Goal: Task Accomplishment & Management: Manage account settings

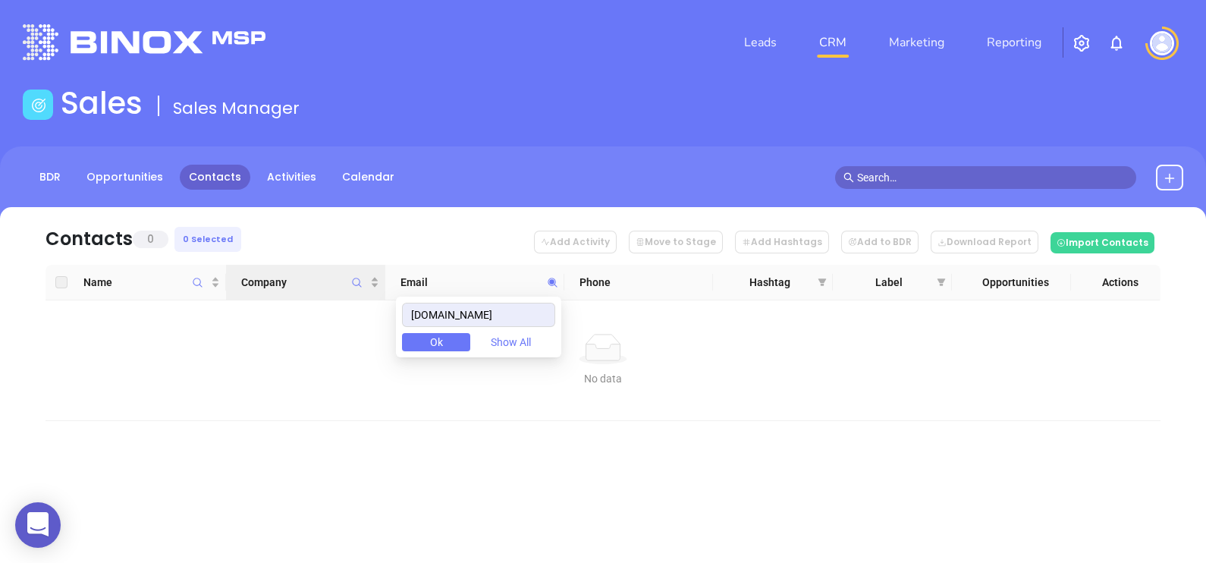
drag, startPoint x: 545, startPoint y: 315, endPoint x: 359, endPoint y: 299, distance: 187.3
click at [369, 300] on body "0 Leads CRM Marketing Reporting Financial Leads Leads Sales Sales Manager BDR O…" at bounding box center [603, 281] width 1206 height 563
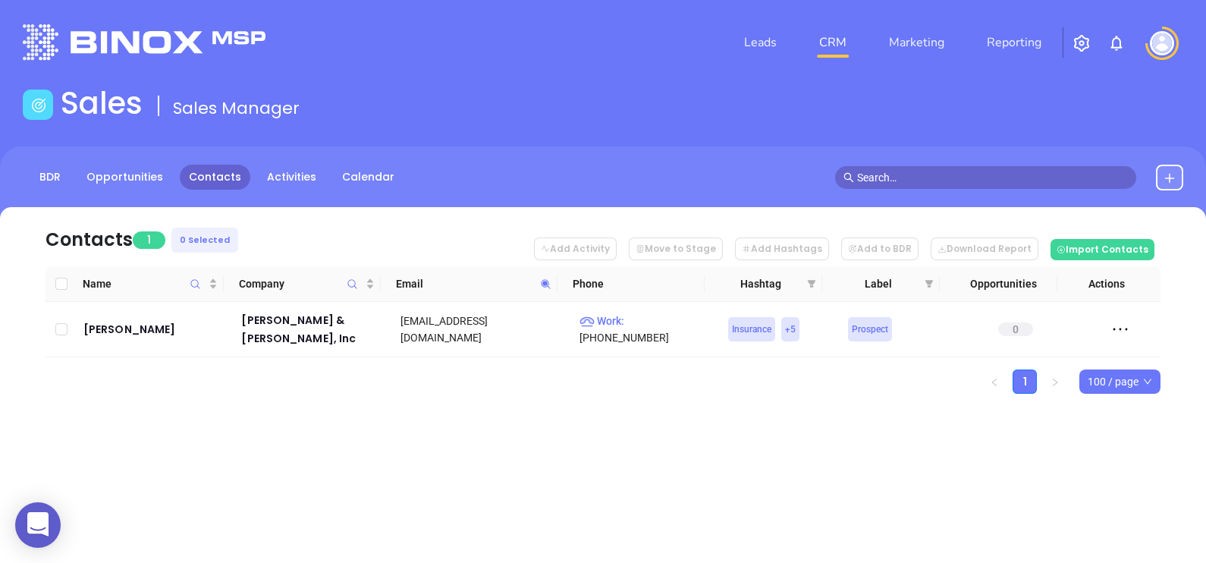
click at [548, 277] on span at bounding box center [545, 283] width 17 height 23
paste input "ciallc"
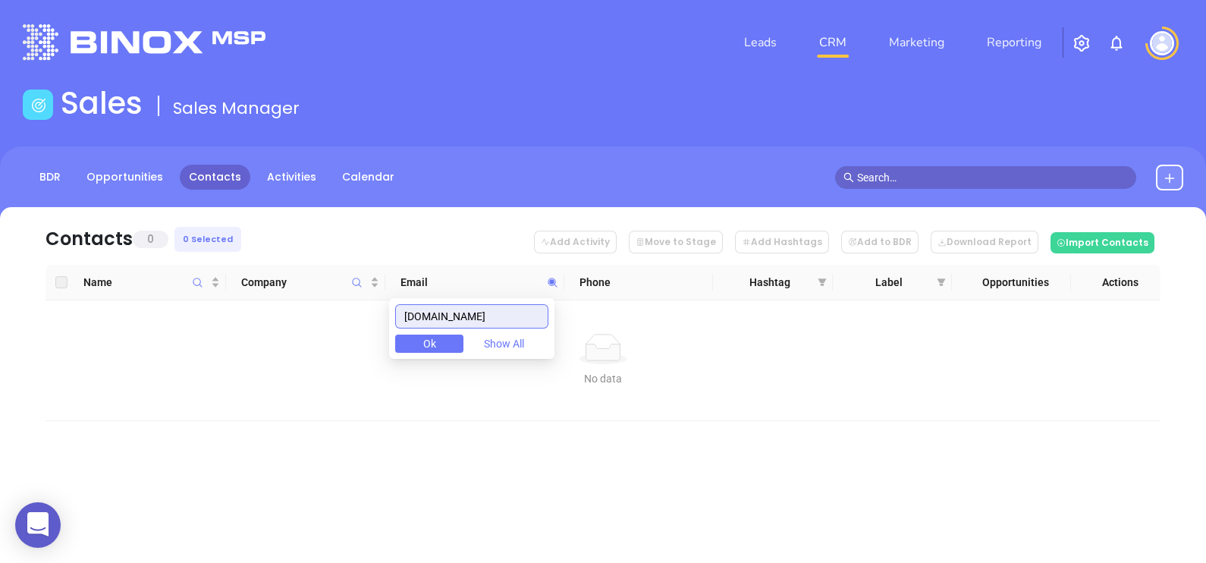
type input "cciallc.com"
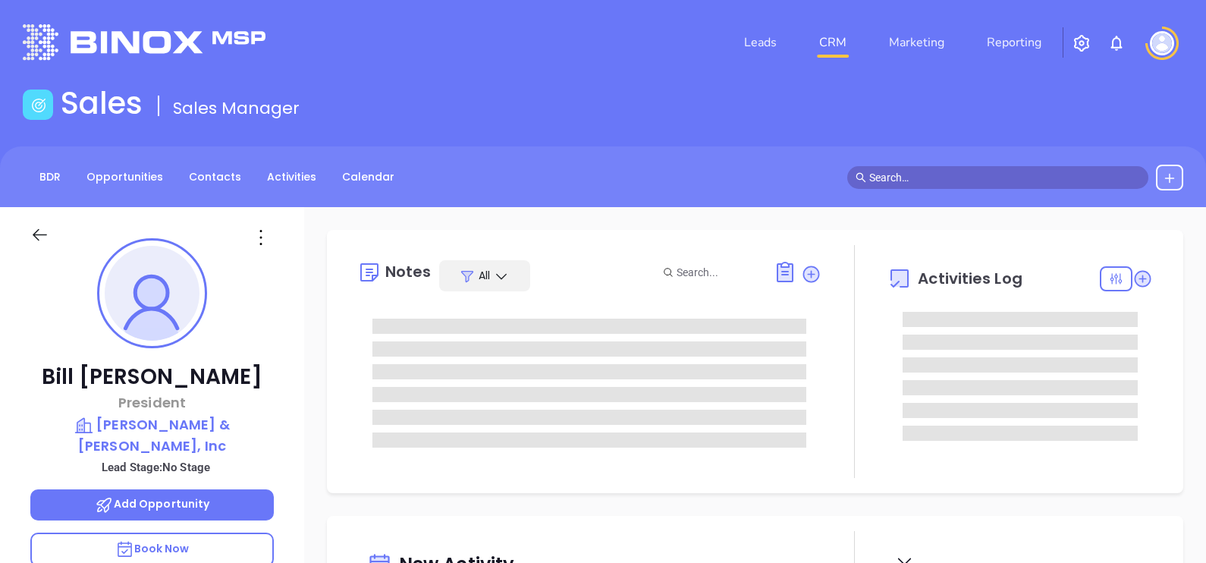
type input "[DATE]"
type input "[PERSON_NAME]"
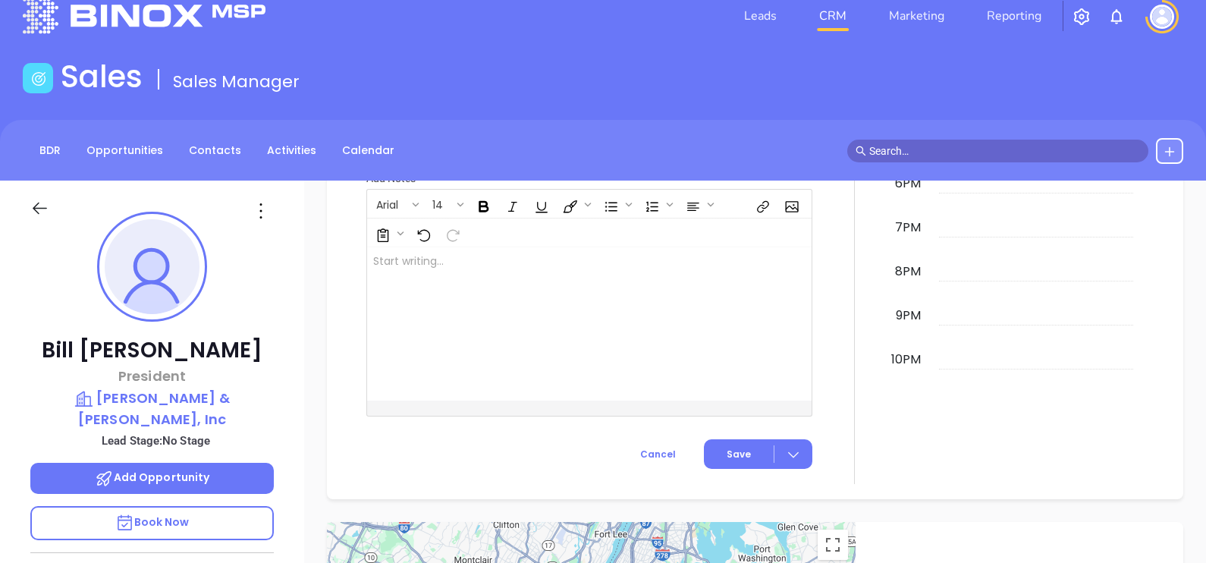
scroll to position [0, 0]
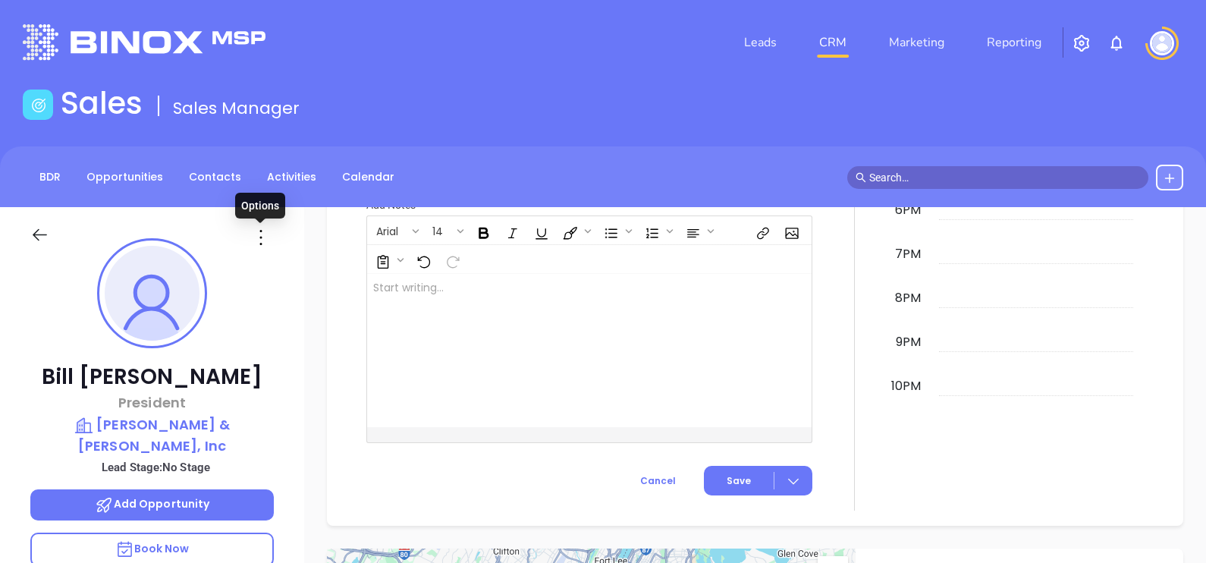
click at [262, 235] on icon at bounding box center [261, 237] width 24 height 24
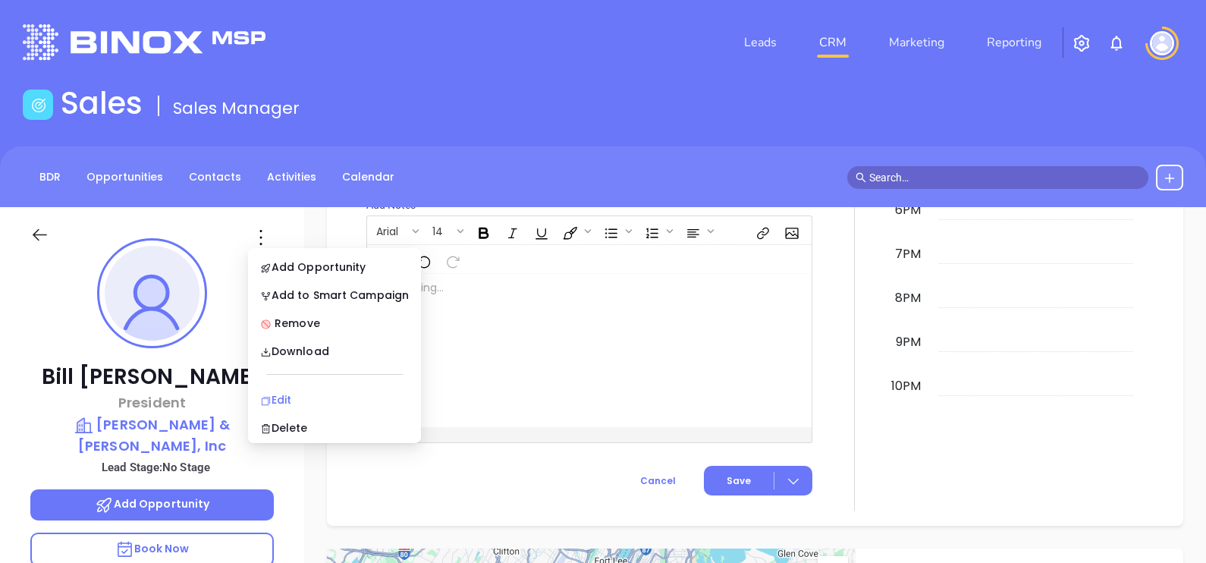
click at [307, 395] on div "Edit" at bounding box center [334, 399] width 149 height 17
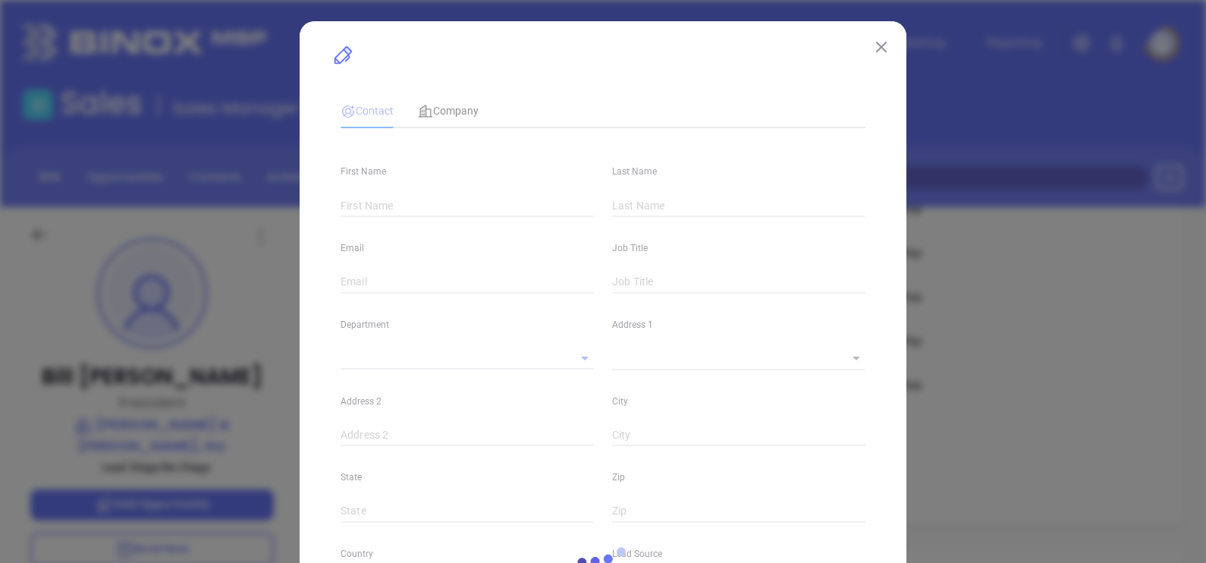
type input "Bill"
type input "Howard"
type input "bhoward@clarkeandsampson.com"
type input "President"
type input "1"
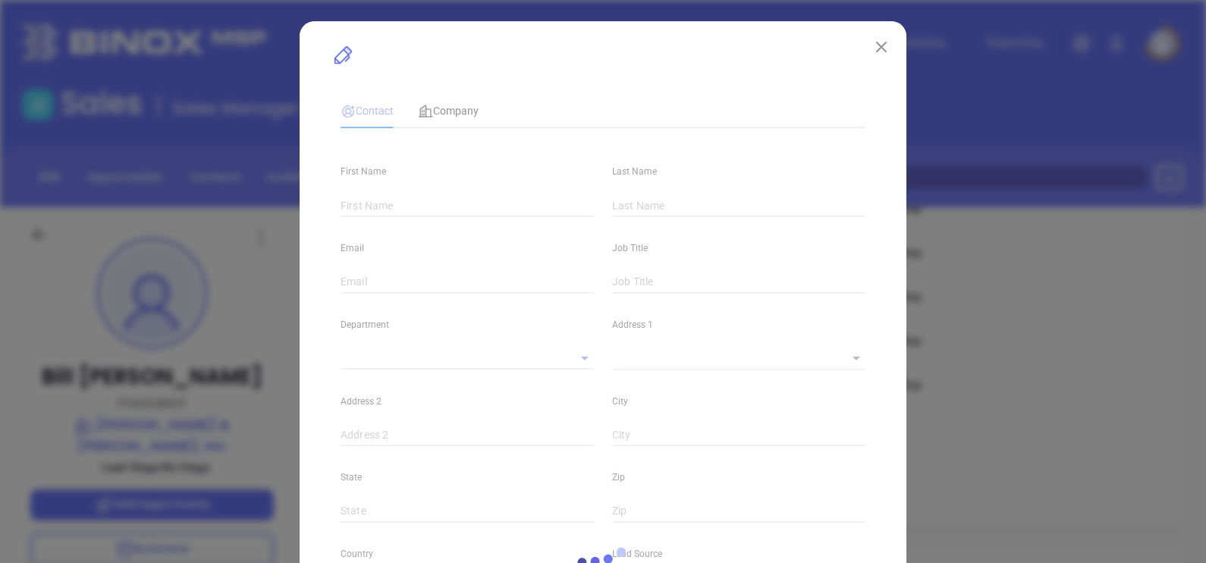
type input "www.linkedin.com/in/wbhoward"
type input "Marketing"
type input "Other"
type input "undefined undefined"
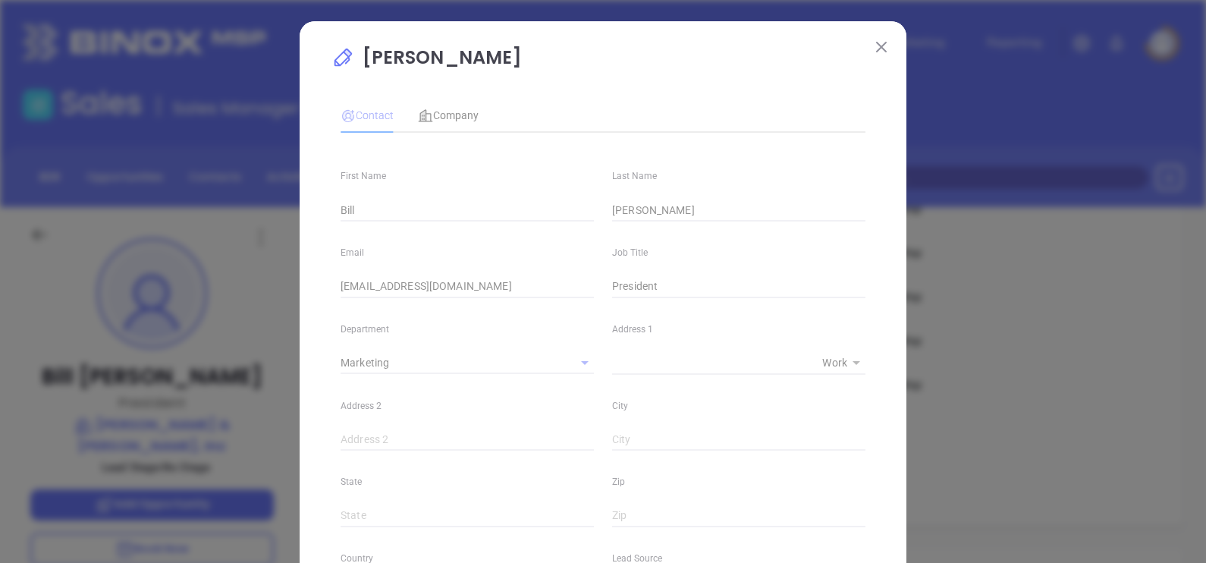
type input "(703) 683-6601"
type input "1"
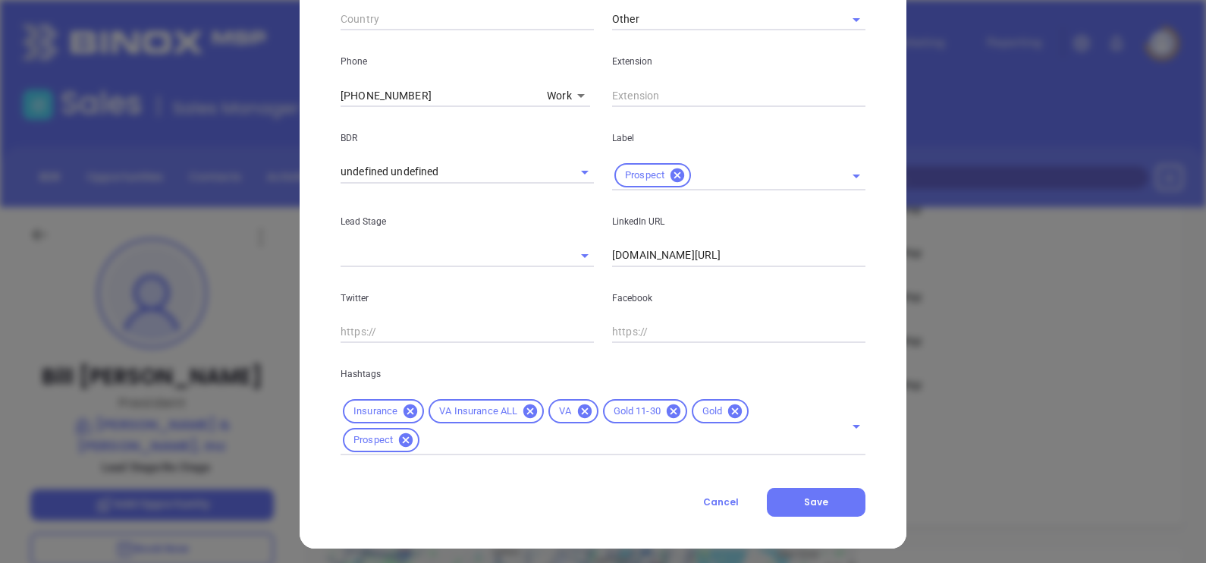
scroll to position [580, 0]
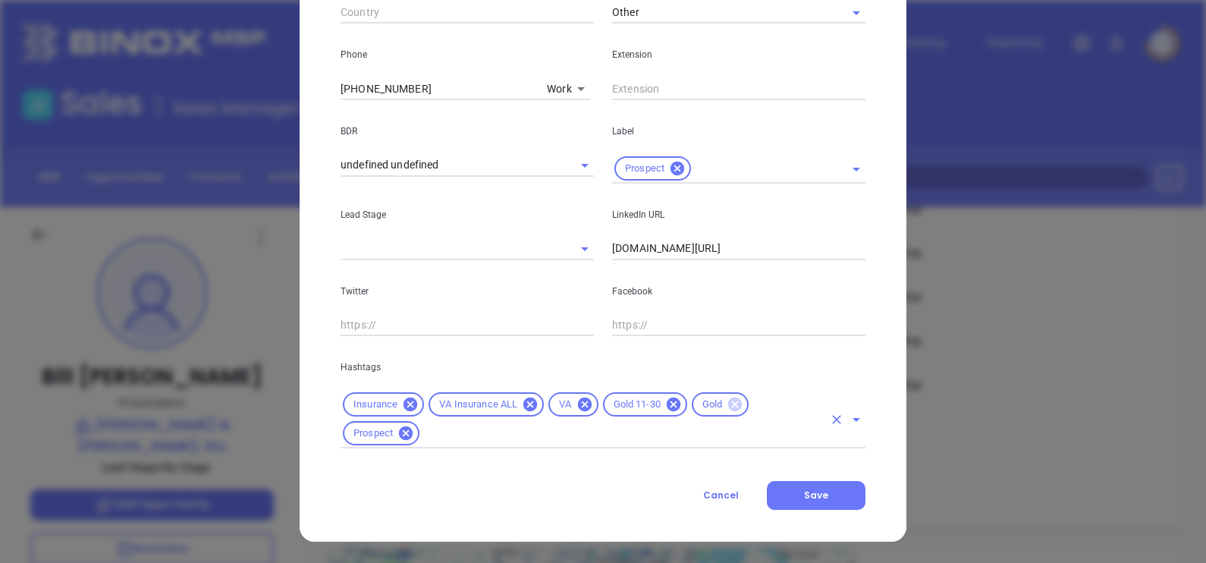
click at [732, 405] on icon at bounding box center [735, 405] width 14 height 14
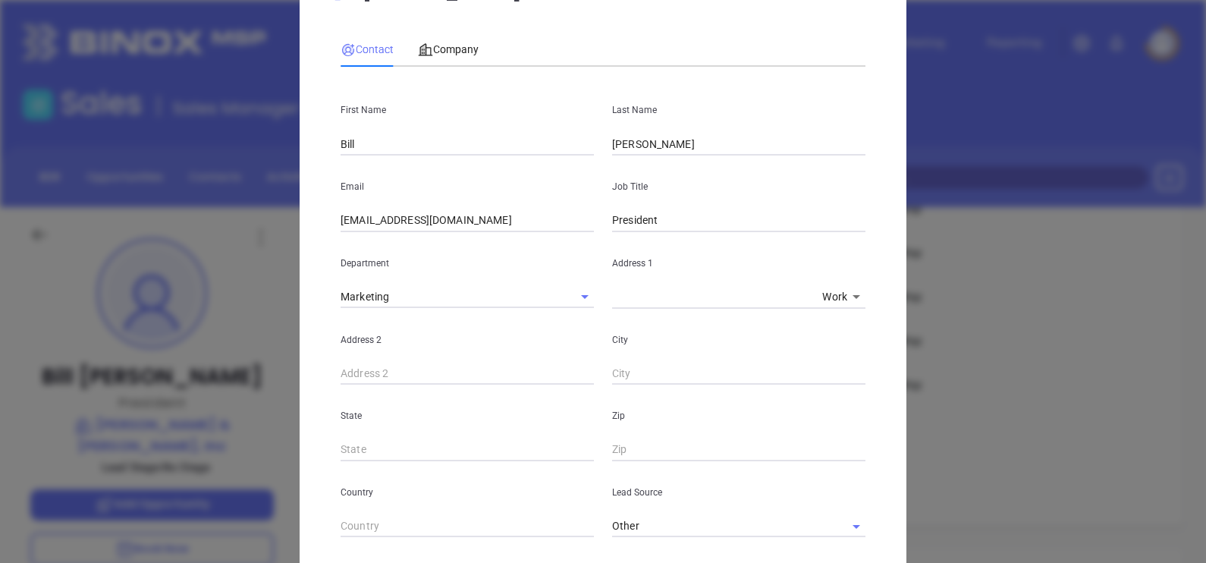
scroll to position [0, 0]
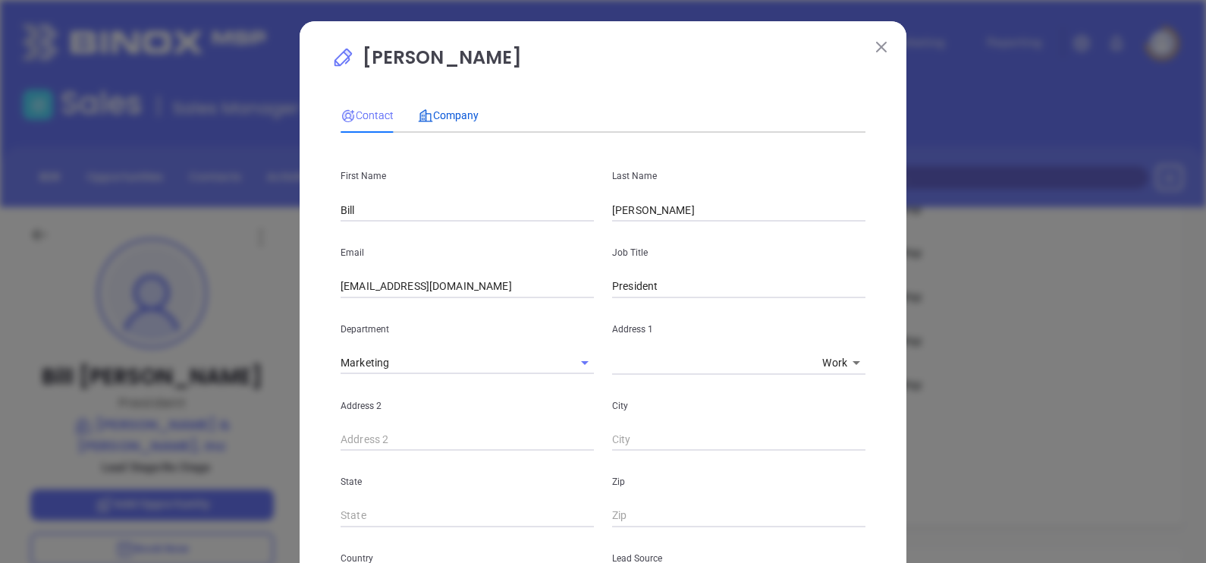
click at [435, 115] on span "Company" at bounding box center [448, 115] width 61 height 12
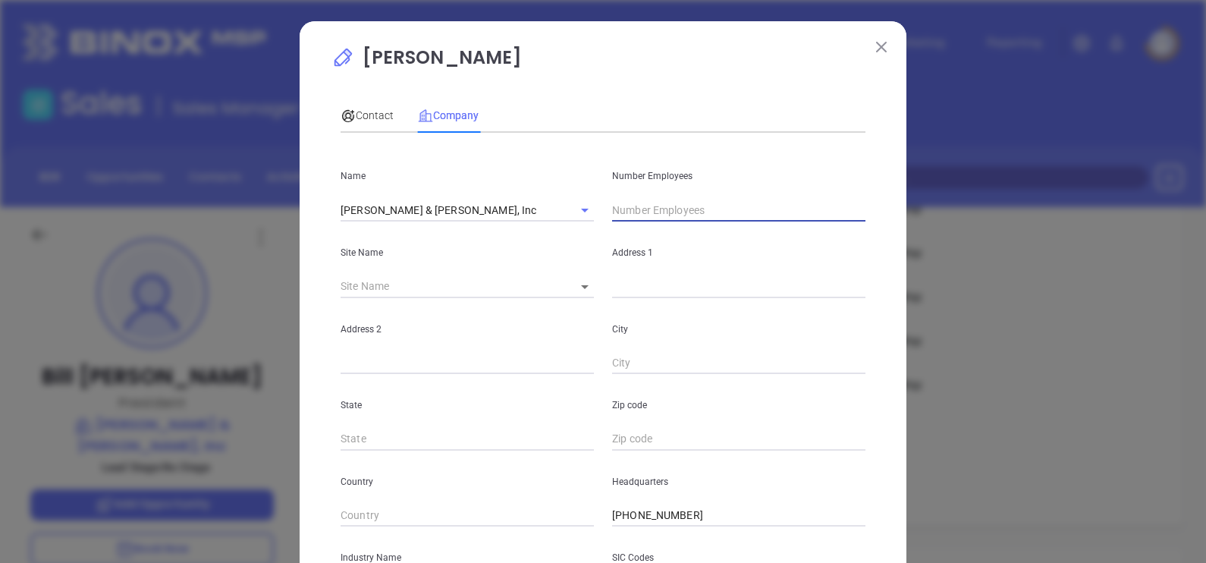
click at [686, 215] on input "text" at bounding box center [738, 210] width 253 height 23
type input "21"
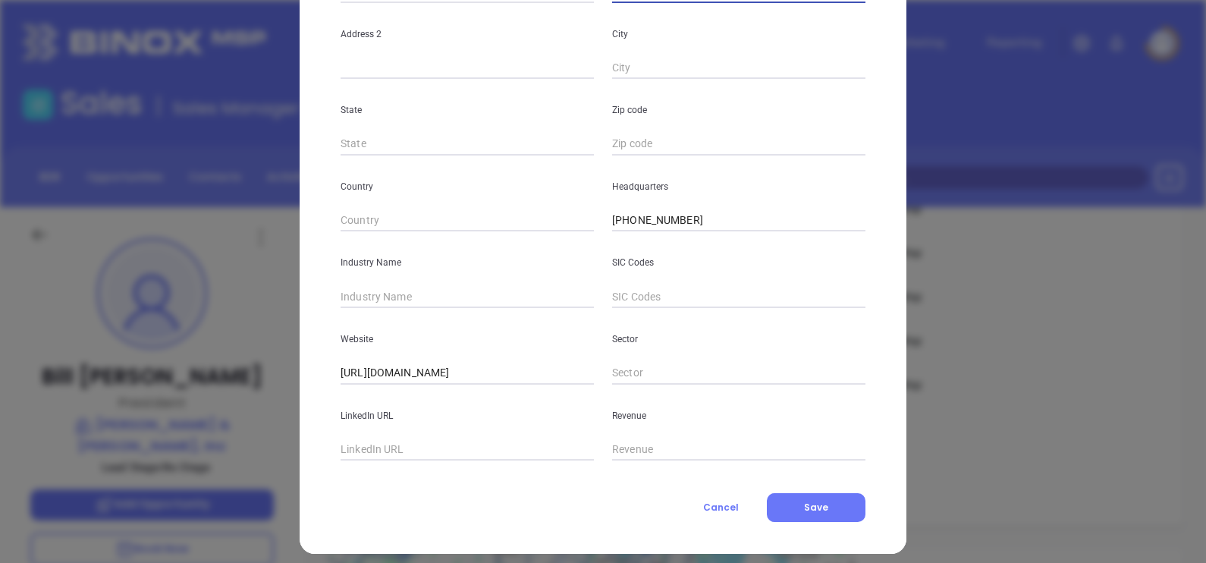
scroll to position [297, 0]
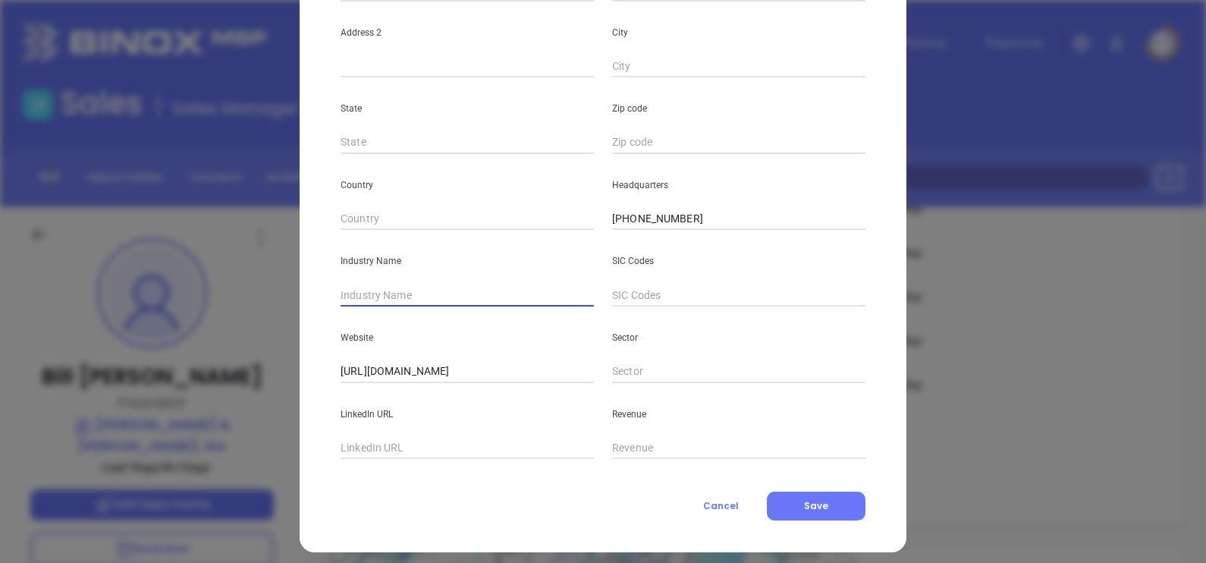
click at [483, 300] on input "text" at bounding box center [467, 295] width 253 height 23
type input "Insurance"
click at [489, 440] on input "text" at bounding box center [467, 448] width 253 height 23
paste input "www.linkedin.com/company/clarke-&-sampson-inc/"
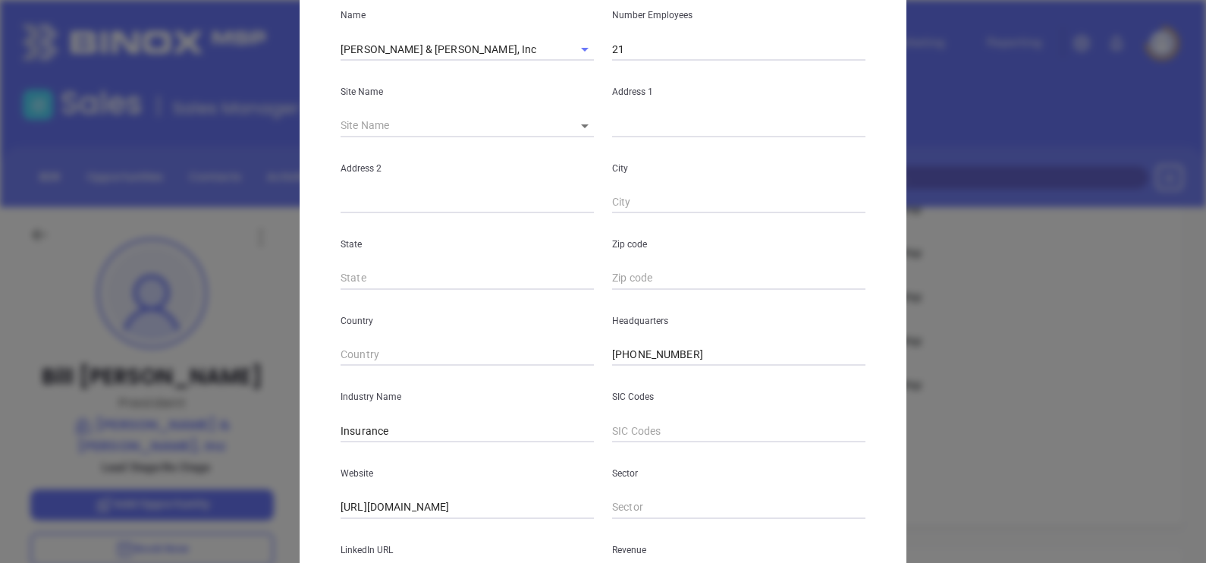
scroll to position [0, 0]
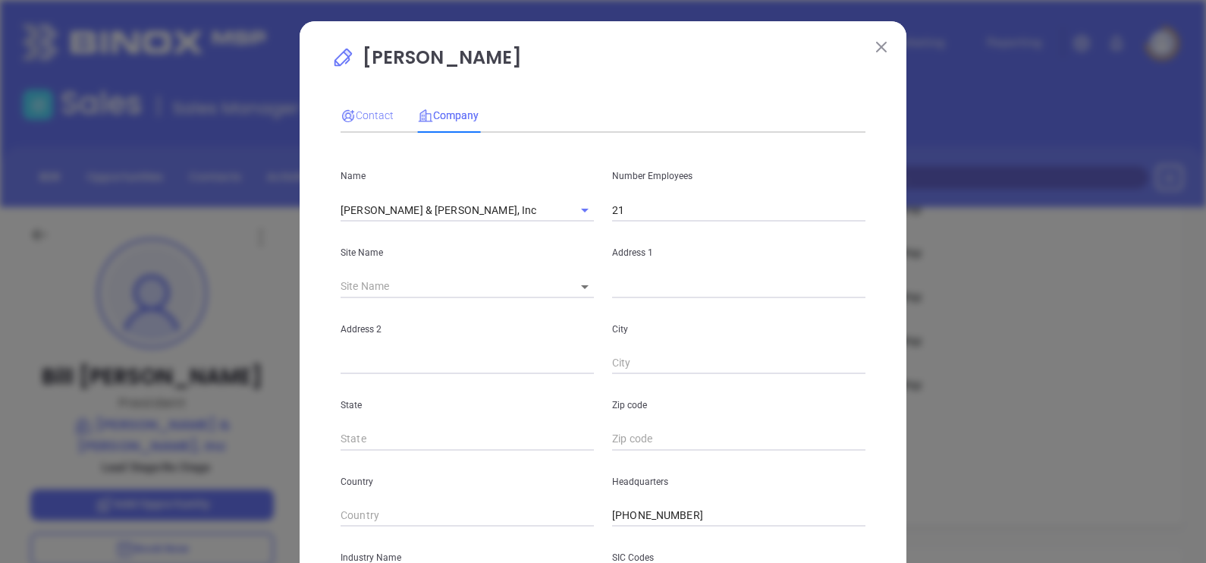
type input "www.linkedin.com/company/clarke-&-sampson-inc/"
click at [375, 110] on span "Contact" at bounding box center [367, 115] width 53 height 12
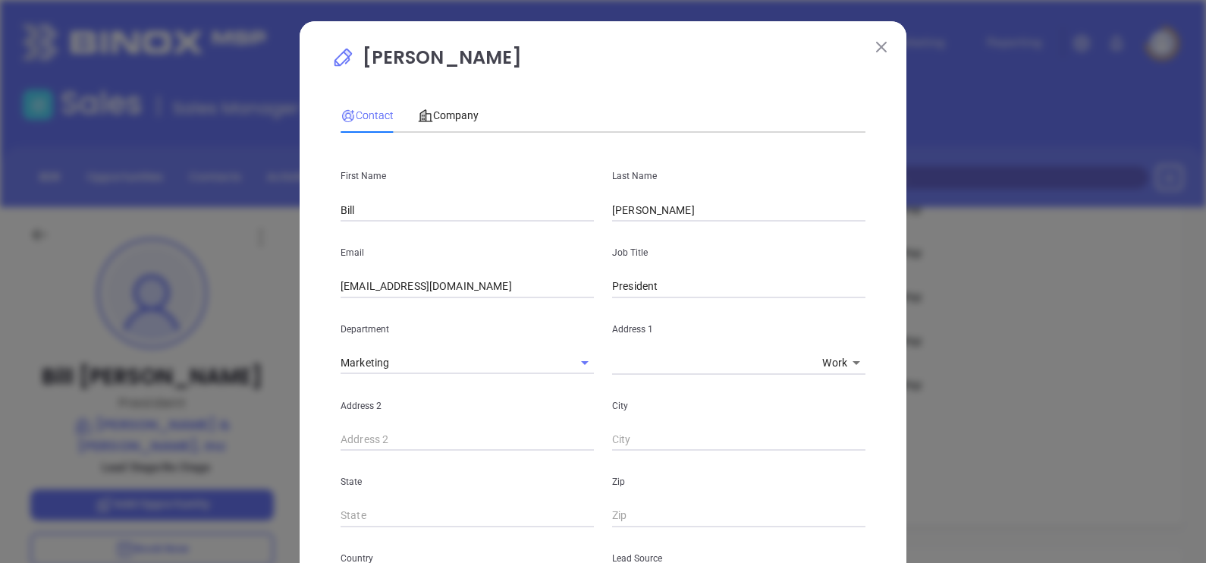
scroll to position [550, 0]
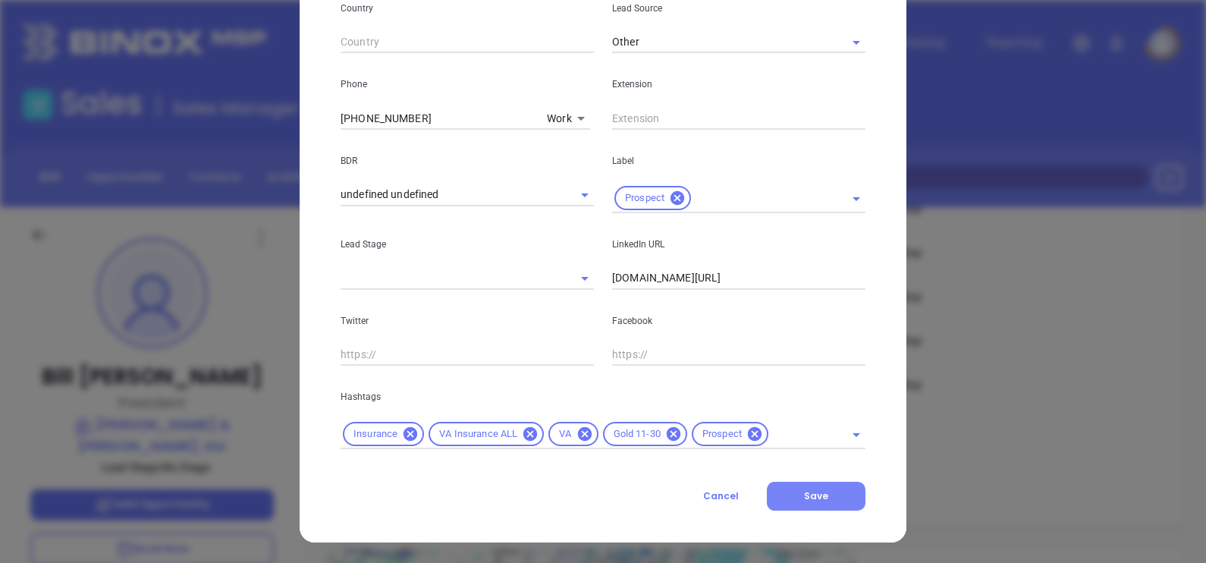
click at [835, 505] on button "Save" at bounding box center [816, 496] width 99 height 29
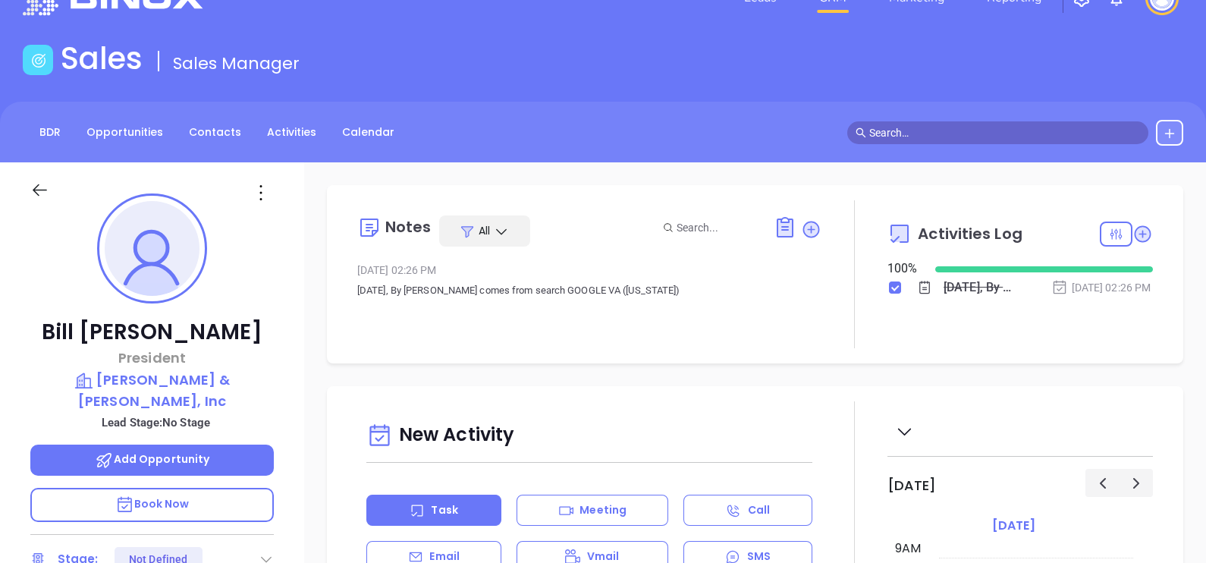
scroll to position [0, 0]
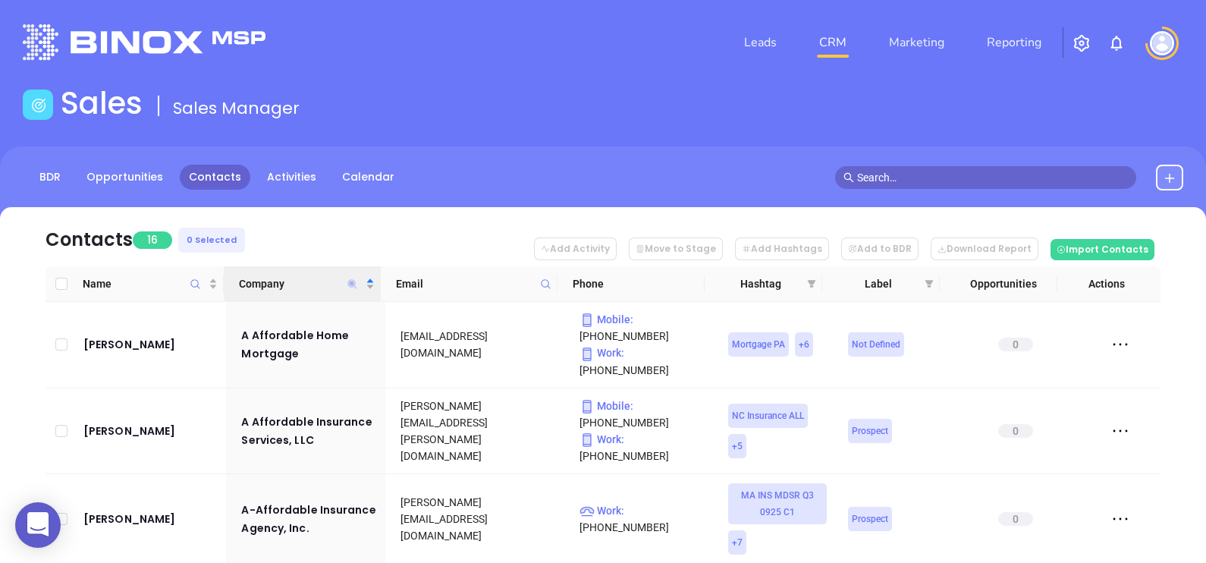
click at [350, 281] on icon "Company" at bounding box center [352, 283] width 11 height 11
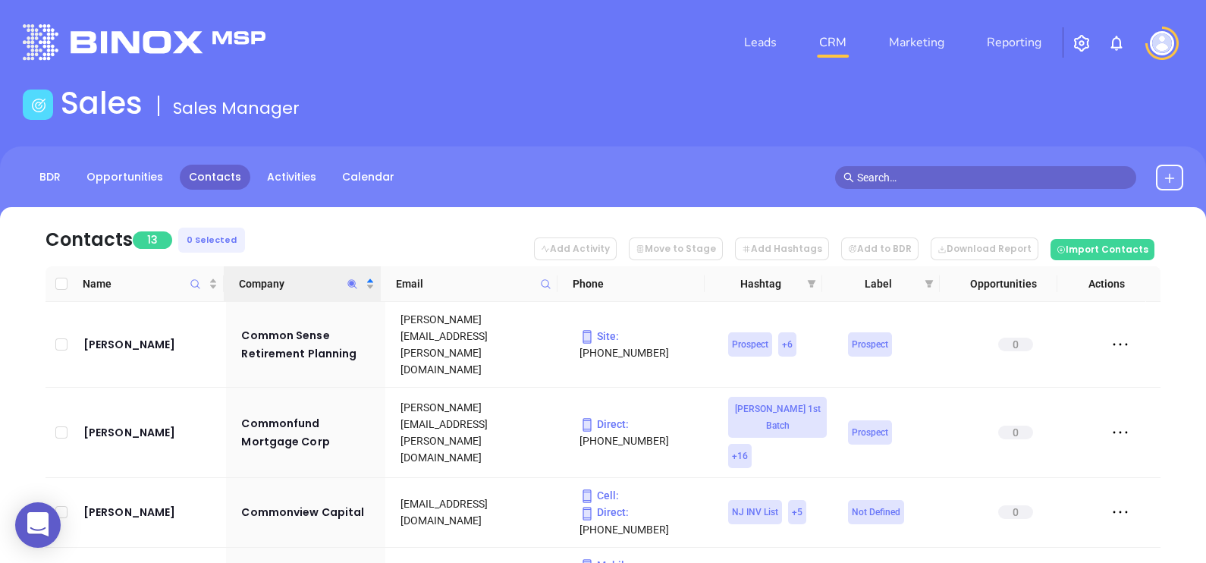
click at [322, 225] on nav "Contacts 13 0 Selected Add Activity Move to Stage Add Hashtags Add to BDR Downl…" at bounding box center [603, 236] width 1115 height 59
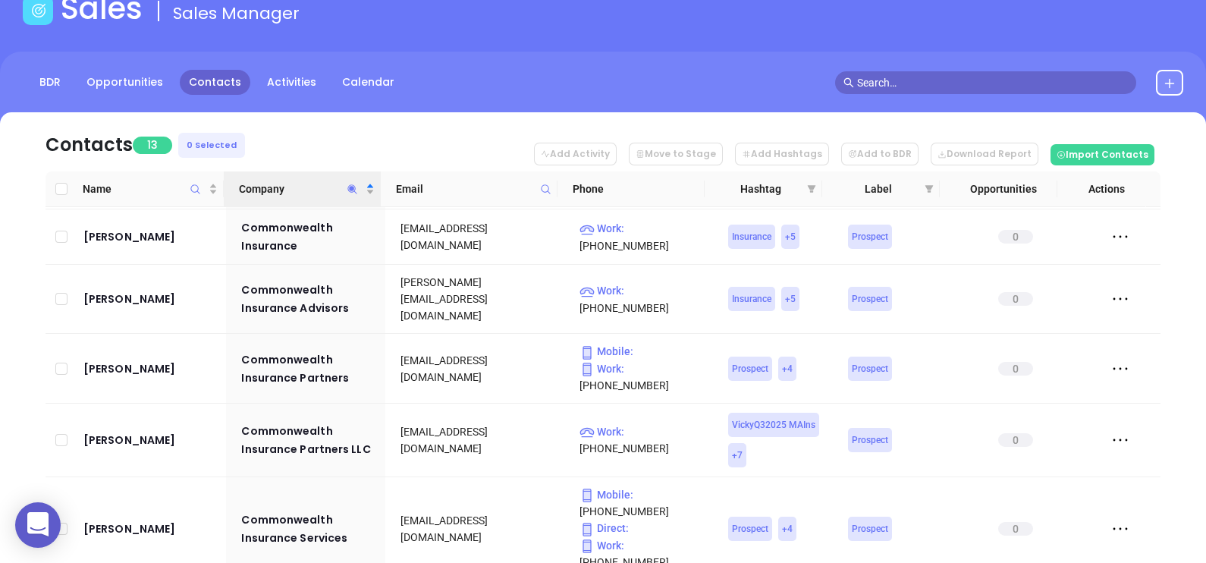
scroll to position [93, 0]
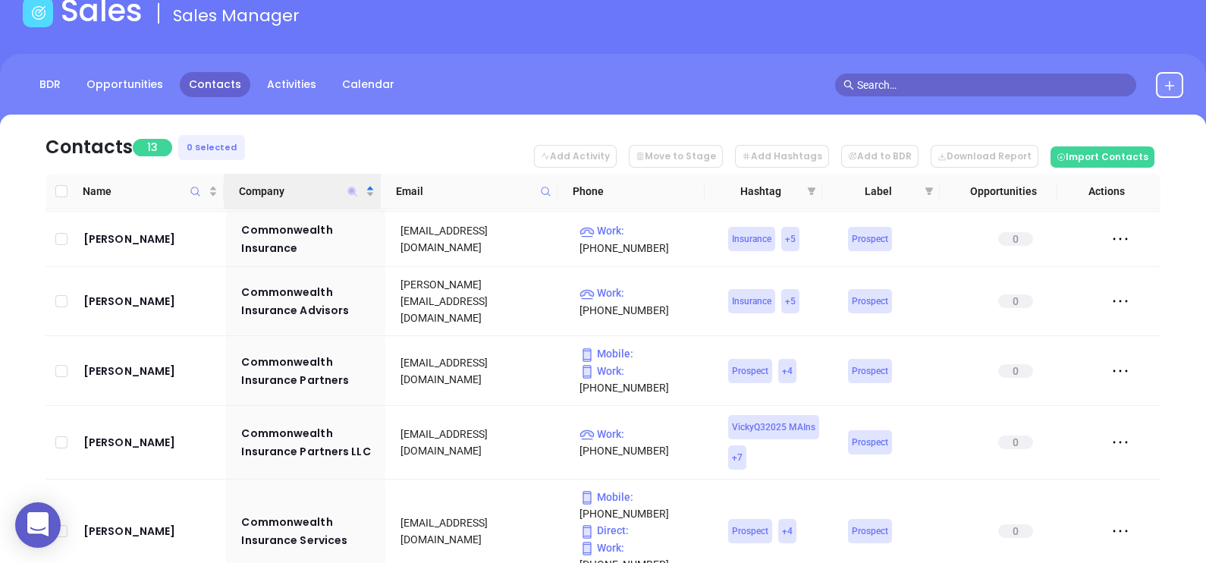
click at [355, 188] on icon "Company" at bounding box center [352, 191] width 9 height 9
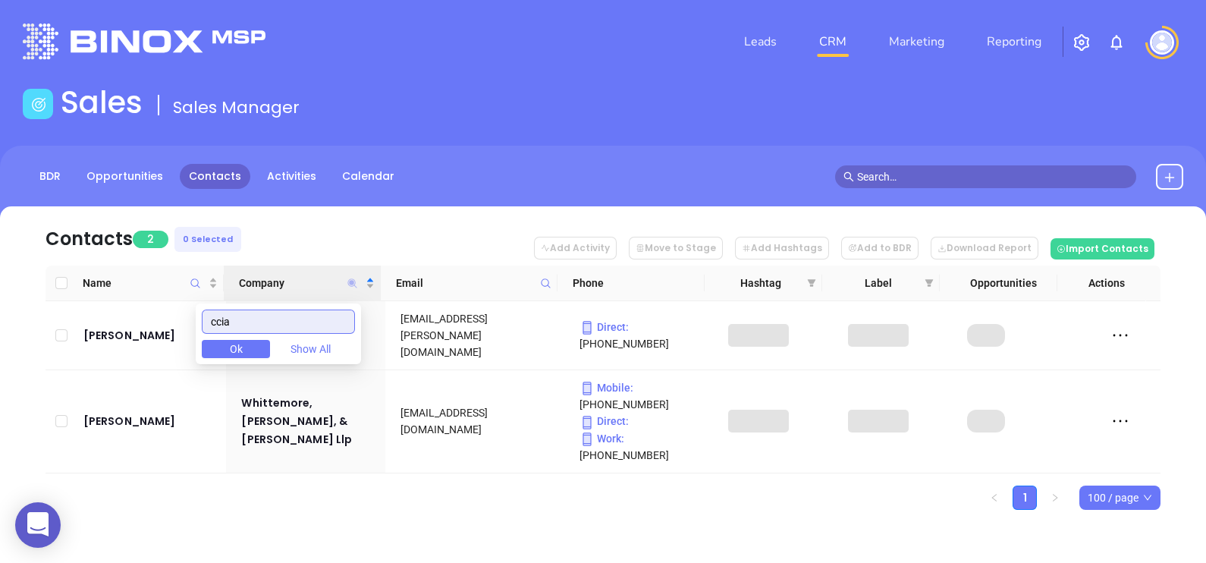
scroll to position [0, 0]
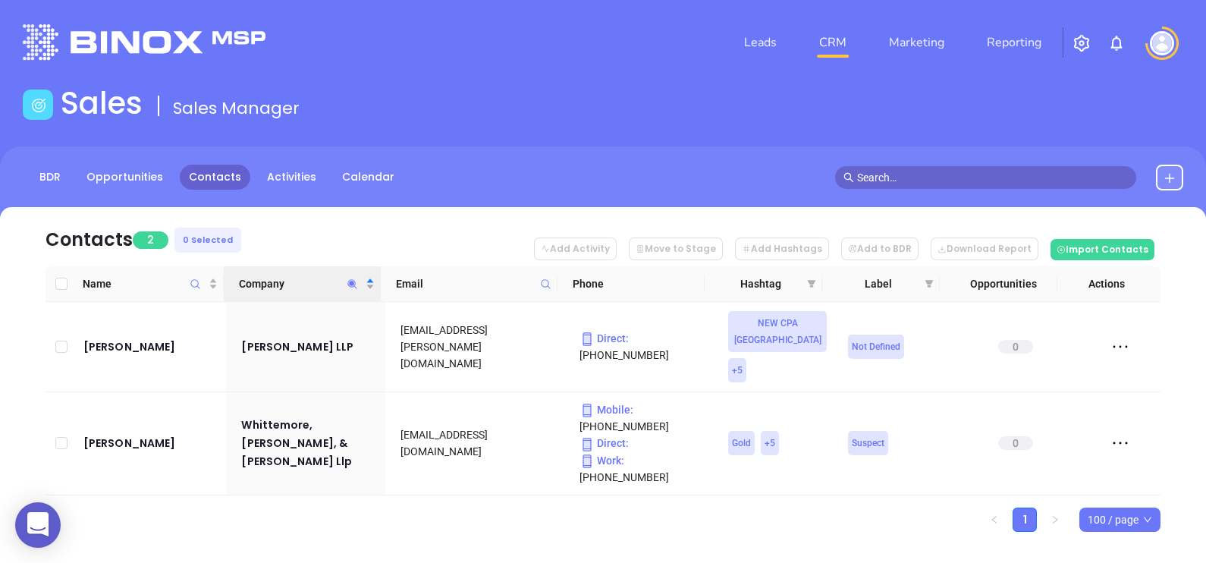
click at [571, 515] on div "Contacts 2 0 Selected Add Activity Move to Stage Add Hashtags Add to BDR Downlo…" at bounding box center [603, 396] width 1206 height 378
click at [353, 286] on icon "Company" at bounding box center [352, 283] width 9 height 9
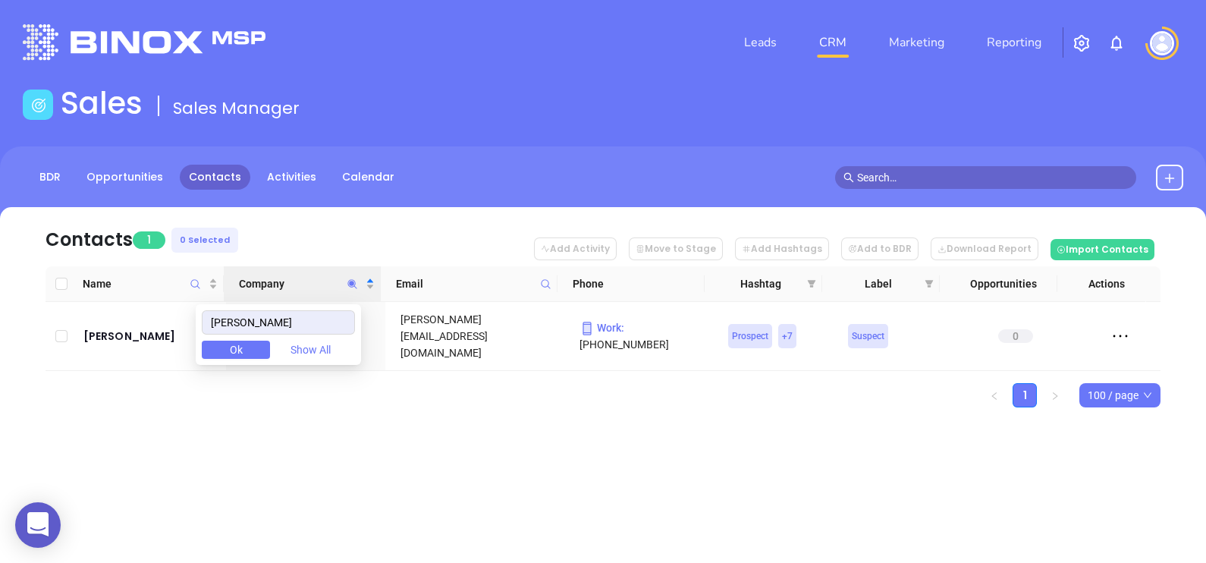
click at [496, 495] on div "Leads CRM Marketing Reporting Financial Leads Leads Sales Sales Manager BDR Opp…" at bounding box center [603, 281] width 1206 height 563
click at [359, 284] on span "Company" at bounding box center [352, 283] width 17 height 35
click at [250, 321] on input "roak" at bounding box center [278, 322] width 153 height 24
click at [237, 322] on input "roak" at bounding box center [278, 322] width 153 height 24
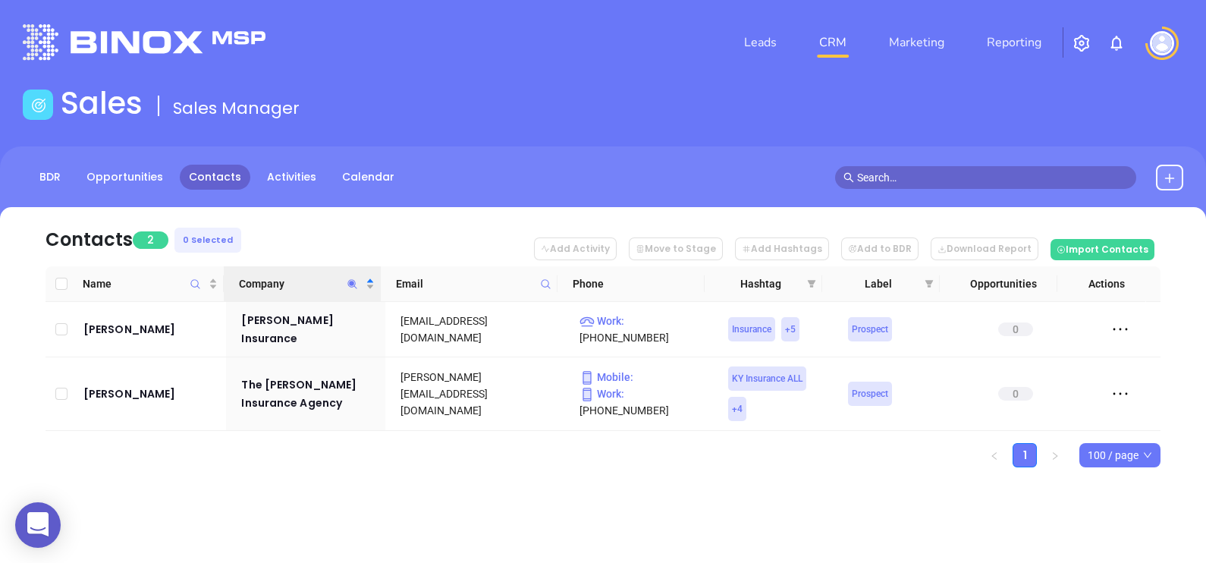
click at [442, 512] on div "Leads CRM Marketing Reporting Financial Leads Leads Sales Sales Manager BDR Opp…" at bounding box center [603, 281] width 1206 height 563
click at [347, 282] on icon "Company" at bounding box center [352, 283] width 11 height 11
click at [433, 455] on div "Contacts 2 0 Selected Add Activity Move to Stage Add Hashtags Add to BDR Downlo…" at bounding box center [603, 363] width 1206 height 313
click at [354, 281] on icon "Company" at bounding box center [352, 283] width 11 height 11
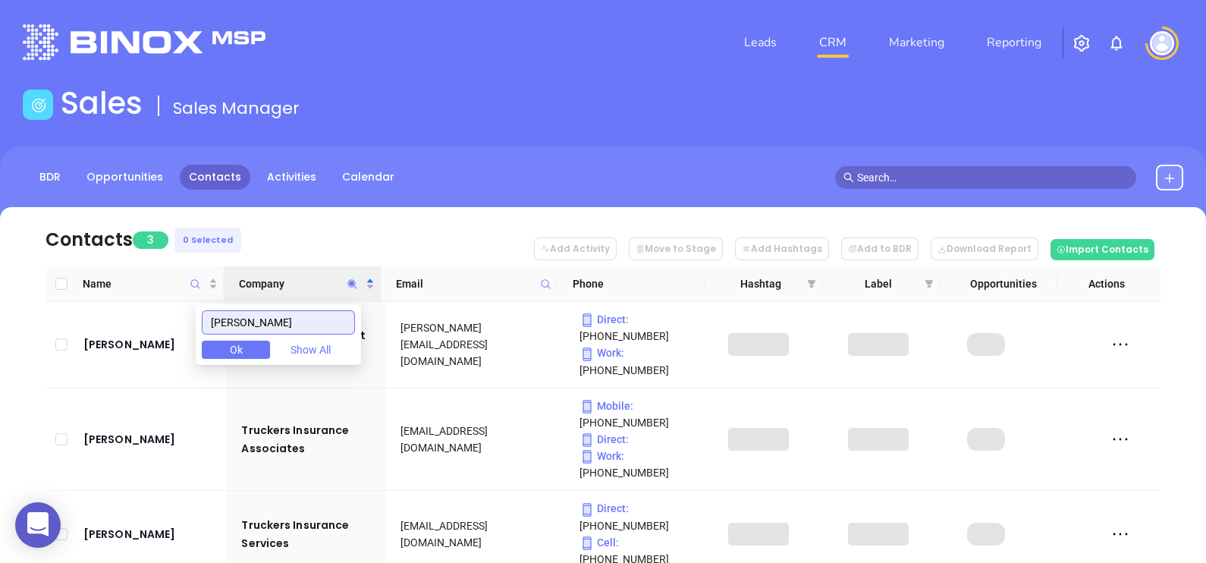
type input "rucker"
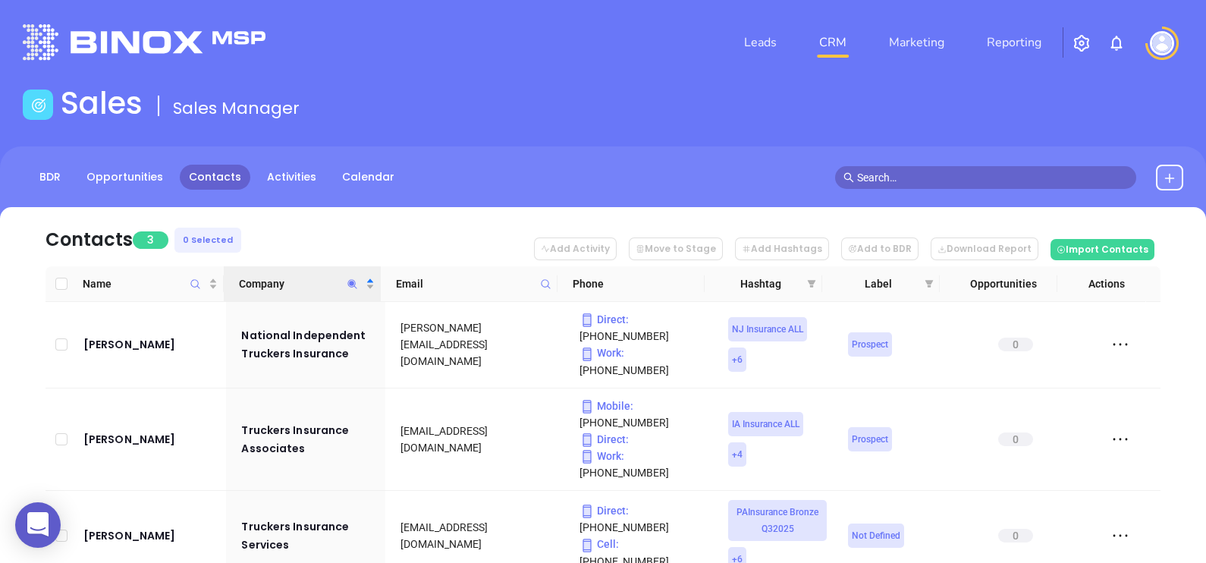
click at [354, 288] on icon "Company" at bounding box center [352, 283] width 11 height 11
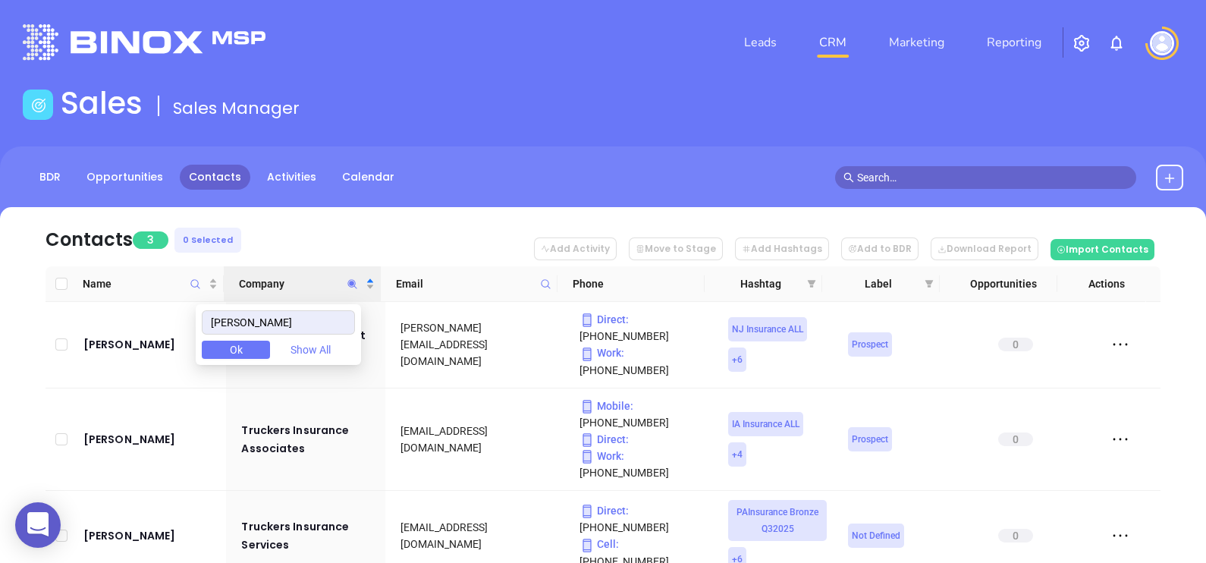
click at [326, 226] on nav "Contacts 3 0 Selected Add Activity Move to Stage Add Hashtags Add to BDR Downlo…" at bounding box center [603, 236] width 1115 height 59
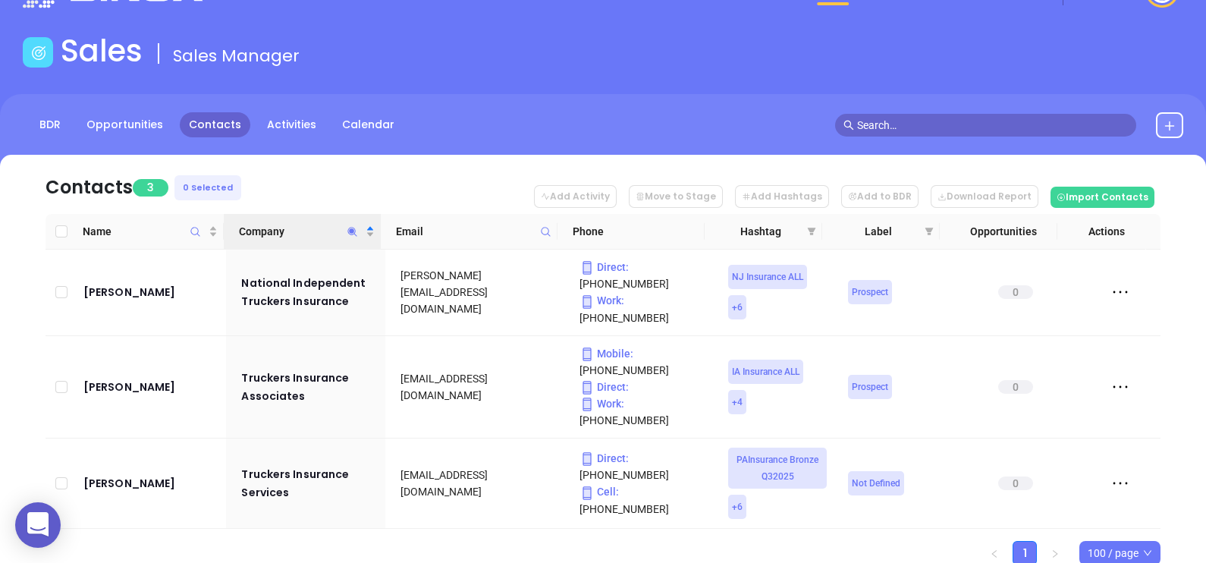
scroll to position [79, 0]
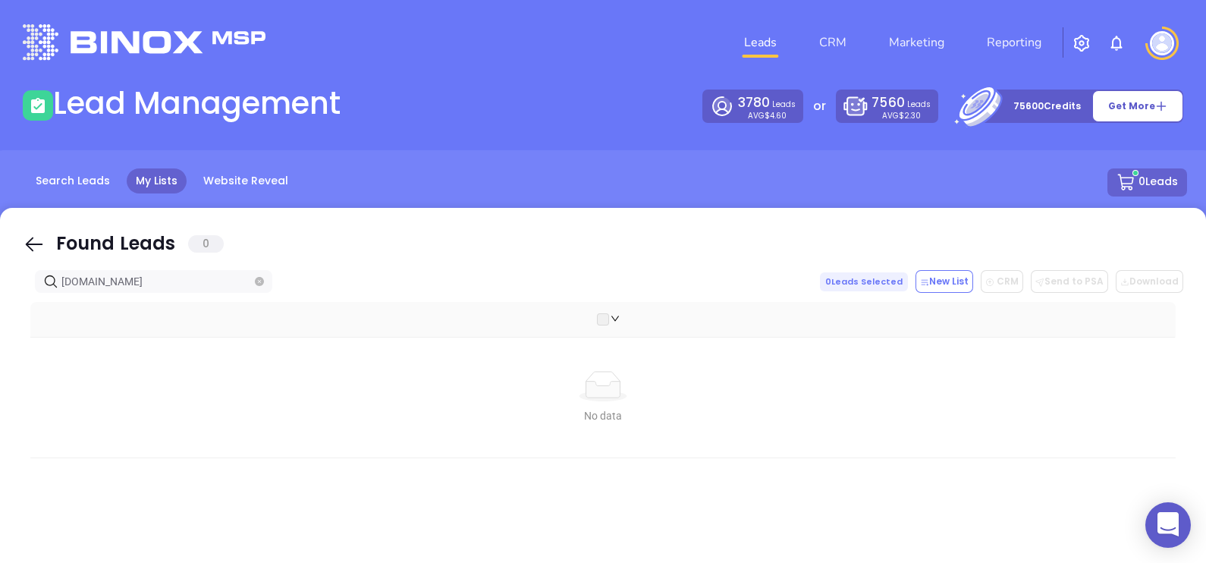
drag, startPoint x: 30, startPoint y: 242, endPoint x: 148, endPoint y: 288, distance: 126.4
click at [30, 243] on icon at bounding box center [34, 244] width 23 height 23
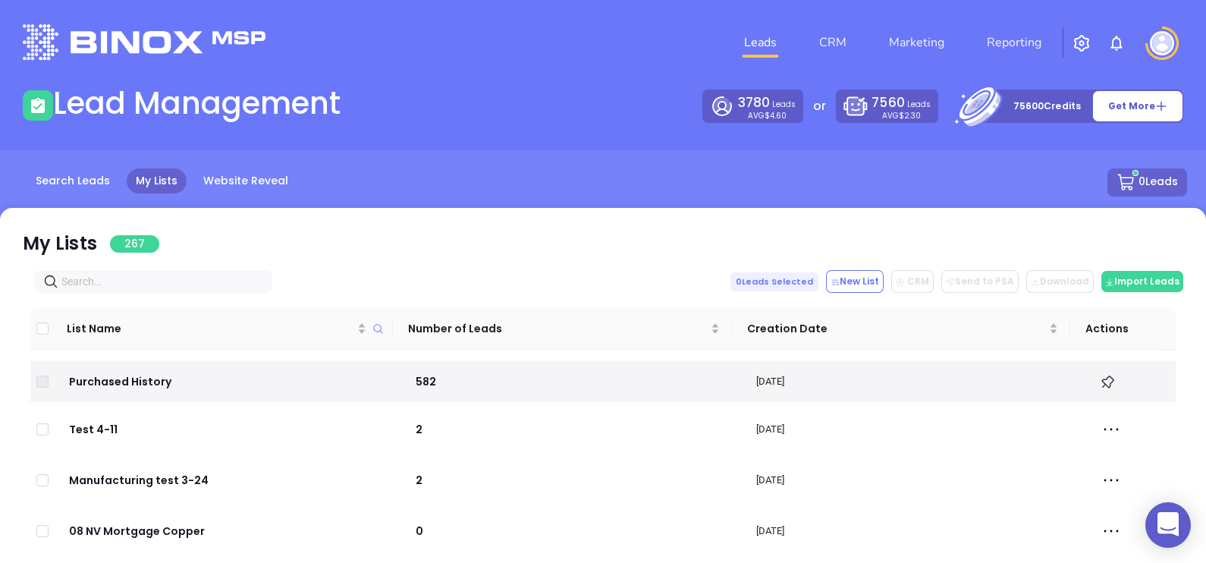
click at [148, 288] on input "text" at bounding box center [156, 281] width 190 height 17
paste input "cciallc.com"
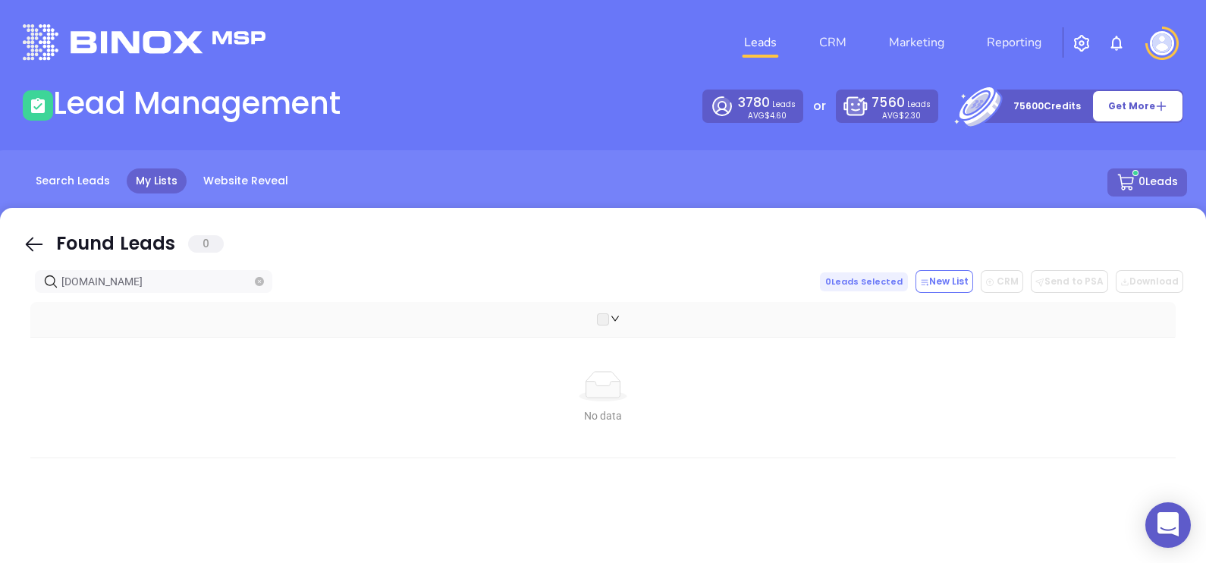
type input "cciallc.com"
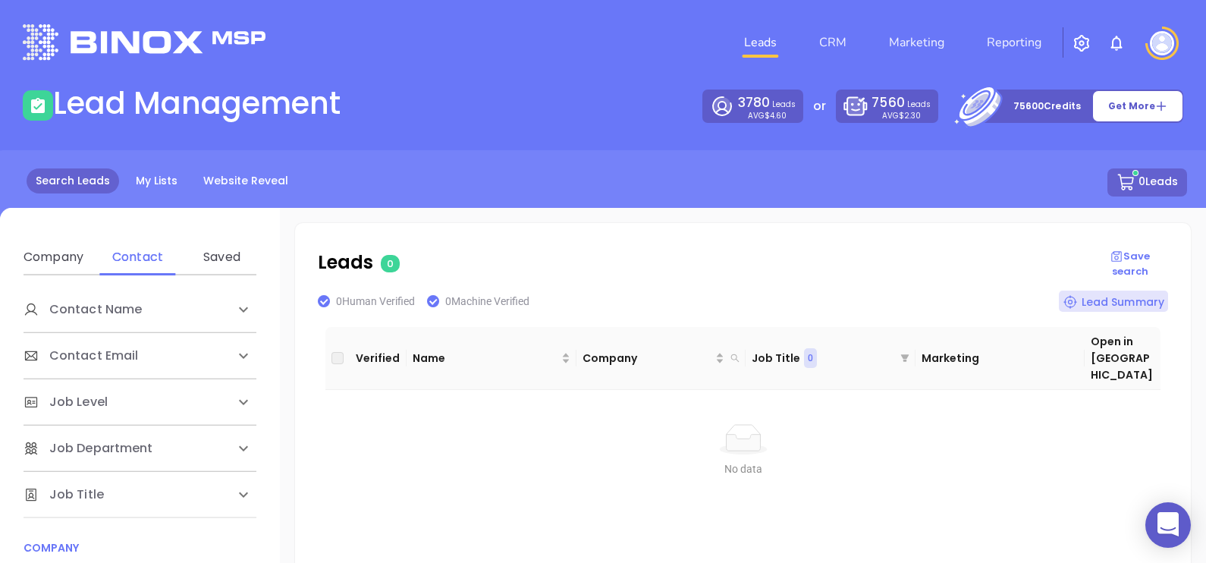
scroll to position [285, 0]
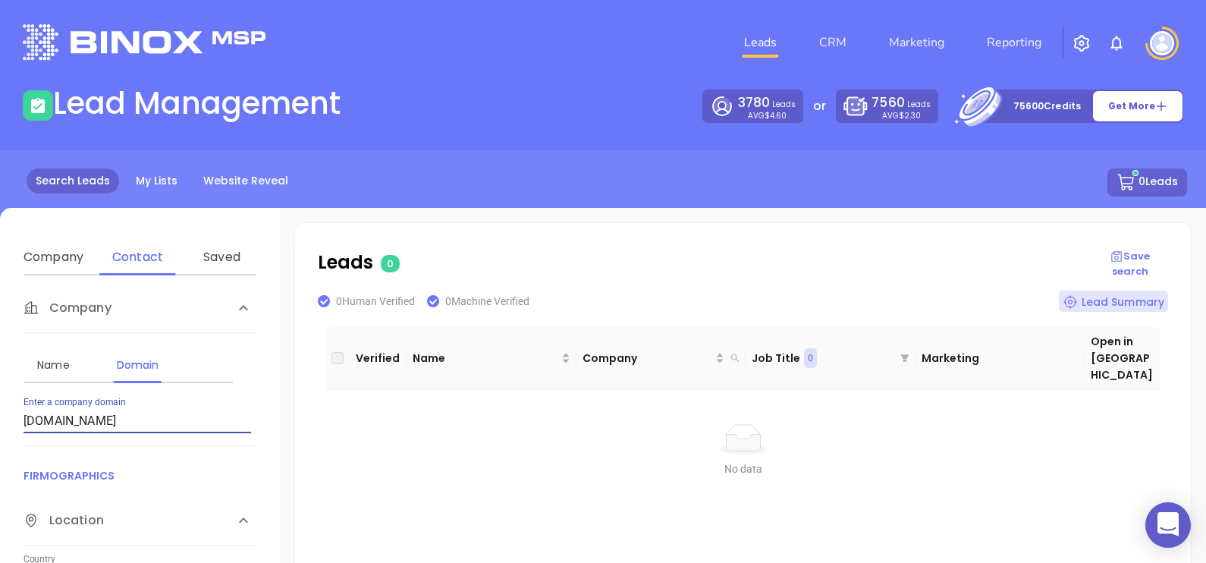
drag, startPoint x: 187, startPoint y: 417, endPoint x: 0, endPoint y: 381, distance: 190.0
click at [0, 385] on html "0 Leads CRM Marketing Reporting Financial Leads Leads Lead Management 3780 Lead…" at bounding box center [603, 281] width 1206 height 563
type input "[DOMAIN_NAME]"
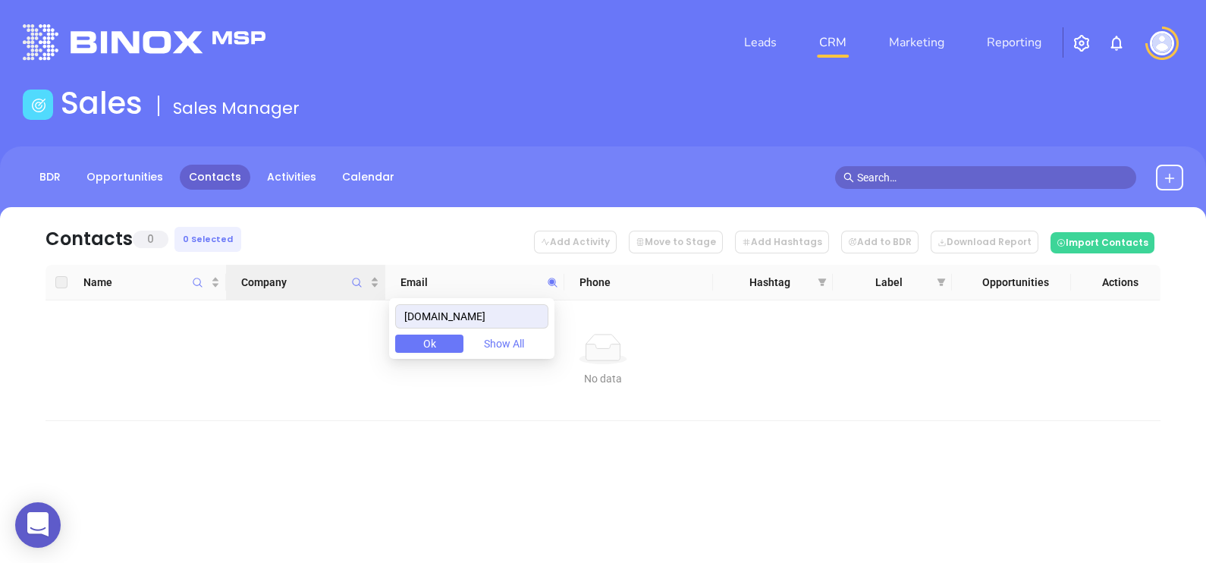
drag, startPoint x: 479, startPoint y: 311, endPoint x: 317, endPoint y: 294, distance: 163.2
click at [317, 294] on body "0 Leads CRM Marketing Reporting Financial Leads Leads Sales Sales Manager BDR O…" at bounding box center [603, 281] width 1206 height 563
drag, startPoint x: 536, startPoint y: 315, endPoint x: 333, endPoint y: 342, distance: 205.1
click at [333, 342] on body "0 Leads CRM Marketing Reporting Financial Leads Leads Sales Sales Manager BDR O…" at bounding box center [603, 281] width 1206 height 563
paste input "[DOMAIN_NAME]"
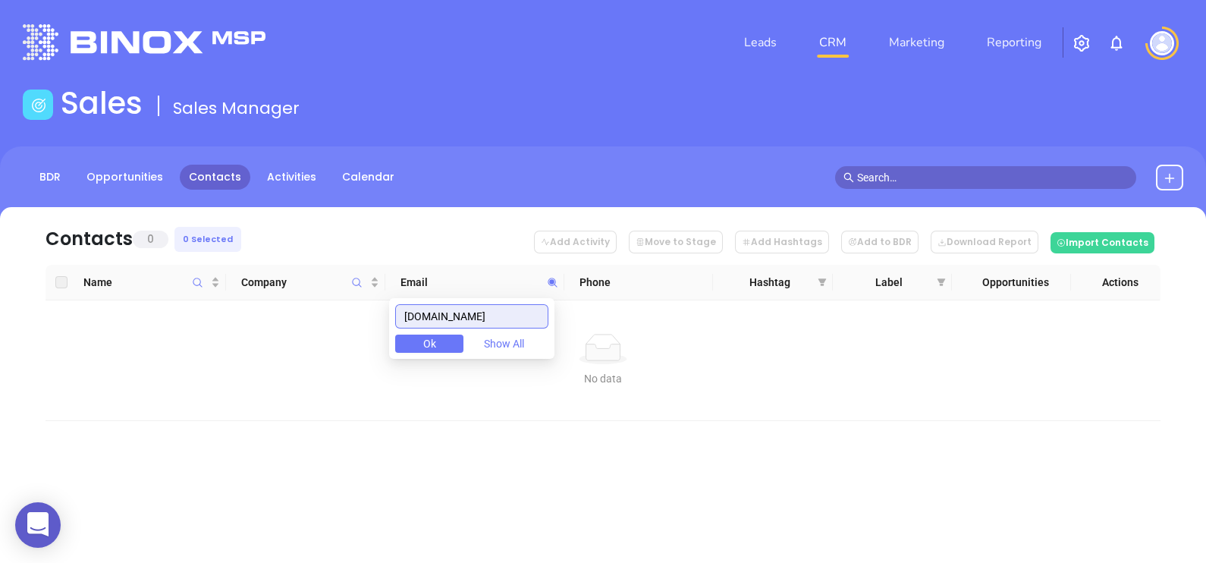
drag, startPoint x: 512, startPoint y: 311, endPoint x: 358, endPoint y: 300, distance: 154.4
click at [364, 300] on body "0 Leads CRM Marketing Reporting Financial Leads Leads Sales Sales Manager BDR O…" at bounding box center [603, 281] width 1206 height 563
paste input "cmrinsure"
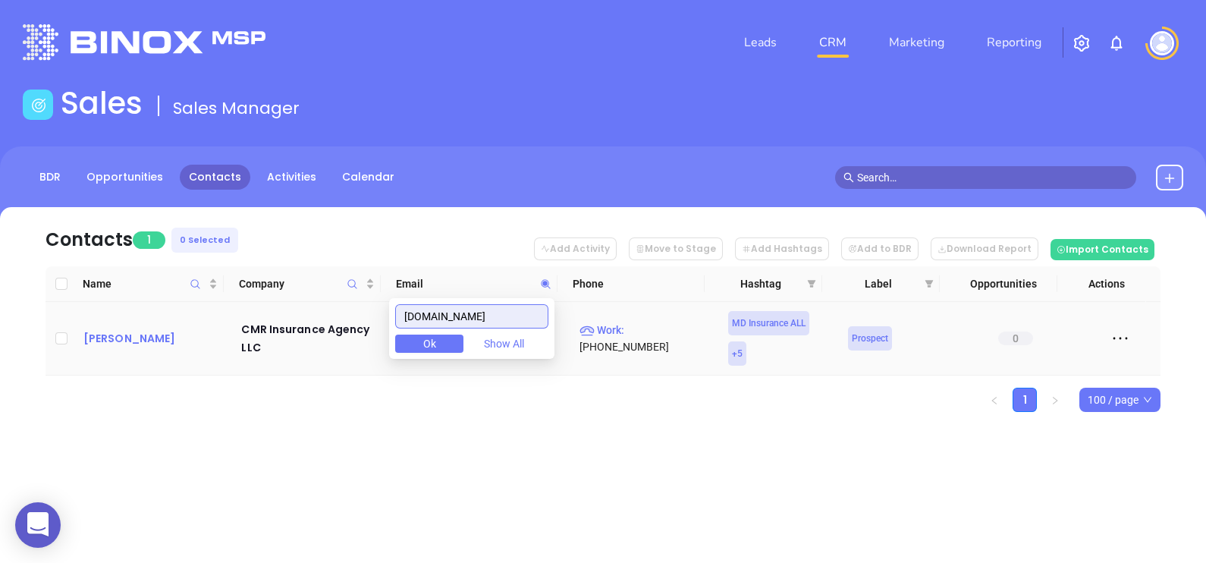
type input "[DOMAIN_NAME]"
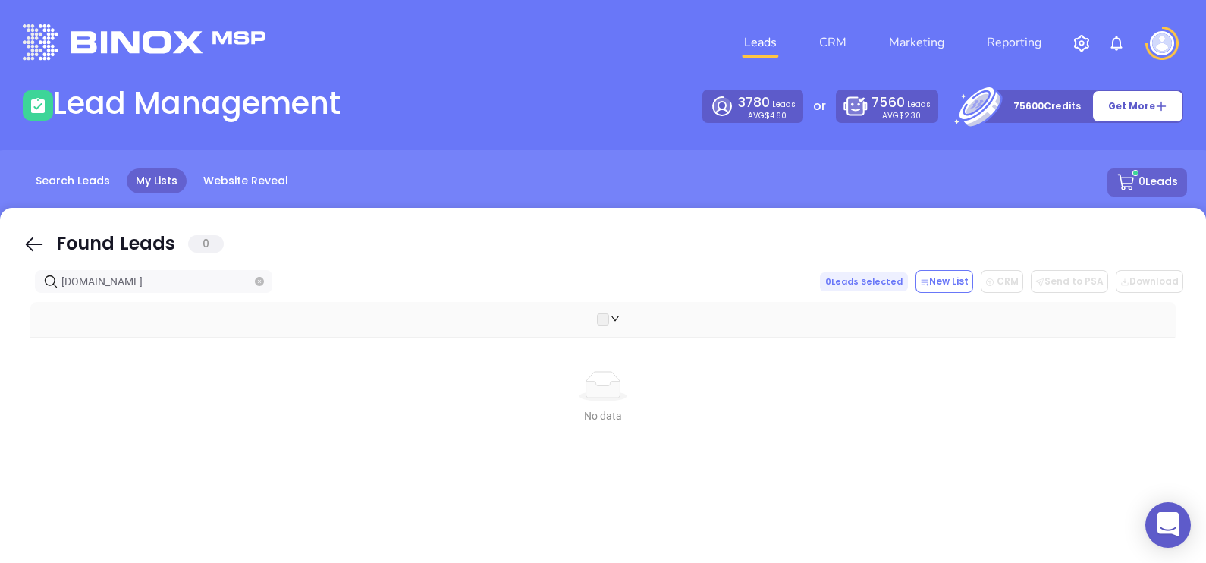
click at [23, 249] on icon at bounding box center [34, 244] width 23 height 23
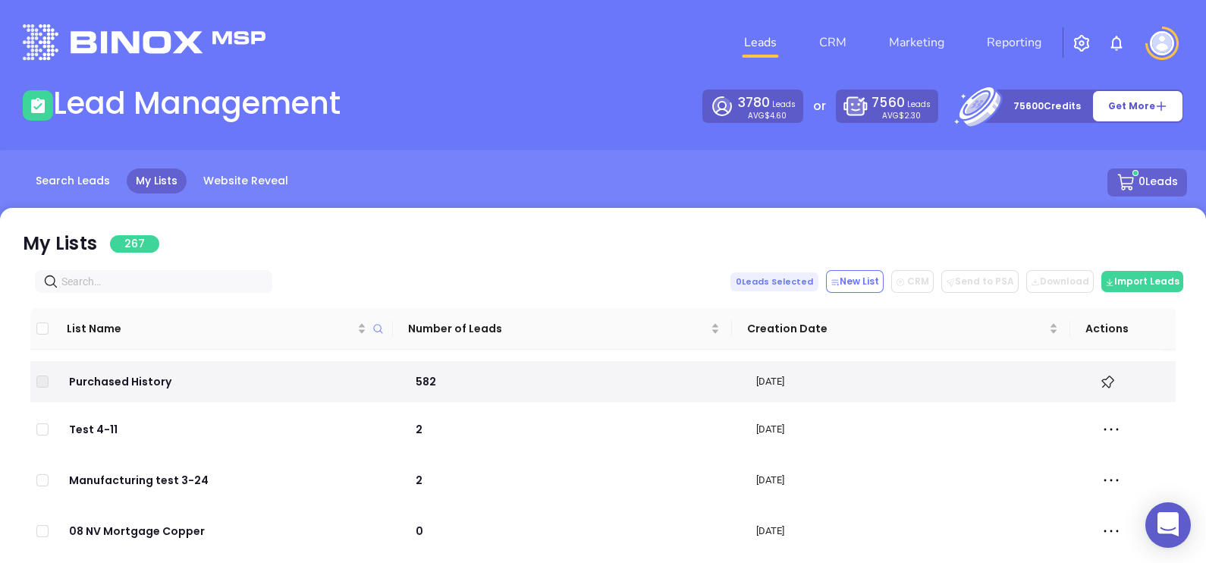
click at [83, 282] on input "text" at bounding box center [156, 281] width 190 height 17
paste input "[DOMAIN_NAME]"
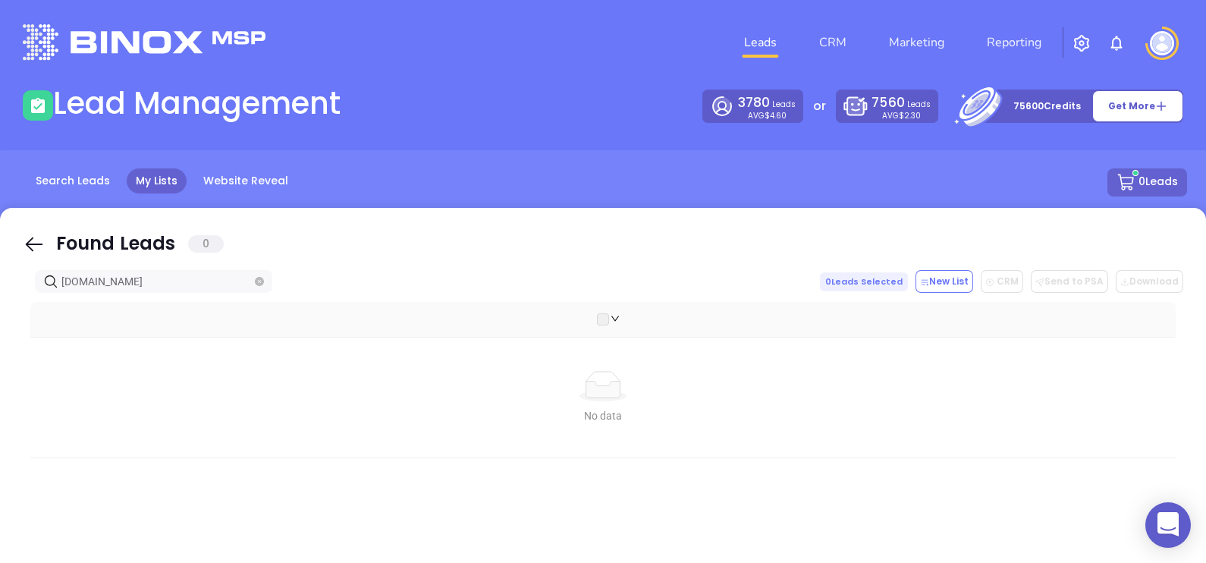
type input "[DOMAIN_NAME]"
drag, startPoint x: 30, startPoint y: 247, endPoint x: 152, endPoint y: 285, distance: 127.7
click at [41, 247] on icon at bounding box center [34, 244] width 23 height 23
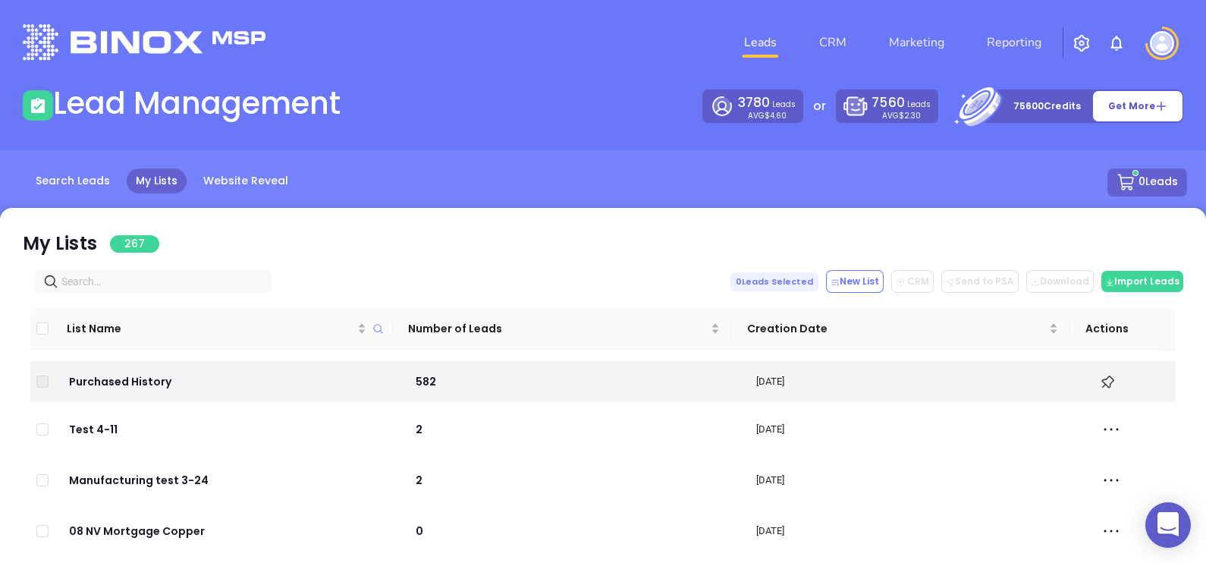
click at [153, 285] on input "text" at bounding box center [156, 281] width 190 height 17
paste input "[DOMAIN_NAME]"
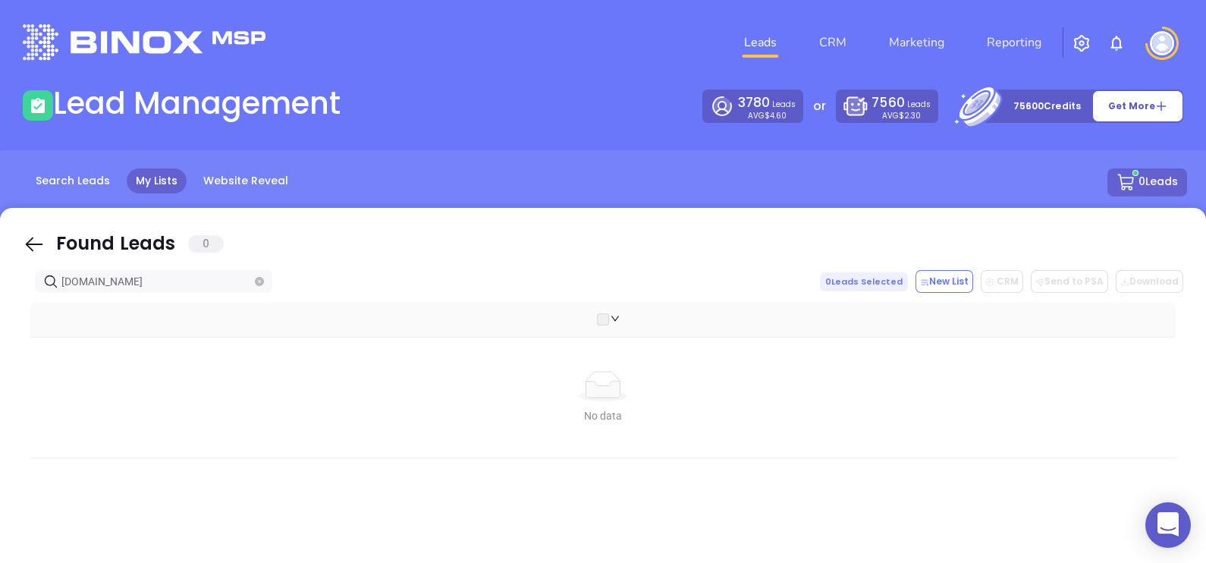
type input "[DOMAIN_NAME]"
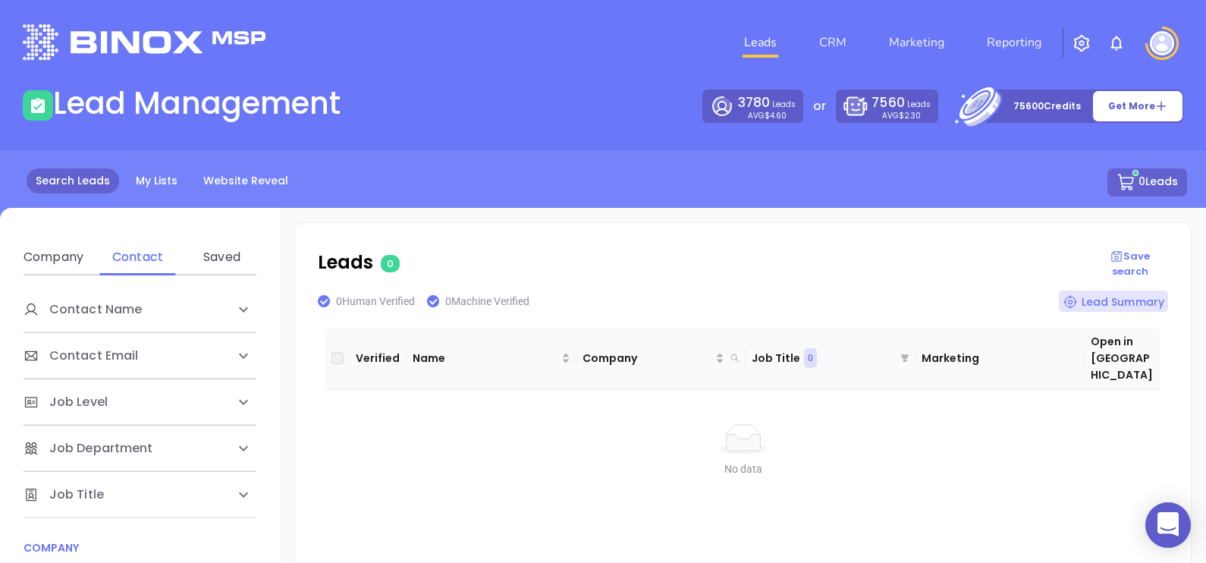
scroll to position [285, 0]
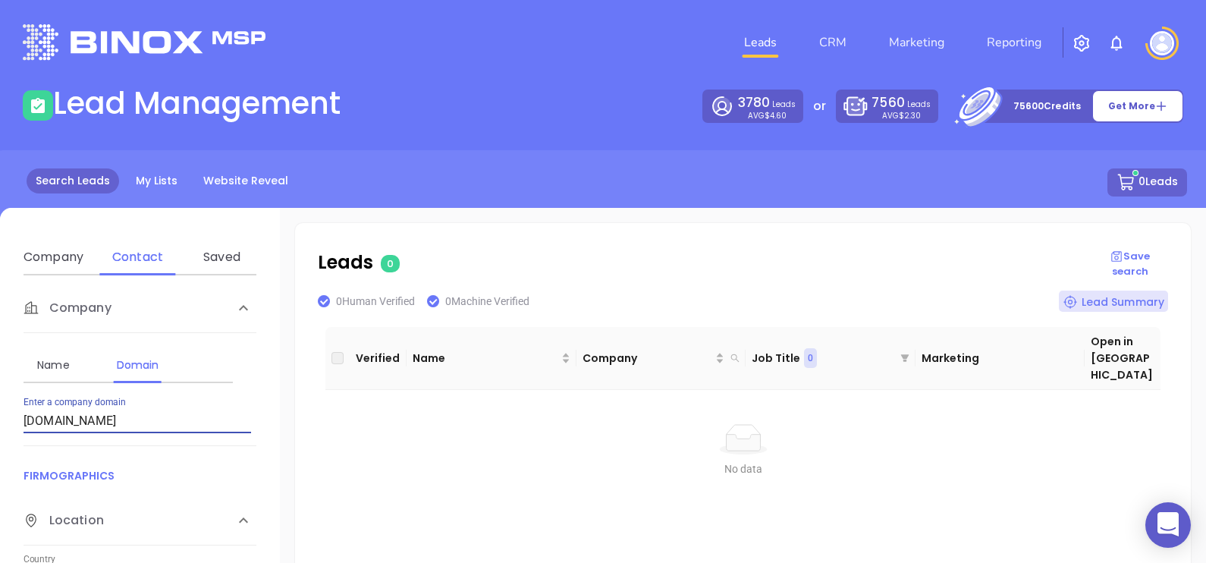
drag, startPoint x: 114, startPoint y: 423, endPoint x: 0, endPoint y: 444, distance: 115.8
click at [0, 444] on html "0 Leads CRM Marketing Reporting Financial Leads Leads Lead Management 3780 Lead…" at bounding box center [603, 281] width 1206 height 563
click at [171, 431] on input "roarkinsuranceagency.co" at bounding box center [138, 421] width 228 height 24
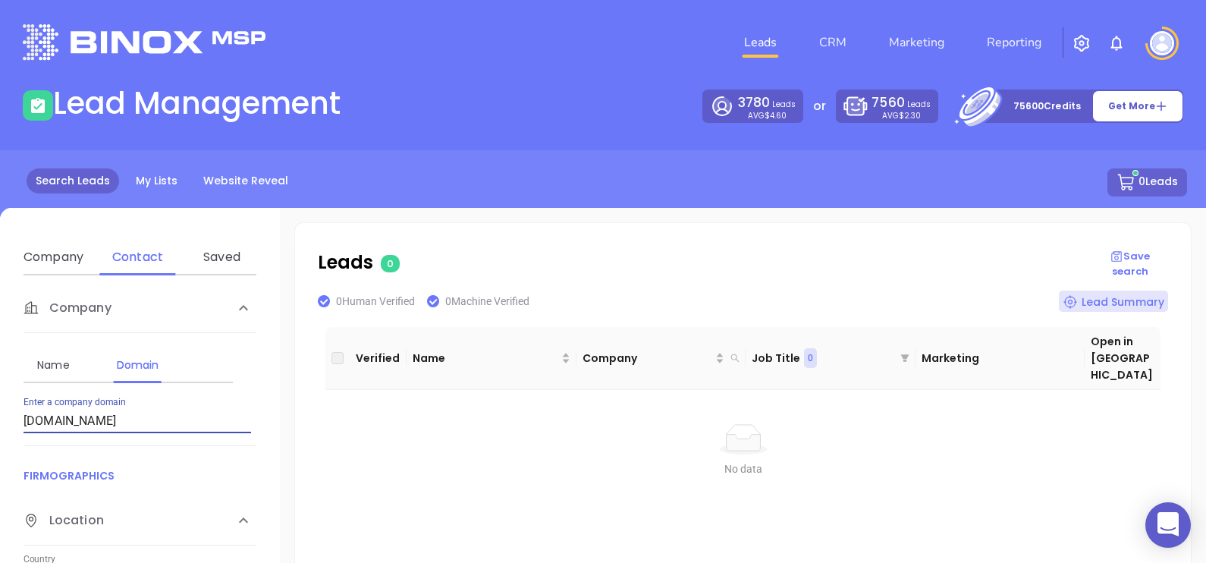
paste input "uckeragency.com"
type input "ruckeragency.com"
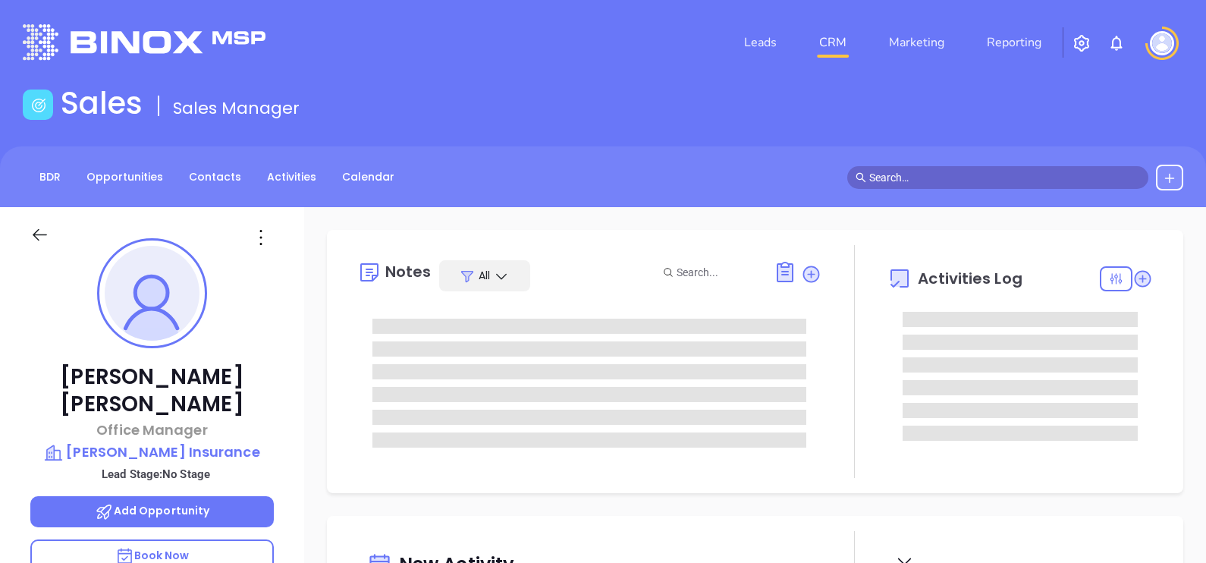
type input "[DATE]"
type input "[PERSON_NAME]"
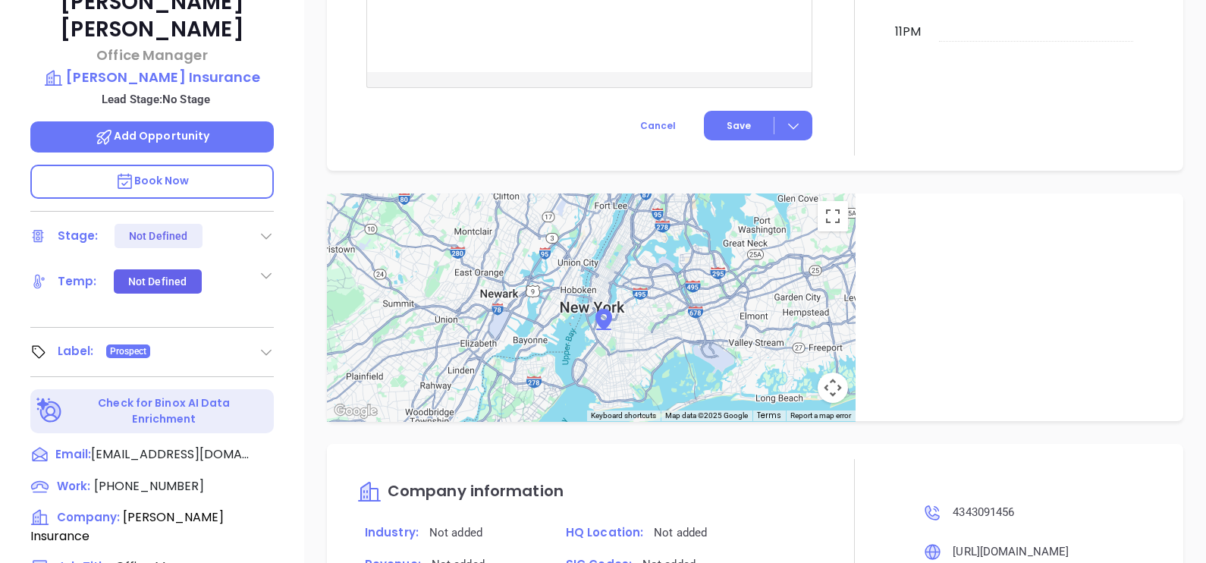
scroll to position [137, 0]
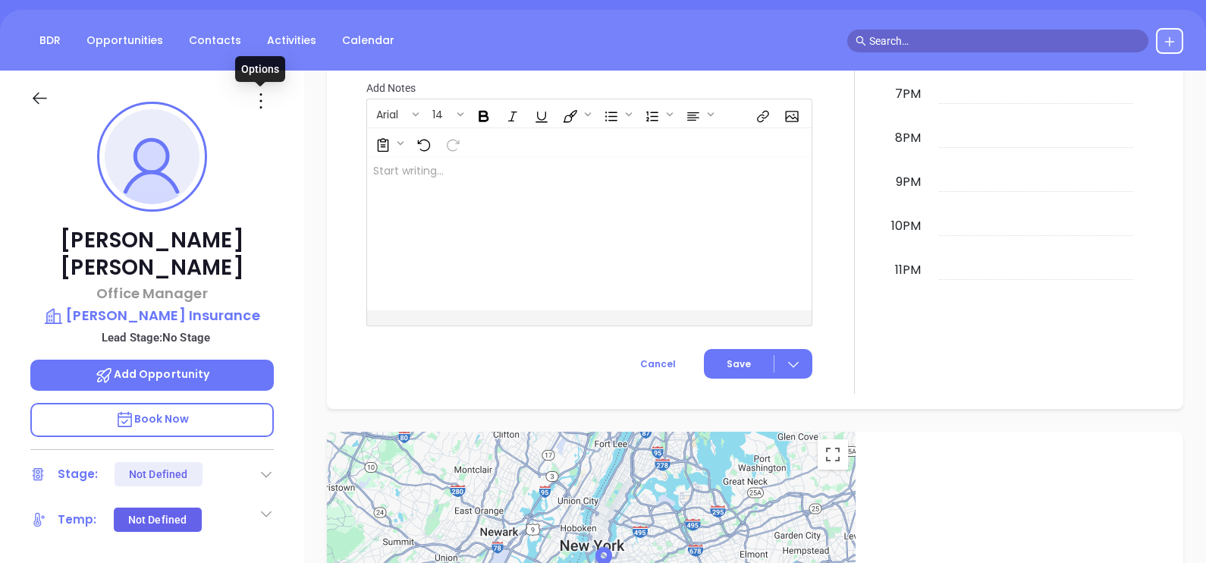
click at [261, 97] on icon at bounding box center [261, 101] width 24 height 24
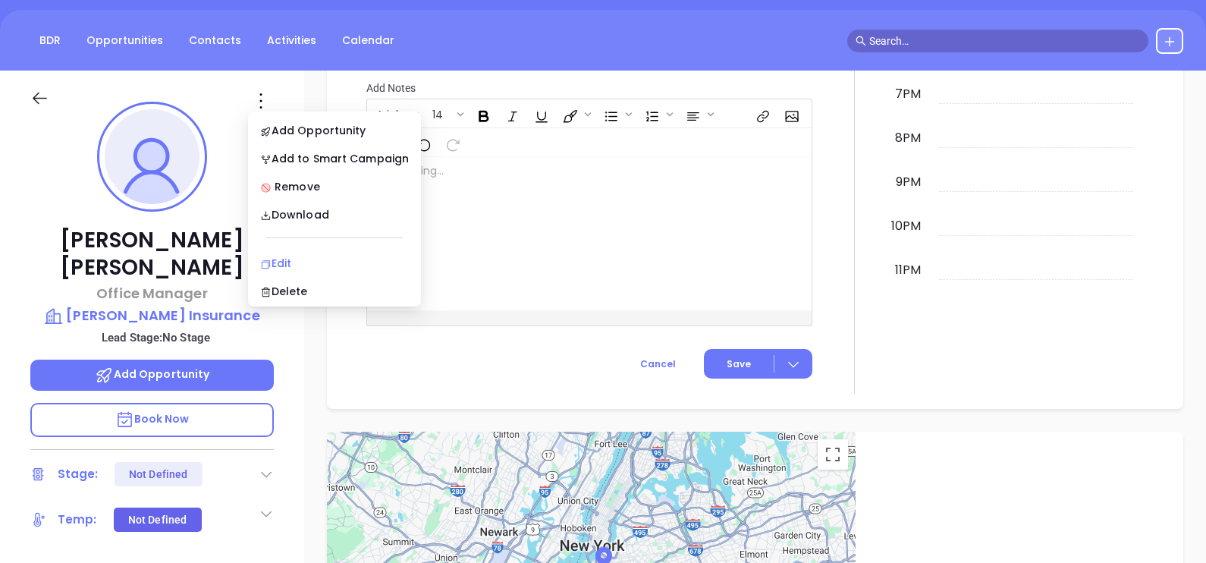
click at [277, 266] on div "Edit" at bounding box center [334, 263] width 149 height 17
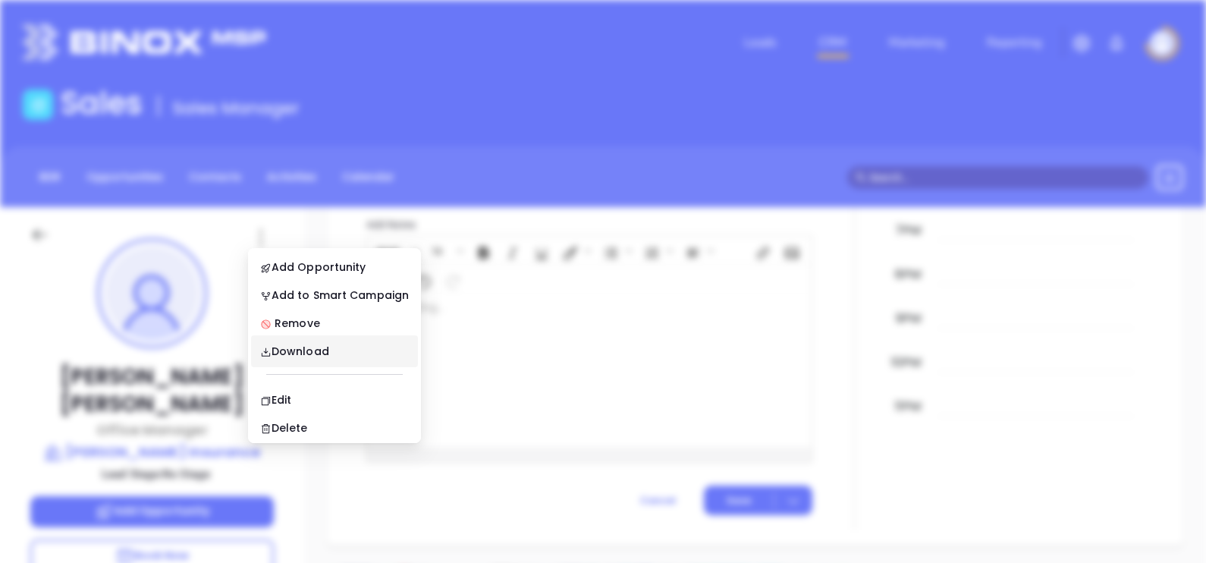
scroll to position [0, 0]
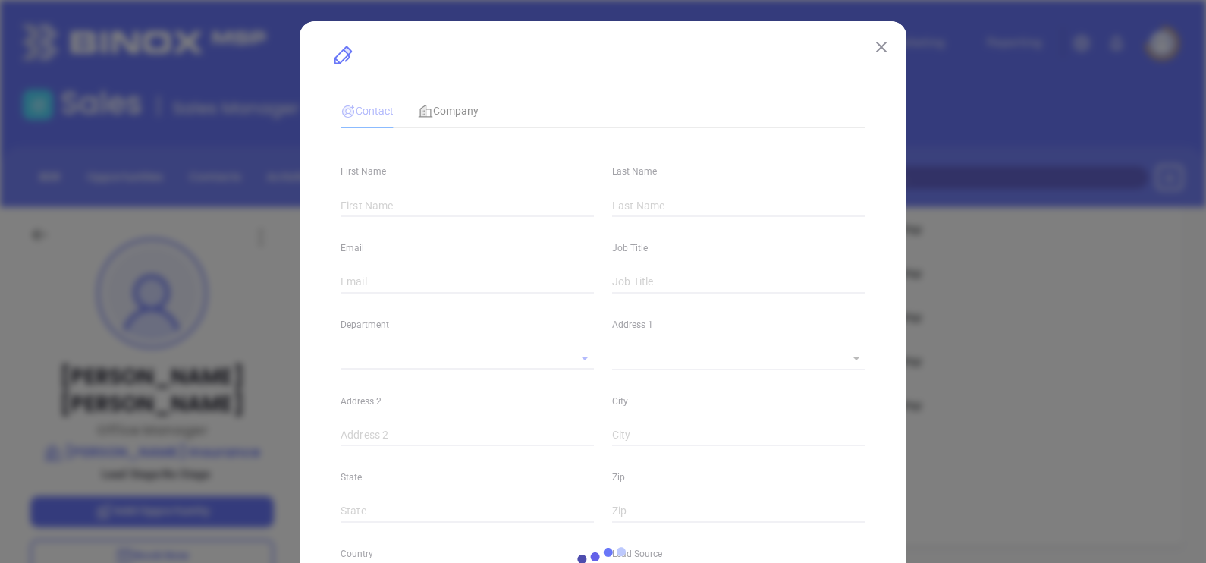
type input "[PERSON_NAME]"
type input "[EMAIL_ADDRESS][DOMAIN_NAME]"
type input "Office Manager"
type input "1"
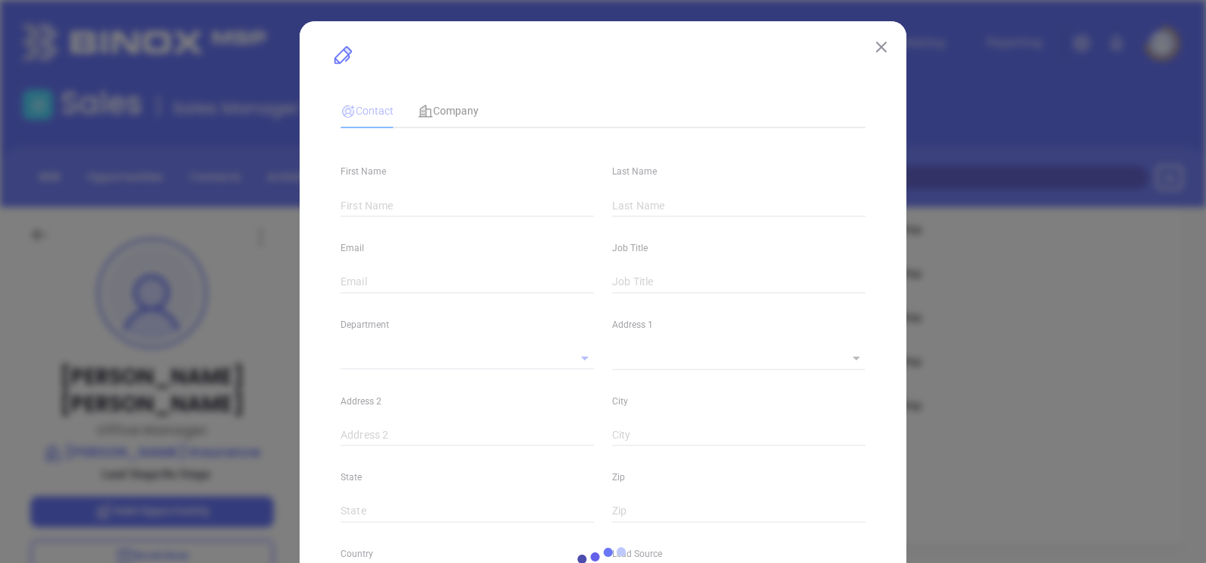
type input "www.linkedin.com/in/sandy-albrecht-84053388"
type input "Marketing"
type input "Other"
type input "undefined undefined"
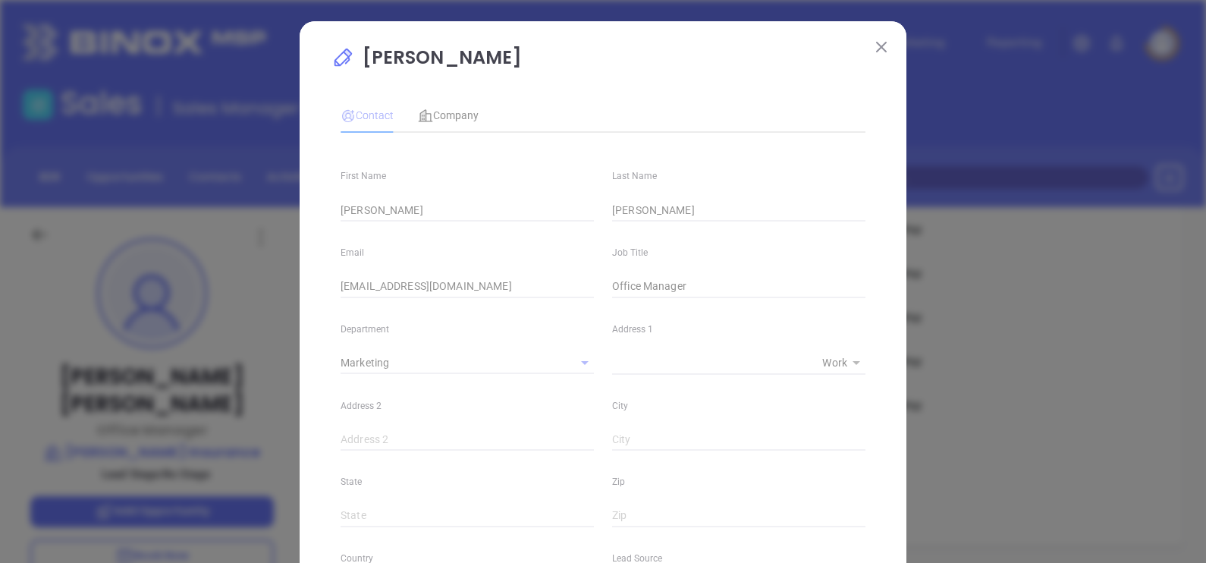
type input "(434) 309-1456"
type input "1"
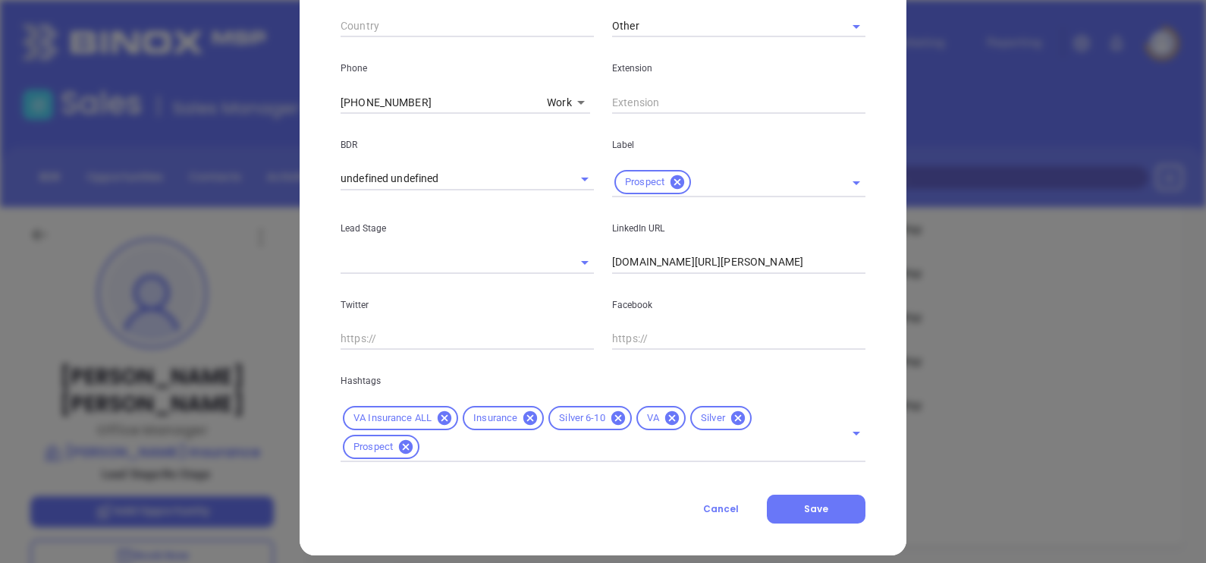
scroll to position [574, 0]
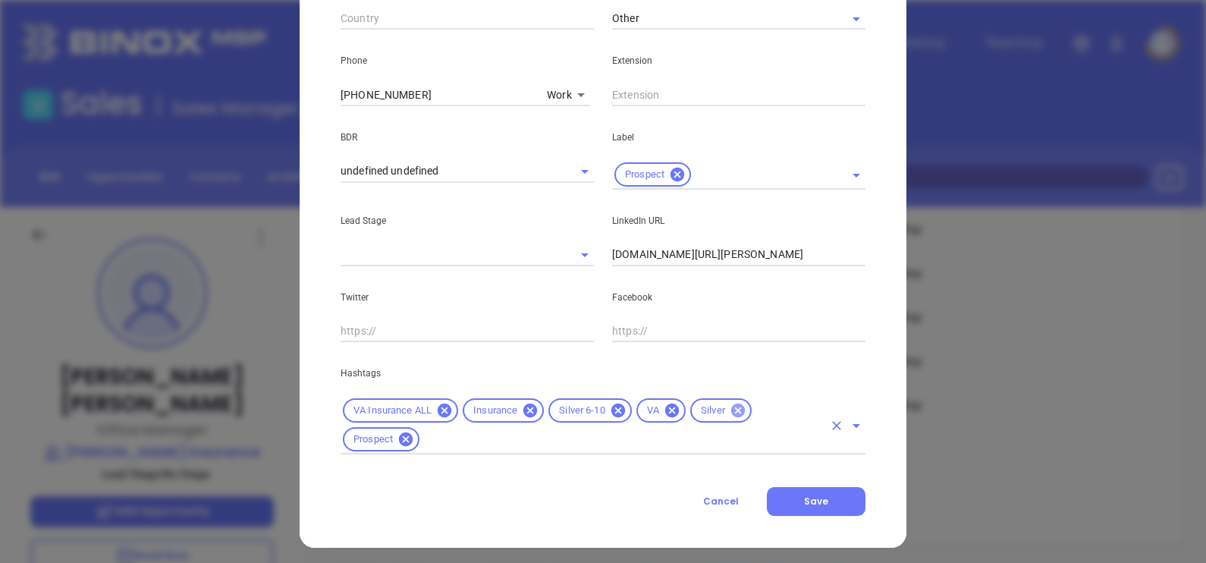
click at [735, 415] on icon at bounding box center [738, 411] width 14 height 14
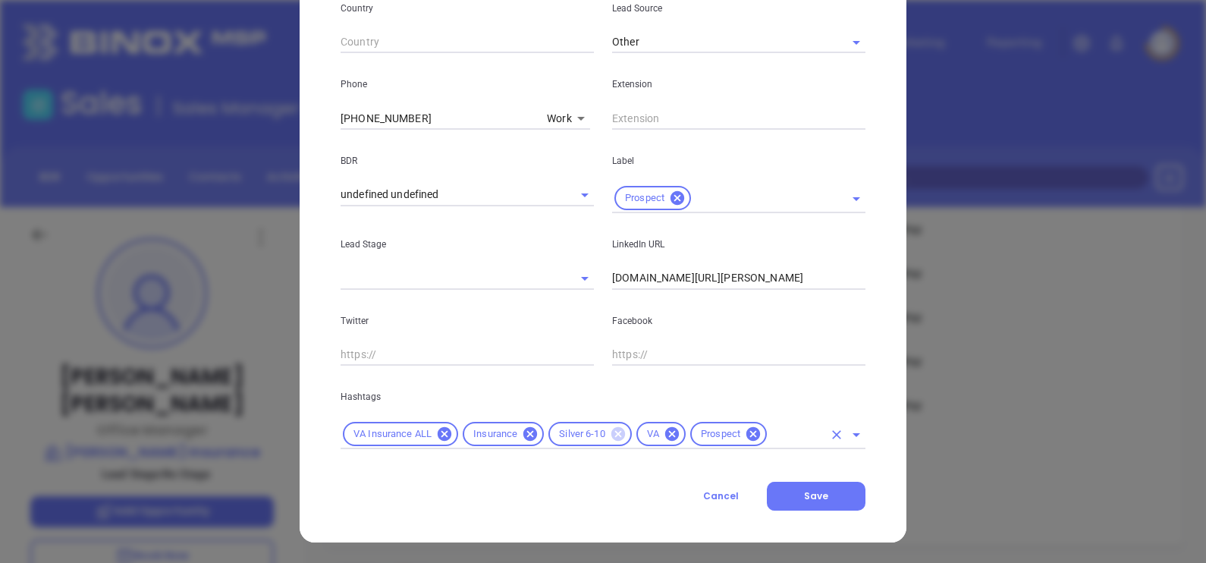
click at [611, 433] on icon at bounding box center [618, 434] width 14 height 14
click at [749, 446] on div "VA Insurance ALL Insurance VA Prospect" at bounding box center [603, 435] width 525 height 30
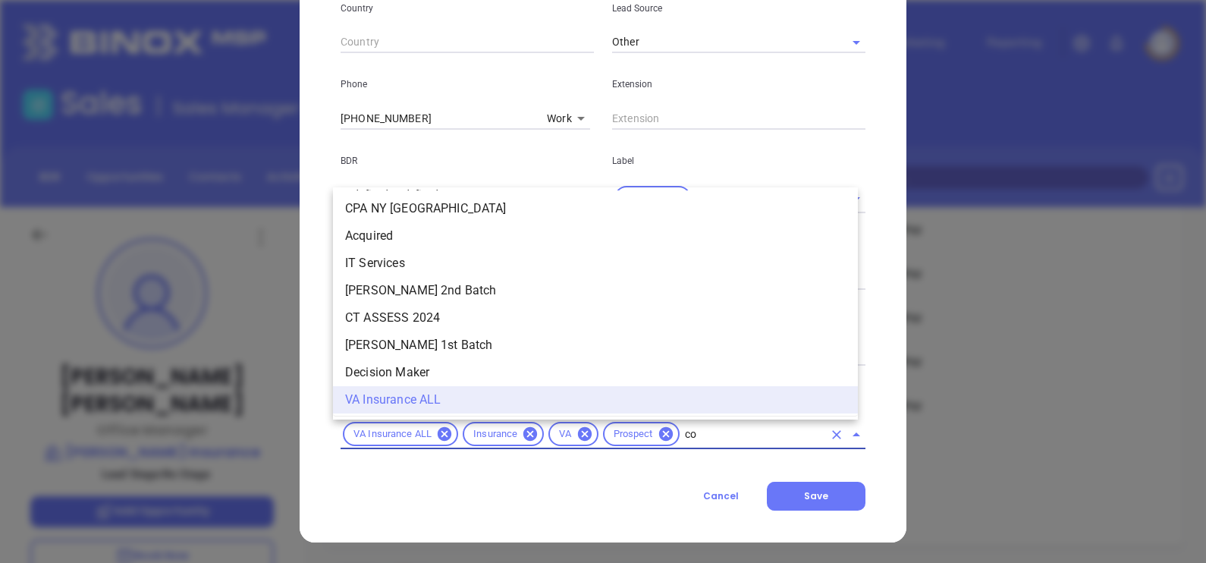
scroll to position [0, 0]
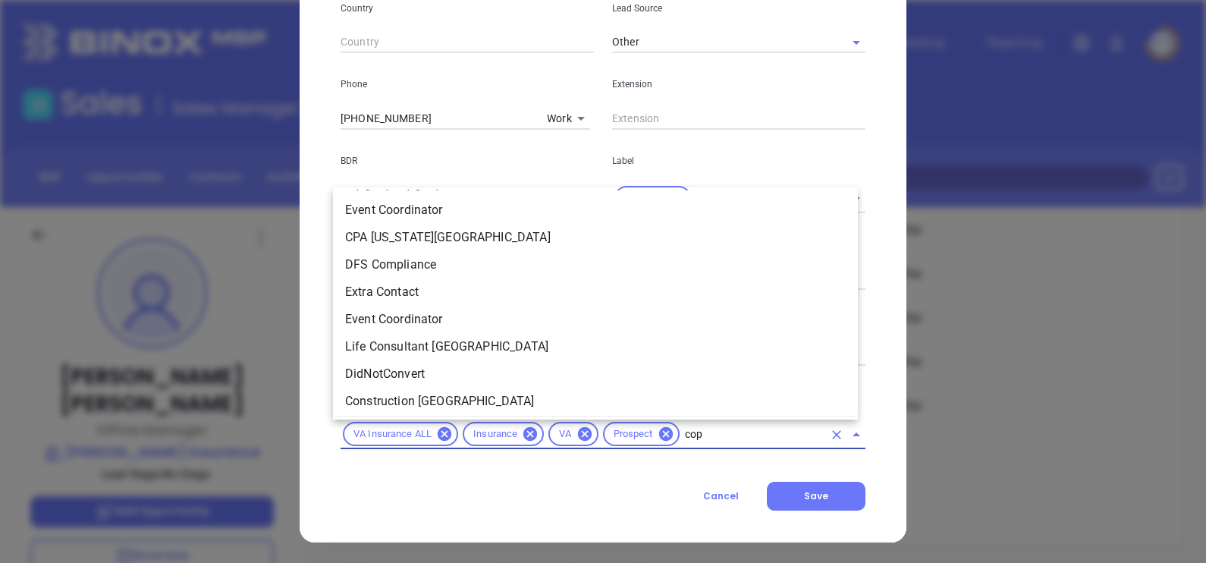
type input "copp"
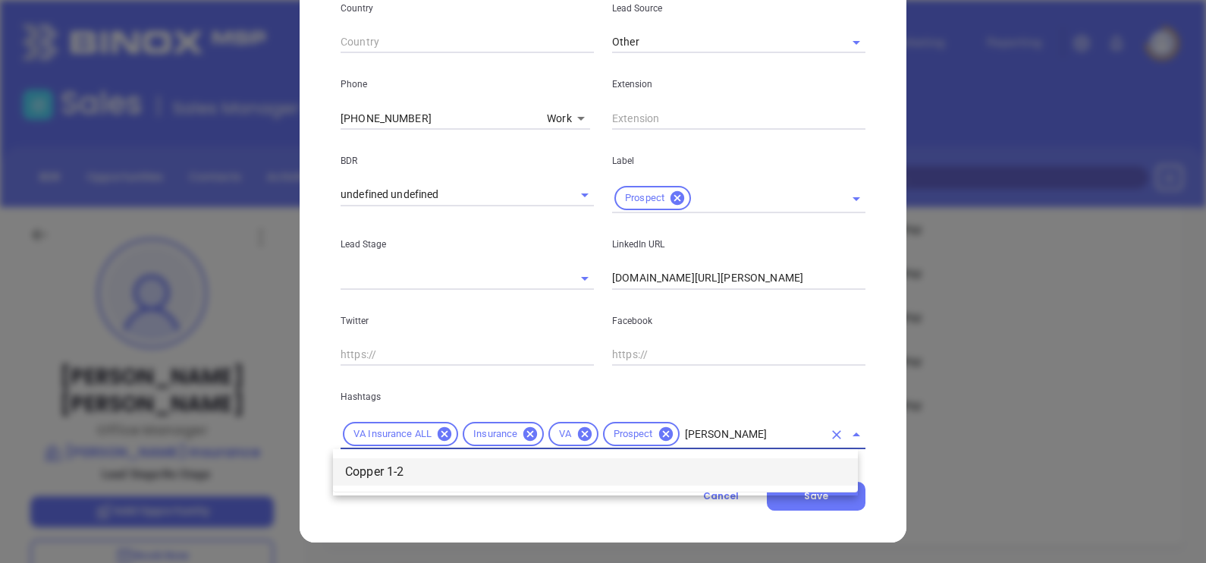
click at [652, 486] on ul "Copper 1-2" at bounding box center [595, 471] width 525 height 39
click at [645, 472] on li "Copper 1-2" at bounding box center [595, 471] width 525 height 27
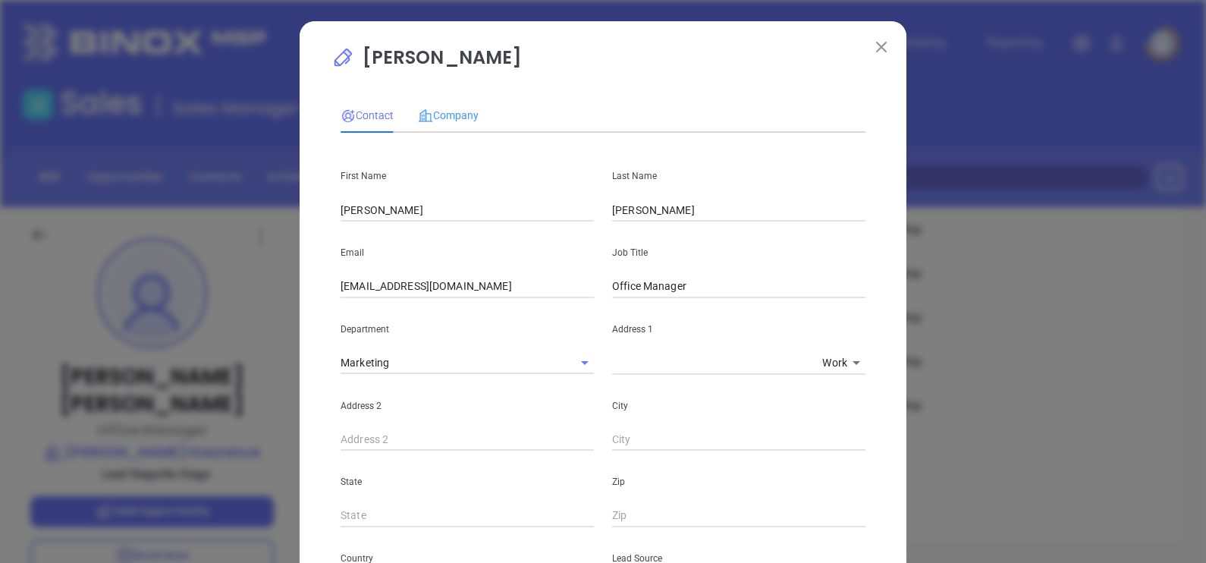
click at [445, 104] on div "Company" at bounding box center [448, 115] width 61 height 35
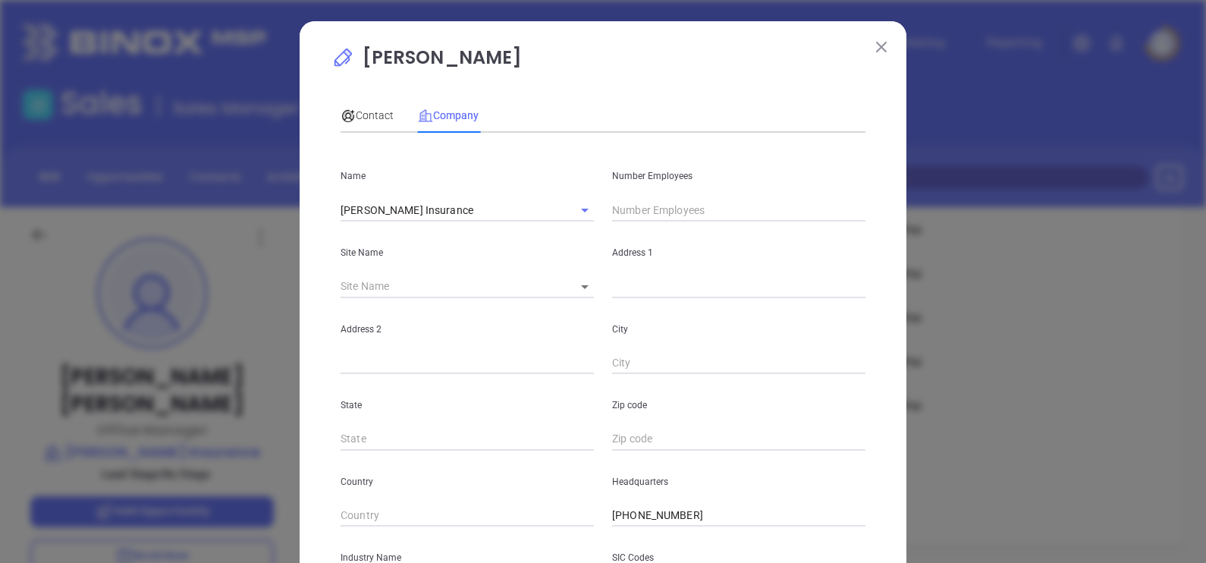
click at [623, 199] on input "text" at bounding box center [738, 210] width 253 height 23
type input "2"
drag, startPoint x: 603, startPoint y: 102, endPoint x: 512, endPoint y: 269, distance: 190.1
click at [602, 103] on div "Contact Company" at bounding box center [603, 115] width 525 height 35
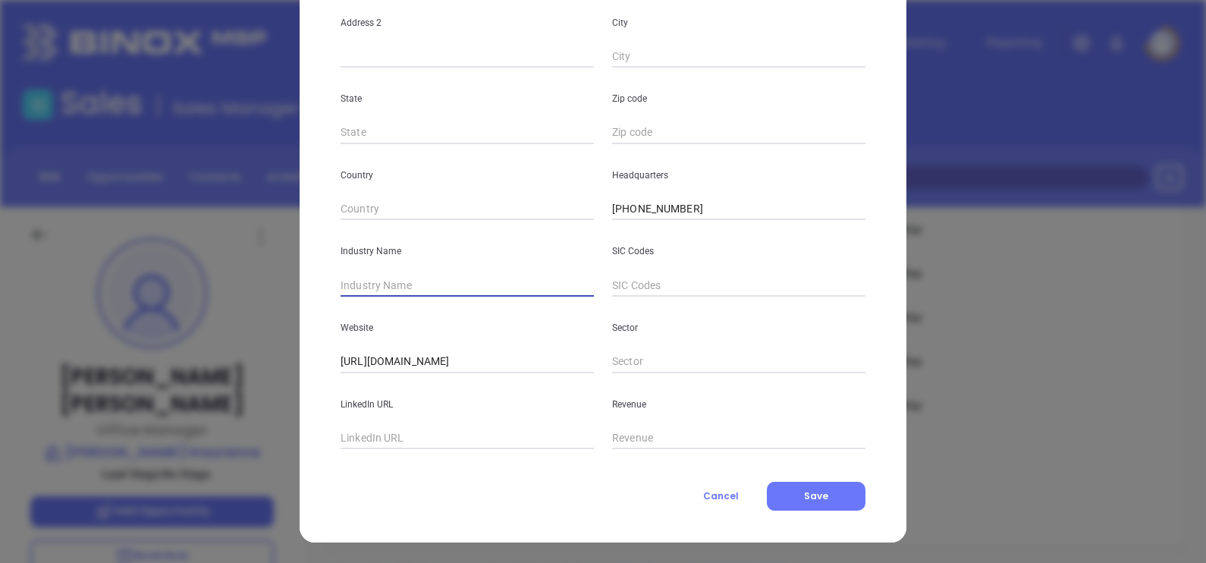
click at [413, 281] on input "text" at bounding box center [467, 285] width 253 height 23
type input "Insurance"
click at [824, 486] on button "Save" at bounding box center [816, 496] width 99 height 29
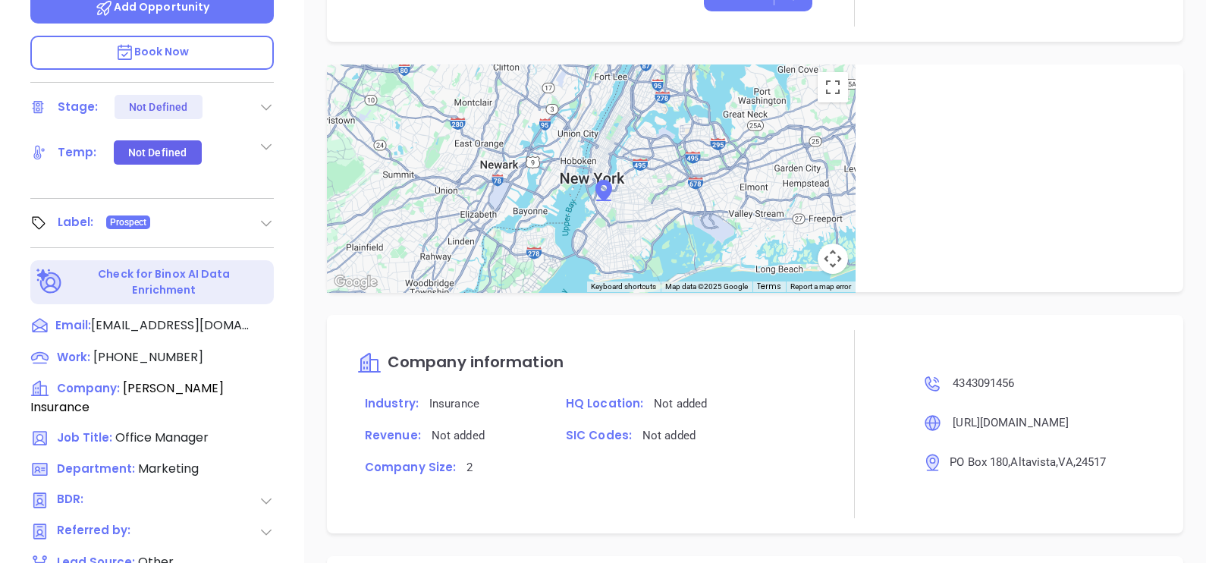
scroll to position [421, 0]
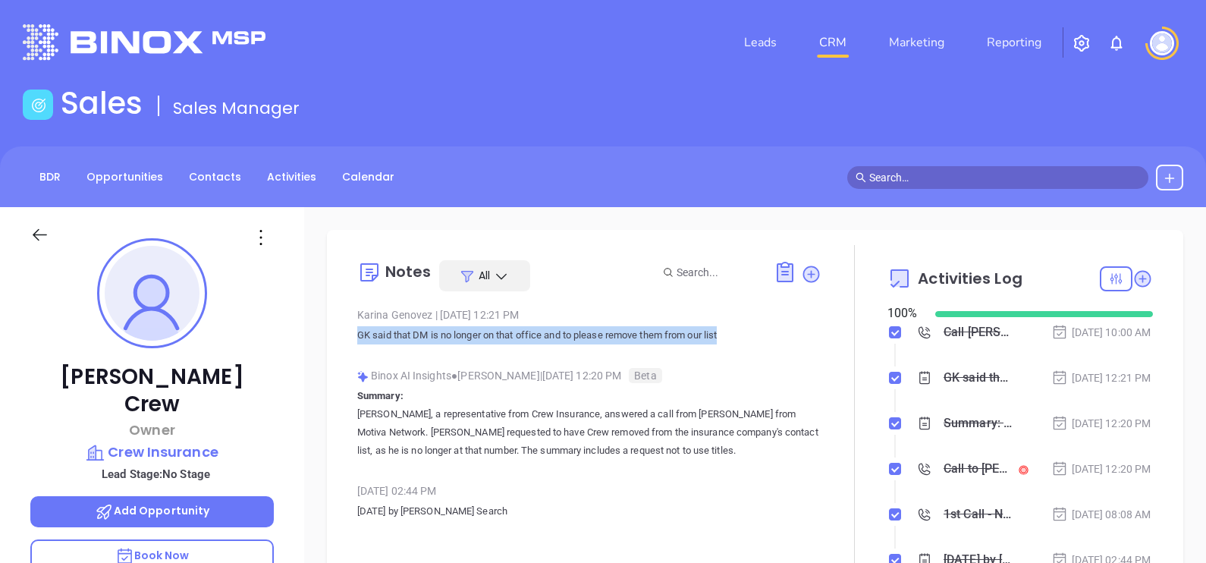
drag, startPoint x: 731, startPoint y: 330, endPoint x: 324, endPoint y: 331, distance: 406.6
copy p "GK said that DM is no longer on that office and to please remove them from our …"
click at [823, 379] on div at bounding box center [855, 424] width 66 height 358
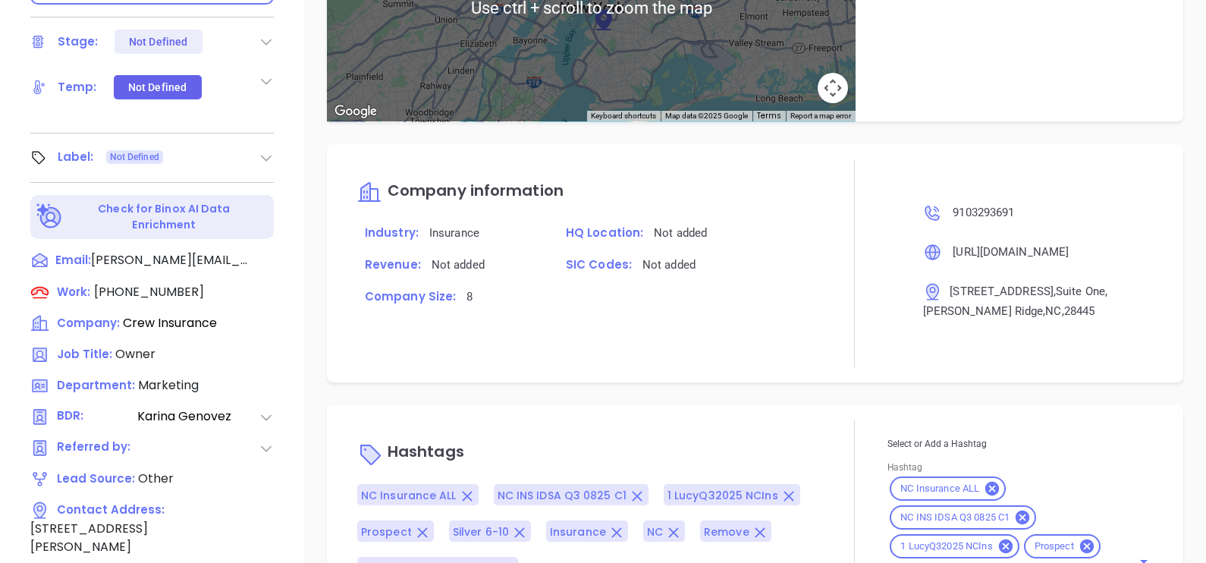
scroll to position [706, 0]
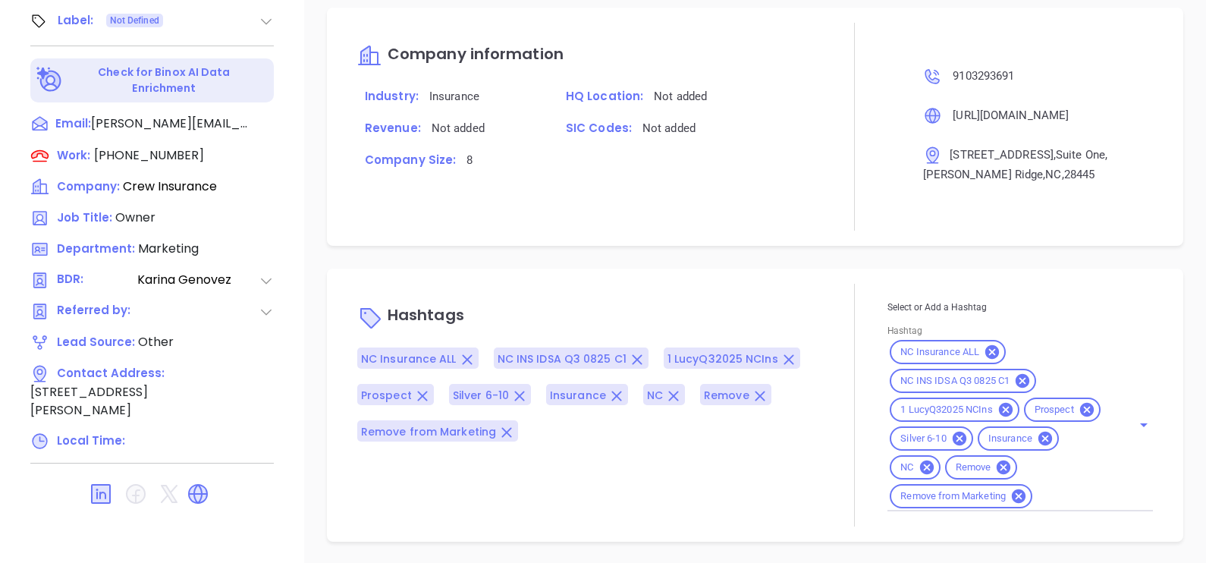
click at [539, 253] on div "Notes All [PERSON_NAME] | [DATE] 12:21 PM GK said that DM is no longer on that …" at bounding box center [755, 33] width 902 height 1062
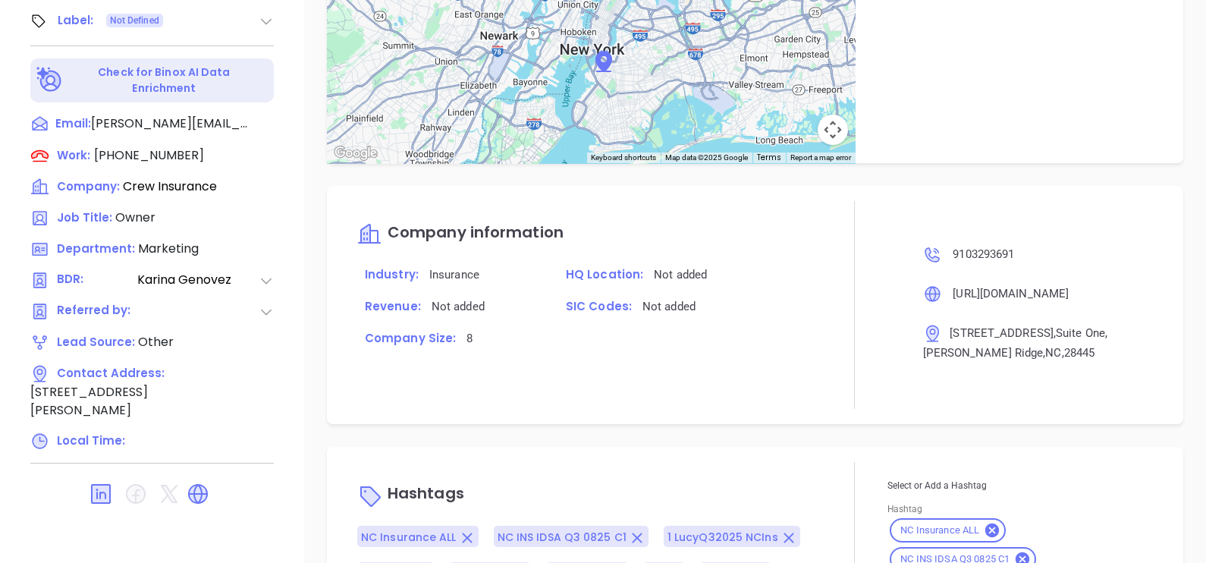
scroll to position [231, 0]
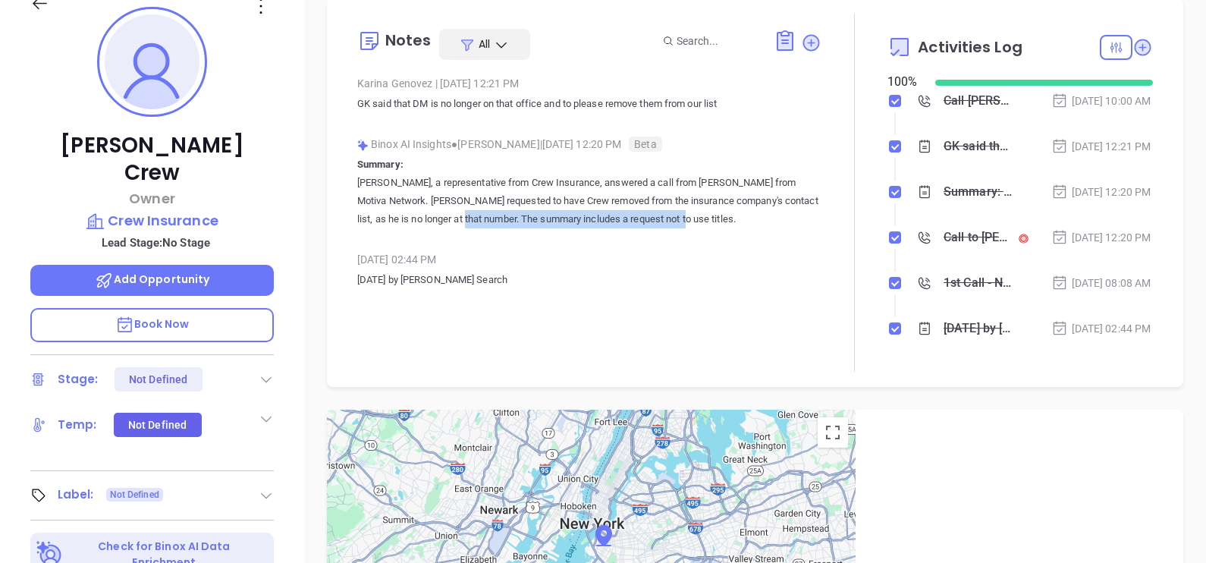
drag, startPoint x: 647, startPoint y: 215, endPoint x: 429, endPoint y: 212, distance: 218.5
click at [429, 212] on p "[PERSON_NAME], a representative from Crew Insurance, answered a call from [PERS…" at bounding box center [589, 201] width 464 height 55
copy p "The summary includes a request not to use titles."
click at [306, 155] on div "Notes All [PERSON_NAME] | [DATE] 12:21 PM GK said that DM is no longer on that …" at bounding box center [755, 507] width 902 height 1062
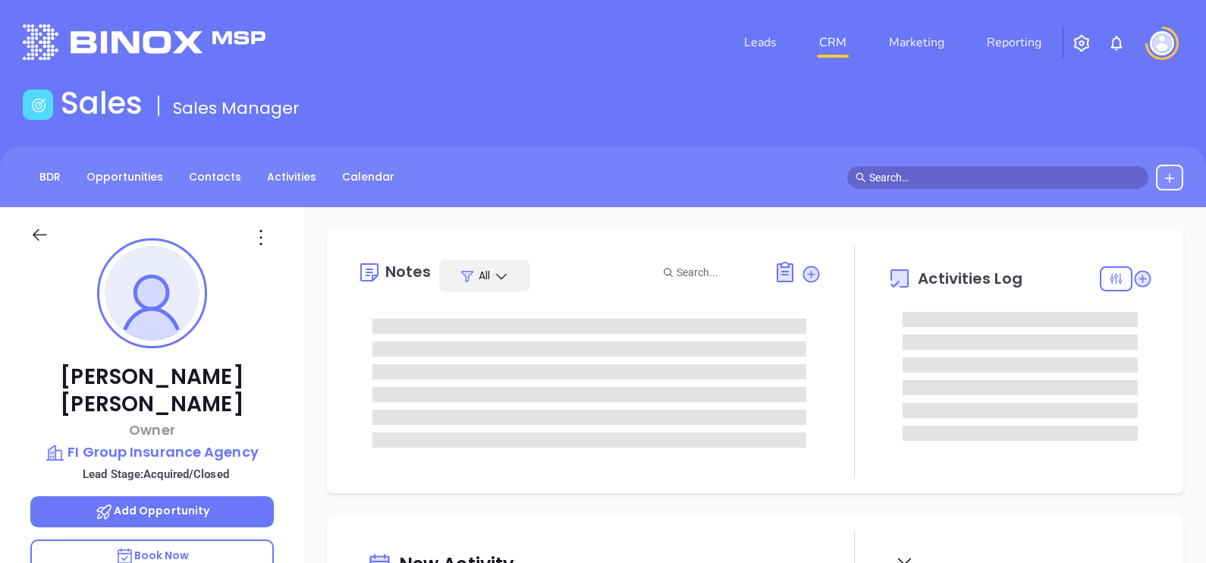
type input "[DATE]"
type input "[PERSON_NAME]"
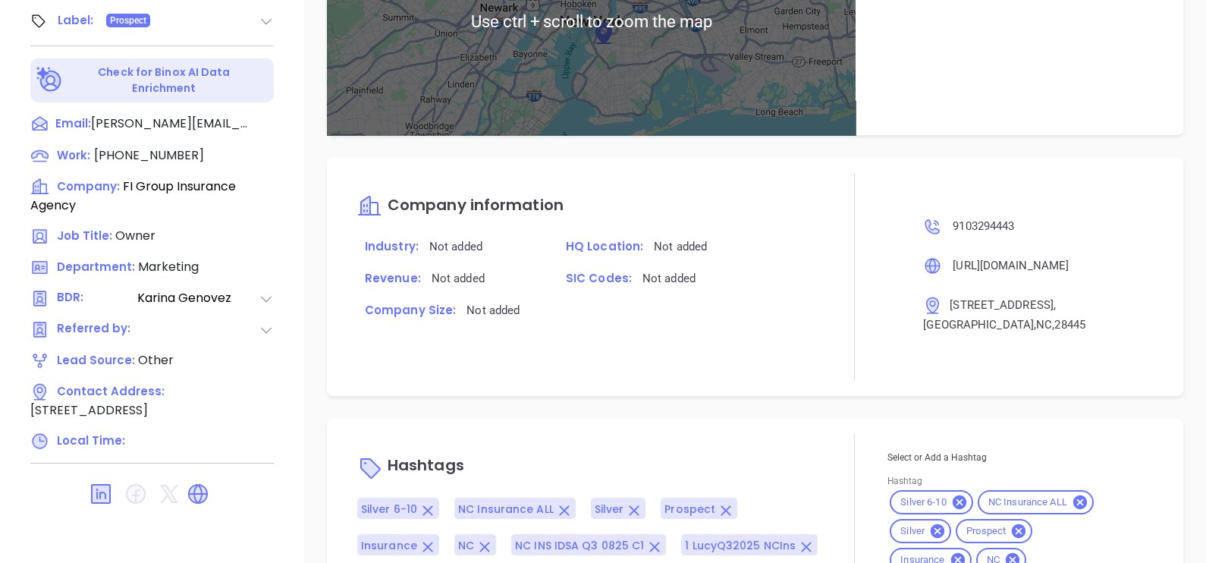
scroll to position [1074, 0]
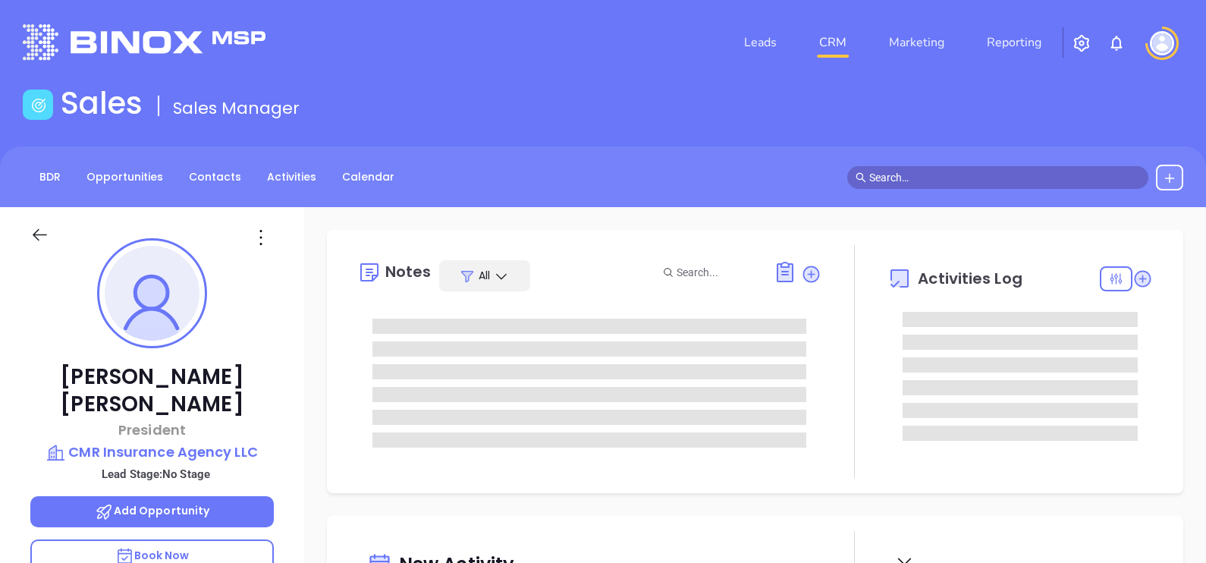
type input "[DATE]"
type input "[PERSON_NAME]"
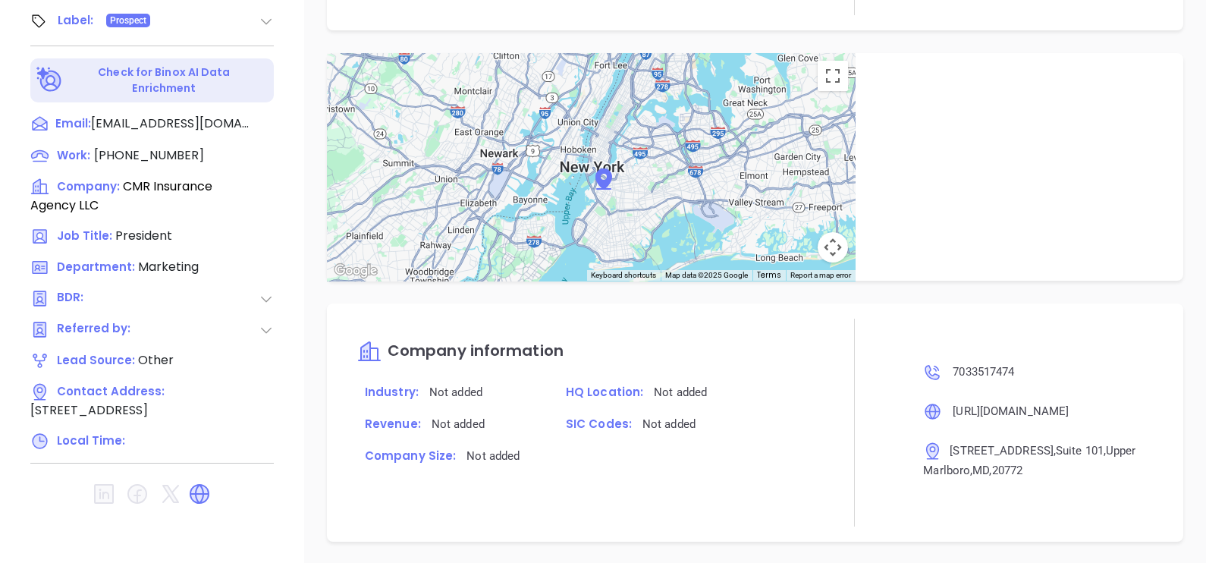
scroll to position [778, 0]
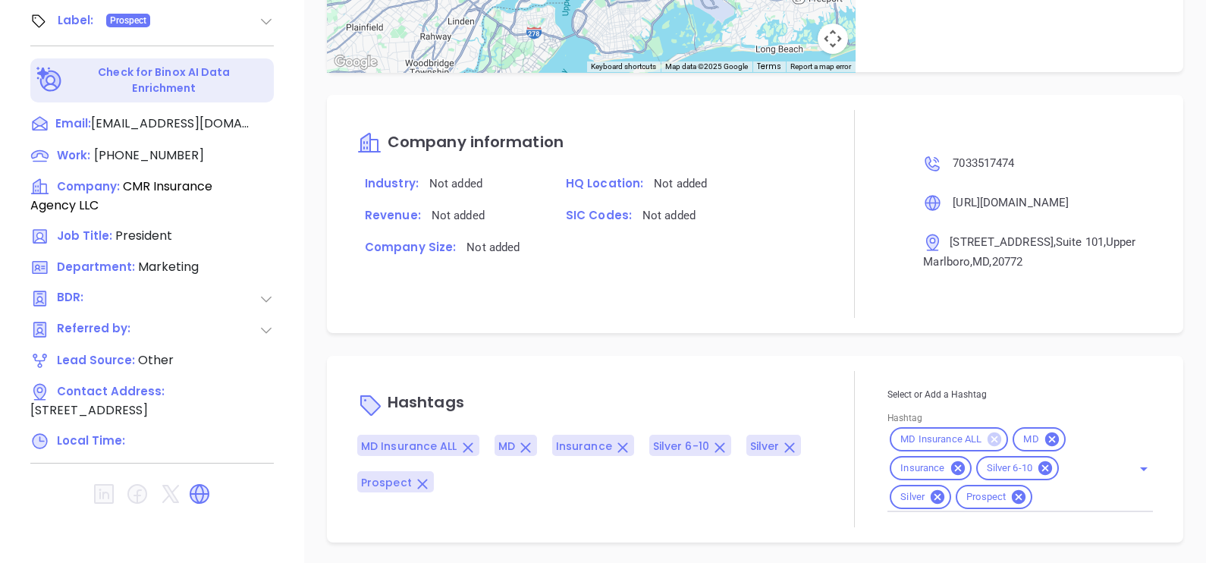
click at [988, 432] on icon at bounding box center [995, 439] width 14 height 14
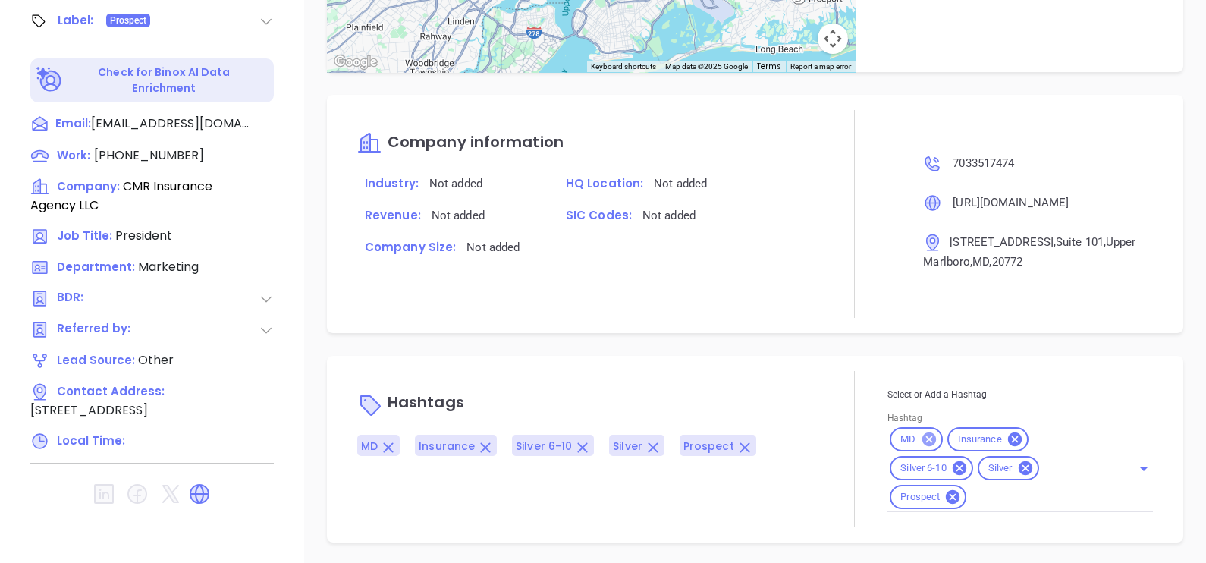
click at [924, 432] on icon at bounding box center [929, 439] width 17 height 17
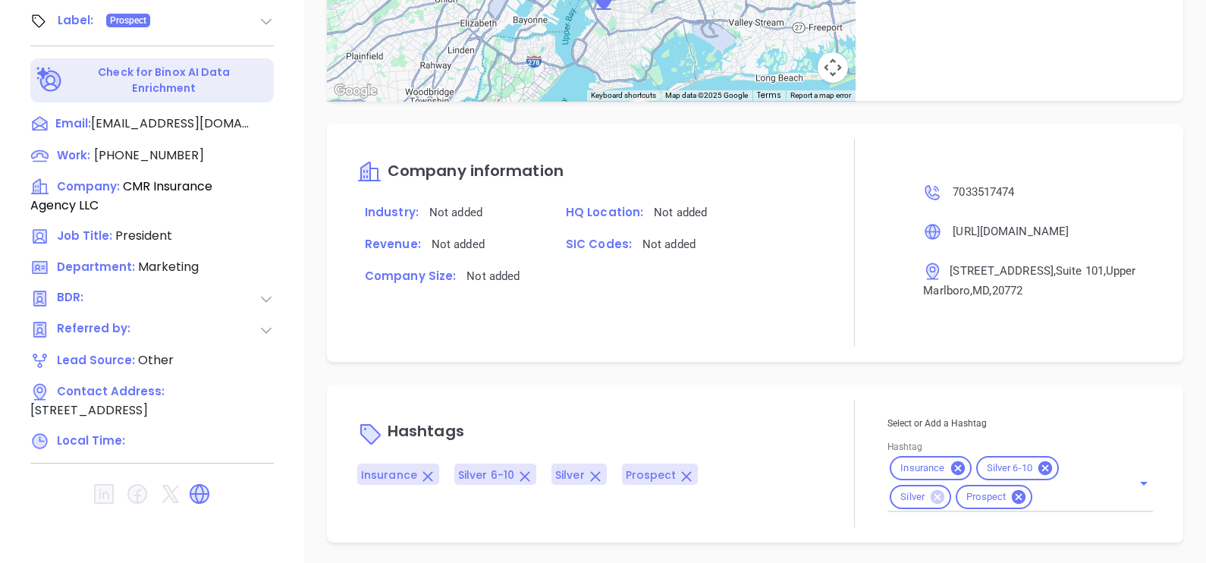
drag, startPoint x: 924, startPoint y: 498, endPoint x: 938, endPoint y: 498, distance: 13.7
click at [931, 497] on icon at bounding box center [938, 497] width 14 height 14
click at [1008, 500] on div "Select or Add a Hashtag Hashtag Insurance Silver 6-10 Prospect" at bounding box center [1021, 461] width 266 height 97
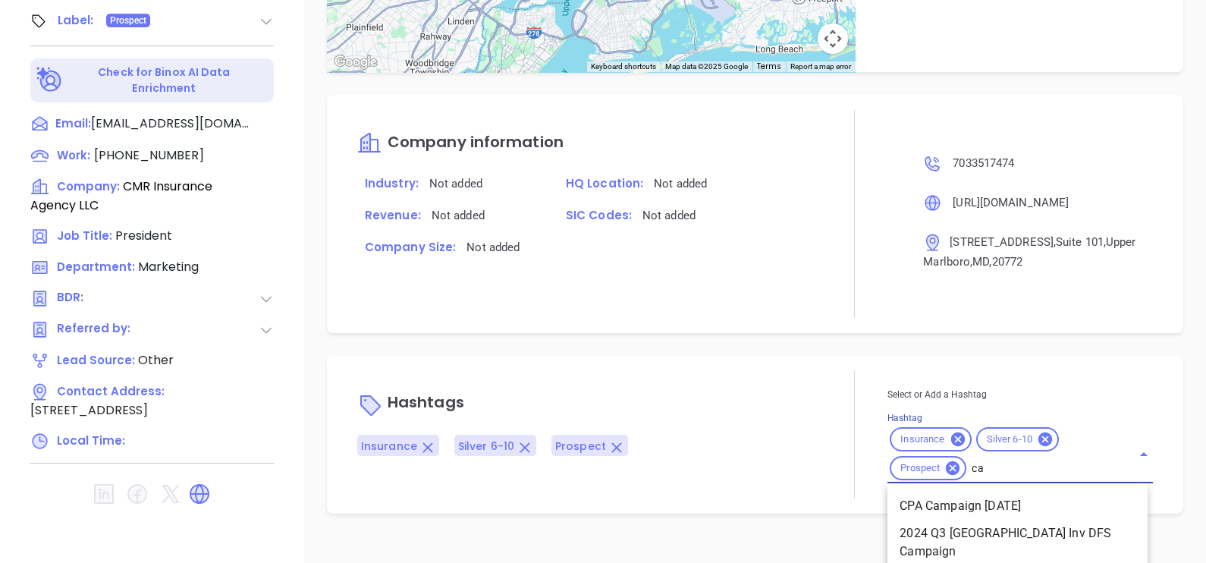
type input "c"
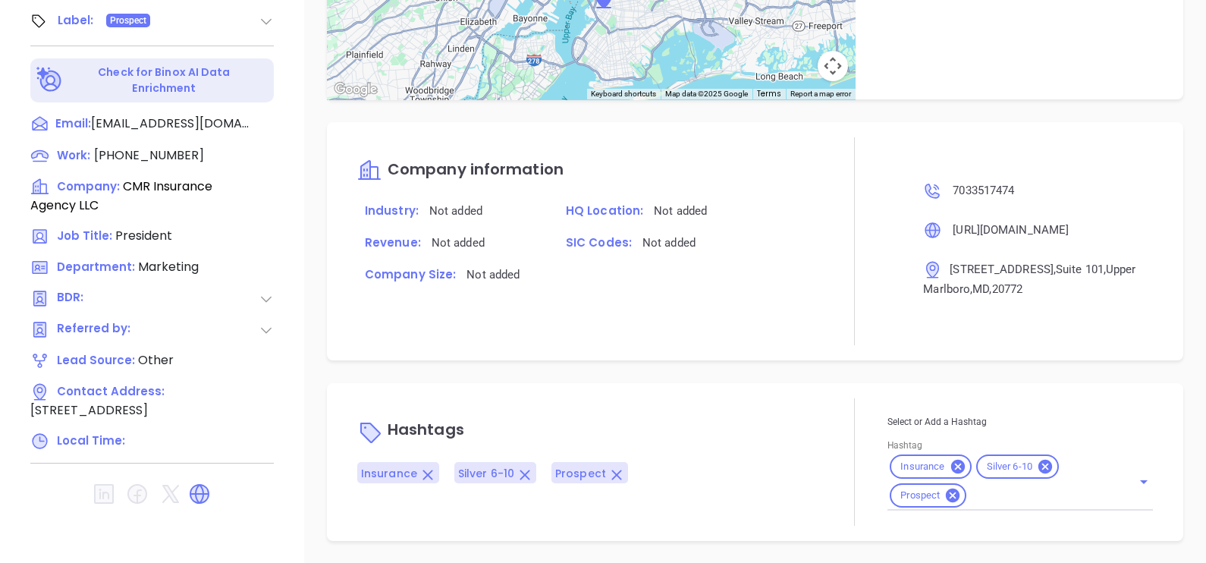
scroll to position [749, 0]
drag, startPoint x: 1028, startPoint y: 260, endPoint x: 954, endPoint y: 262, distance: 73.6
click at [954, 262] on p "14418 Old Mill Road , Suite 101 , Upper Marlboro , MD , 20772" at bounding box center [1036, 280] width 226 height 39
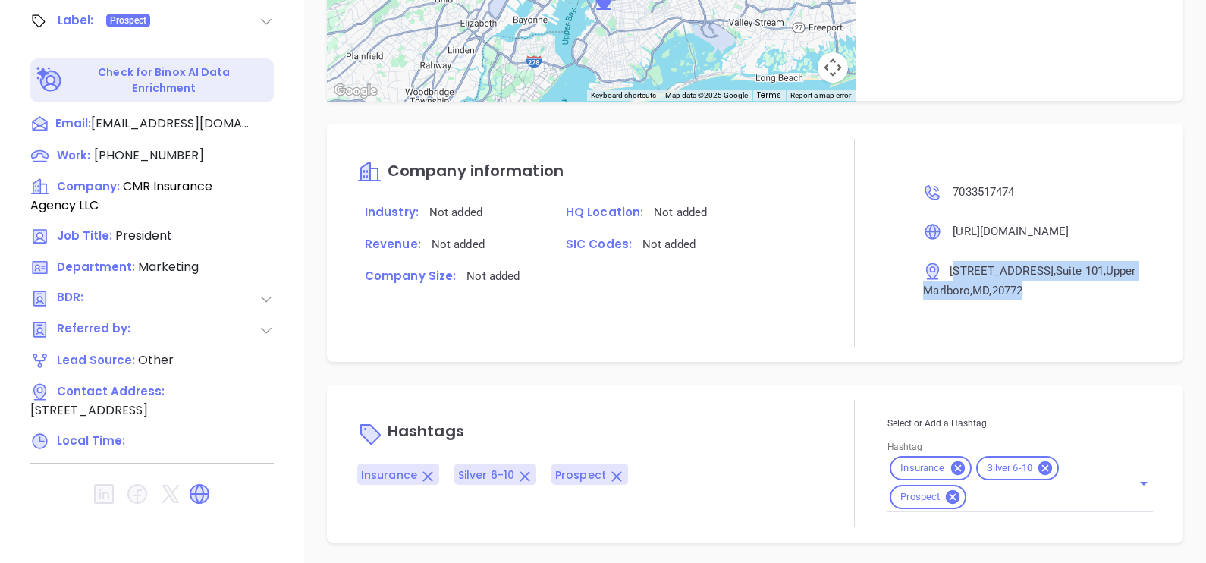
drag, startPoint x: 945, startPoint y: 264, endPoint x: 1036, endPoint y: 291, distance: 95.0
click at [1036, 291] on p "14418 Old Mill Road , Suite 101 , Upper Marlboro , MD , 20772" at bounding box center [1036, 280] width 226 height 39
drag, startPoint x: 1036, startPoint y: 291, endPoint x: 941, endPoint y: 262, distance: 99.1
click at [941, 262] on p "14418 Old Mill Road , Suite 101 , Upper Marlboro , MD , 20772" at bounding box center [1036, 280] width 226 height 39
drag, startPoint x: 941, startPoint y: 266, endPoint x: 1033, endPoint y: 291, distance: 95.2
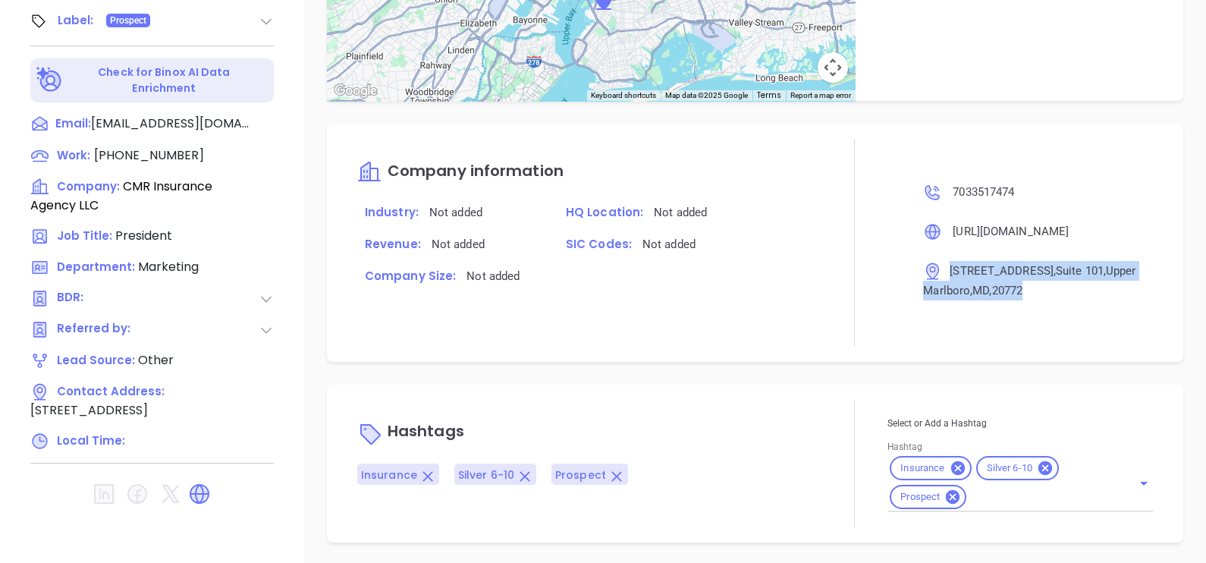
click at [1033, 291] on p "14418 Old Mill Road , Suite 101 , Upper Marlboro , MD , 20772" at bounding box center [1036, 280] width 226 height 39
copy span "14418 Old Mill Road , Suite 101 , Upper Marlboro , MD , 20772"
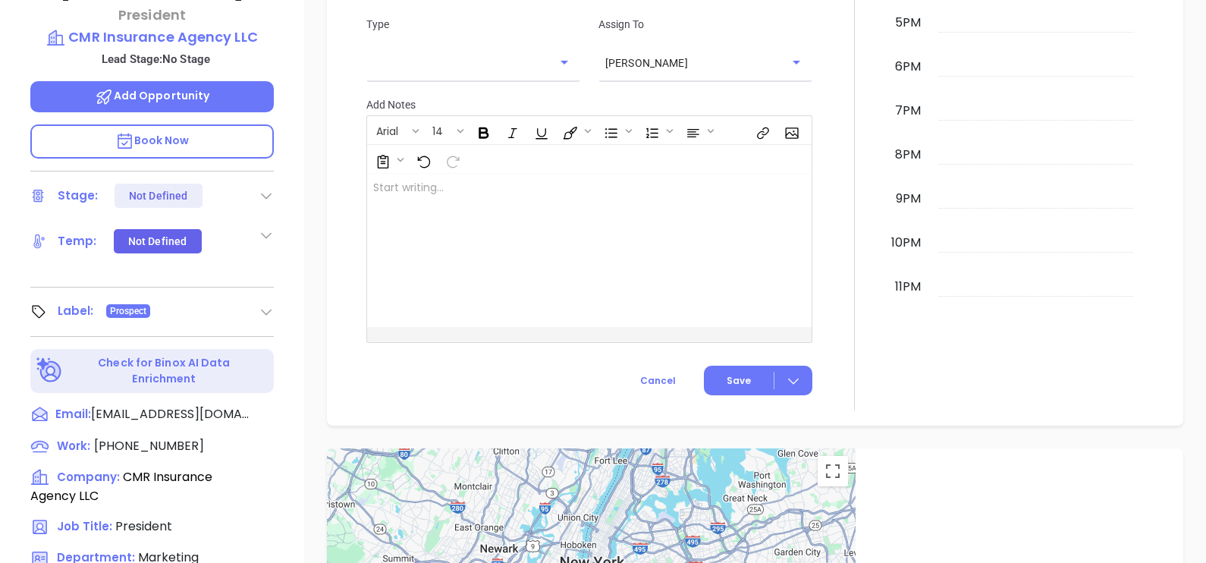
scroll to position [42, 0]
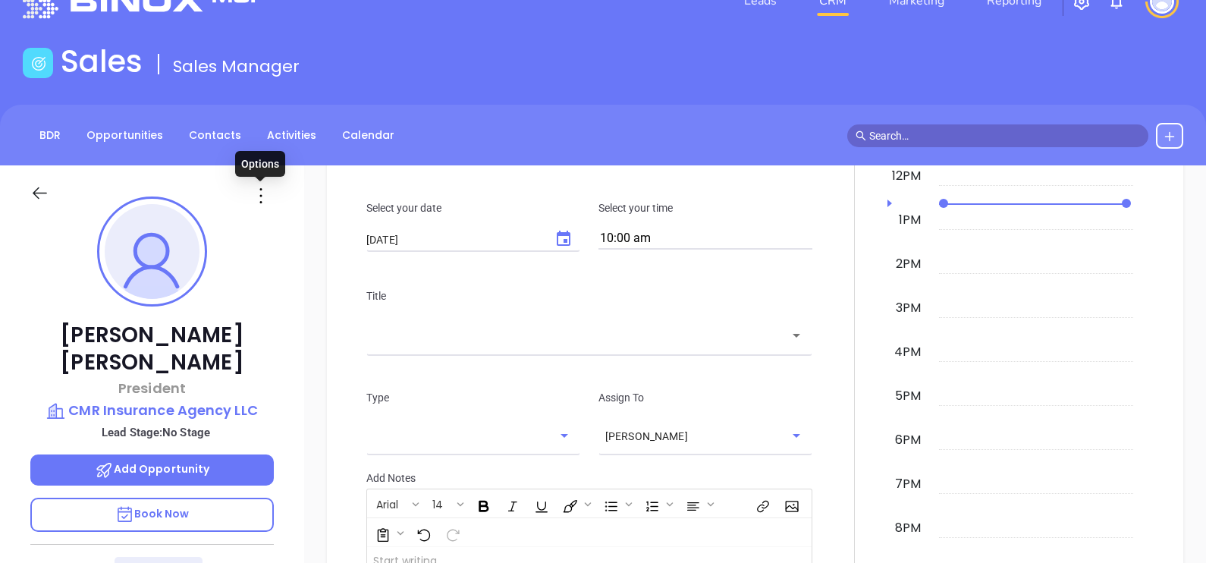
click at [260, 203] on icon at bounding box center [261, 196] width 24 height 24
click at [318, 440] on div "New Activity Task Meeting Call Email Vmail SMS Schedule a Task Select your date…" at bounding box center [755, 362] width 902 height 874
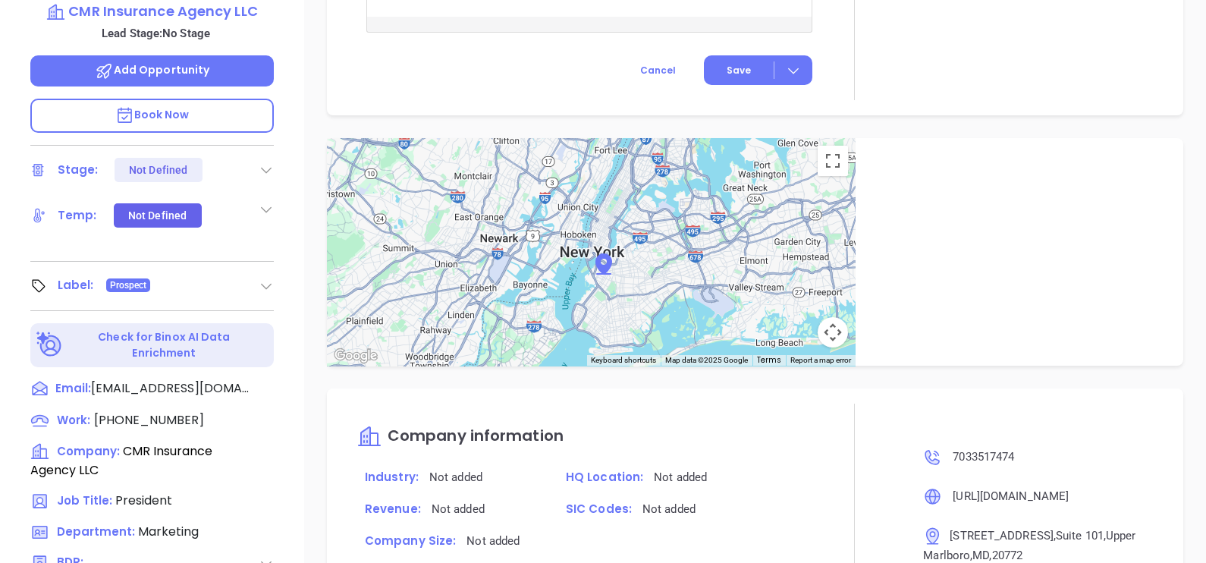
scroll to position [706, 0]
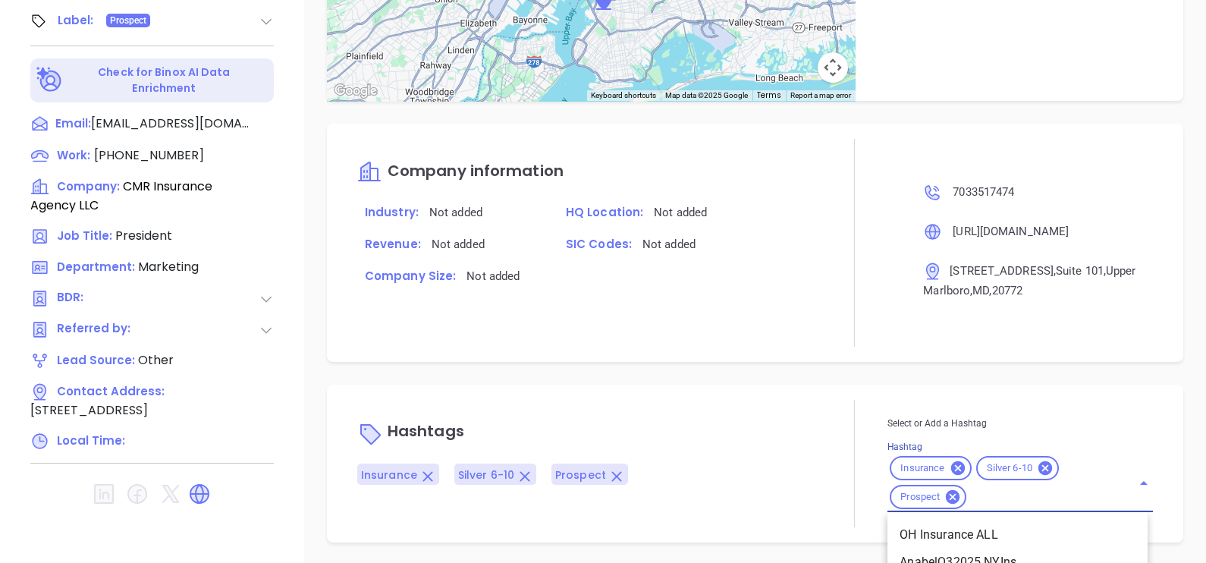
click at [997, 490] on input "Hashtag" at bounding box center [1040, 497] width 142 height 19
type input "md ins"
click at [990, 531] on li "MD Insurance ALL" at bounding box center [1018, 534] width 260 height 27
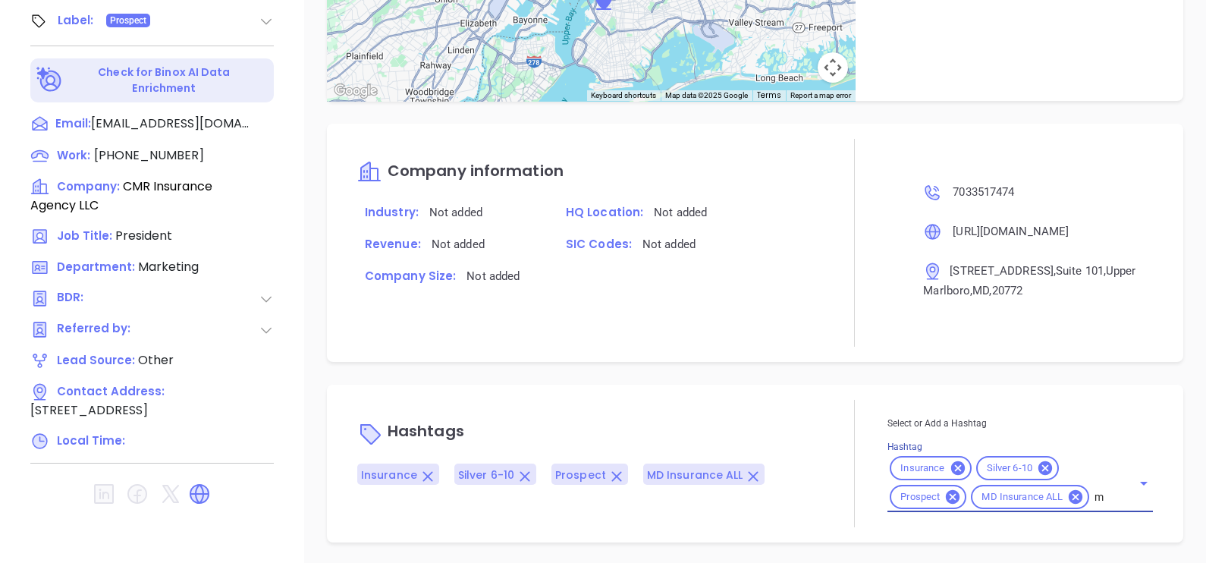
scroll to position [0, 8]
type input "md"
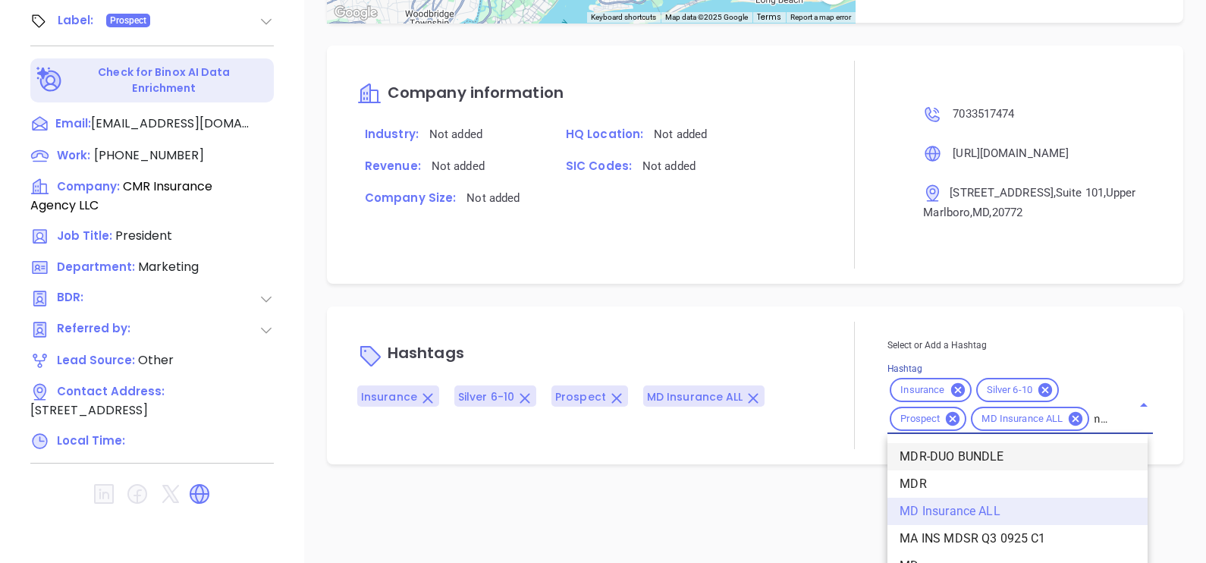
scroll to position [850, 0]
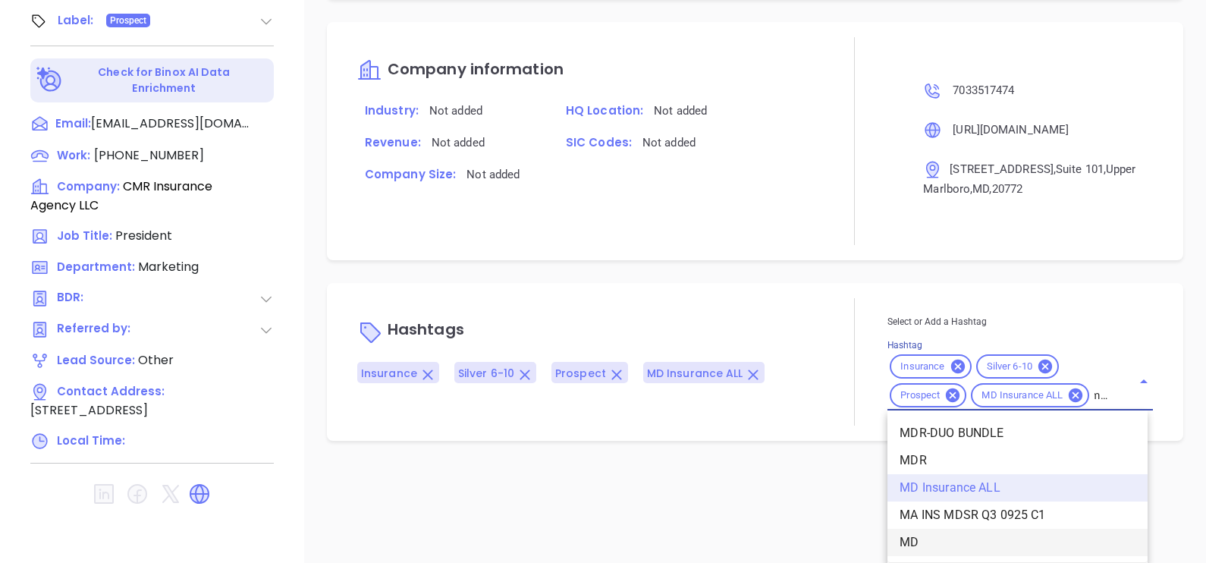
click at [949, 541] on li "MD" at bounding box center [1018, 542] width 260 height 27
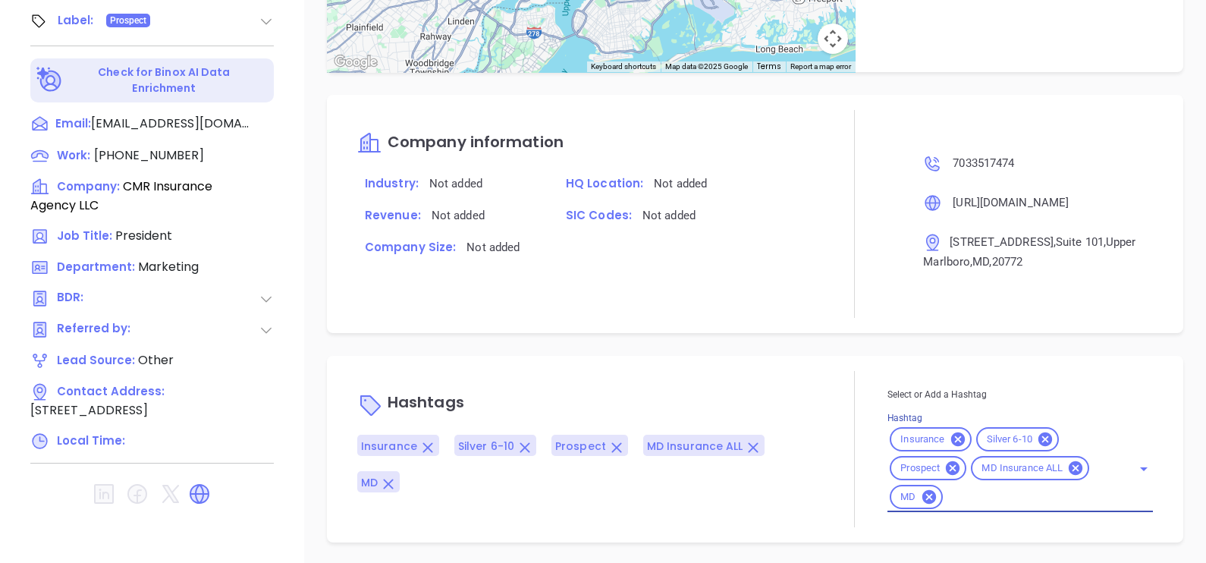
click at [799, 345] on div "Notes All Jun 4, 2024 11:59 AM Monday September 6th, 2022, By Lorena TrejoLead …" at bounding box center [755, 33] width 902 height 1062
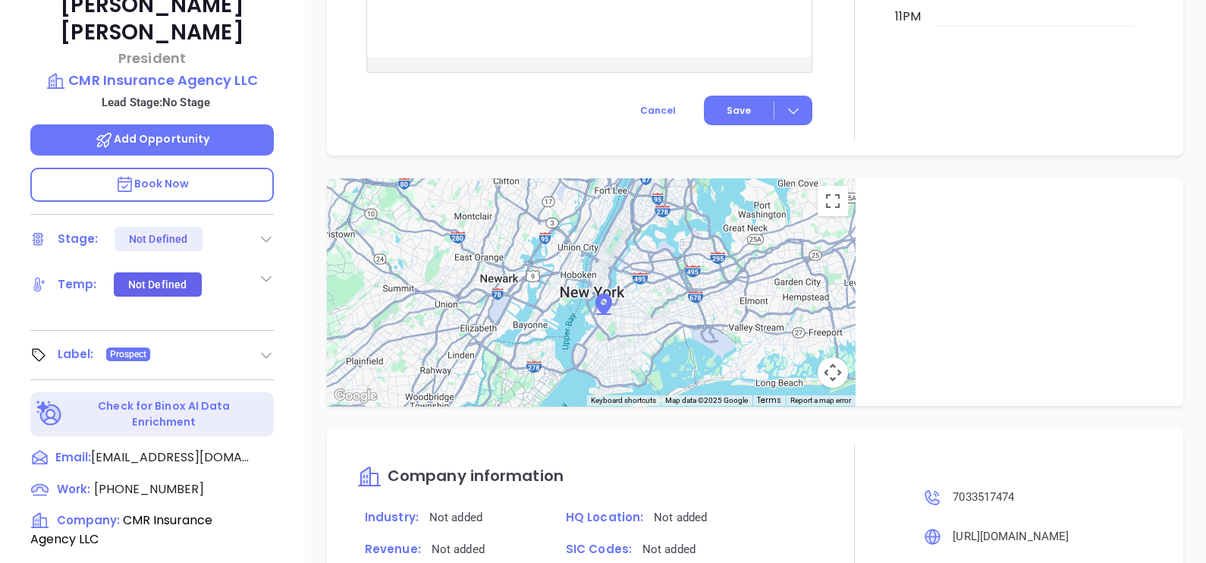
scroll to position [706, 0]
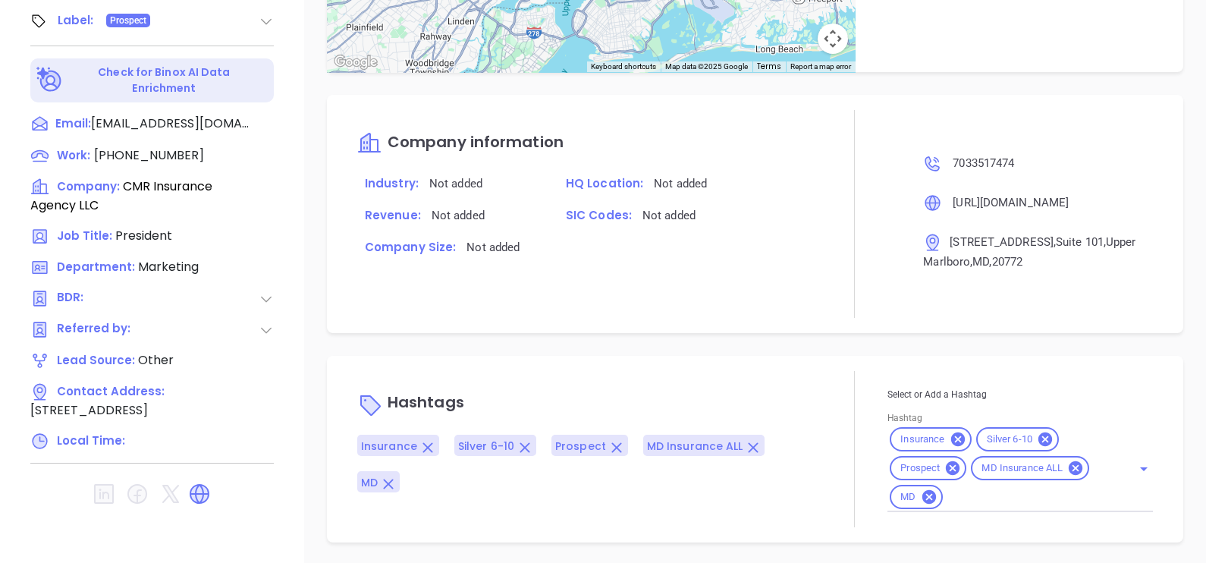
click at [308, 389] on div "Notes All Jun 4, 2024 11:59 AM Monday September 6th, 2022, By Lorena TrejoLead …" at bounding box center [755, 33] width 902 height 1062
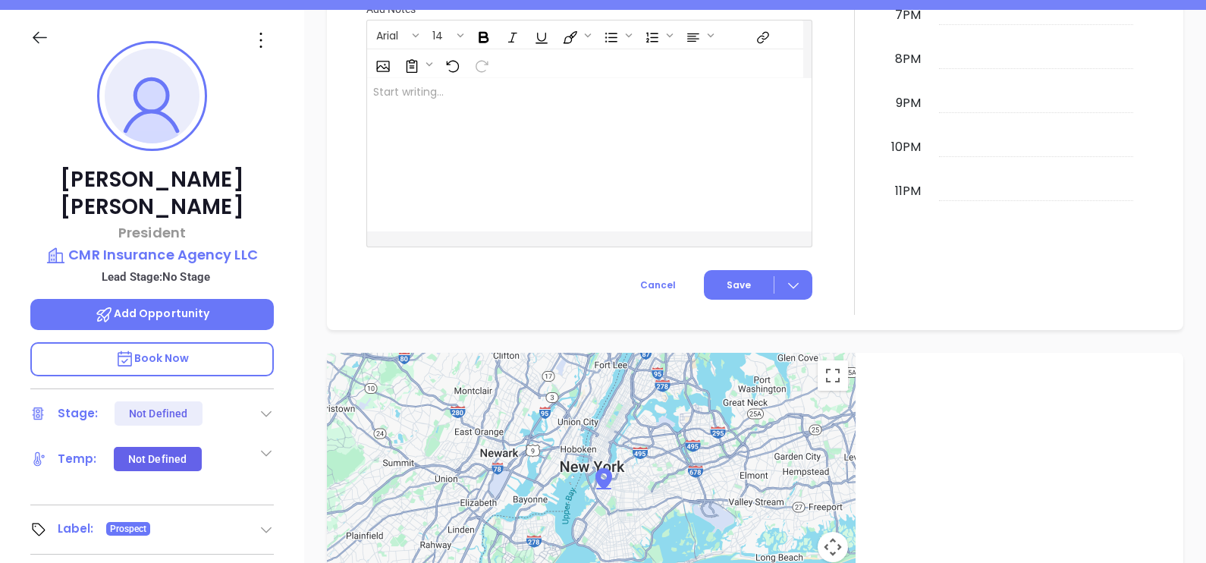
scroll to position [0, 0]
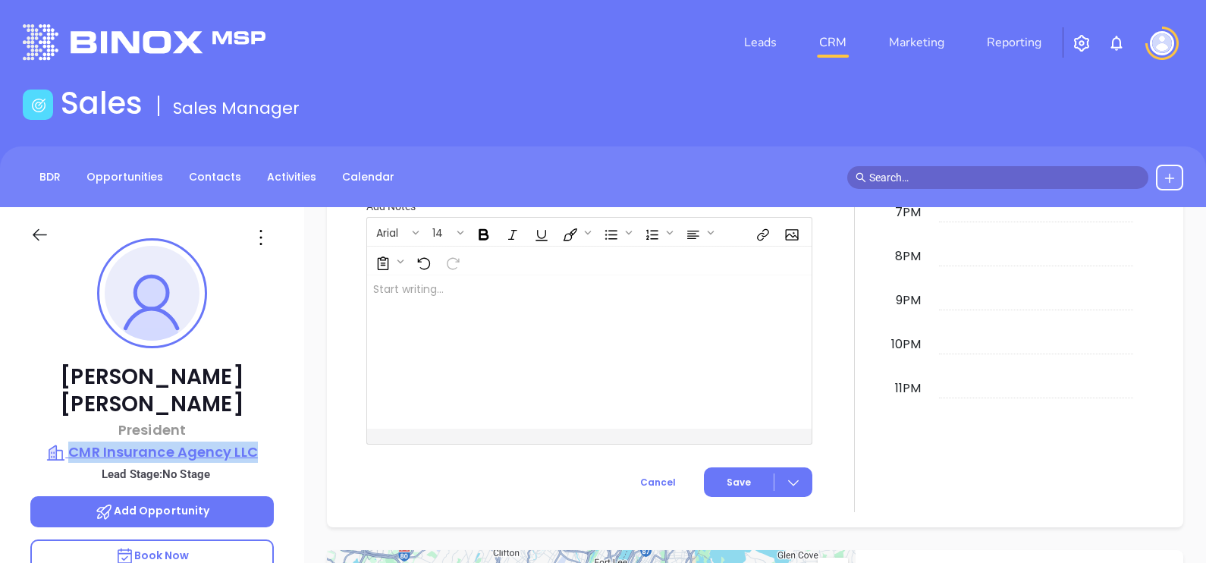
drag, startPoint x: 284, startPoint y: 423, endPoint x: 72, endPoint y: 420, distance: 211.7
click at [72, 420] on div "Carlos C. Ruiz President CMR Insurance Agency LLC Lead Stage: No Stage Add Oppo…" at bounding box center [152, 559] width 304 height 704
copy p "CMR Insurance Agency LLC"
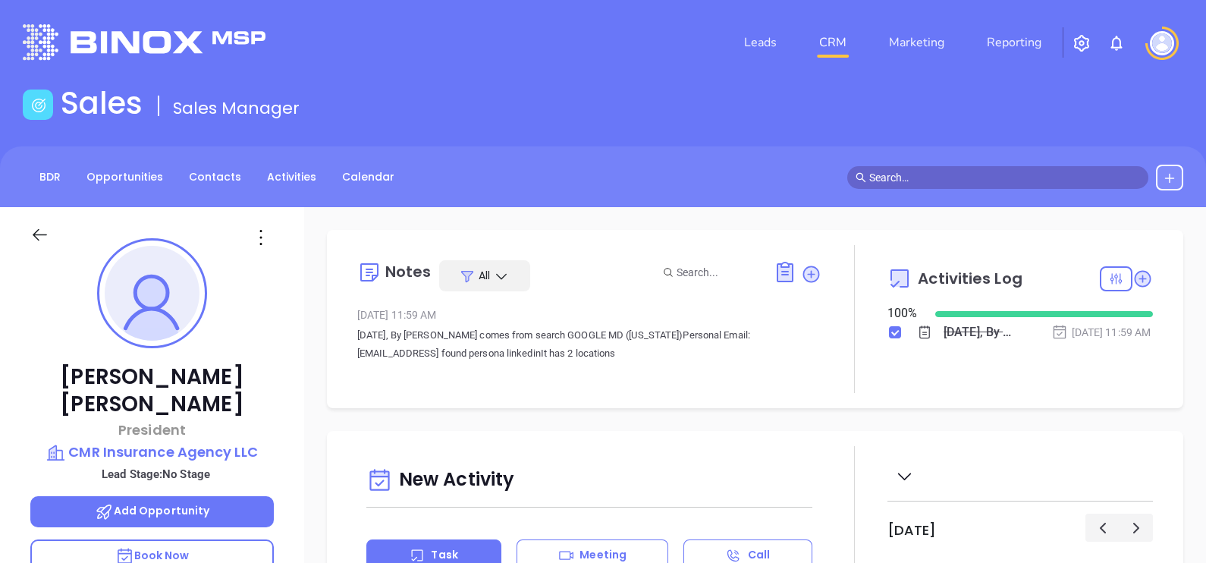
click at [253, 237] on icon at bounding box center [261, 237] width 24 height 24
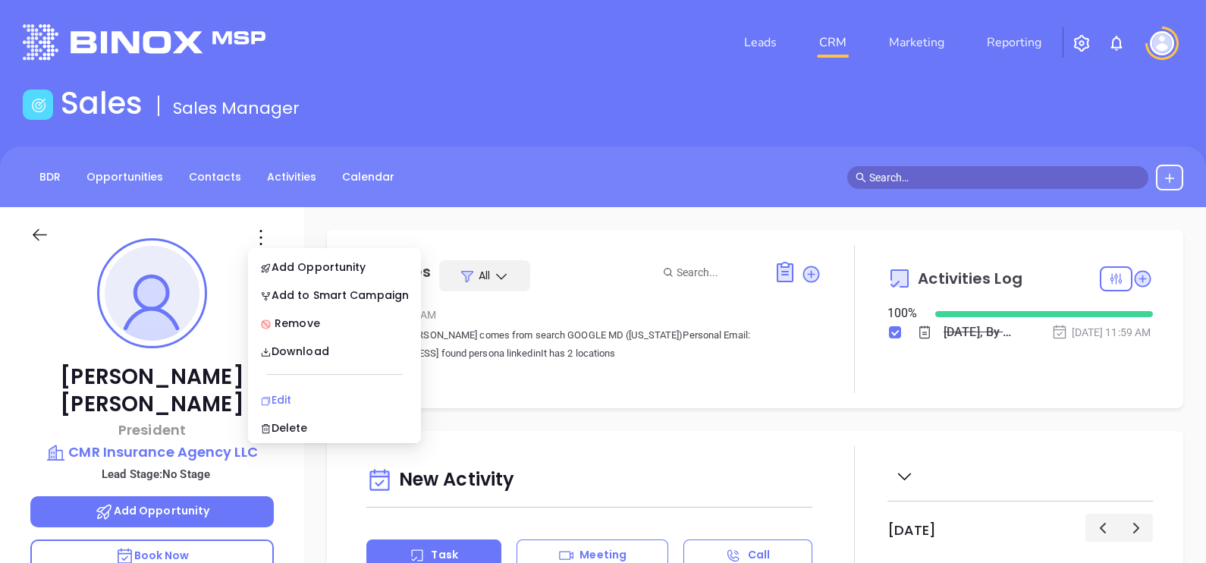
click at [288, 391] on div "Edit" at bounding box center [334, 399] width 149 height 17
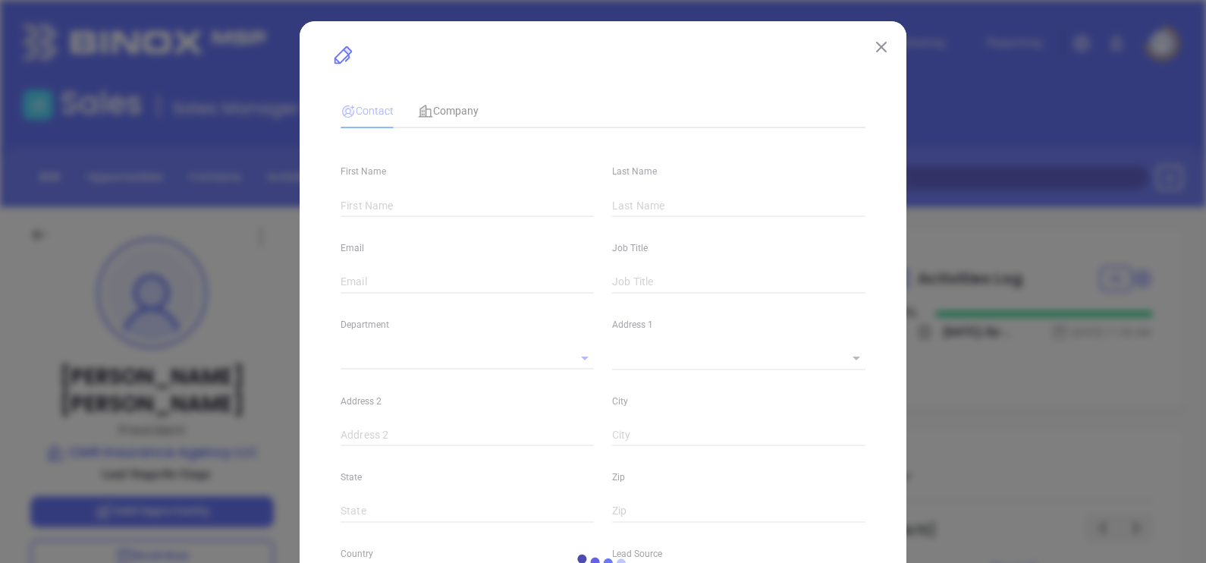
type input "Carlos C."
type input "Ruiz"
type input "cruiz@cmrinsure.com"
type input "President"
type input "1"
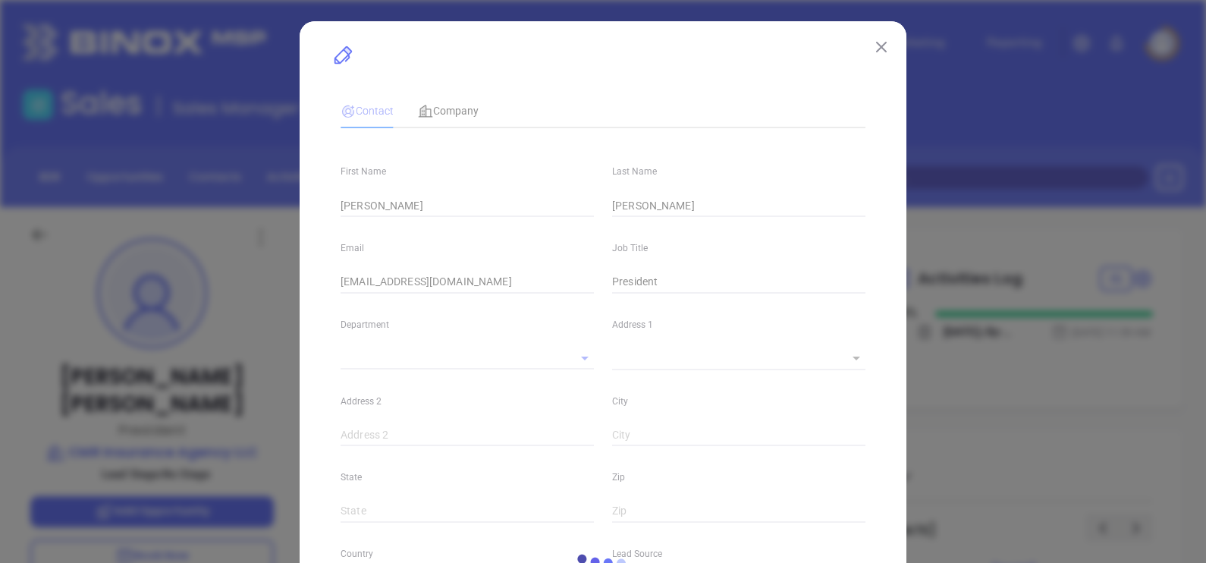
type input "Marketing"
type input "Other"
type input "undefined undefined"
type input "(703) 351-7474"
type input "1"
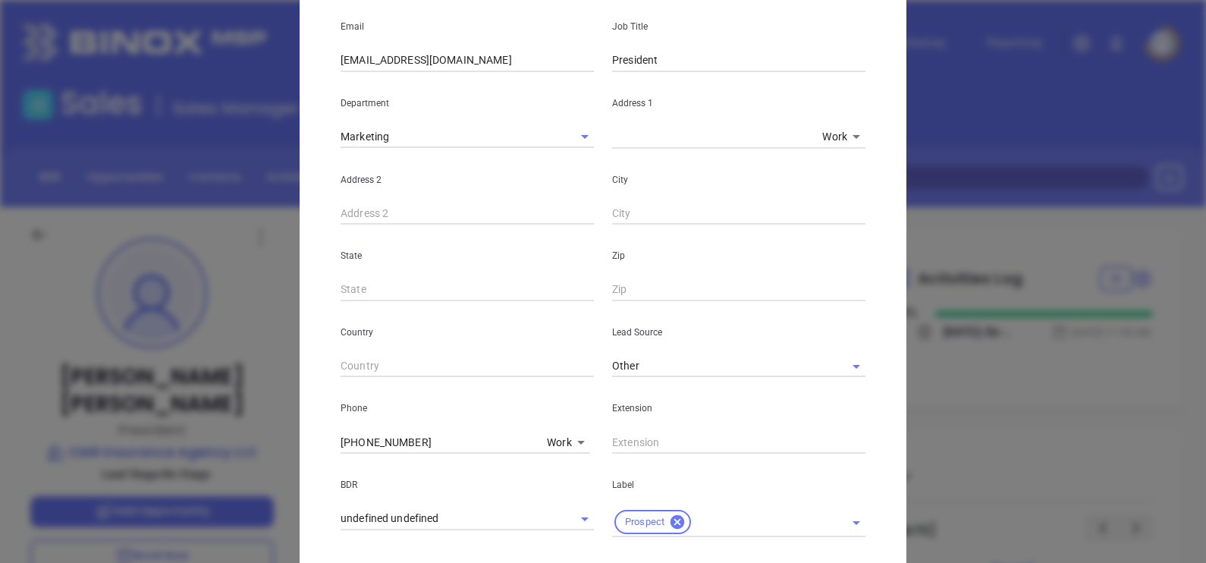
scroll to position [550, 0]
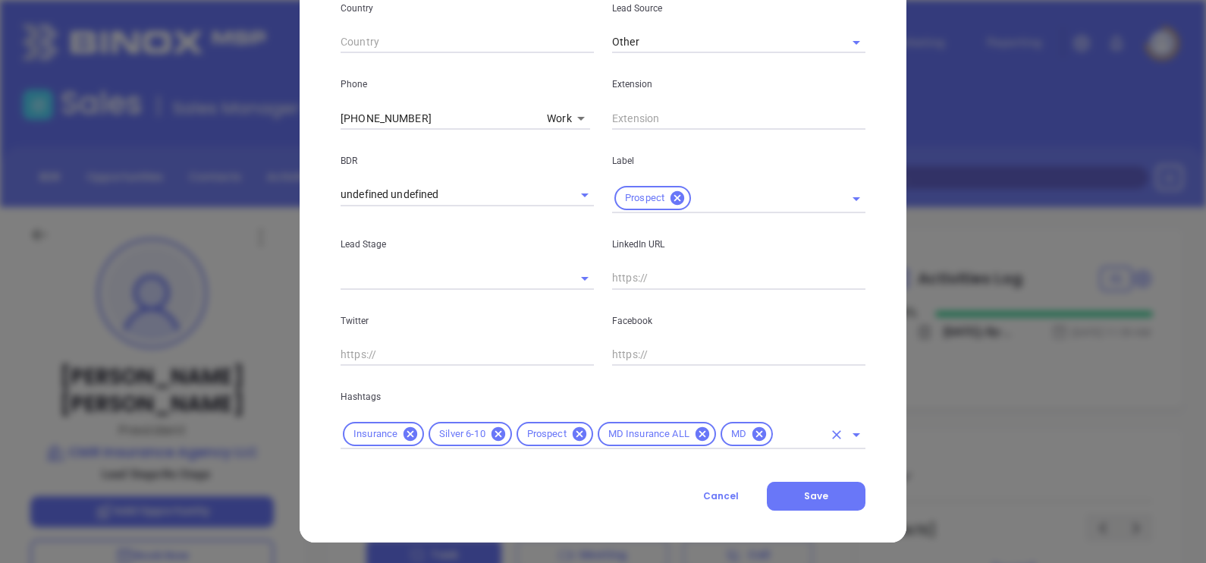
click at [699, 436] on icon at bounding box center [703, 434] width 14 height 14
drag, startPoint x: 629, startPoint y: 429, endPoint x: 635, endPoint y: 435, distance: 8.1
click at [630, 432] on icon at bounding box center [637, 434] width 14 height 14
click at [673, 444] on div "Insurance Silver 6-10 Prospect" at bounding box center [603, 435] width 525 height 30
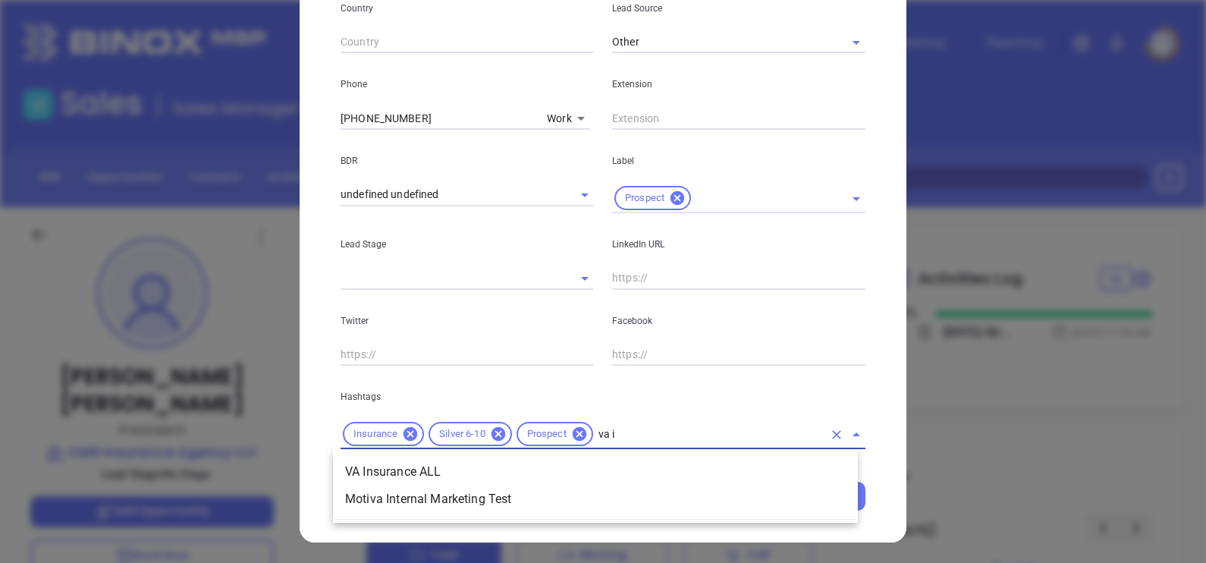
type input "va in"
click at [652, 467] on li "VA Insurance ALL" at bounding box center [595, 471] width 525 height 27
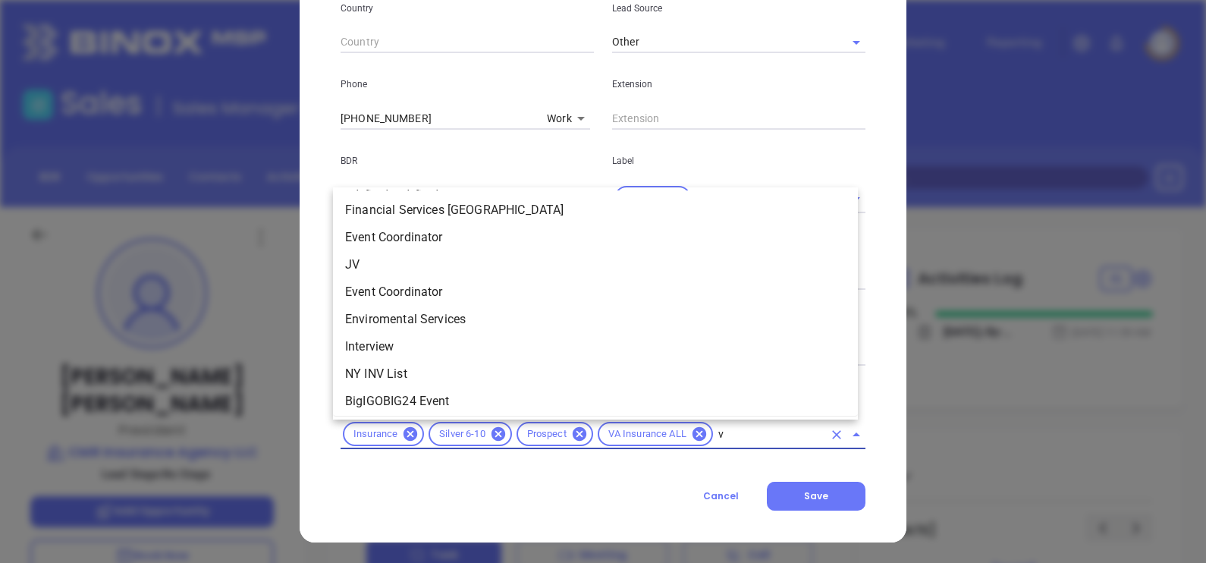
type input "va"
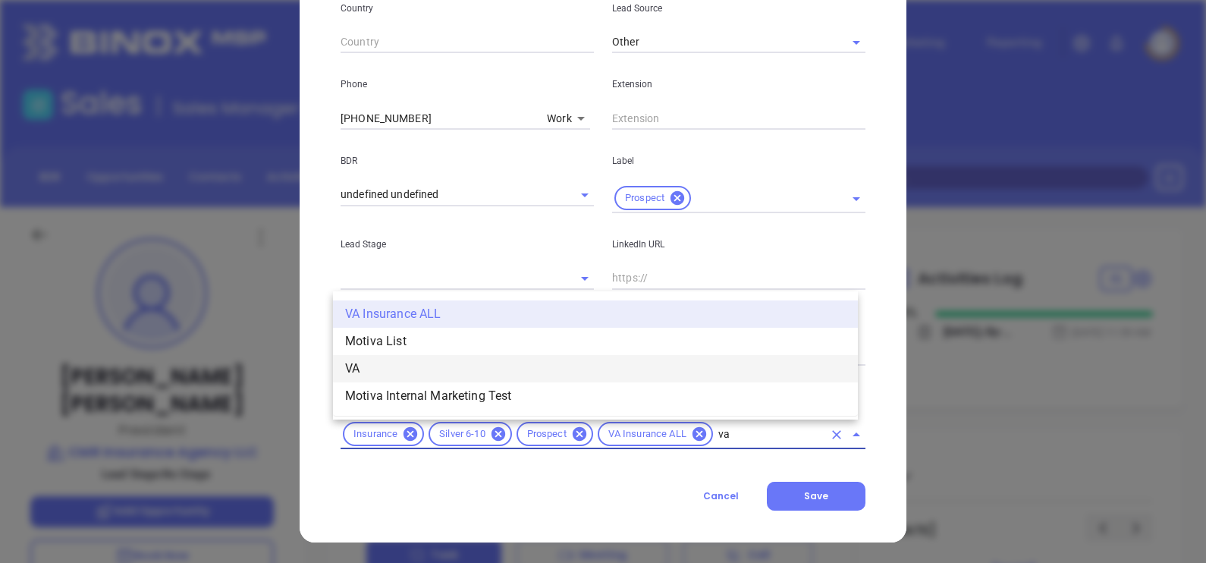
click at [411, 368] on li "VA" at bounding box center [595, 368] width 525 height 27
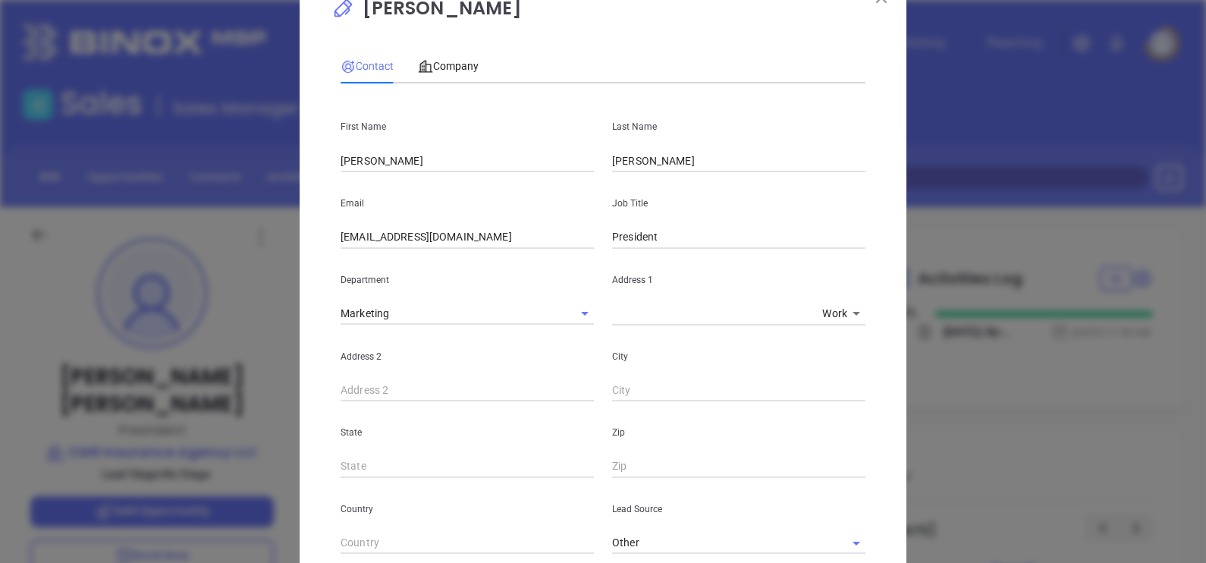
scroll to position [0, 0]
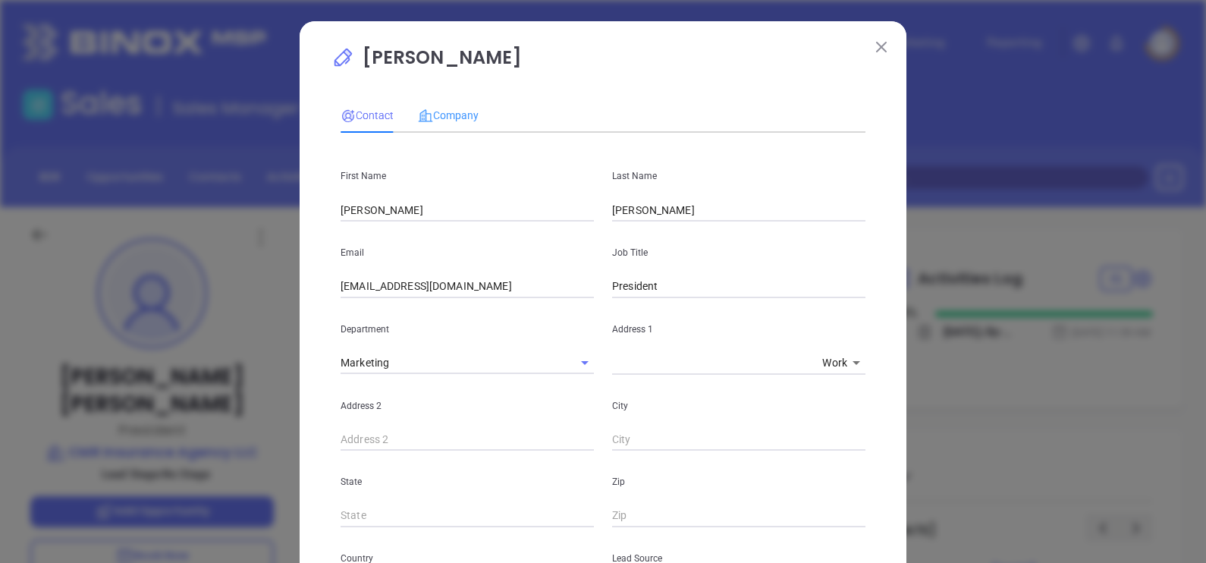
click at [441, 102] on div "Company" at bounding box center [448, 115] width 61 height 35
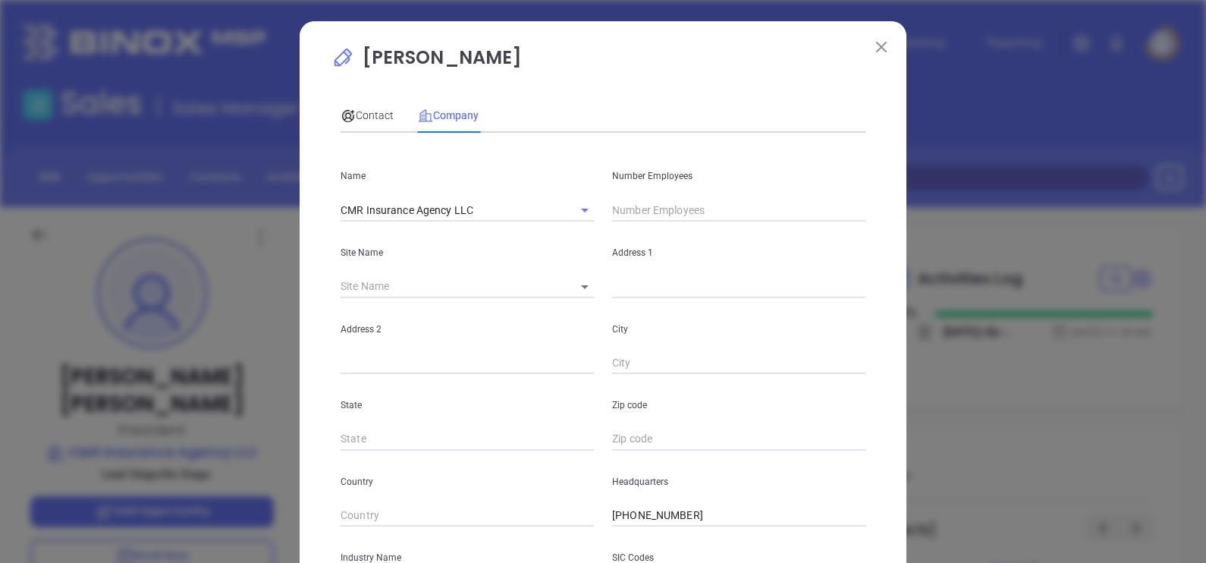
click at [640, 282] on input "text" at bounding box center [738, 286] width 253 height 23
click at [661, 209] on input "text" at bounding box center [738, 210] width 253 height 23
type input "6"
click at [733, 285] on input "text" at bounding box center [738, 286] width 253 height 23
click at [637, 290] on input "text" at bounding box center [738, 286] width 253 height 23
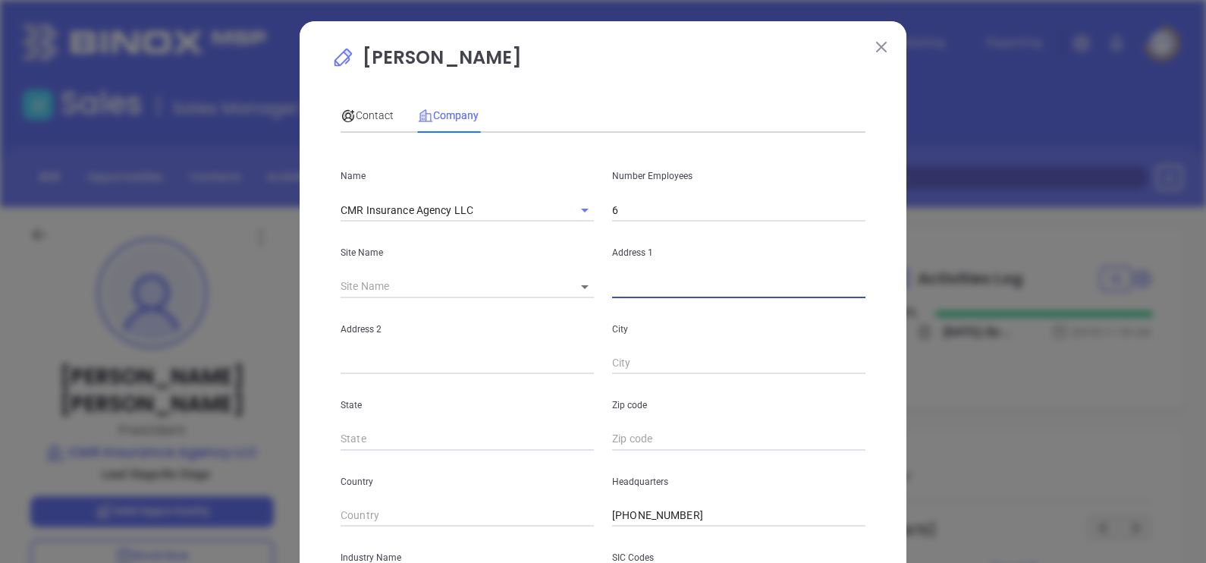
paste input "5529 Lee Highway Arlington, VA 22207"
drag, startPoint x: 806, startPoint y: 292, endPoint x: 762, endPoint y: 297, distance: 43.5
click at [762, 297] on input "5529 Lee Highway Arlington, VA 22207" at bounding box center [738, 286] width 253 height 23
type input "5529 Lee Highway Arlington, VA"
click at [647, 436] on input "text" at bounding box center [738, 439] width 253 height 23
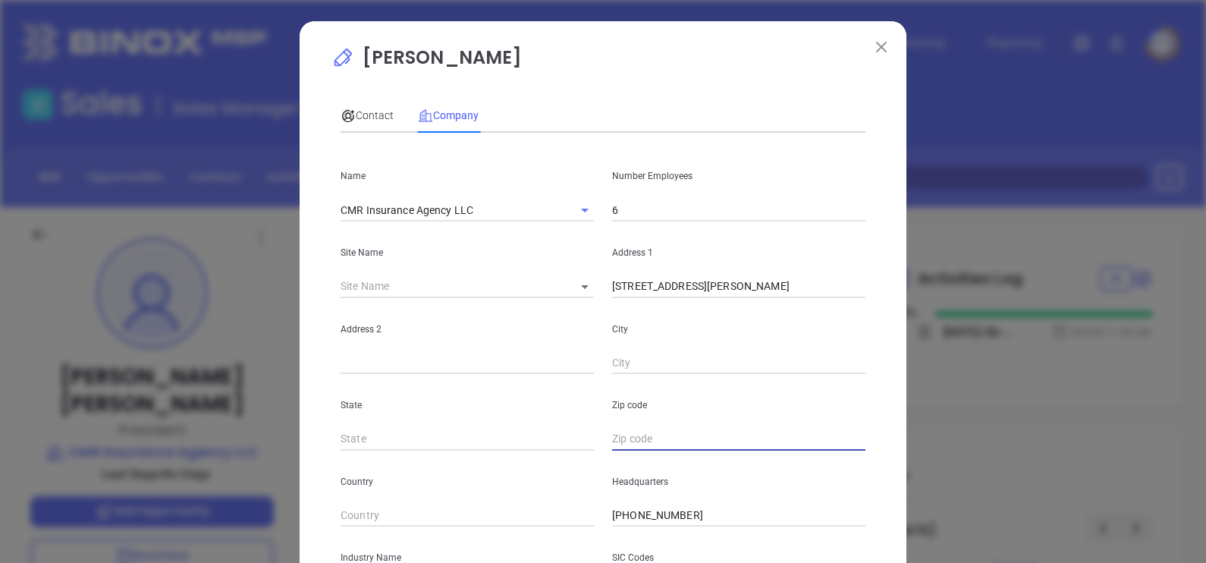
paste input "22207"
type input "22207"
click at [774, 283] on input "5529 Lee Highway Arlington, VA" at bounding box center [738, 286] width 253 height 23
type input "5529 Lee Highway"
paste input "Arlington"
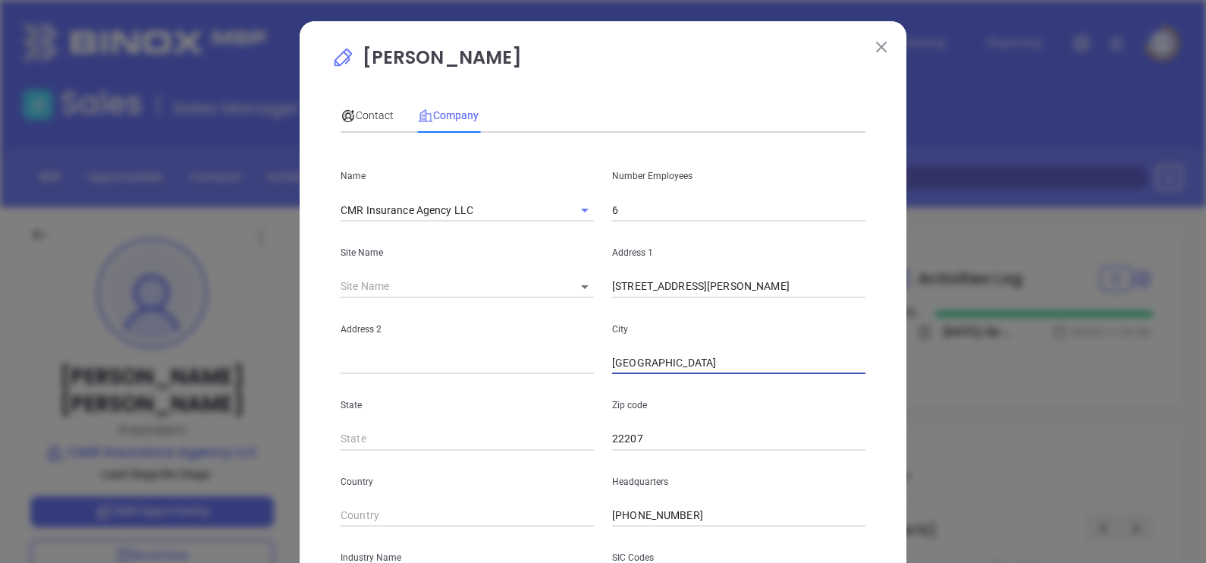
type input "Arlington"
type input "VA"
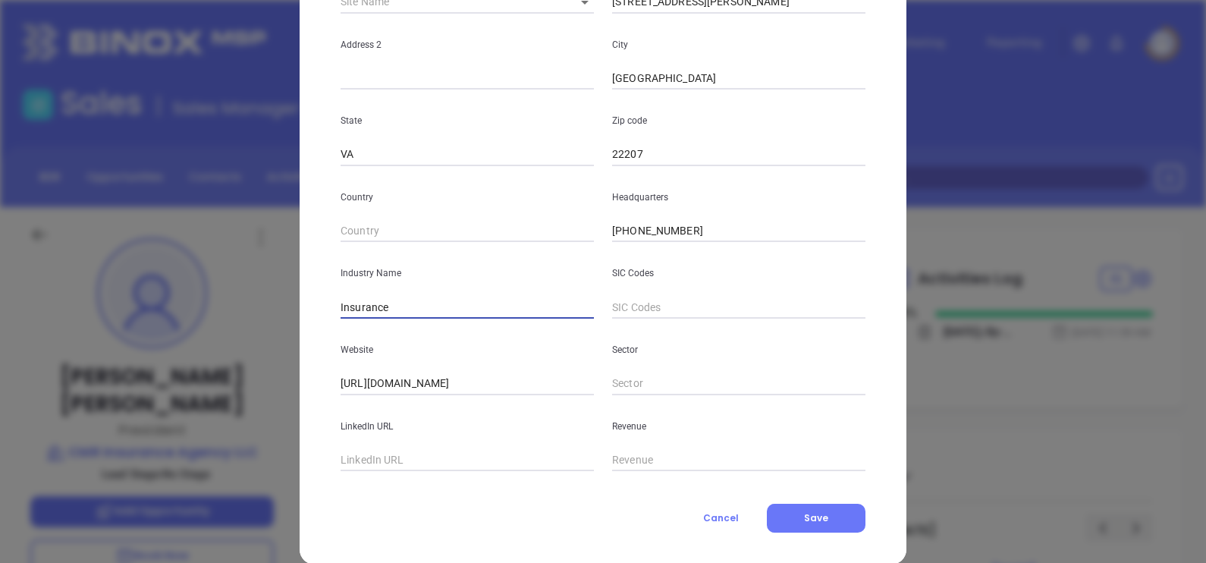
type input "Insurance"
click at [816, 501] on div "Contact Company First Name Carlos C. Last Name Ruiz Email cruiz@cmrinsure.com J…" at bounding box center [603, 169] width 525 height 727
click at [825, 512] on button "Save" at bounding box center [816, 518] width 99 height 29
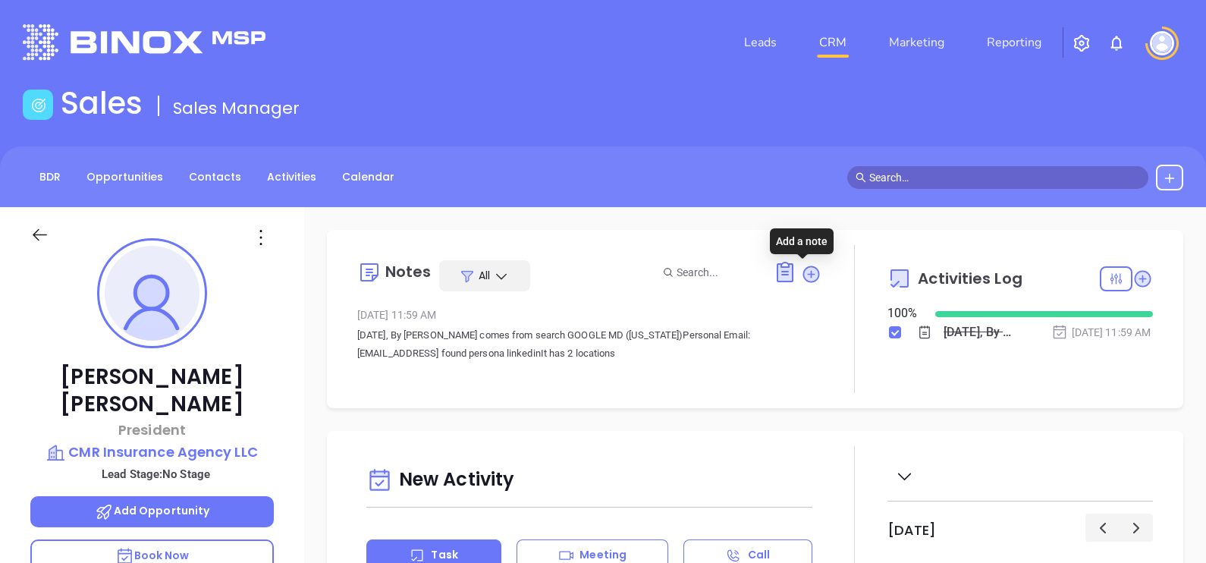
click at [803, 282] on icon at bounding box center [811, 274] width 20 height 20
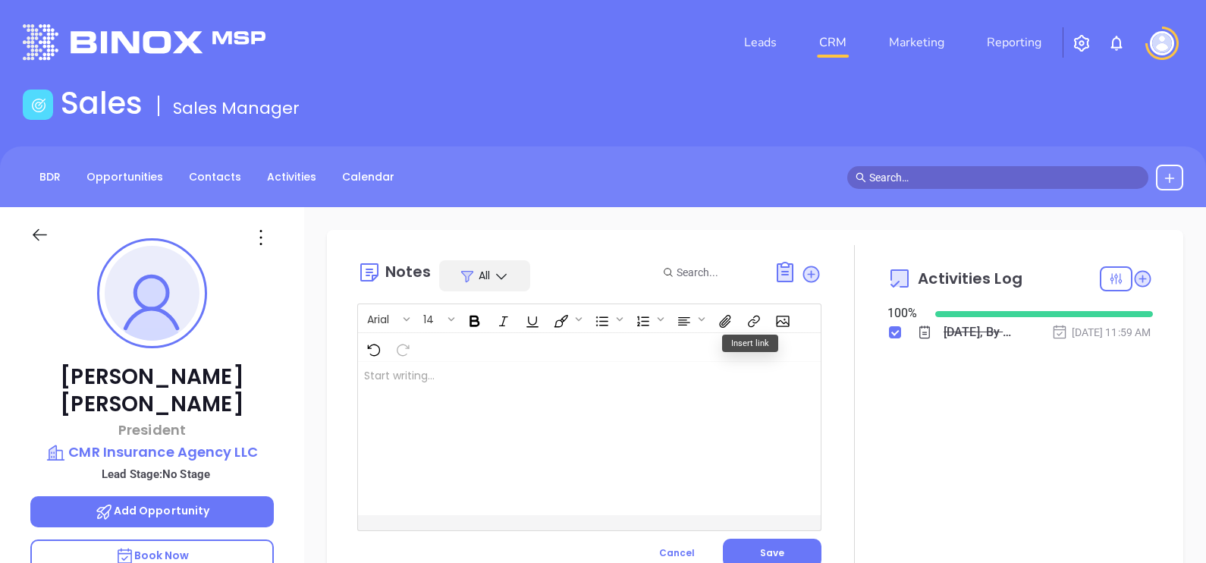
click at [458, 422] on div at bounding box center [573, 438] width 430 height 153
click at [549, 368] on p "This company only ﻿" at bounding box center [573, 376] width 418 height 16
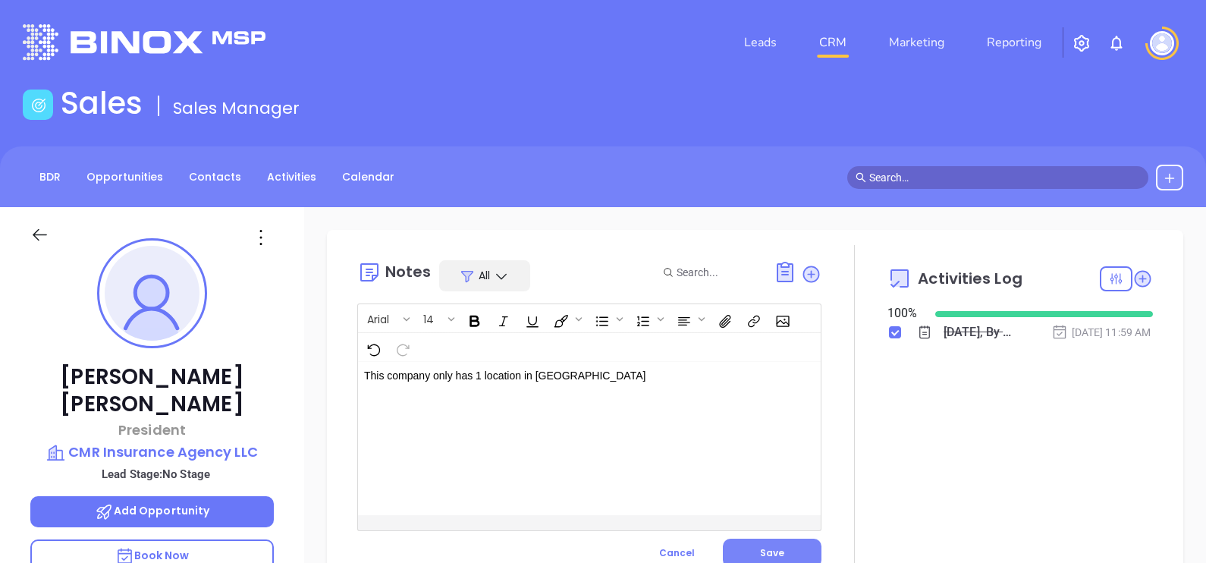
click at [797, 545] on button "Save" at bounding box center [772, 553] width 99 height 29
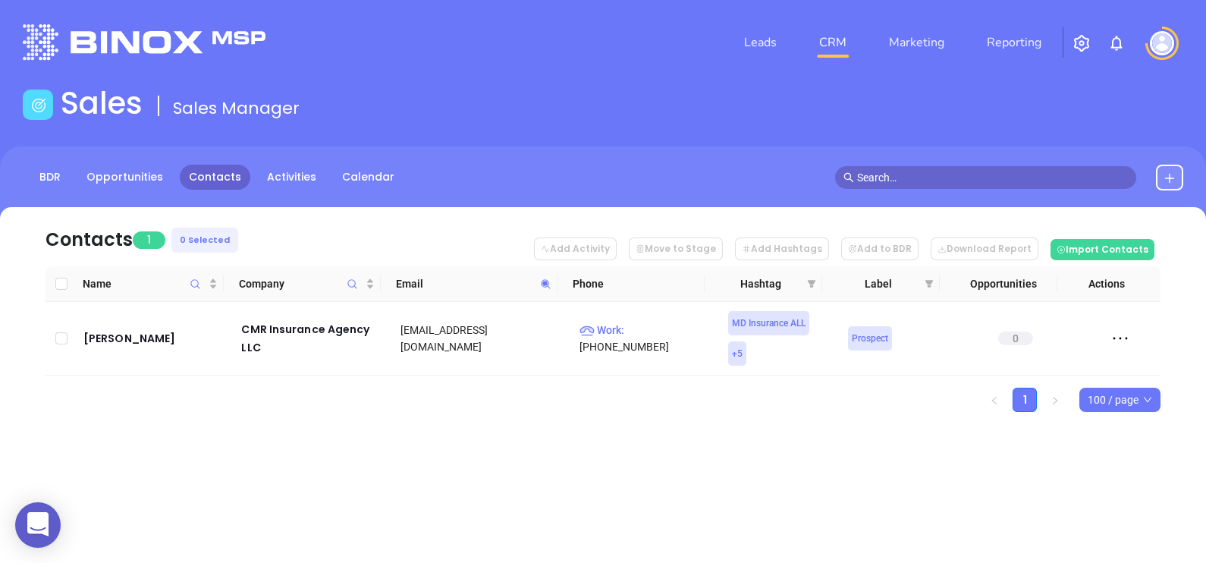
click at [544, 278] on icon at bounding box center [545, 283] width 11 height 11
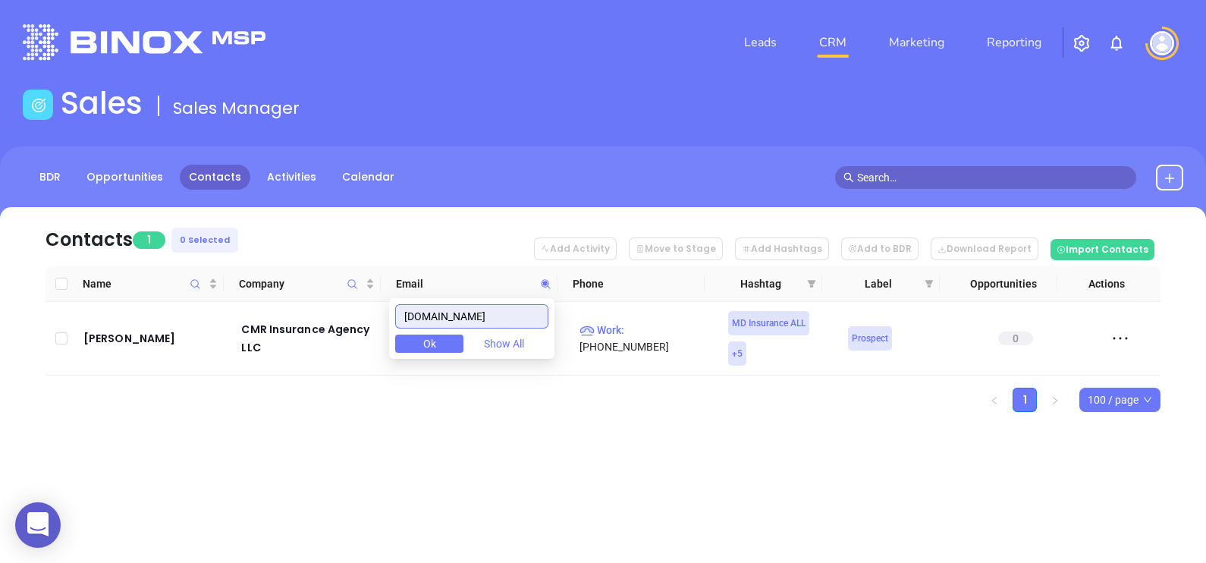
paste input "myvainsuranc"
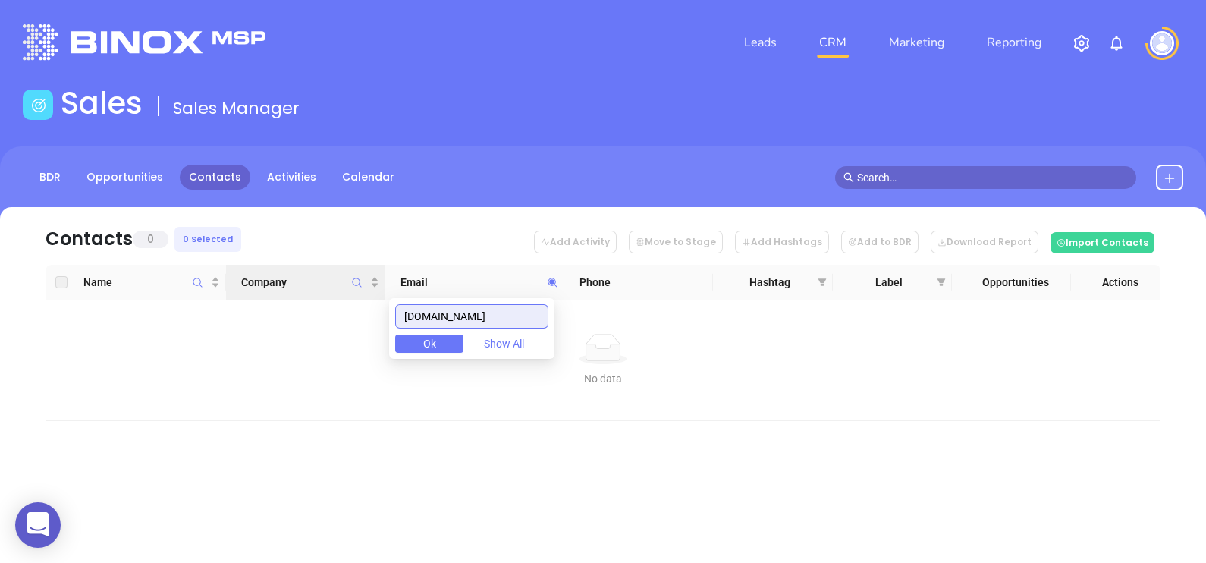
drag, startPoint x: 520, startPoint y: 317, endPoint x: 252, endPoint y: 271, distance: 272.5
click at [254, 272] on body "0 Leads CRM Marketing Reporting Financial Leads Leads Sales Sales Manager BDR O…" at bounding box center [603, 281] width 1206 height 563
paste input "integrated-[GEOGRAPHIC_DATA]"
click at [250, 269] on th "Company" at bounding box center [305, 283] width 159 height 36
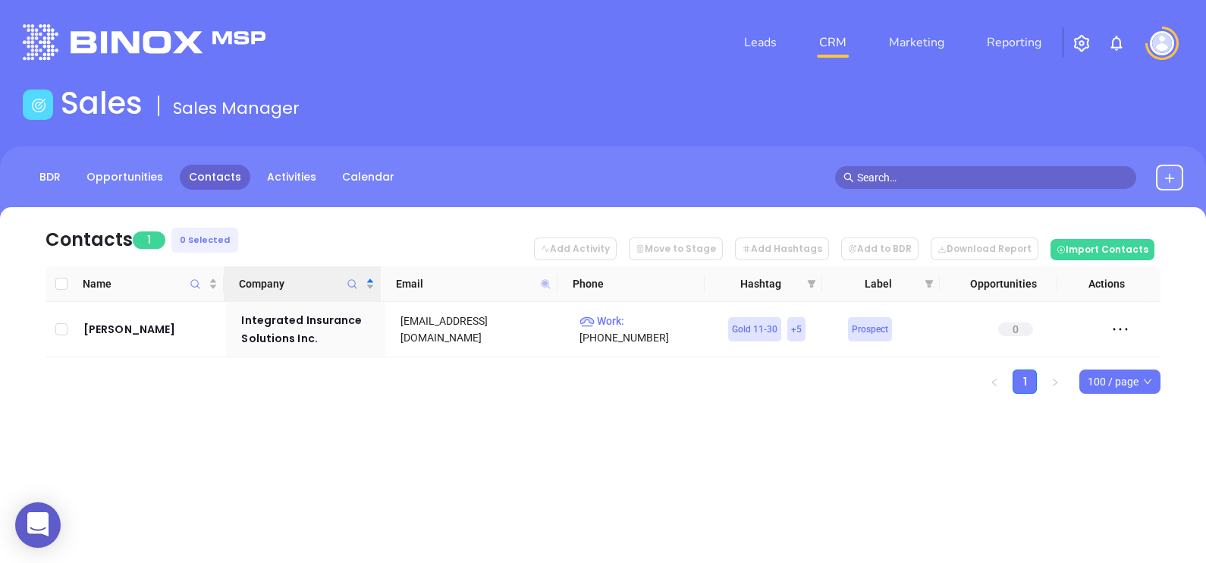
click at [544, 285] on icon at bounding box center [545, 283] width 11 height 11
paste input "getcisinsurance"
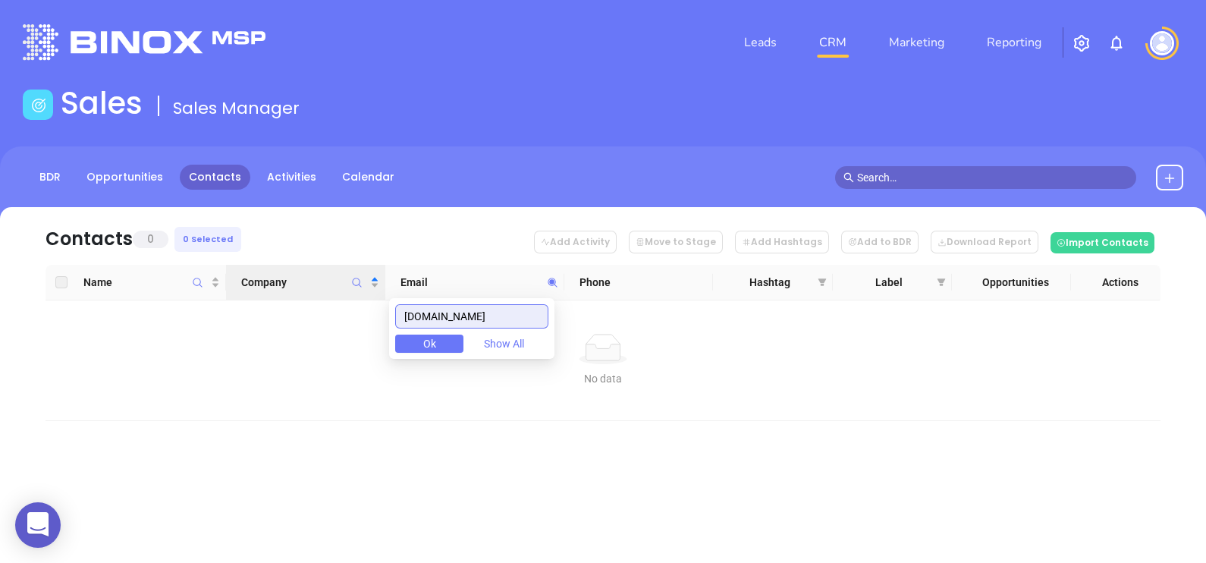
drag, startPoint x: 520, startPoint y: 311, endPoint x: 363, endPoint y: 300, distance: 156.6
click at [365, 301] on body "0 Leads CRM Marketing Reporting Financial Leads Leads Sales Sales Manager BDR O…" at bounding box center [603, 281] width 1206 height 563
paste input "fieldale"
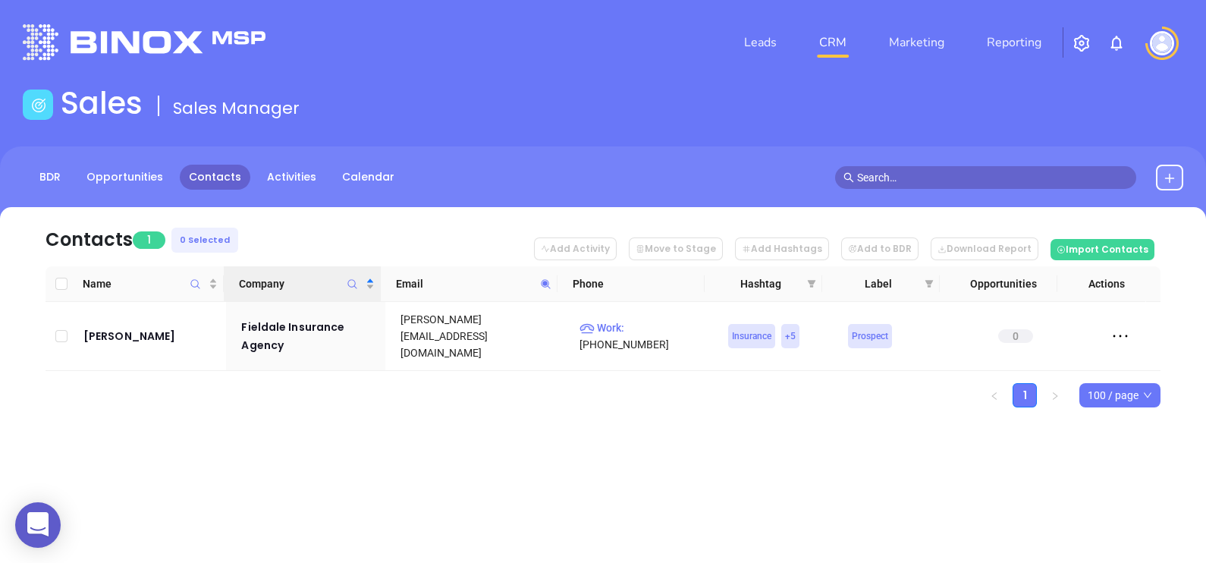
click at [548, 282] on icon at bounding box center [545, 283] width 11 height 11
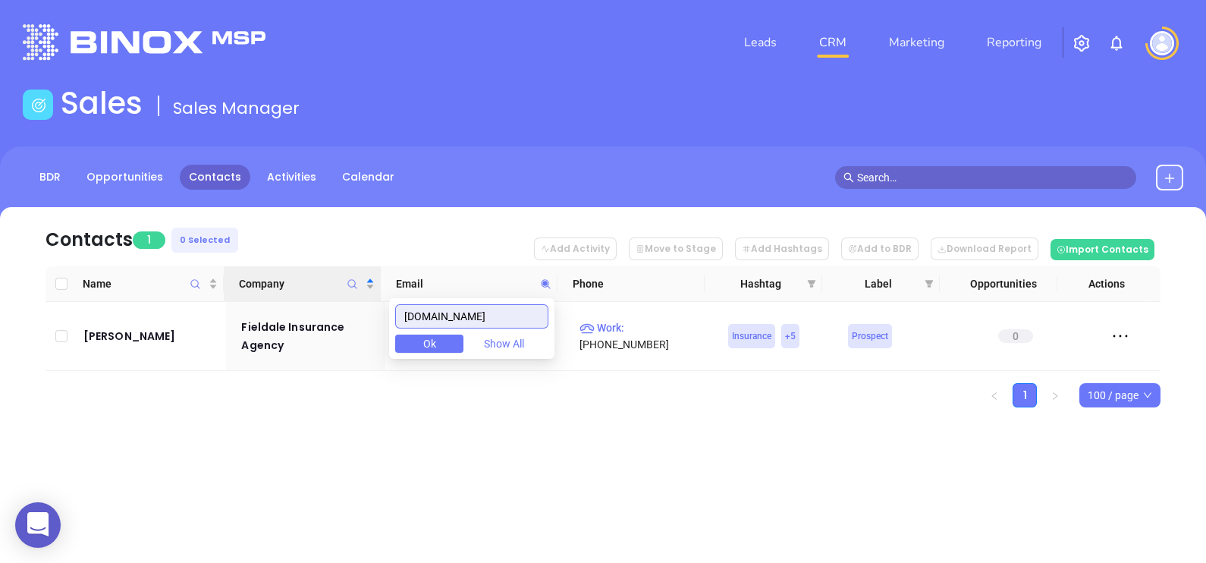
paste input "scottandbond"
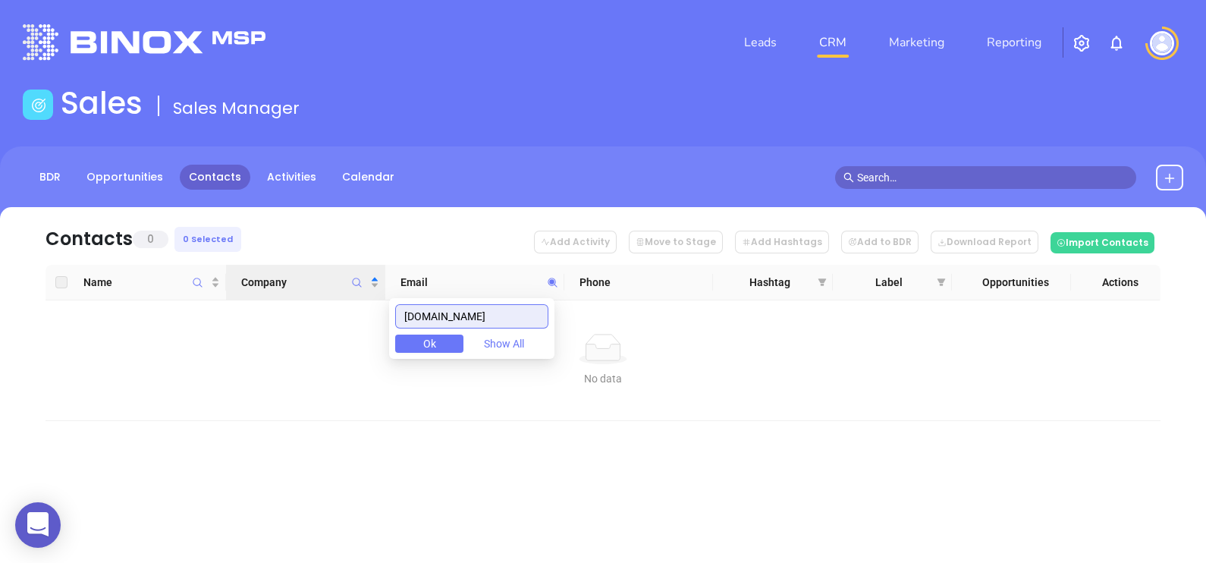
drag, startPoint x: 512, startPoint y: 315, endPoint x: 359, endPoint y: 329, distance: 153.9
click at [365, 331] on body "0 Leads CRM Marketing Reporting Financial Leads Leads Sales Sales Manager BDR O…" at bounding box center [603, 281] width 1206 height 563
paste input "bearinginsurance"
drag, startPoint x: 540, startPoint y: 316, endPoint x: 376, endPoint y: 315, distance: 164.6
click at [376, 315] on body "0 Leads CRM Marketing Reporting Financial Leads Leads Sales Sales Manager BDR O…" at bounding box center [603, 281] width 1206 height 563
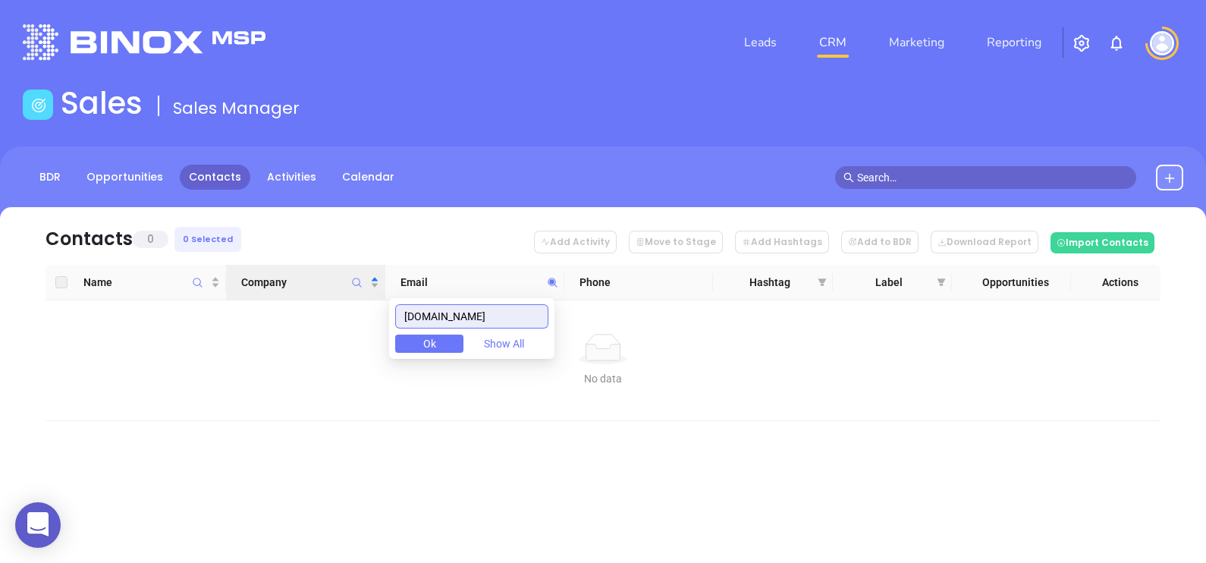
paste input "lueridgeinsures"
drag, startPoint x: 526, startPoint y: 313, endPoint x: 325, endPoint y: 281, distance: 203.6
click at [330, 286] on body "0 Leads CRM Marketing Reporting Financial Leads Leads Sales Sales Manager BDR O…" at bounding box center [603, 281] width 1206 height 563
paste input "s-west"
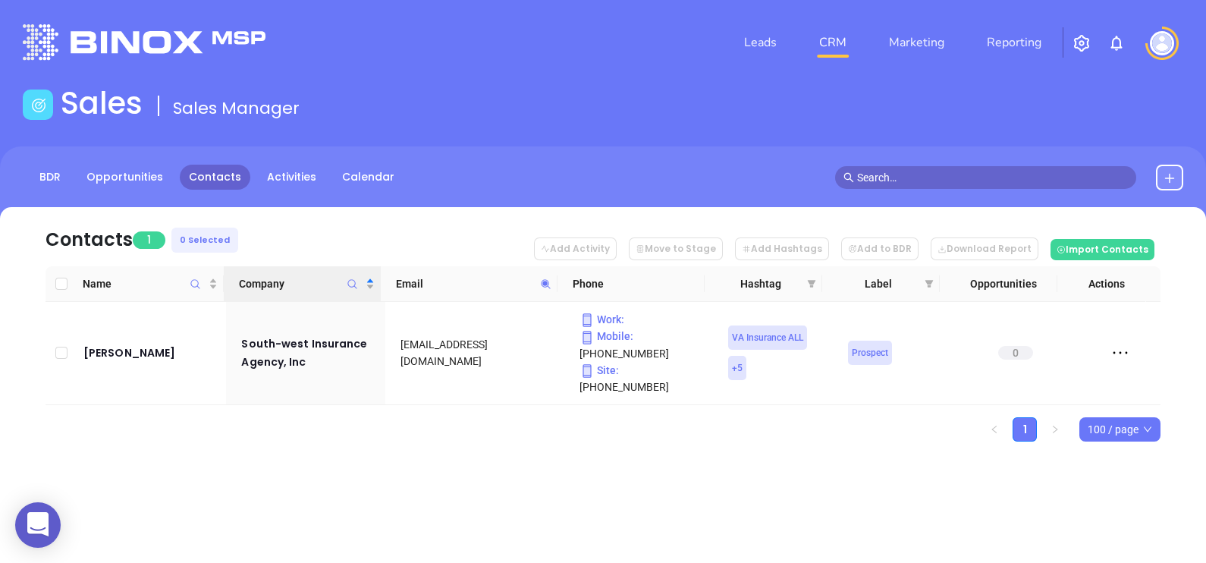
click at [540, 288] on icon at bounding box center [545, 283] width 11 height 11
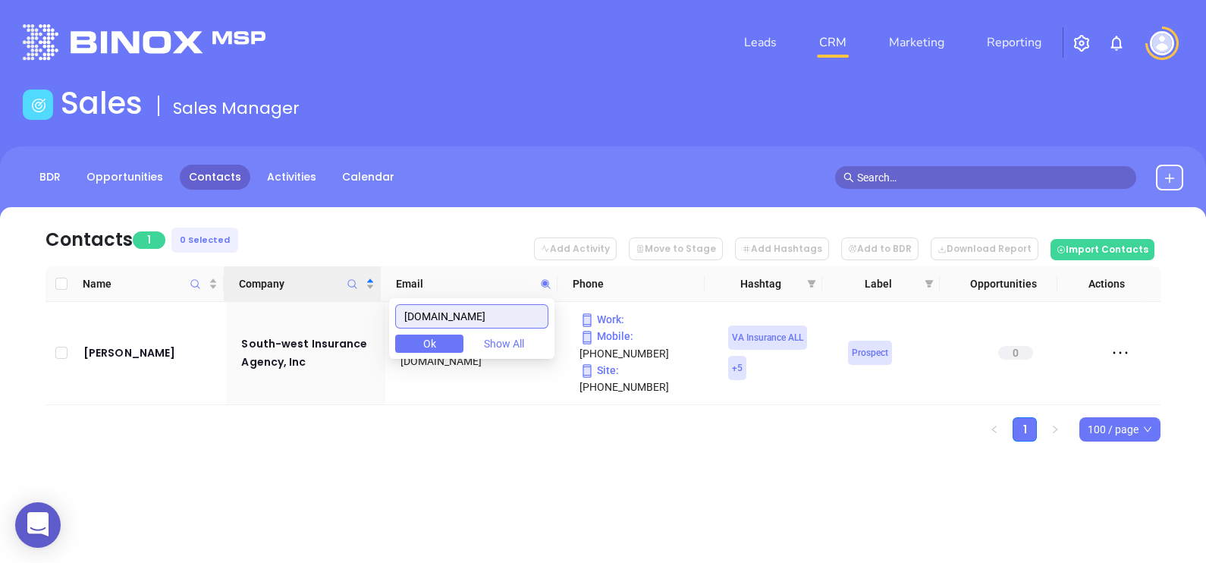
paste input "ownandcountry-insurance"
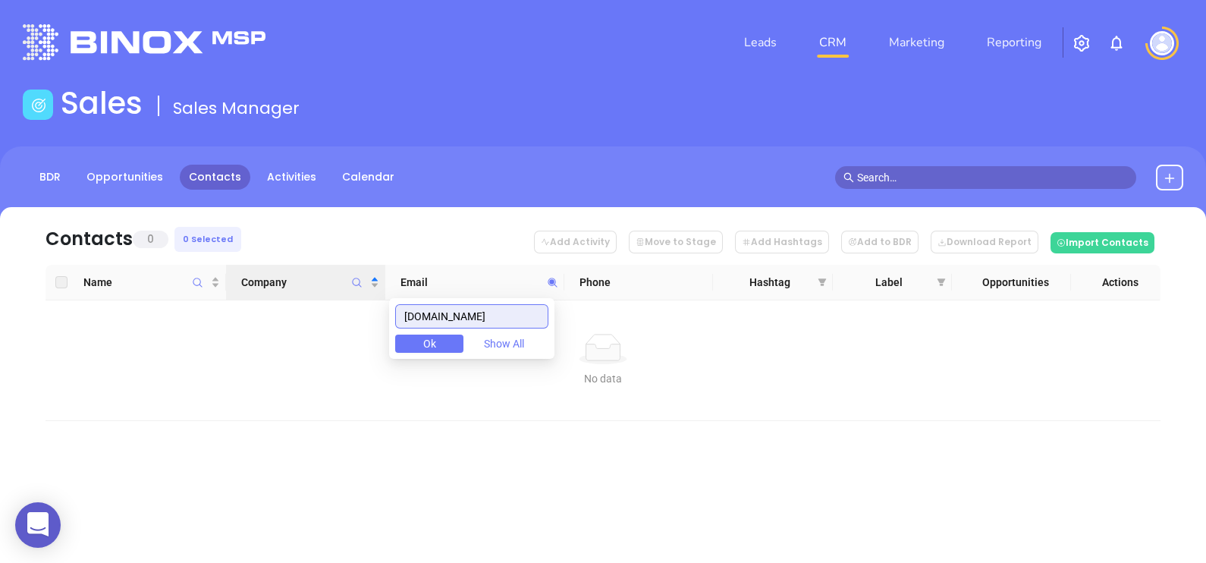
click at [512, 320] on input "ownandcountry-insurance.com" at bounding box center [471, 316] width 153 height 24
click at [511, 317] on input "ownandcountry-insurance.com" at bounding box center [471, 316] width 153 height 24
paste input "ldb"
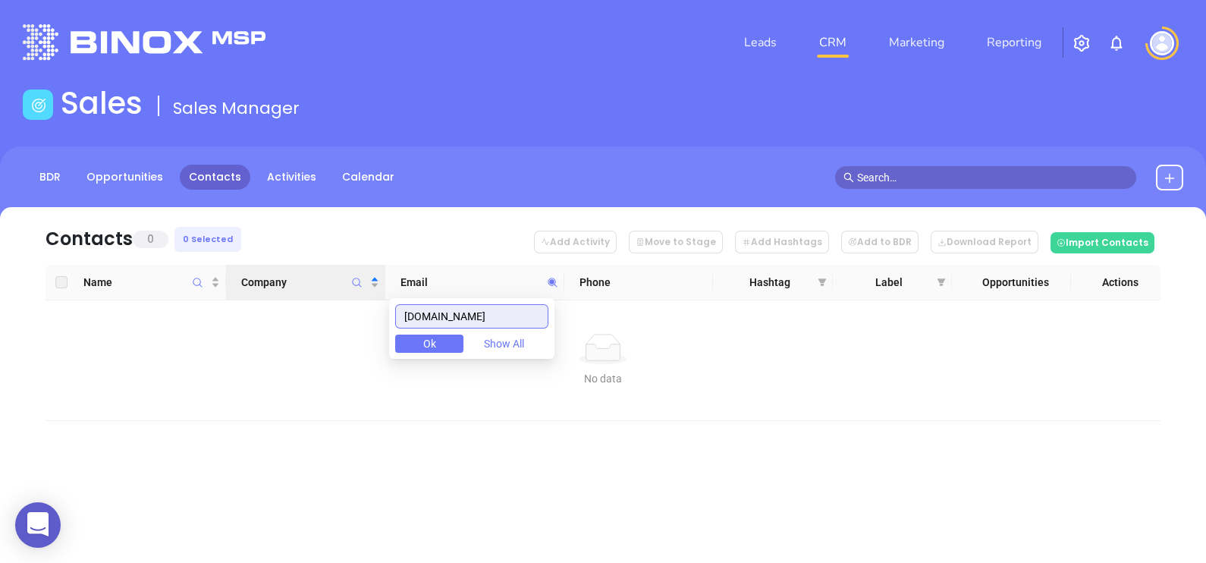
drag, startPoint x: 487, startPoint y: 320, endPoint x: 381, endPoint y: 302, distance: 107.8
click at [382, 303] on body "0 Leads CRM Marketing Reporting Financial Leads Leads Sales Sales Manager BDR O…" at bounding box center [603, 281] width 1206 height 563
paste input "lbrown.net"
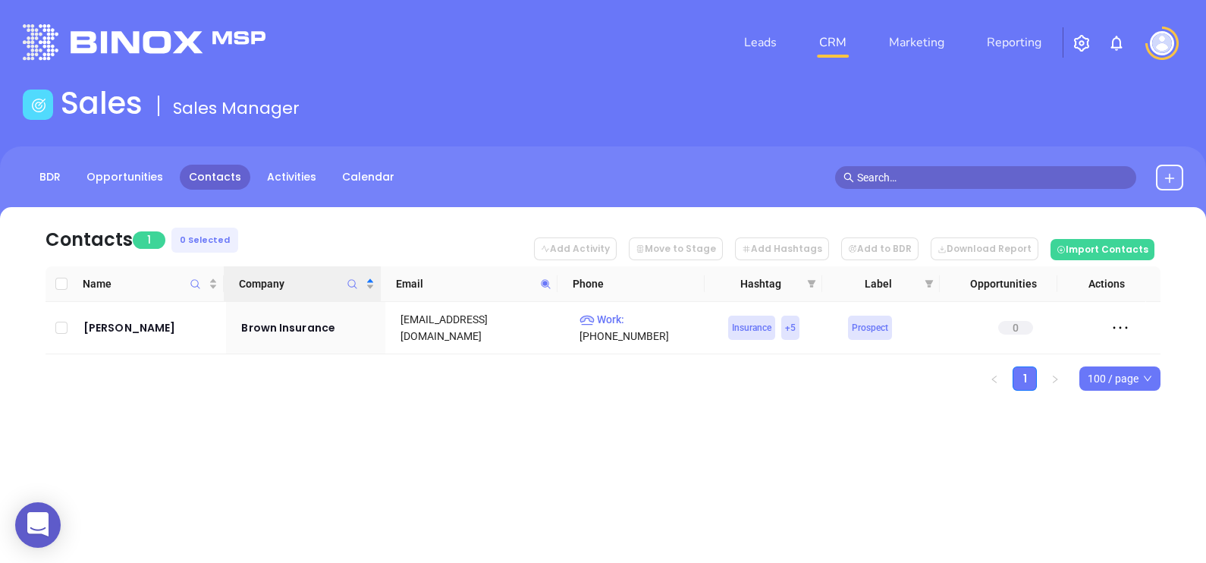
click at [546, 276] on span at bounding box center [545, 283] width 17 height 23
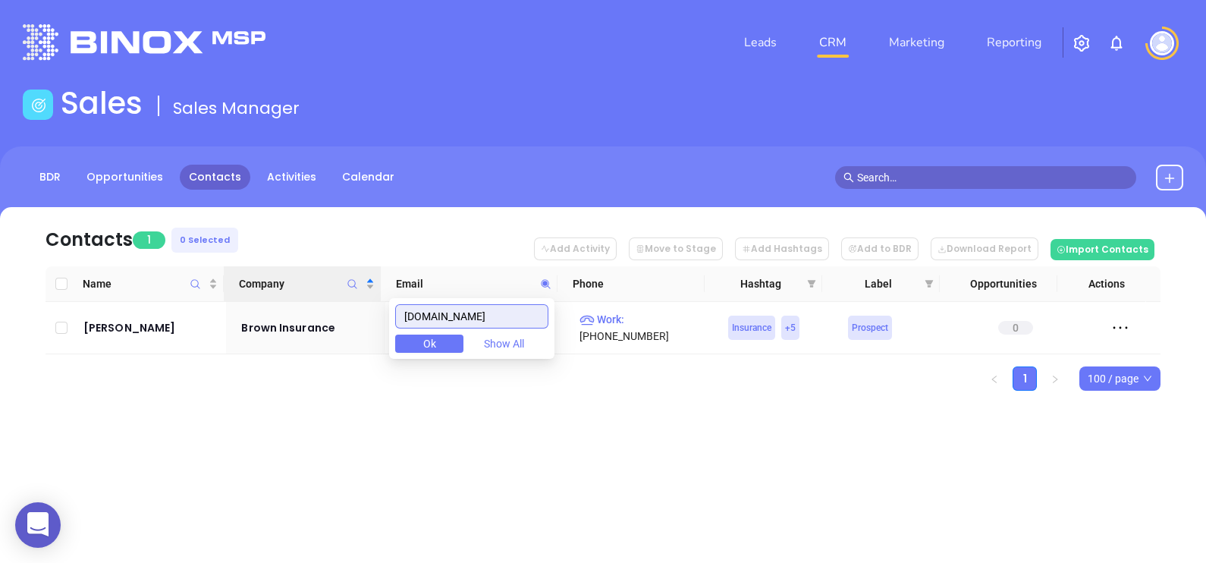
paste input "northpointinsuranceadvisors.com"
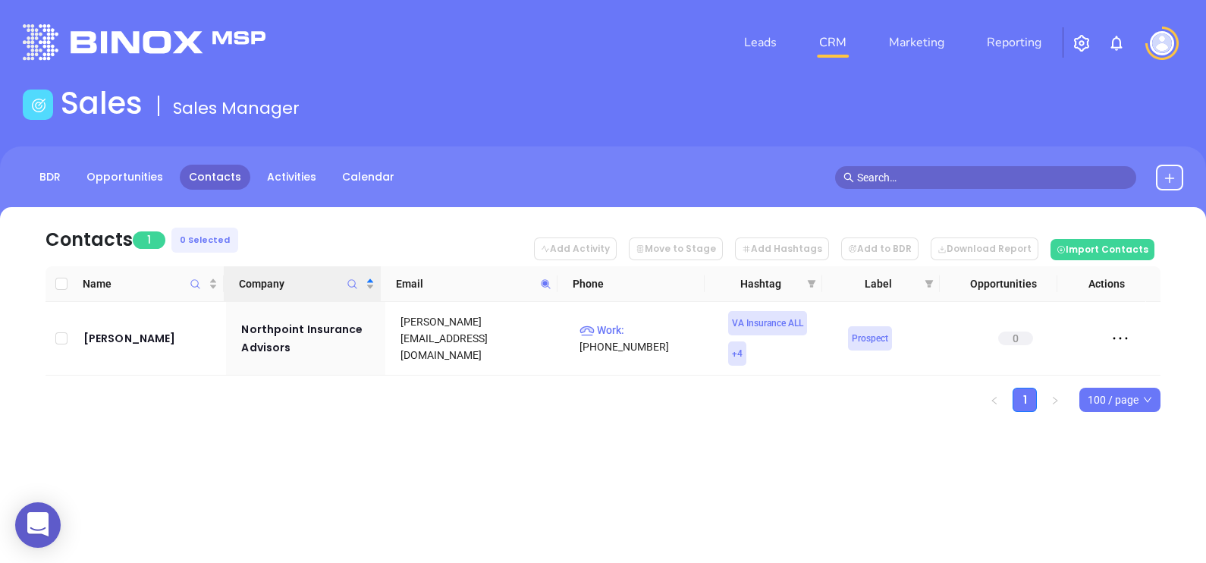
click at [546, 280] on icon at bounding box center [545, 283] width 11 height 11
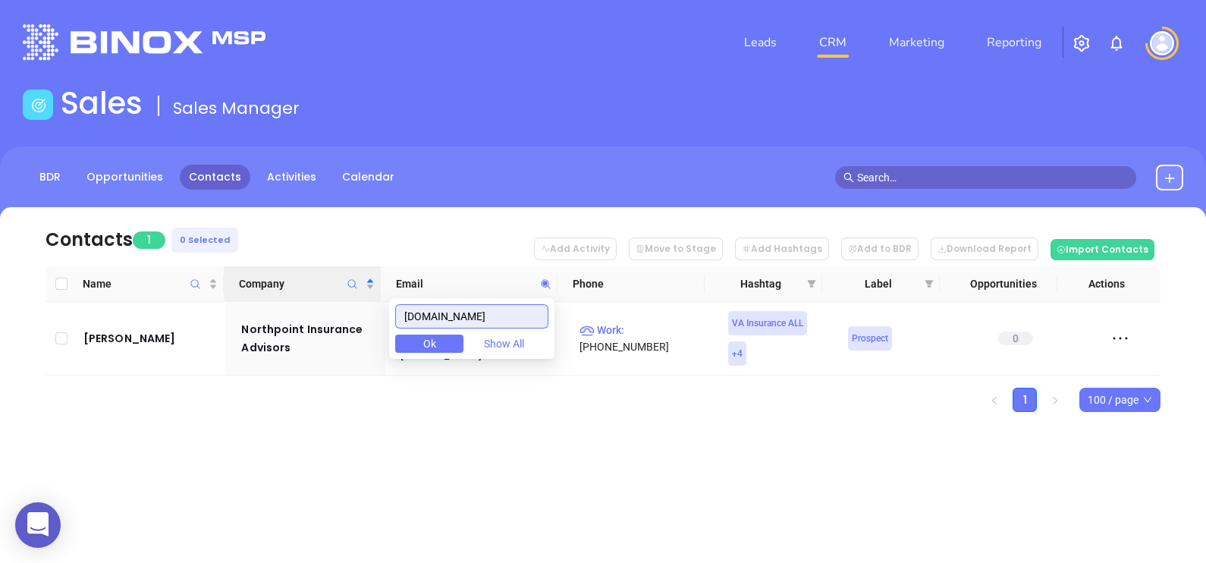
paste input "bbank"
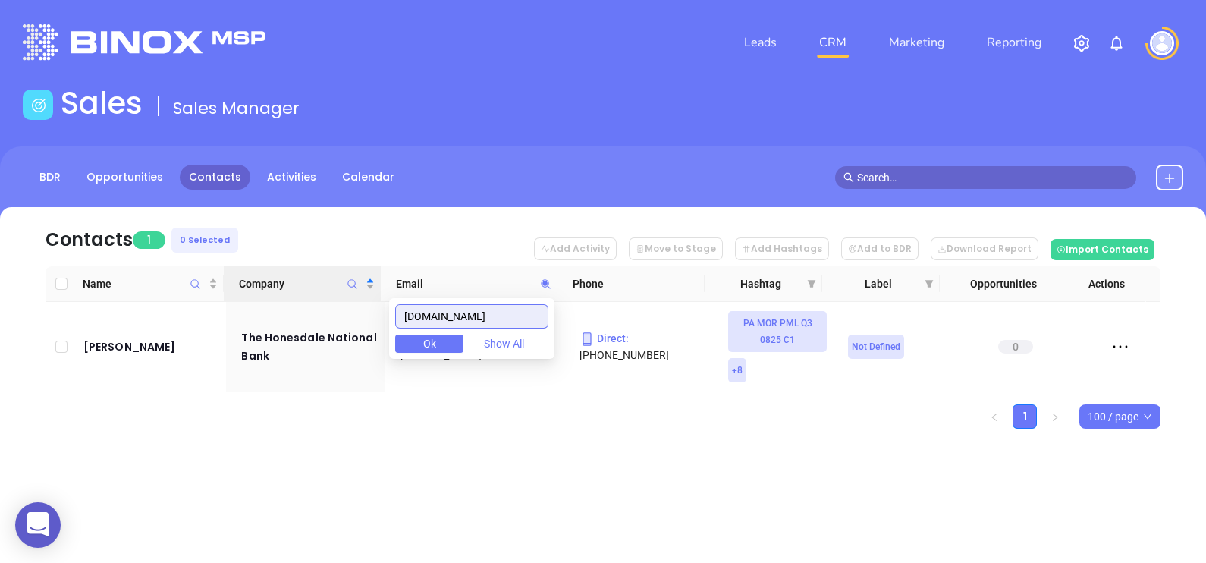
drag, startPoint x: 479, startPoint y: 310, endPoint x: 346, endPoint y: 288, distance: 135.3
click at [352, 288] on body "0 Leads CRM Marketing Reporting Financial Leads Leads Sales Sales Manager BDR O…" at bounding box center [603, 281] width 1206 height 563
paste input "ghtinsurance"
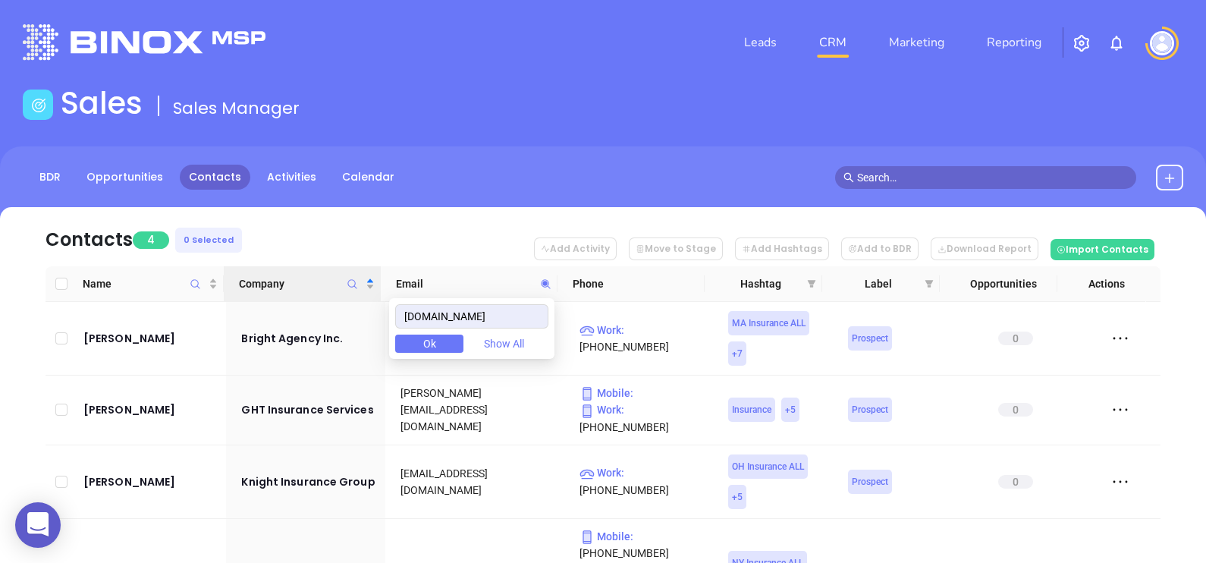
click at [288, 224] on nav "Contacts 4 0 Selected Add Activity Move to Stage Add Hashtags Add to BDR Downlo…" at bounding box center [603, 236] width 1115 height 59
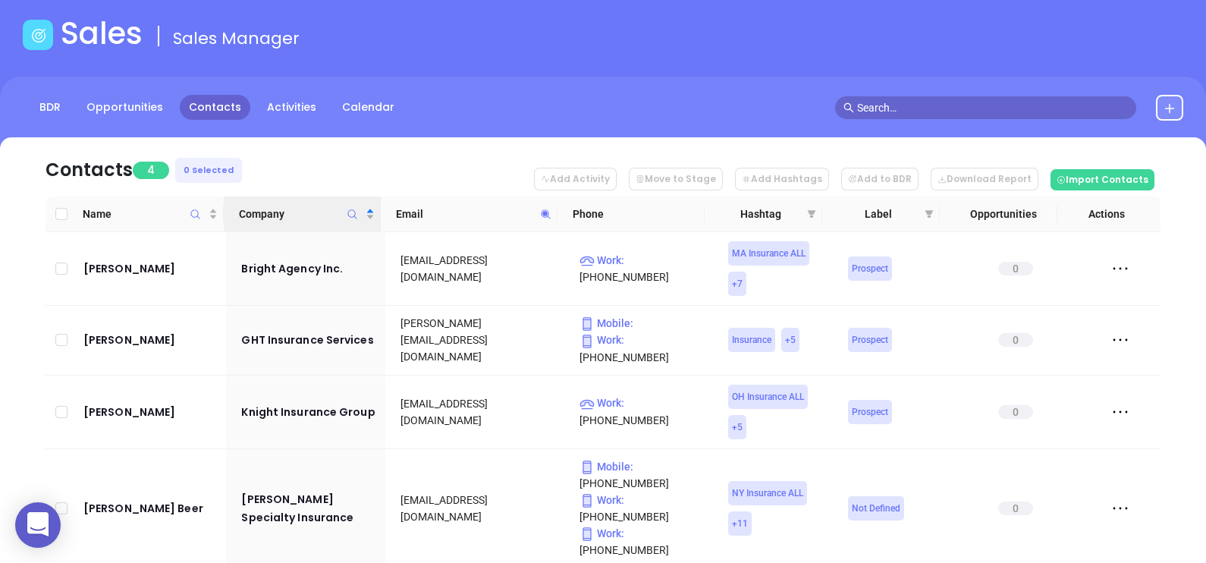
scroll to position [94, 0]
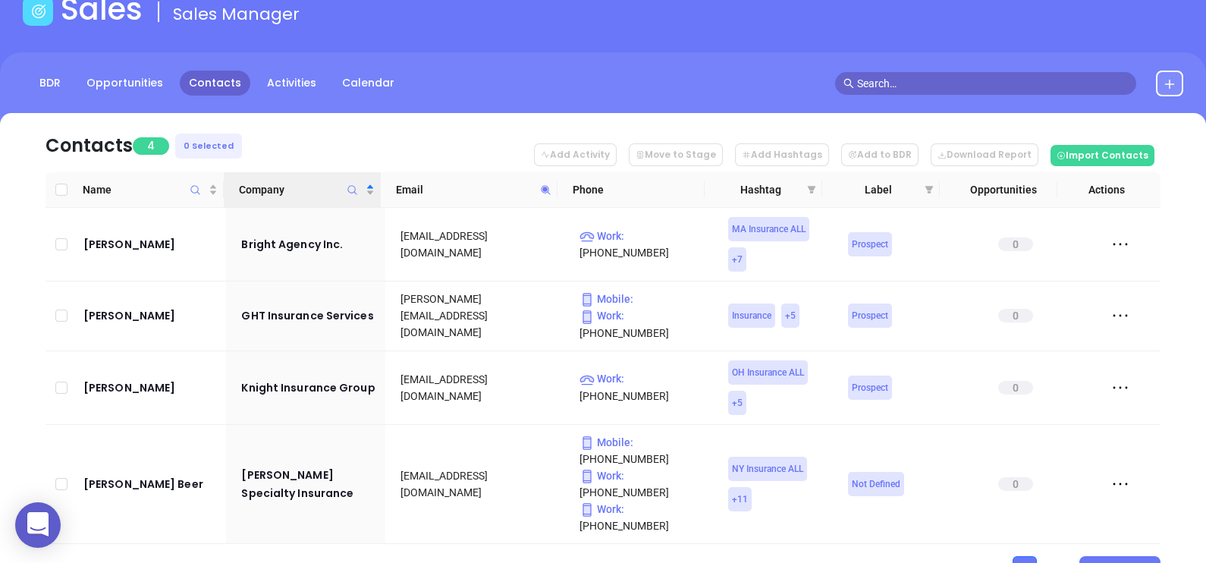
click at [540, 190] on icon at bounding box center [545, 189] width 11 height 11
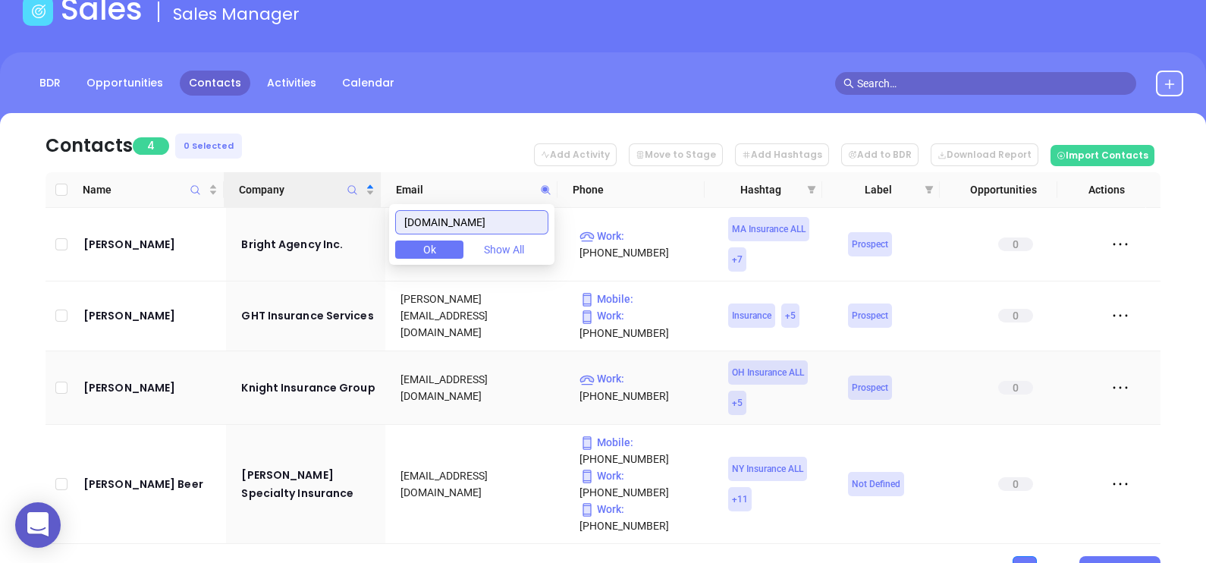
paste input "appomattox-"
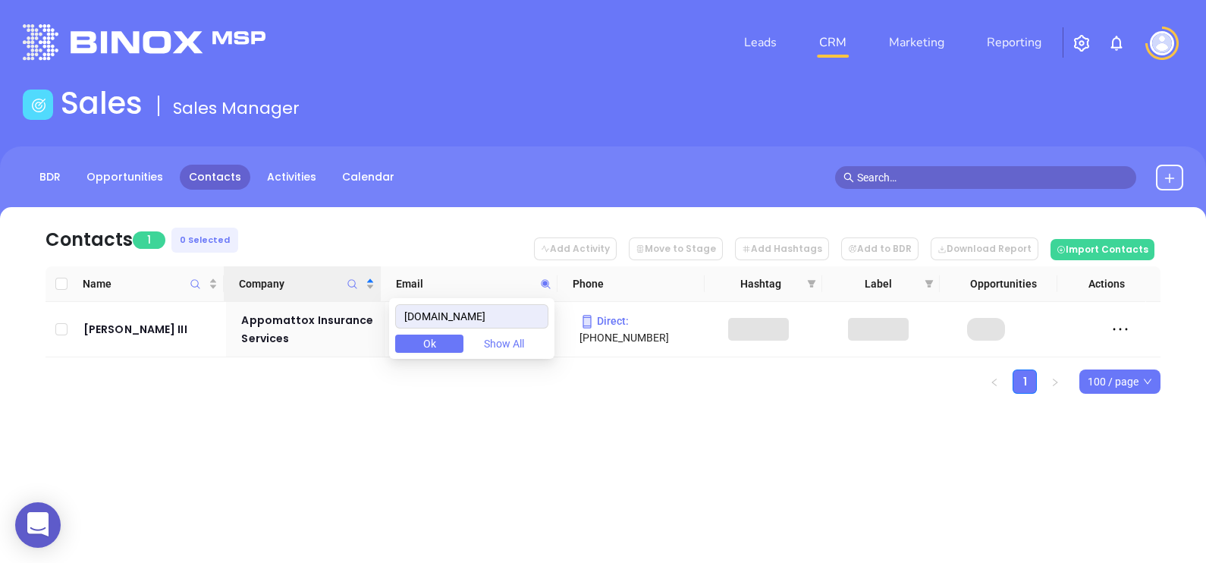
scroll to position [0, 0]
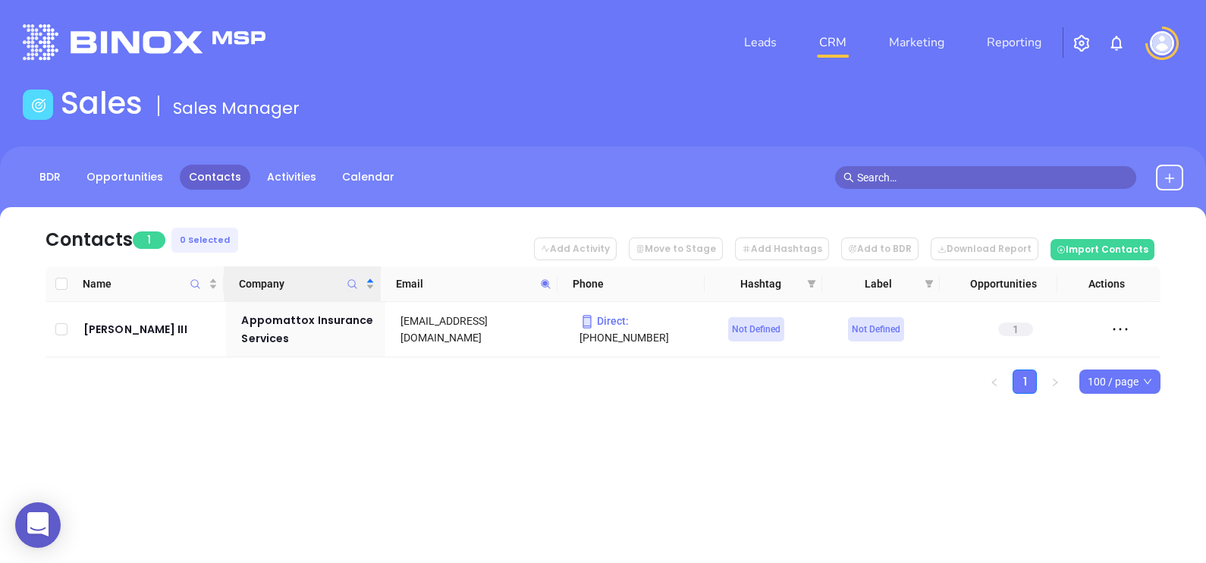
click at [554, 283] on span at bounding box center [545, 283] width 17 height 23
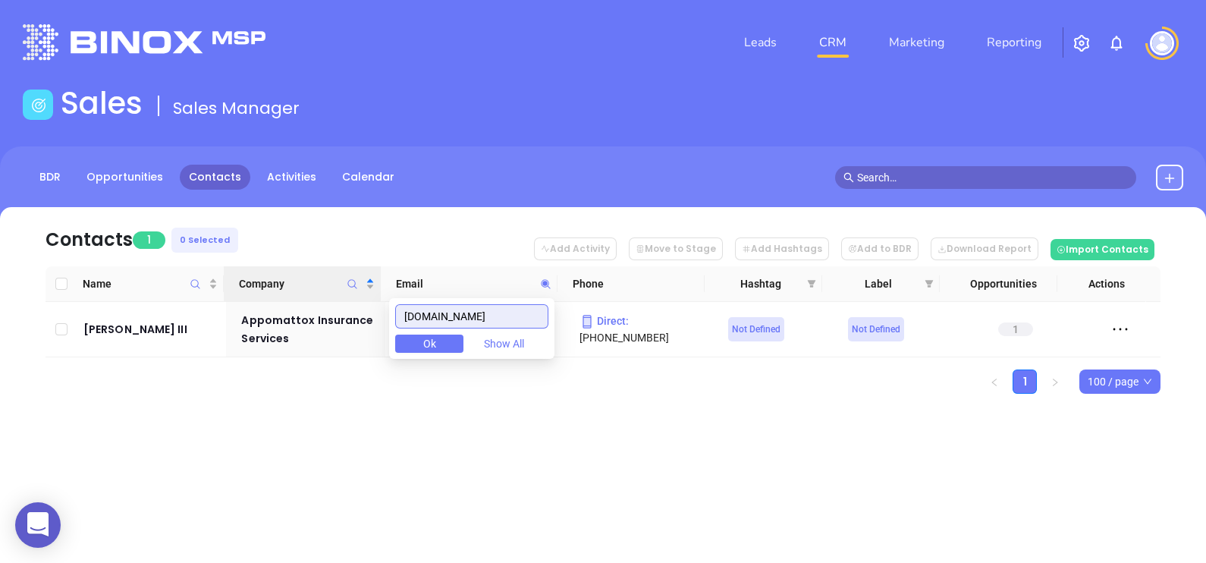
paste input "myinsurancedoctor"
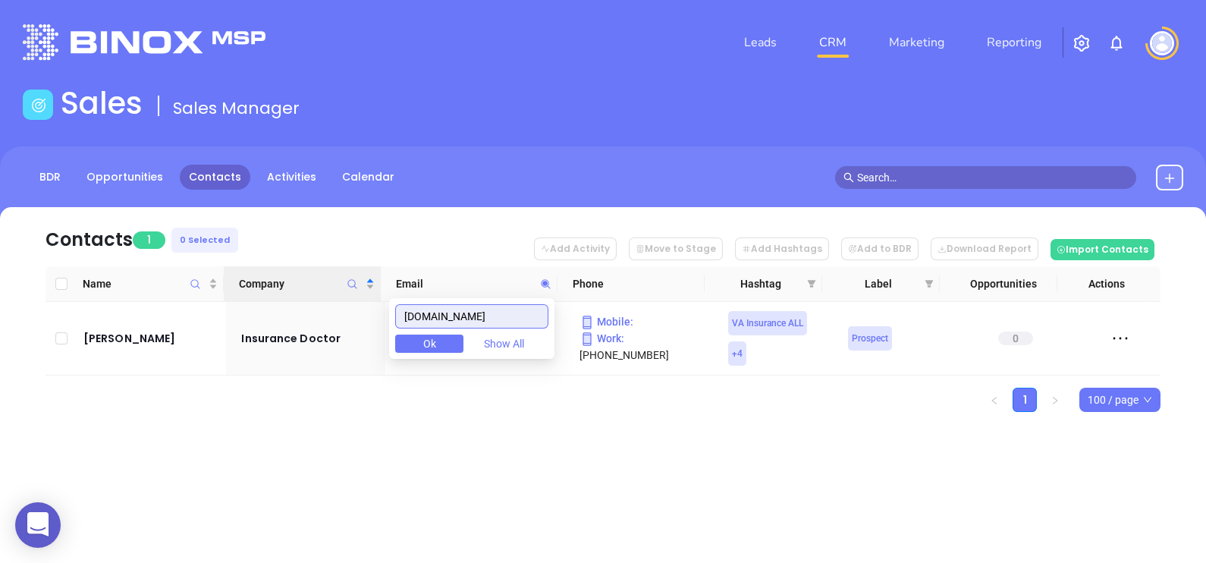
drag, startPoint x: 527, startPoint y: 312, endPoint x: 393, endPoint y: 311, distance: 134.3
click at [402, 310] on div "myinsurancedoctor.com Ok Show All" at bounding box center [471, 328] width 165 height 61
paste input "harrisoninsuranceva"
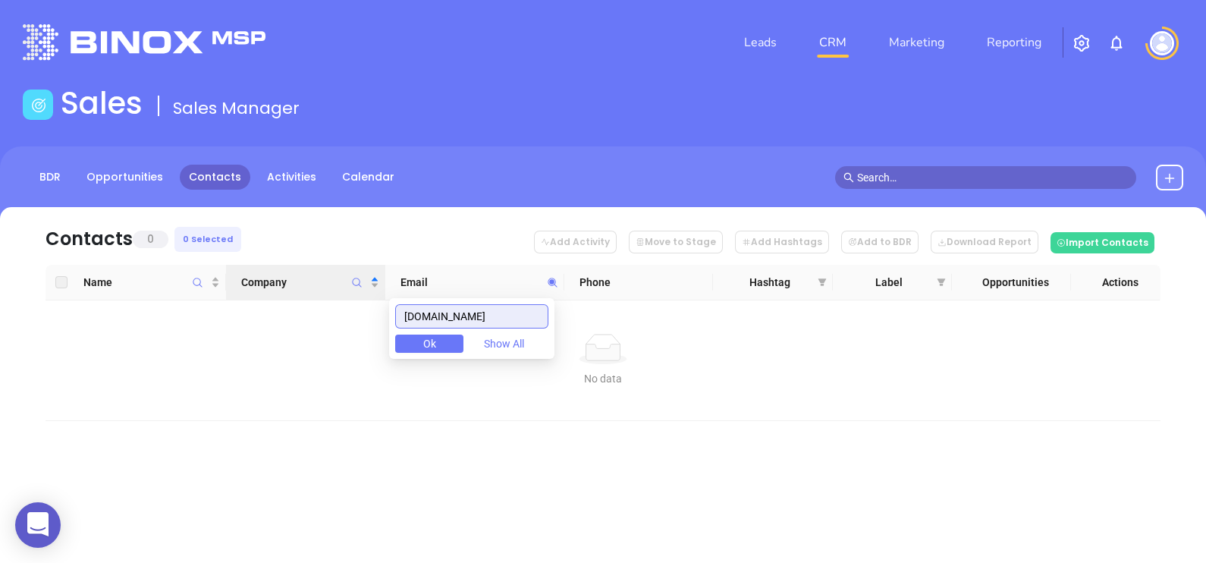
type input "harrisoninsuranceva.com"
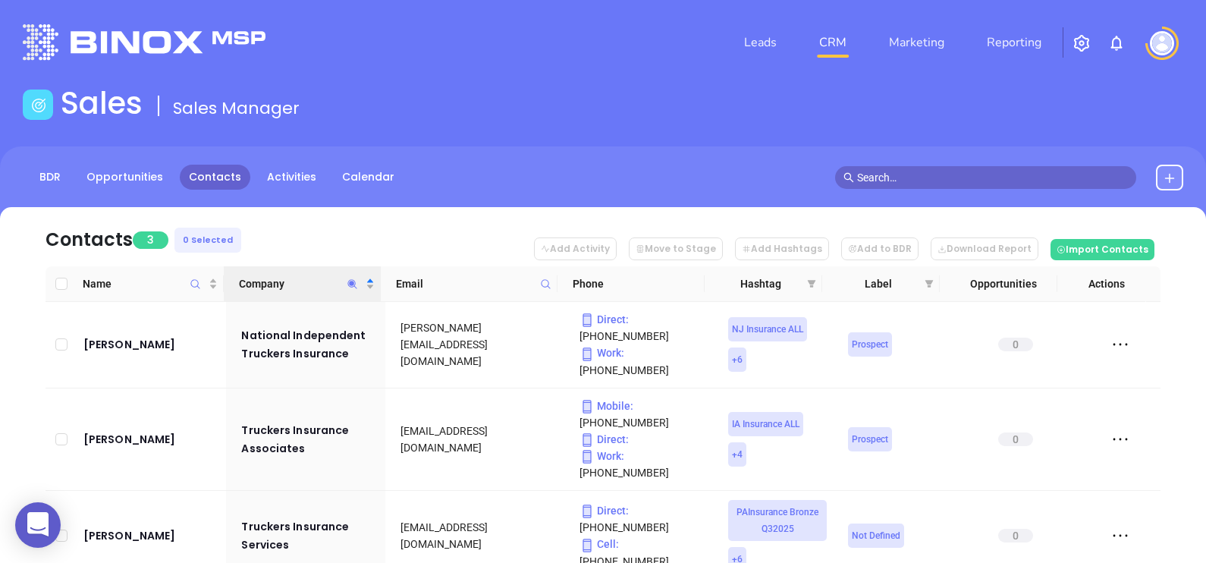
scroll to position [79, 0]
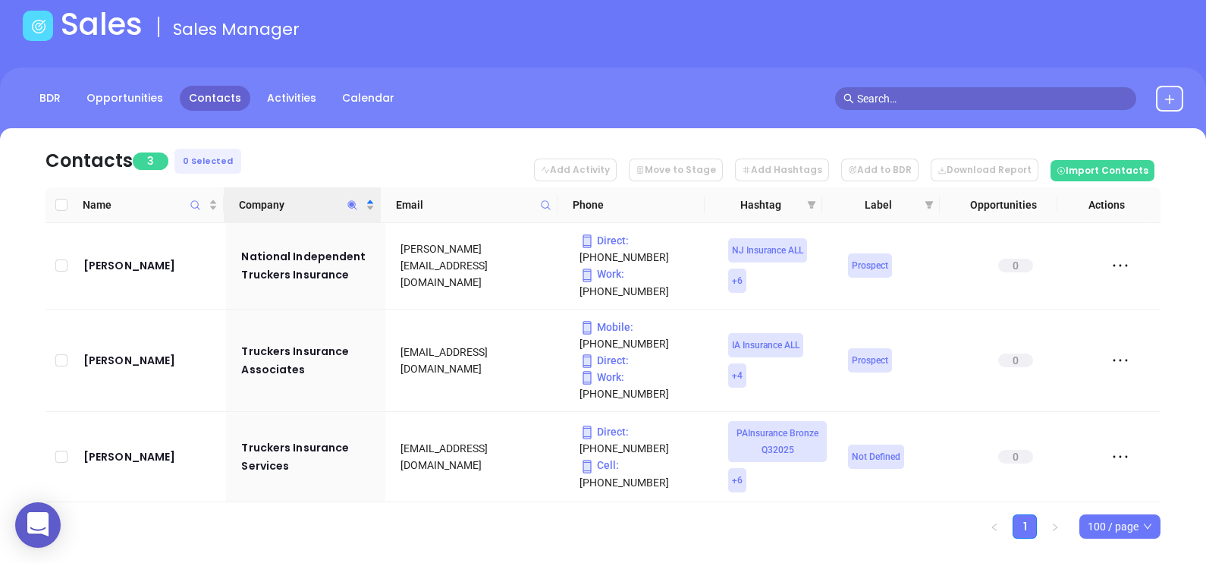
click at [352, 200] on icon "Company" at bounding box center [352, 205] width 11 height 11
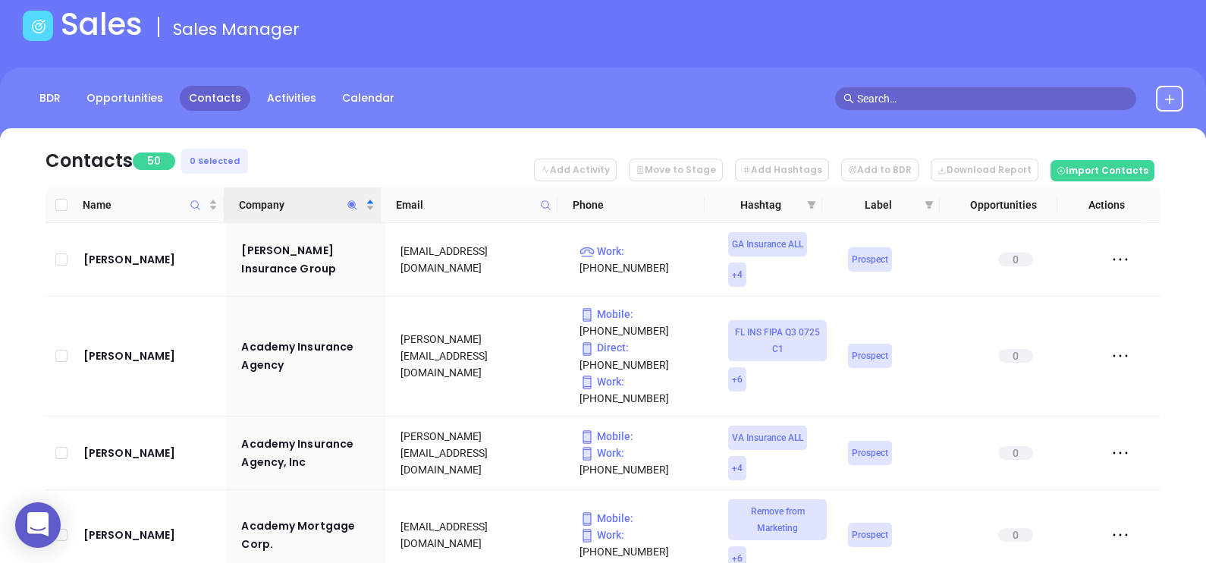
click at [300, 137] on nav "Contacts 50 0 Selected Add Activity Move to Stage Add Hashtags Add to BDR Downl…" at bounding box center [603, 157] width 1115 height 59
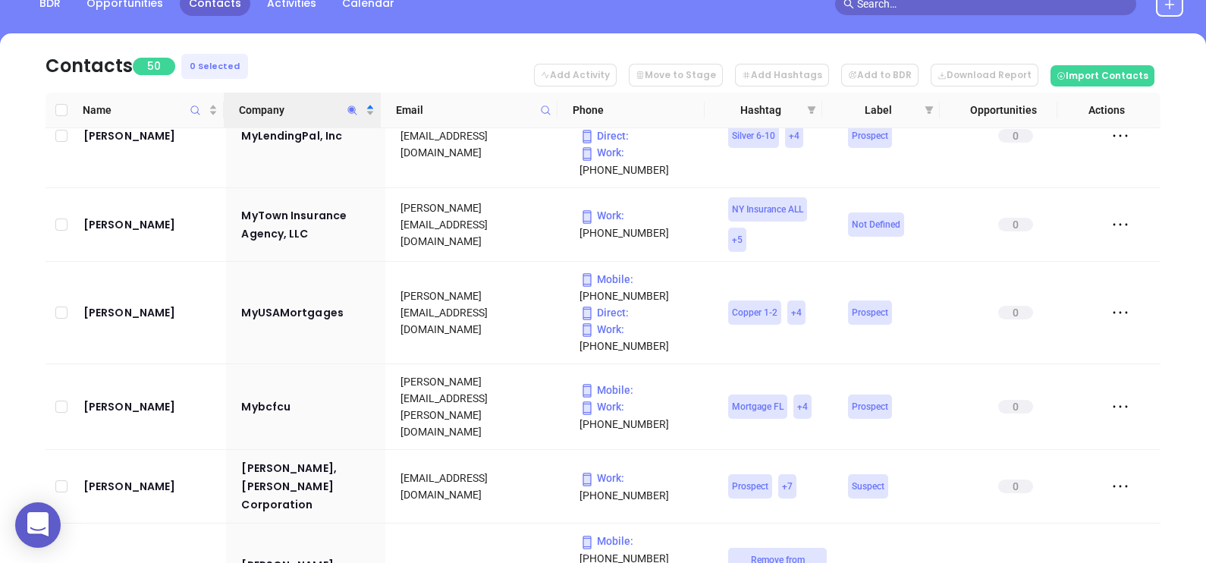
scroll to position [2655, 0]
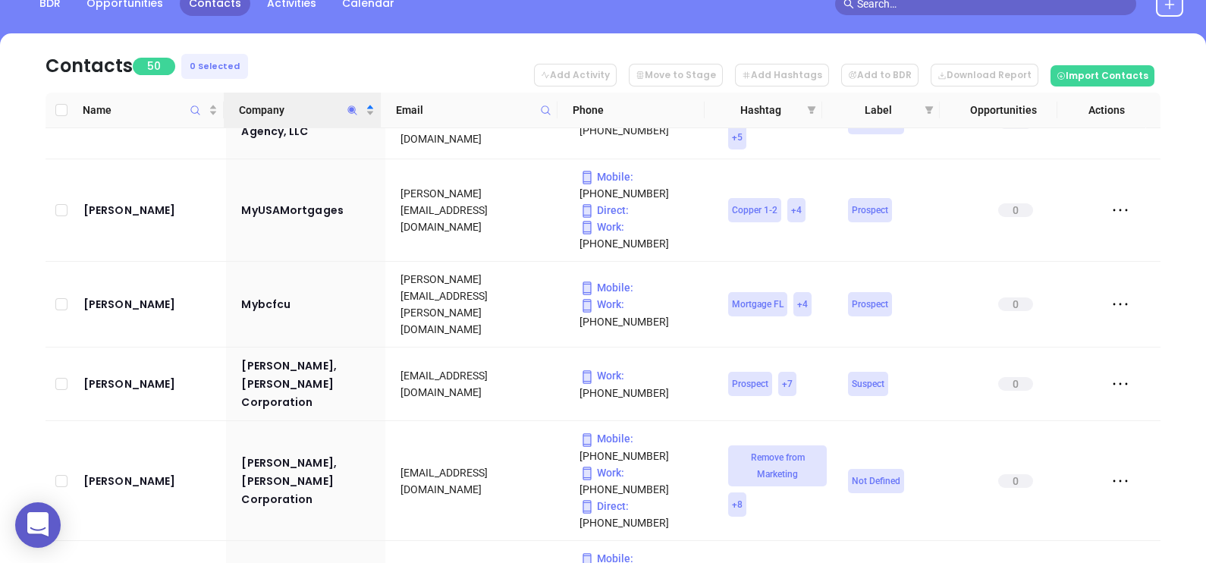
click at [347, 106] on icon "Company" at bounding box center [352, 110] width 11 height 11
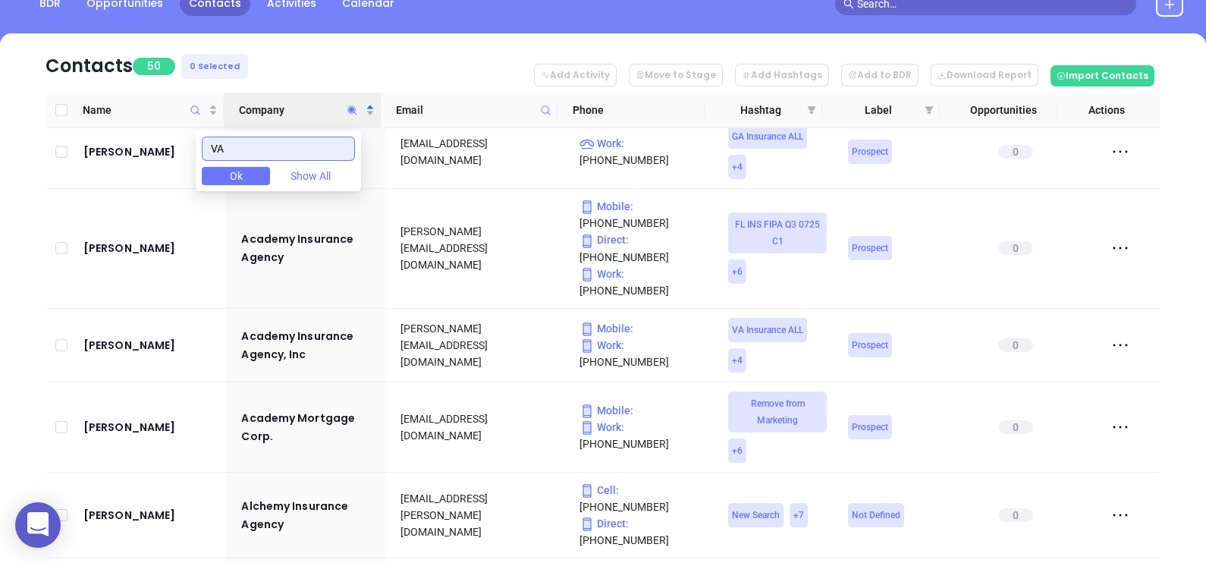
scroll to position [0, 0]
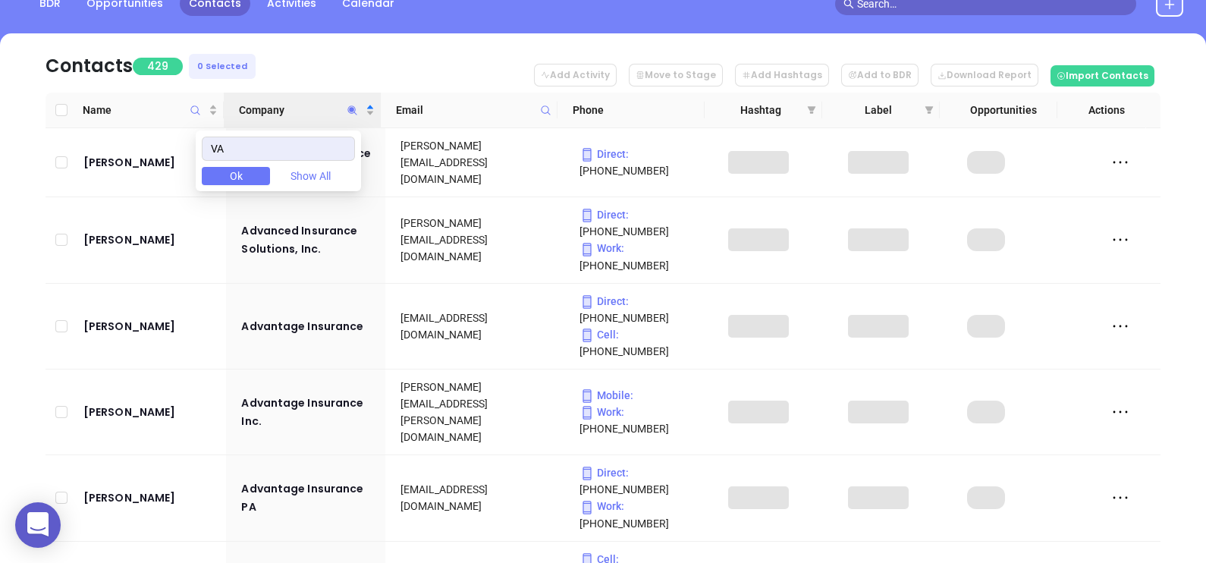
click at [347, 62] on nav "Contacts 429 0 Selected Add Activity Move to Stage Add Hashtags Add to BDR Down…" at bounding box center [603, 62] width 1115 height 59
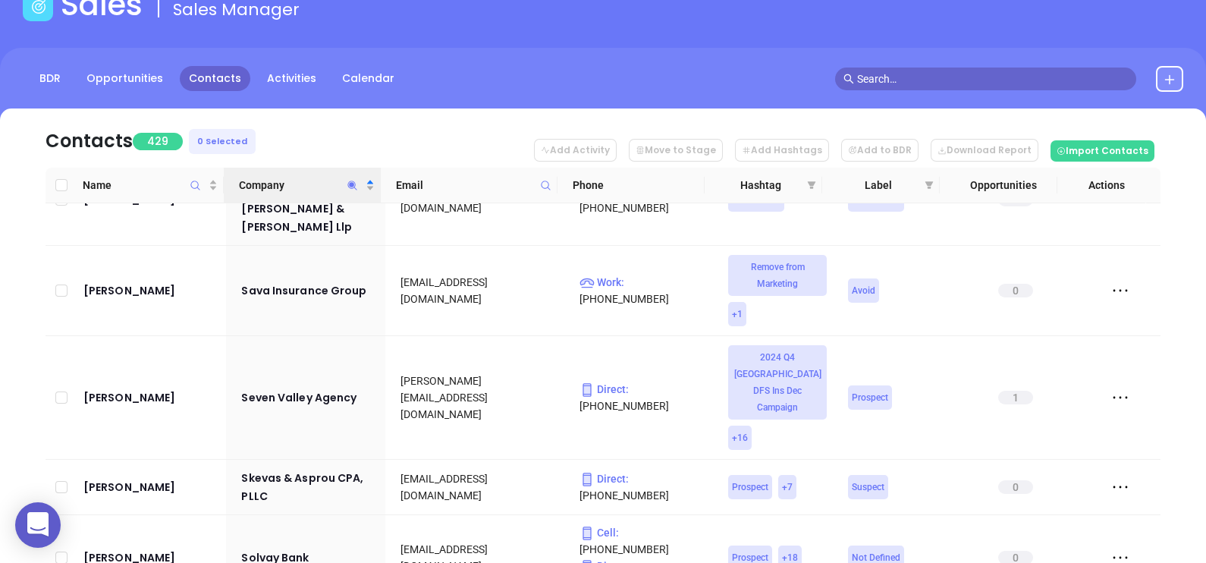
scroll to position [93, 0]
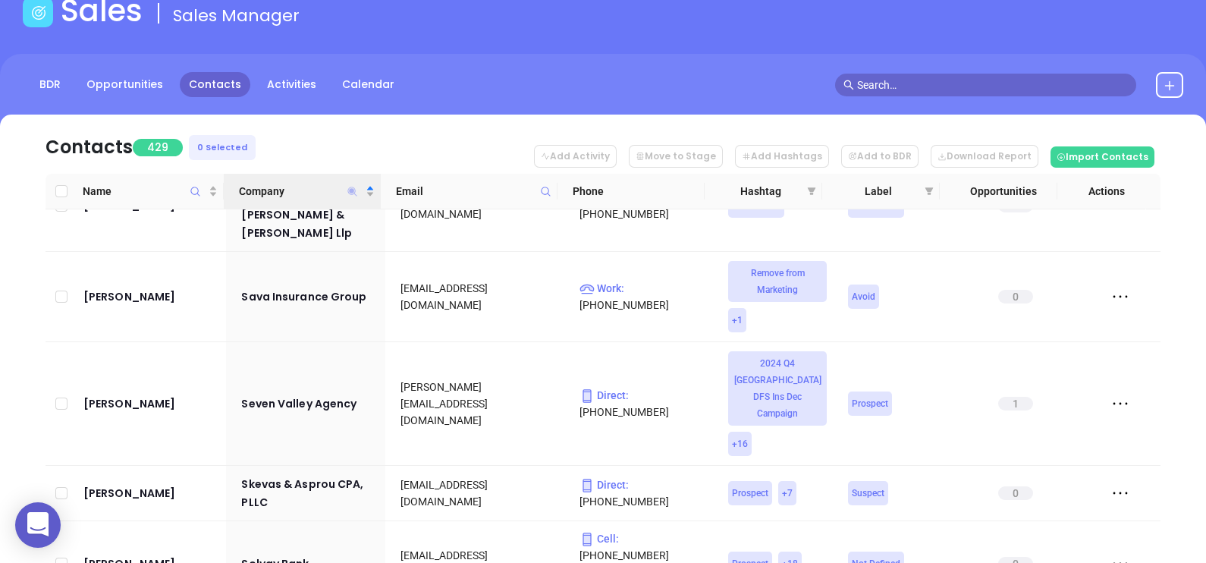
click at [354, 187] on icon "Company" at bounding box center [352, 191] width 9 height 9
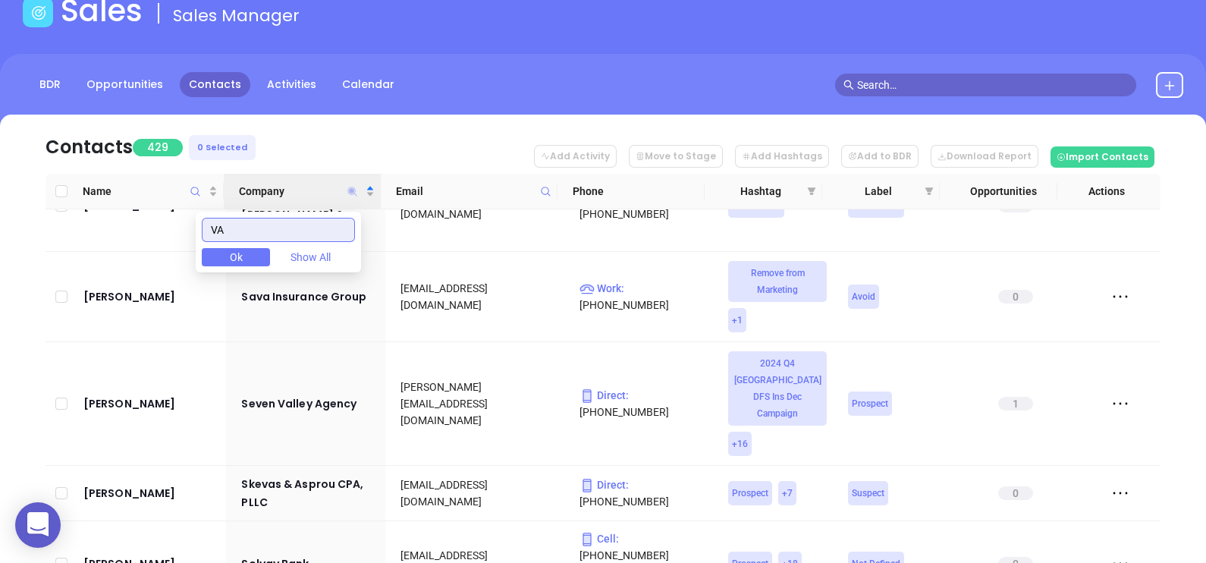
paste input "Comprehensive"
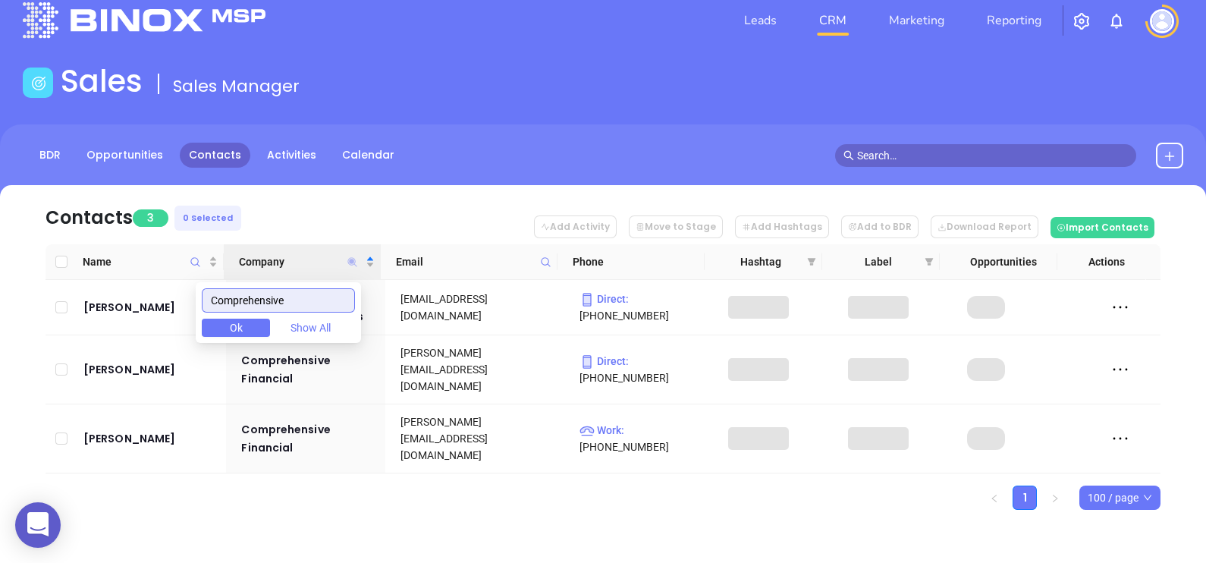
scroll to position [0, 0]
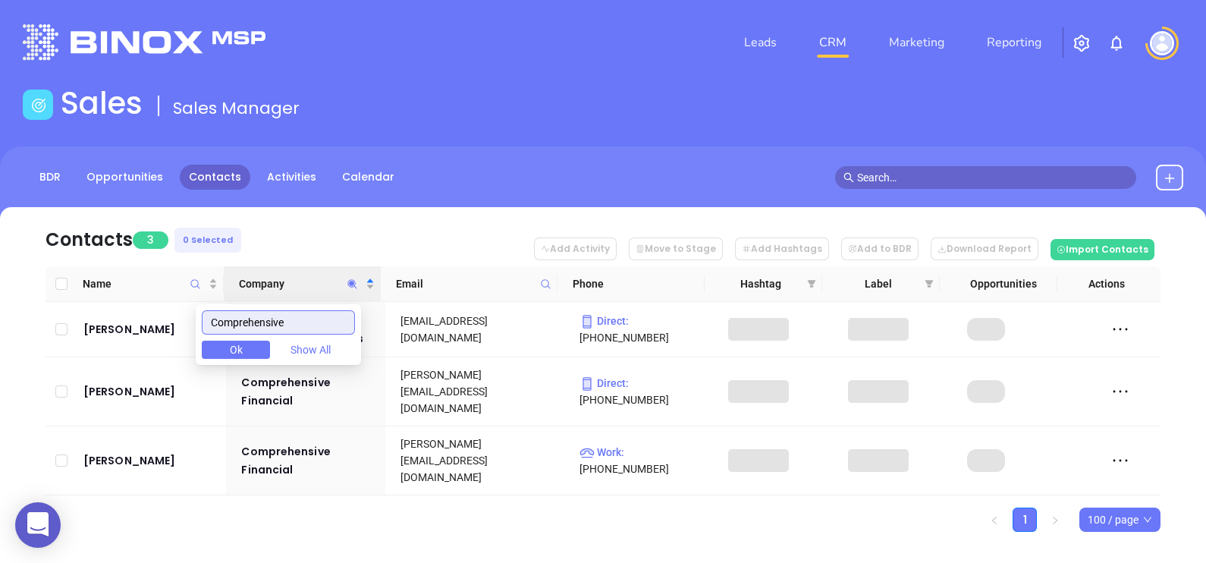
type input "Comprehensive"
click at [332, 228] on nav "Contacts 3 0 Selected Add Activity Move to Stage Add Hashtags Add to BDR Downlo…" at bounding box center [603, 236] width 1115 height 59
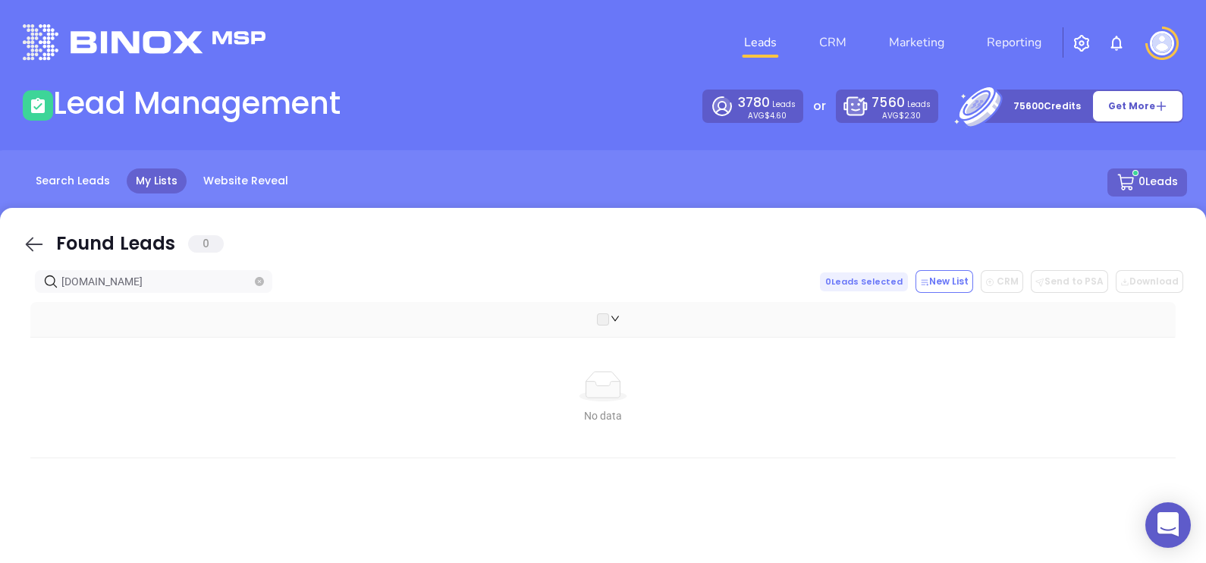
click at [27, 250] on icon at bounding box center [34, 244] width 23 height 23
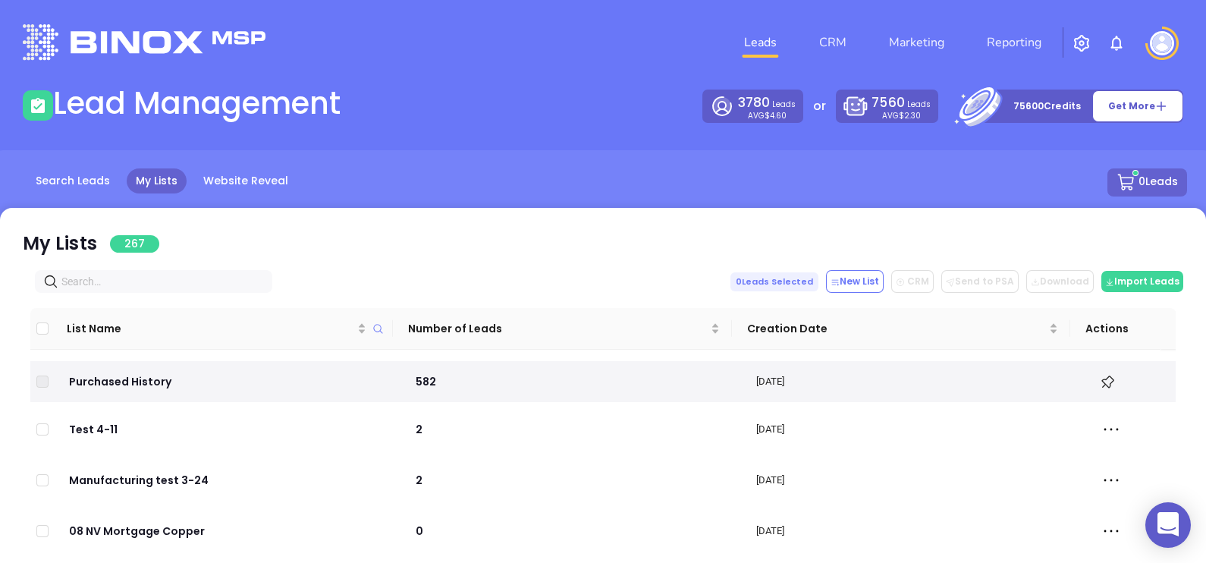
click at [118, 283] on input "text" at bounding box center [156, 281] width 190 height 17
paste input "[DOMAIN_NAME]"
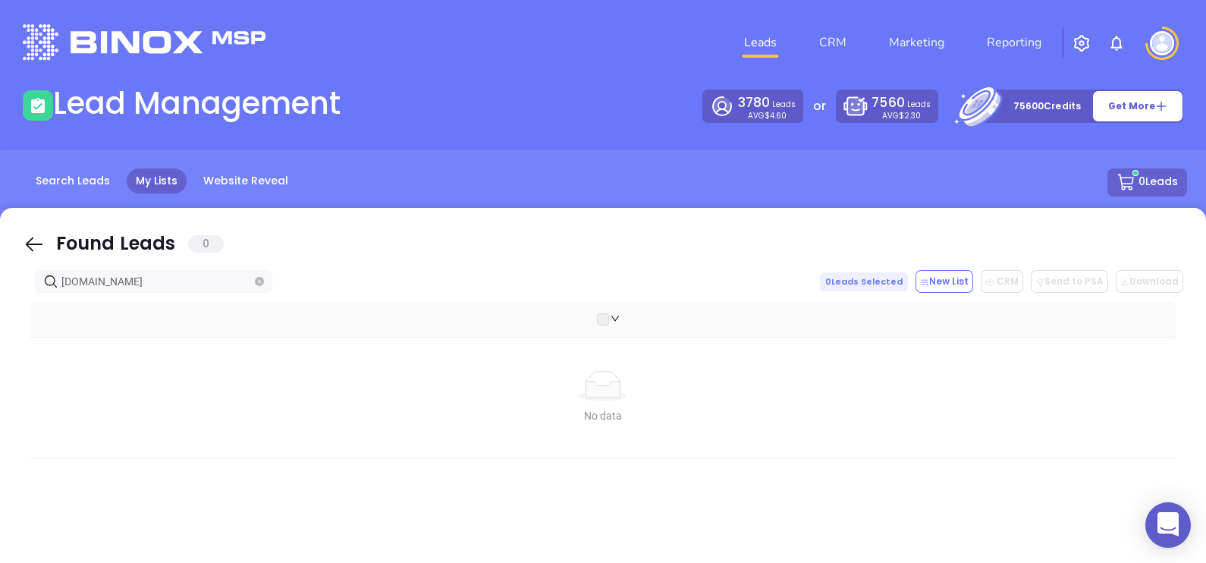
type input "[DOMAIN_NAME]"
drag, startPoint x: 25, startPoint y: 241, endPoint x: 88, endPoint y: 274, distance: 70.9
click at [24, 241] on icon at bounding box center [34, 244] width 23 height 23
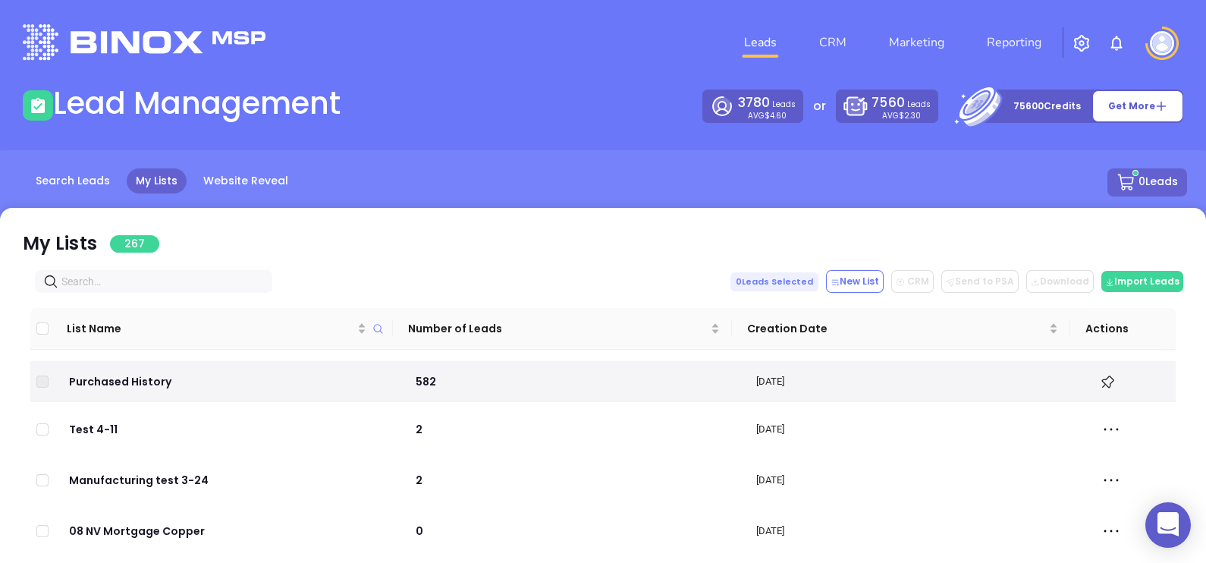
click at [130, 291] on span at bounding box center [153, 281] width 237 height 23
click at [125, 286] on input "text" at bounding box center [156, 281] width 190 height 17
paste input "[DOMAIN_NAME]"
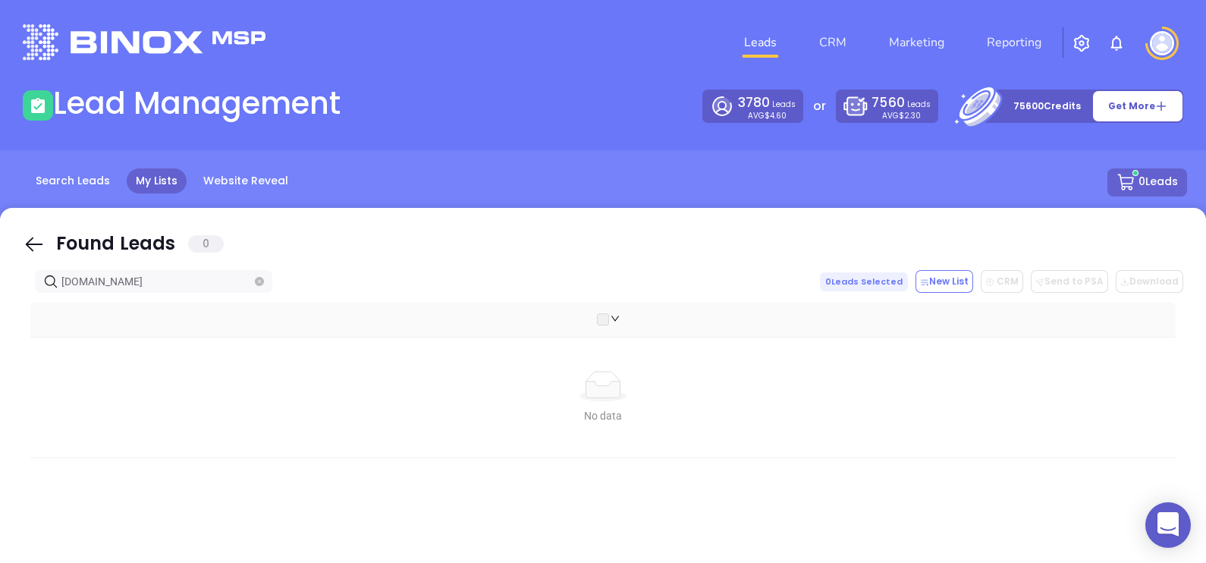
type input "[DOMAIN_NAME]"
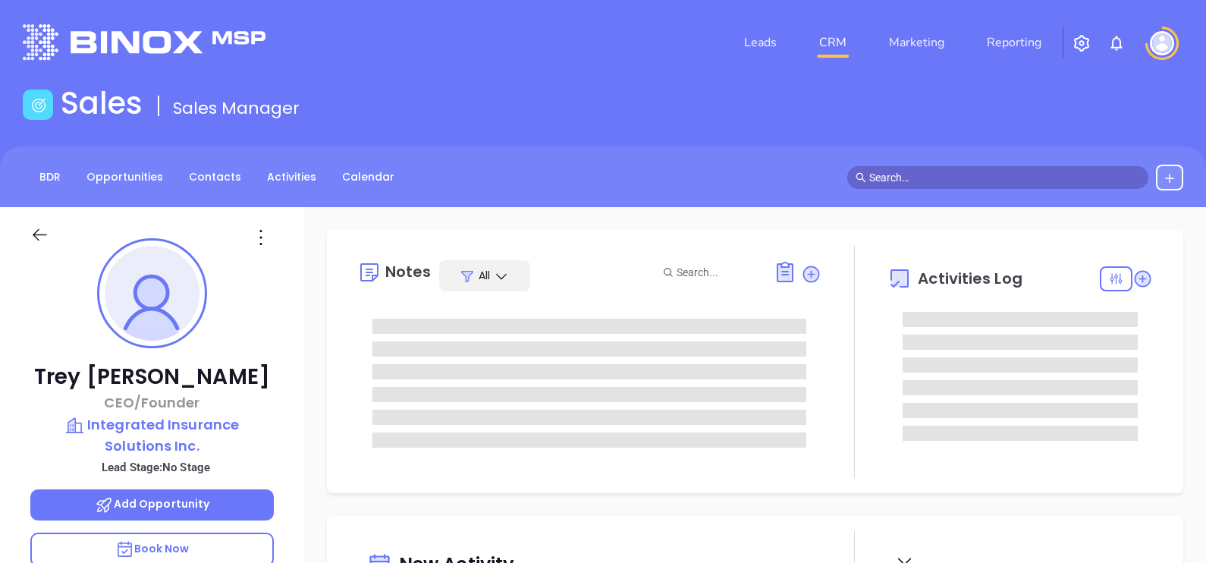
type input "[DATE]"
type input "[PERSON_NAME]"
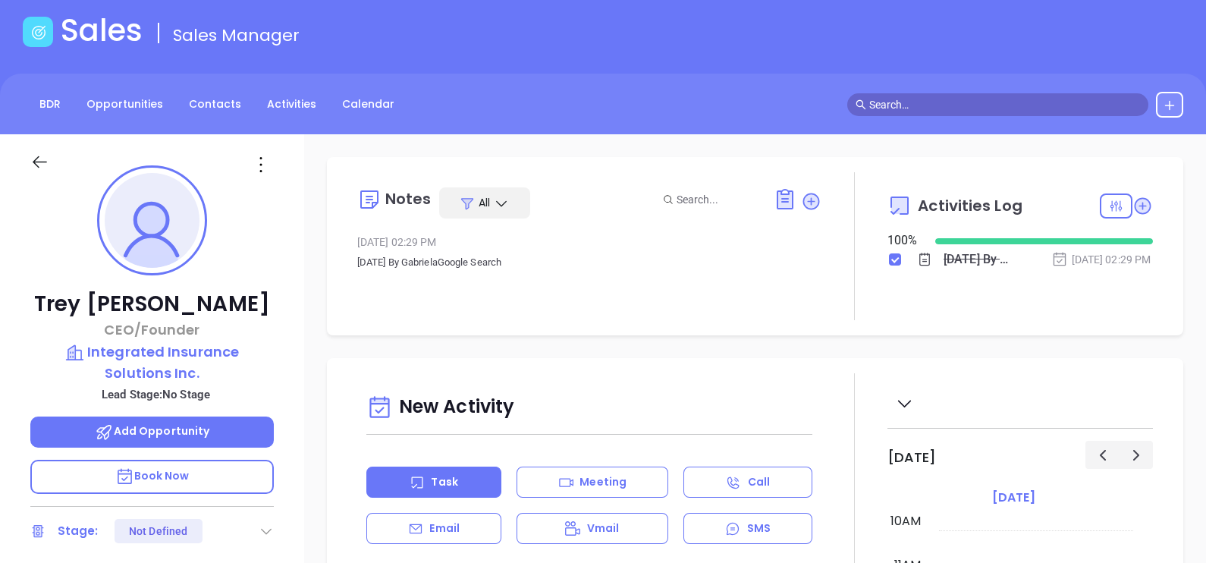
scroll to position [0, 0]
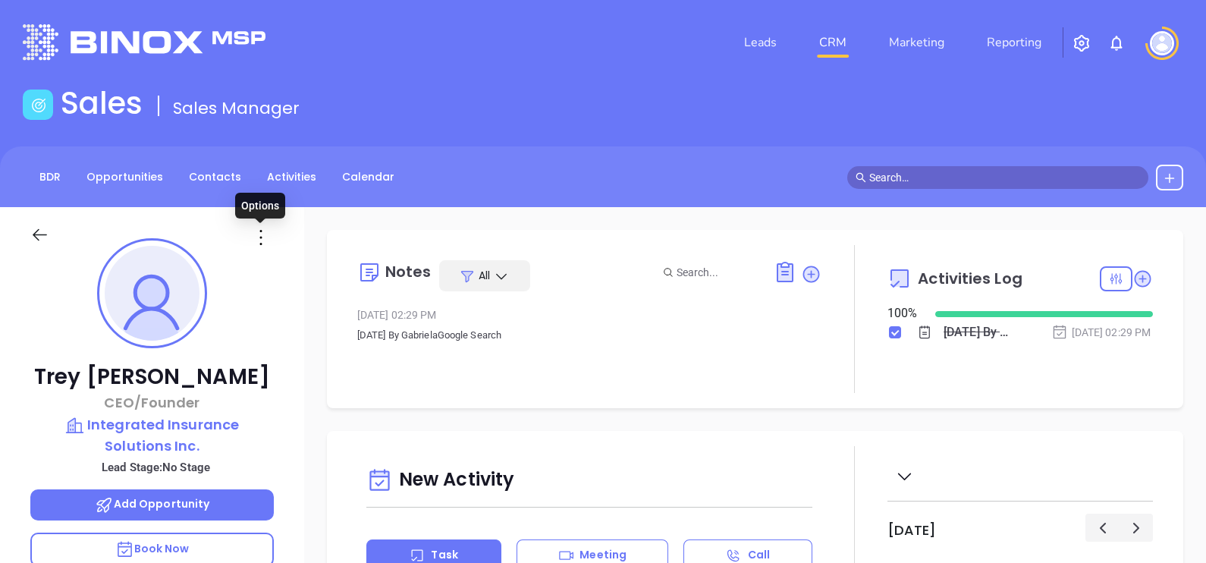
click at [257, 242] on icon at bounding box center [261, 237] width 24 height 24
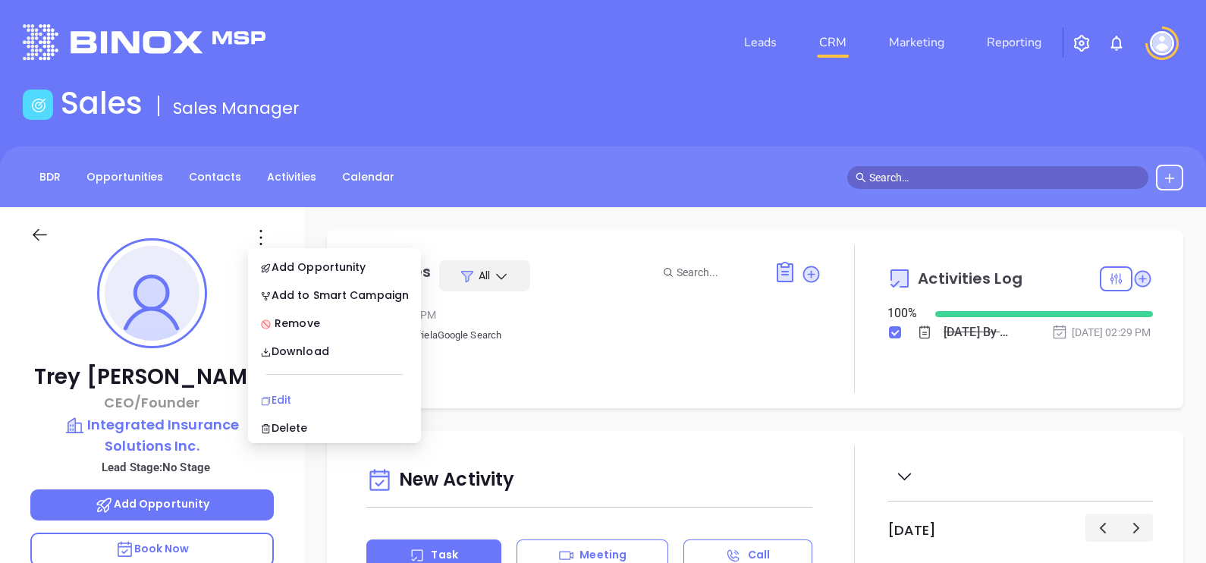
click at [323, 398] on div "Edit" at bounding box center [334, 399] width 149 height 17
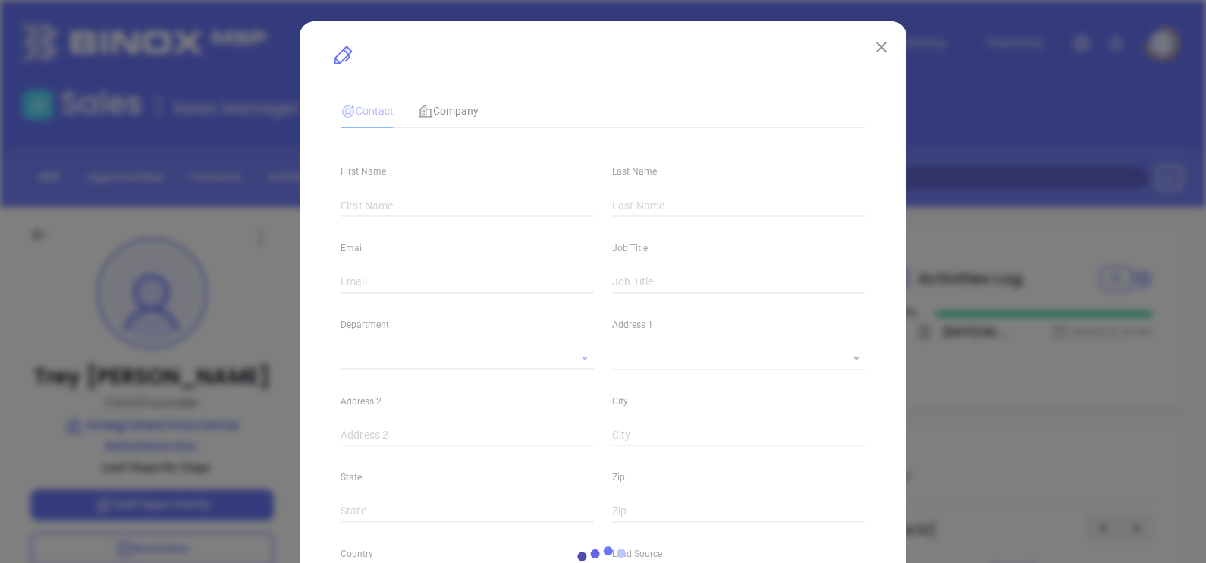
type input "Trey"
type input "Mauck"
type input "tmauck@integrated-usa.com"
type input "CEO/Founder"
type input "1"
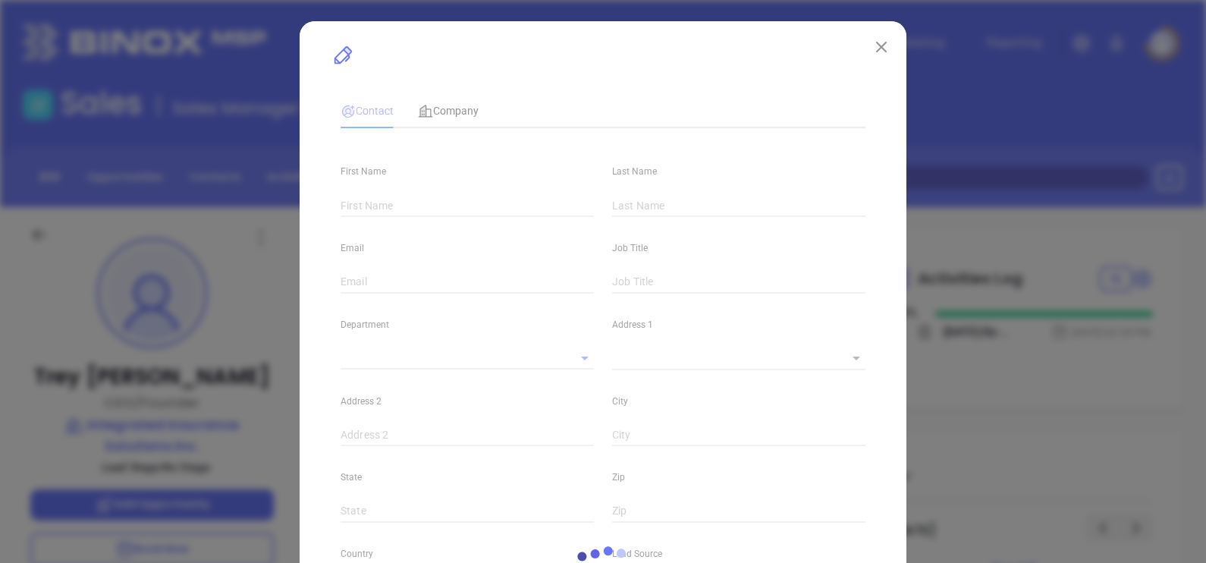
type input "www.linkedin.com/in/treymauck"
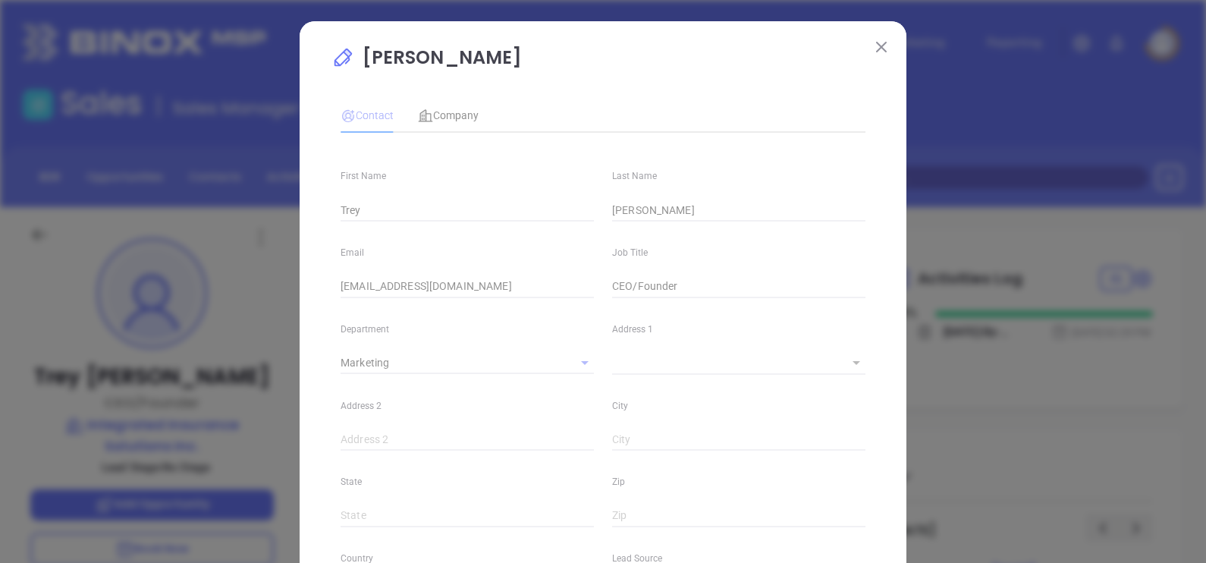
type input "Marketing"
type input "Other"
type input "undefined undefined"
type input "(703) 962-6852"
type input "1"
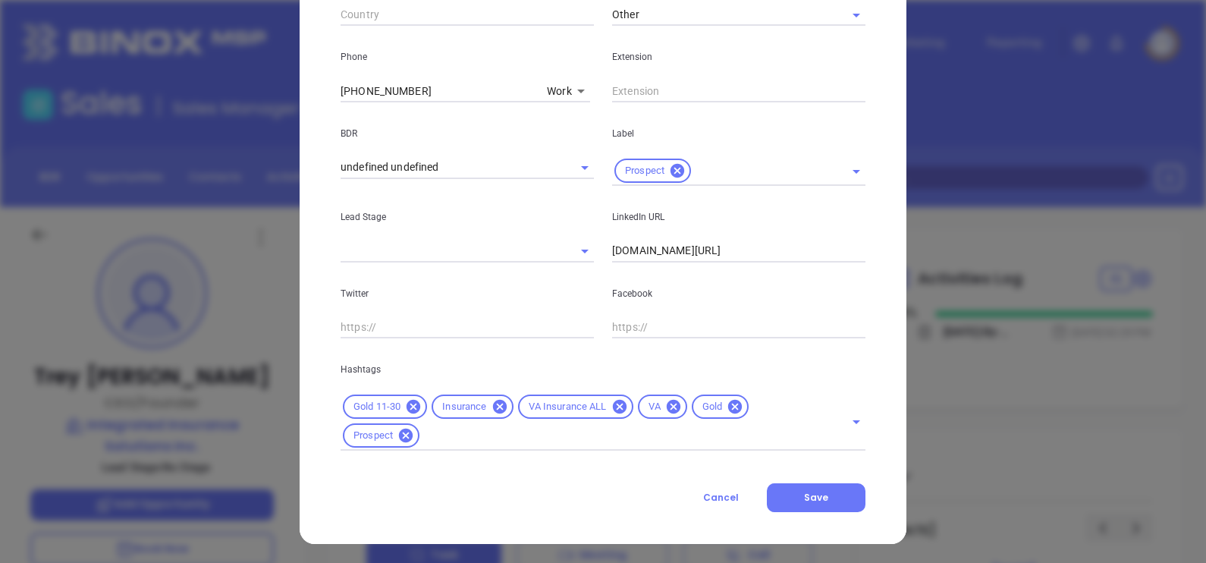
scroll to position [580, 0]
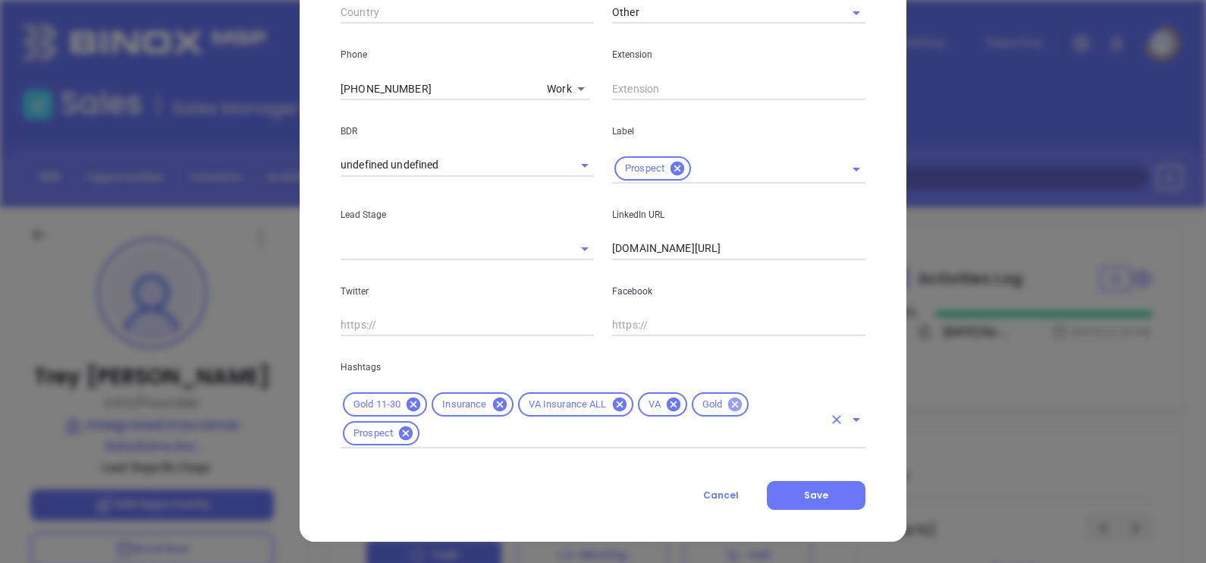
click at [731, 411] on icon at bounding box center [735, 405] width 14 height 14
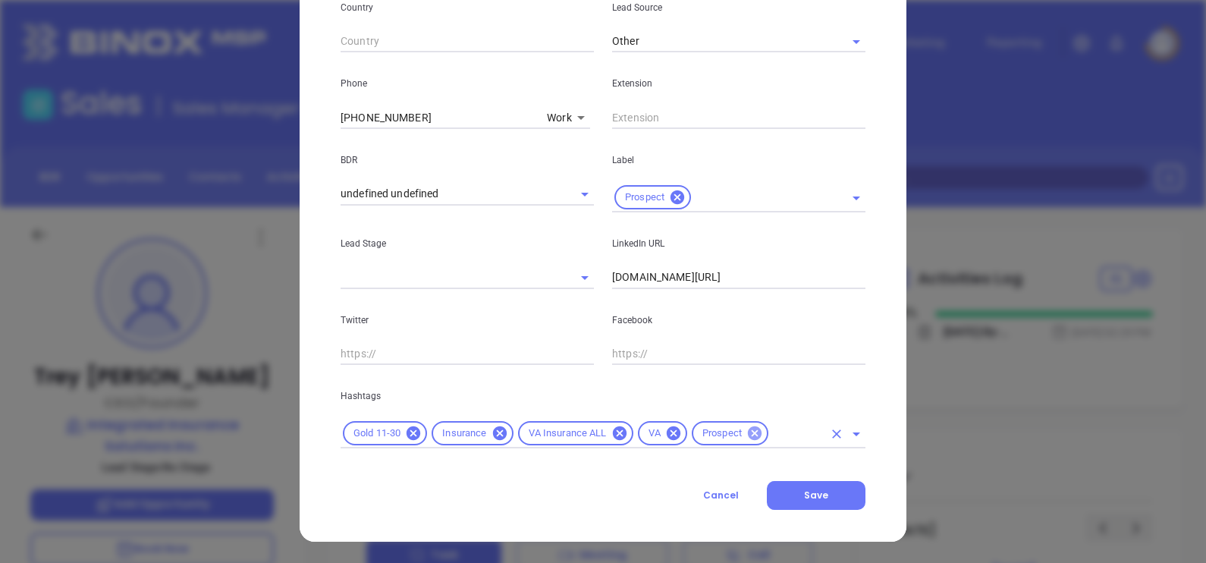
scroll to position [550, 0]
click at [410, 430] on icon at bounding box center [414, 434] width 14 height 14
click at [698, 429] on input "text" at bounding box center [752, 434] width 141 height 19
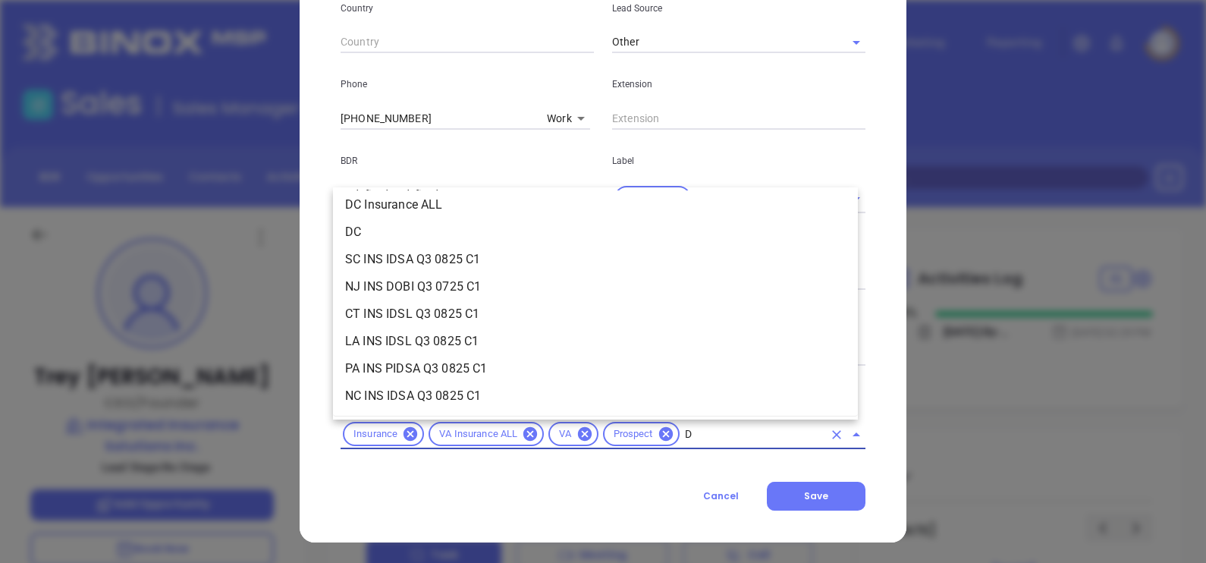
scroll to position [0, 0]
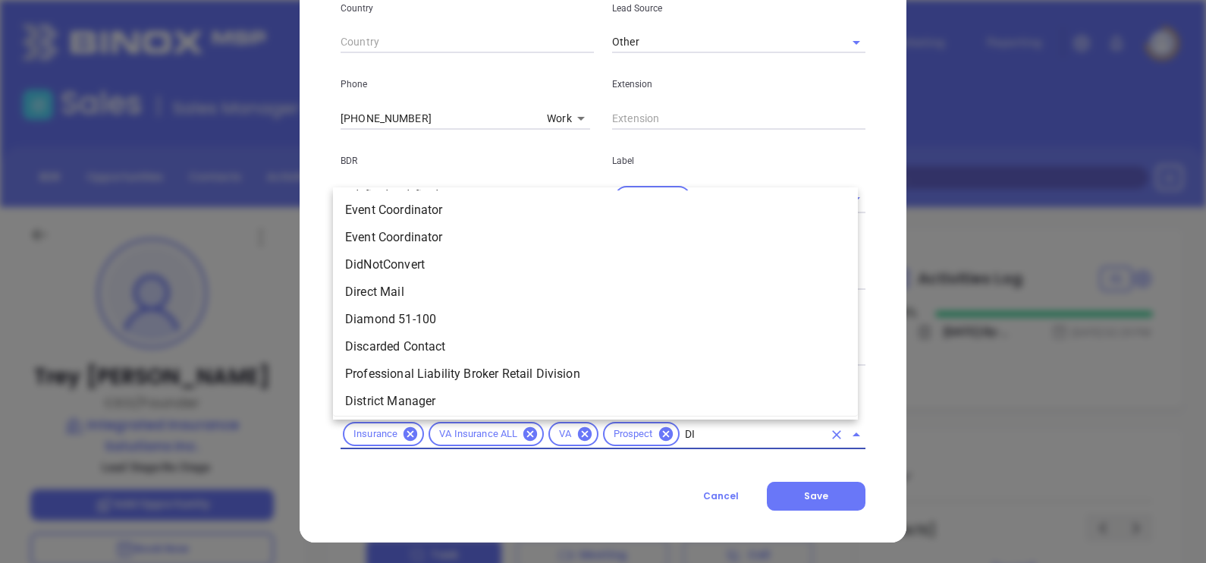
type input "DIA"
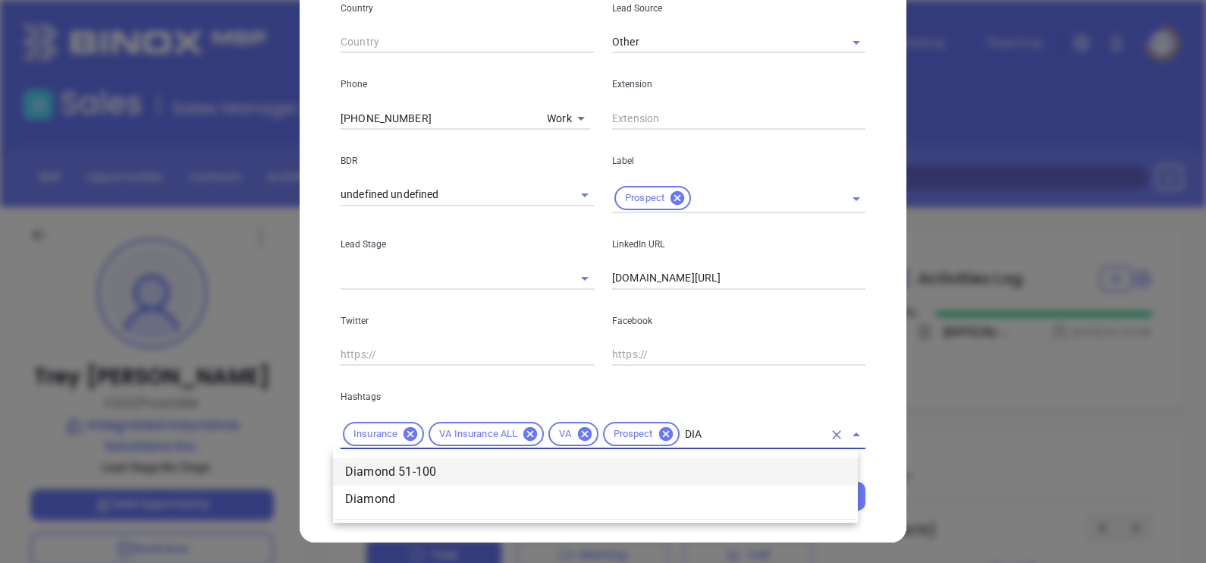
click at [688, 458] on li "Diamond 51-100" at bounding box center [595, 471] width 525 height 27
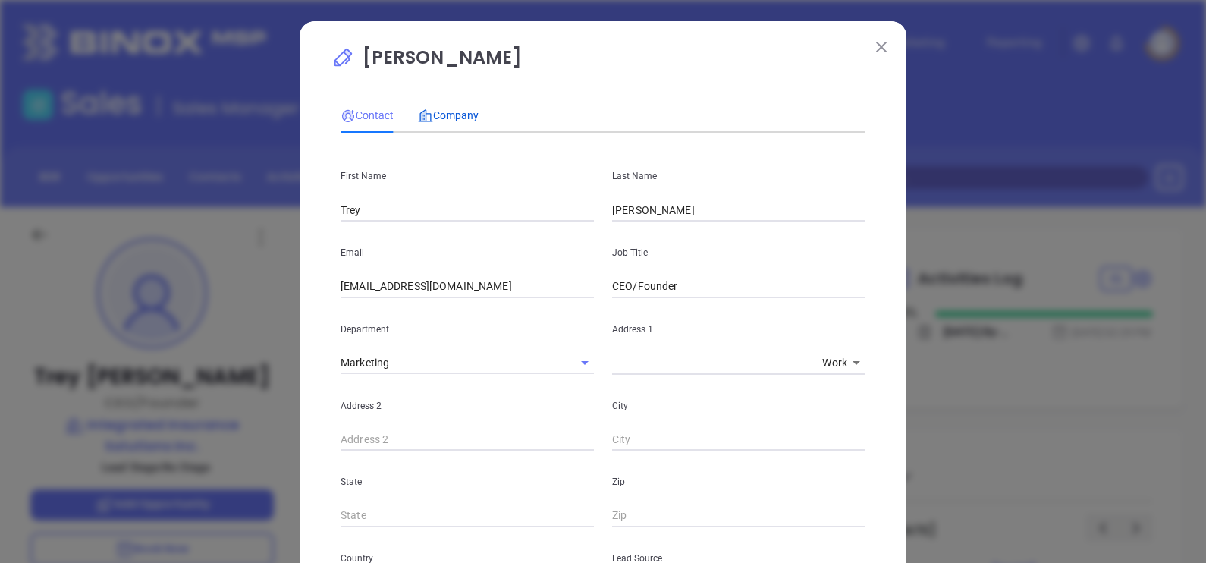
click at [444, 117] on span "Company" at bounding box center [448, 115] width 61 height 12
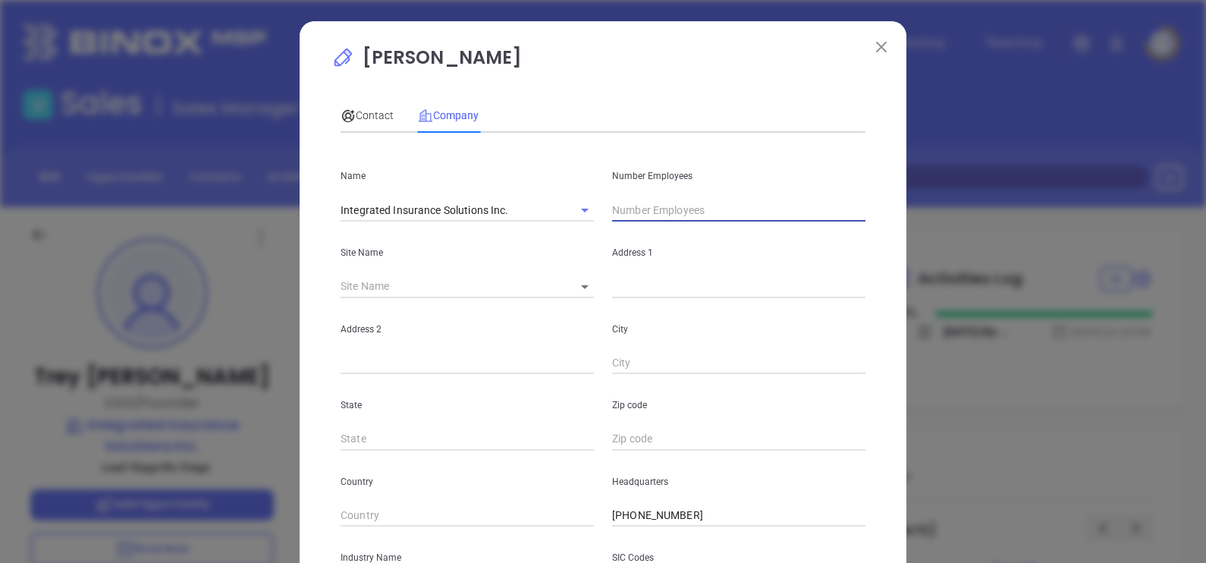
click at [668, 219] on input "text" at bounding box center [738, 210] width 253 height 23
type input "88"
click at [581, 288] on icon at bounding box center [585, 287] width 8 height 4
drag, startPoint x: 572, startPoint y: 285, endPoint x: 586, endPoint y: 292, distance: 15.3
click at [573, 286] on body "Leads CRM Marketing Reporting Financial Leads Leads Sales Sales Manager BDR Opp…" at bounding box center [603, 281] width 1206 height 563
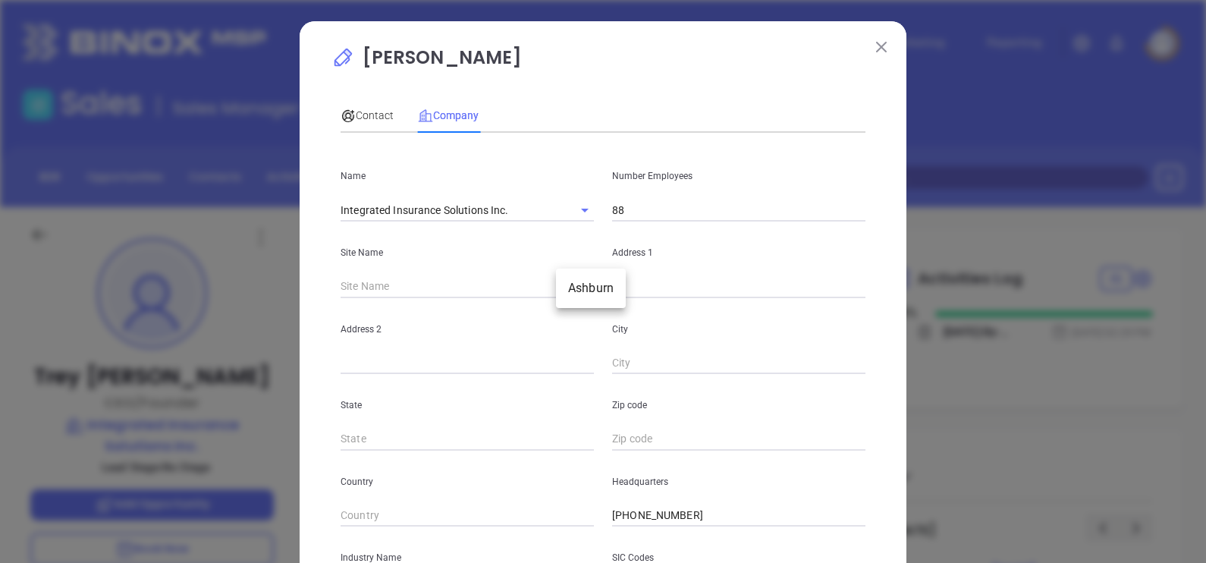
click at [589, 294] on li "Ashburn" at bounding box center [591, 288] width 70 height 27
type input "Ashburn"
type input "98114"
type input "44675 Cape Court"
type input "Suite 100"
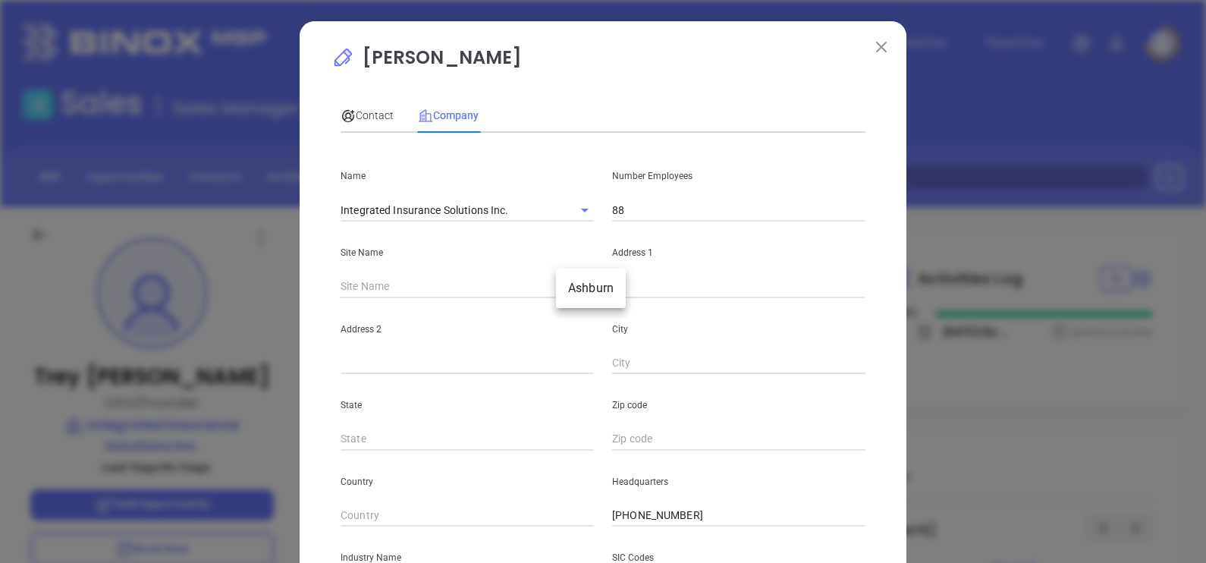
type input "Ashburn"
type input "VA"
type input "20147"
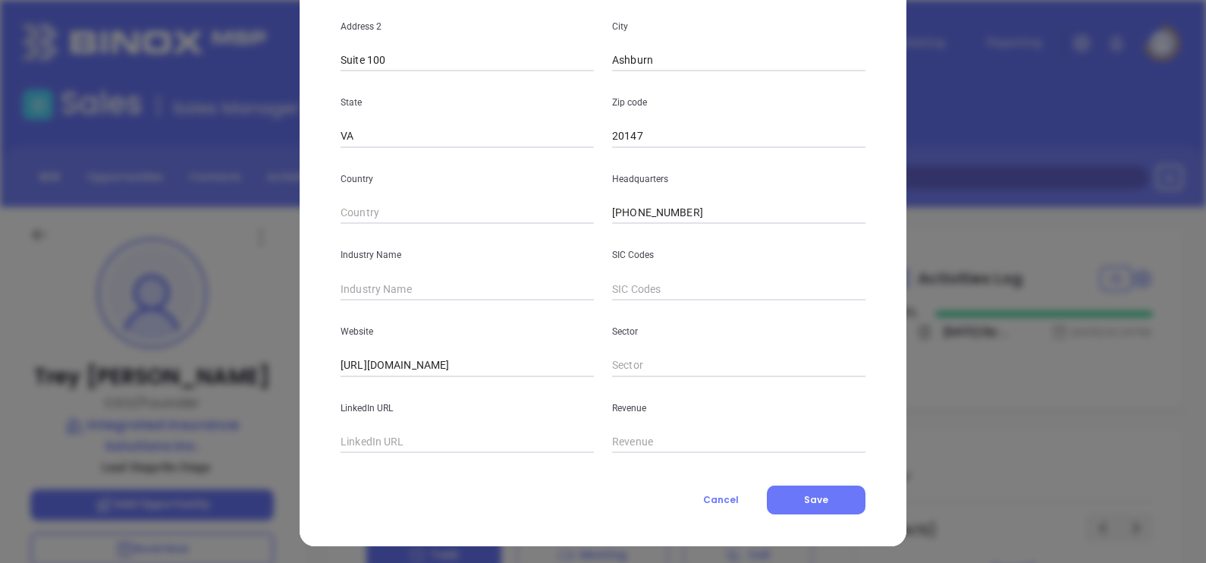
scroll to position [307, 0]
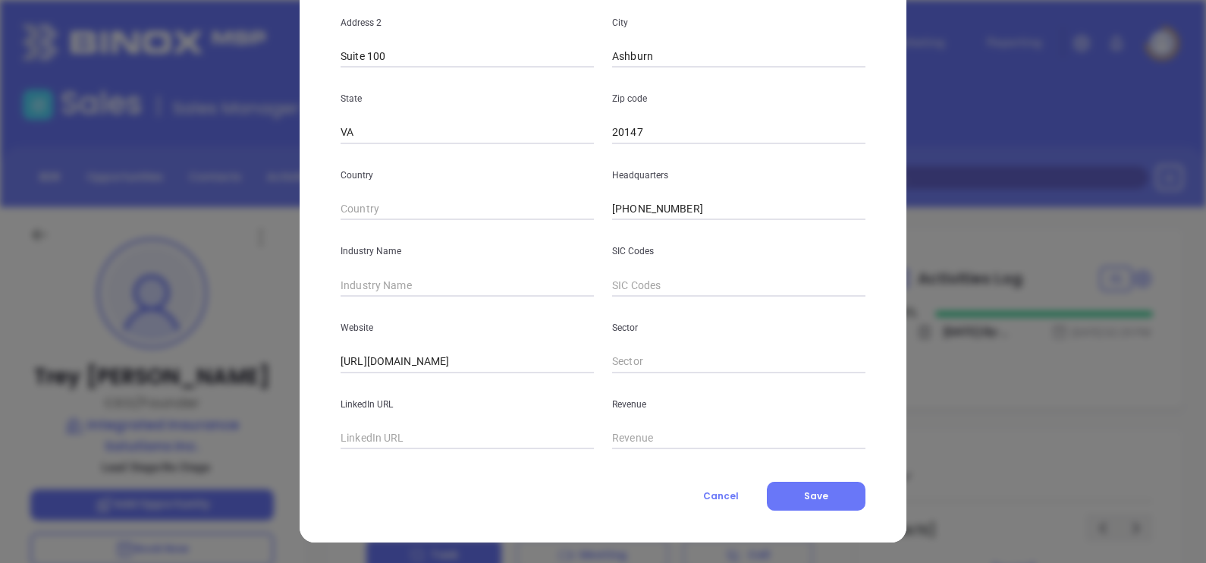
click at [477, 278] on input "text" at bounding box center [467, 285] width 253 height 23
type input "Insurance"
click at [390, 443] on input "text" at bounding box center [467, 438] width 253 height 23
paste input "www.linkedin.com/company/integrated-insurance-solutions/"
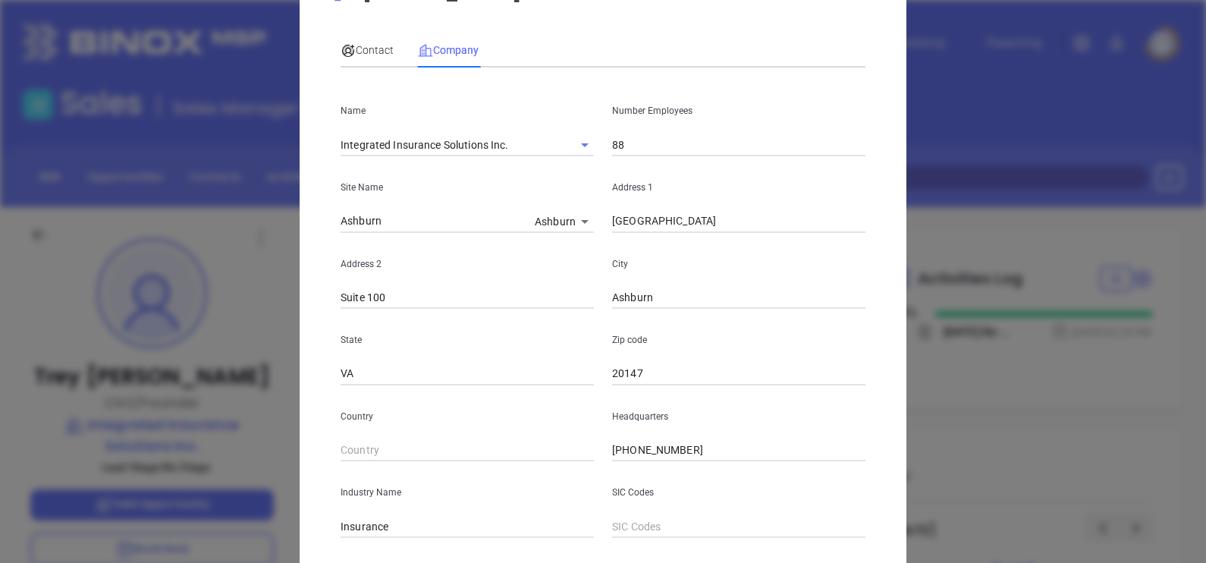
scroll to position [0, 0]
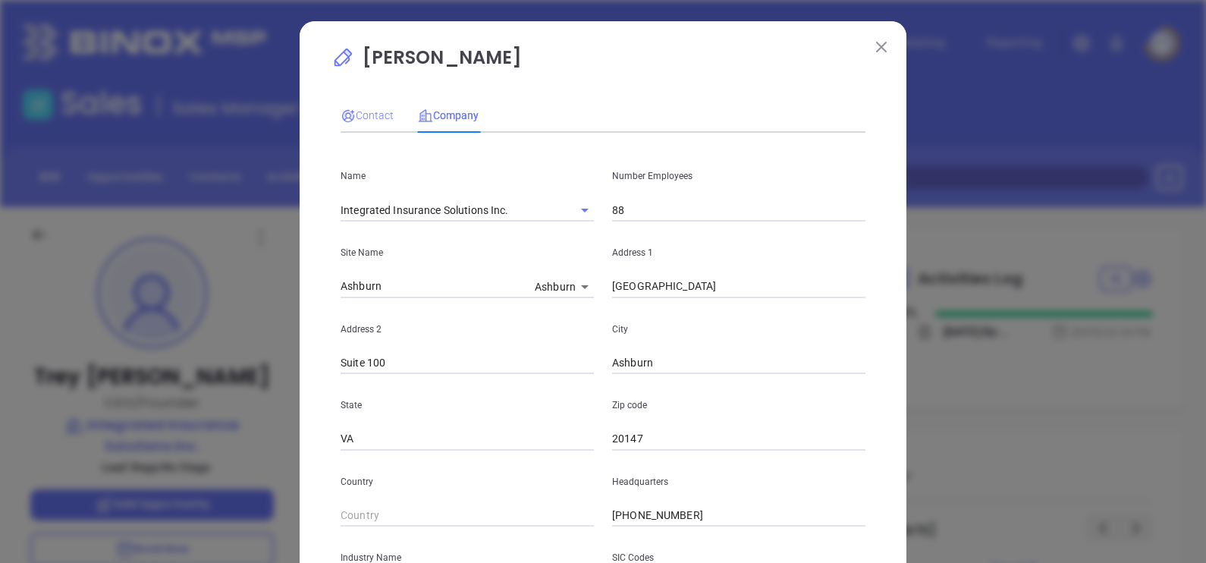
type input "www.linkedin.com/company/integrated-insurance-solutions/"
click at [358, 120] on span "Contact" at bounding box center [367, 115] width 53 height 12
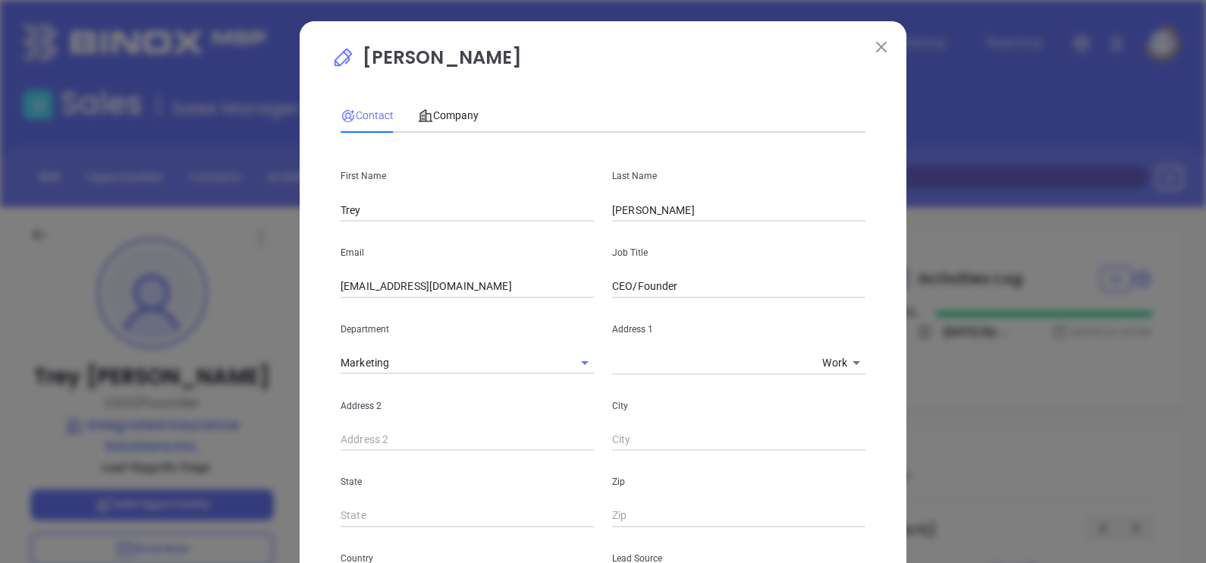
scroll to position [550, 0]
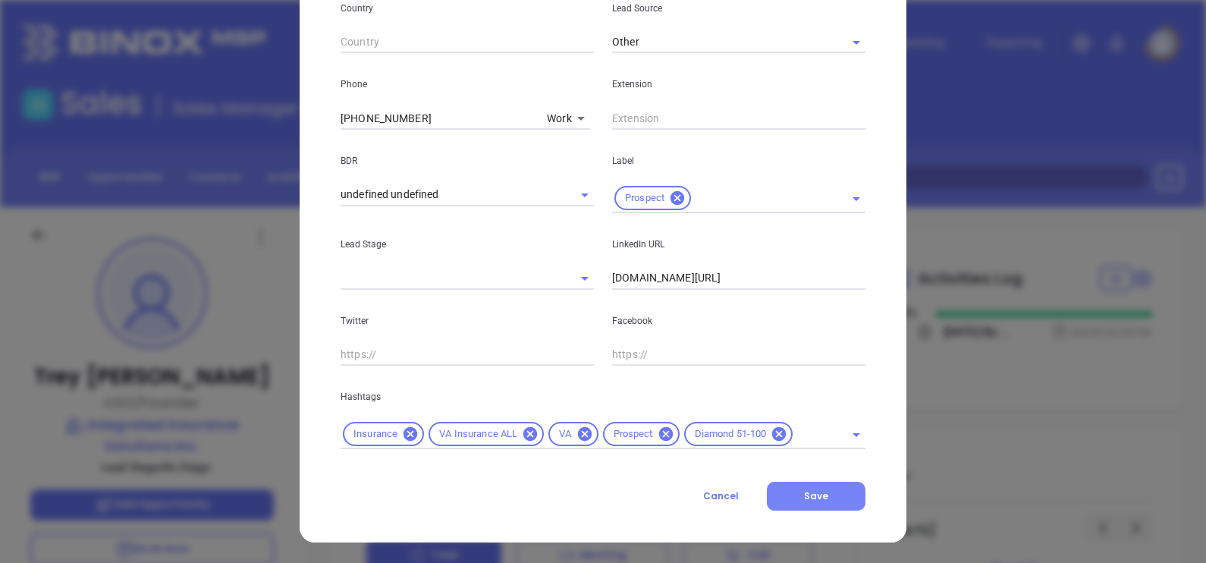
click at [816, 495] on span "Save" at bounding box center [816, 495] width 24 height 13
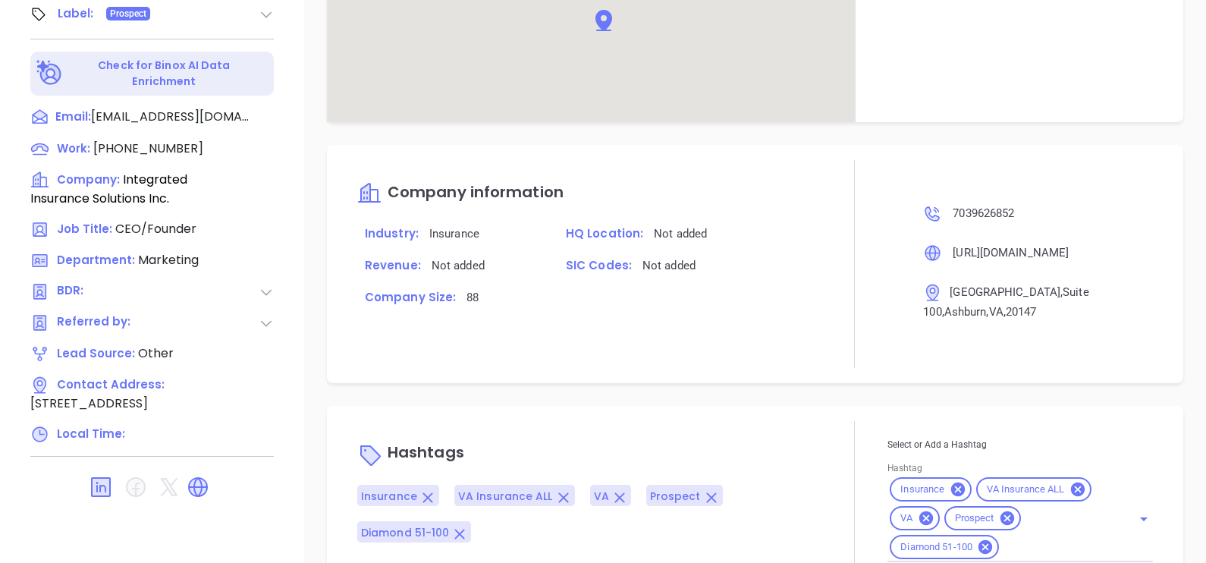
scroll to position [778, 0]
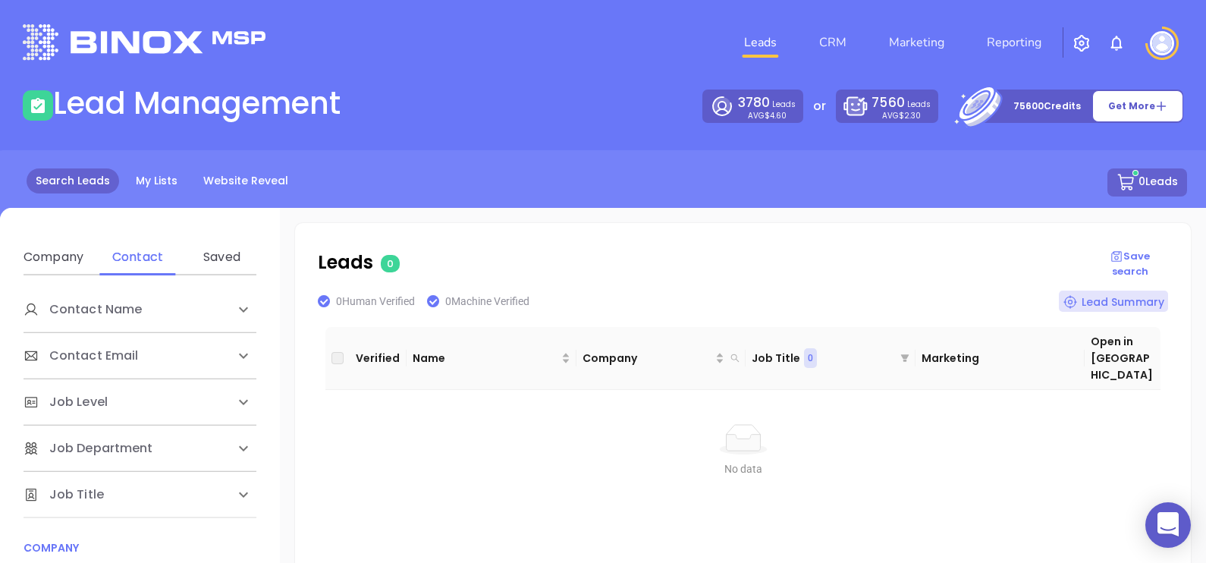
scroll to position [285, 0]
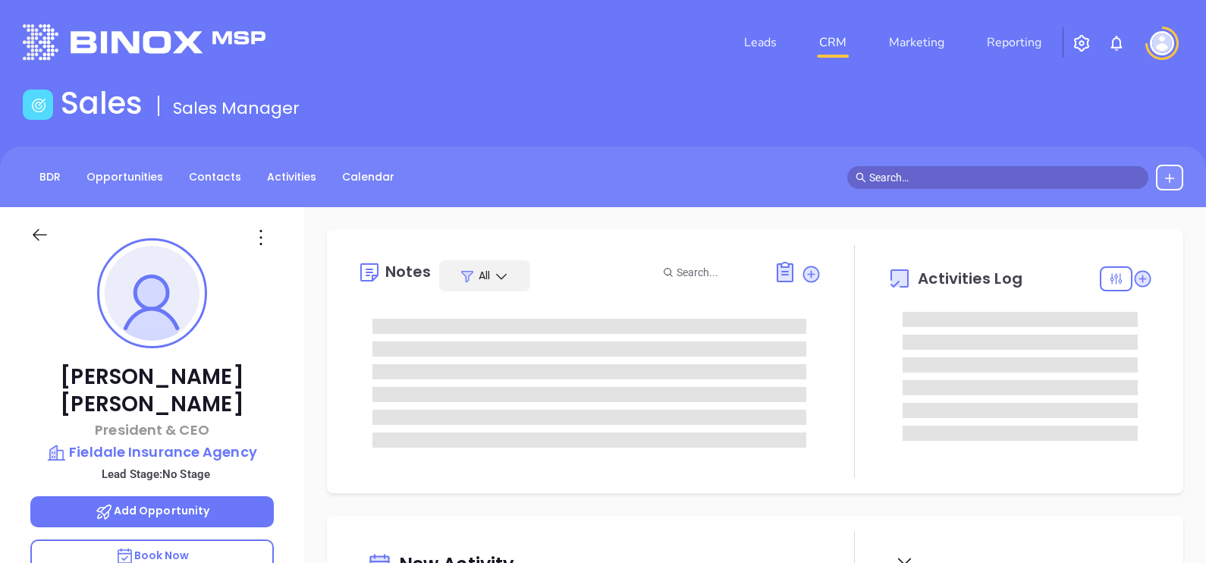
type input "[DATE]"
type input "[PERSON_NAME]"
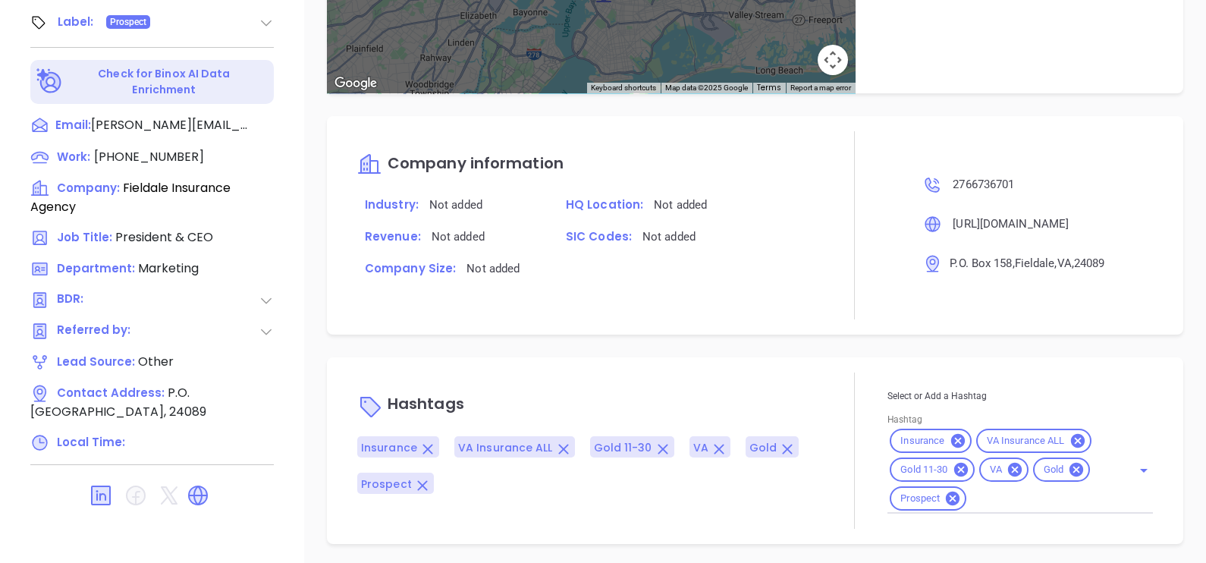
scroll to position [706, 0]
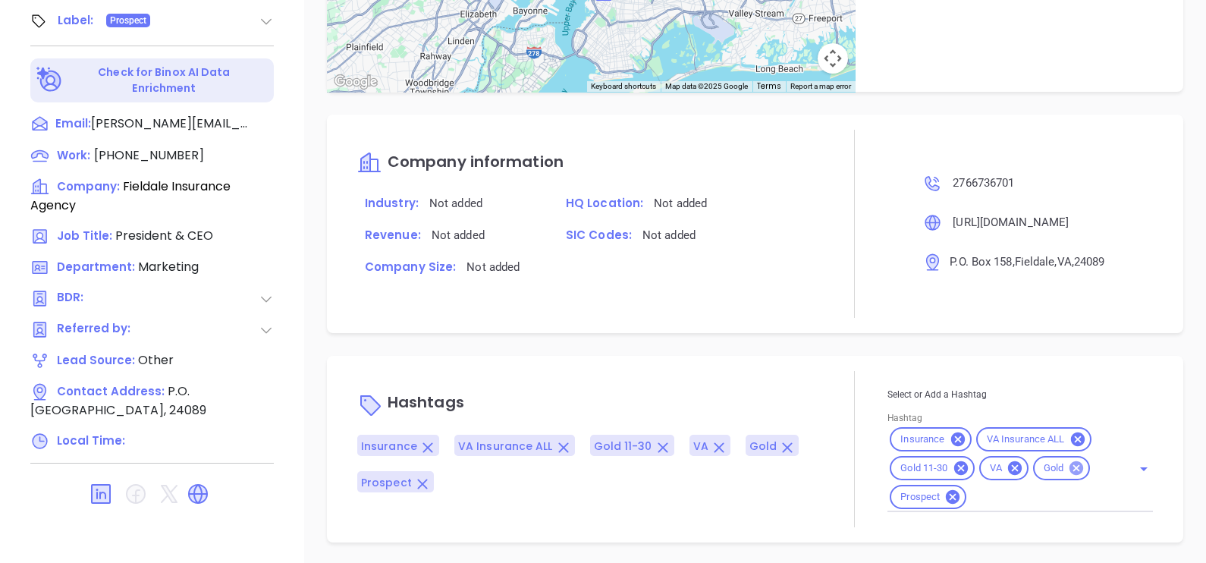
click at [1070, 467] on icon at bounding box center [1076, 468] width 17 height 17
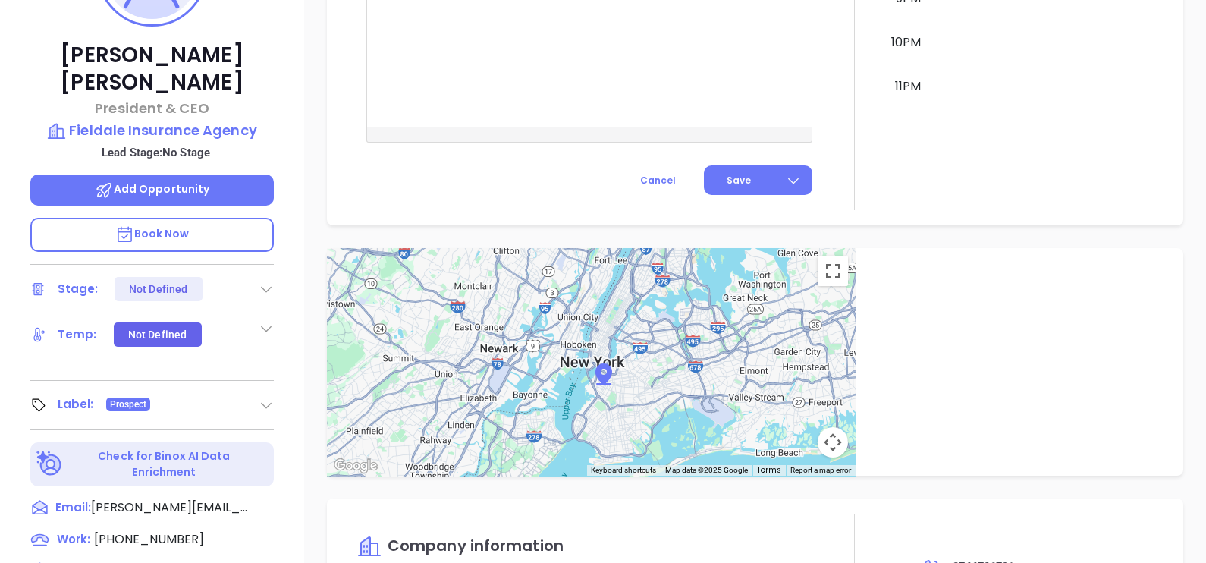
scroll to position [137, 0]
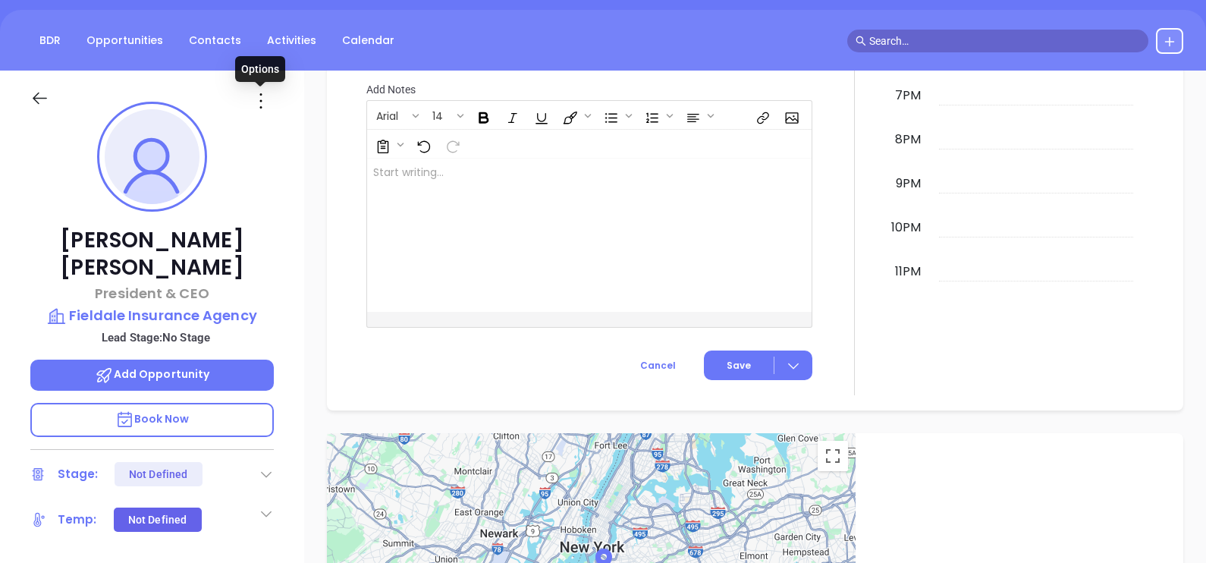
click at [262, 99] on icon at bounding box center [261, 101] width 24 height 24
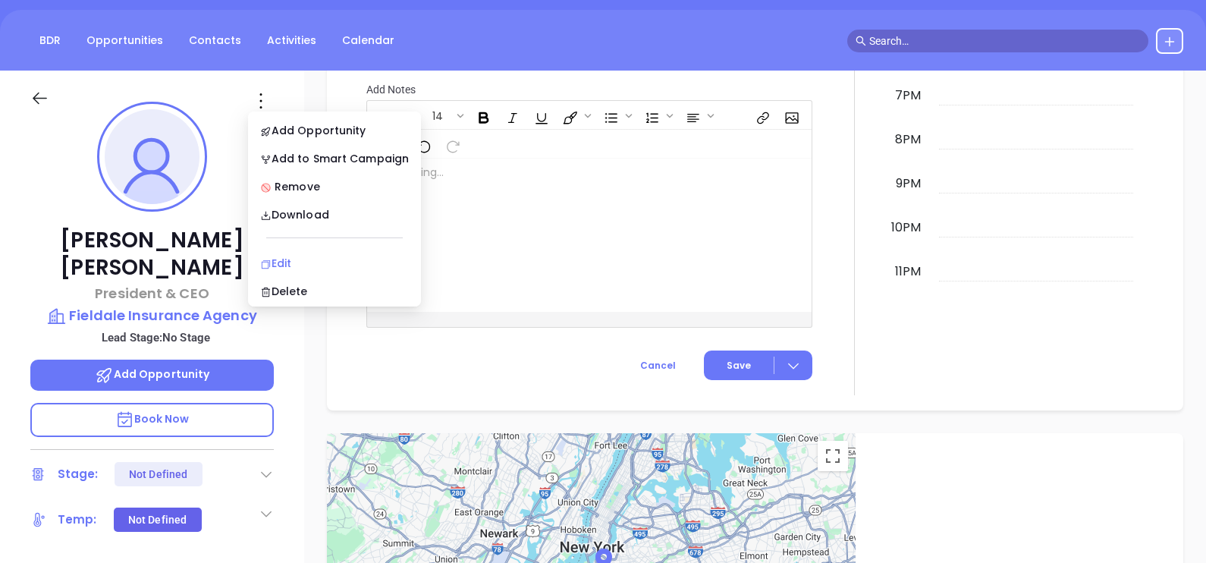
click at [306, 247] on li "Edit" at bounding box center [334, 263] width 167 height 32
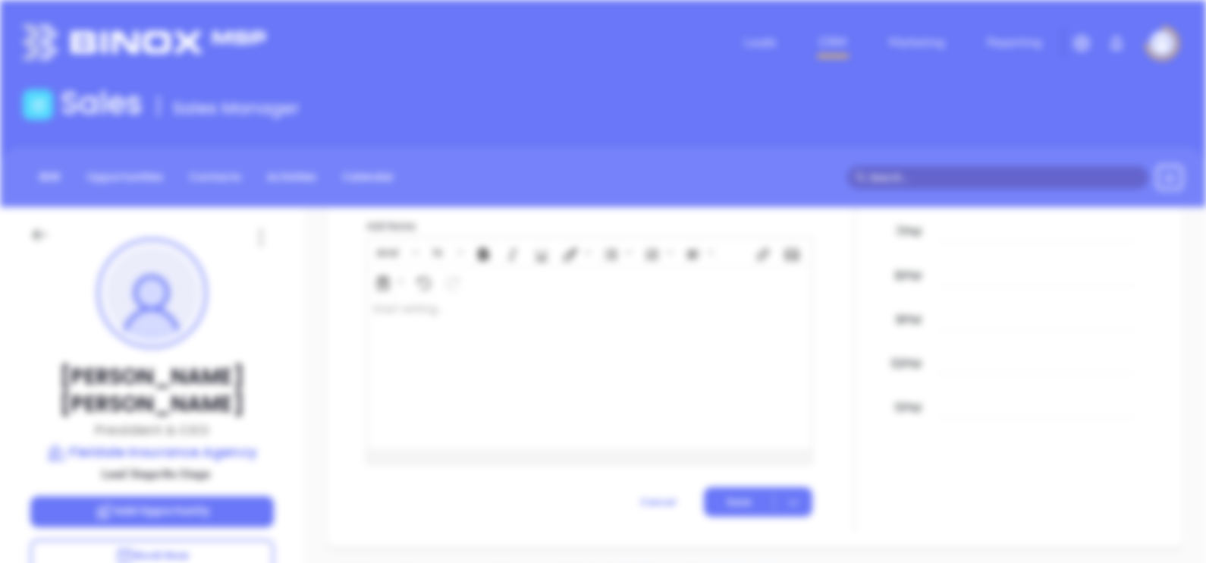
scroll to position [0, 0]
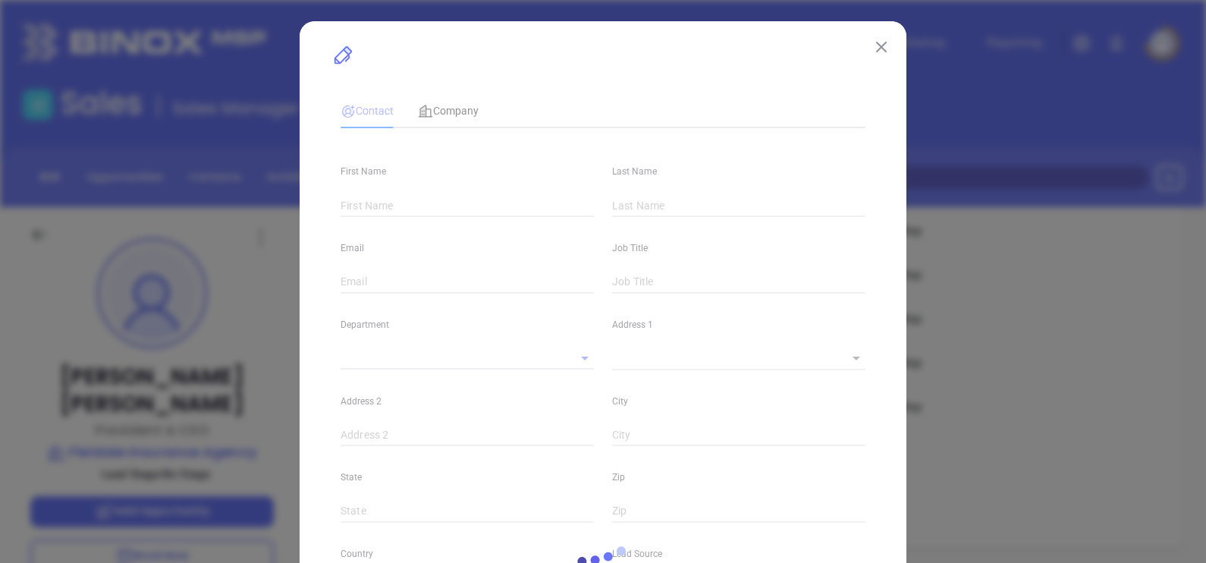
type input "[PERSON_NAME]"
type input "[PERSON_NAME][EMAIL_ADDRESS][DOMAIN_NAME]"
type input "President & CEO"
type input "1"
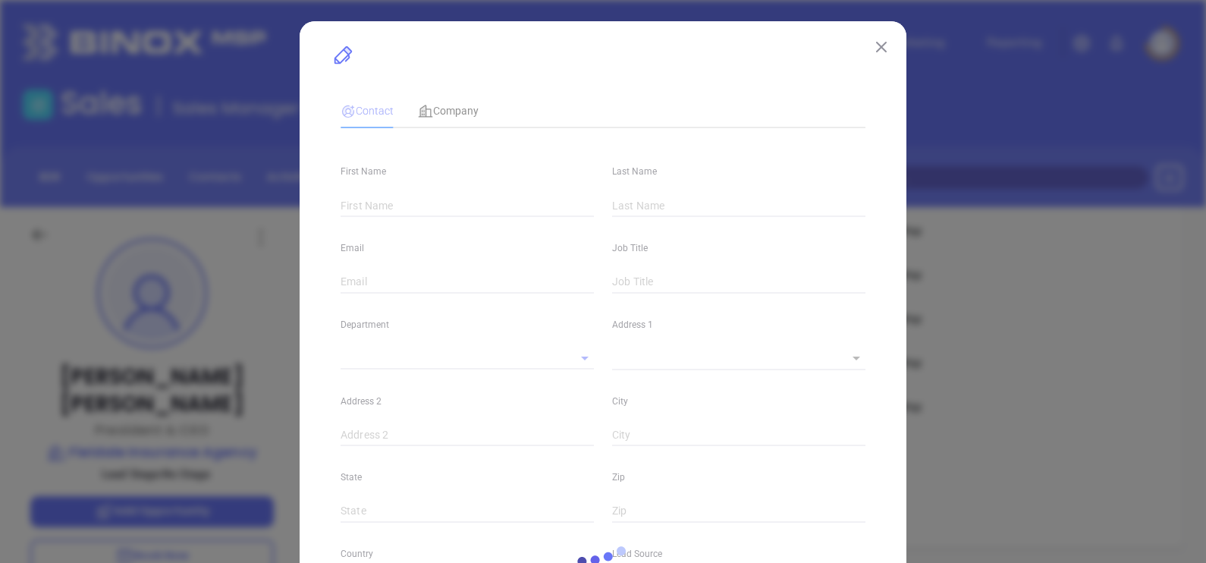
type input "[DOMAIN_NAME][URL][PERSON_NAME]"
type input "Marketing"
type input "Other"
type input "undefined undefined"
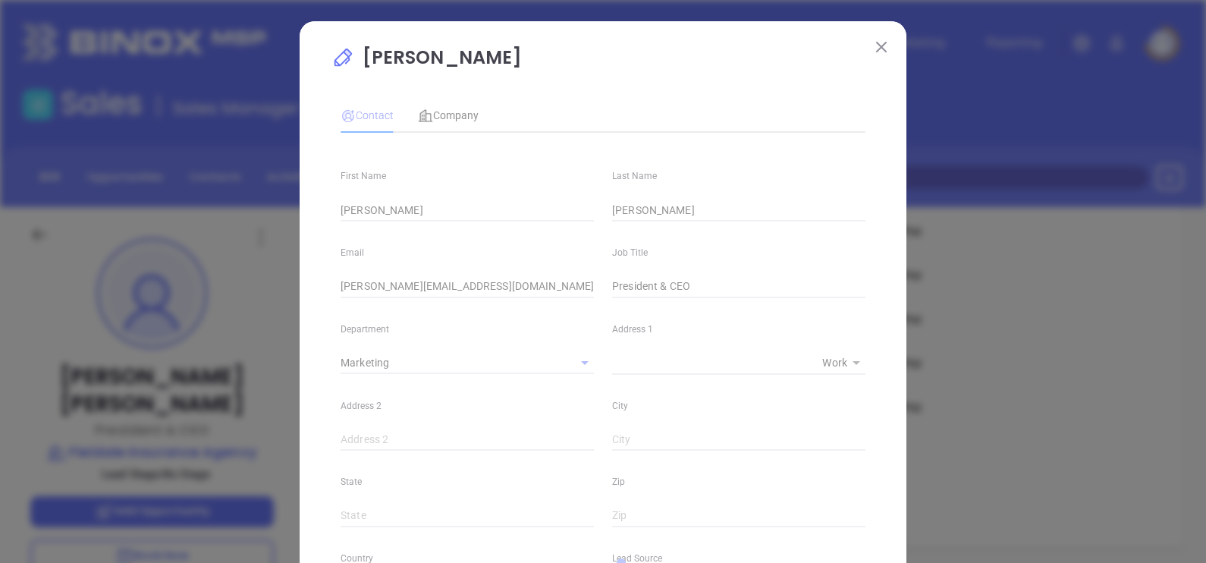
type input "[PHONE_NUMBER]"
type input "1"
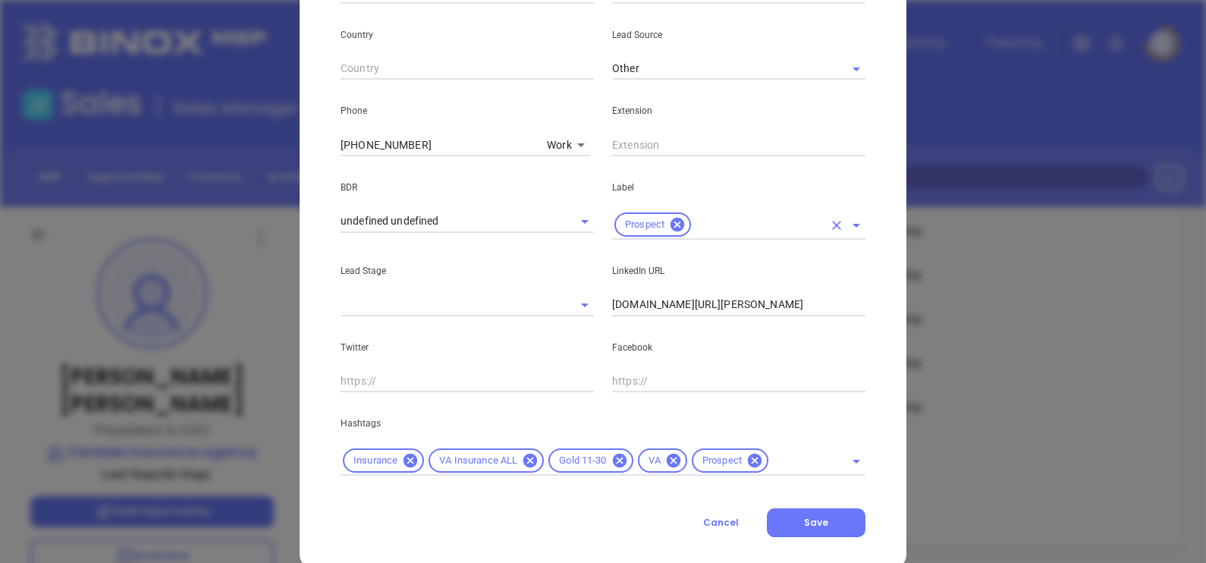
scroll to position [550, 0]
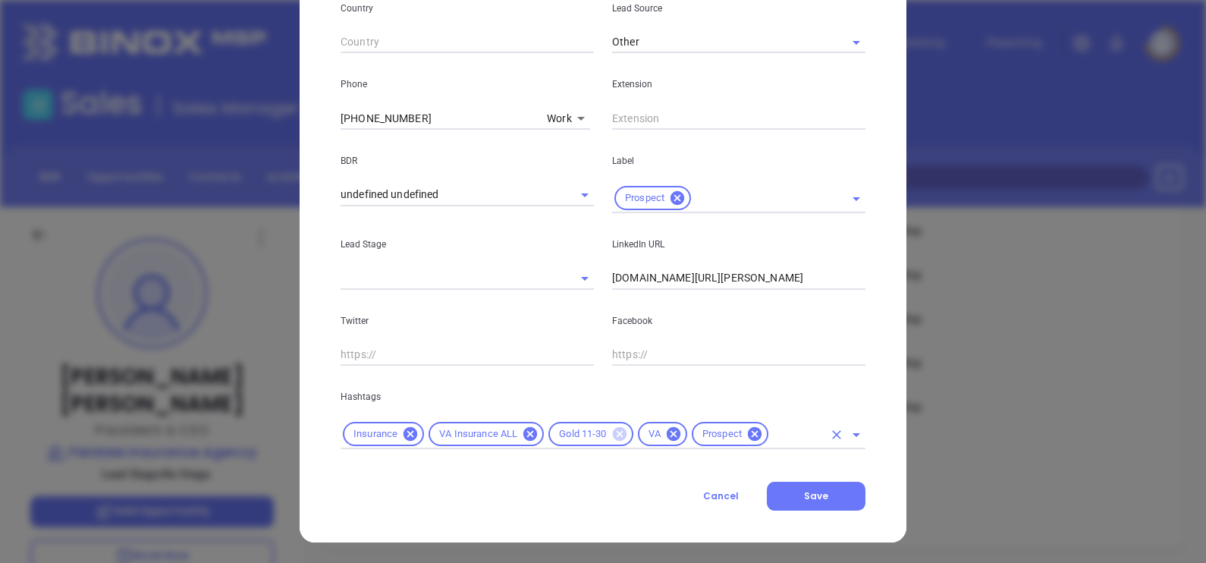
click at [612, 431] on icon at bounding box center [619, 434] width 14 height 14
click at [699, 431] on input "text" at bounding box center [752, 434] width 141 height 19
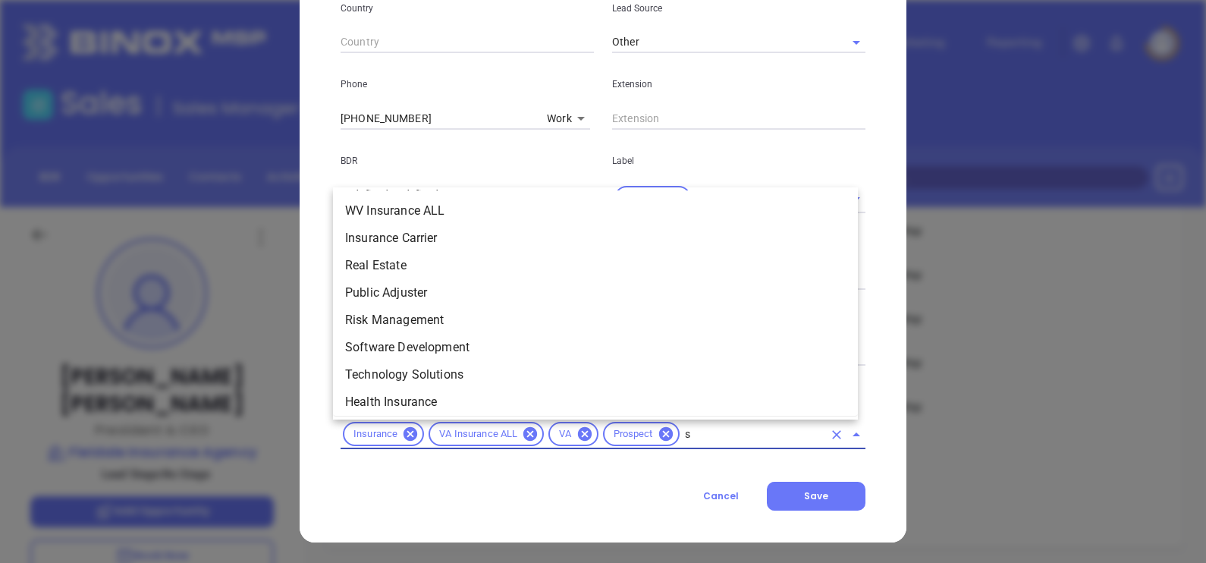
scroll to position [0, 0]
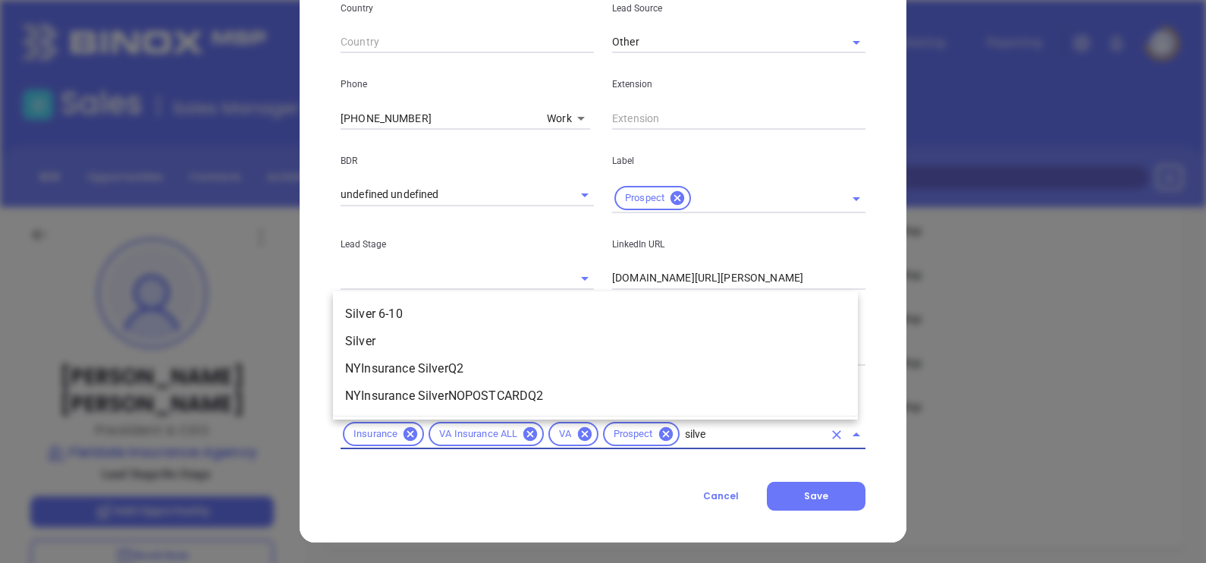
type input "silver"
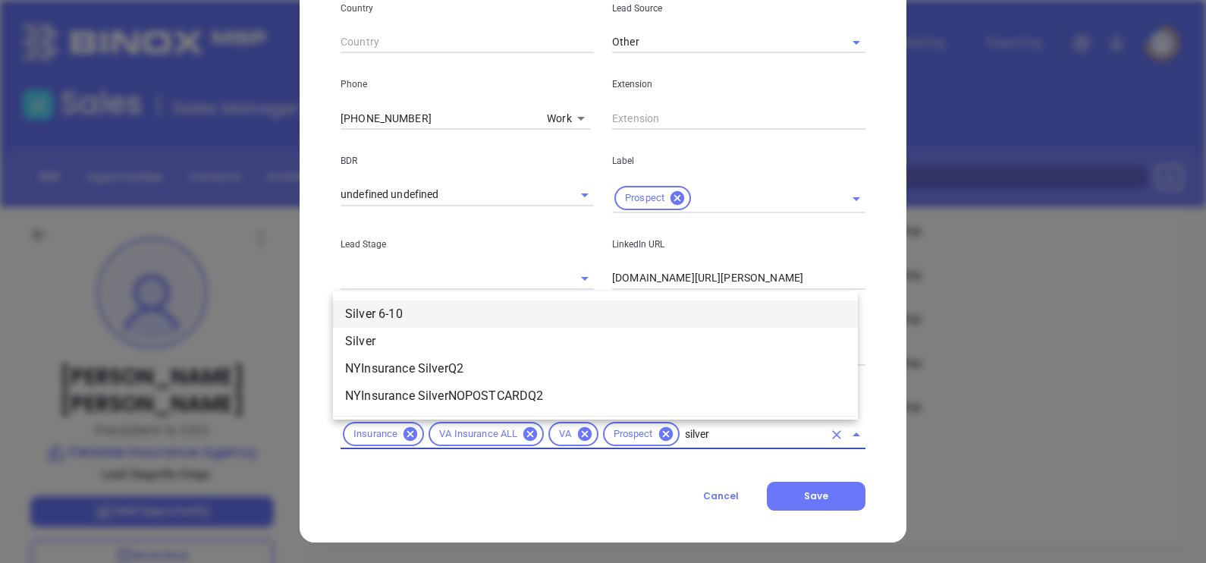
click at [458, 316] on li "Silver 6-10" at bounding box center [595, 313] width 525 height 27
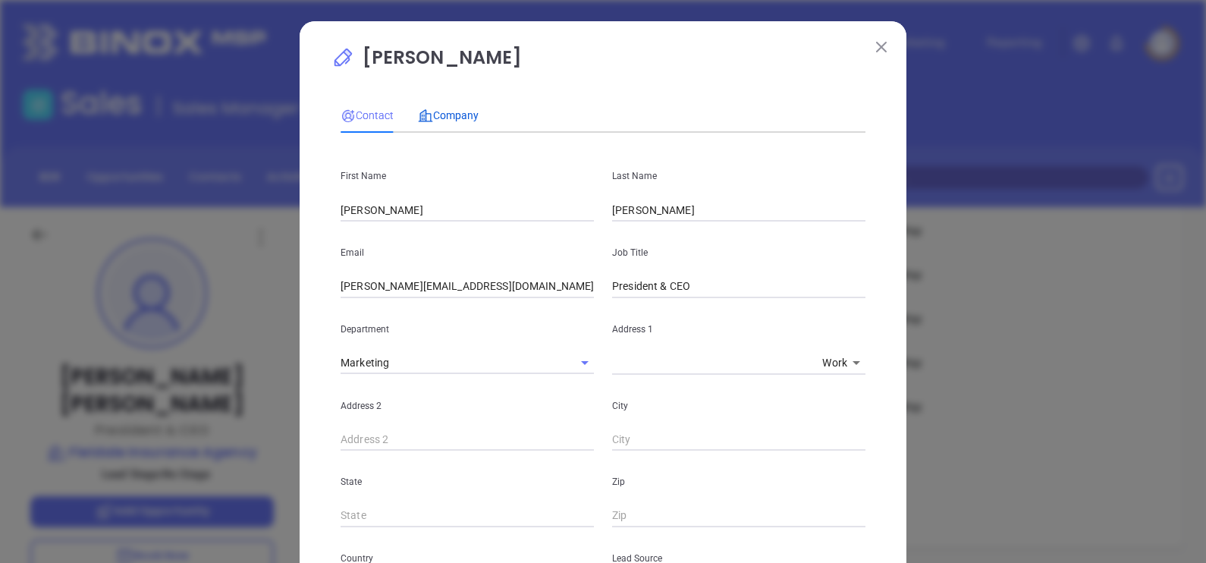
click at [447, 117] on span "Company" at bounding box center [448, 115] width 61 height 12
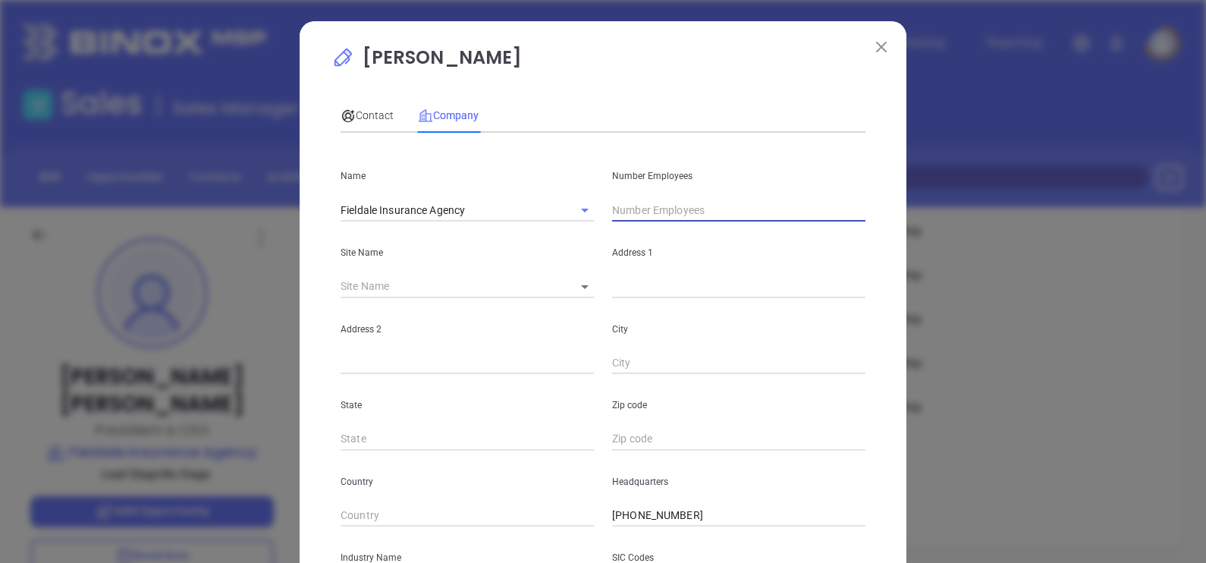
click at [682, 208] on input "text" at bounding box center [738, 210] width 253 height 23
type input "5"
click at [656, 67] on p "[PERSON_NAME]" at bounding box center [603, 61] width 543 height 35
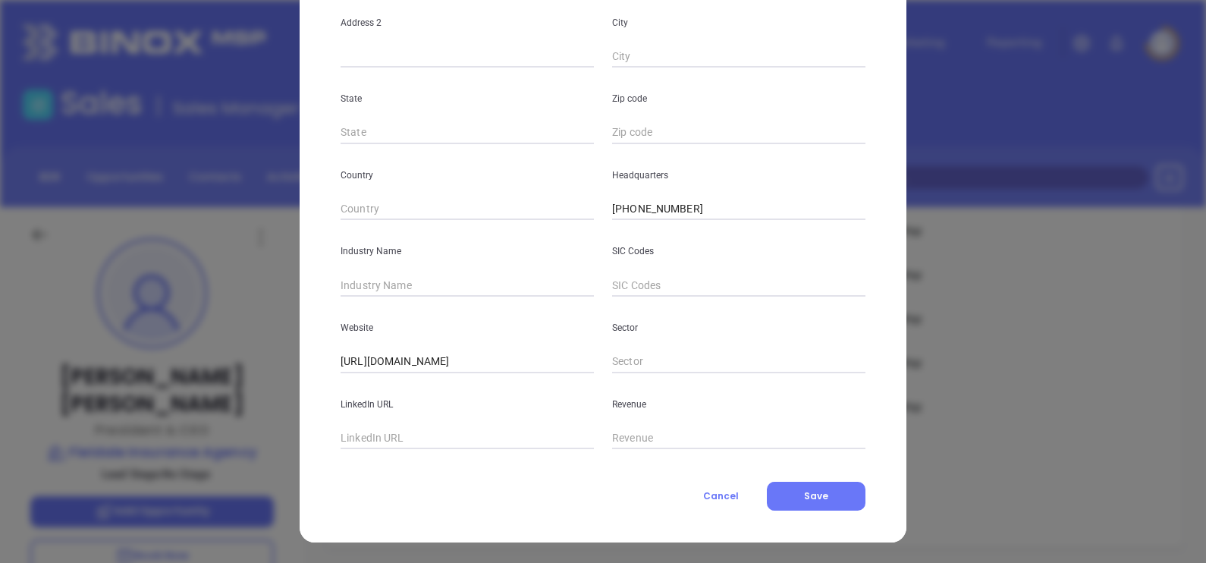
click at [388, 280] on input "text" at bounding box center [467, 285] width 253 height 23
type input "Insurance"
paste input "[DOMAIN_NAME][URL]"
type input "[DOMAIN_NAME][URL]"
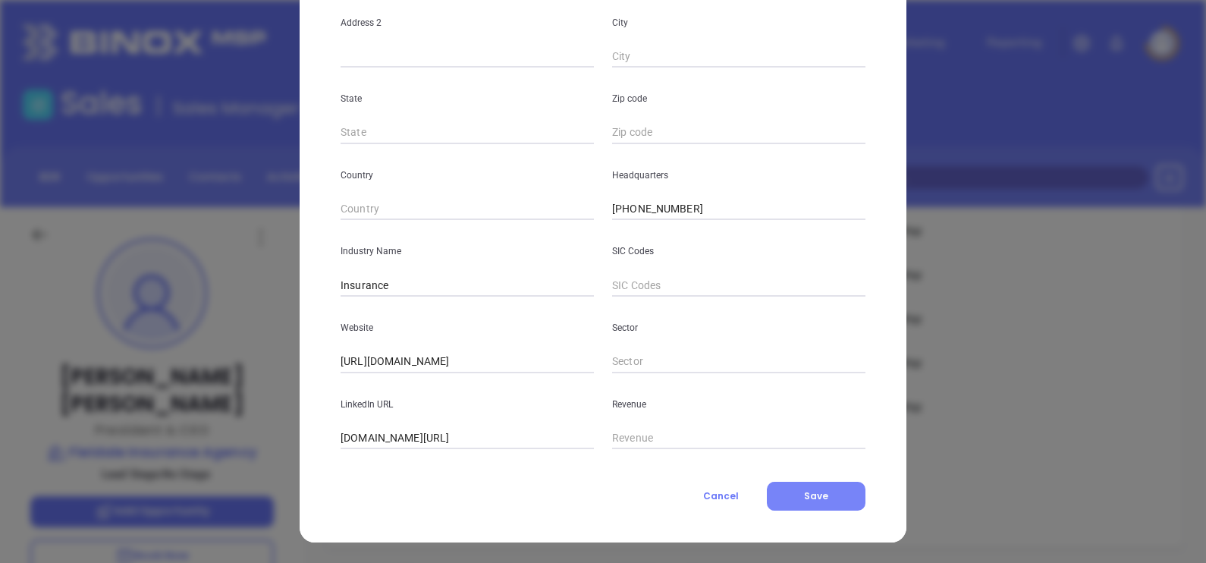
scroll to position [0, 0]
click at [835, 498] on button "Save" at bounding box center [816, 496] width 99 height 29
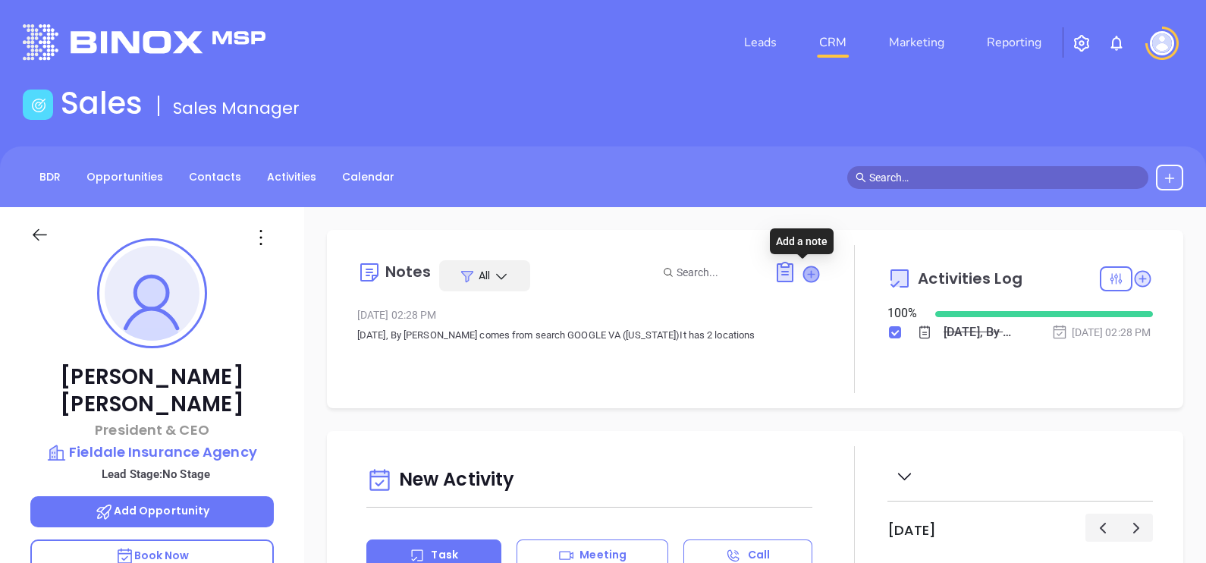
click at [806, 270] on icon at bounding box center [810, 273] width 15 height 15
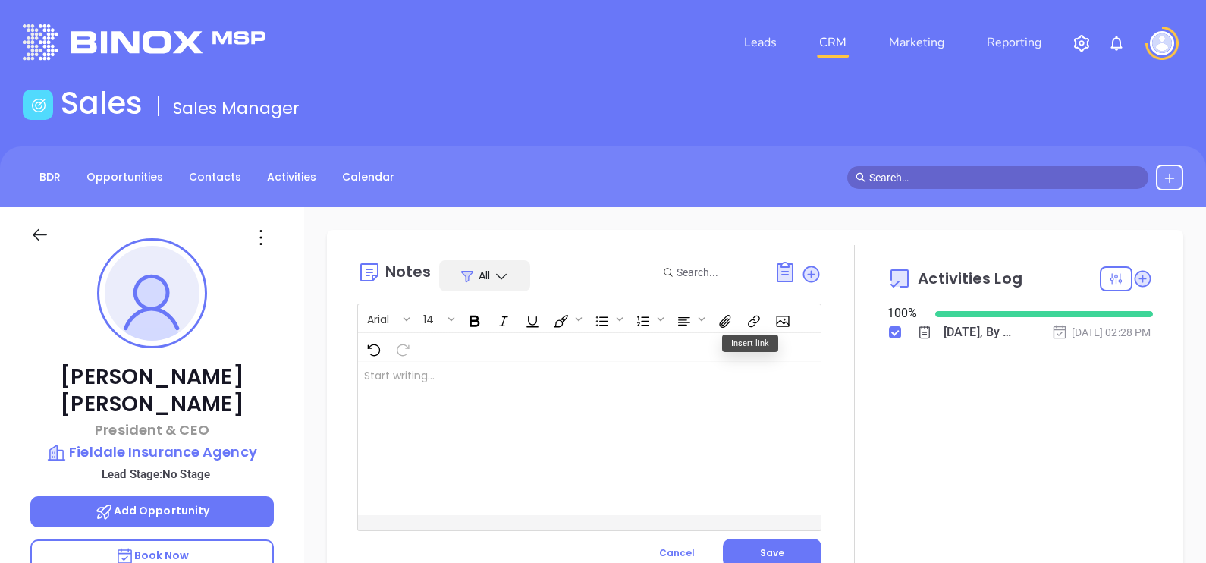
click at [516, 402] on div at bounding box center [573, 438] width 430 height 153
click at [782, 539] on button "Save" at bounding box center [772, 553] width 99 height 29
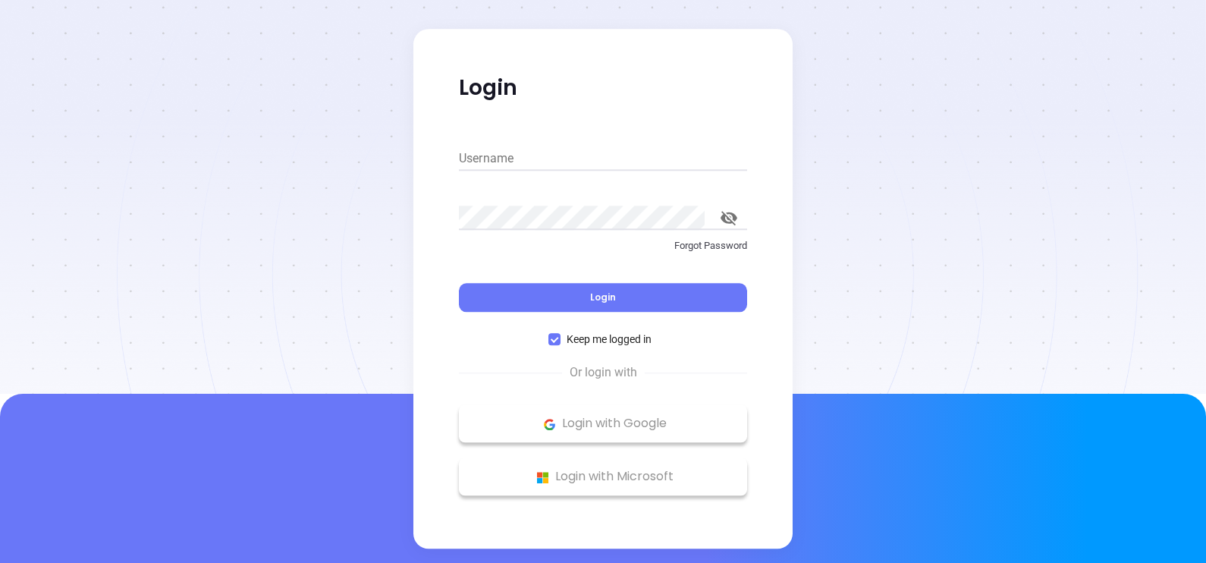
type input "[PERSON_NAME][EMAIL_ADDRESS][PERSON_NAME][DOMAIN_NAME]"
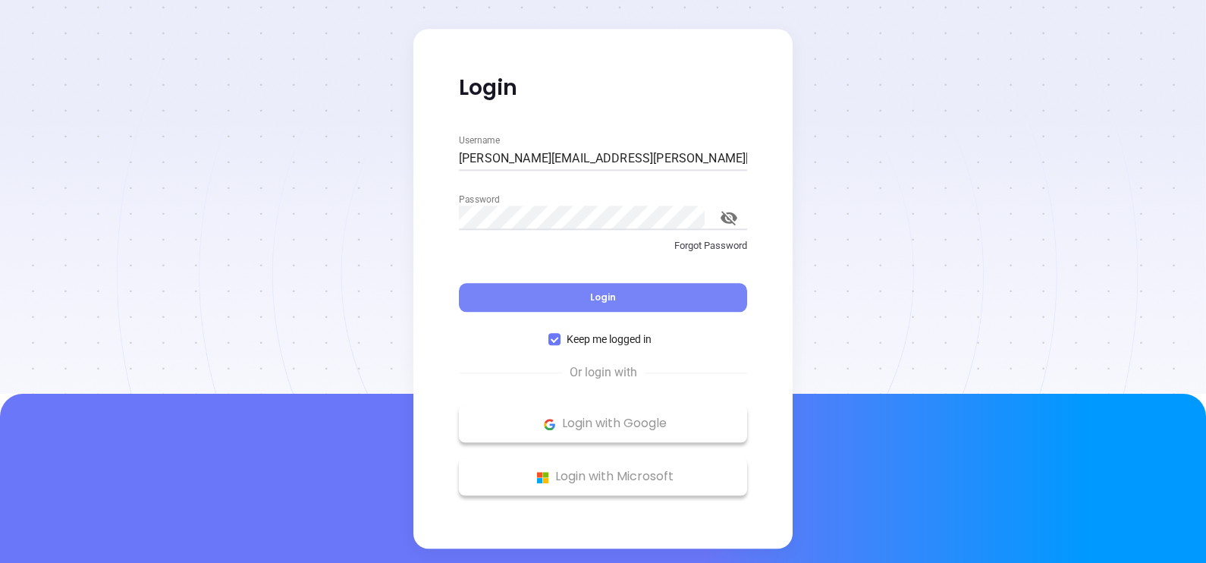
click at [643, 292] on button "Login" at bounding box center [603, 298] width 288 height 29
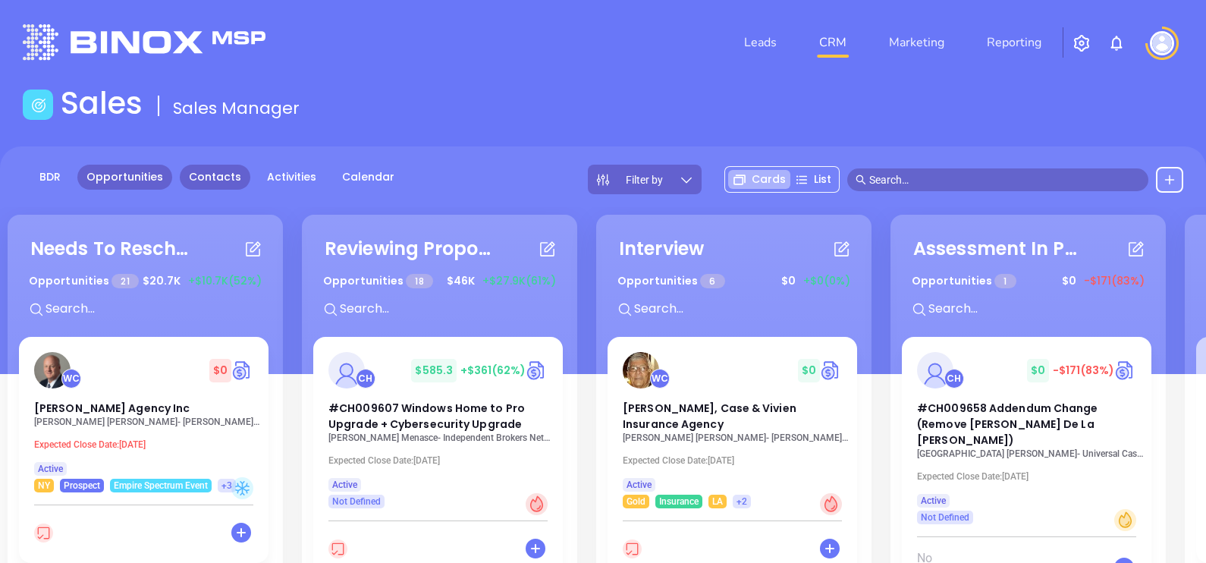
click at [214, 185] on link "Contacts" at bounding box center [215, 177] width 71 height 25
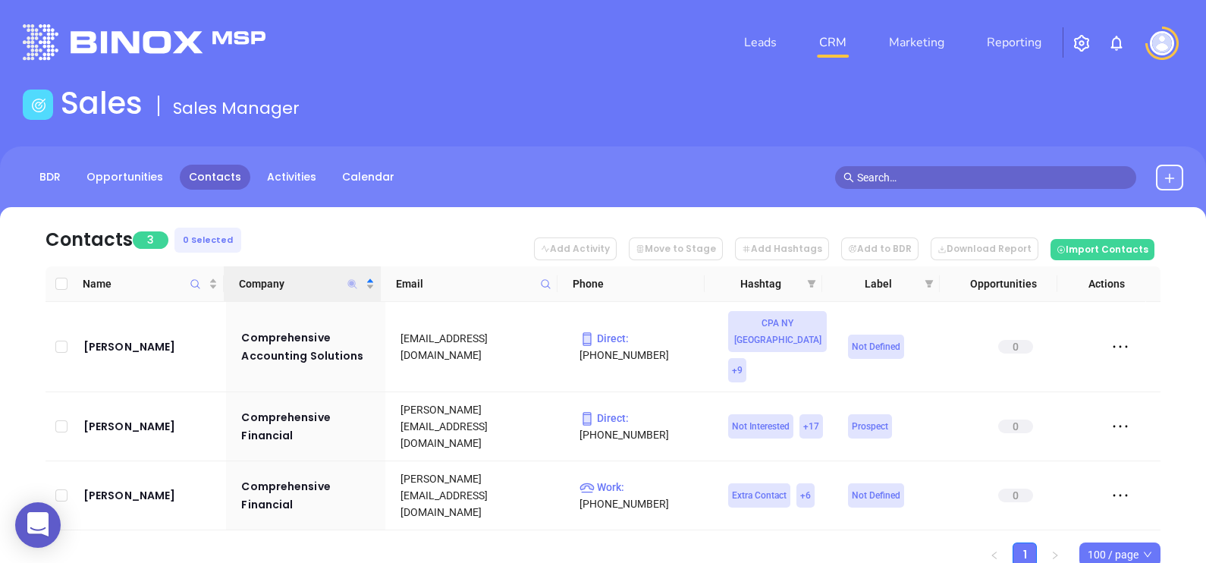
click at [354, 280] on icon "Company" at bounding box center [352, 283] width 9 height 9
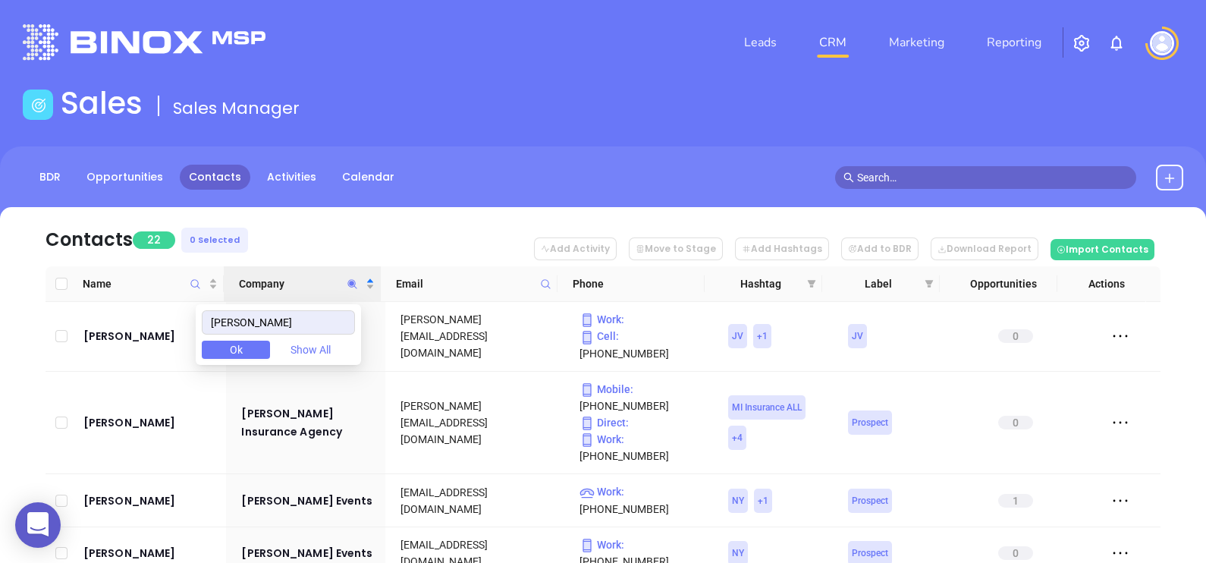
click at [363, 230] on nav "Contacts 22 0 Selected Add Activity Move to Stage Add Hashtags Add to BDR Downl…" at bounding box center [603, 236] width 1115 height 59
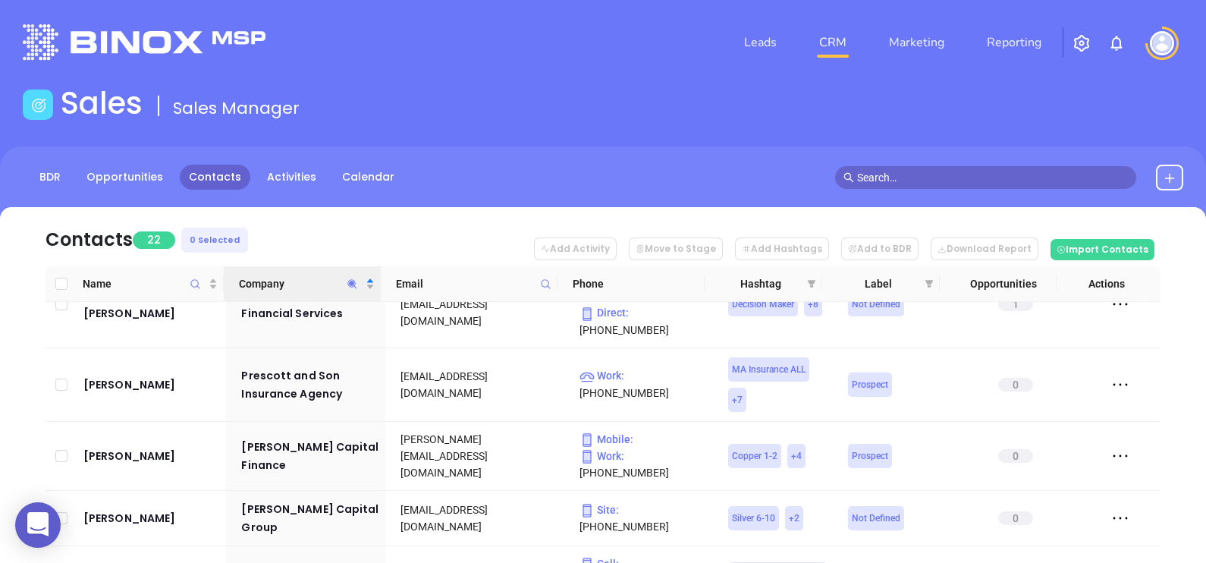
click at [349, 284] on icon "Company" at bounding box center [352, 283] width 11 height 11
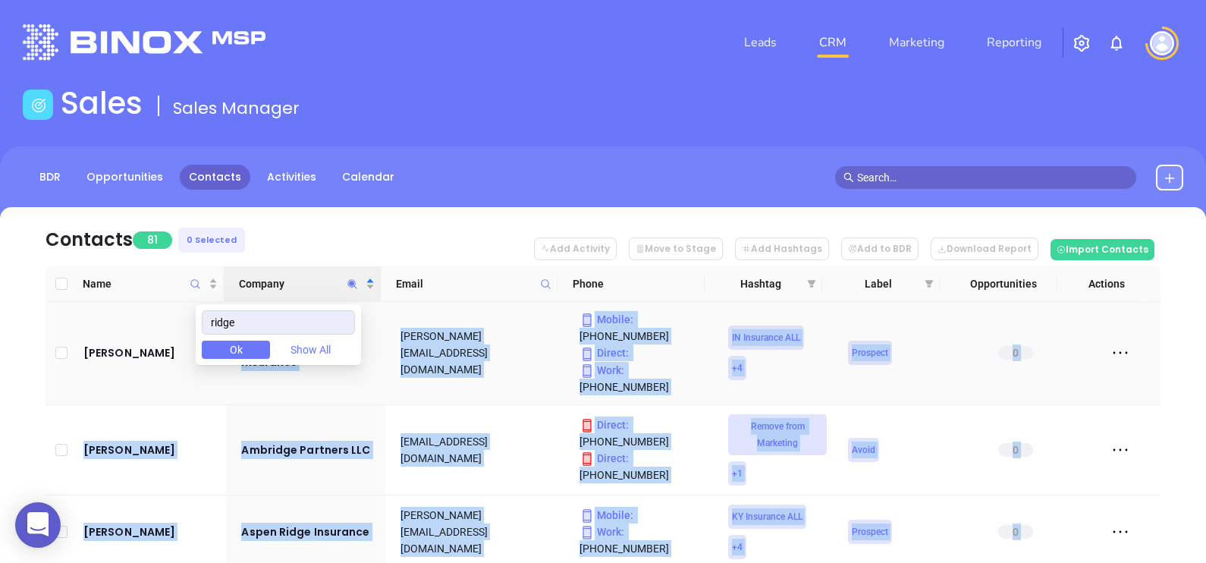
drag, startPoint x: 278, startPoint y: 307, endPoint x: 205, endPoint y: 321, distance: 74.1
click at [205, 321] on body "0 Leads CRM Marketing Reporting Financial Leads Leads Sales Sales Manager BDR O…" at bounding box center [603, 281] width 1206 height 563
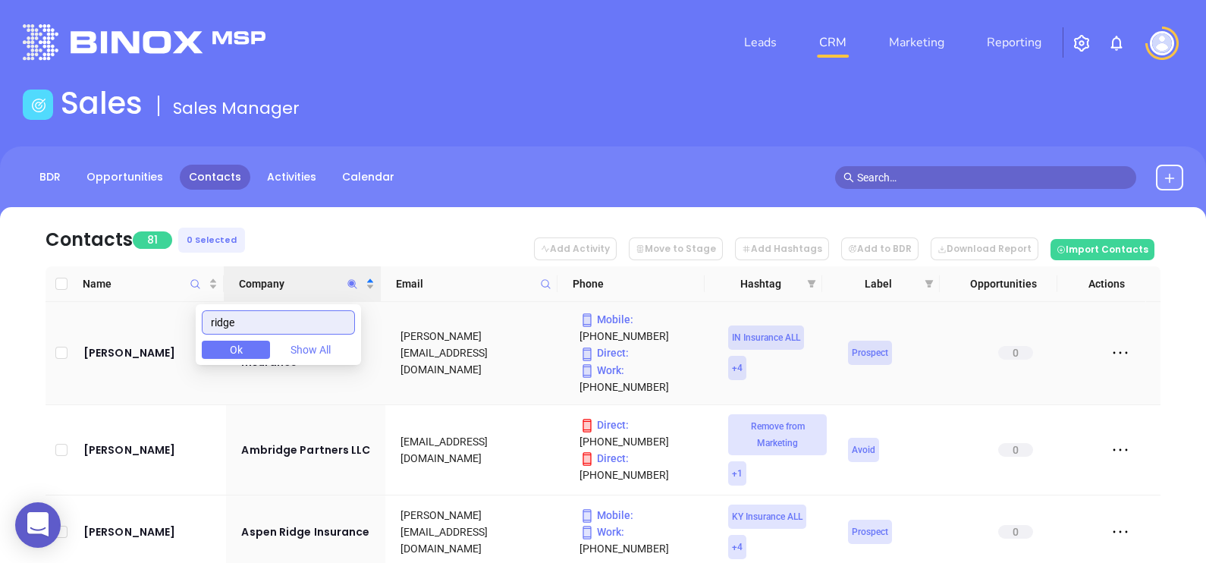
drag, startPoint x: 205, startPoint y: 321, endPoint x: 262, endPoint y: 322, distance: 57.7
click at [262, 322] on input "ridge" at bounding box center [278, 322] width 153 height 24
drag, startPoint x: 273, startPoint y: 322, endPoint x: 155, endPoint y: 325, distance: 118.4
click at [156, 325] on body "0 Leads CRM Marketing Reporting Financial Leads Leads Sales Sales Manager BDR O…" at bounding box center [603, 281] width 1206 height 563
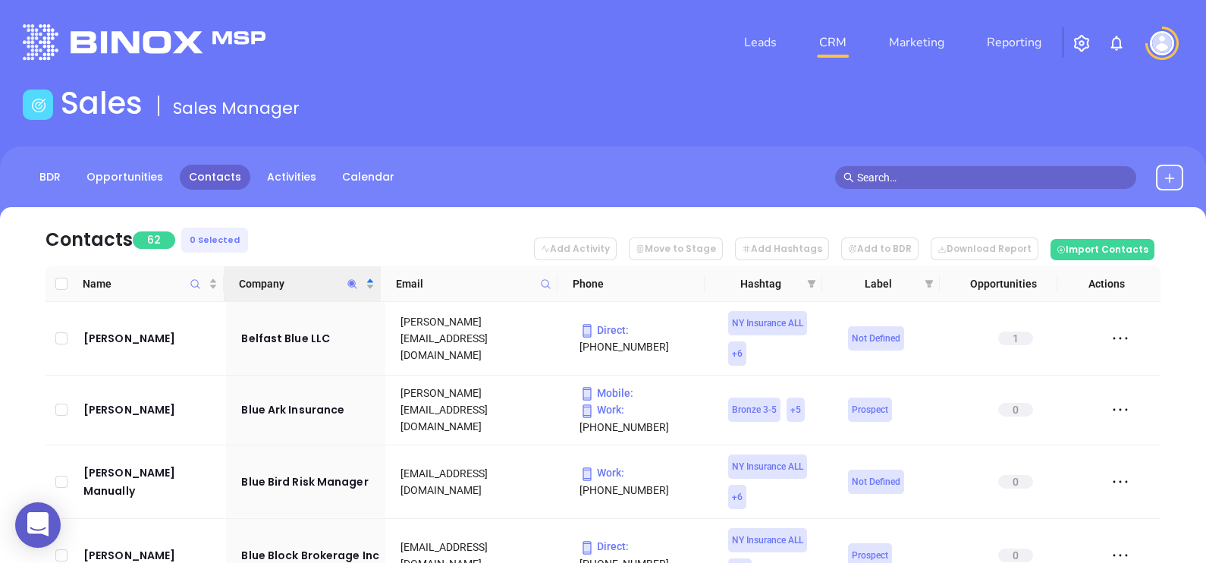
click at [357, 240] on nav "Contacts 62 0 Selected Add Activity Move to Stage Add Hashtags Add to BDR Downl…" at bounding box center [603, 236] width 1115 height 59
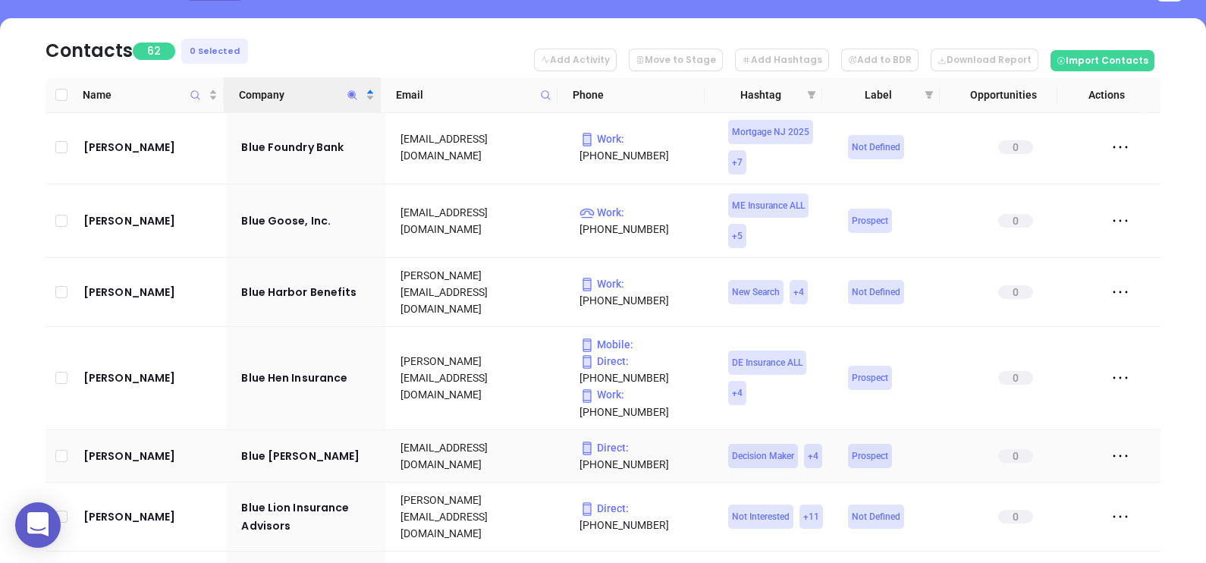
scroll to position [1043, 0]
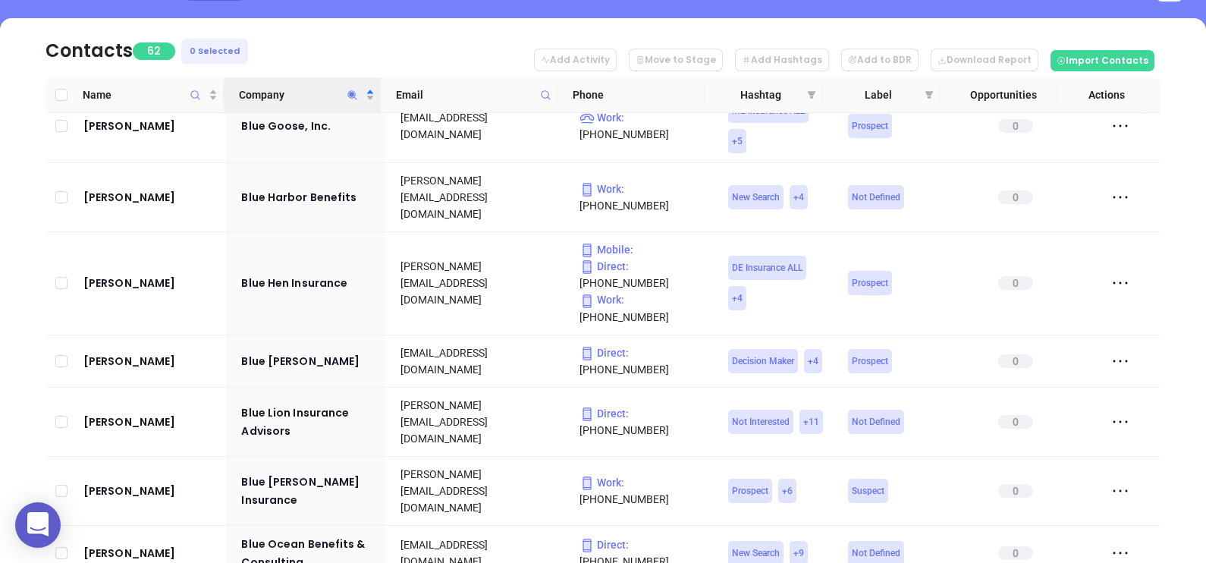
click at [350, 99] on span "Company" at bounding box center [352, 94] width 17 height 35
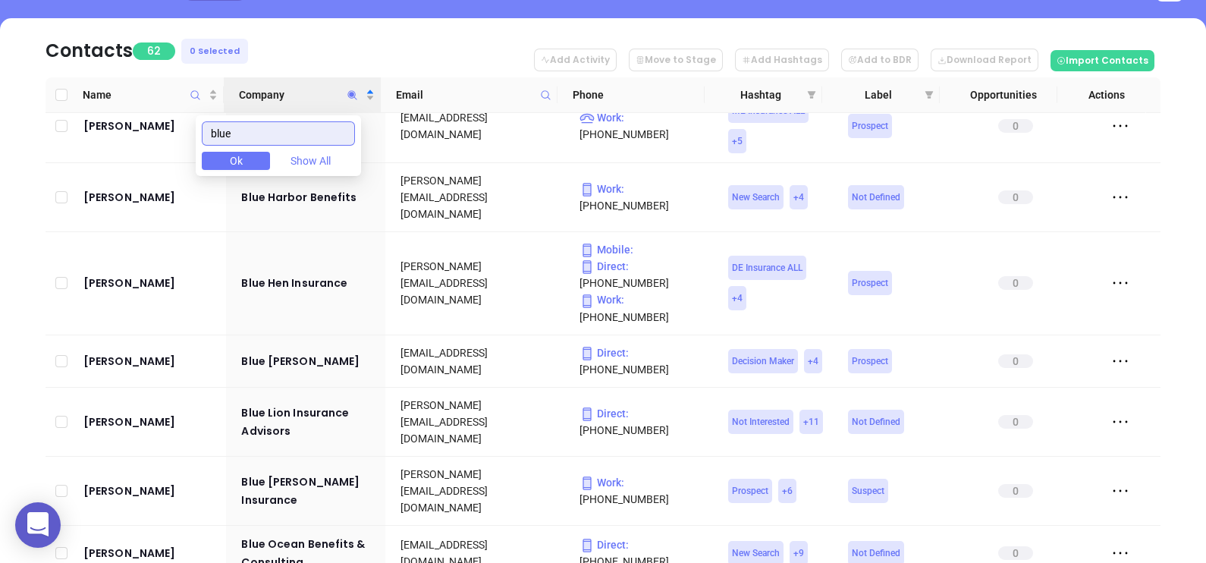
type input "r"
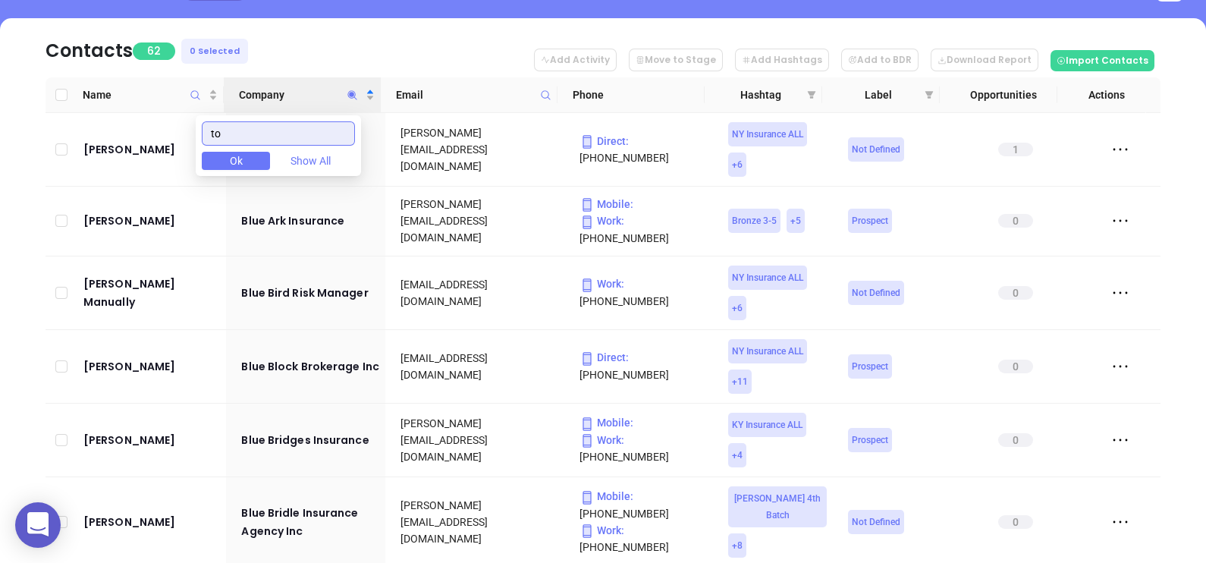
scroll to position [0, 0]
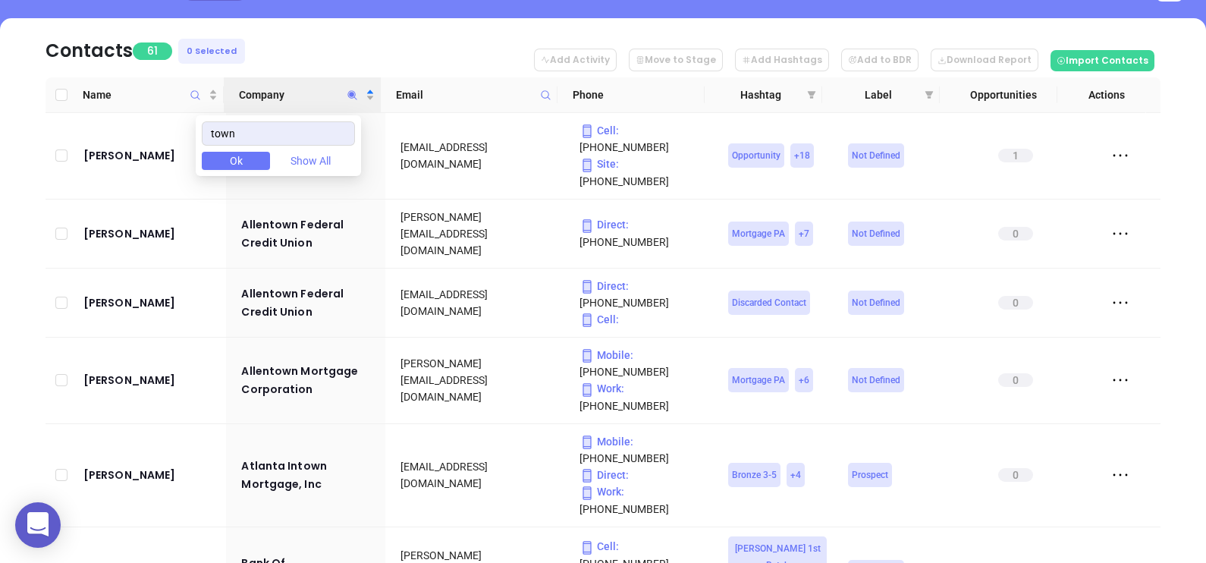
click at [366, 49] on nav "Contacts 61 0 Selected Add Activity Move to Stage Add Hashtags Add to BDR Downl…" at bounding box center [603, 47] width 1115 height 59
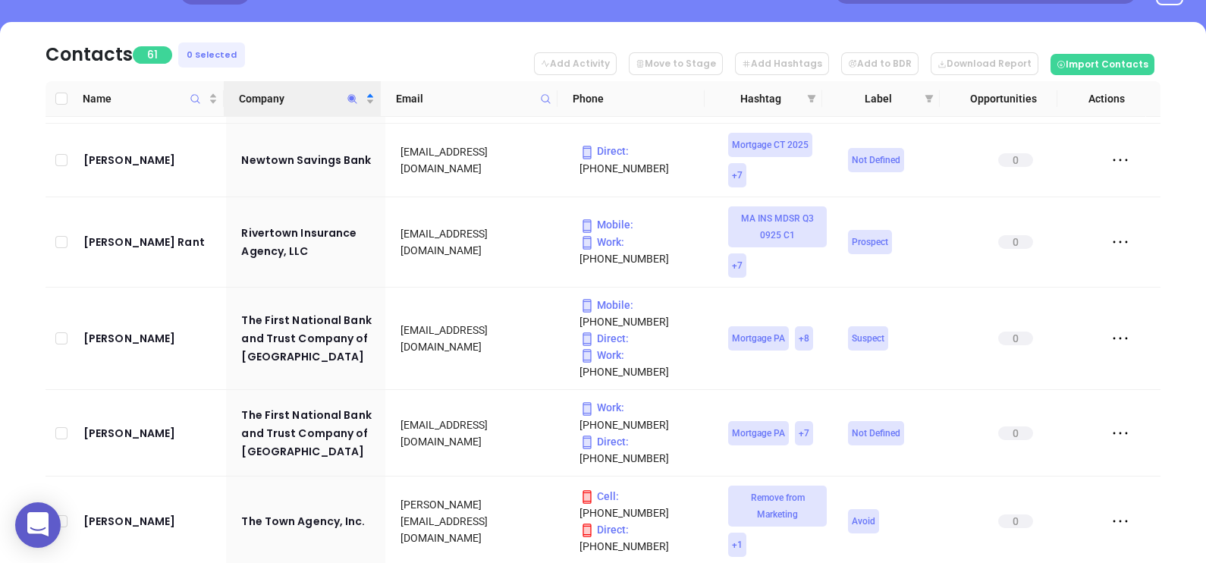
scroll to position [93, 0]
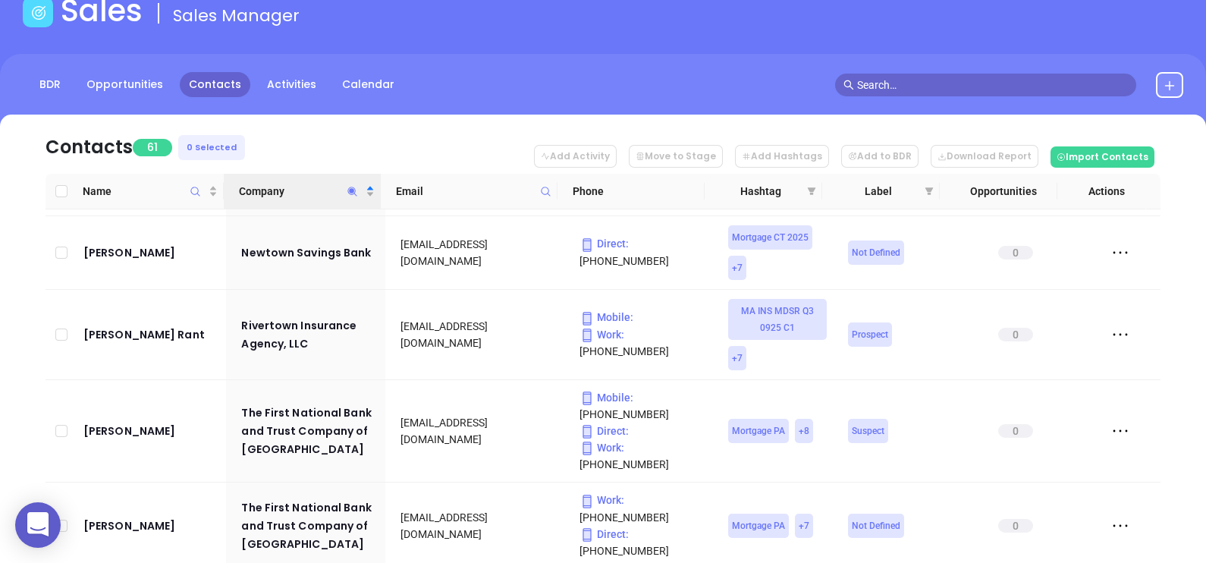
click at [349, 190] on icon "Company" at bounding box center [352, 191] width 11 height 11
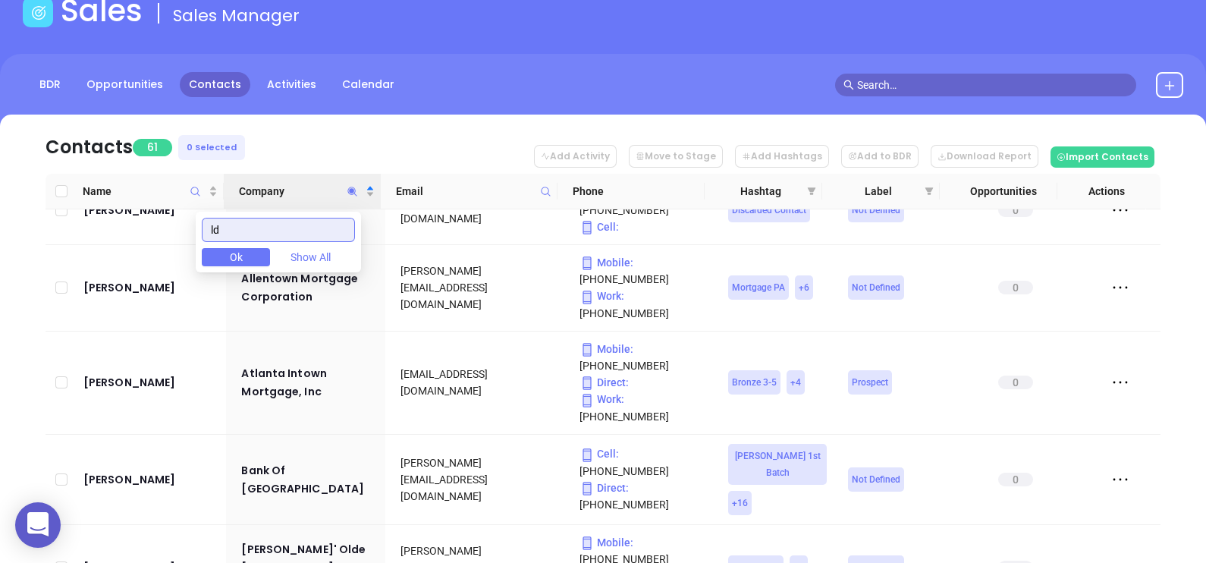
scroll to position [0, 0]
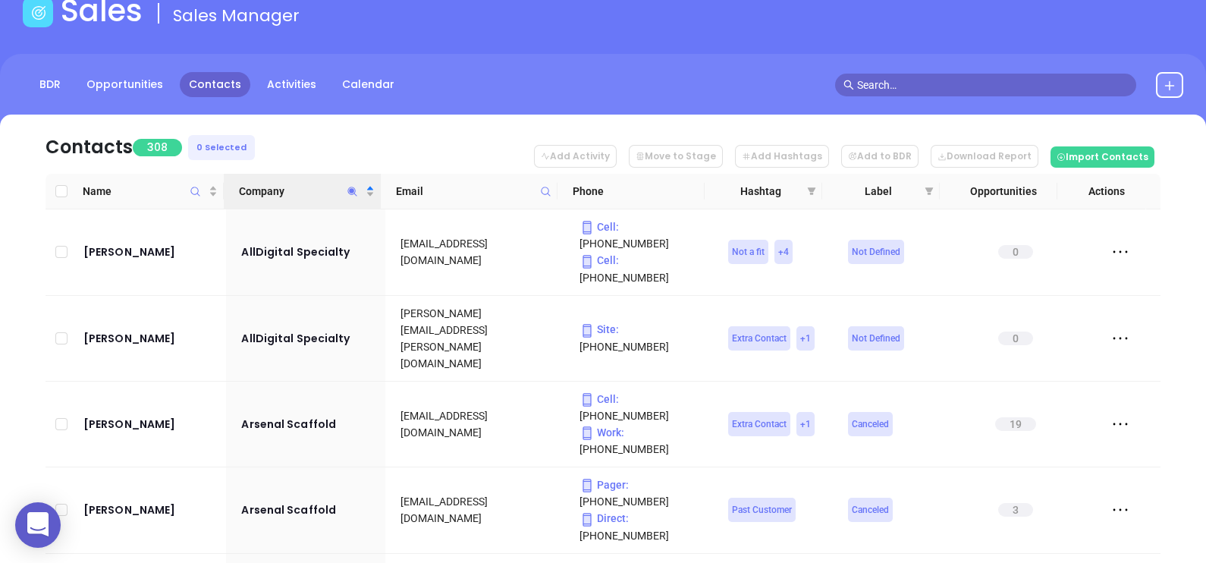
click at [315, 142] on nav "Contacts 308 0 Selected Add Activity Move to Stage Add Hashtags Add to BDR Down…" at bounding box center [603, 144] width 1115 height 59
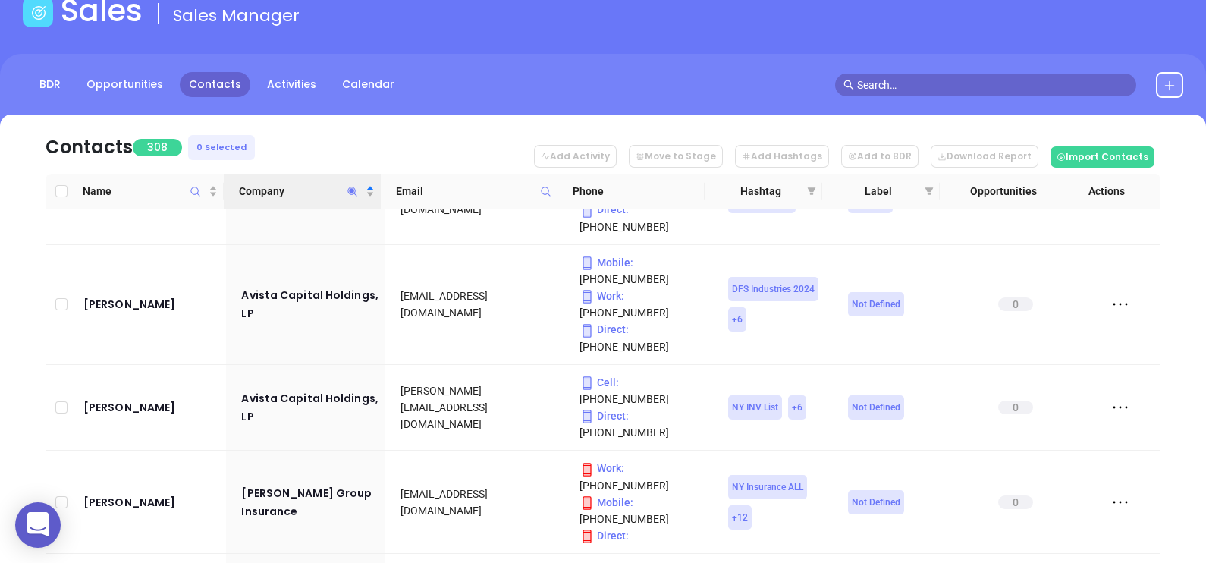
scroll to position [379, 0]
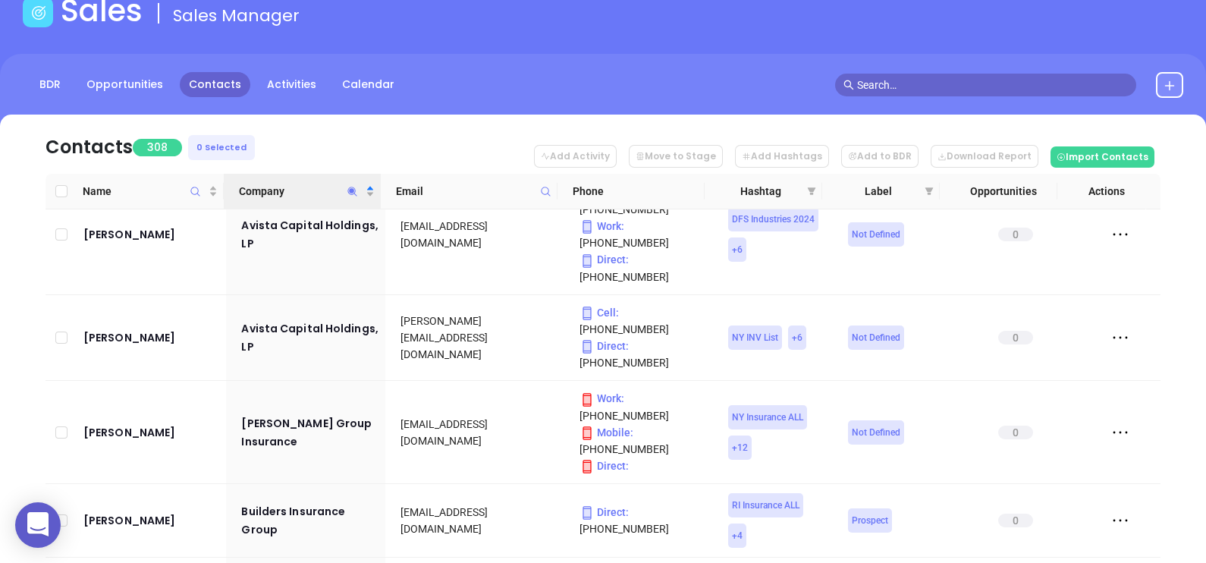
drag, startPoint x: 350, startPoint y: 186, endPoint x: 356, endPoint y: 192, distance: 8.6
click at [356, 192] on icon "Company" at bounding box center [352, 191] width 11 height 11
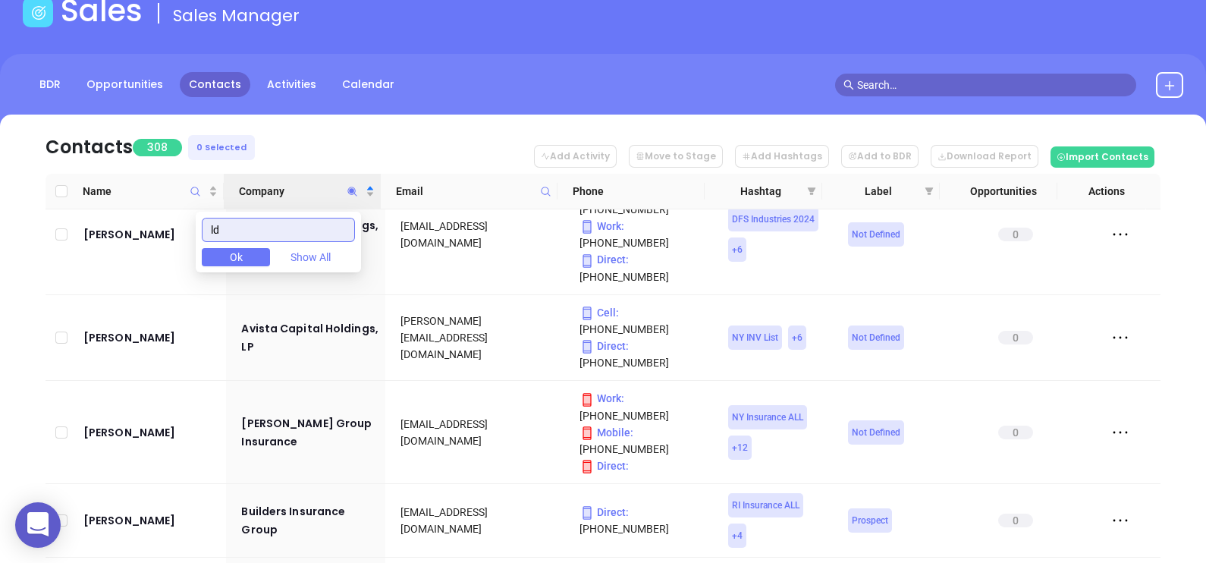
paste input "LD&B"
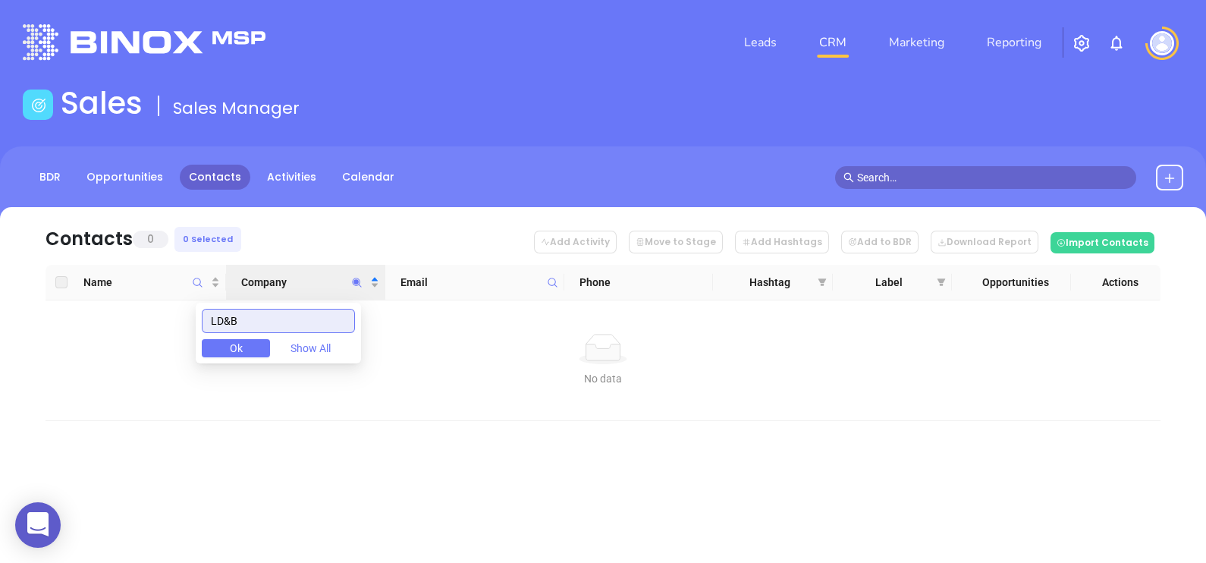
scroll to position [0, 0]
type input "LD&B"
drag, startPoint x: 253, startPoint y: 327, endPoint x: 193, endPoint y: 320, distance: 59.6
click at [196, 322] on body "0 Leads CRM Marketing Reporting Financial Leads Leads Sales Sales Manager BDR O…" at bounding box center [603, 281] width 1206 height 563
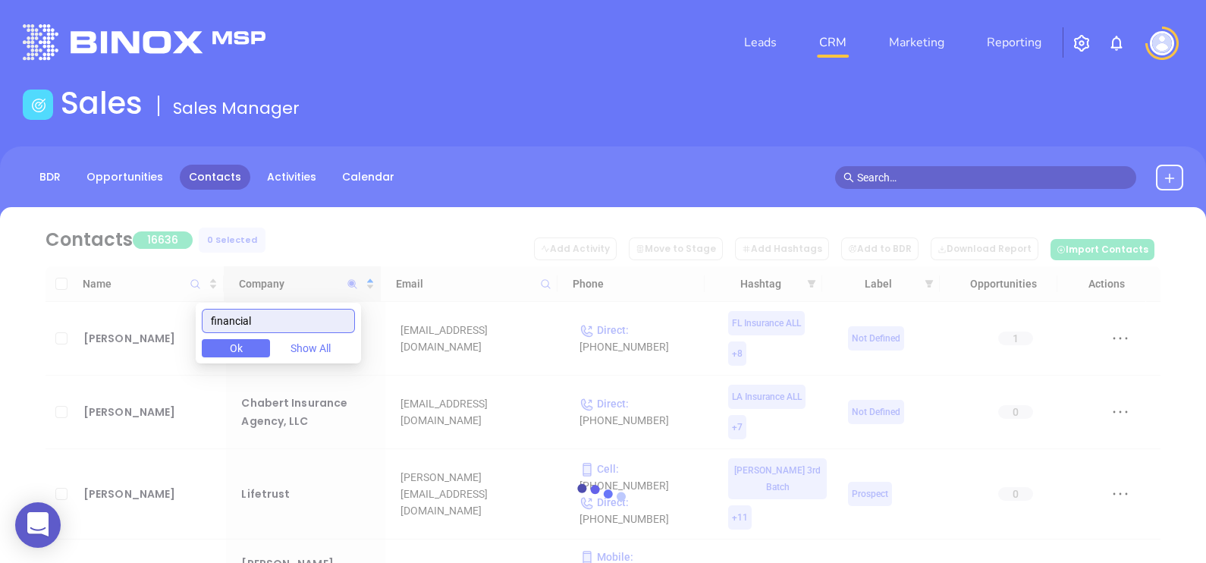
type input "financial"
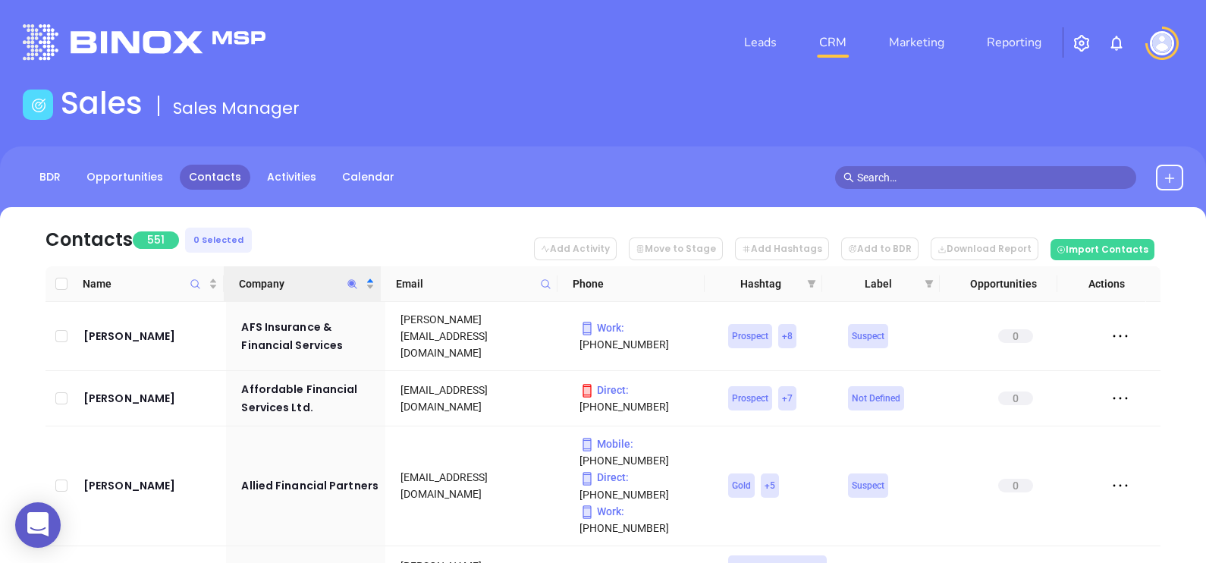
click at [506, 251] on nav "Contacts 551 0 Selected Add Activity Move to Stage Add Hashtags Add to BDR Down…" at bounding box center [603, 236] width 1115 height 59
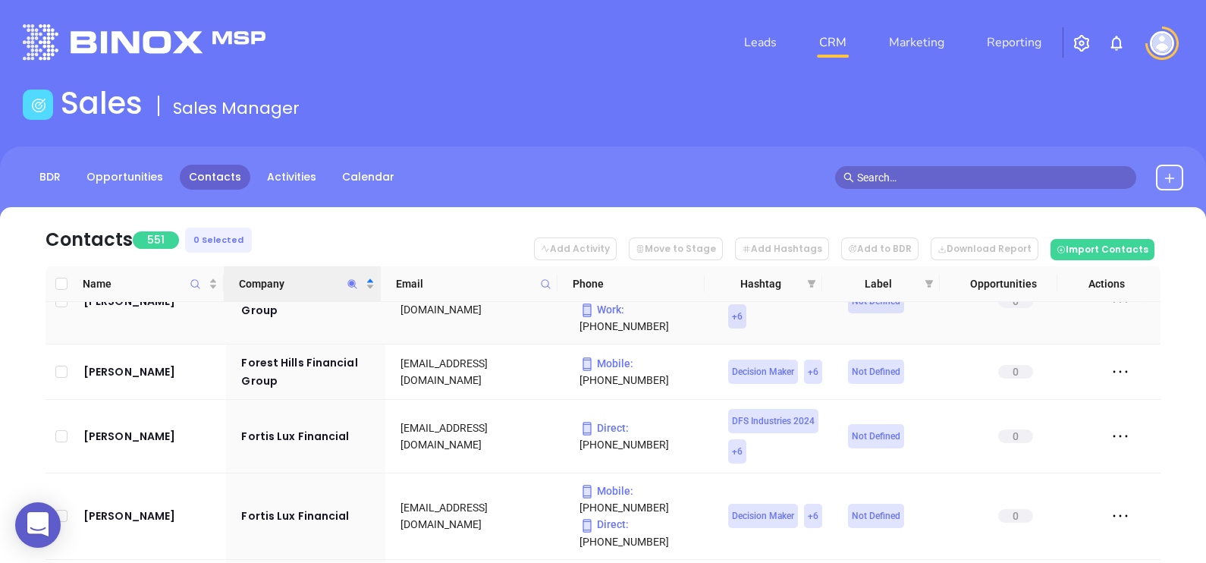
scroll to position [2484, 0]
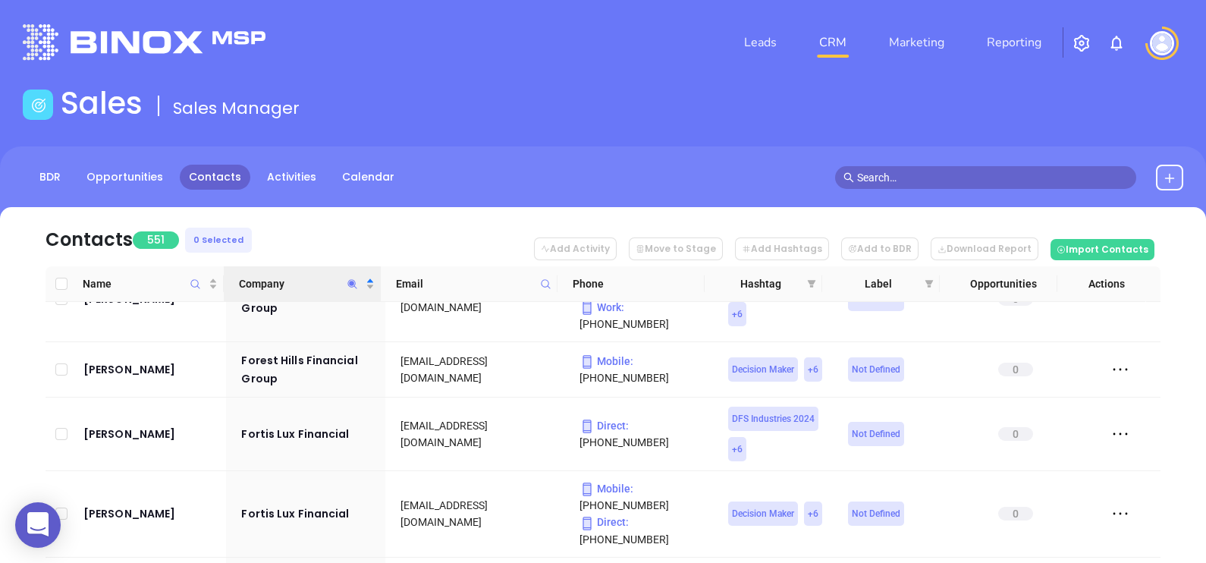
click at [356, 278] on icon "Company" at bounding box center [352, 283] width 11 height 11
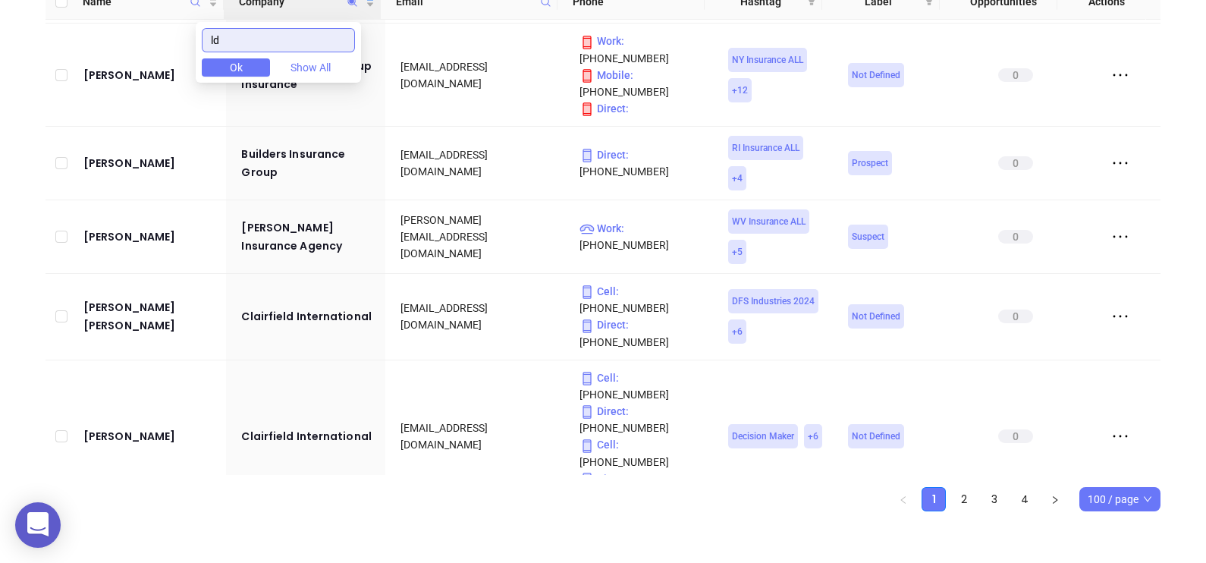
scroll to position [562, 0]
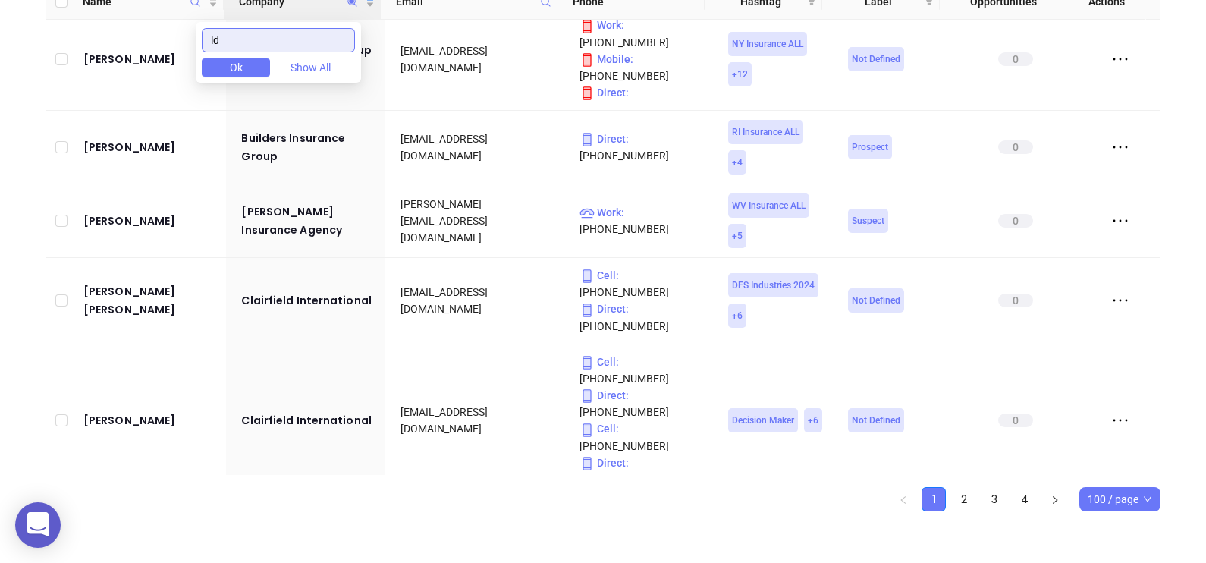
click at [1104, 489] on span "100 / page" at bounding box center [1120, 499] width 64 height 23
type input "ld"
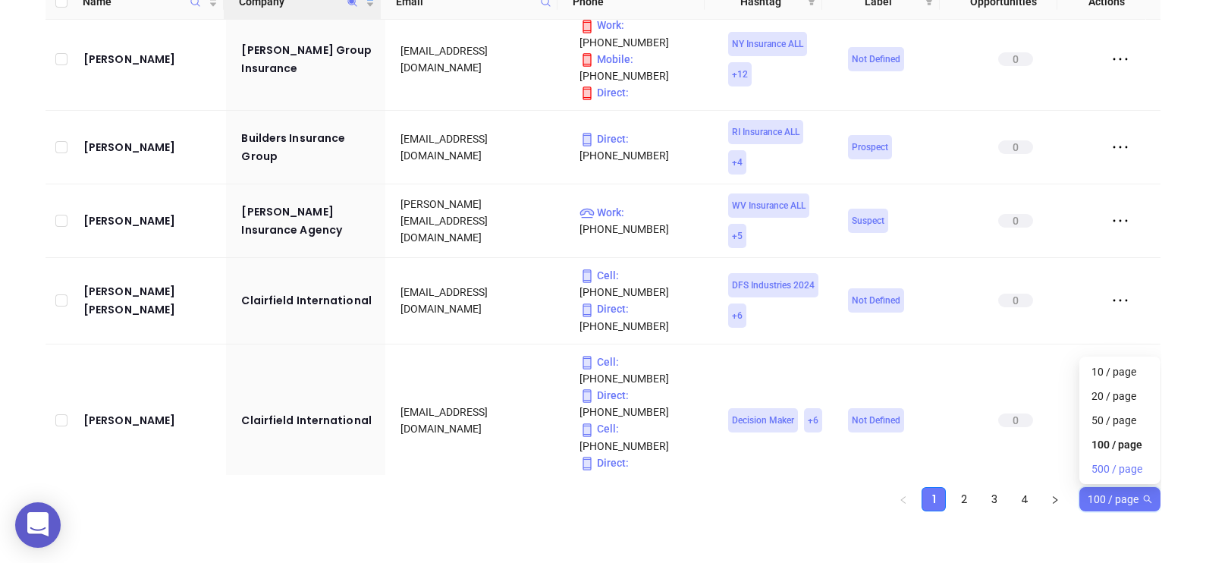
click at [1114, 465] on div "500 / page" at bounding box center [1120, 469] width 57 height 17
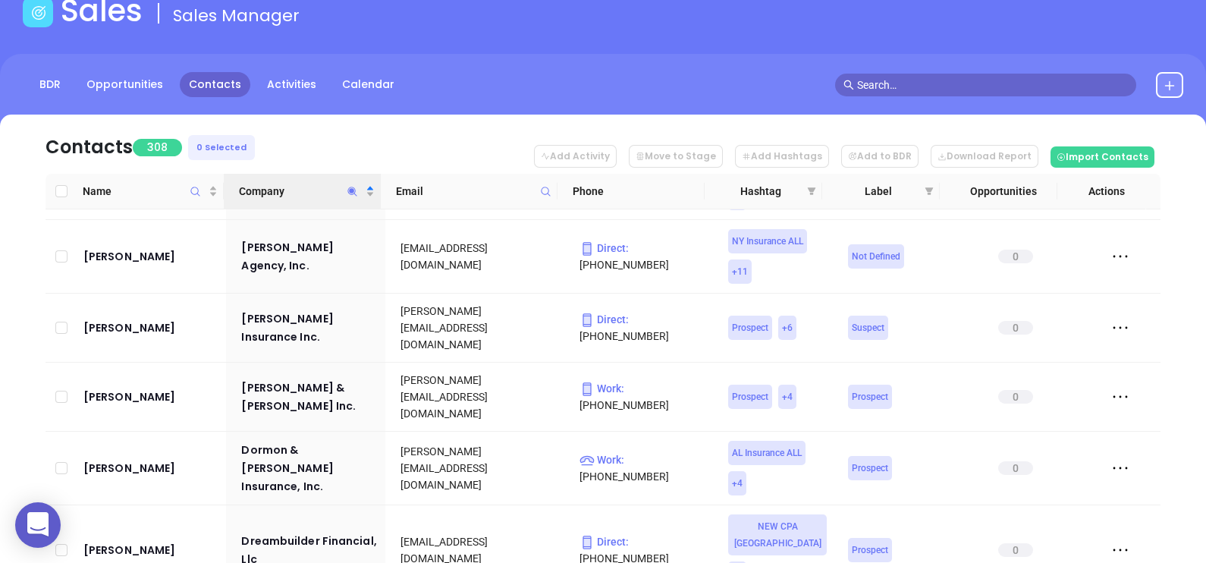
scroll to position [7562, 0]
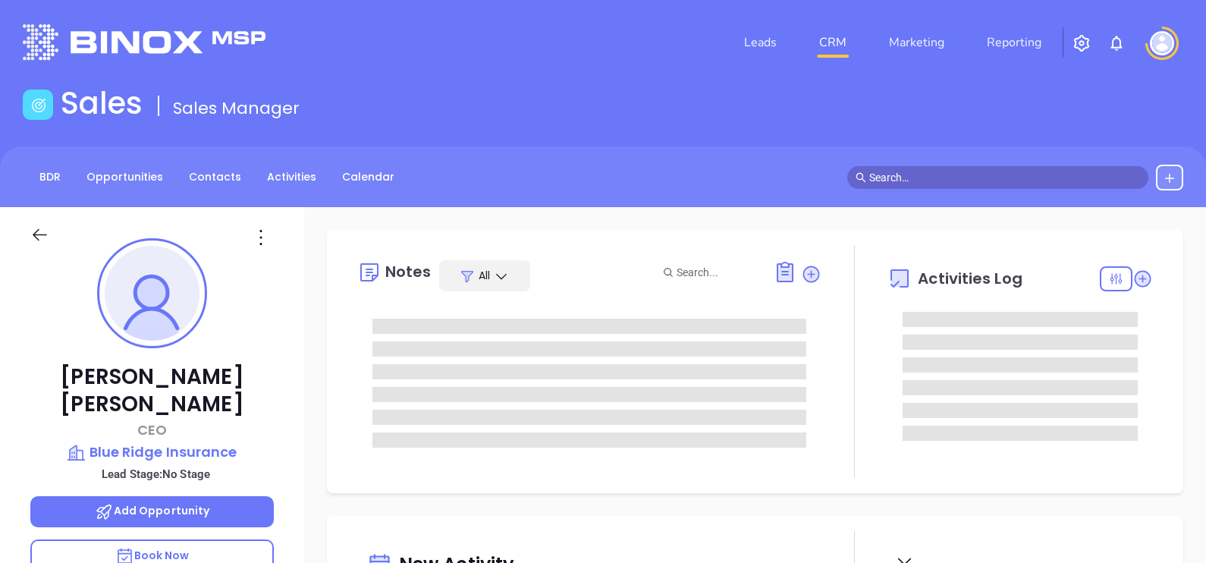
type input "[DATE]"
type input "[PERSON_NAME]"
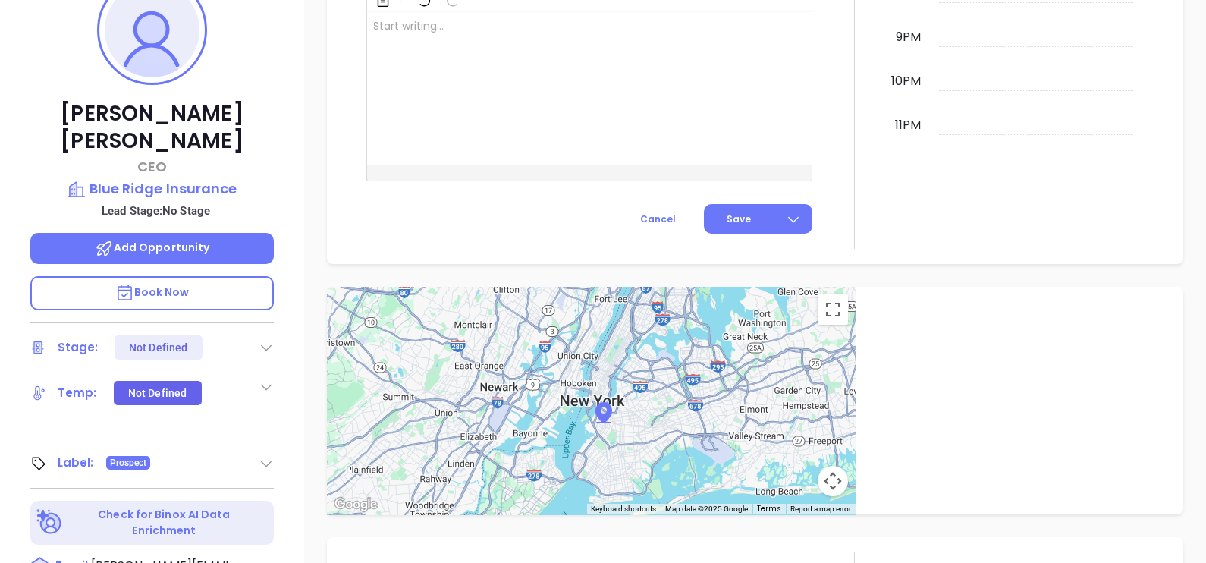
scroll to position [231, 0]
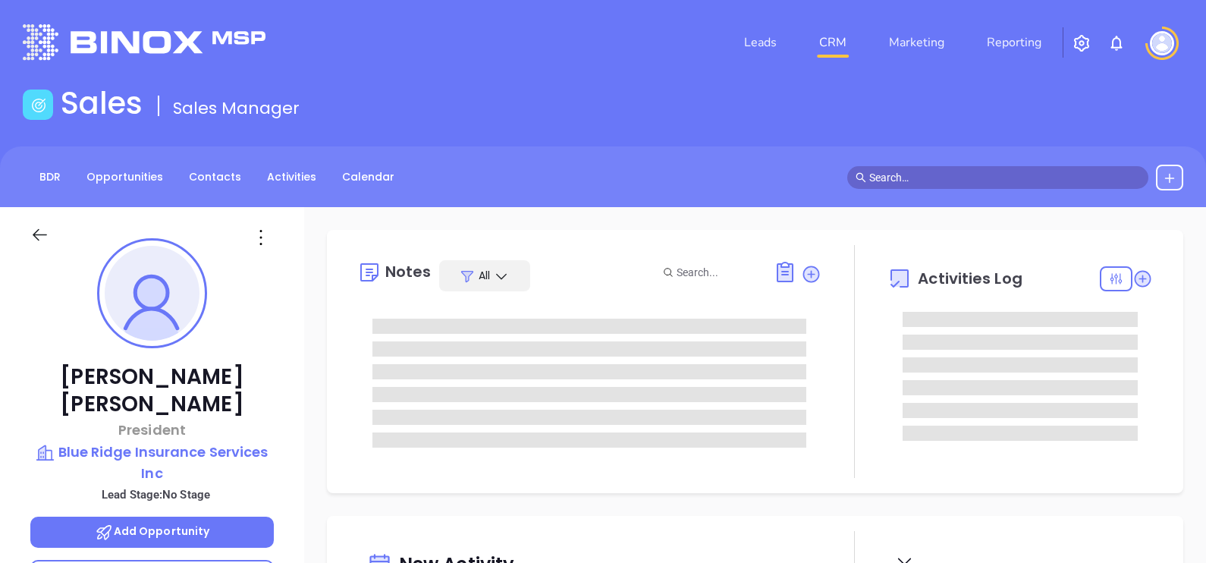
type input "[PERSON_NAME]"
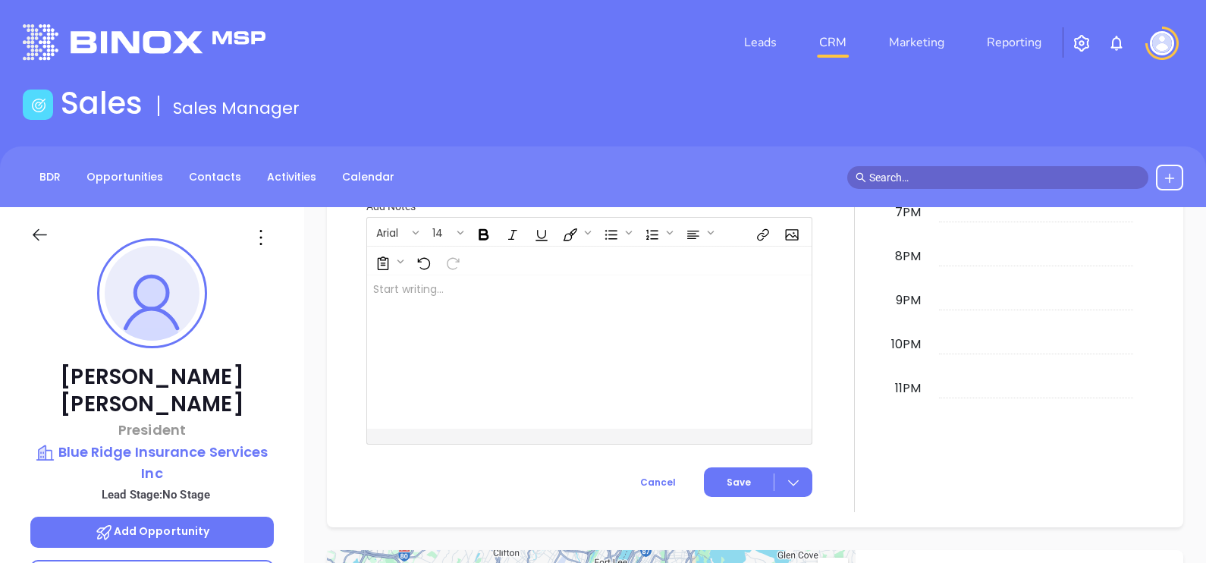
scroll to position [706, 0]
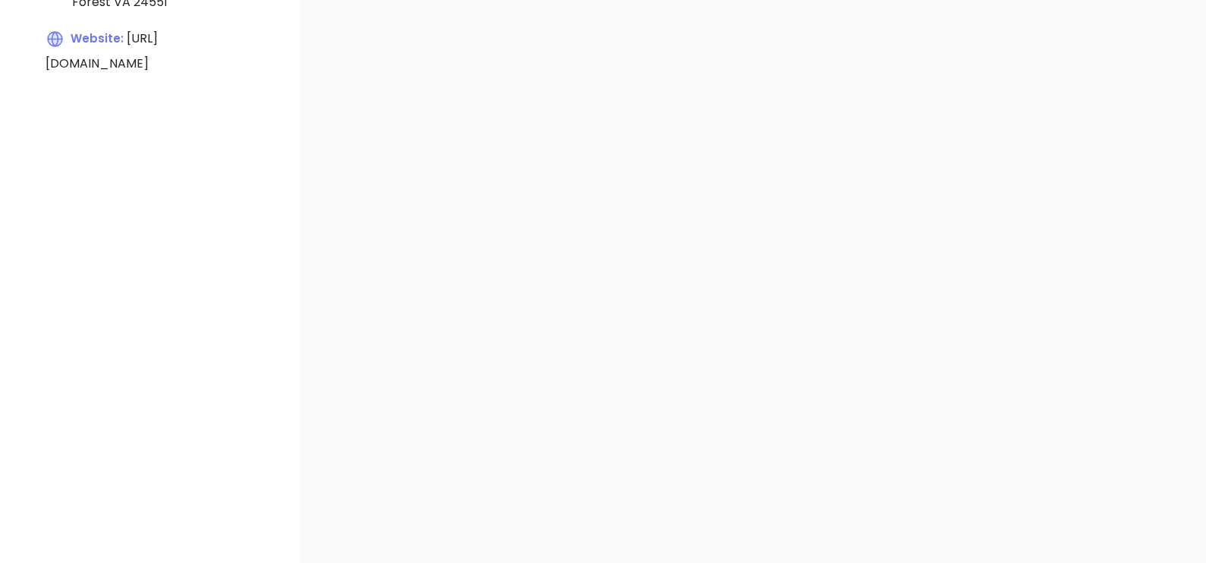
scroll to position [326, 0]
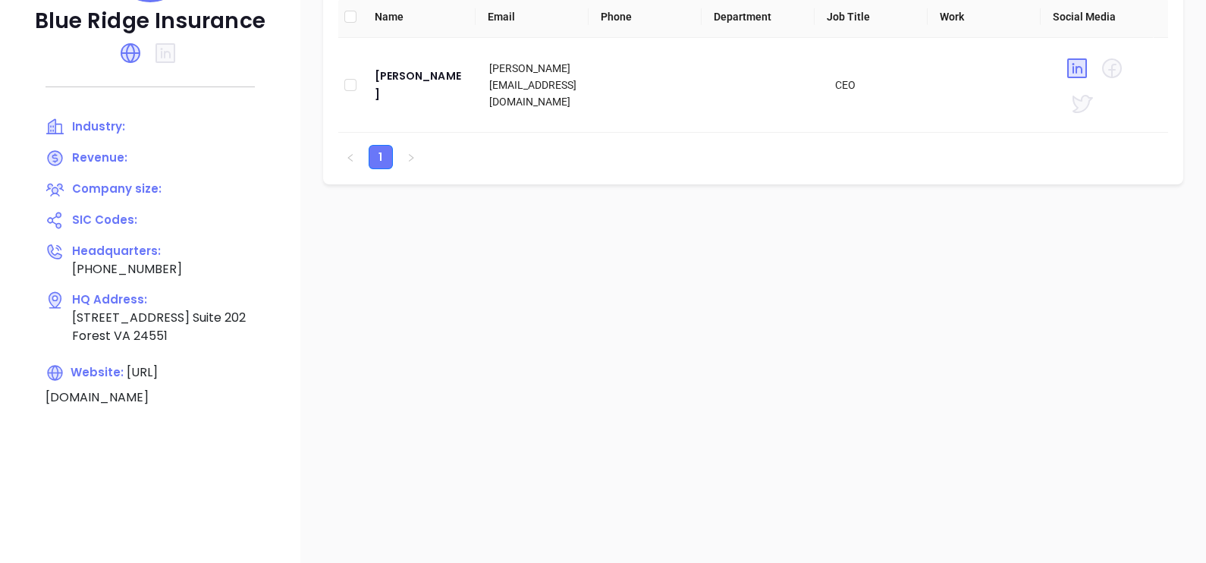
drag, startPoint x: 201, startPoint y: 372, endPoint x: 310, endPoint y: 395, distance: 111.8
click at [310, 395] on div "Blue Ridge Insurance Industry: Revenue: Company size: SIC Codes: Headquarters: …" at bounding box center [603, 203] width 1206 height 645
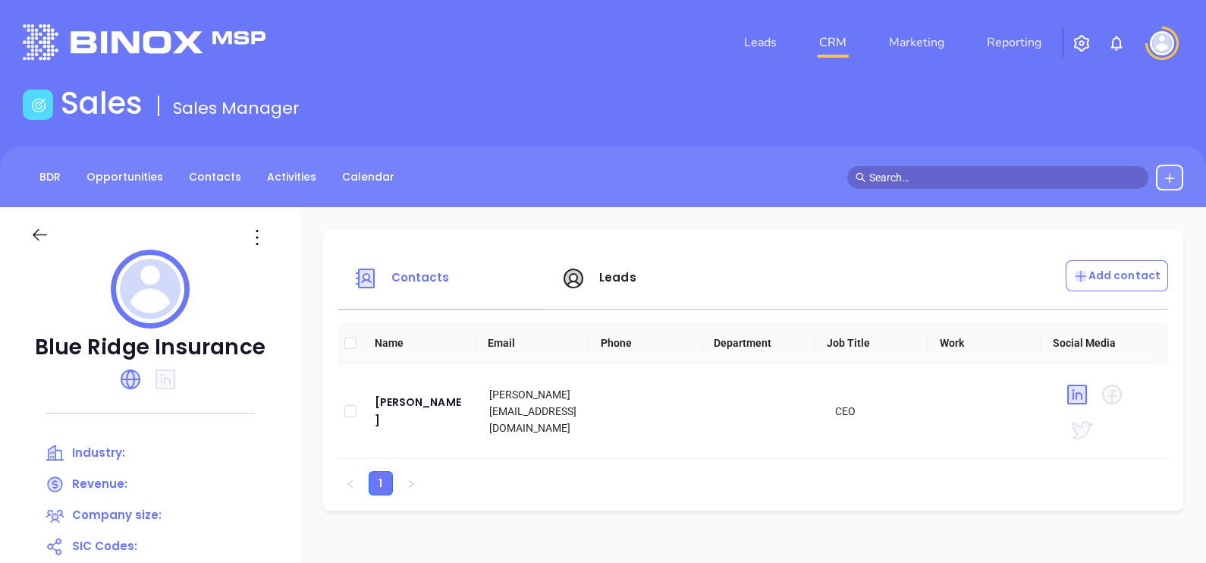
click at [269, 234] on div at bounding box center [257, 237] width 43 height 24
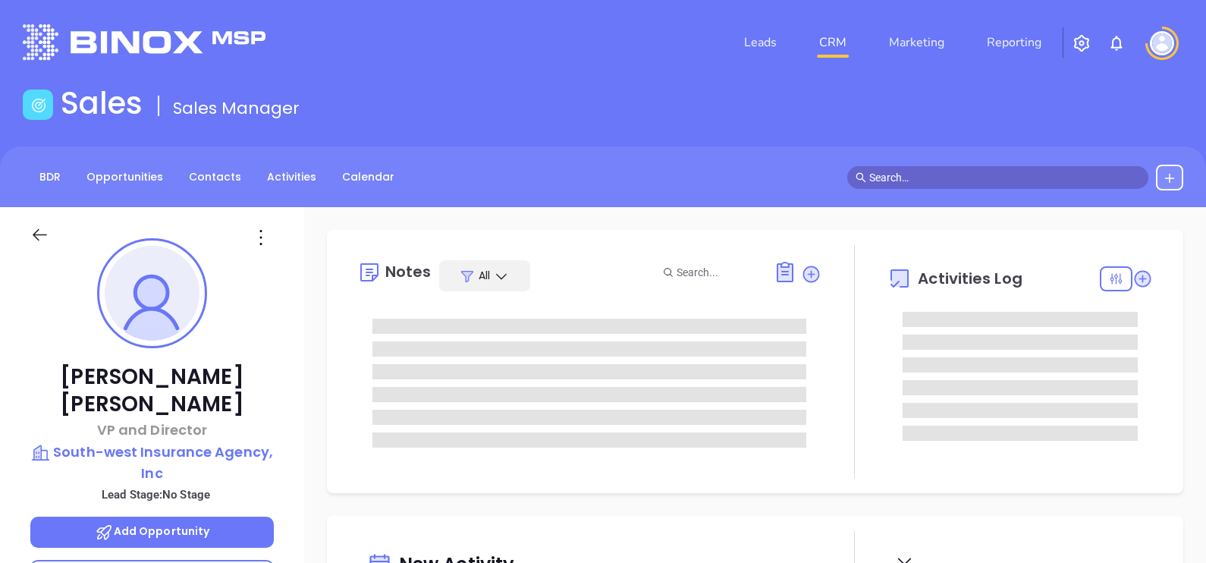
type input "[DATE]"
type input "[PERSON_NAME]"
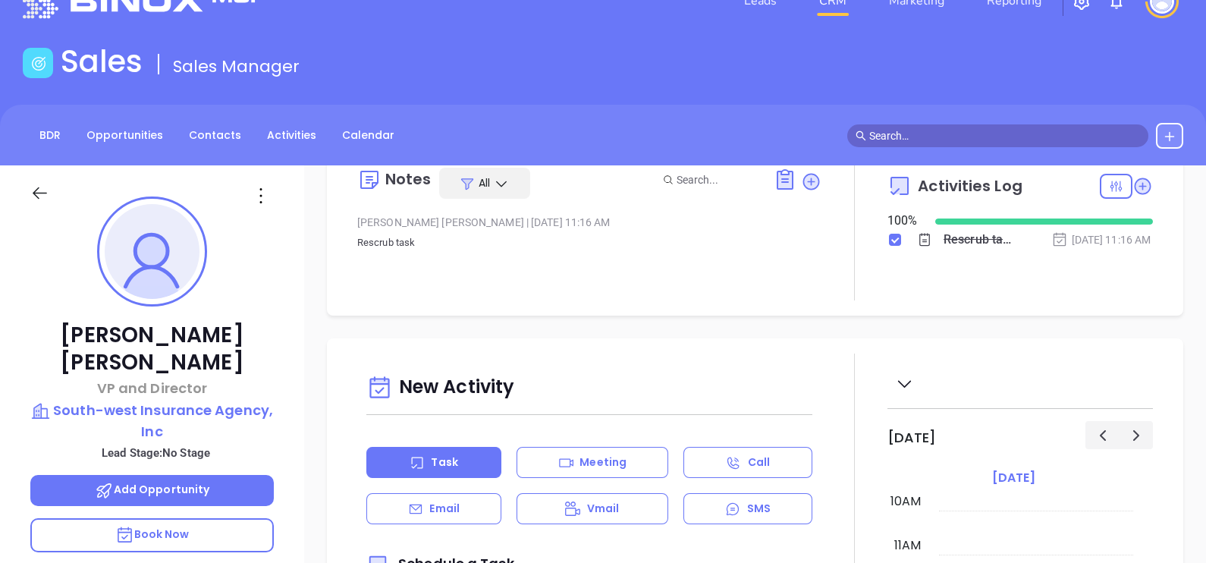
scroll to position [0, 0]
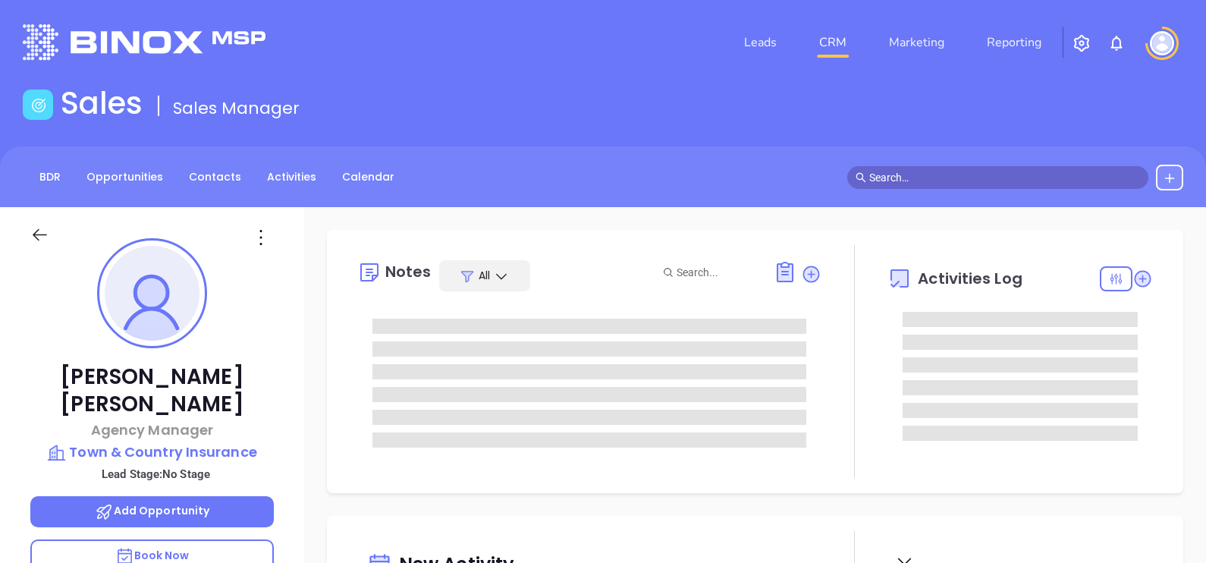
type input "[DATE]"
type input "[PERSON_NAME]"
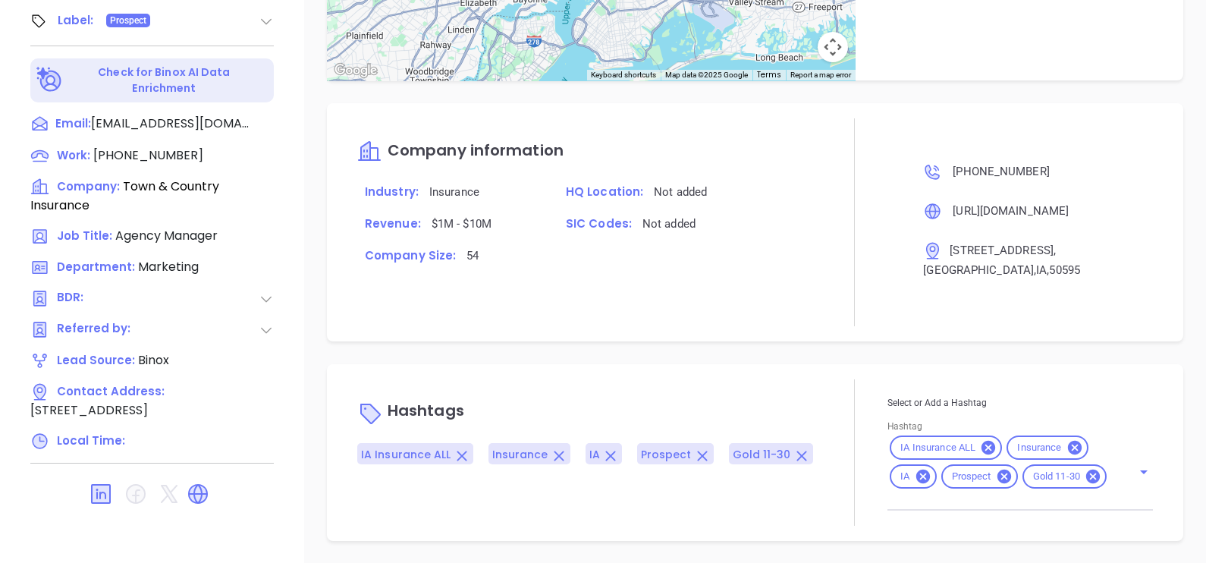
scroll to position [303, 0]
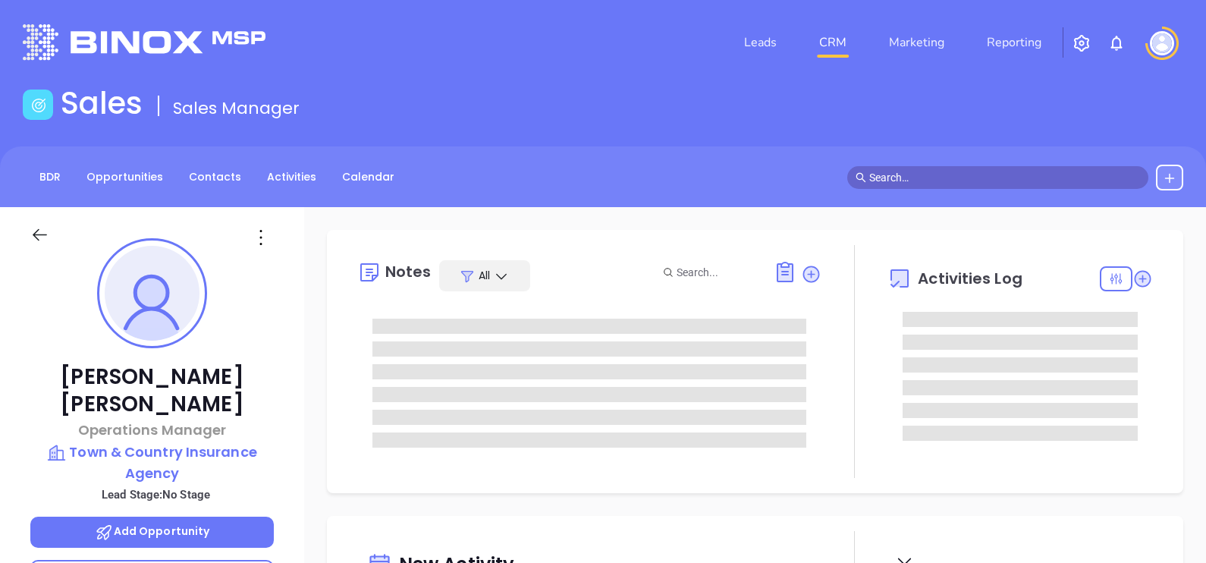
type input "[DATE]"
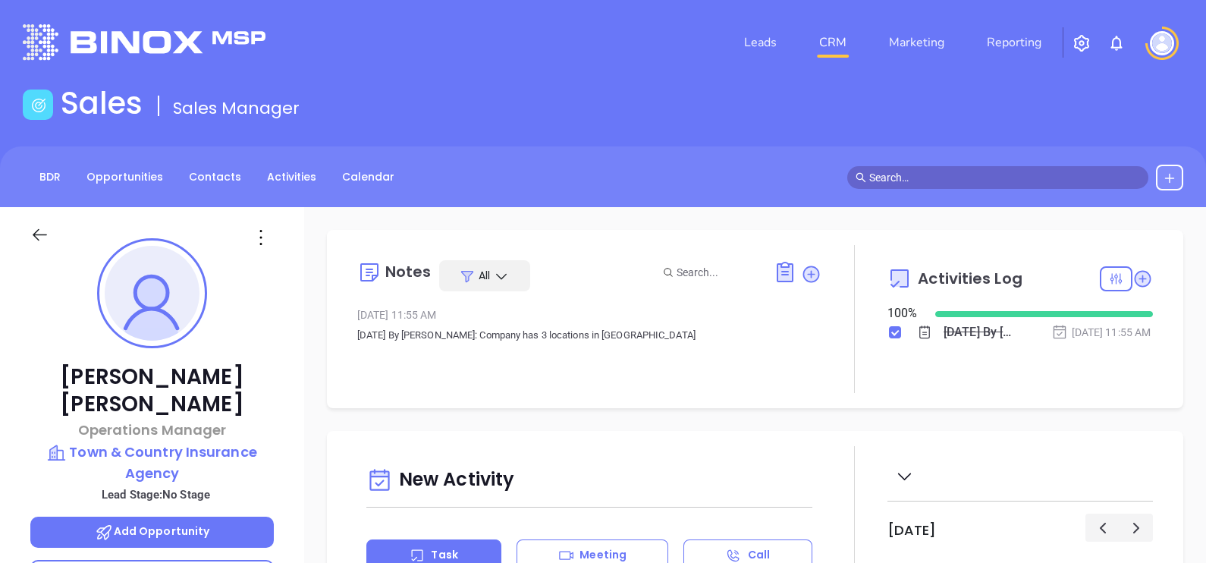
type input "[PERSON_NAME]"
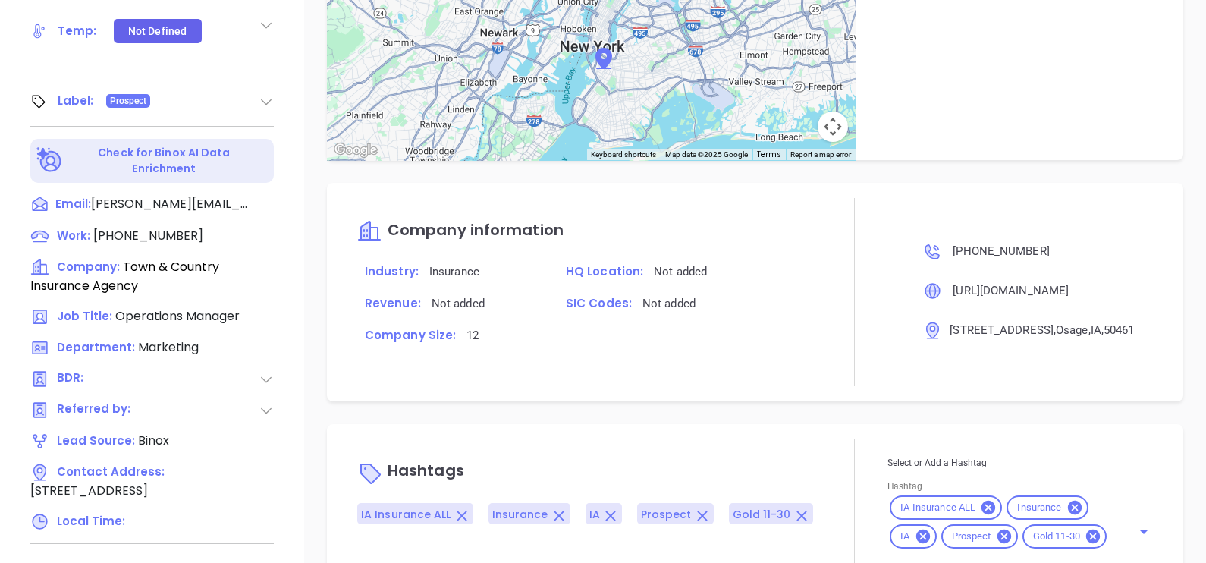
scroll to position [706, 0]
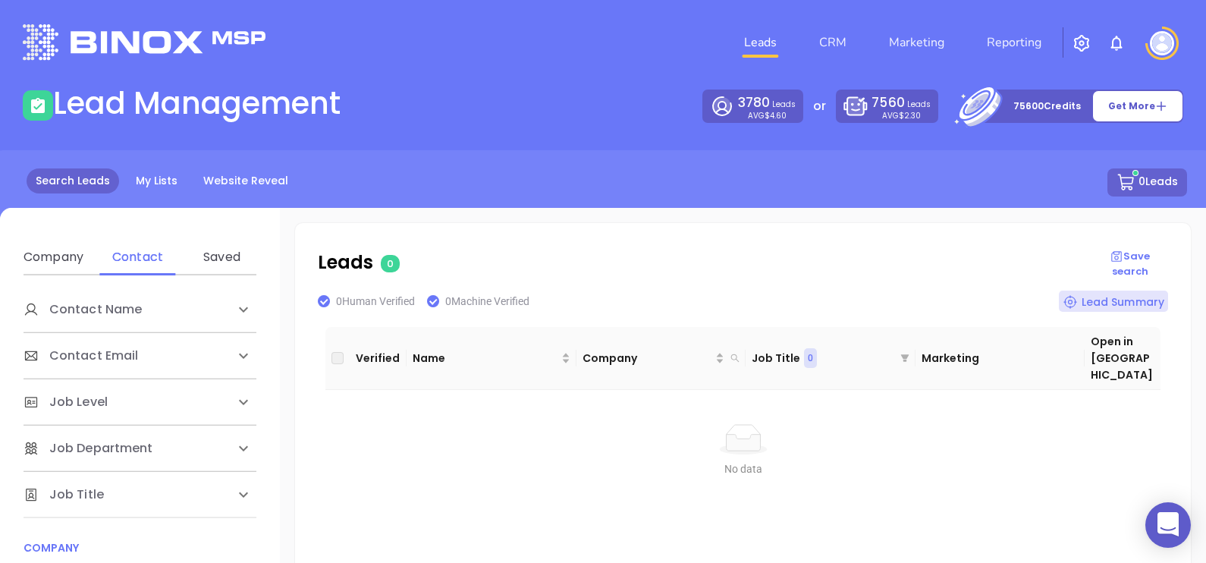
scroll to position [285, 0]
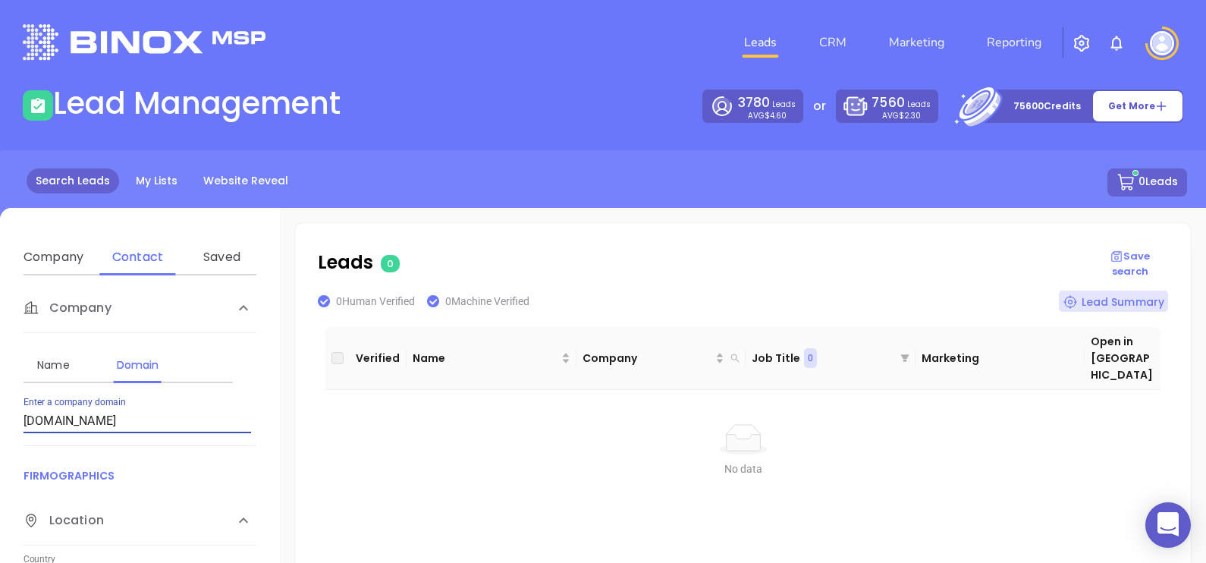
drag, startPoint x: 167, startPoint y: 426, endPoint x: 0, endPoint y: 407, distance: 168.0
click at [0, 410] on html "0 Leads CRM Marketing Reporting Financial Leads Leads Lead Management 3780 Lead…" at bounding box center [603, 281] width 1206 height 563
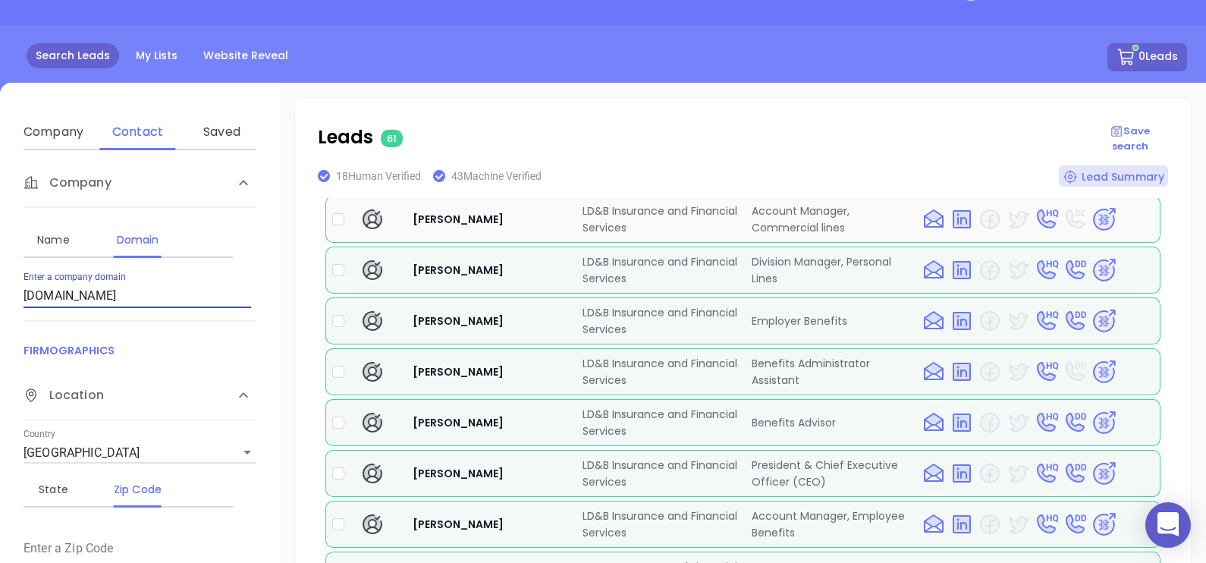
scroll to position [0, 0]
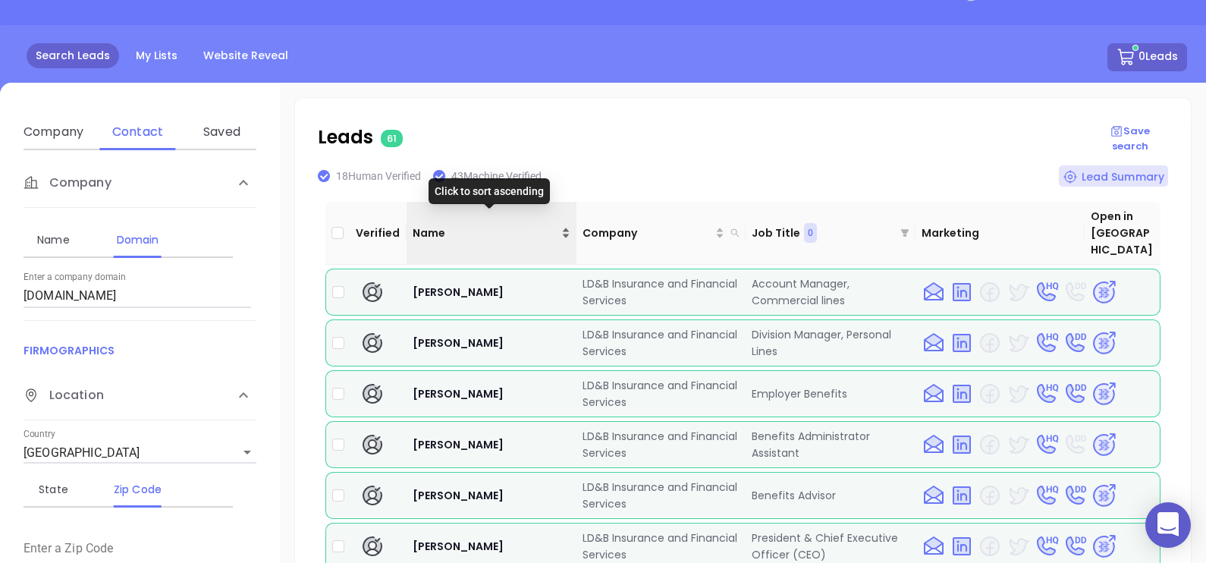
click at [458, 225] on span "Name" at bounding box center [486, 233] width 146 height 17
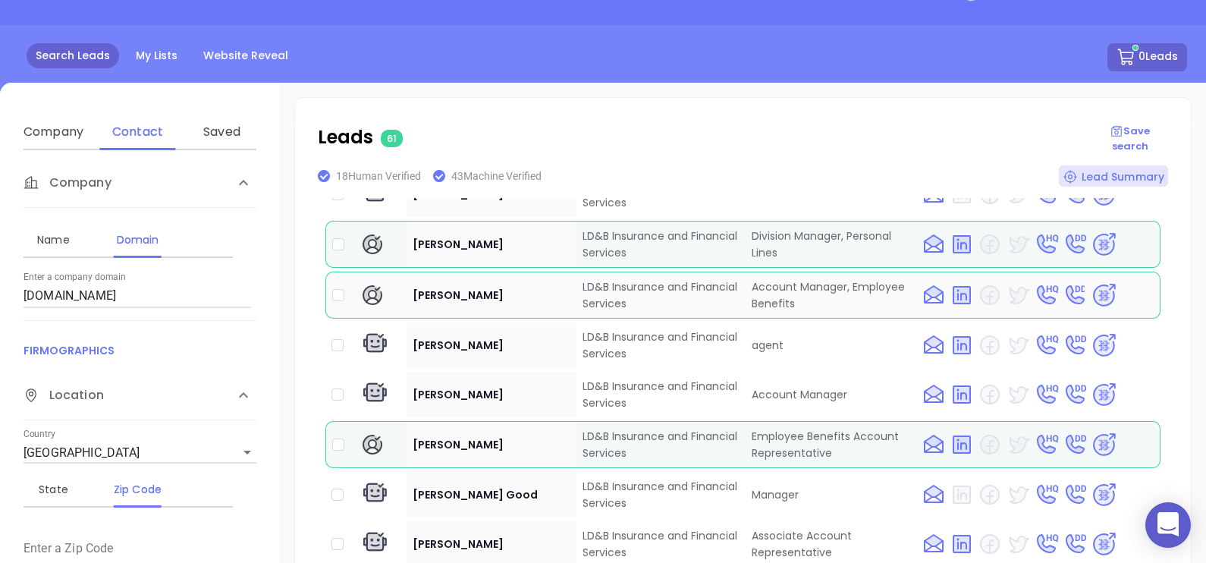
scroll to position [1498, 0]
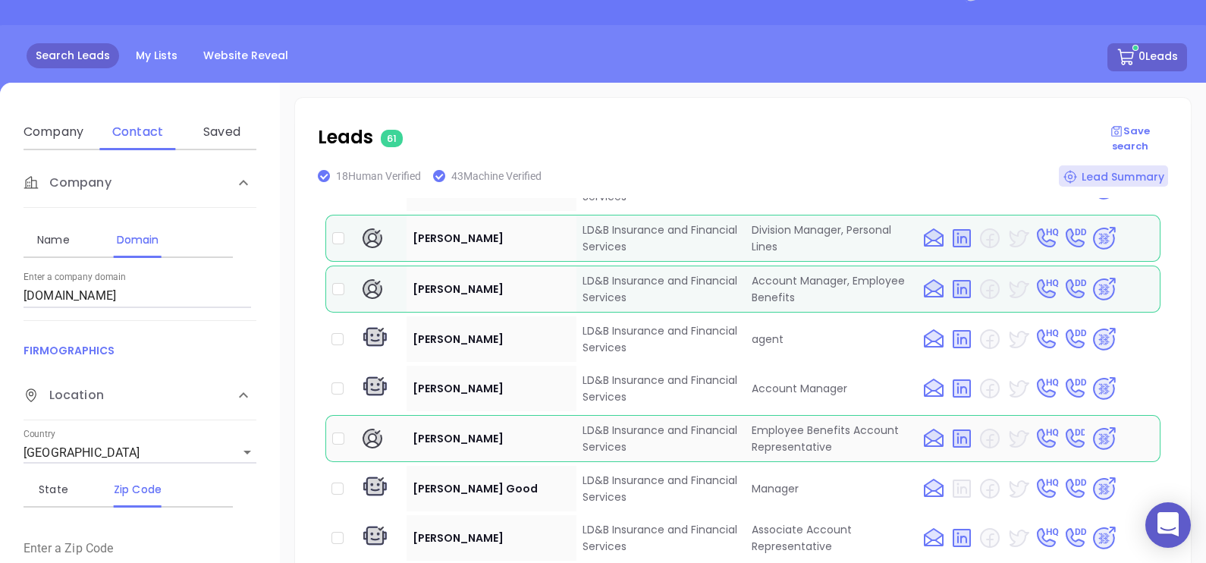
click at [652, 434] on td "LD&B Insurance and Financial Services" at bounding box center [662, 438] width 170 height 47
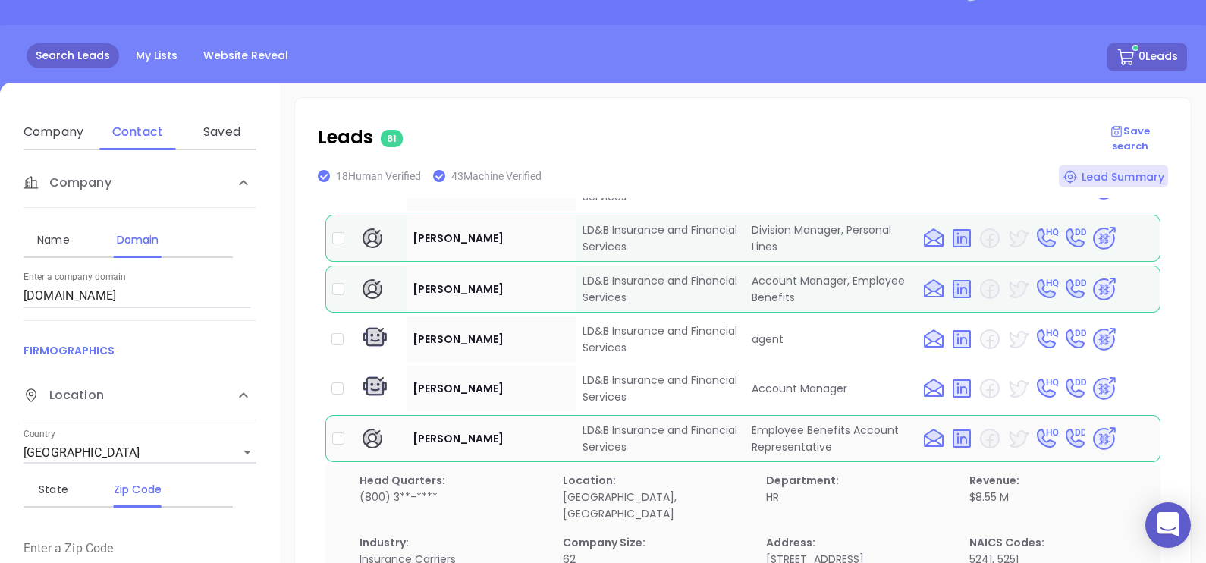
click at [656, 422] on td "LD&B Insurance and Financial Services" at bounding box center [662, 438] width 170 height 47
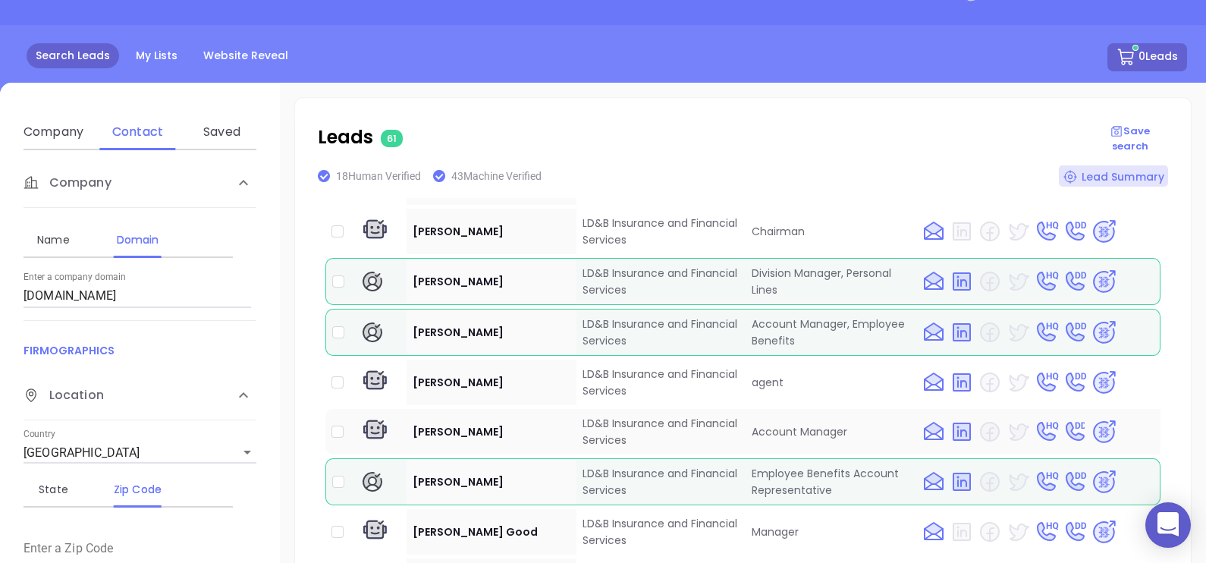
scroll to position [1437, 0]
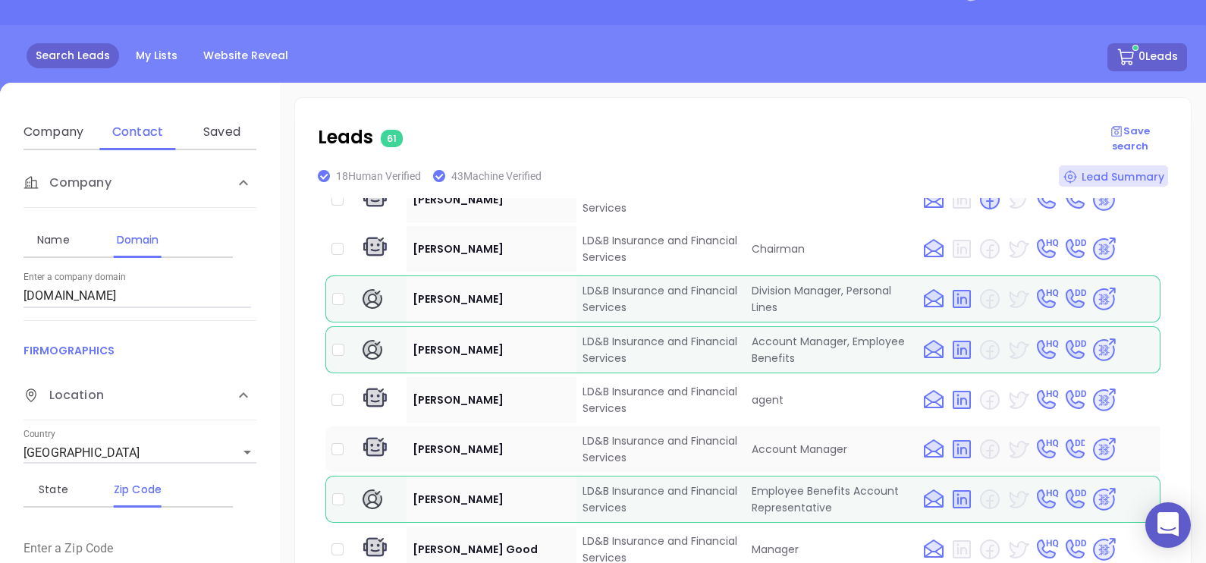
click at [1091, 436] on img at bounding box center [1104, 449] width 27 height 27
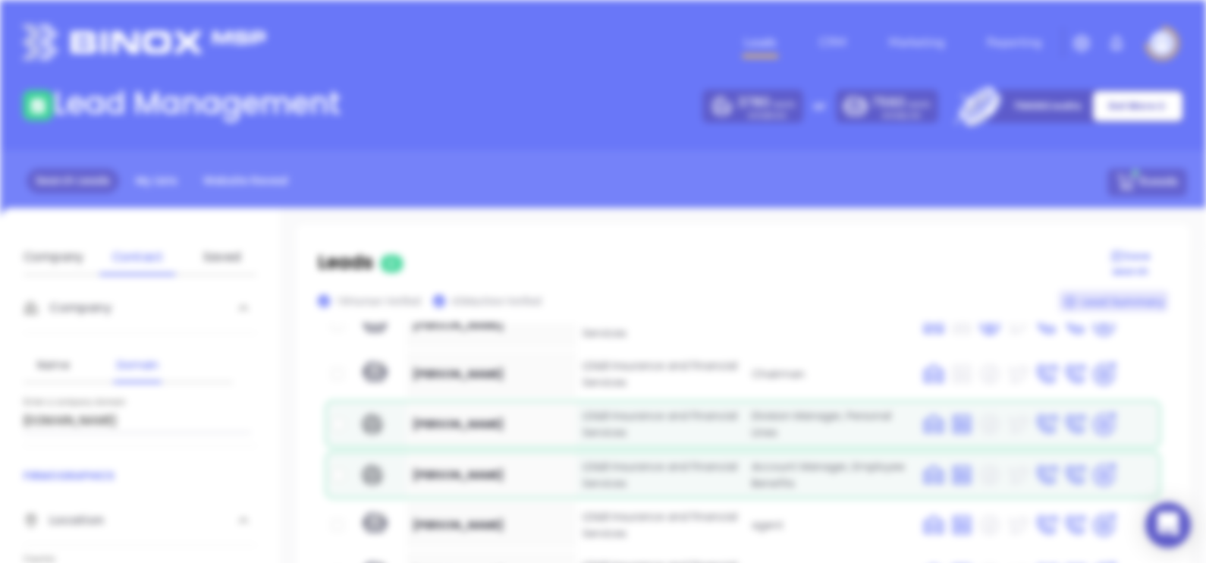
scroll to position [0, 0]
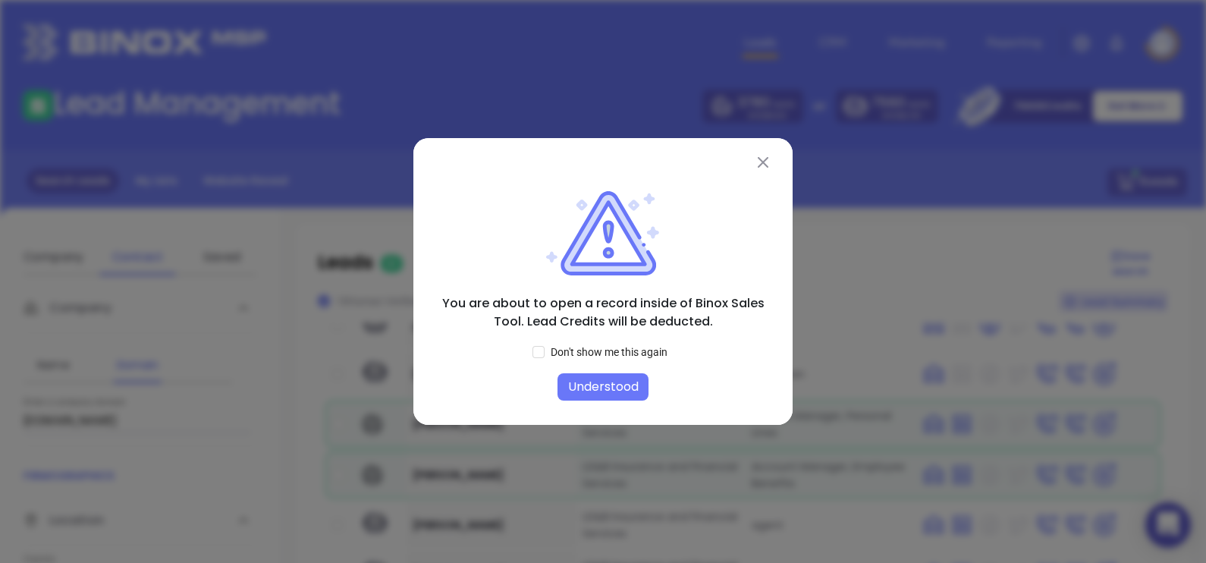
click at [591, 384] on button "Understood" at bounding box center [603, 386] width 91 height 27
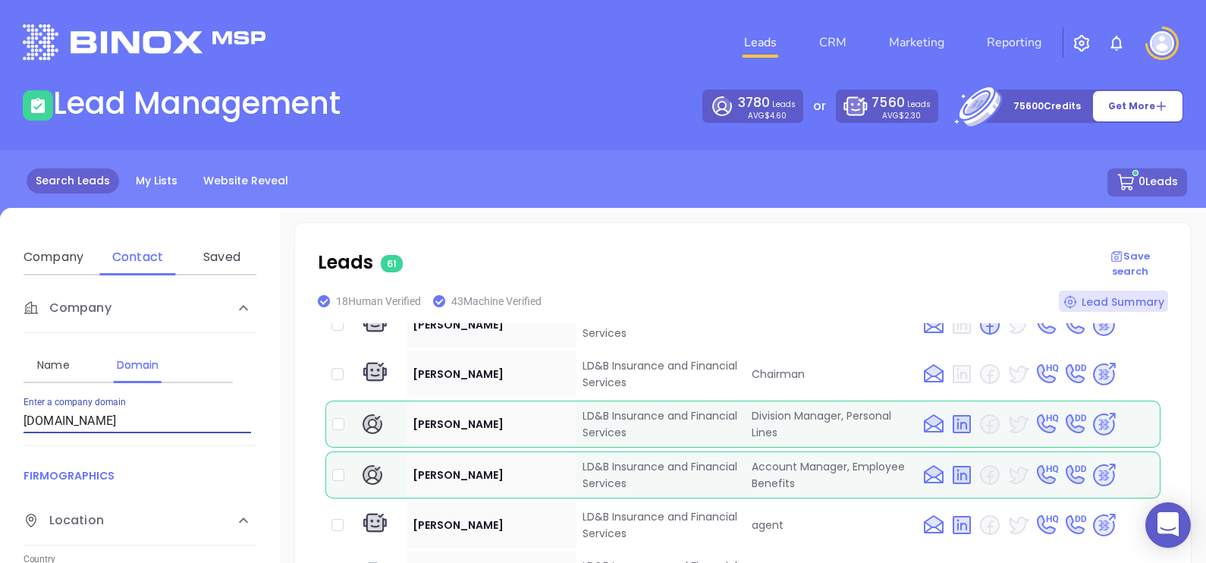
drag, startPoint x: 122, startPoint y: 424, endPoint x: 2, endPoint y: 436, distance: 120.5
click at [4, 437] on div "Contact Name First Name Last Name Contact Email Work or Personal Email Job Leve…" at bounding box center [140, 514] width 280 height 478
paste input "harrisoninsuranceva"
type input "harrisoninsuranceva.com"
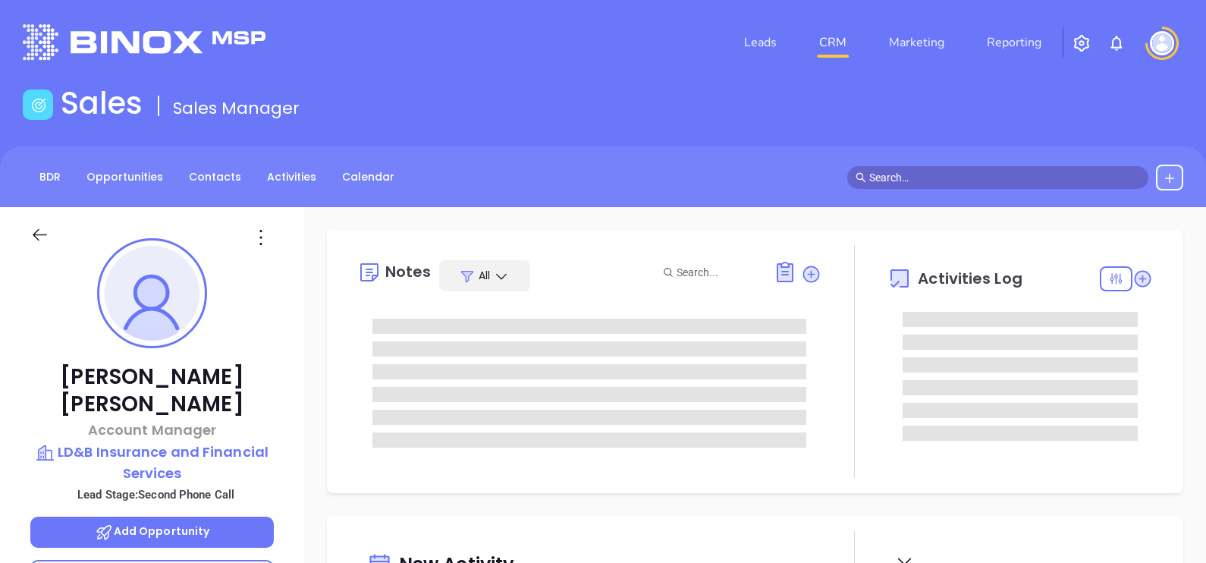
type input "[DATE]"
type input "[PERSON_NAME]"
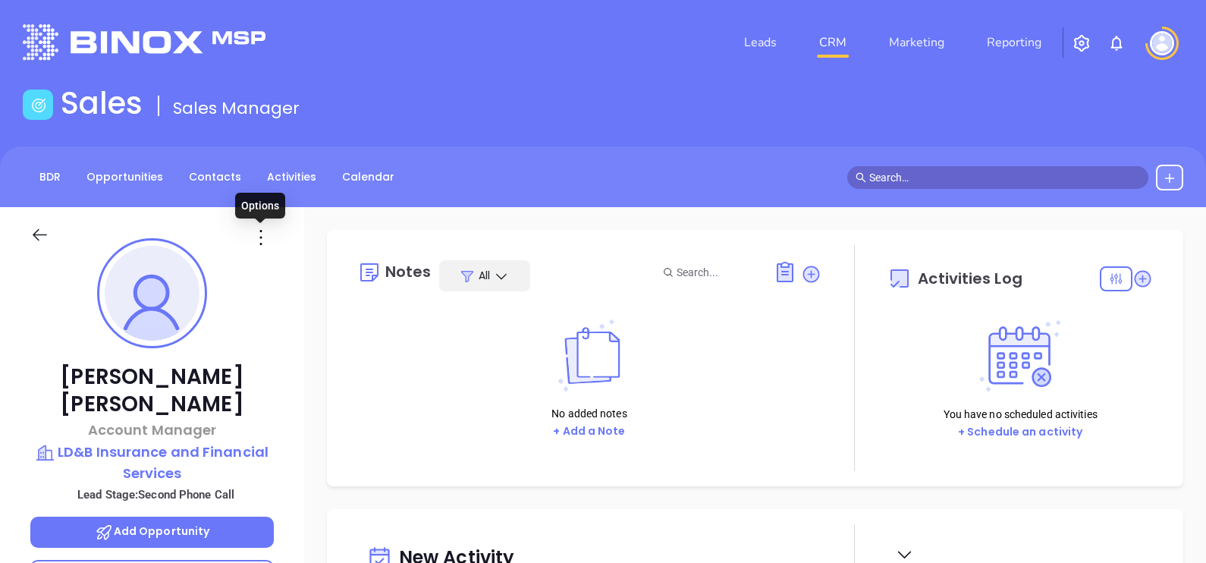
click at [252, 240] on icon at bounding box center [261, 237] width 24 height 24
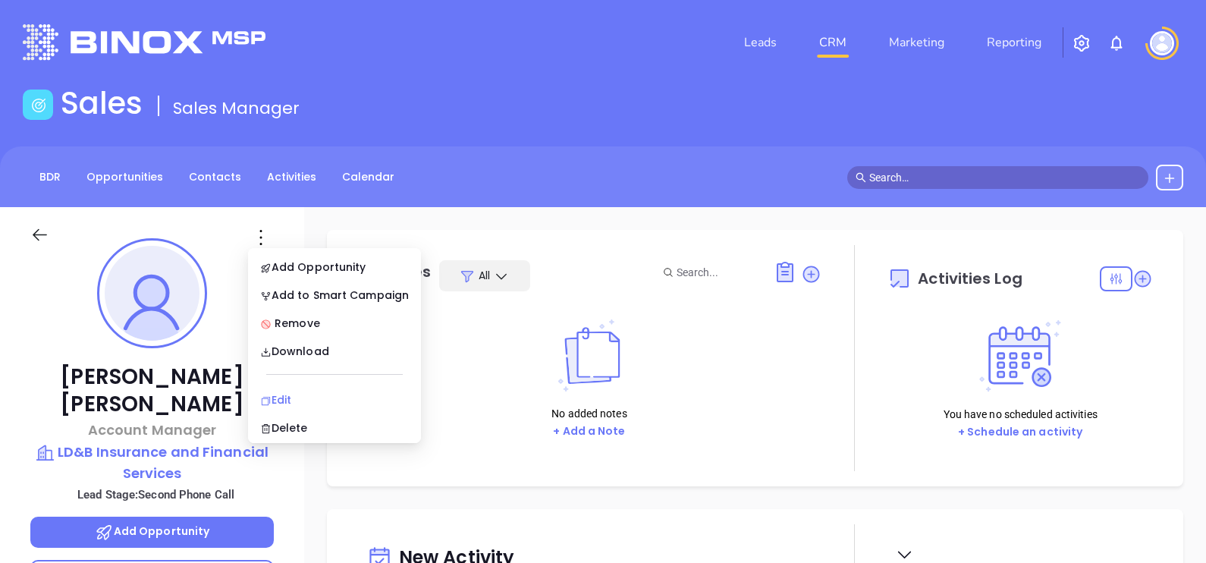
click at [310, 393] on div "Edit" at bounding box center [334, 399] width 149 height 17
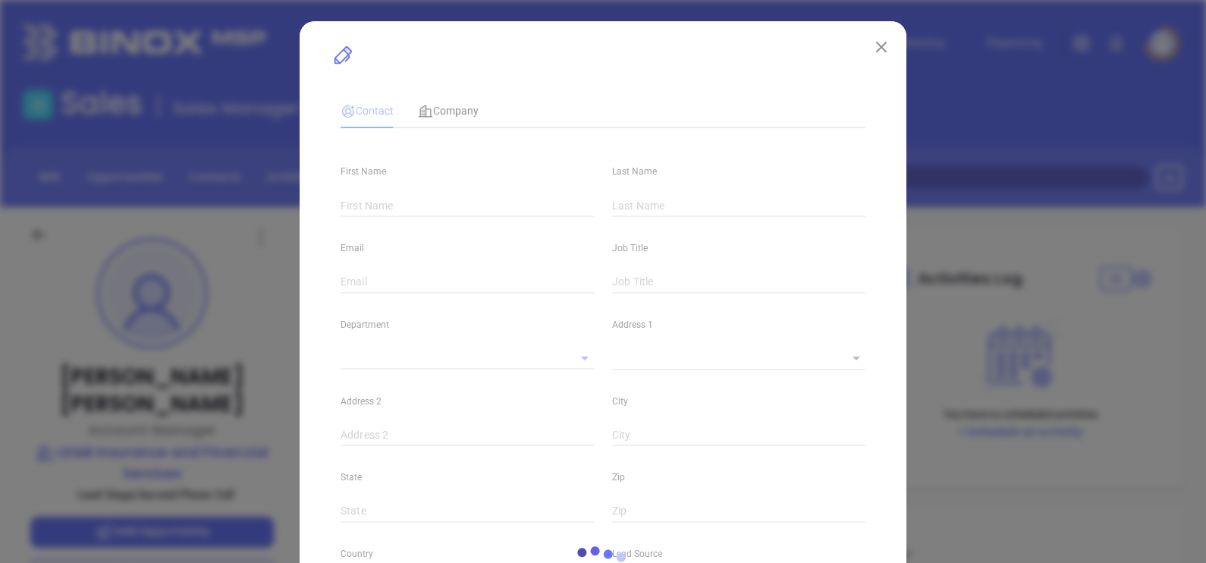
type input "[PERSON_NAME]"
type input "[PERSON_NAME][EMAIL_ADDRESS][DOMAIN_NAME]"
type input "Account Manager"
type input "1"
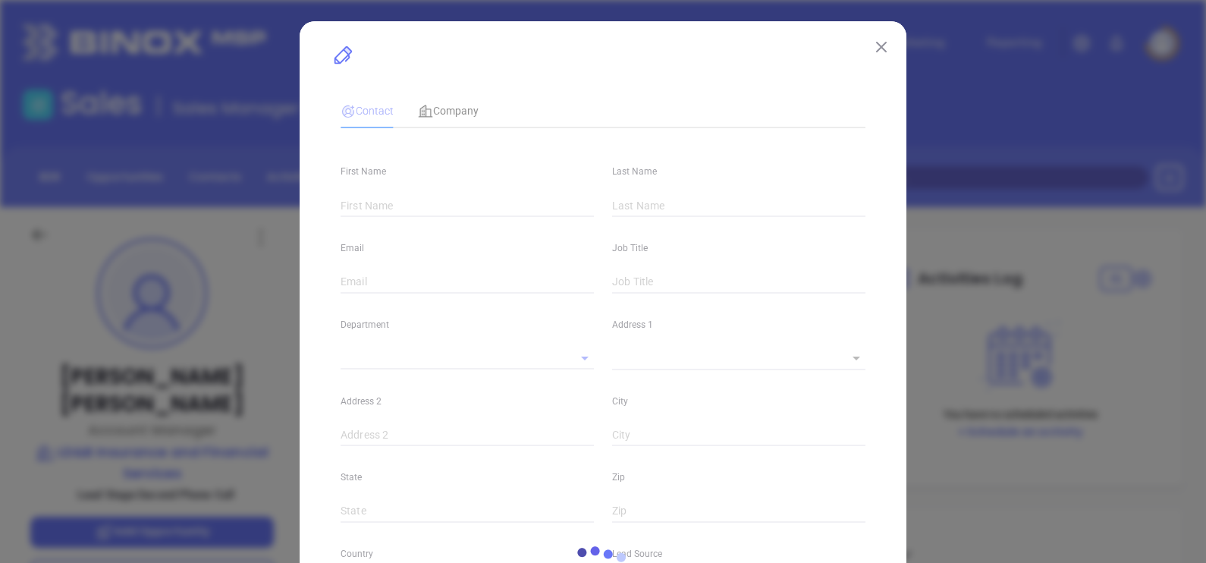
type input "[DOMAIN_NAME][URL][PERSON_NAME]"
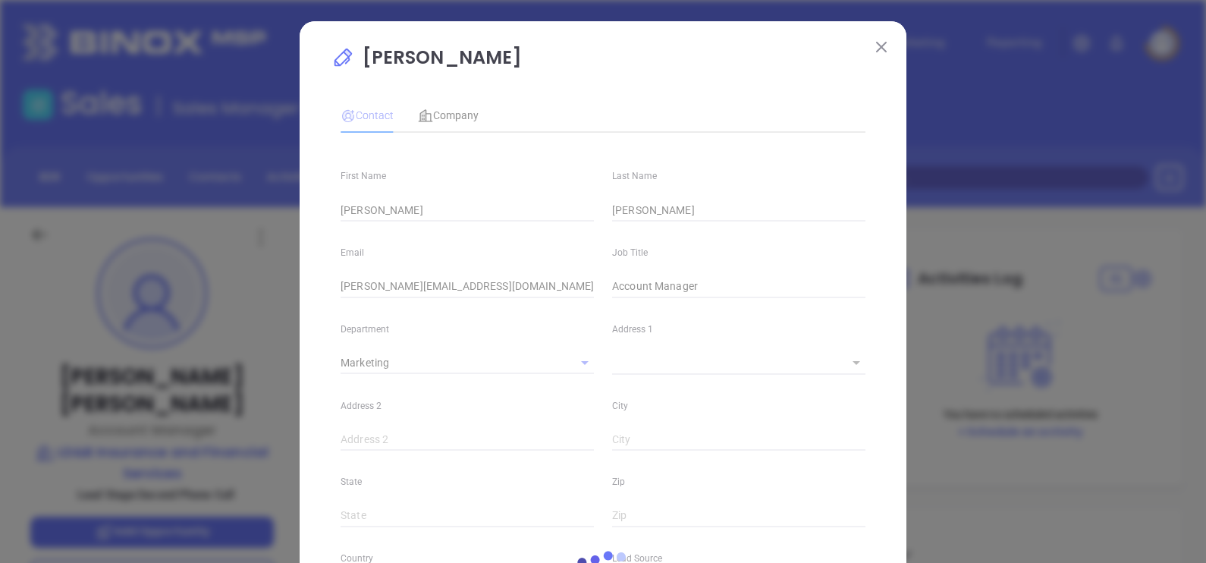
type input "Marketing"
type input "Website Reveal"
type input "undefined undefined"
type input "Second Phone Call"
type input "[PHONE_NUMBER]"
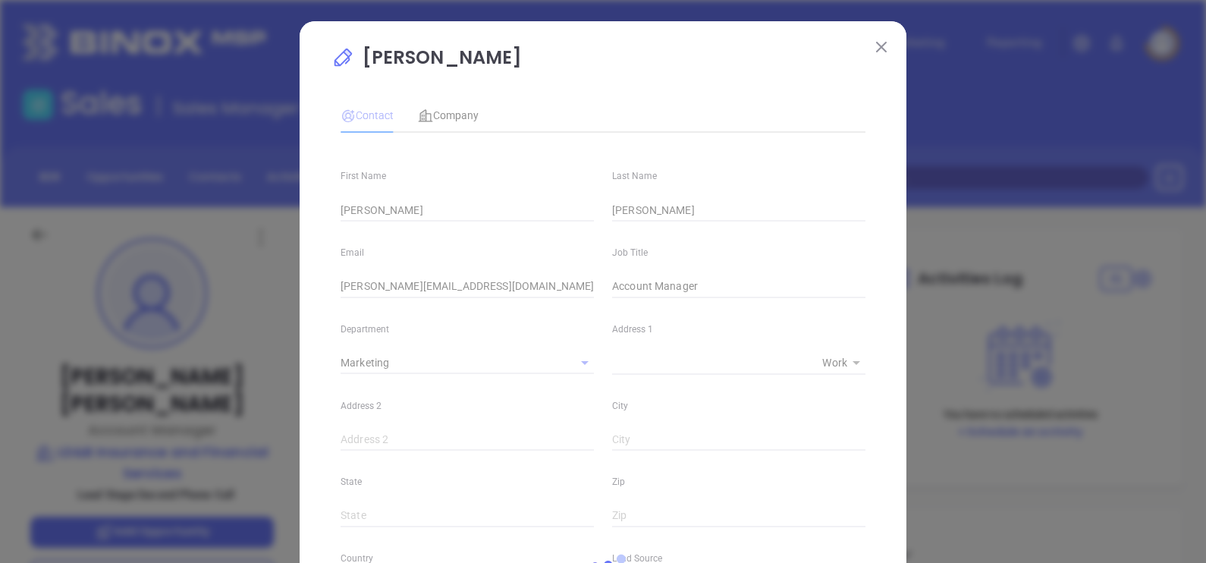
type input "1"
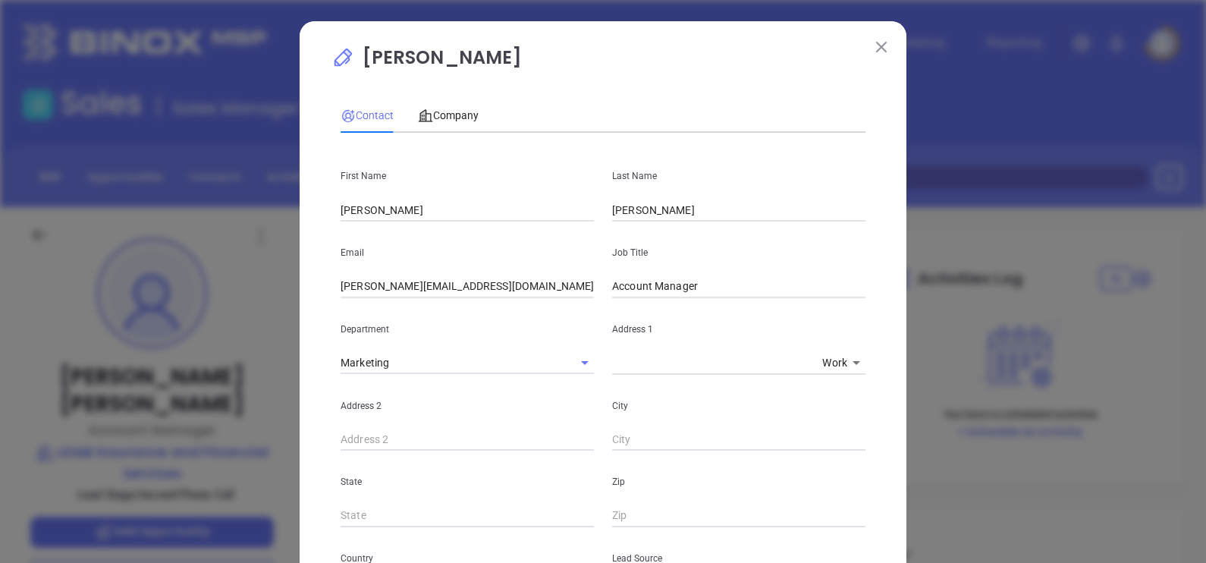
drag, startPoint x: 407, startPoint y: 207, endPoint x: 257, endPoint y: 205, distance: 150.2
click at [257, 205] on div "[PERSON_NAME] Contact Company First Name [PERSON_NAME] Last Name [PERSON_NAME] …" at bounding box center [603, 281] width 1206 height 563
paste input "[PERSON_NAME]"
drag, startPoint x: 456, startPoint y: 202, endPoint x: 1093, endPoint y: 40, distance: 657.5
click at [361, 243] on div "First Name [PERSON_NAME] Last Name [PERSON_NAME] Email [PERSON_NAME][EMAIL_ADDR…" at bounding box center [603, 565] width 525 height 840
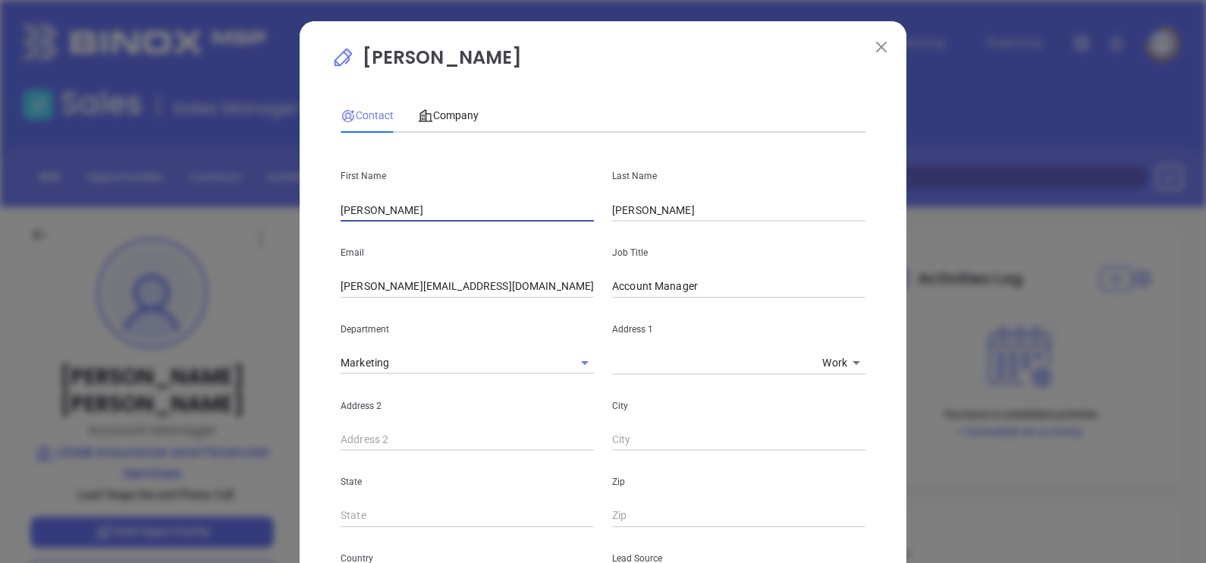
click at [456, 212] on input "[PERSON_NAME]" at bounding box center [467, 210] width 253 height 23
type input "[PERSON_NAME]"
drag, startPoint x: 653, startPoint y: 206, endPoint x: 501, endPoint y: 211, distance: 152.6
click at [501, 211] on div "First Name [PERSON_NAME] Last Name [PERSON_NAME]" at bounding box center [603, 183] width 543 height 77
paste input "[PERSON_NAME]"
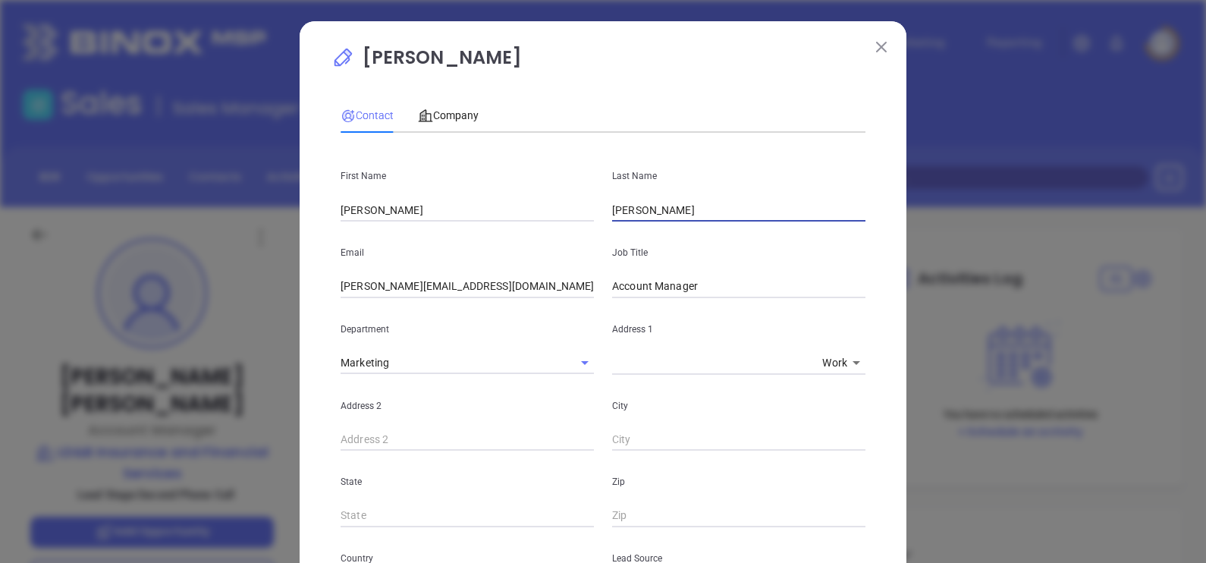
type input "[PERSON_NAME]"
click at [473, 231] on div "Email [PERSON_NAME][EMAIL_ADDRESS][DOMAIN_NAME]" at bounding box center [468, 260] width 272 height 77
click at [467, 211] on input "[PERSON_NAME]" at bounding box center [467, 210] width 253 height 23
type input "[PERSON_NAME]"
click at [375, 281] on input "[PERSON_NAME][EMAIL_ADDRESS][DOMAIN_NAME]" at bounding box center [467, 286] width 253 height 23
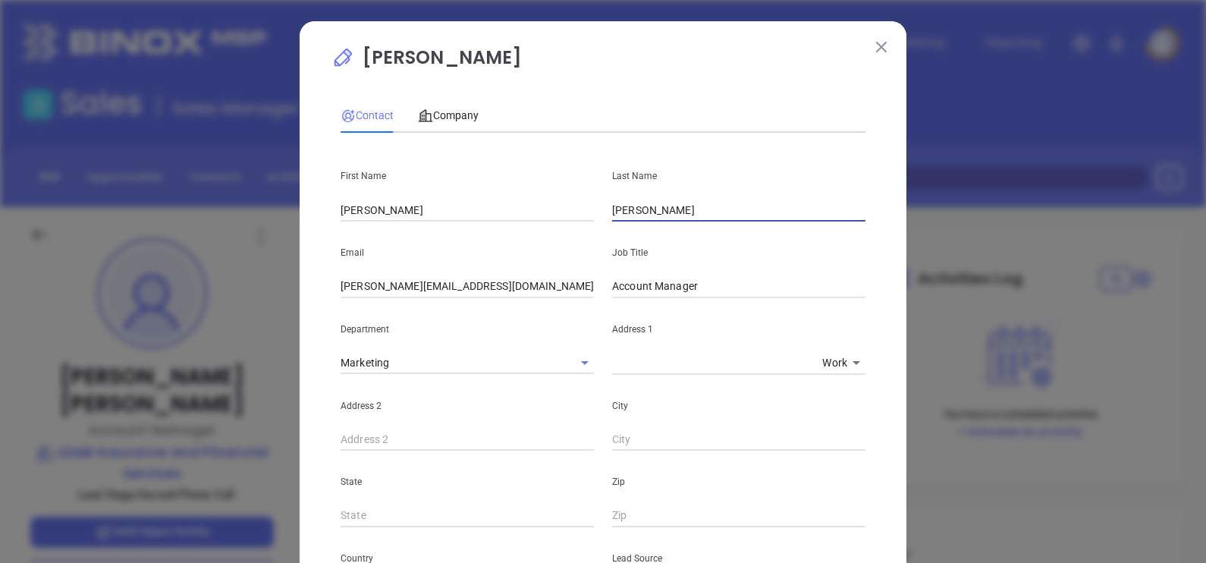
click at [668, 209] on input "[PERSON_NAME]" at bounding box center [738, 210] width 253 height 23
drag, startPoint x: 680, startPoint y: 211, endPoint x: 577, endPoint y: 215, distance: 102.5
click at [577, 215] on div "First Name [PERSON_NAME] Last Name [PERSON_NAME]" at bounding box center [603, 183] width 543 height 77
click at [359, 288] on input "[PERSON_NAME][EMAIL_ADDRESS][DOMAIN_NAME]" at bounding box center [467, 286] width 253 height 23
drag, startPoint x: 372, startPoint y: 285, endPoint x: 337, endPoint y: 293, distance: 35.9
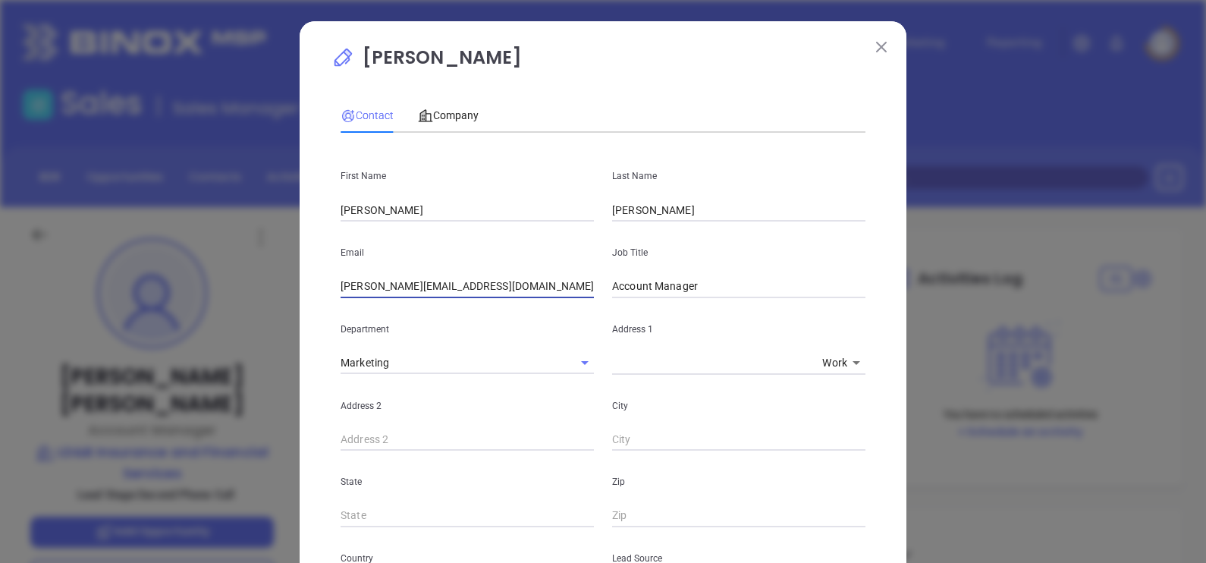
click at [341, 293] on input "[PERSON_NAME][EMAIL_ADDRESS][DOMAIN_NAME]" at bounding box center [467, 286] width 253 height 23
paste input "[PERSON_NAME]"
click at [344, 287] on input "[EMAIL_ADDRESS][DOMAIN_NAME]" at bounding box center [467, 286] width 253 height 23
type input "[EMAIL_ADDRESS][DOMAIN_NAME]"
type input "CFO"
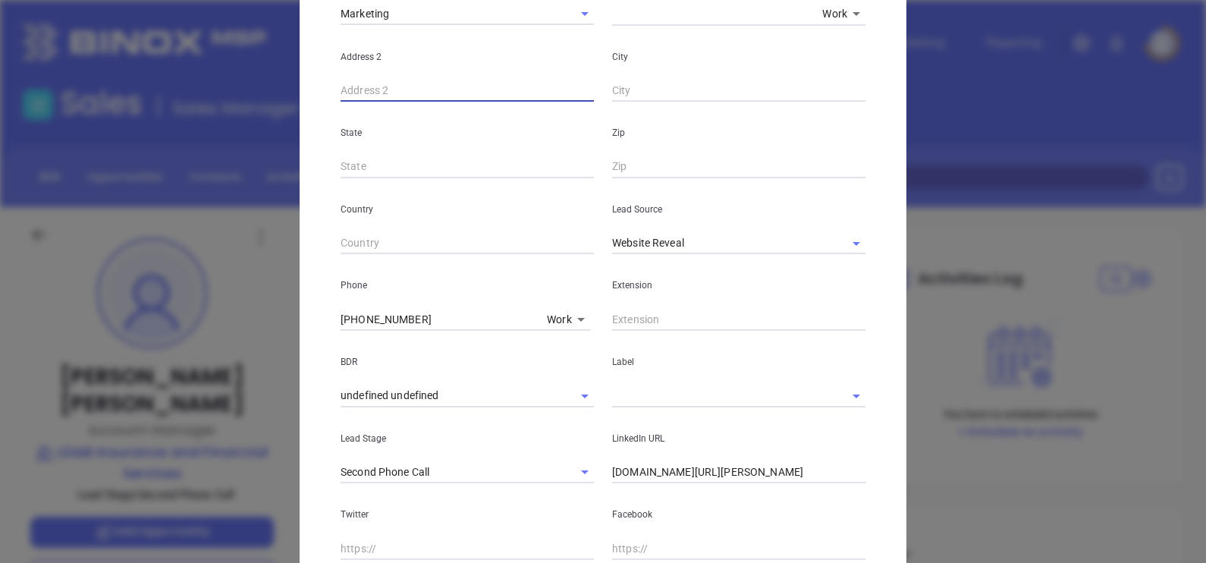
scroll to position [379, 0]
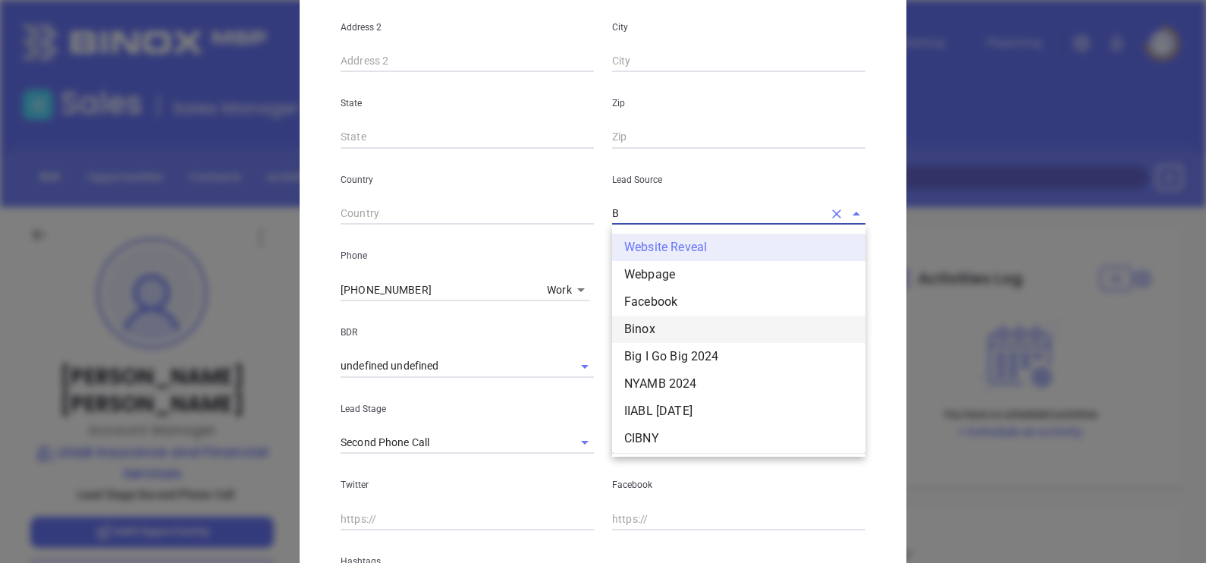
click at [670, 332] on li "Binox" at bounding box center [738, 329] width 253 height 27
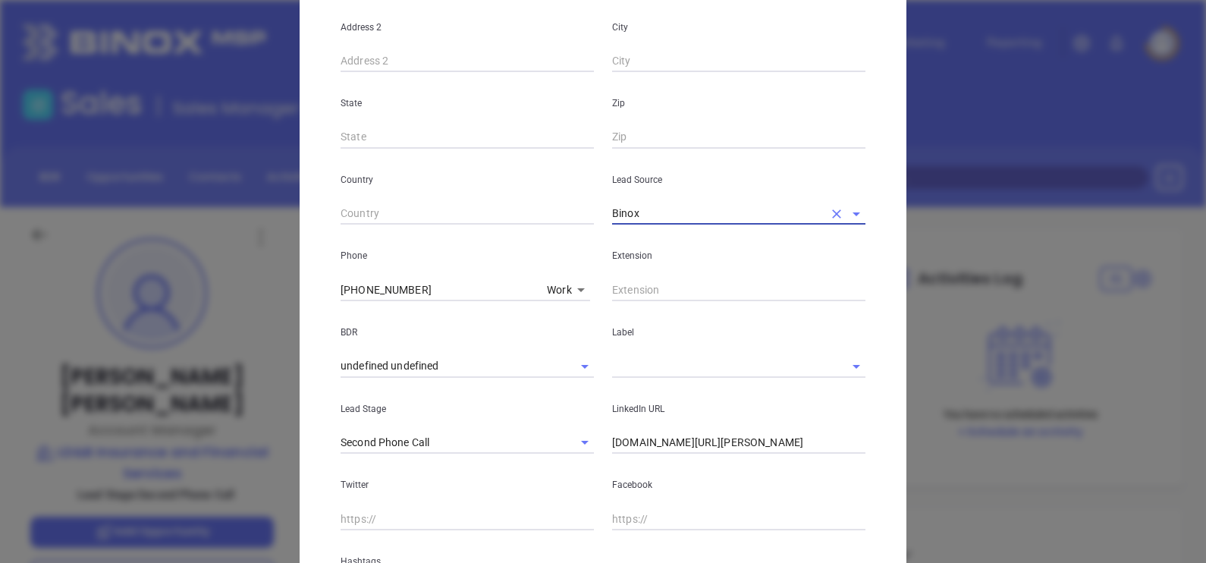
type input "Binox"
click at [629, 369] on input "text" at bounding box center [717, 366] width 211 height 22
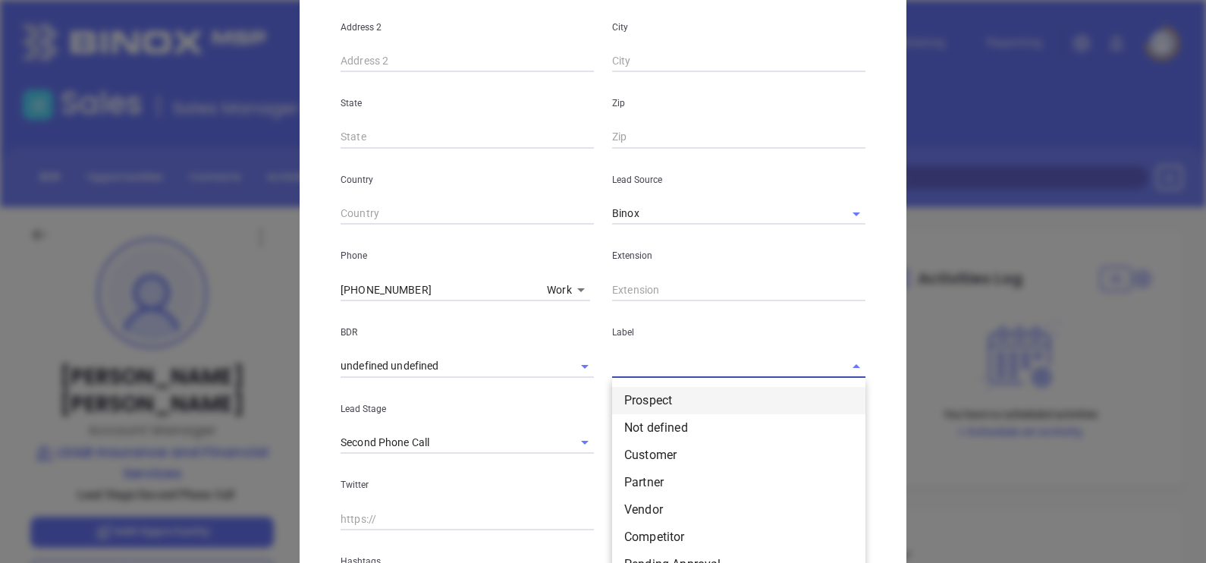
click at [655, 394] on li "Prospect" at bounding box center [738, 400] width 253 height 27
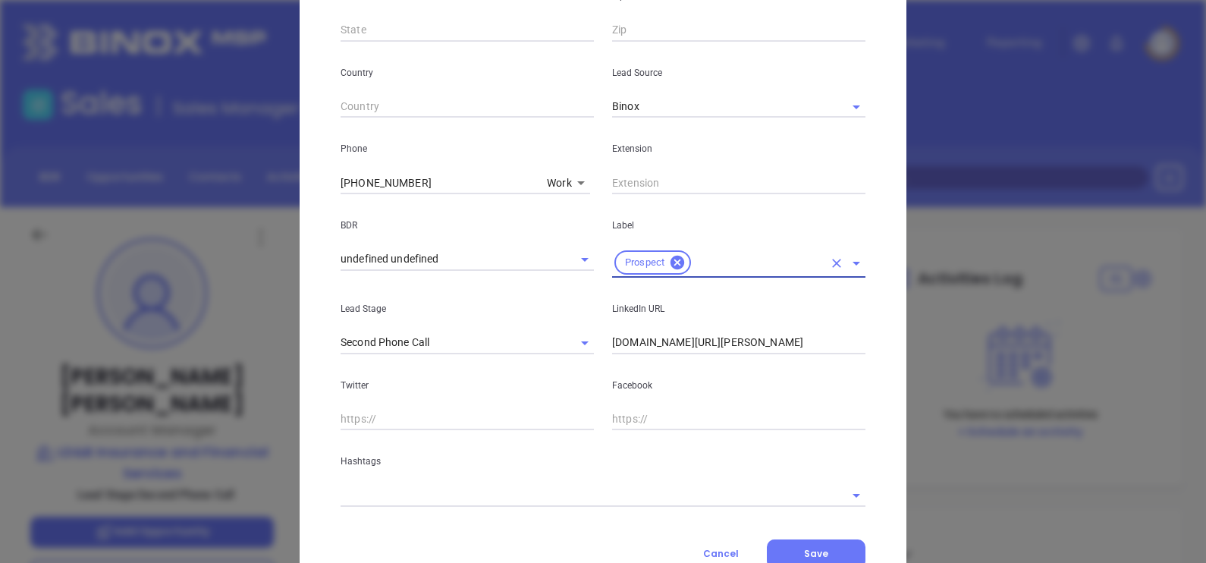
scroll to position [543, 0]
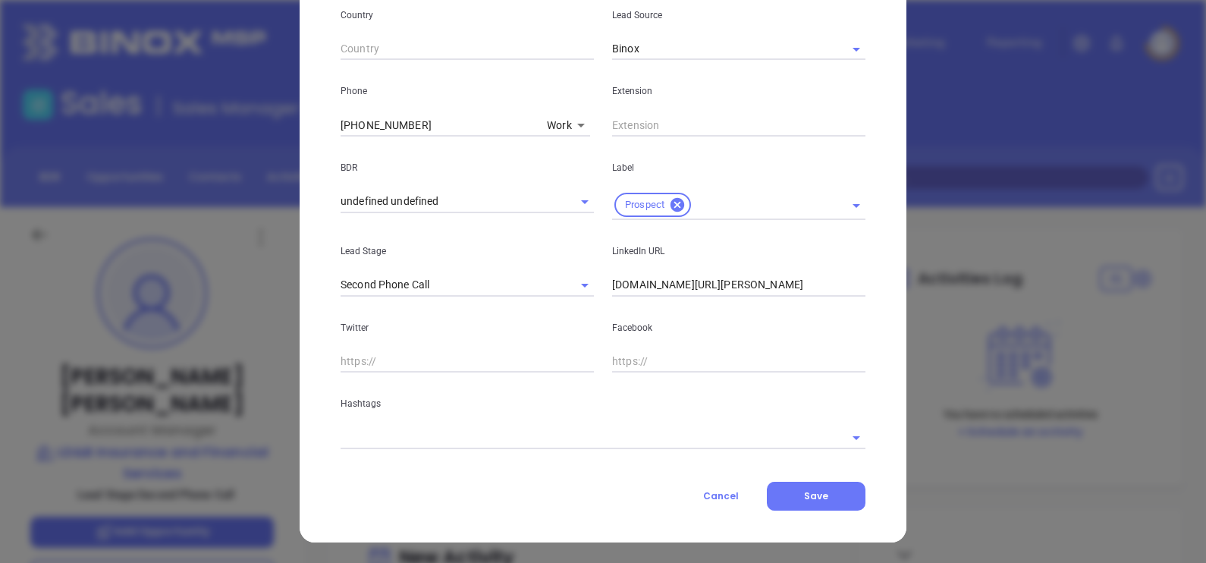
drag, startPoint x: 834, startPoint y: 303, endPoint x: 827, endPoint y: 288, distance: 16.6
click at [828, 293] on div "First Name Kevin Last Name Longenecker Email klongenecker@ldbinsurance.com Job …" at bounding box center [603, 25] width 525 height 847
click at [827, 285] on input "linkedin.com/in/kenneth-combs-17997b54" at bounding box center [738, 285] width 253 height 23
click at [827, 284] on input "linkedin.com/in/kenneth-combs-17997b54" at bounding box center [738, 285] width 253 height 23
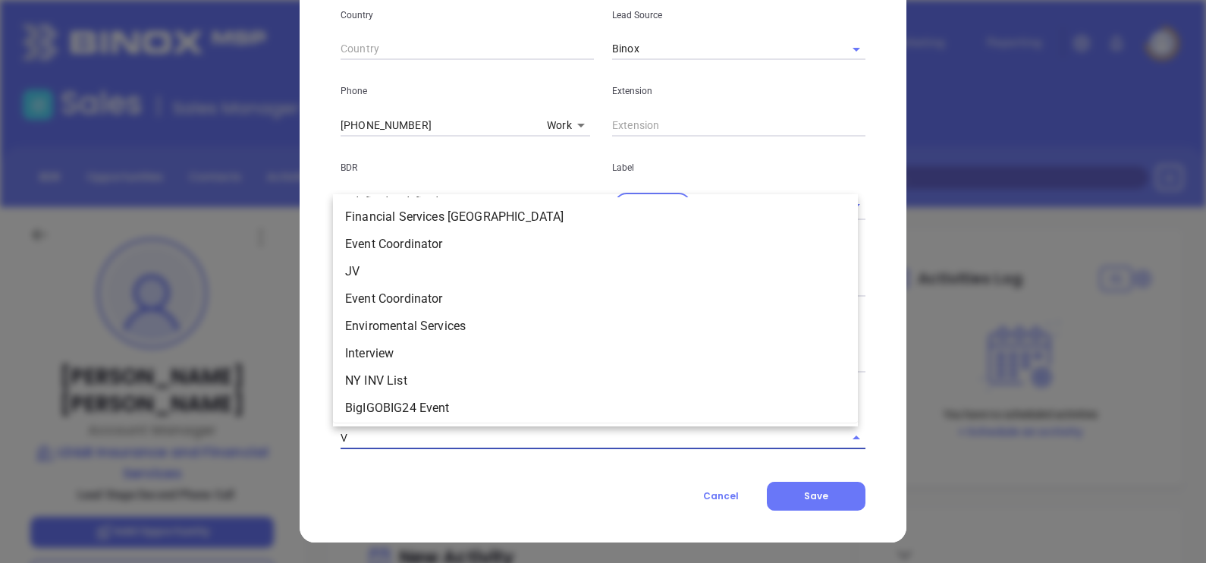
type input "VA"
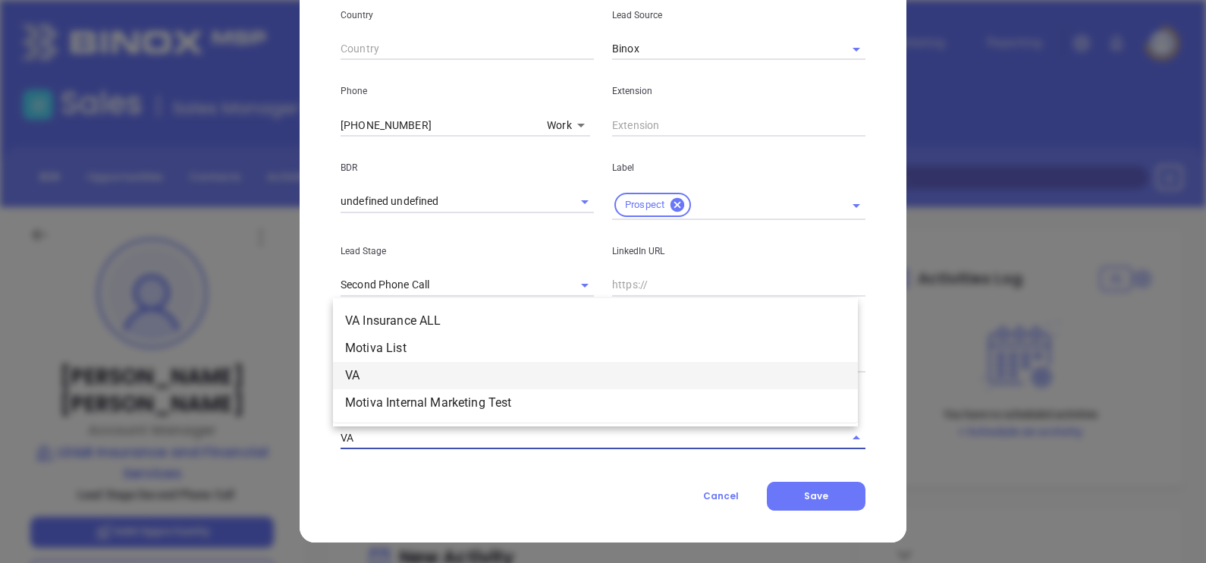
click at [398, 372] on li "VA" at bounding box center [595, 375] width 525 height 27
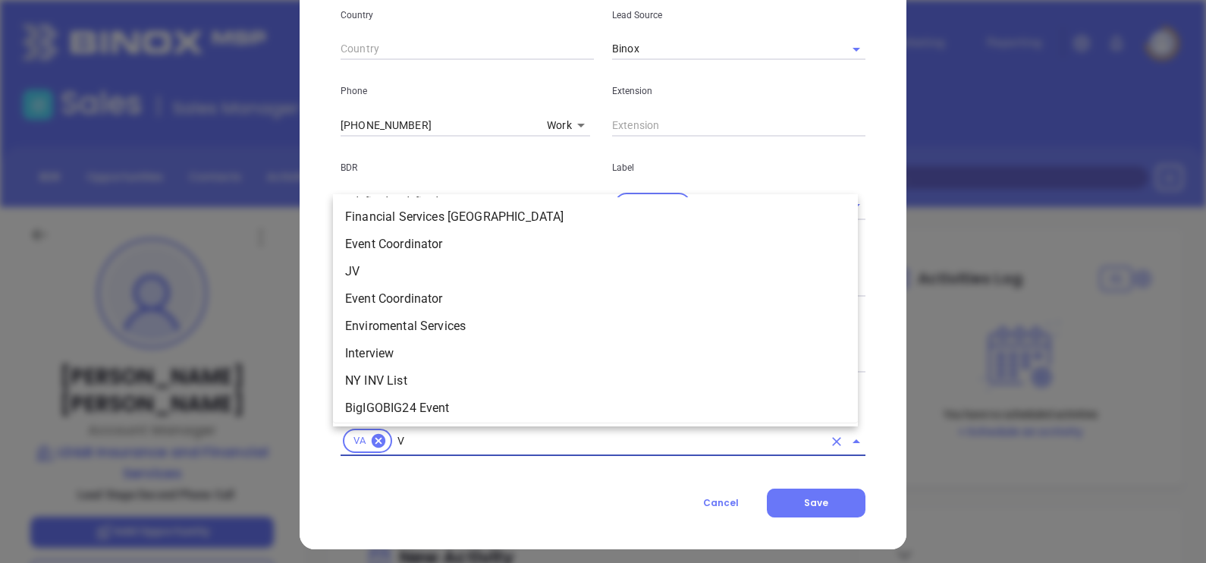
scroll to position [1422, 0]
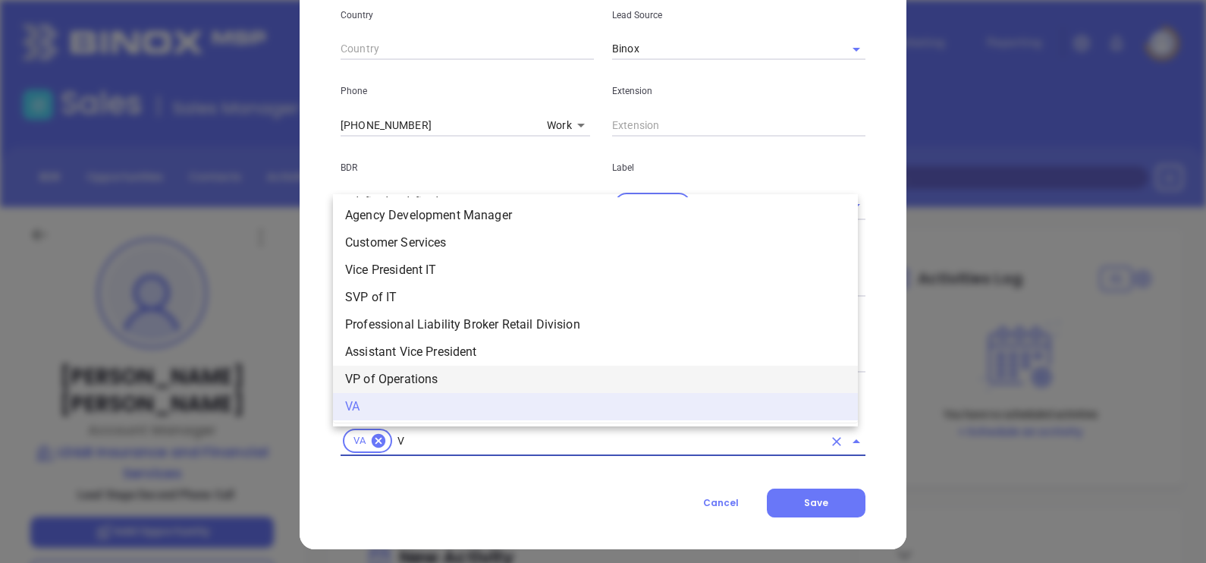
type input "VA"
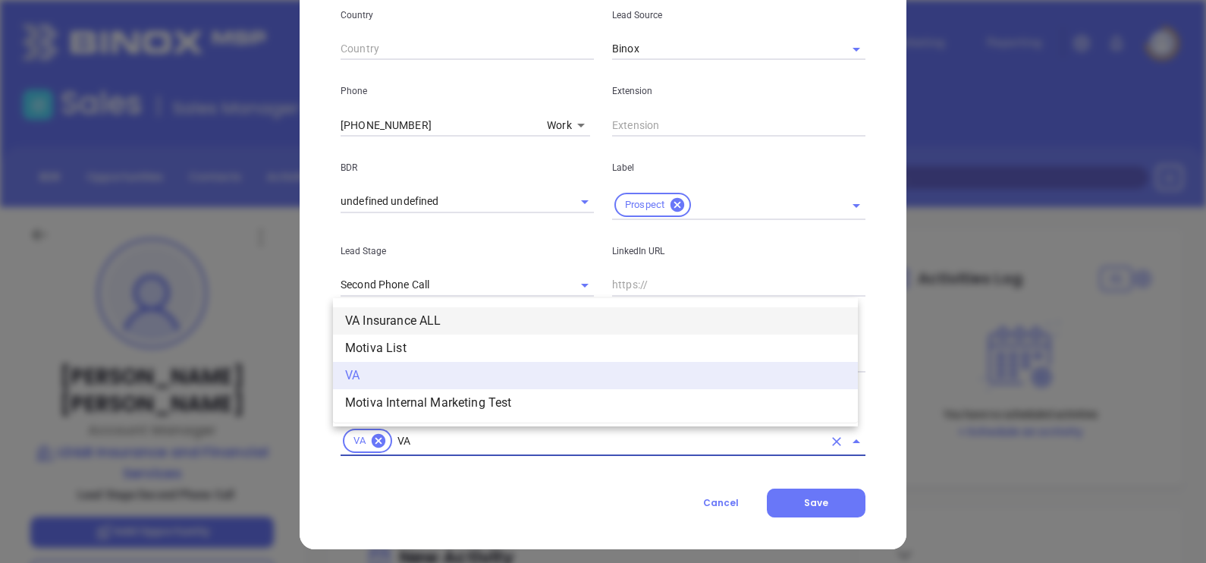
click at [376, 314] on li "VA Insurance ALL" at bounding box center [595, 320] width 525 height 27
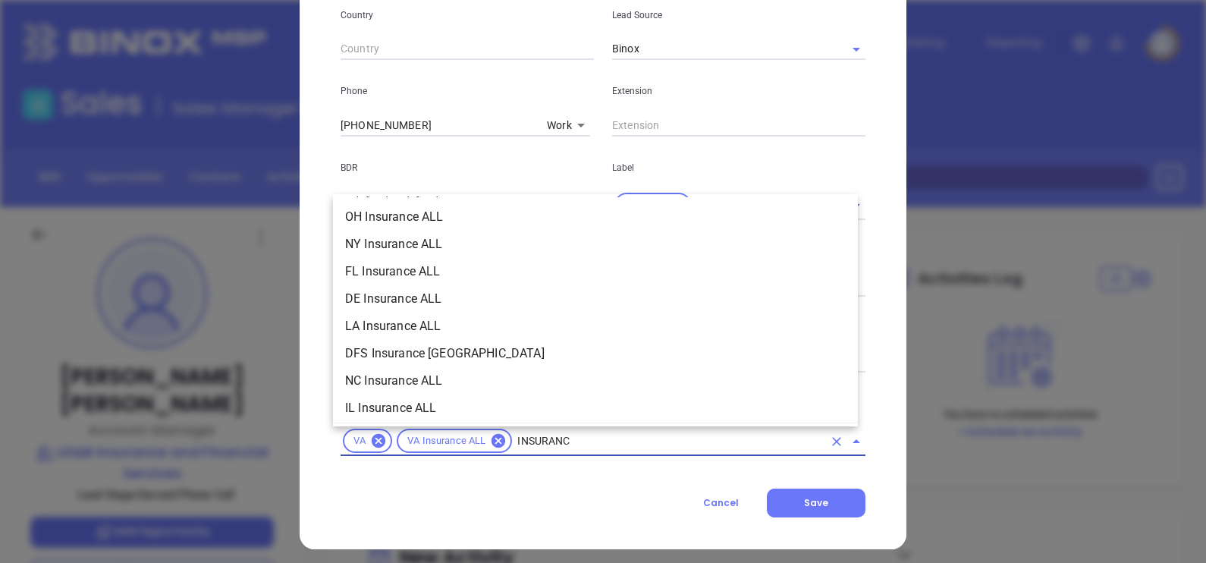
type input "INSURANCE"
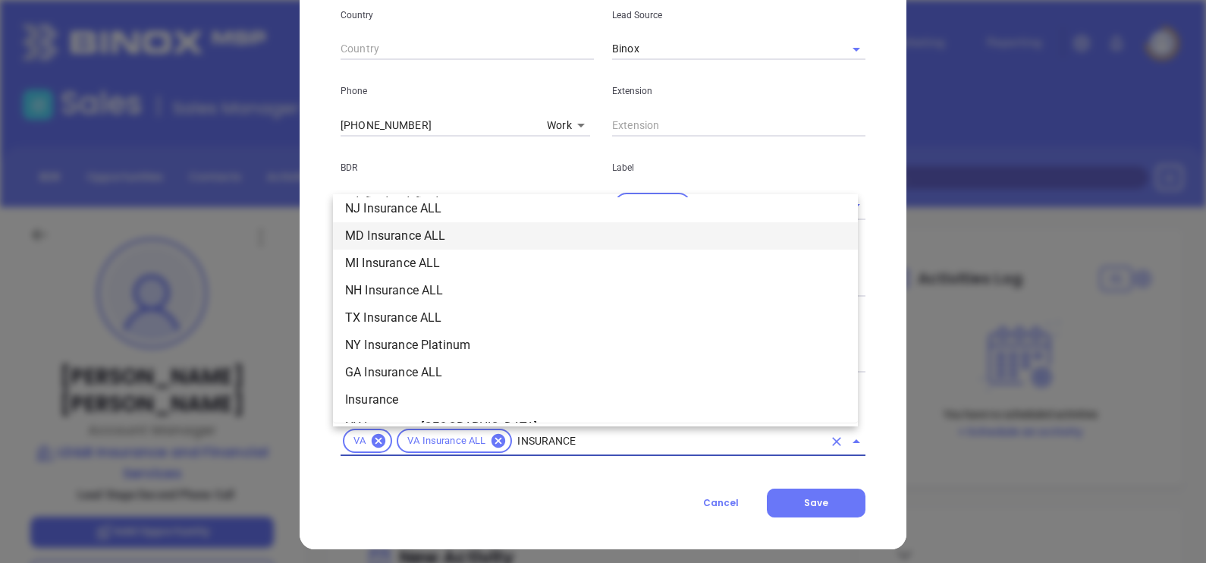
scroll to position [474, 0]
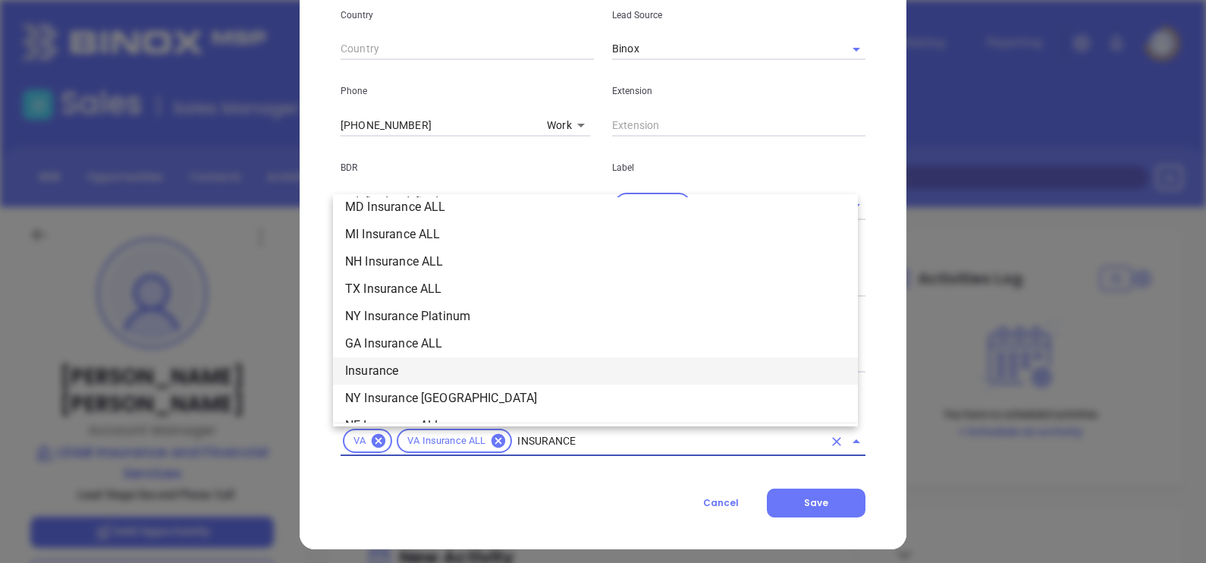
click at [430, 368] on li "Insurance" at bounding box center [595, 370] width 525 height 27
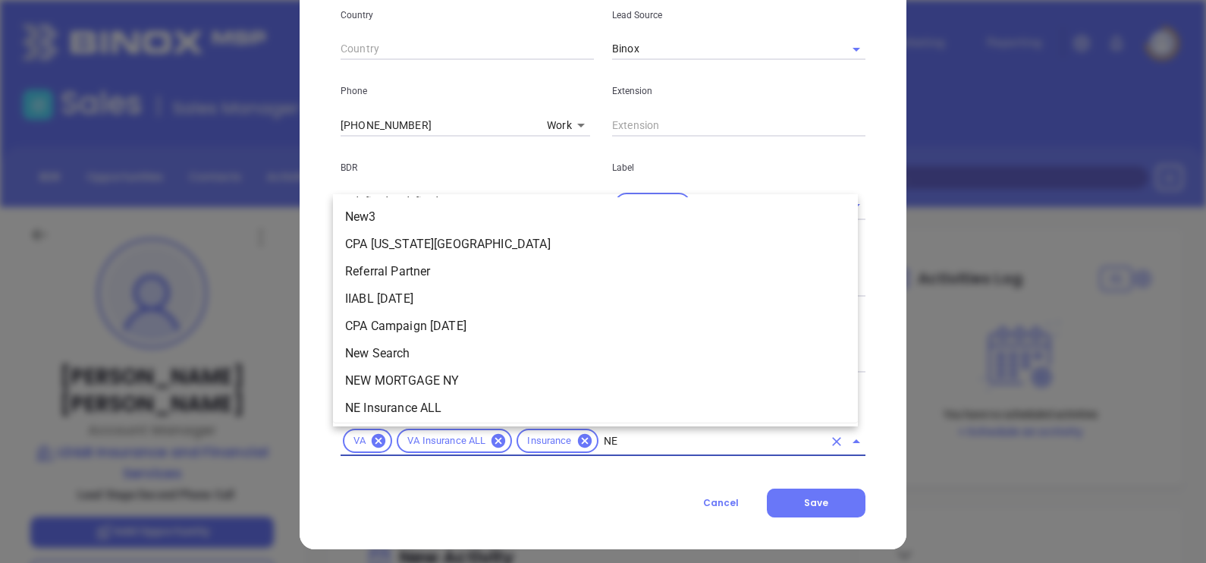
type input "NEW"
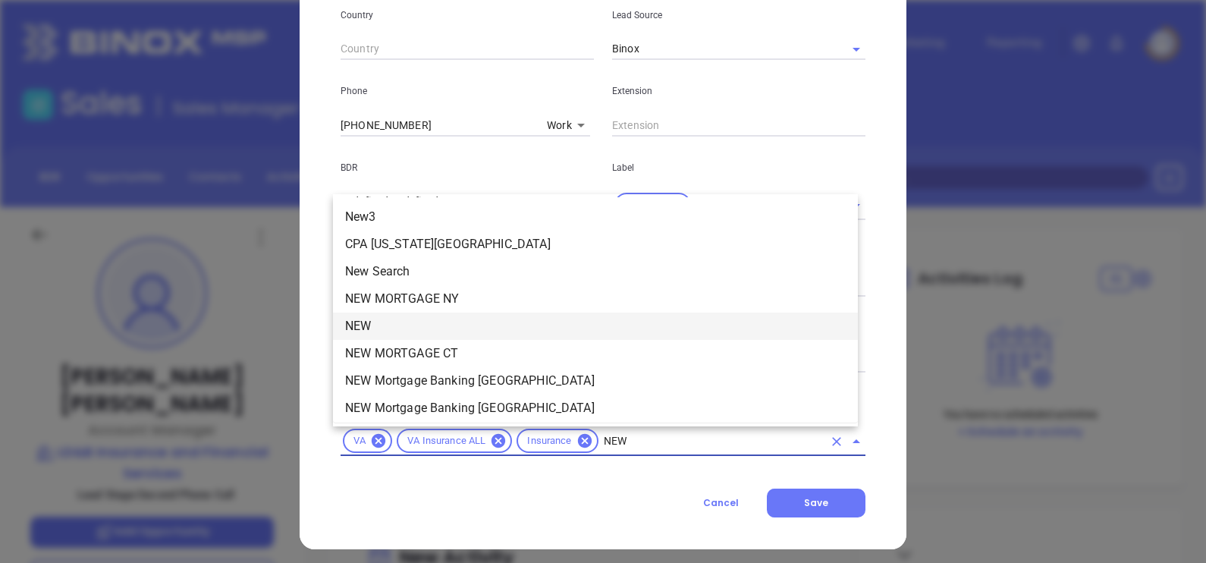
click at [361, 322] on li "NEW" at bounding box center [595, 326] width 525 height 27
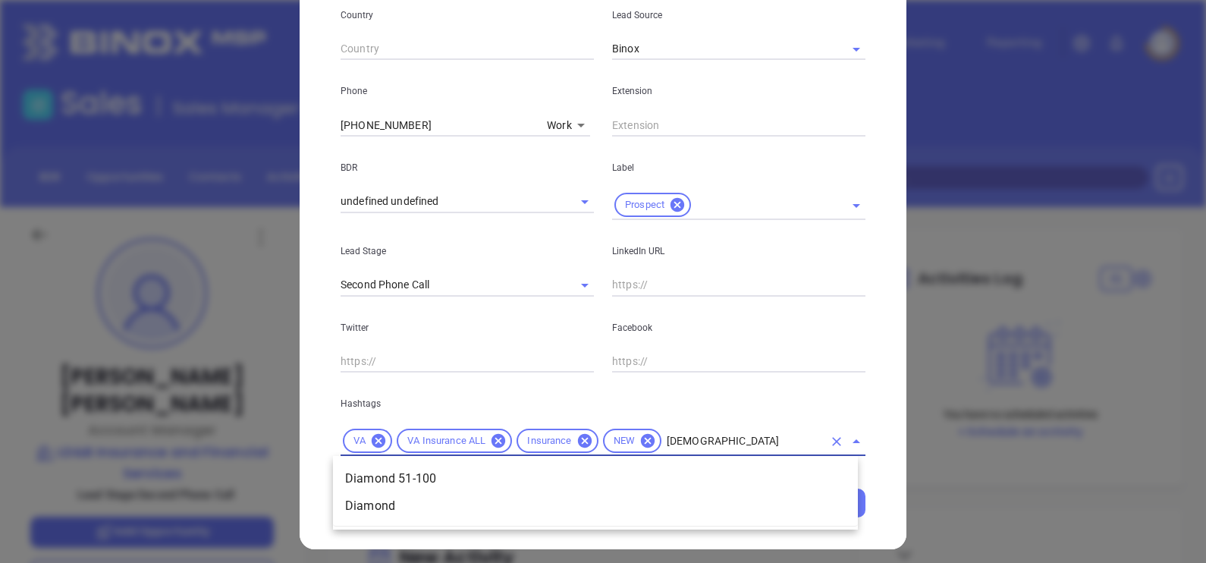
type input "DIAMOND"
click at [714, 474] on li "Diamond 51-100" at bounding box center [595, 478] width 525 height 27
type input "PROSPE"
click at [709, 462] on ul "Prospect Prospect JV-BigI2025" at bounding box center [595, 492] width 525 height 67
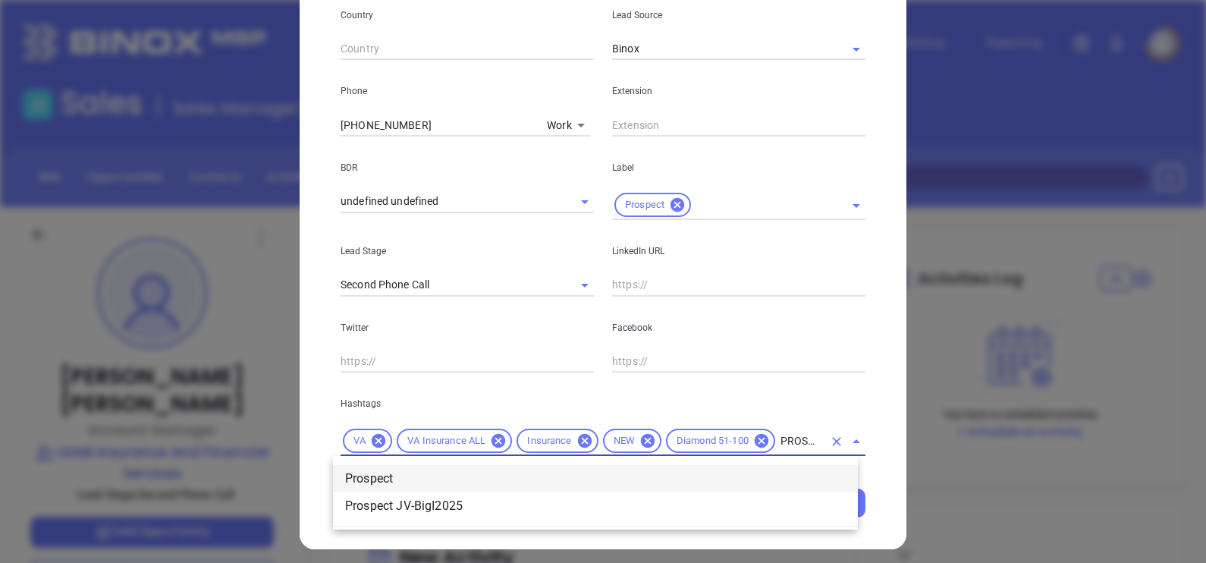
click at [713, 474] on li "Prospect" at bounding box center [595, 478] width 525 height 27
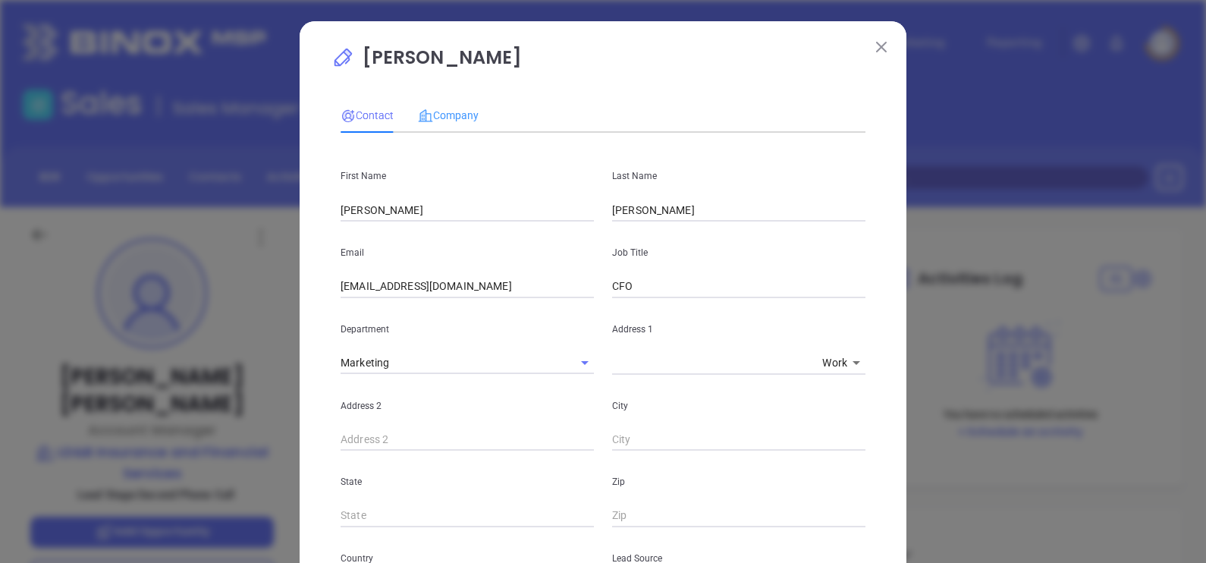
click at [442, 102] on div "Company" at bounding box center [448, 115] width 61 height 35
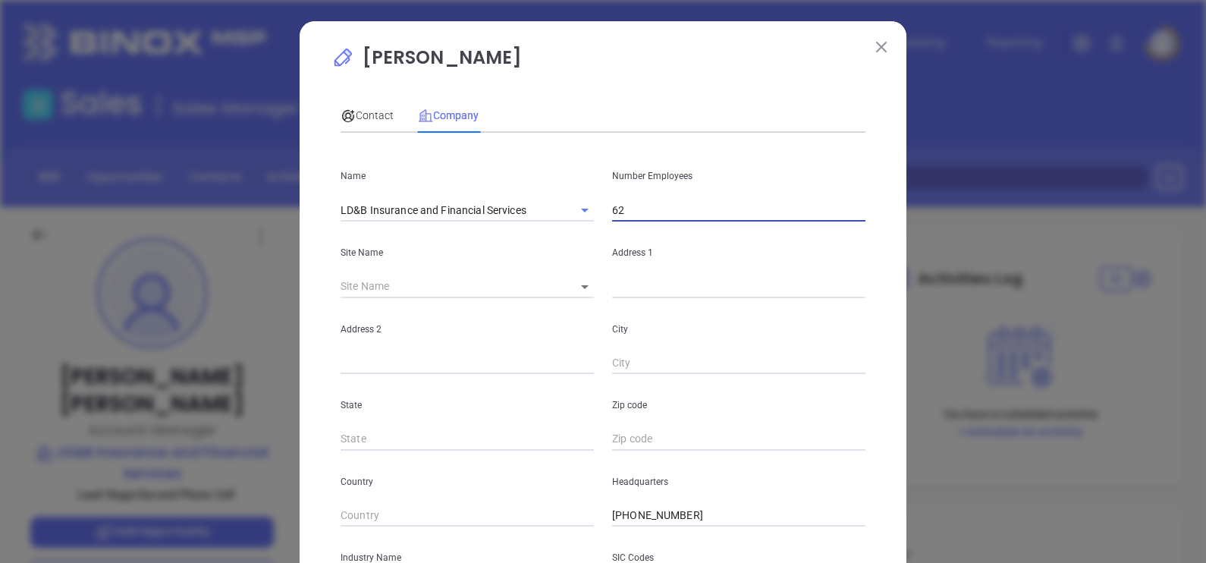
click at [627, 208] on input "62" at bounding box center [738, 210] width 253 height 23
click at [628, 206] on input "62" at bounding box center [738, 210] width 253 height 23
type input "78"
click at [580, 291] on body "Leads CRM Marketing Reporting Financial Leads Leads Sales Sales Manager BDR Opp…" at bounding box center [603, 281] width 1206 height 563
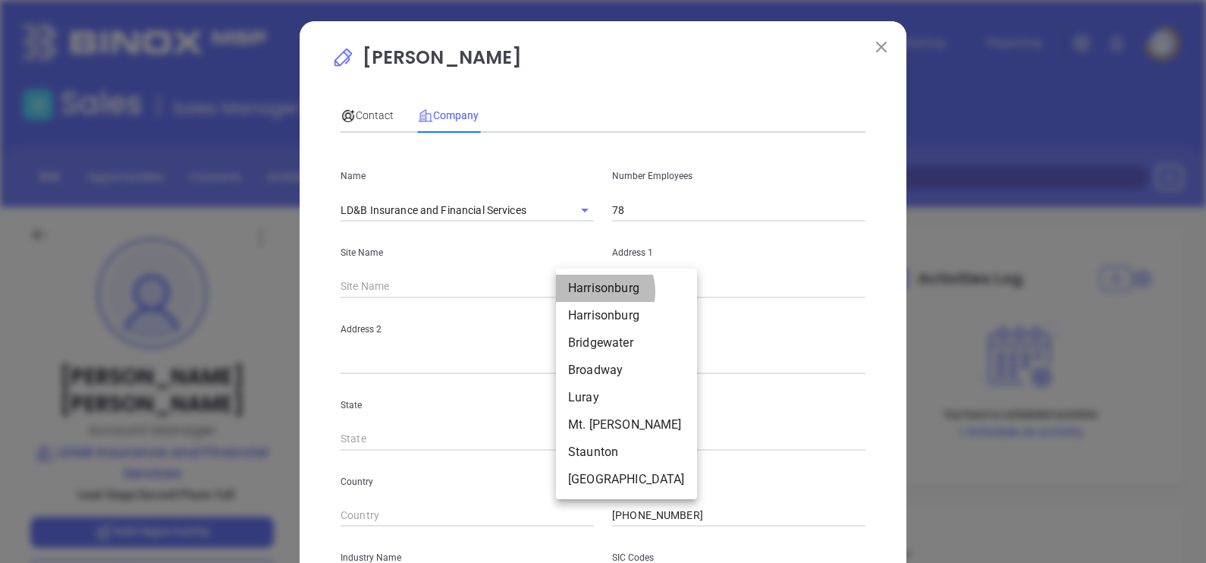
click at [598, 292] on li "Harrisonburg" at bounding box center [626, 288] width 141 height 27
type input "Harrisonburg"
type input "126317"
type input "205 S Liberty St"
type input "Harrisonburg"
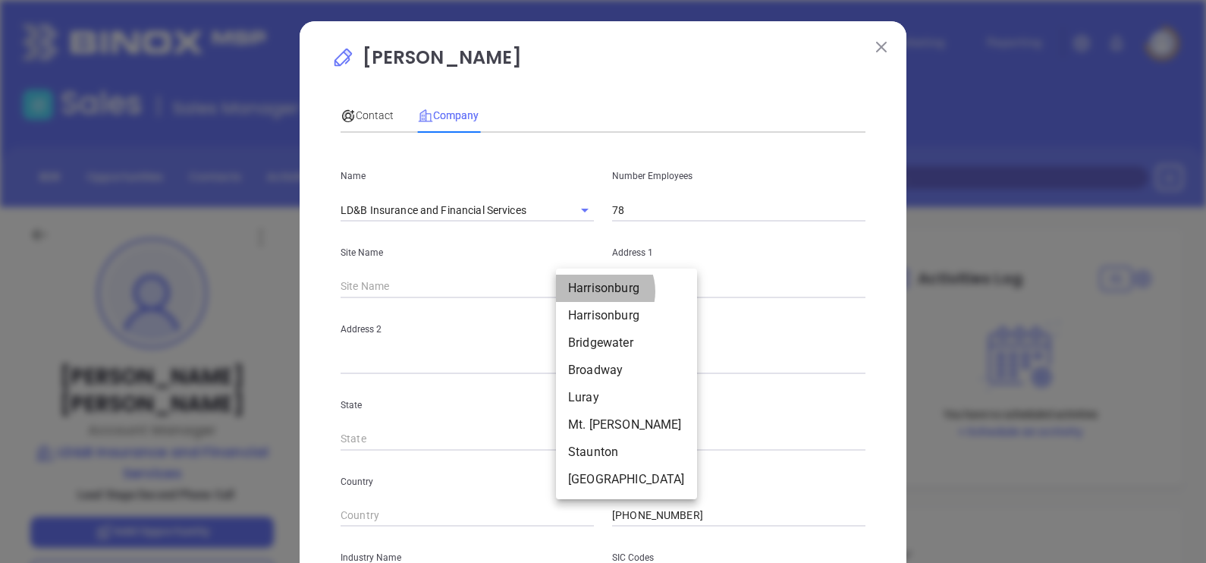
type input "VA"
type input "22801-3638"
type input "US"
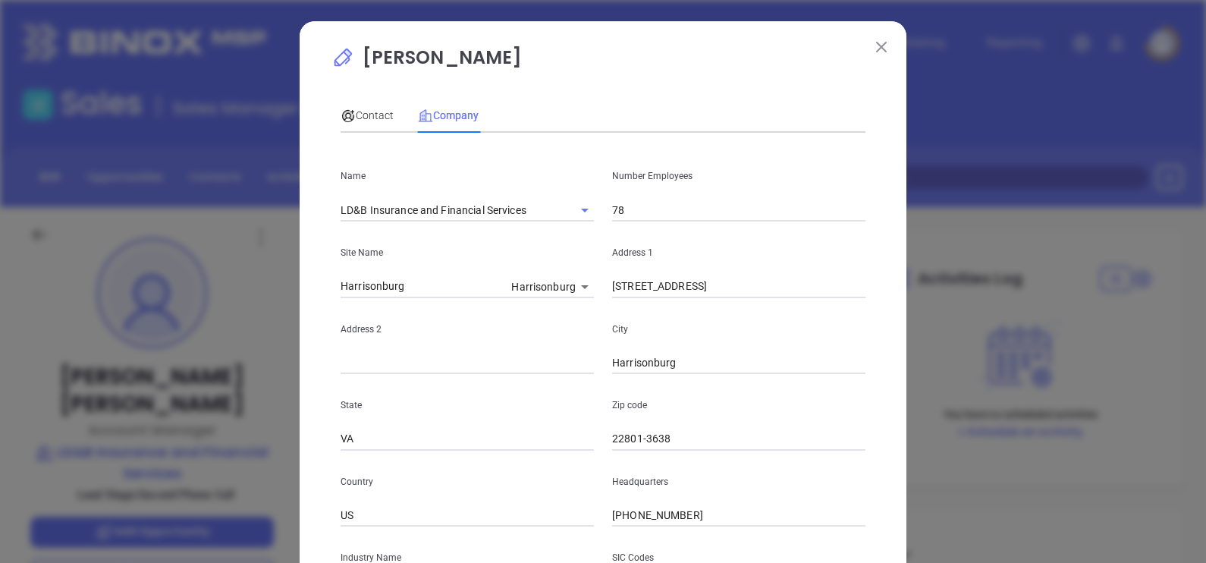
click at [745, 369] on input "Harrisonburg" at bounding box center [738, 363] width 253 height 23
click at [633, 440] on input "22801-3638" at bounding box center [738, 439] width 253 height 23
click at [637, 442] on input "22801-3638" at bounding box center [738, 439] width 253 height 23
click at [725, 436] on input "22801-3638" at bounding box center [738, 439] width 253 height 23
drag, startPoint x: 689, startPoint y: 451, endPoint x: 693, endPoint y: 442, distance: 9.2
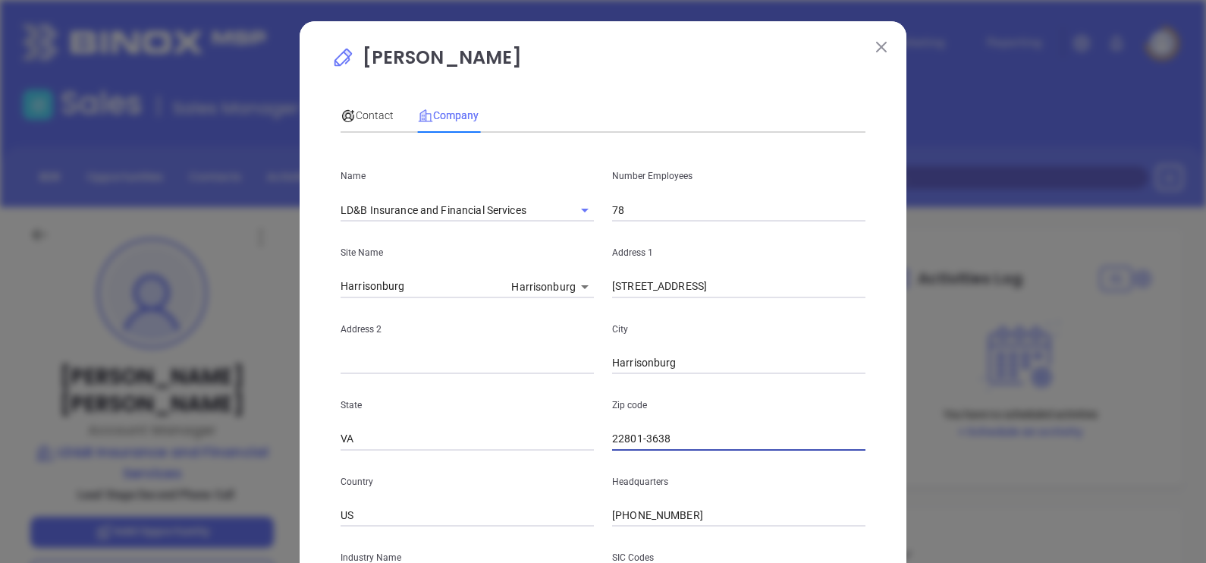
click at [689, 451] on div "Name LD&B Insurance and Financial Services Number Employees 78 Site Name Harris…" at bounding box center [603, 450] width 525 height 611
click at [696, 417] on div "Zip code 22801-3638" at bounding box center [739, 412] width 272 height 77
drag, startPoint x: 637, startPoint y: 435, endPoint x: 750, endPoint y: 426, distance: 113.4
click at [750, 426] on div "Zip code 22801-3638" at bounding box center [739, 412] width 272 height 77
type input "22801"
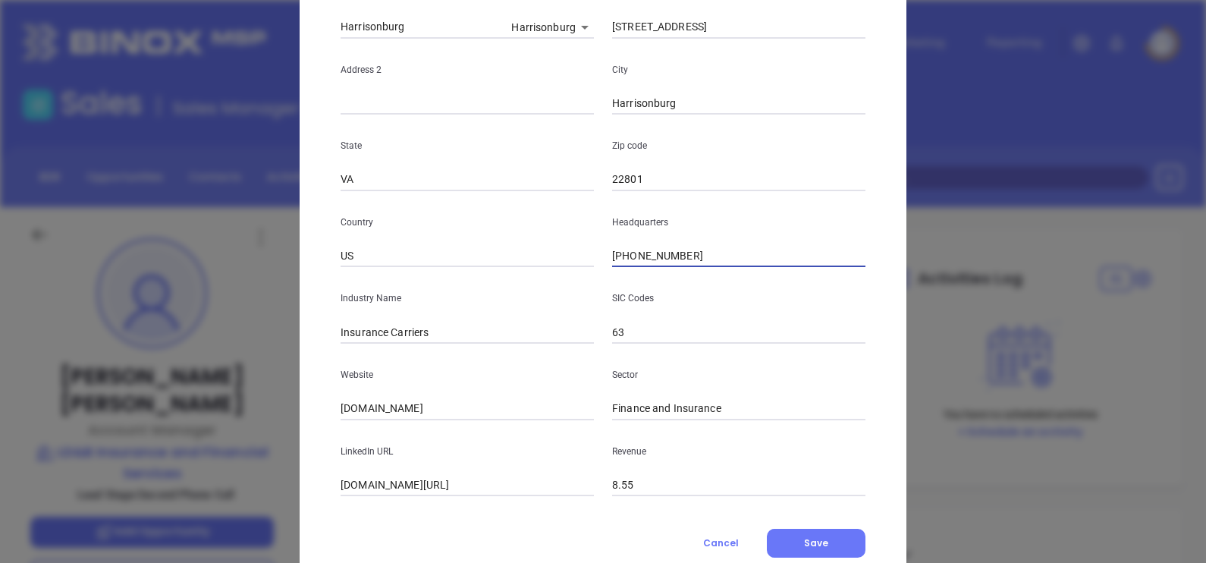
scroll to position [307, 0]
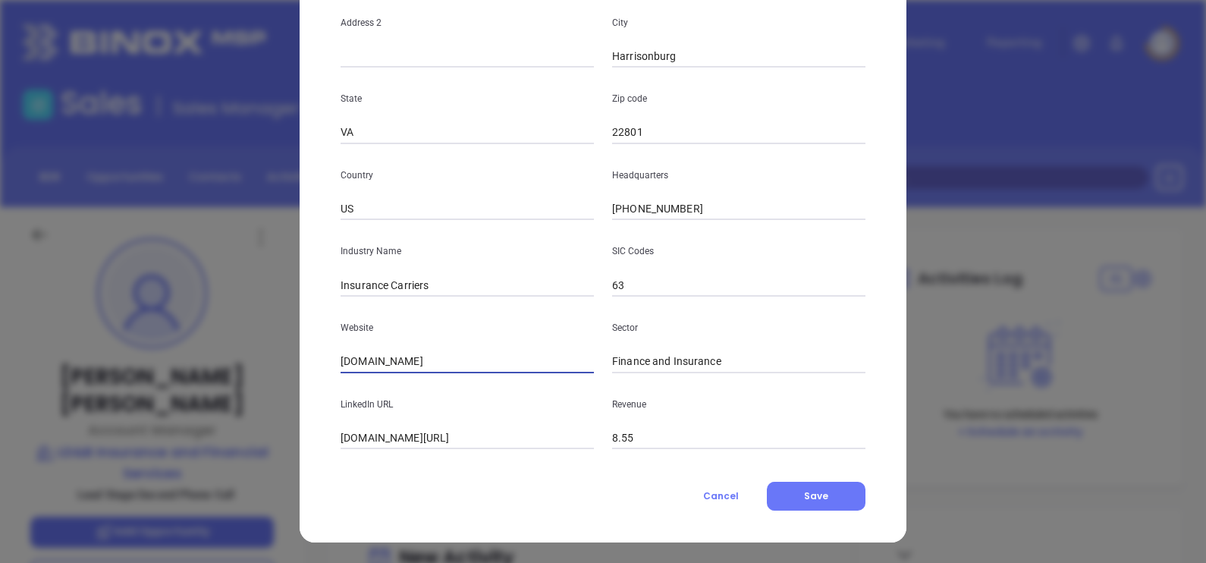
click at [432, 359] on input "ldbinsurance.com" at bounding box center [467, 362] width 253 height 23
click at [432, 357] on input "ldbinsurance.com" at bounding box center [467, 362] width 253 height 23
click at [456, 335] on p "Website" at bounding box center [467, 327] width 253 height 17
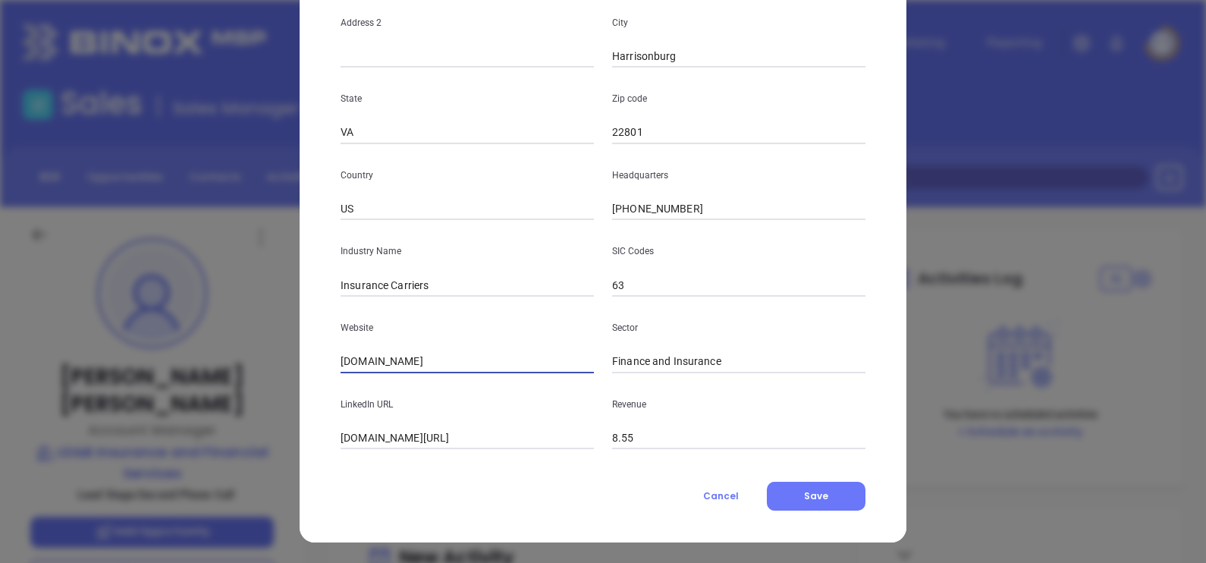
drag, startPoint x: 440, startPoint y: 357, endPoint x: 288, endPoint y: 344, distance: 152.3
click at [288, 344] on div "Kenneth Combs Contact Company First Name Kevin Last Name Longenecker Email klon…" at bounding box center [603, 281] width 1206 height 563
paste input "https://www.ldbinsurance.com/"
type input "https://www.ldbinsurance.com/"
click at [457, 437] on input "linkedin.com/company/ld%26b-insurance-and-financial-services" at bounding box center [467, 438] width 253 height 23
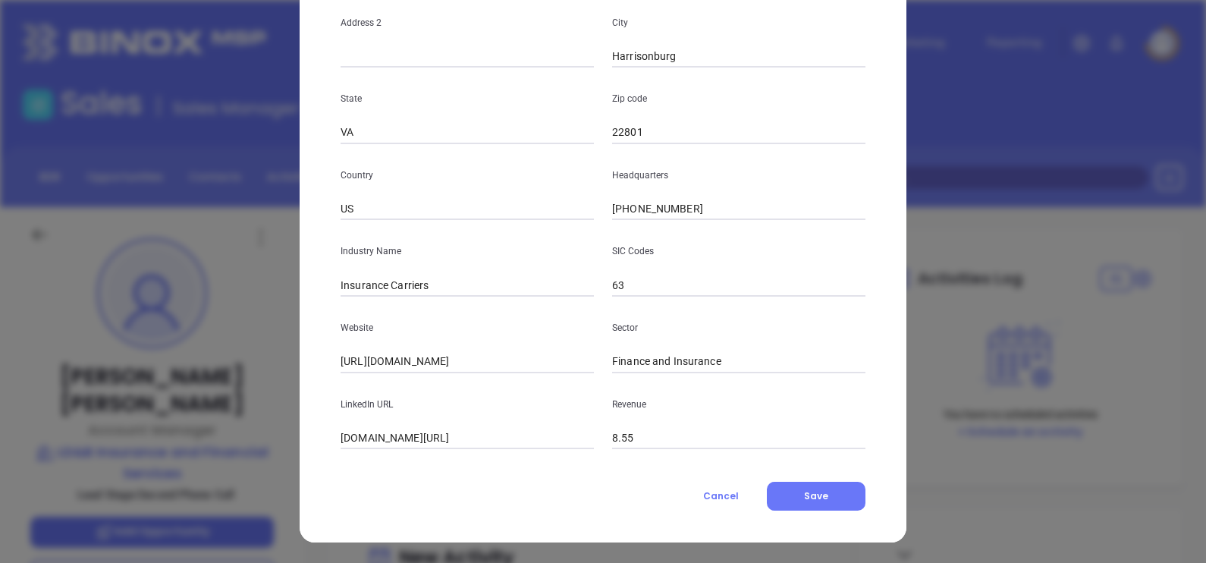
drag, startPoint x: 532, startPoint y: 451, endPoint x: 519, endPoint y: 440, distance: 17.2
click at [531, 451] on div "Contact Company First Name Kevin Last Name Longenecker Email klongenecker@ldbin…" at bounding box center [603, 147] width 525 height 727
click at [519, 439] on input "linkedin.com/company/ld%26b-insurance-and-financial-services" at bounding box center [467, 438] width 253 height 23
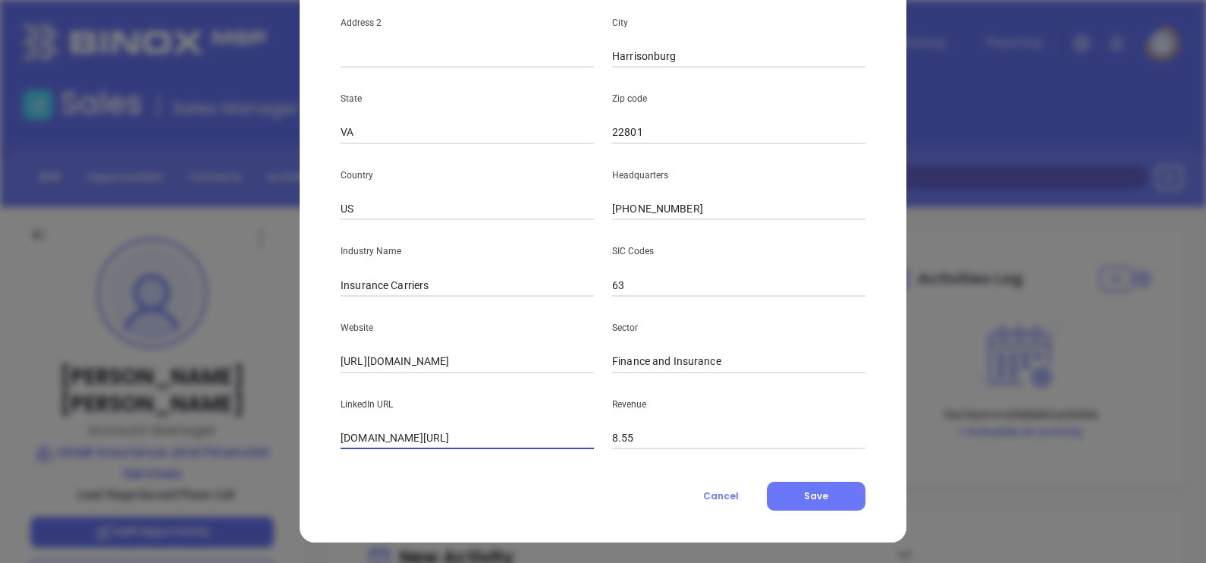
paste input "www.linkedin.com/company/ld&b-insurance-and-financial-services/"
type input "www.linkedin.com/company/ld&b-insurance-and-financial-services/"
click at [822, 493] on button "Save" at bounding box center [816, 496] width 99 height 29
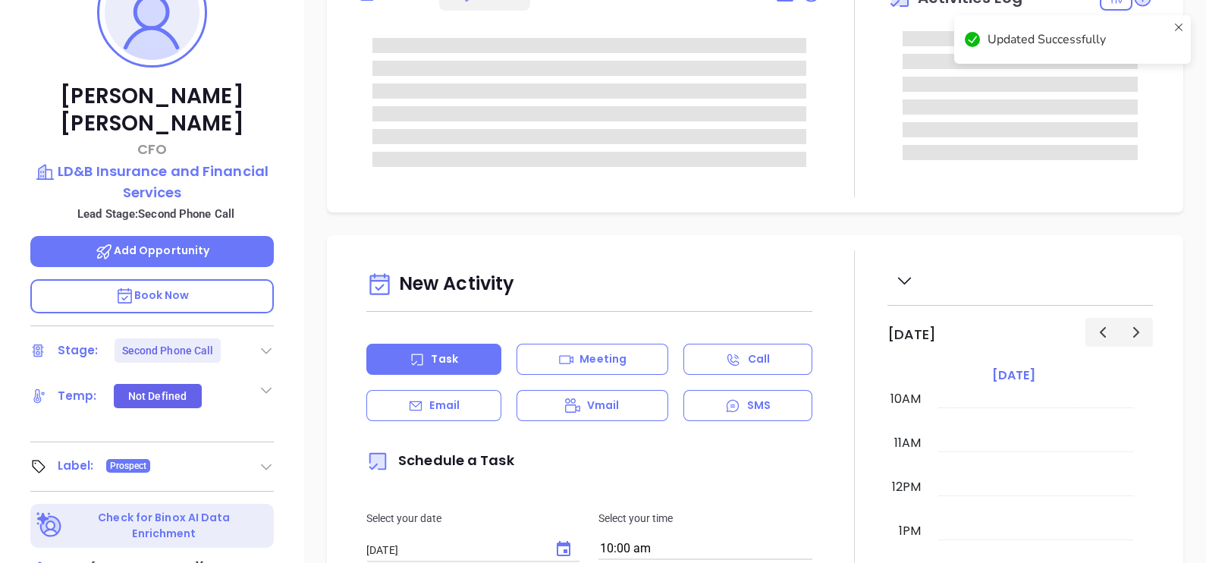
scroll to position [285, 0]
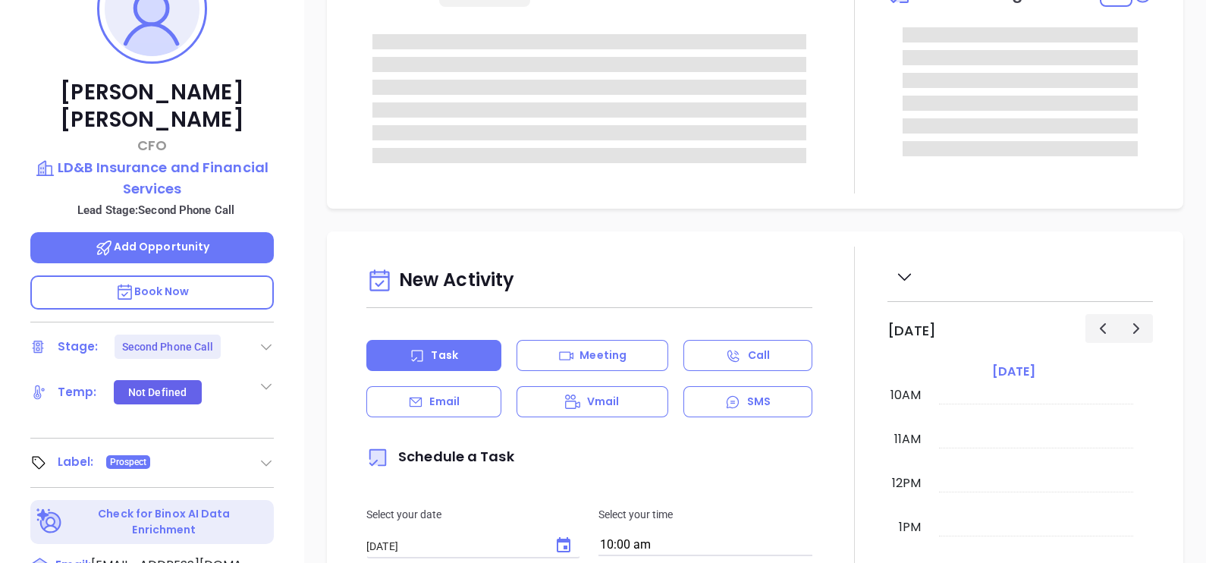
click at [266, 339] on icon at bounding box center [266, 346] width 15 height 15
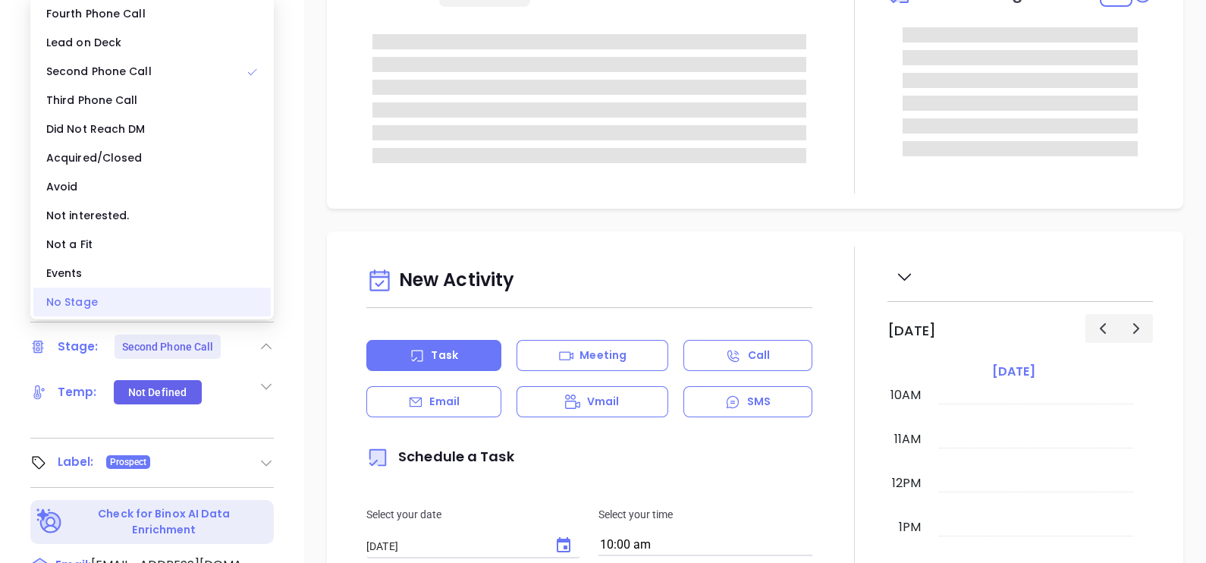
click at [61, 303] on div "No Stage" at bounding box center [151, 302] width 237 height 29
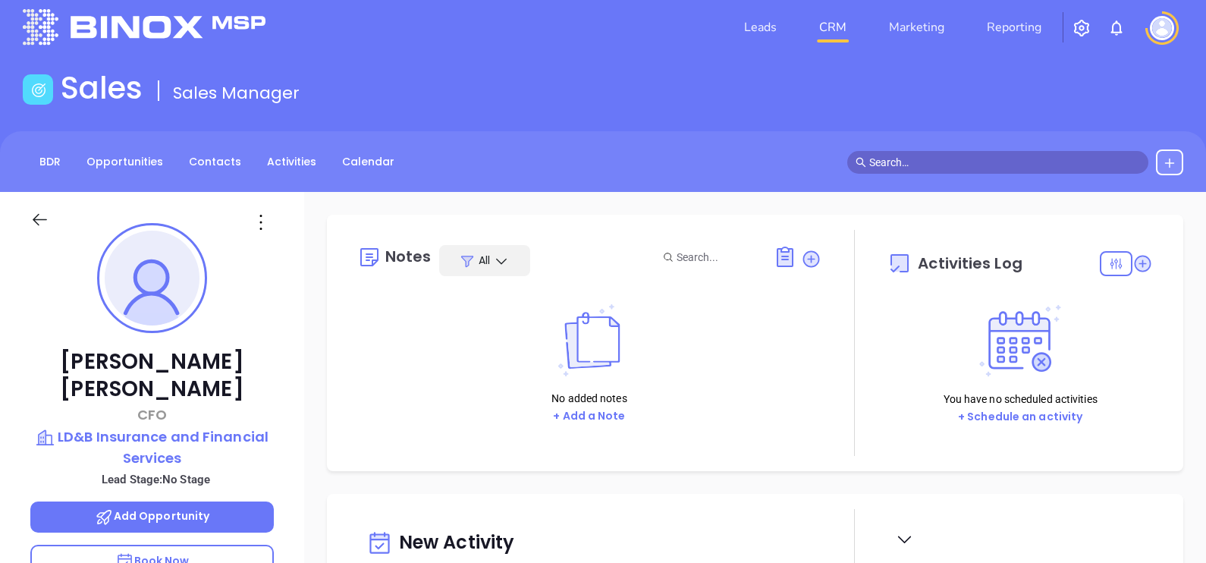
scroll to position [0, 0]
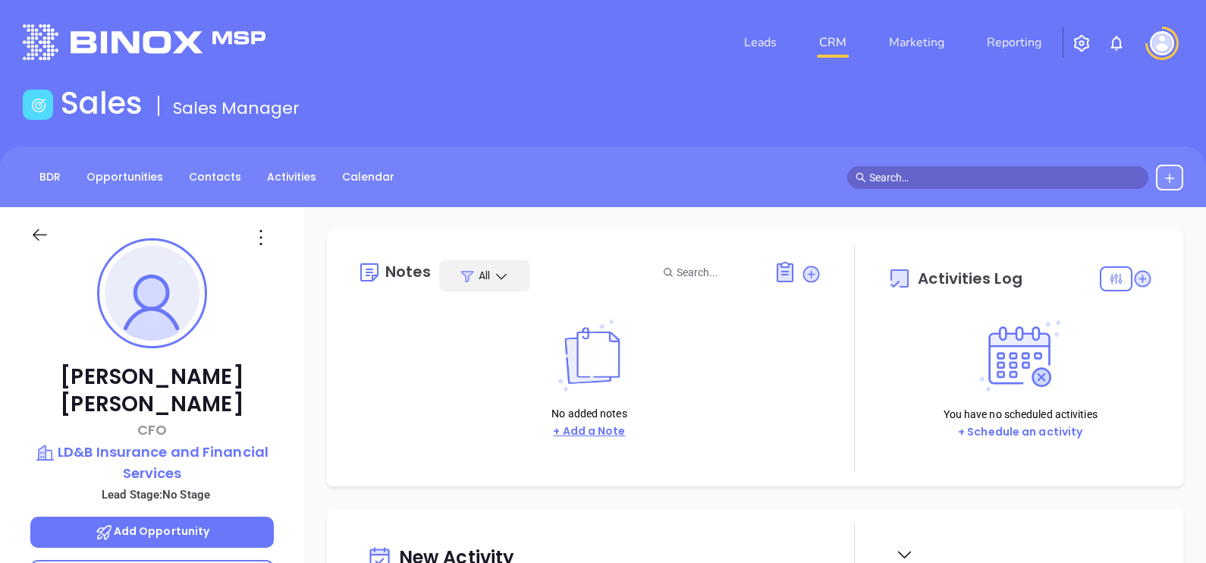
click at [599, 432] on button "+ Add a Note" at bounding box center [589, 431] width 81 height 17
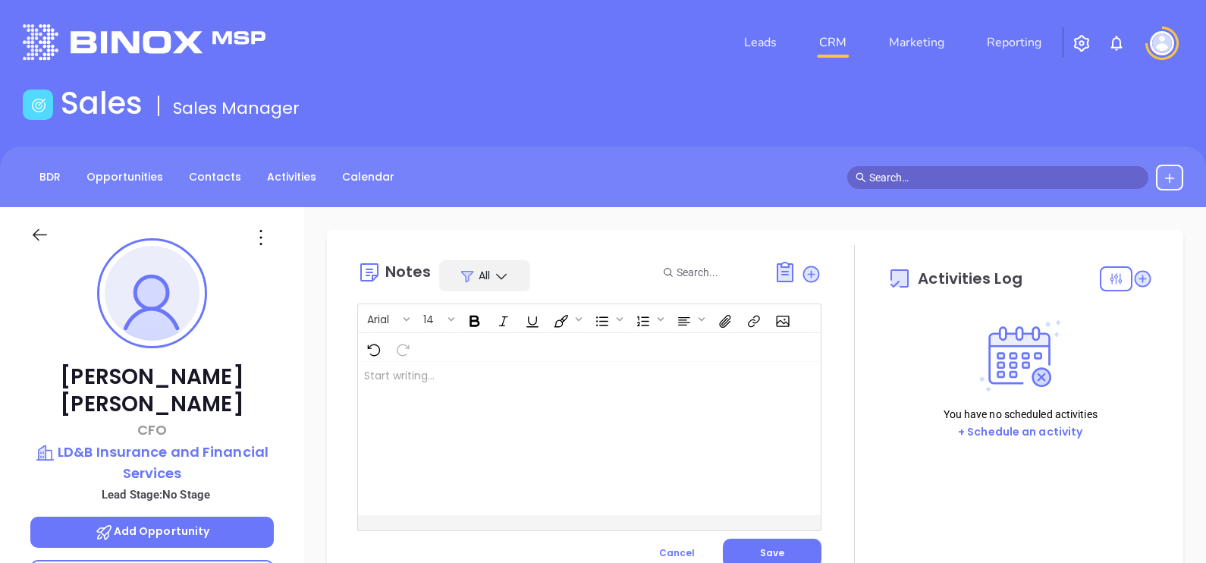
click at [603, 448] on div at bounding box center [573, 438] width 430 height 153
click at [573, 427] on div at bounding box center [573, 438] width 430 height 153
click at [784, 547] on button "Save" at bounding box center [772, 553] width 99 height 29
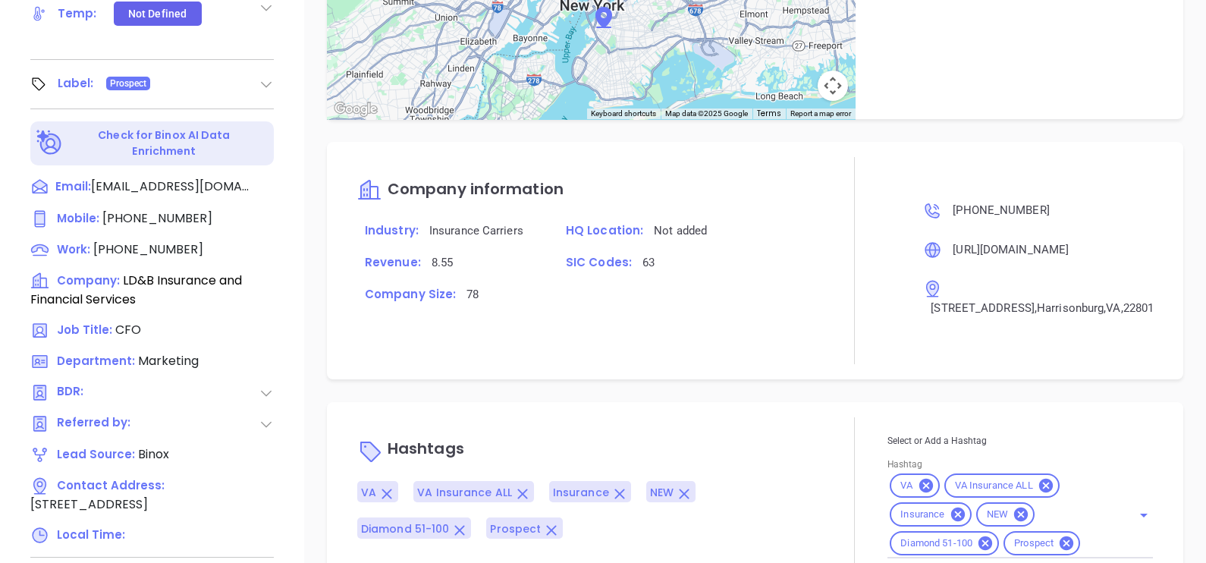
scroll to position [778, 0]
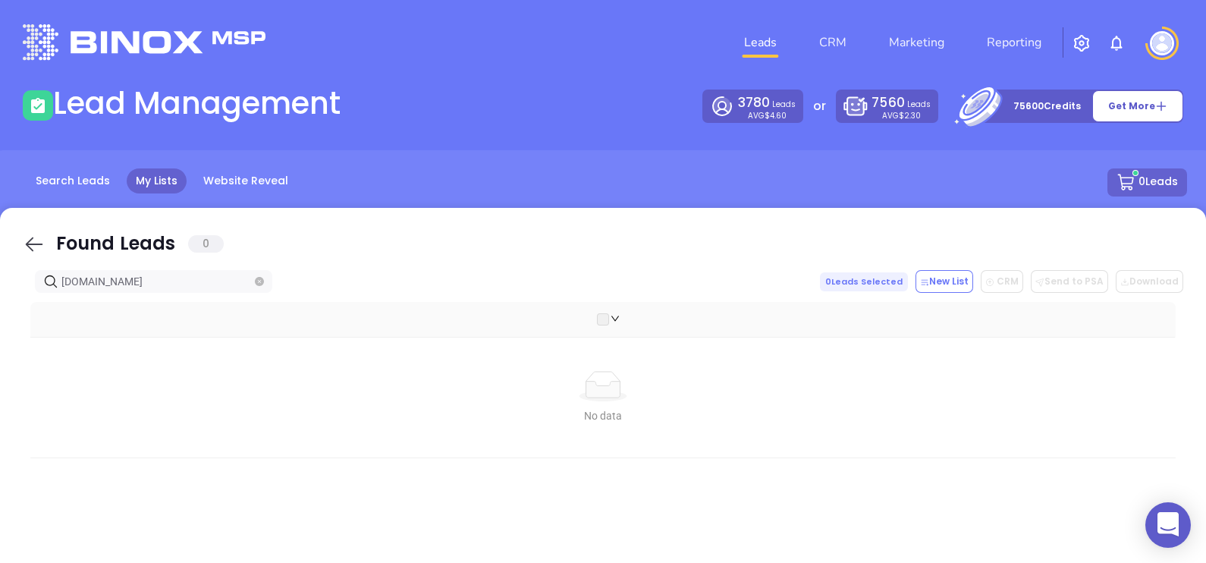
click at [33, 246] on icon at bounding box center [34, 244] width 23 height 23
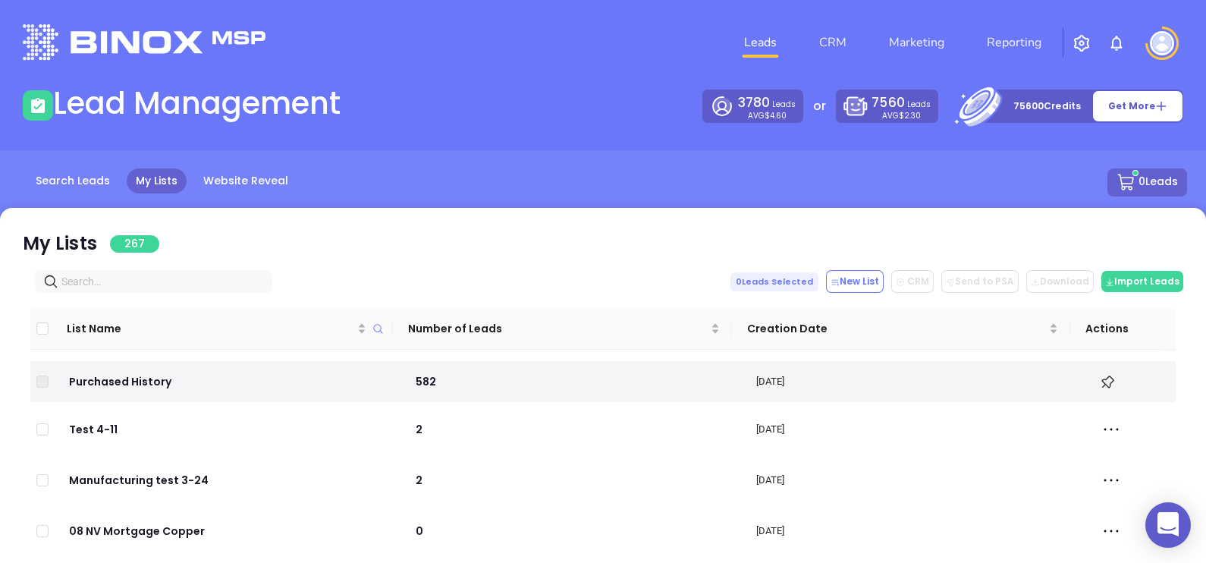
click at [162, 279] on input "text" at bounding box center [156, 281] width 190 height 17
paste input "[DOMAIN_NAME]"
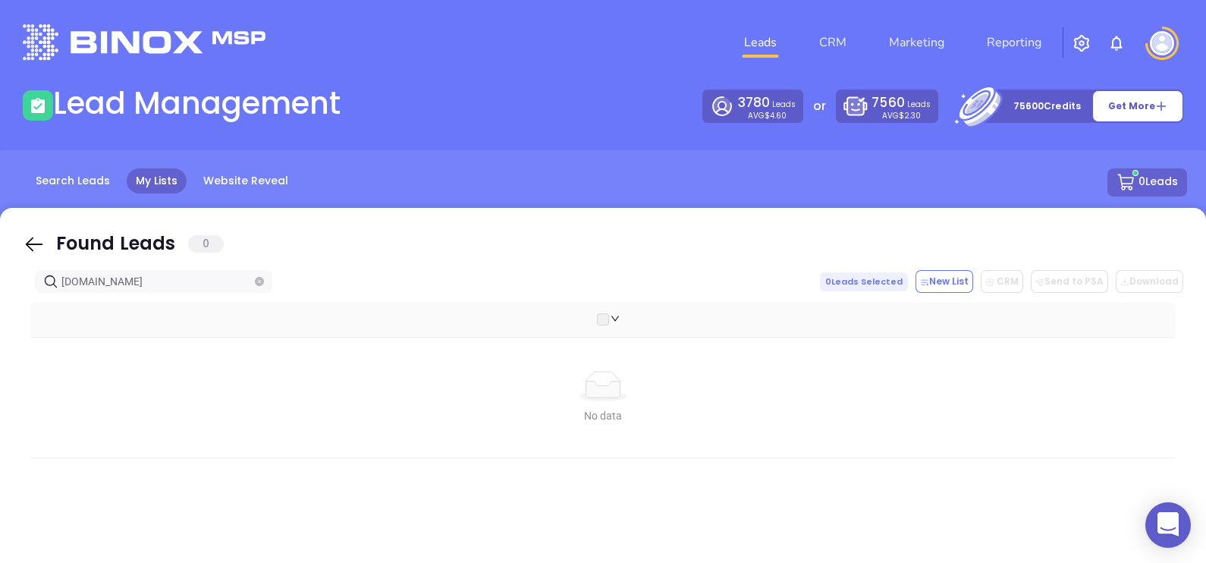
type input "[DOMAIN_NAME]"
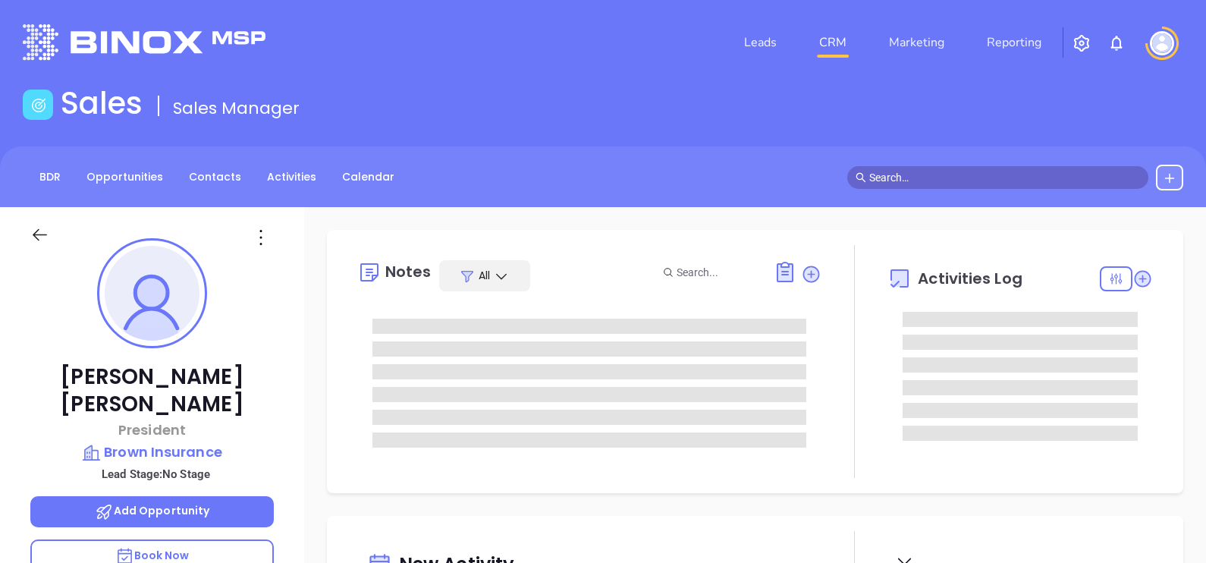
type input "[DATE]"
type input "[PERSON_NAME]"
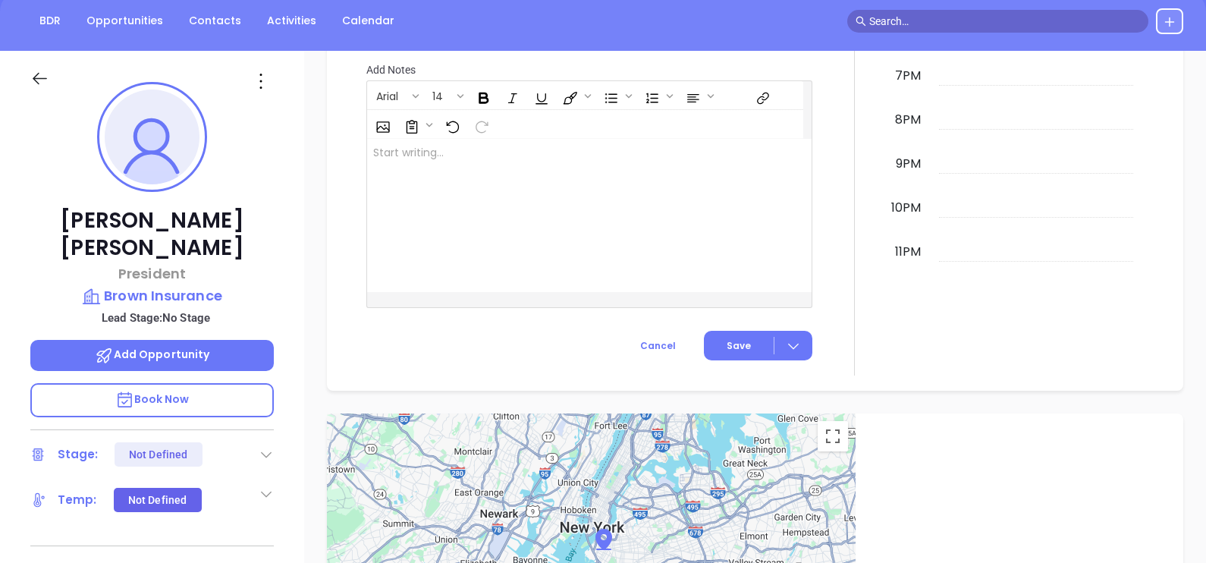
scroll to position [137, 0]
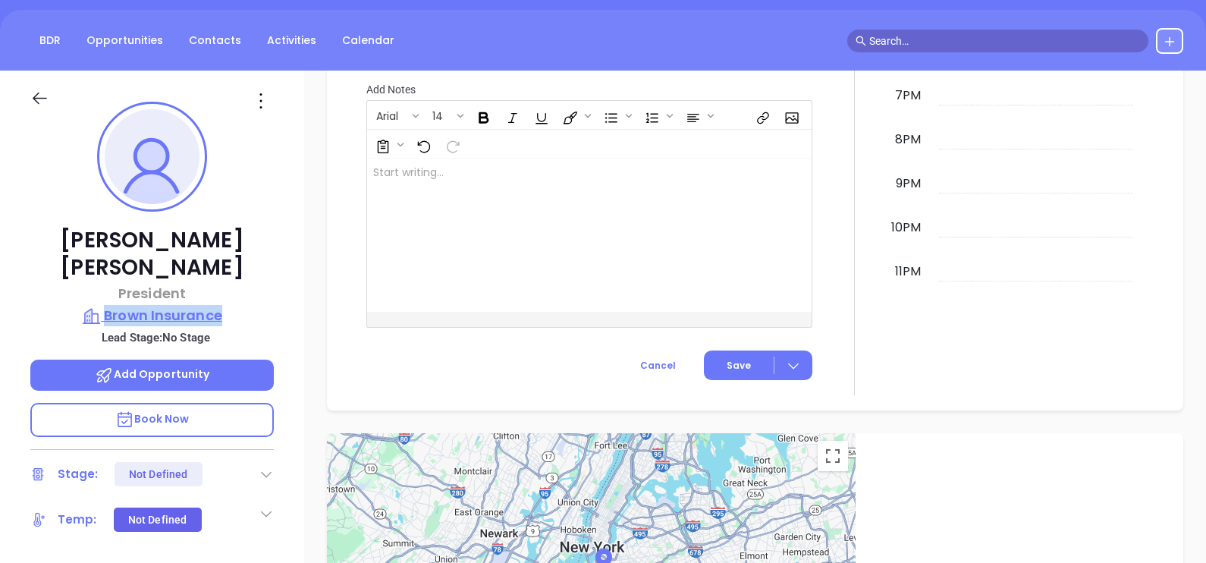
drag, startPoint x: 247, startPoint y: 292, endPoint x: 106, endPoint y: 288, distance: 140.4
click at [106, 288] on div "[PERSON_NAME] President Brown Insurance Lead Stage: No Stage Add Opportunity Bo…" at bounding box center [152, 423] width 304 height 704
copy p "Brown Insurance"
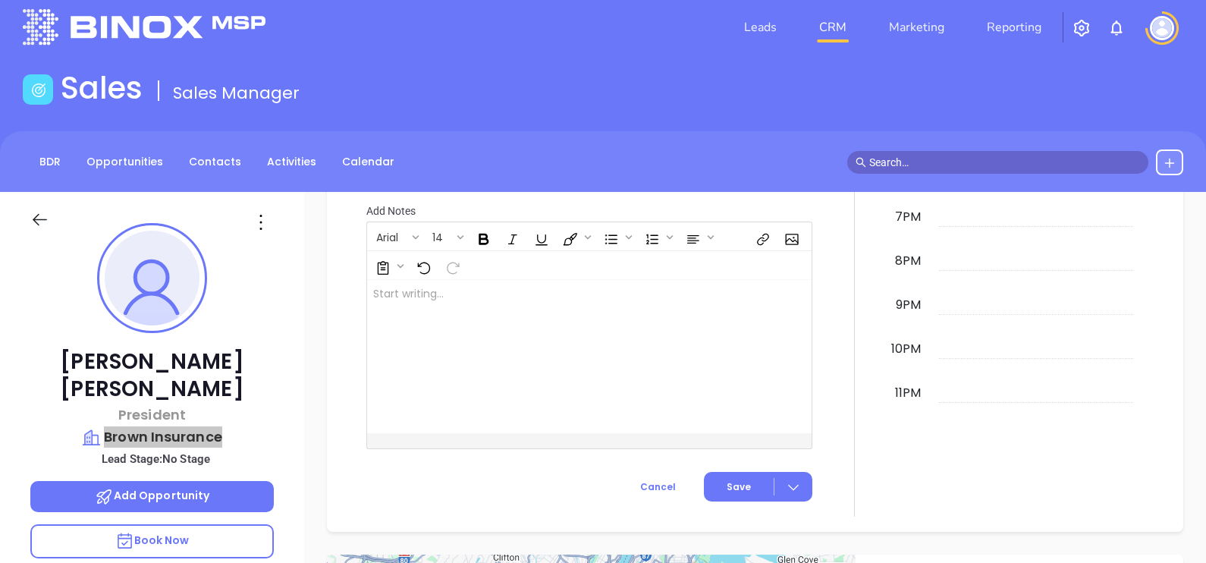
scroll to position [0, 0]
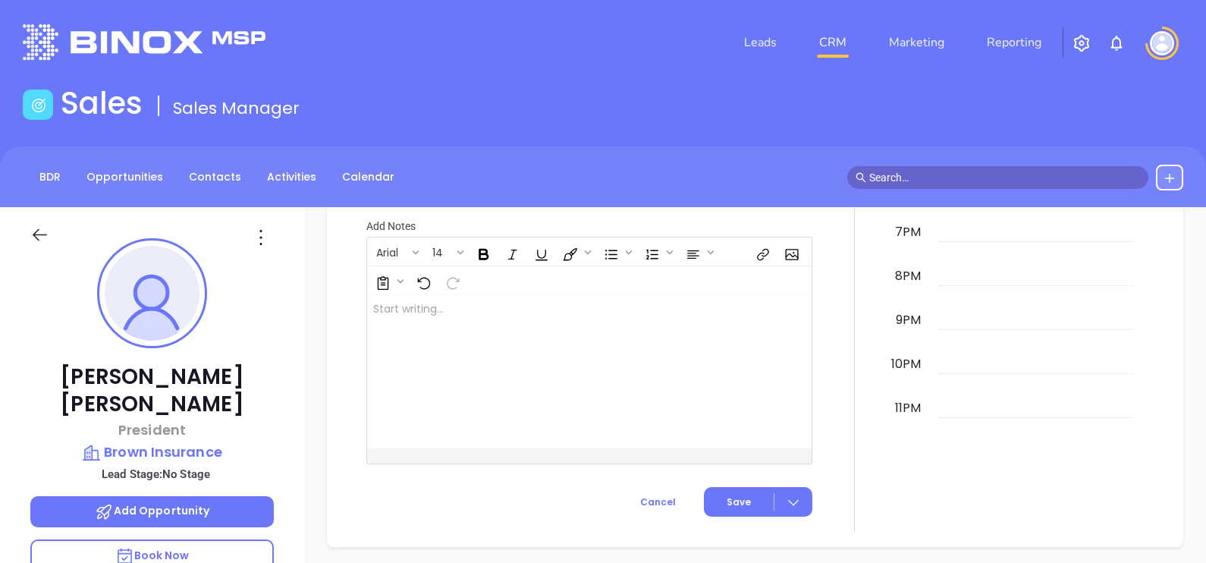
click at [257, 234] on icon at bounding box center [261, 237] width 24 height 24
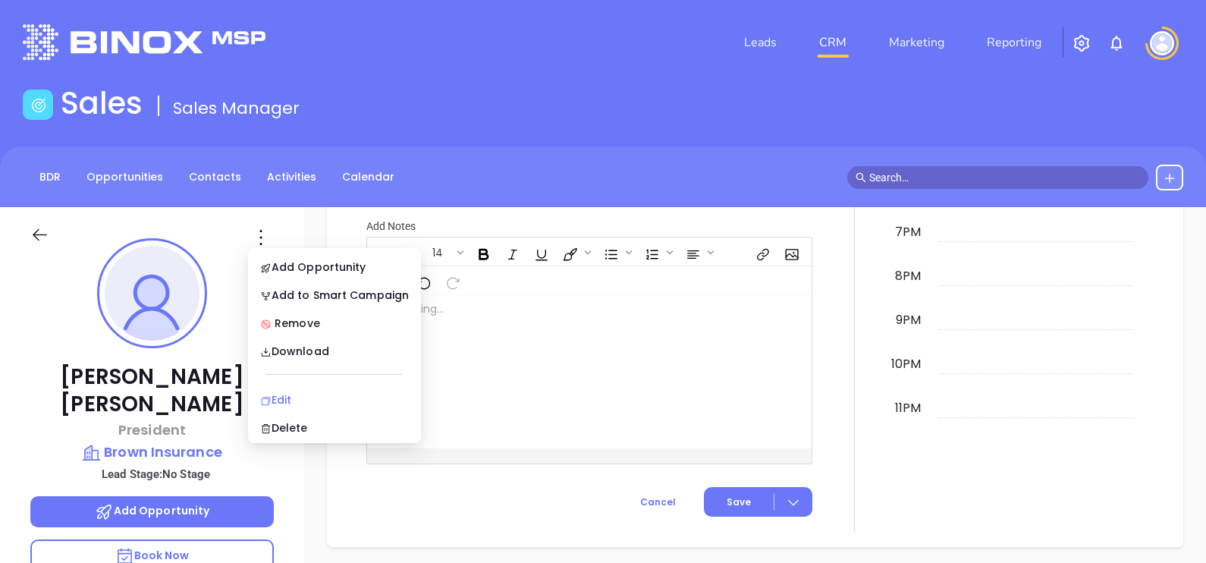
click at [288, 394] on div "Edit" at bounding box center [334, 399] width 149 height 17
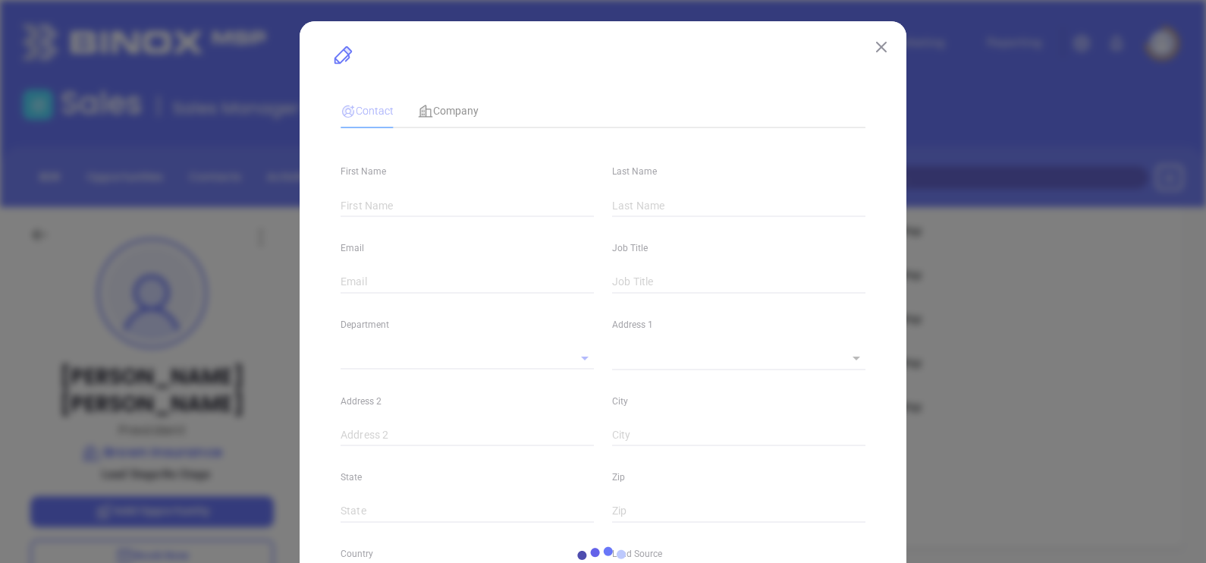
type input "[PERSON_NAME]"
type input "[EMAIL_ADDRESS][DOMAIN_NAME]"
type input "President"
type input "1"
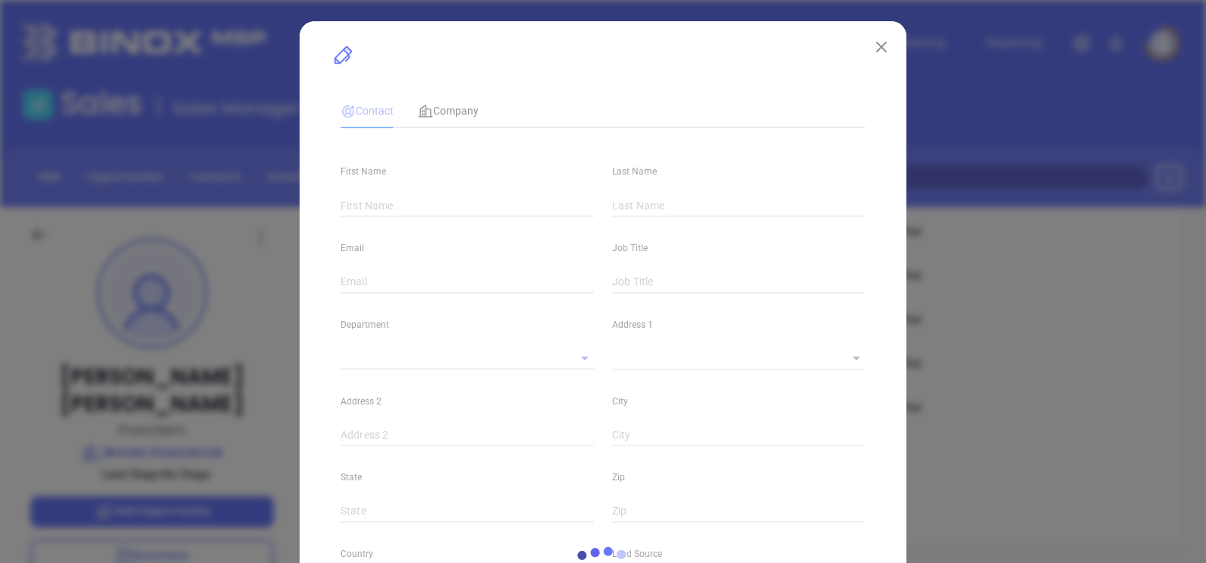
type input "[DOMAIN_NAME][URL][PERSON_NAME]"
type input "Marketing"
type input "Other"
type input "undefined undefined"
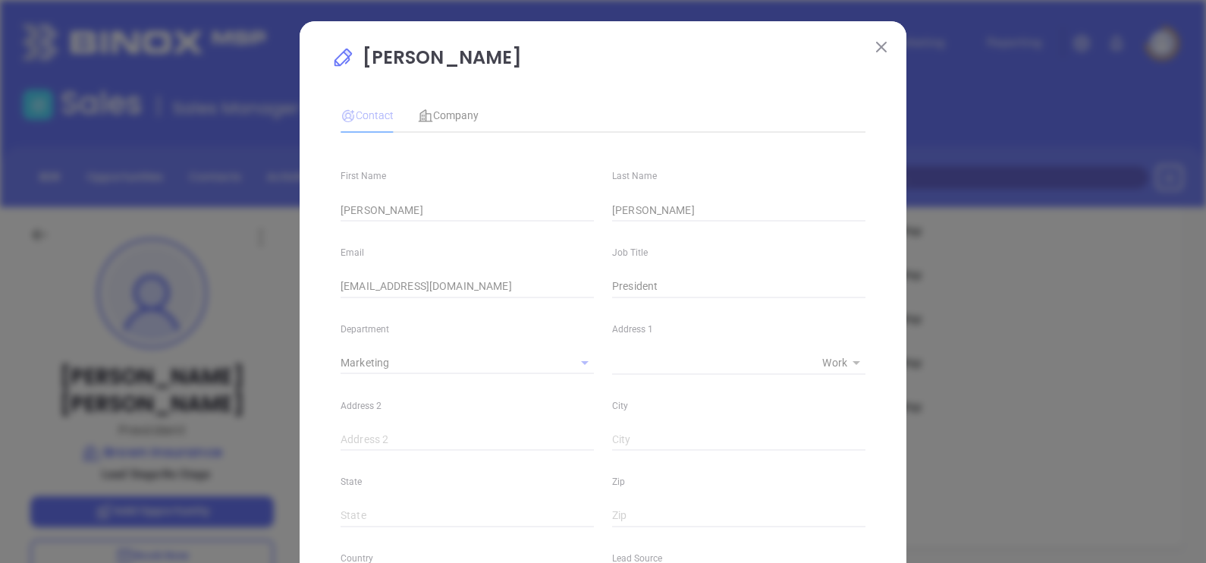
type input "[PHONE_NUMBER]"
type input "1"
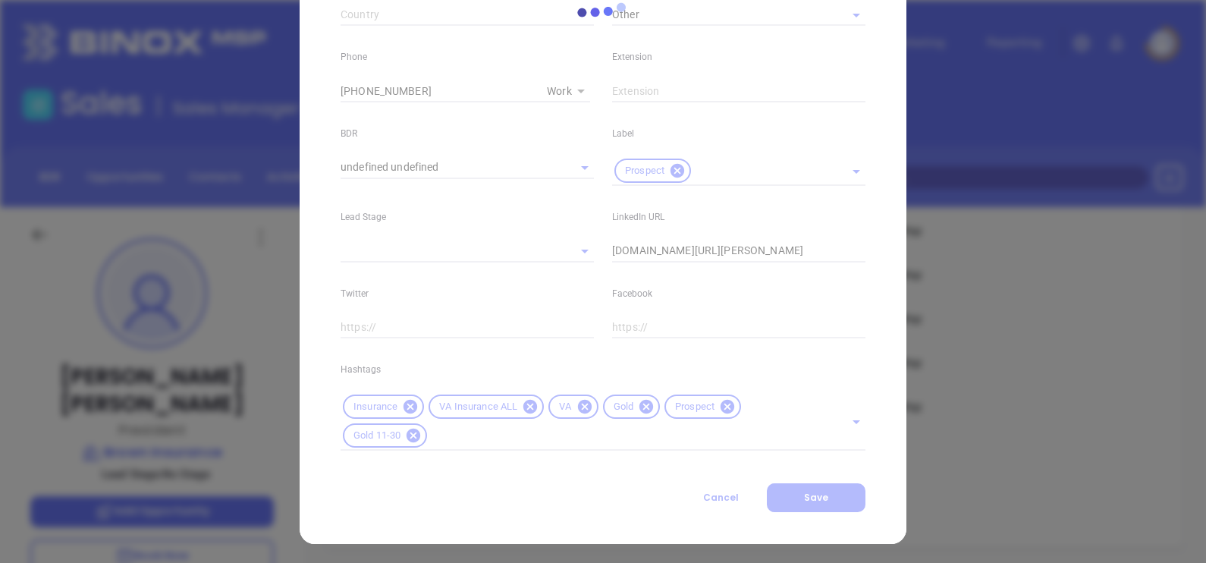
scroll to position [580, 0]
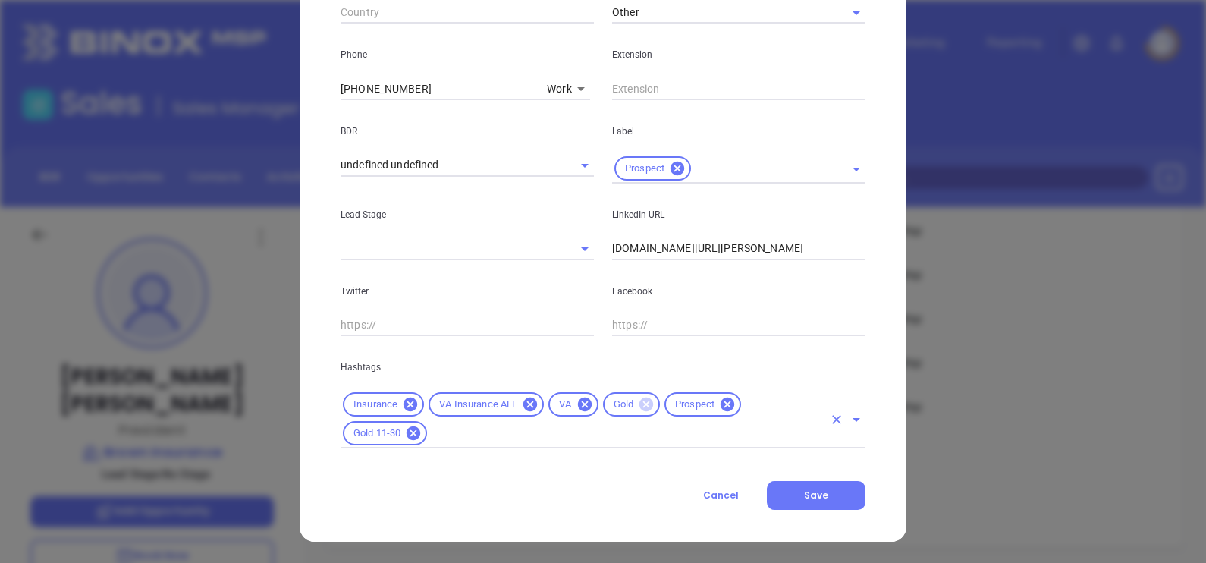
click at [641, 408] on icon at bounding box center [647, 405] width 14 height 14
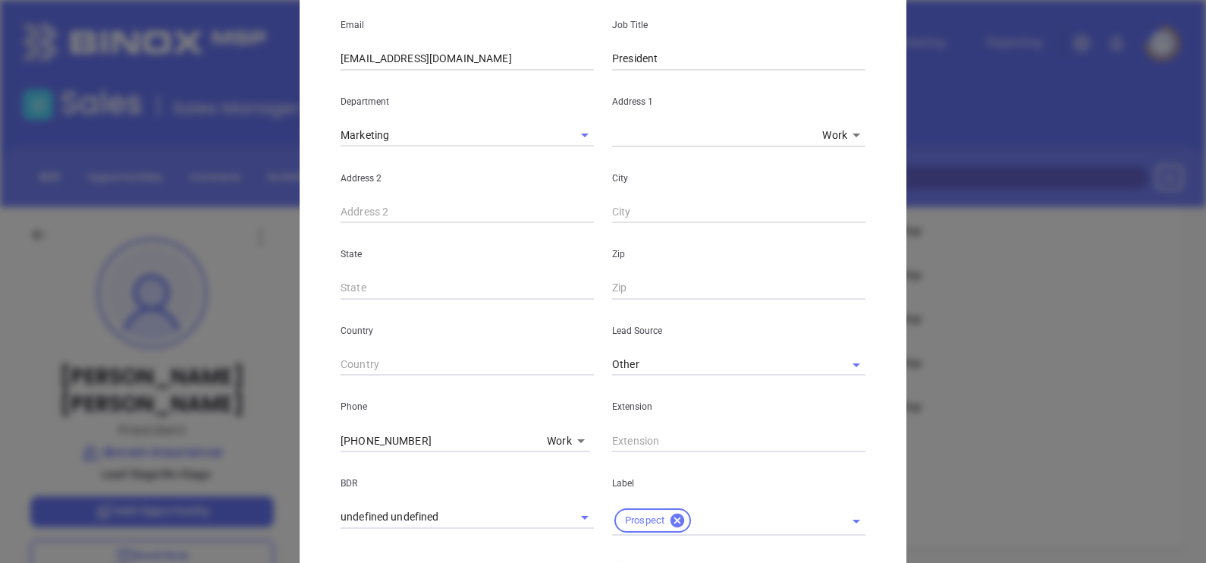
scroll to position [0, 0]
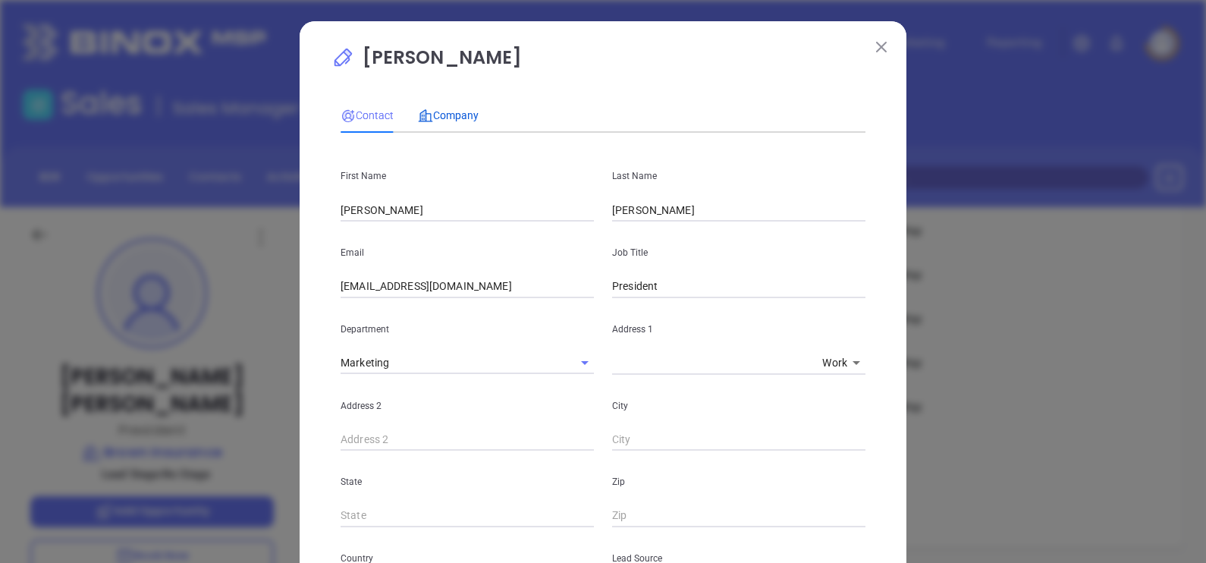
drag, startPoint x: 444, startPoint y: 105, endPoint x: 463, endPoint y: 131, distance: 32.6
click at [444, 107] on div "Company" at bounding box center [448, 115] width 61 height 17
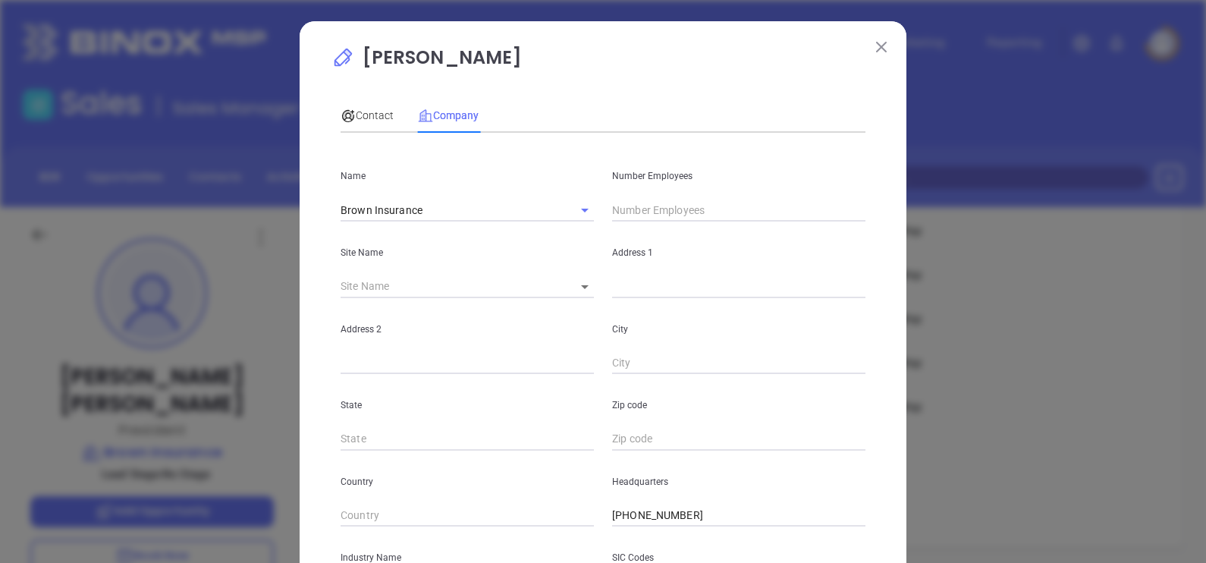
click at [659, 209] on input "text" at bounding box center [738, 210] width 253 height 23
type input "28"
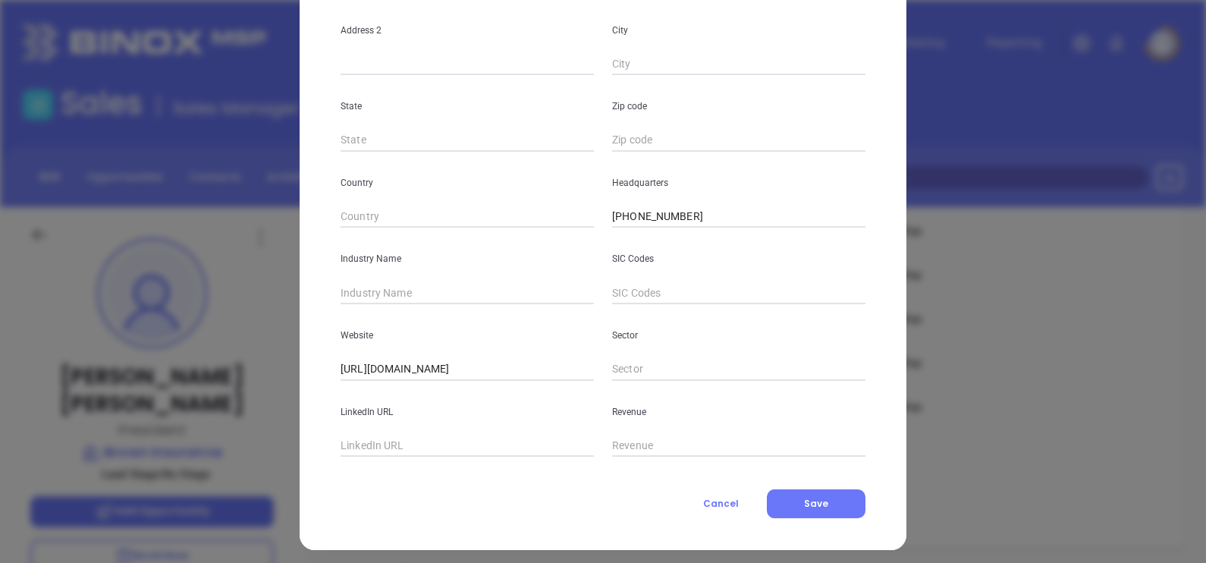
scroll to position [307, 0]
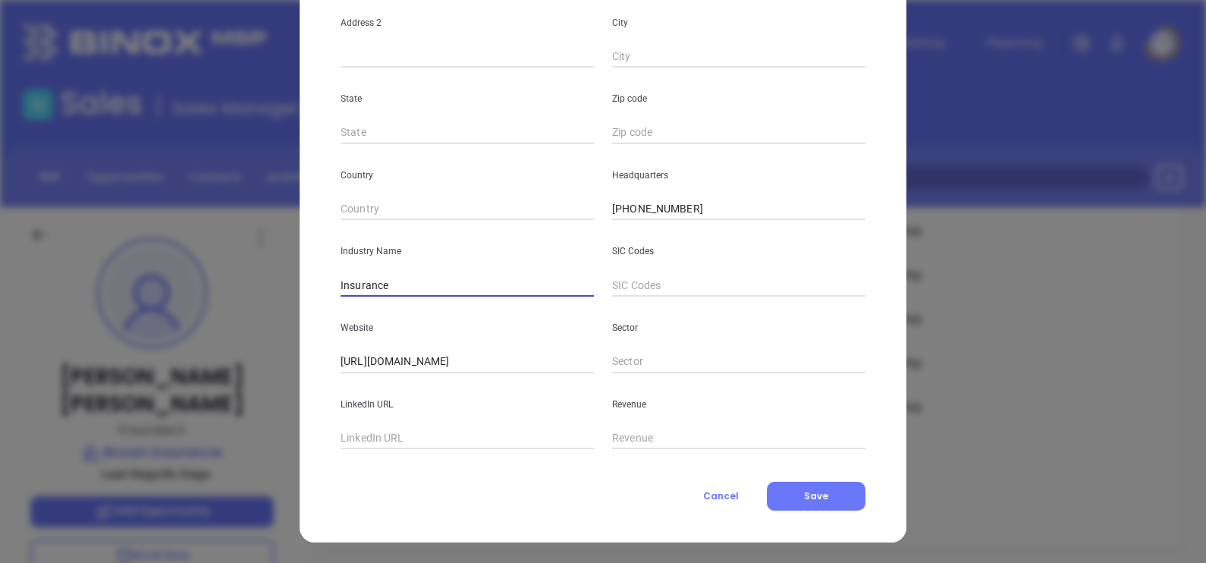
type input "Insurance"
click at [453, 427] on input "text" at bounding box center [467, 438] width 253 height 23
paste input "[DOMAIN_NAME][URL]"
type input "[DOMAIN_NAME][URL]"
click at [825, 501] on button "Save" at bounding box center [816, 496] width 99 height 29
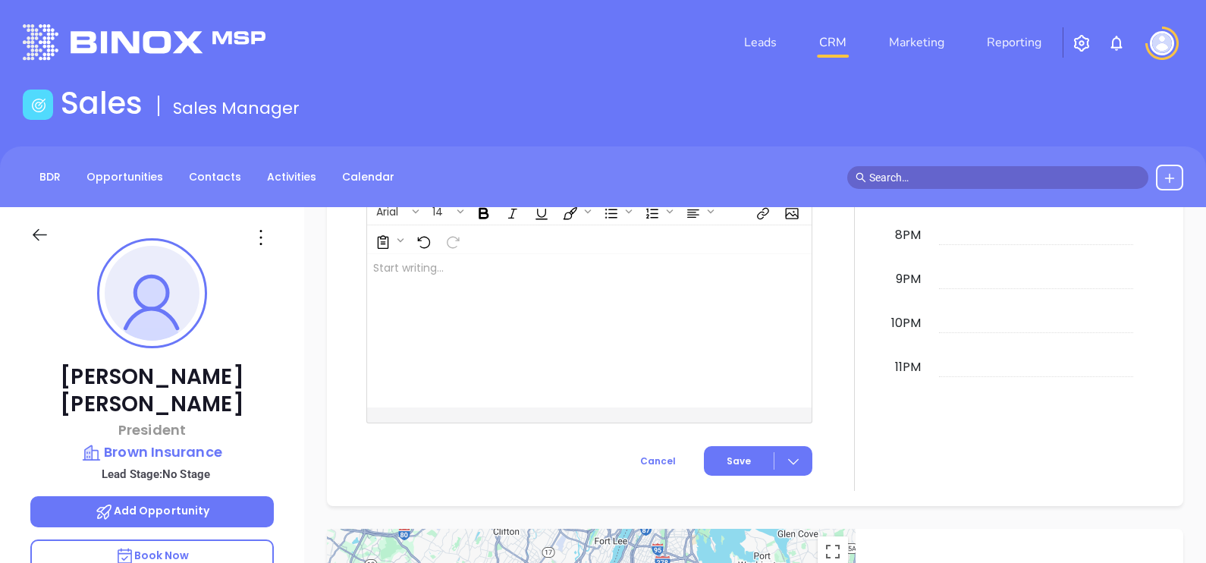
scroll to position [758, 0]
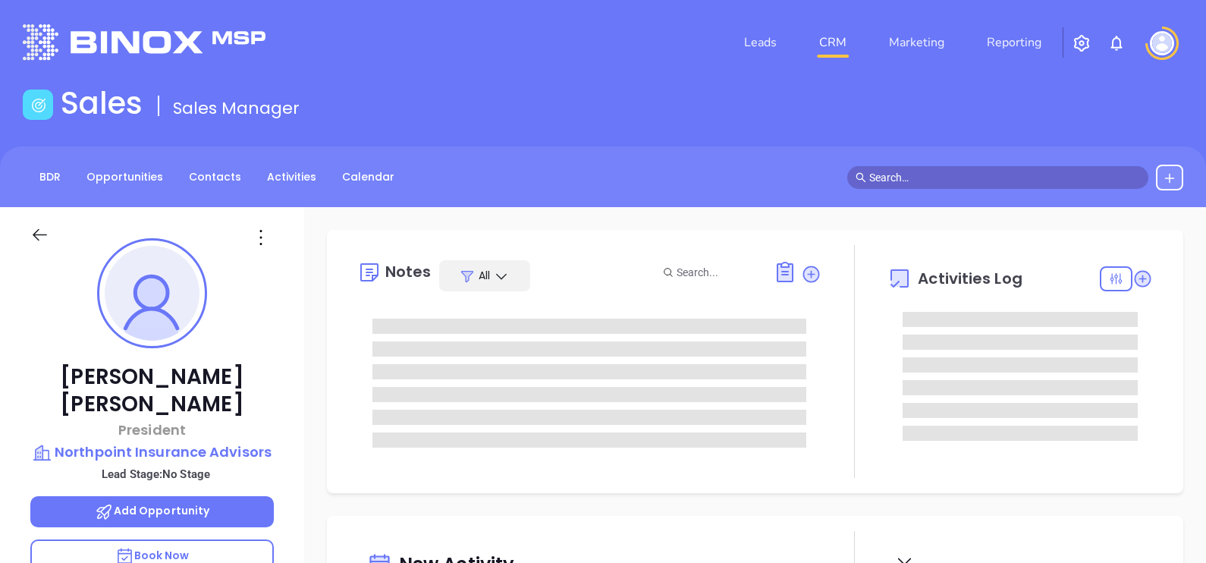
type input "[DATE]"
type input "[PERSON_NAME]"
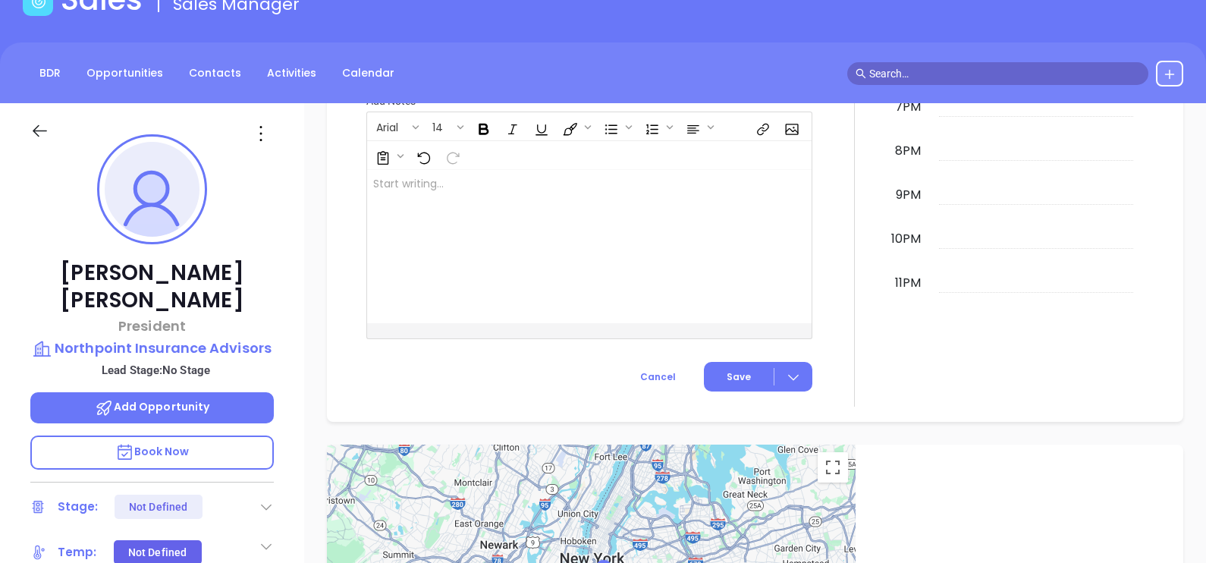
scroll to position [0, 0]
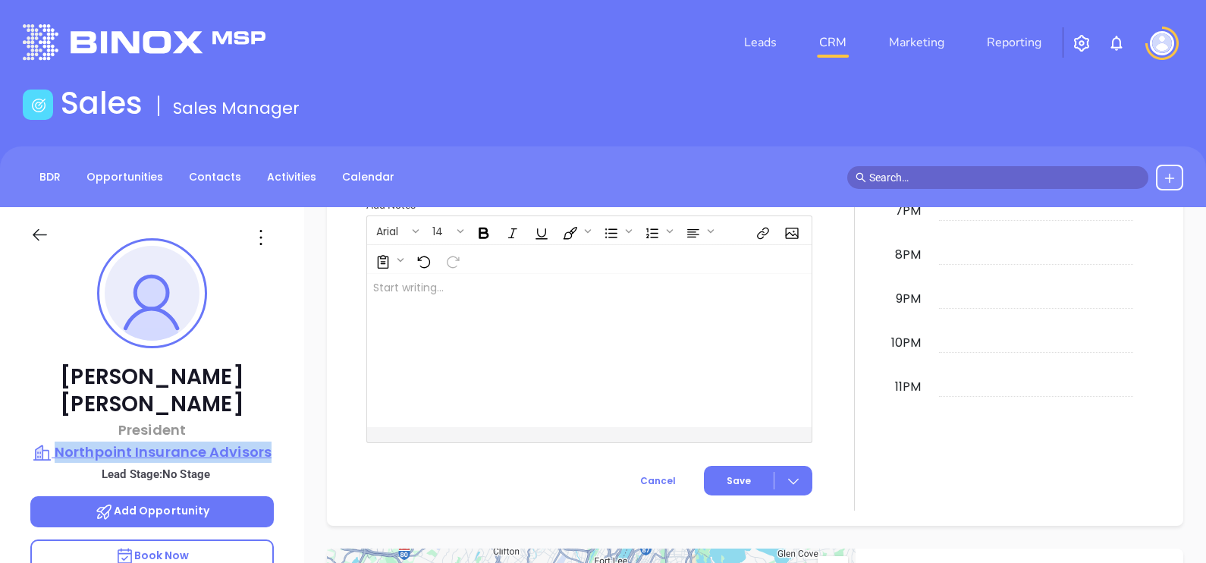
drag, startPoint x: 281, startPoint y: 423, endPoint x: 59, endPoint y: 419, distance: 221.6
click at [59, 418] on div "Scottie Wyatt President Northpoint Insurance Advisors Lead Stage: No Stage Add …" at bounding box center [152, 559] width 304 height 704
copy p "Northpoint Insurance Advisors"
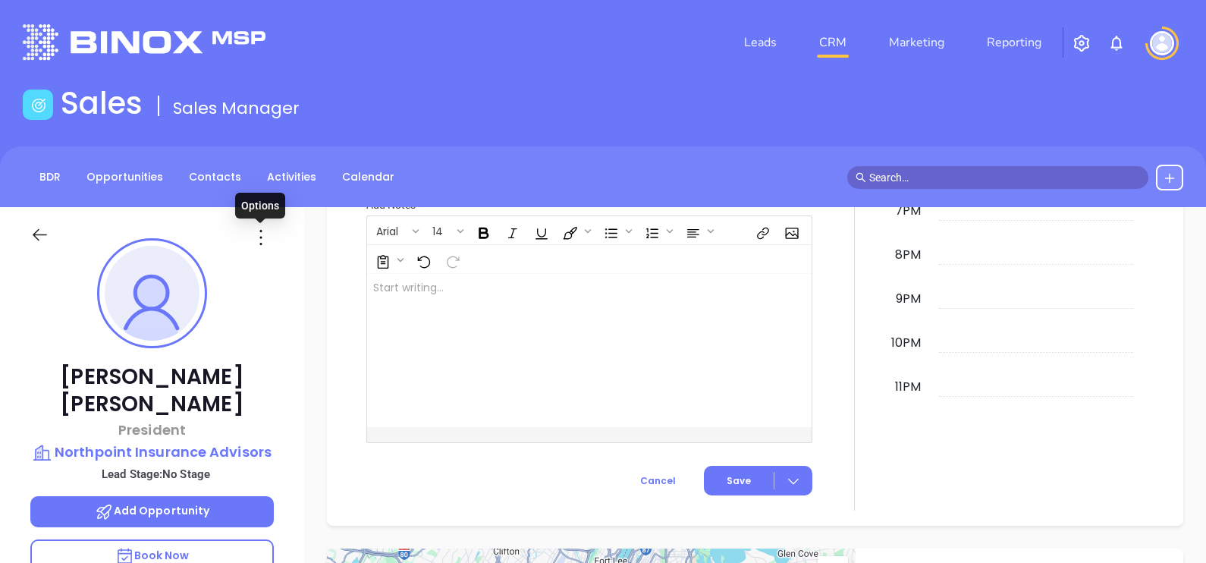
click at [258, 243] on icon at bounding box center [261, 237] width 24 height 24
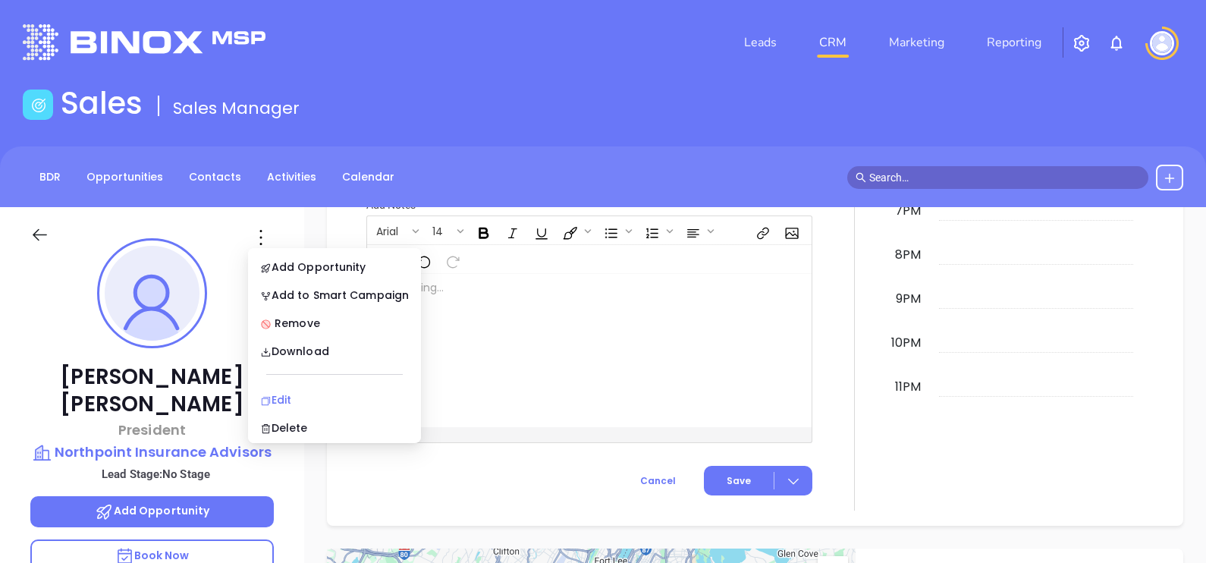
click at [274, 406] on div "Edit" at bounding box center [334, 399] width 149 height 17
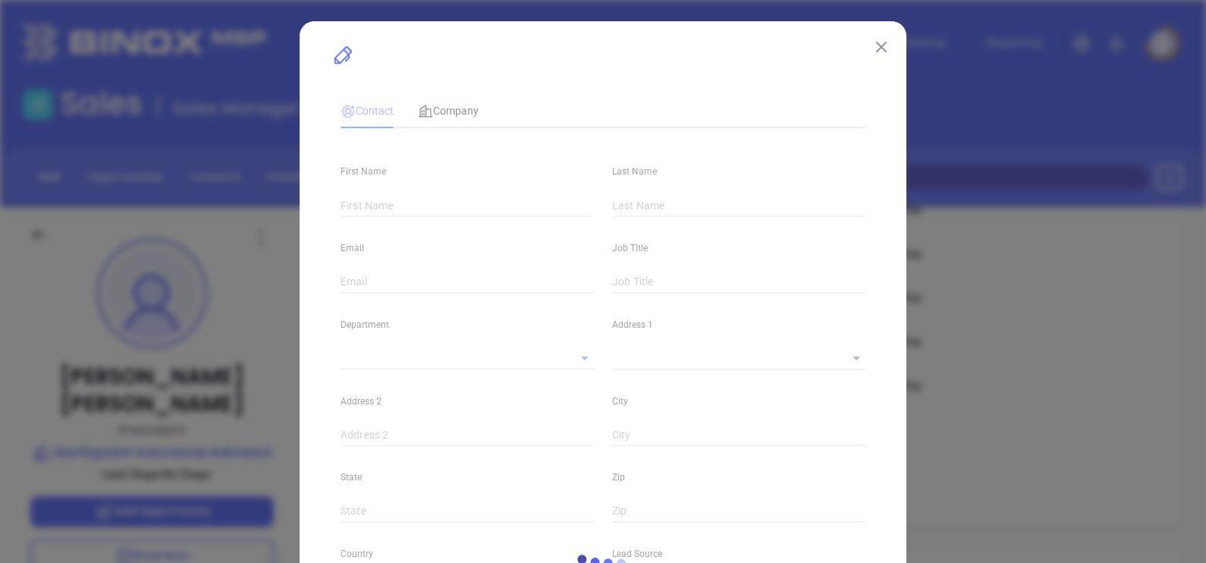
type input "Scottie"
type input "Wyatt"
type input "scottie@northpointinsuranceadvisors.com"
type input "President"
type input "1"
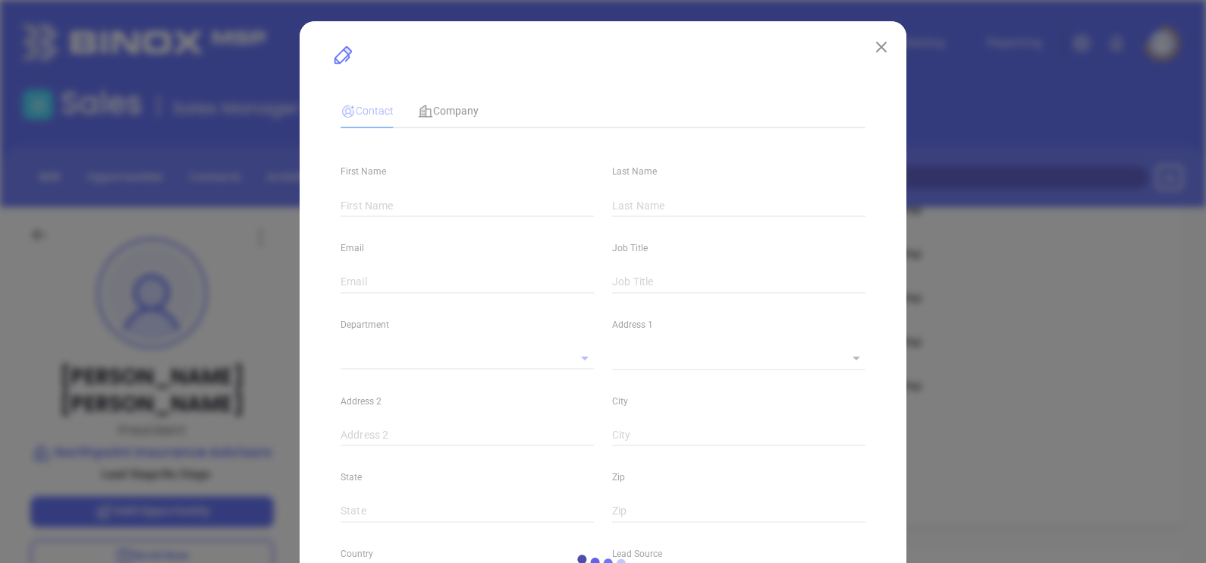
type input "www.linkedin.com/in/scottiewyatt"
type input "Marketing"
type input "Other"
type input "undefined undefined"
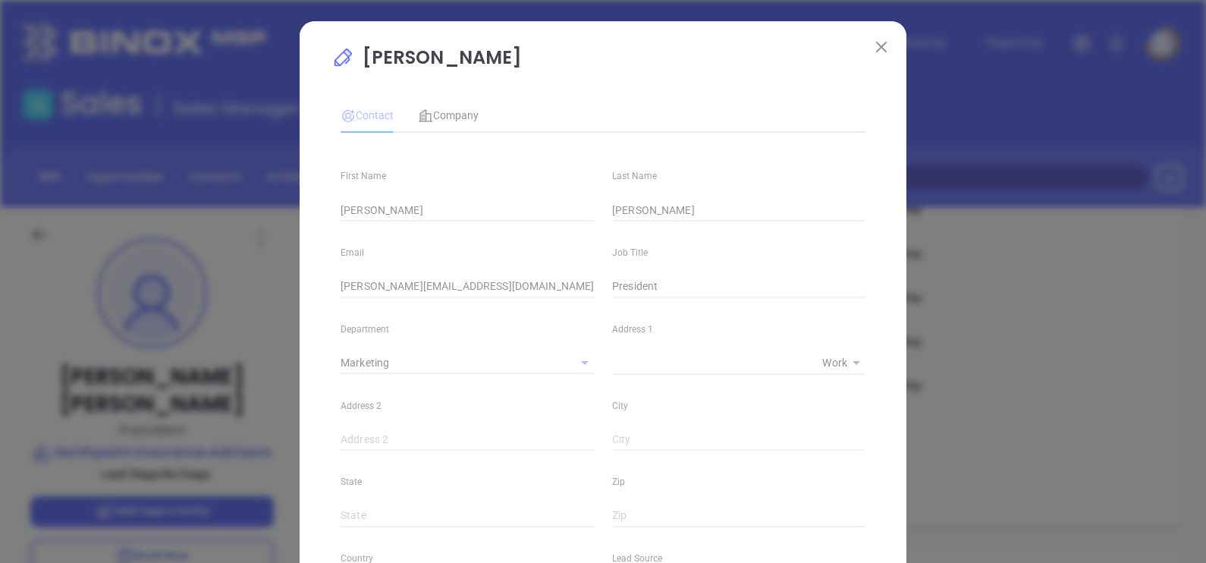
type input "(540) 953-2383"
type input "1"
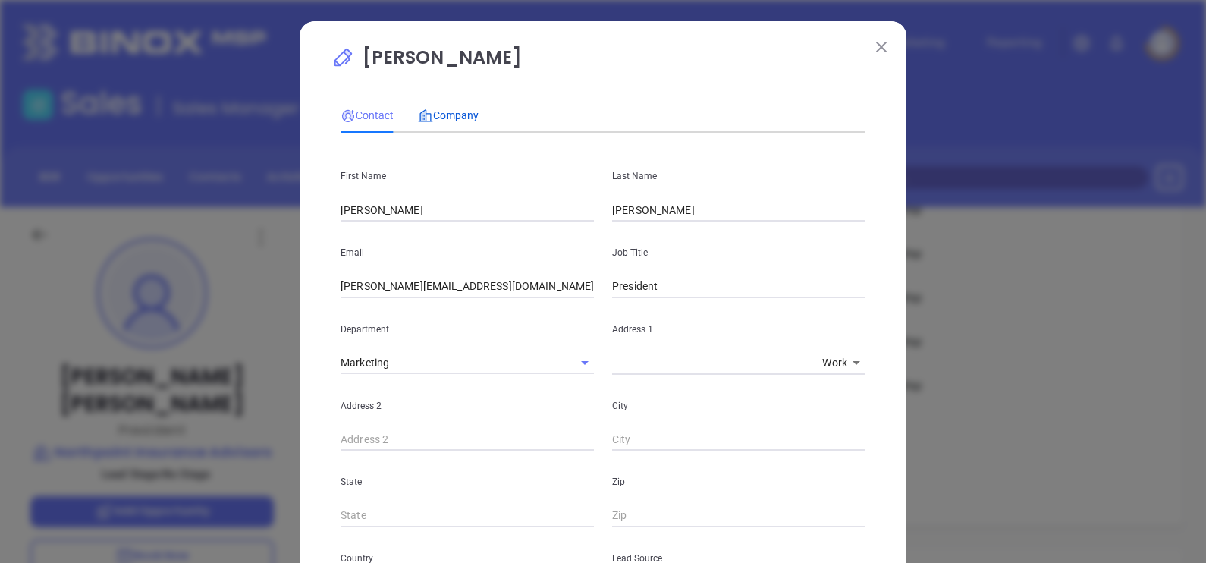
drag, startPoint x: 445, startPoint y: 114, endPoint x: 443, endPoint y: 133, distance: 19.0
click at [445, 114] on span "Company" at bounding box center [448, 115] width 61 height 12
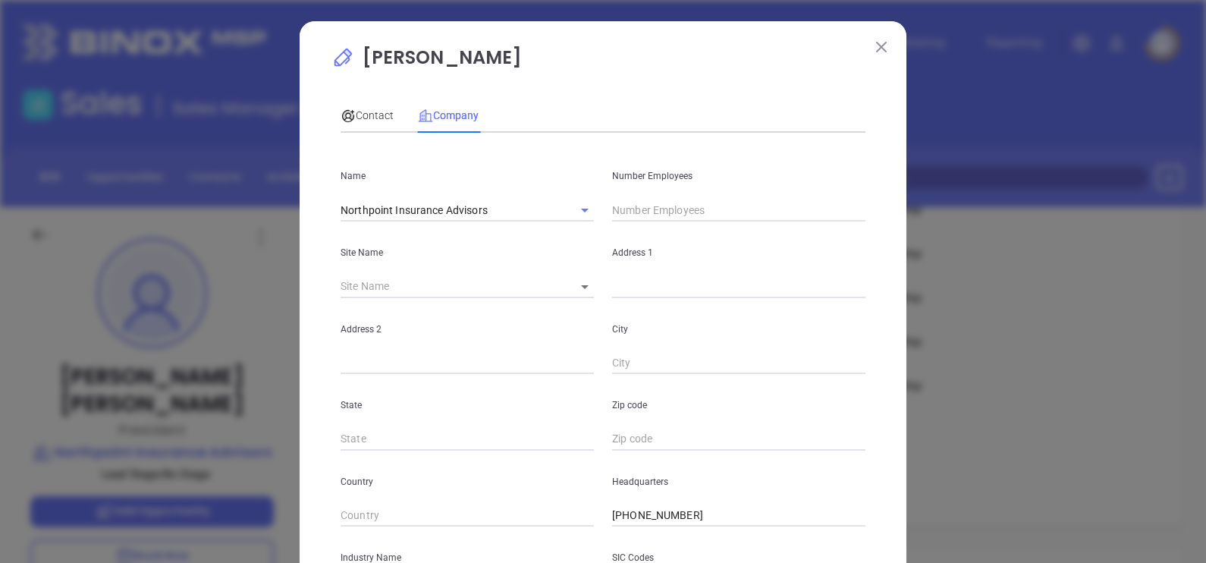
scroll to position [307, 0]
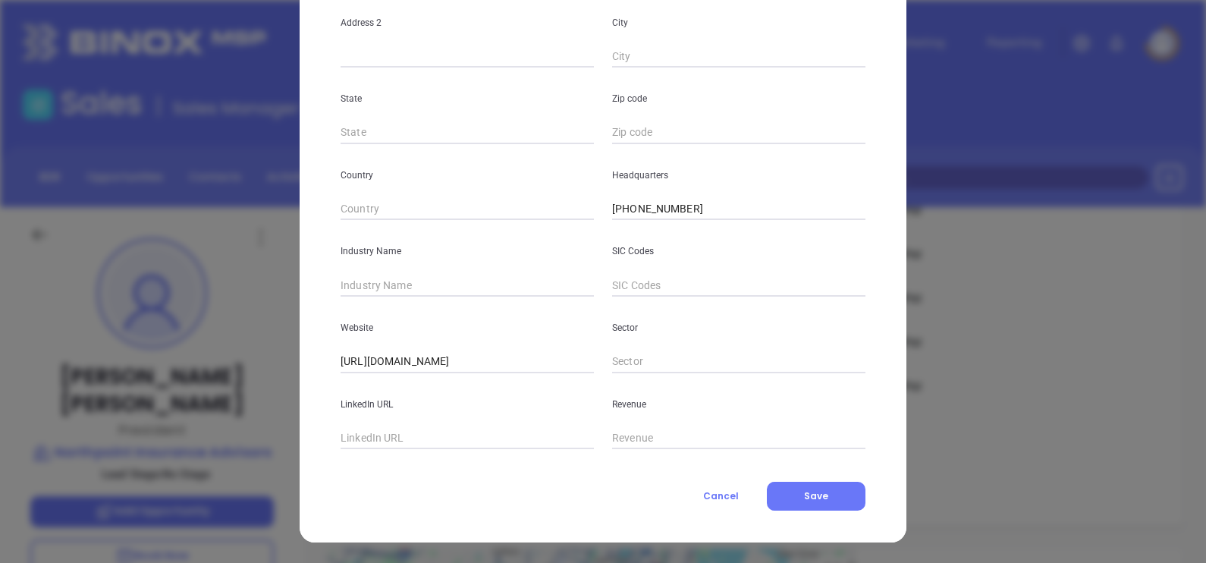
click at [398, 440] on input "text" at bounding box center [467, 438] width 253 height 23
paste input "www.linkedin.com/company/northpoint-insurance-advisors/"
type input "www.linkedin.com/company/northpoint-insurance-advisors/"
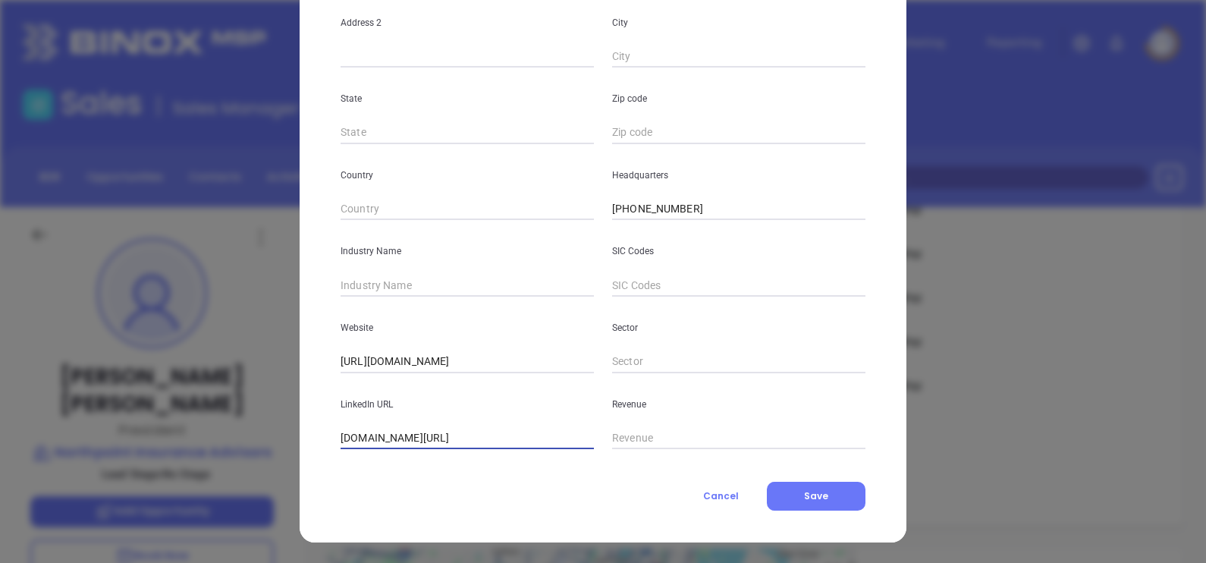
drag, startPoint x: 378, startPoint y: 273, endPoint x: 382, endPoint y: 280, distance: 8.2
click at [382, 279] on div "Industry Name" at bounding box center [468, 258] width 272 height 77
drag, startPoint x: 382, startPoint y: 281, endPoint x: 390, endPoint y: 286, distance: 9.3
click at [391, 286] on input "text" at bounding box center [467, 285] width 253 height 23
type input "Insurance"
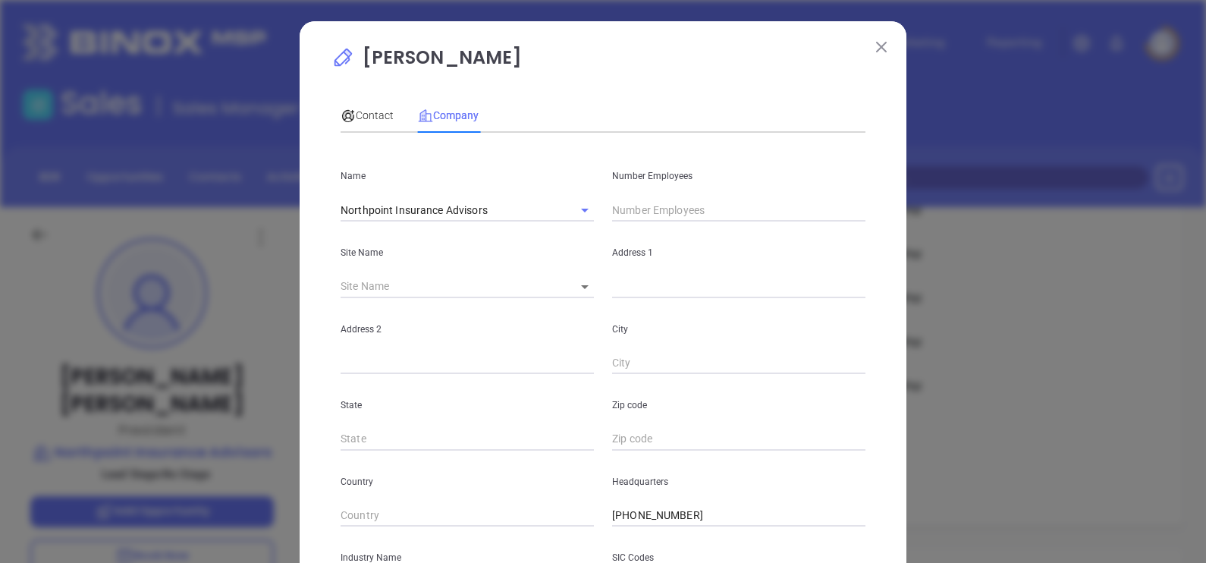
click at [649, 207] on input "text" at bounding box center [738, 210] width 253 height 23
type input "8"
click at [355, 104] on div "Contact" at bounding box center [367, 115] width 53 height 35
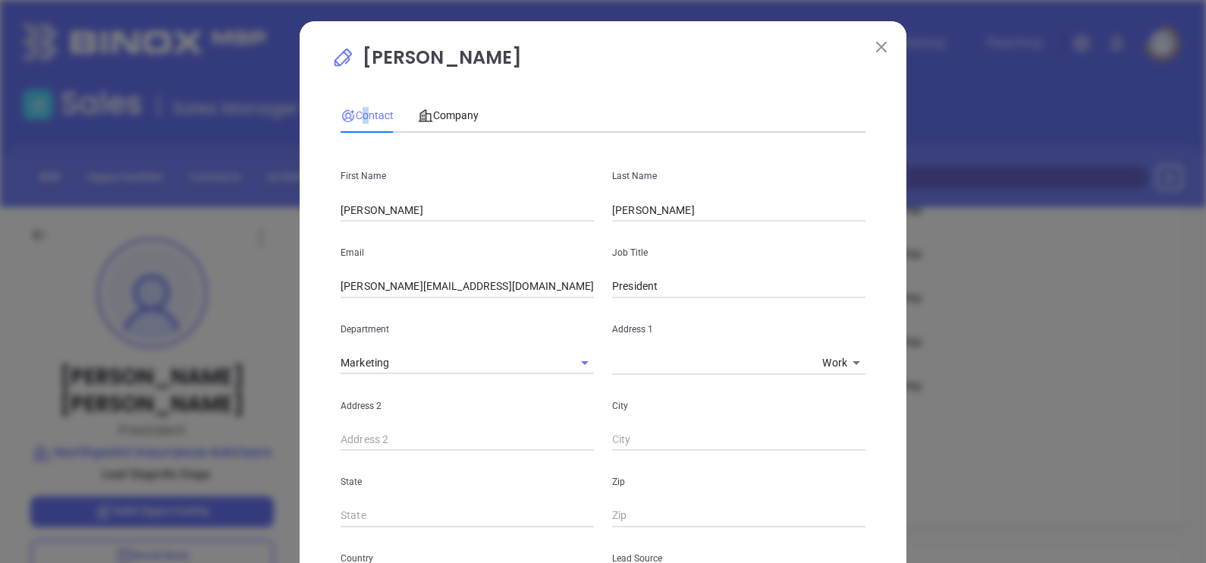
scroll to position [550, 0]
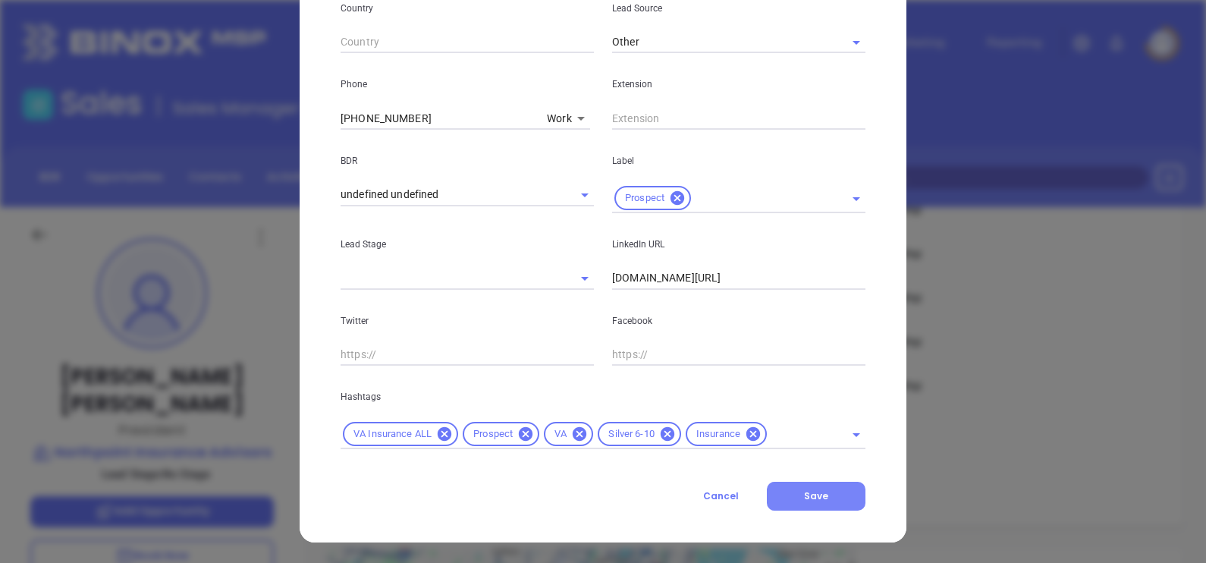
click at [806, 500] on span "Save" at bounding box center [816, 495] width 24 height 13
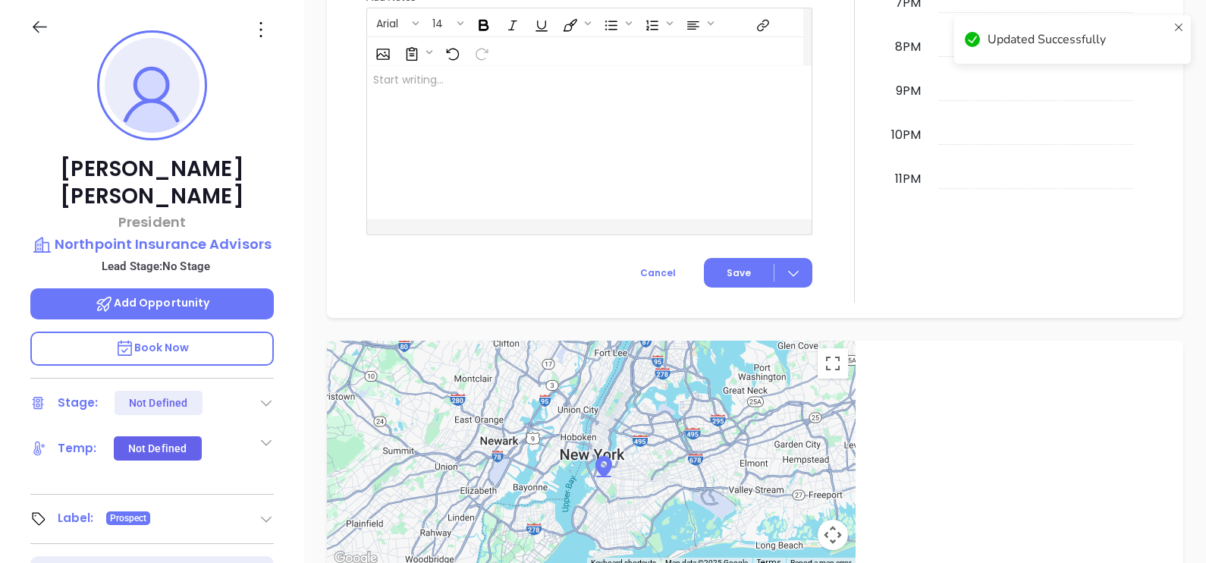
scroll to position [379, 0]
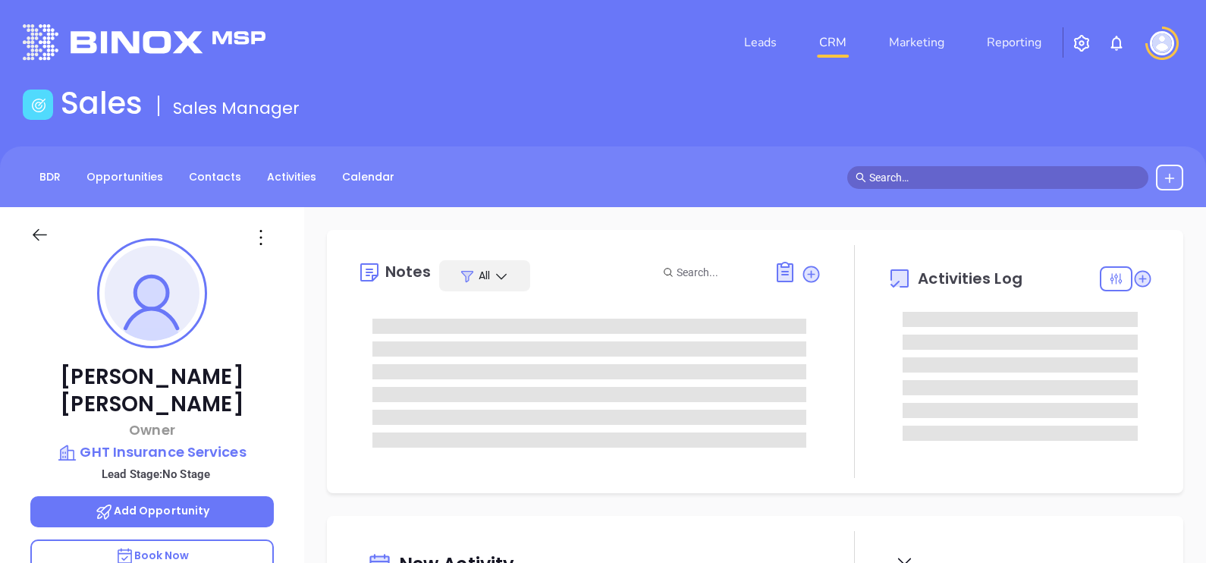
type input "[DATE]"
type input "[PERSON_NAME]"
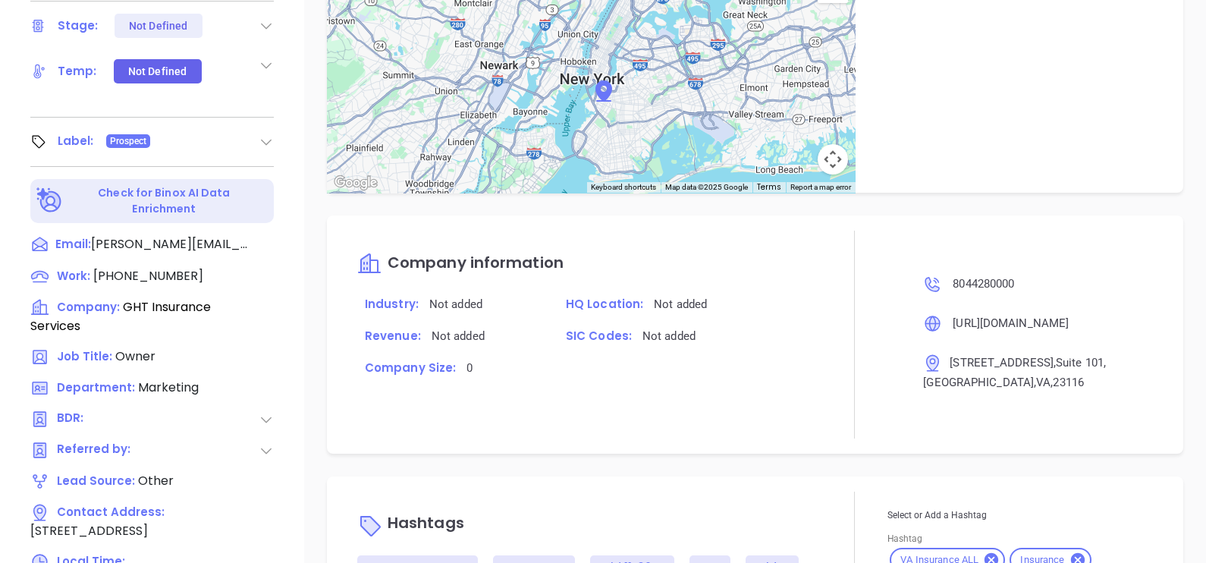
scroll to position [706, 0]
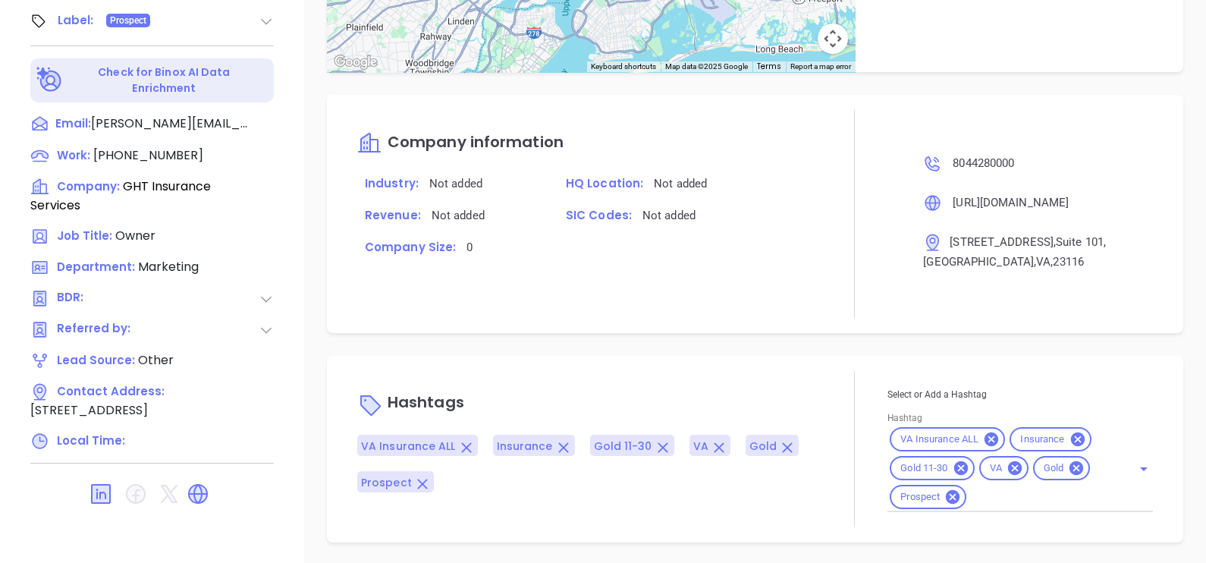
click at [1070, 470] on icon at bounding box center [1077, 468] width 14 height 14
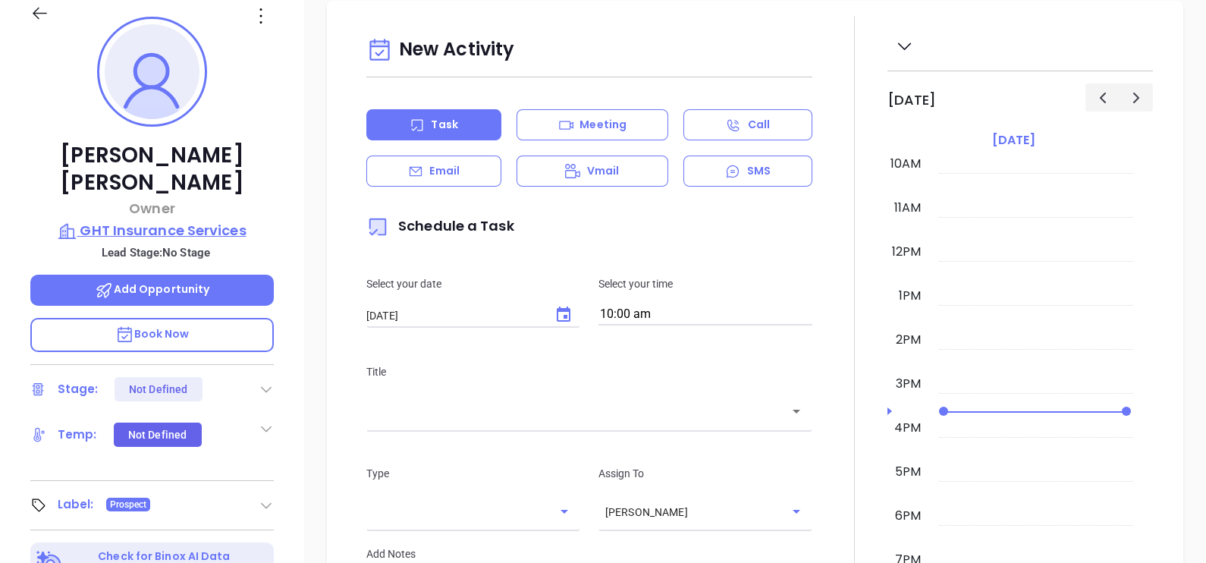
scroll to position [137, 0]
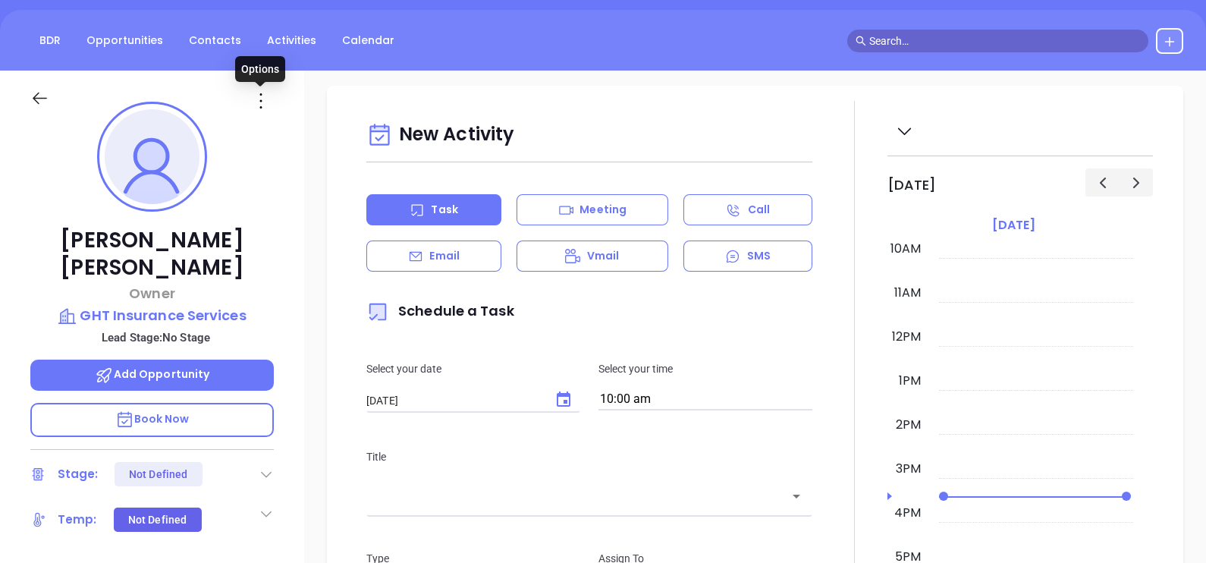
click at [262, 101] on icon at bounding box center [261, 101] width 24 height 24
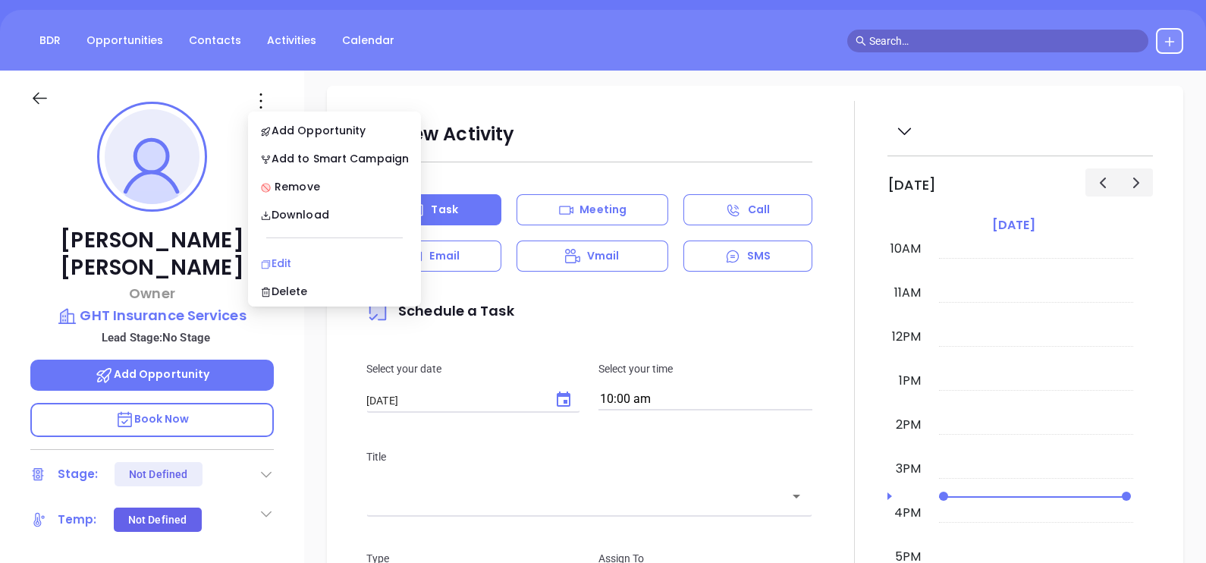
click at [332, 266] on div "Edit" at bounding box center [334, 263] width 149 height 17
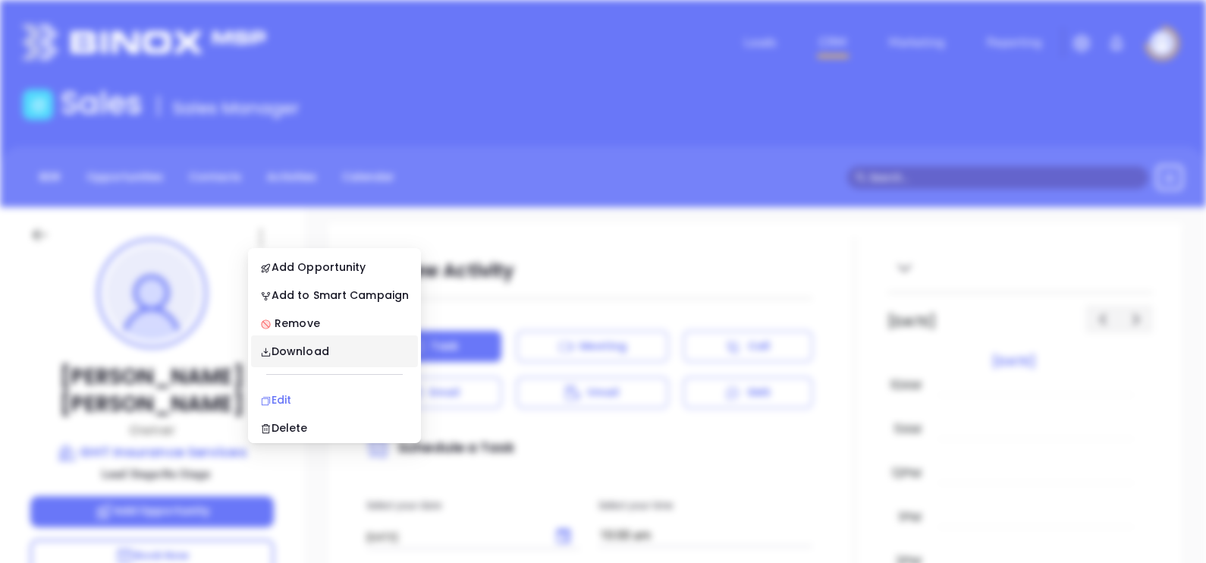
scroll to position [0, 0]
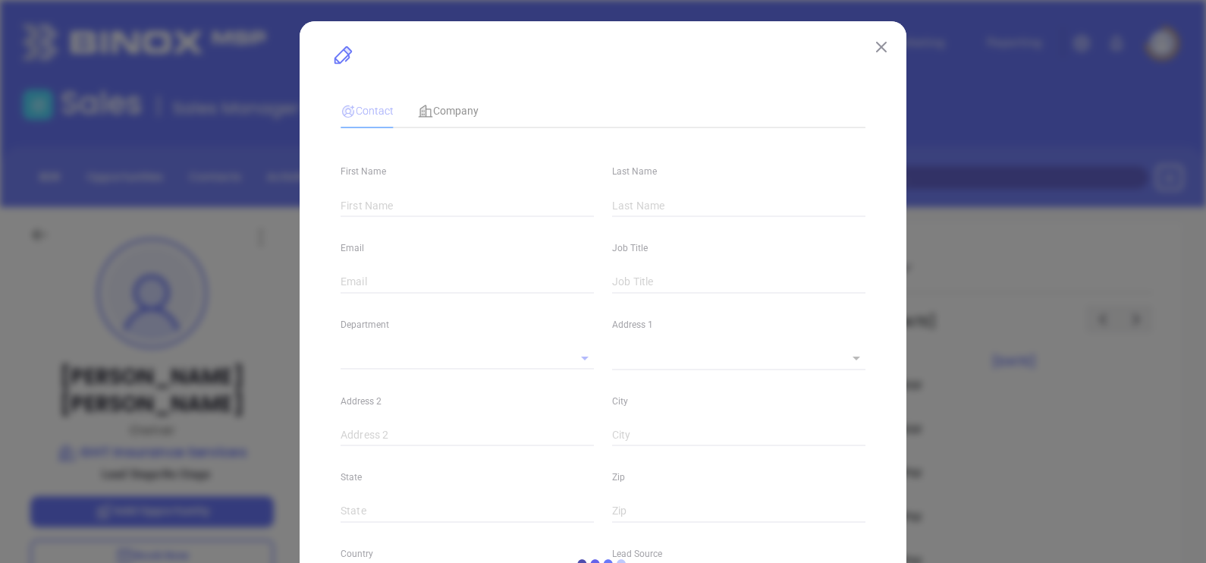
type input "[PERSON_NAME]"
type input "ryan@ghtinsurance.com"
type input "Owner"
type input "1"
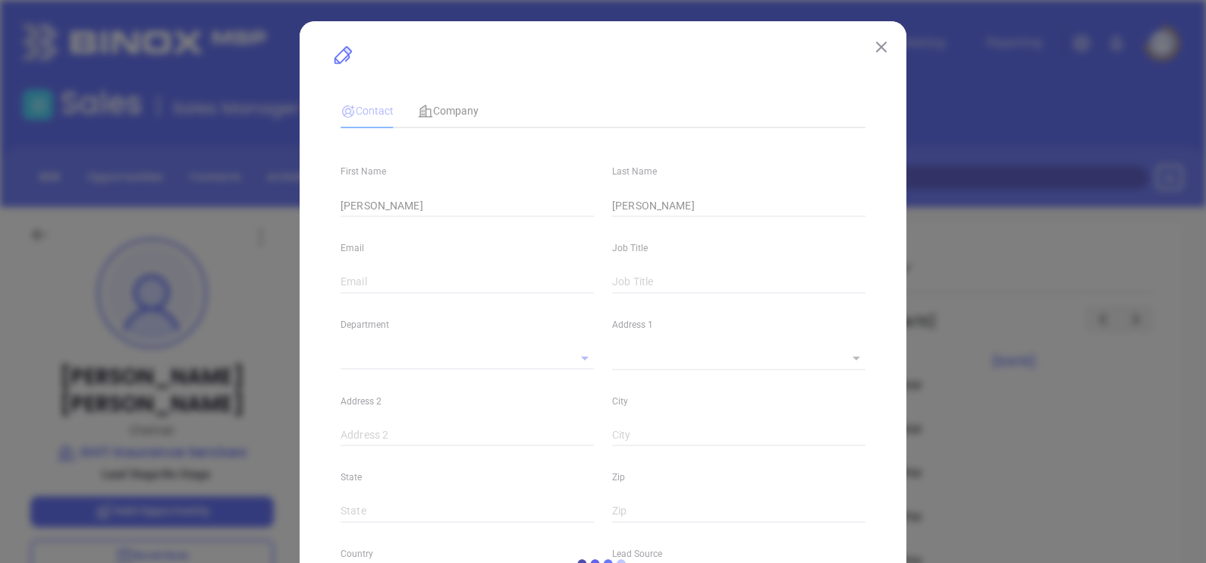
type input "www.linkedin.com/in/ryan-kuester-a69b216"
type input "Marketing"
type input "Other"
type input "undefined undefined"
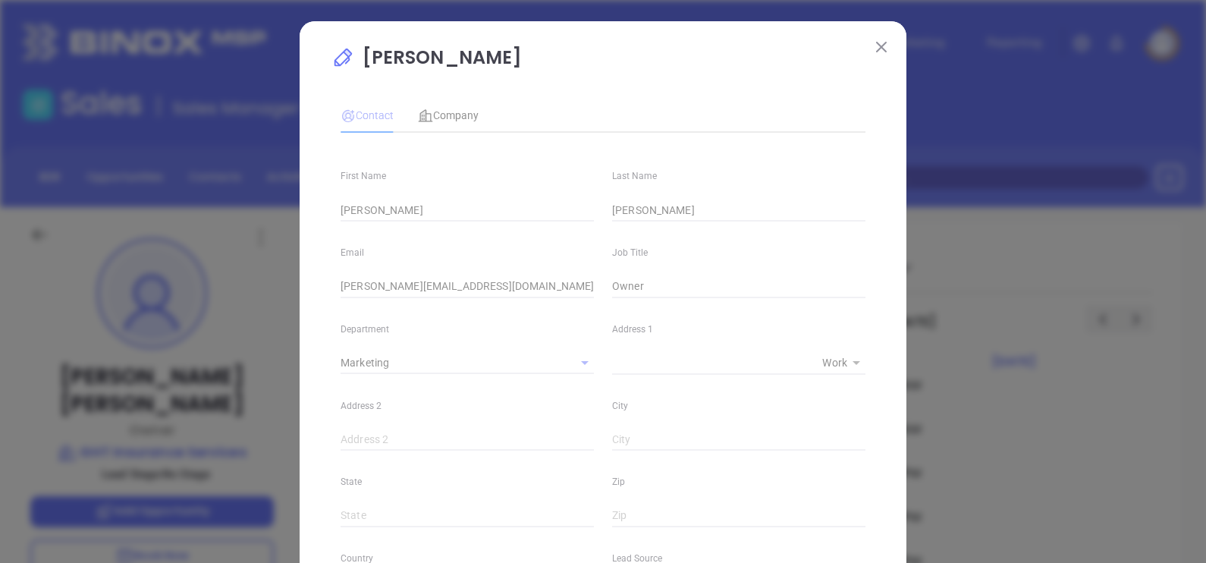
type input "(804) 428-0000"
type input "1"
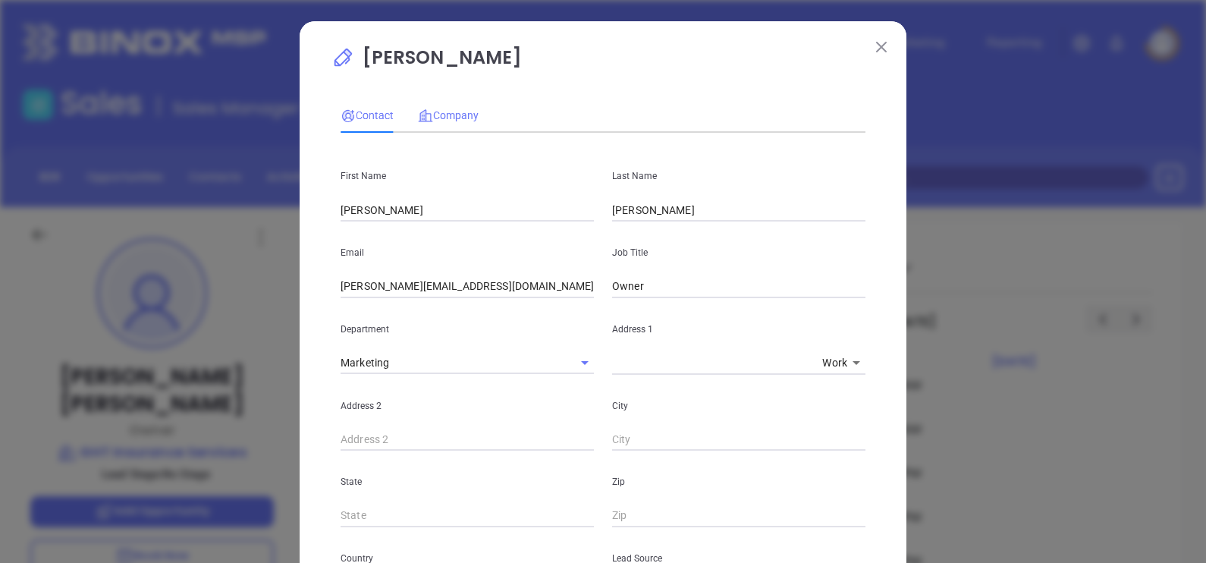
drag, startPoint x: 441, startPoint y: 124, endPoint x: 453, endPoint y: 118, distance: 13.6
click at [441, 124] on div "Company" at bounding box center [448, 115] width 61 height 35
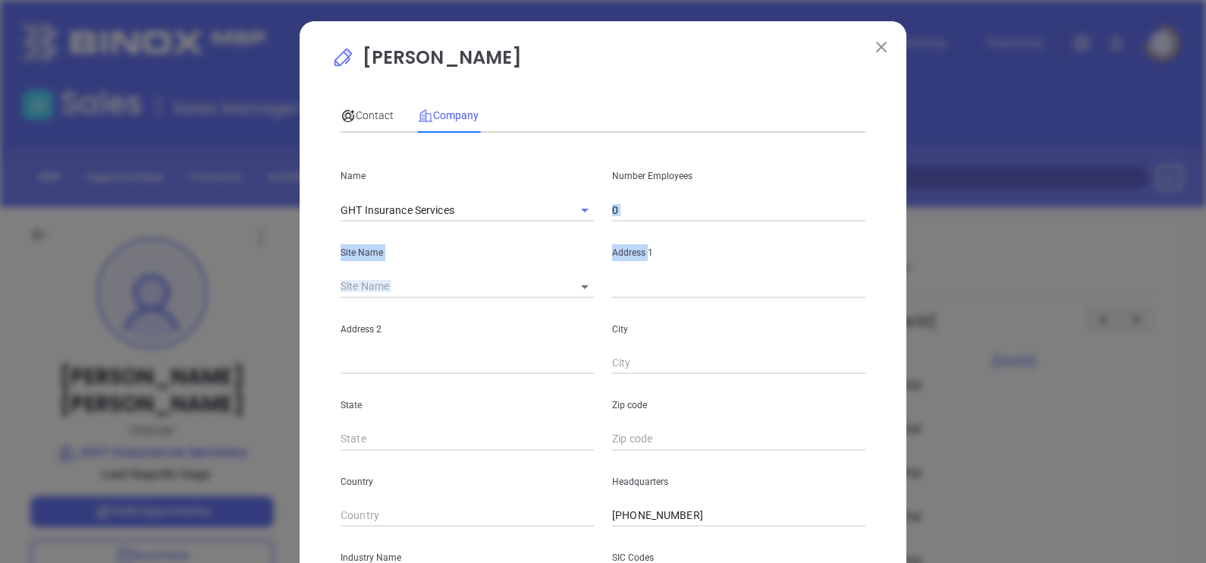
click at [637, 222] on div "Name GHT Insurance Services Number Employees 0 Site Name ​ Address 1 Address 2 …" at bounding box center [603, 450] width 525 height 611
click at [633, 212] on input "0" at bounding box center [738, 210] width 253 height 23
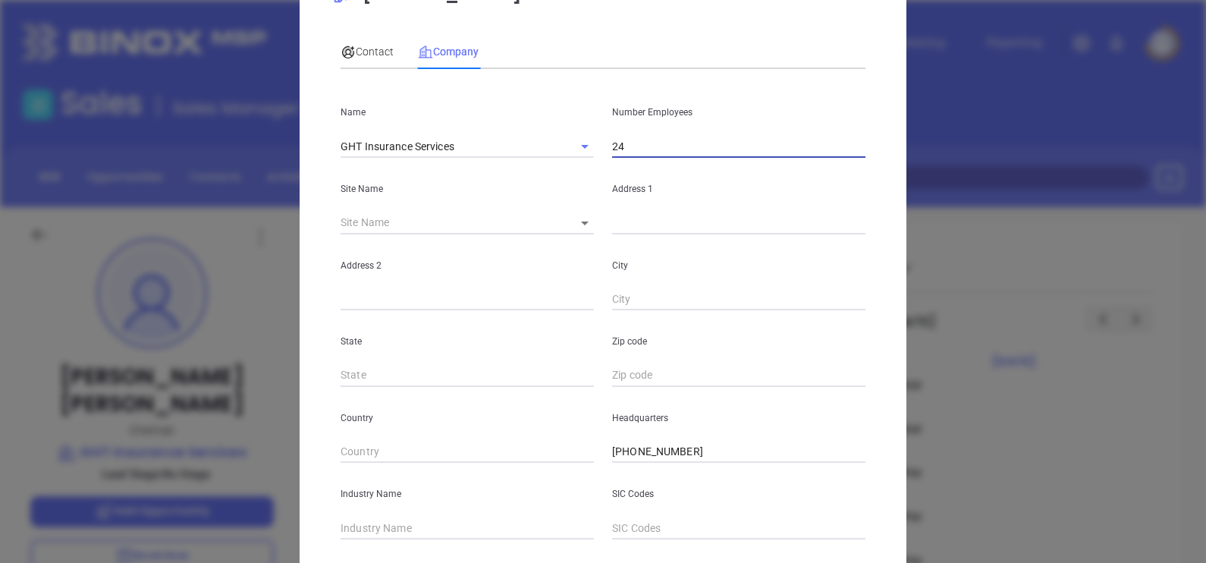
scroll to position [307, 0]
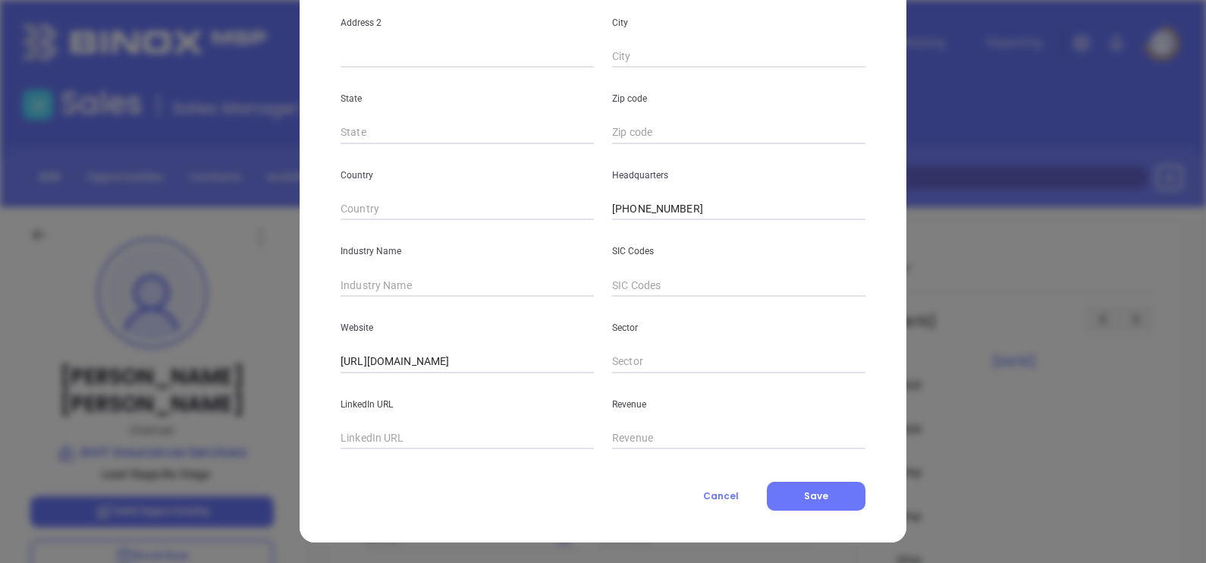
type input "24"
click at [441, 281] on input "text" at bounding box center [467, 285] width 253 height 23
type input "Insurance"
click at [383, 429] on input "text" at bounding box center [467, 438] width 253 height 23
paste input "www.linkedin.com/company/ght-insurance/"
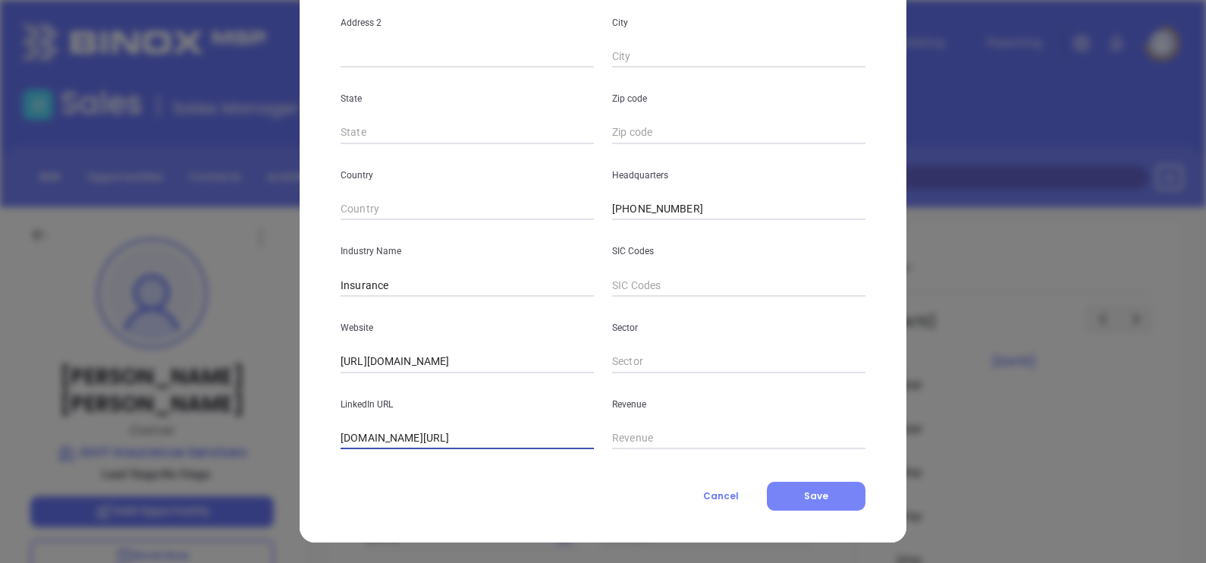
type input "www.linkedin.com/company/ght-insurance/"
click at [792, 505] on button "Save" at bounding box center [816, 496] width 99 height 29
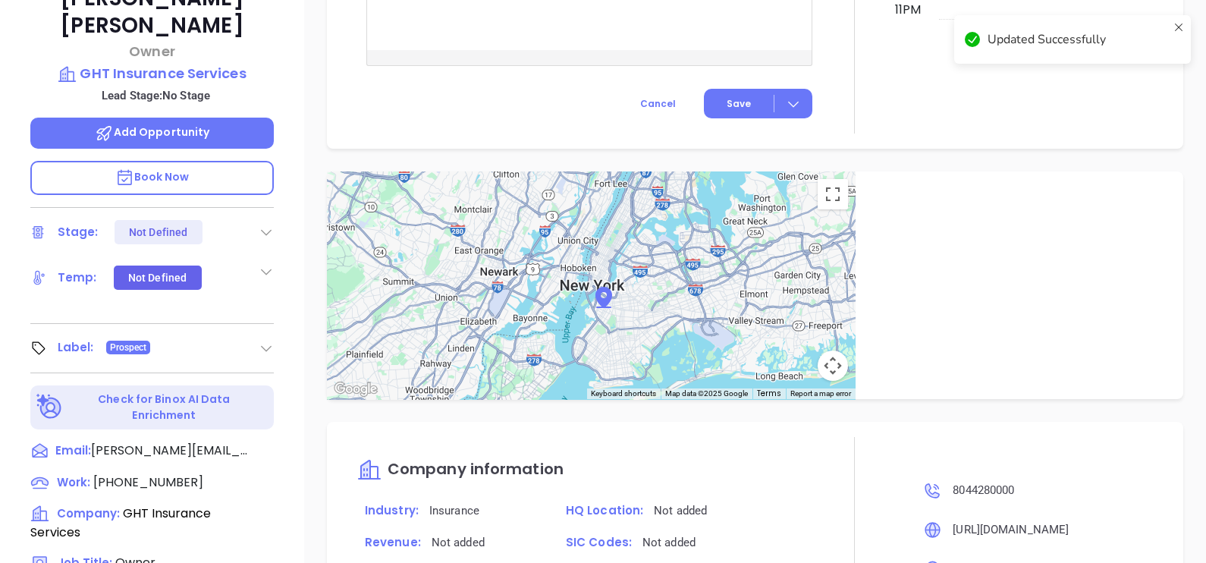
scroll to position [706, 0]
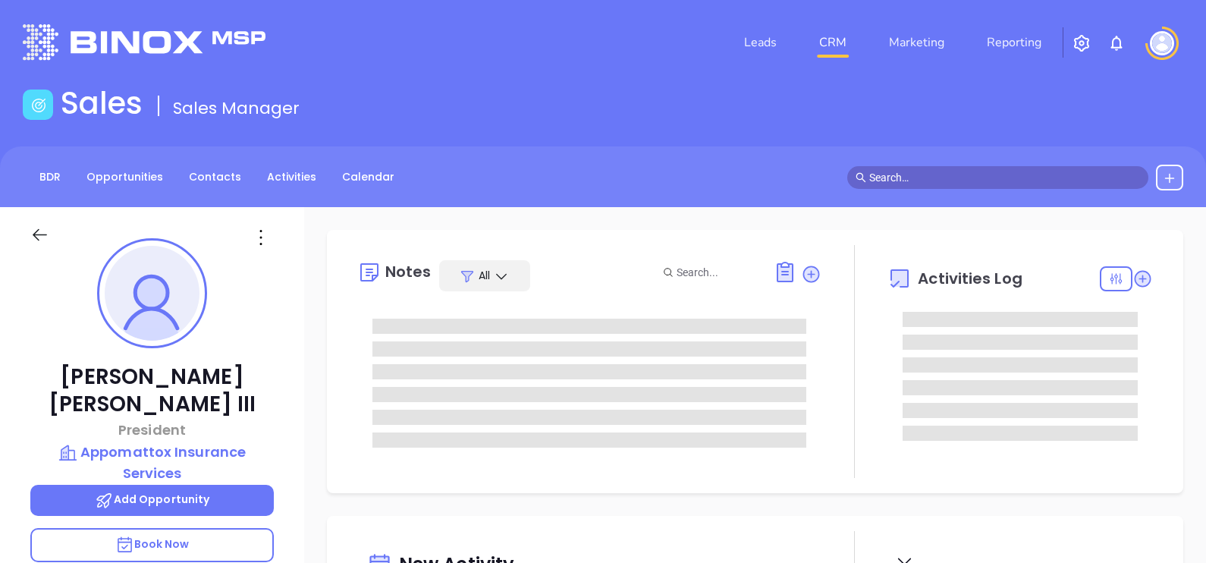
type input "[DATE]"
type input "[PERSON_NAME]"
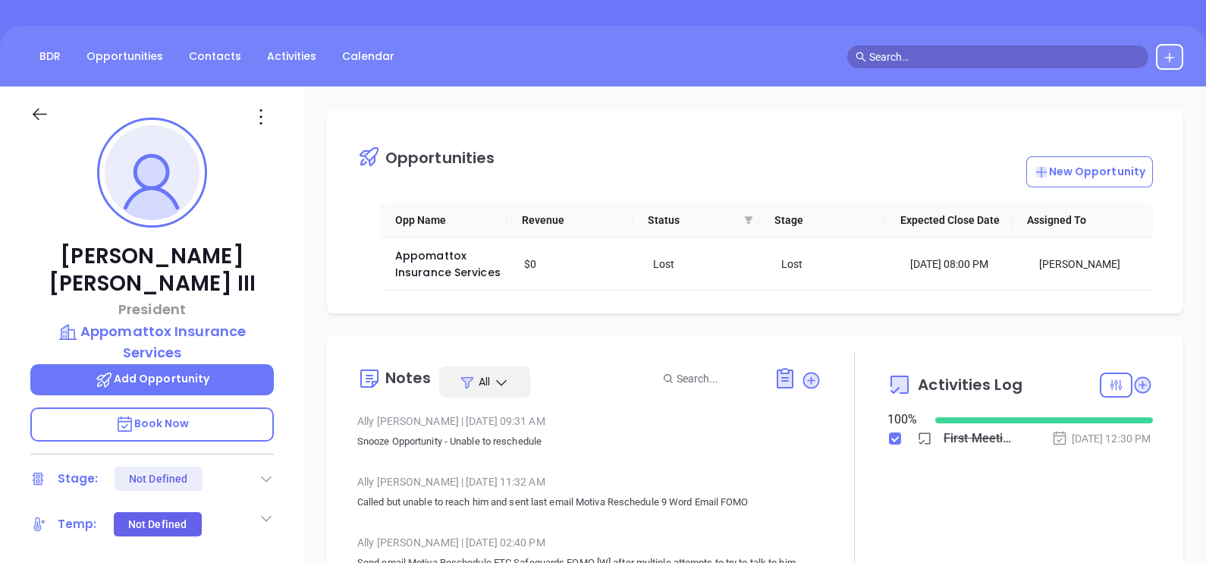
scroll to position [189, 0]
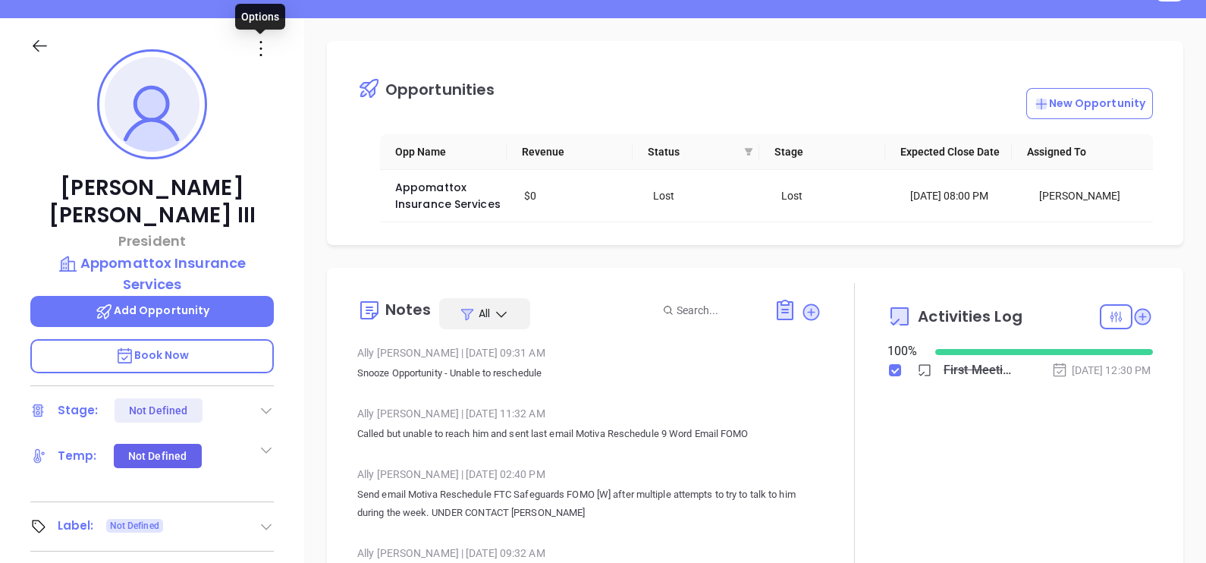
click at [253, 42] on icon at bounding box center [261, 48] width 24 height 24
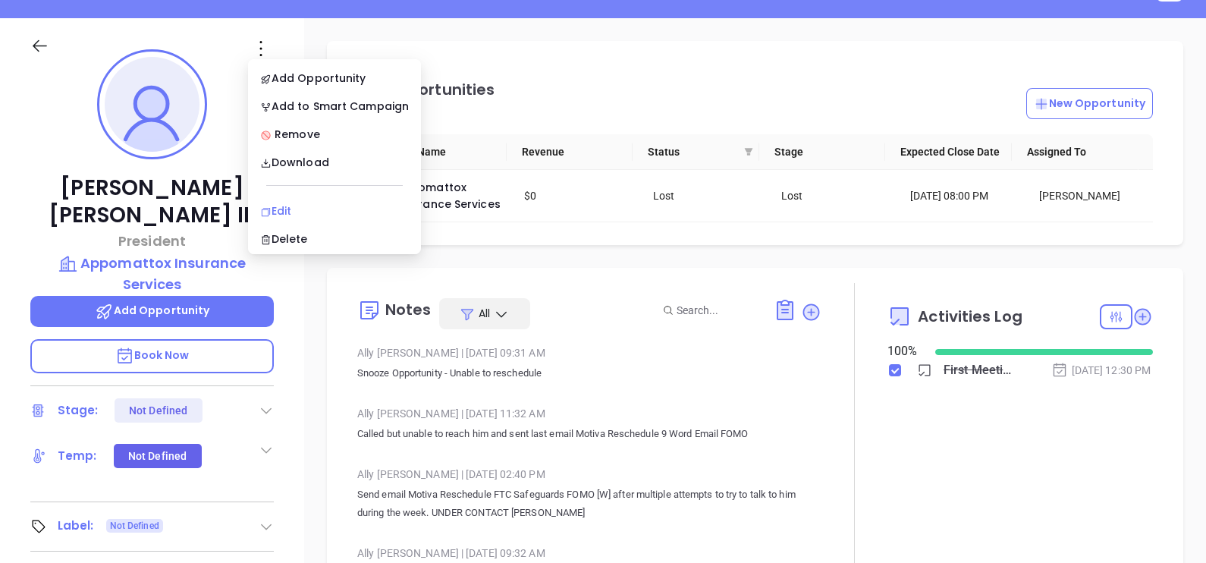
click at [291, 198] on li "Edit" at bounding box center [334, 211] width 167 height 32
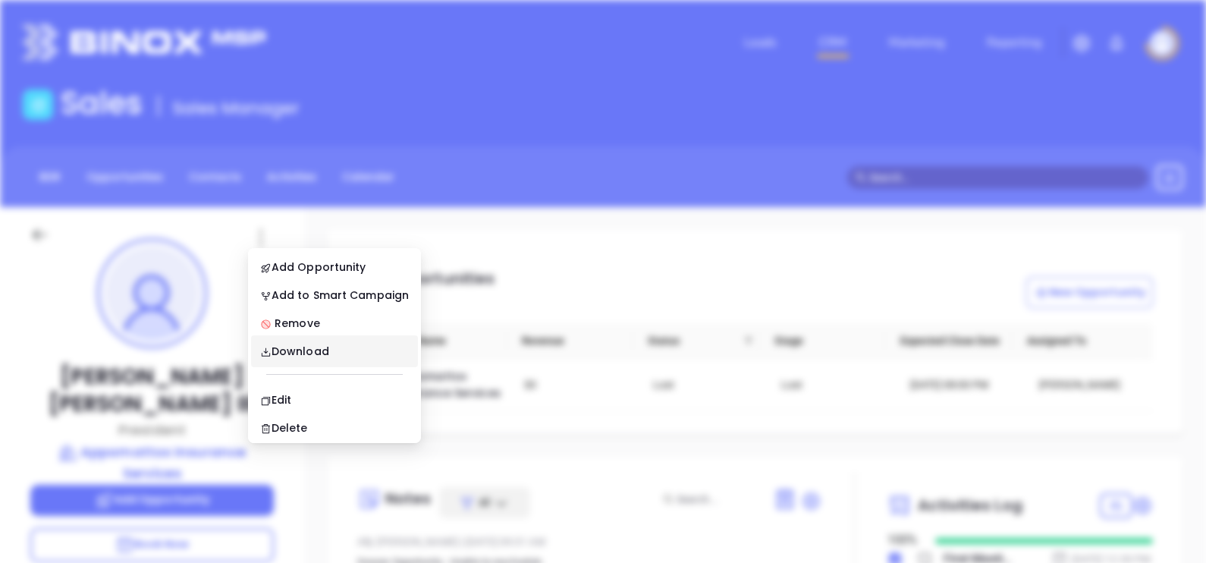
scroll to position [0, 0]
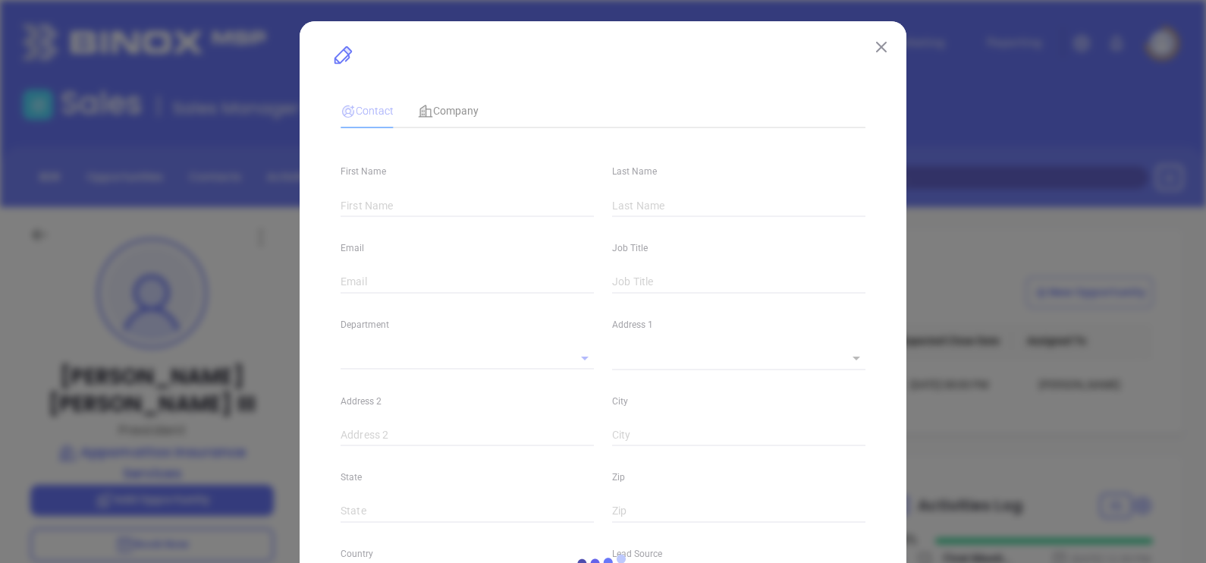
type input "[PERSON_NAME]"
type input "[PERSON_NAME] III"
type input "[EMAIL_ADDRESS][DOMAIN_NAME]"
type input "President"
type textarea "[STREET_ADDRESS]"
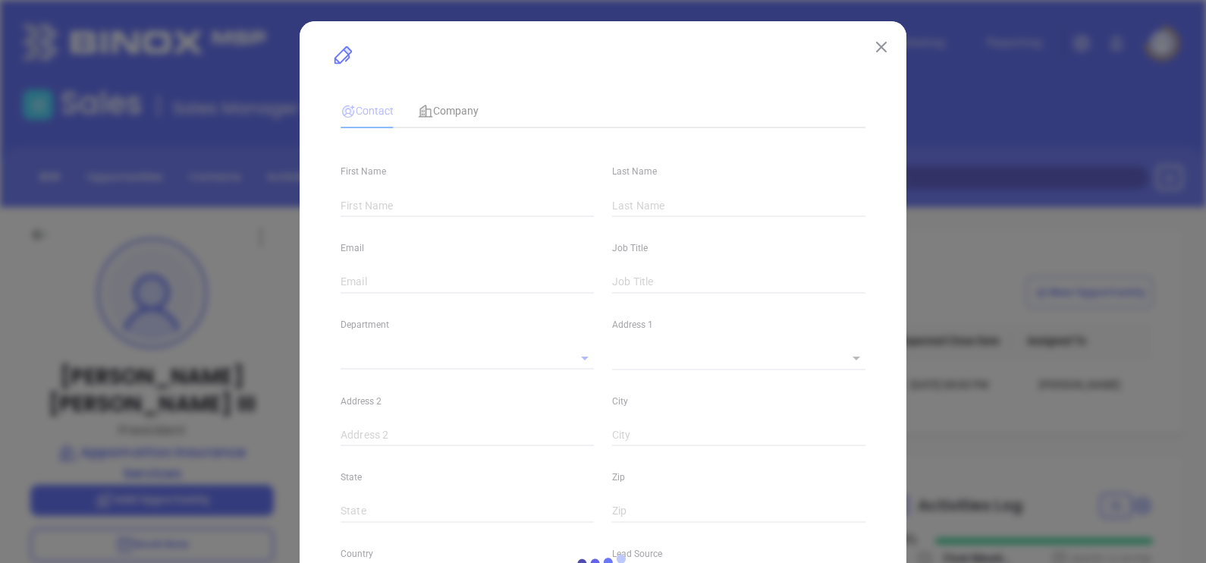
type input "1"
type input "[PERSON_NAME]"
type input "[US_STATE]"
type input "23841"
type input "United States"
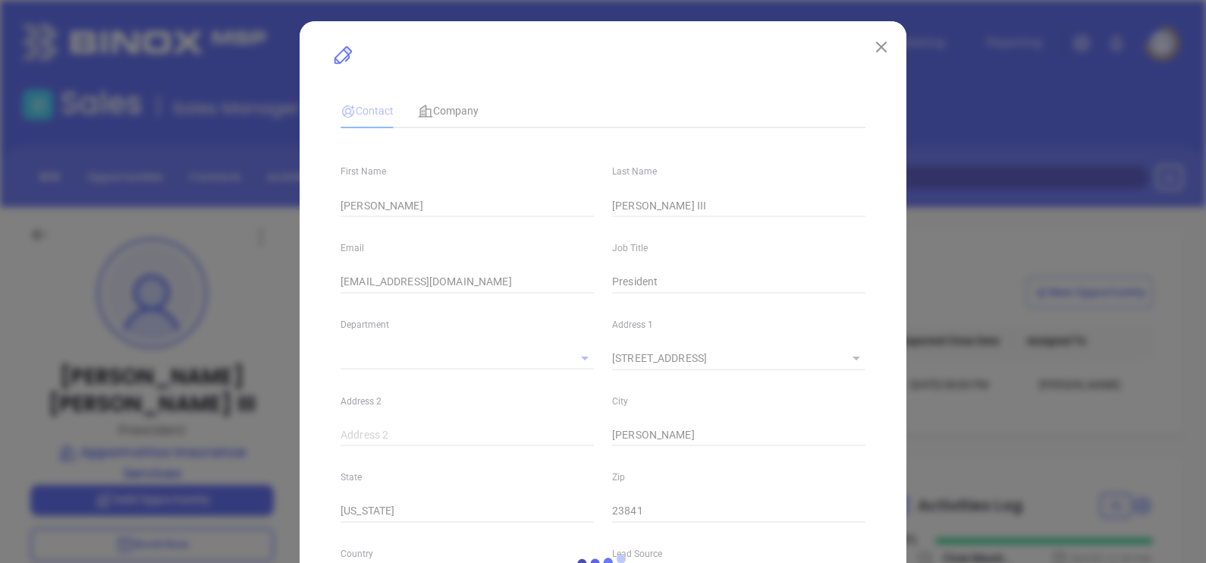
type input "Marketing"
type input "Website Reveal"
type input "1"
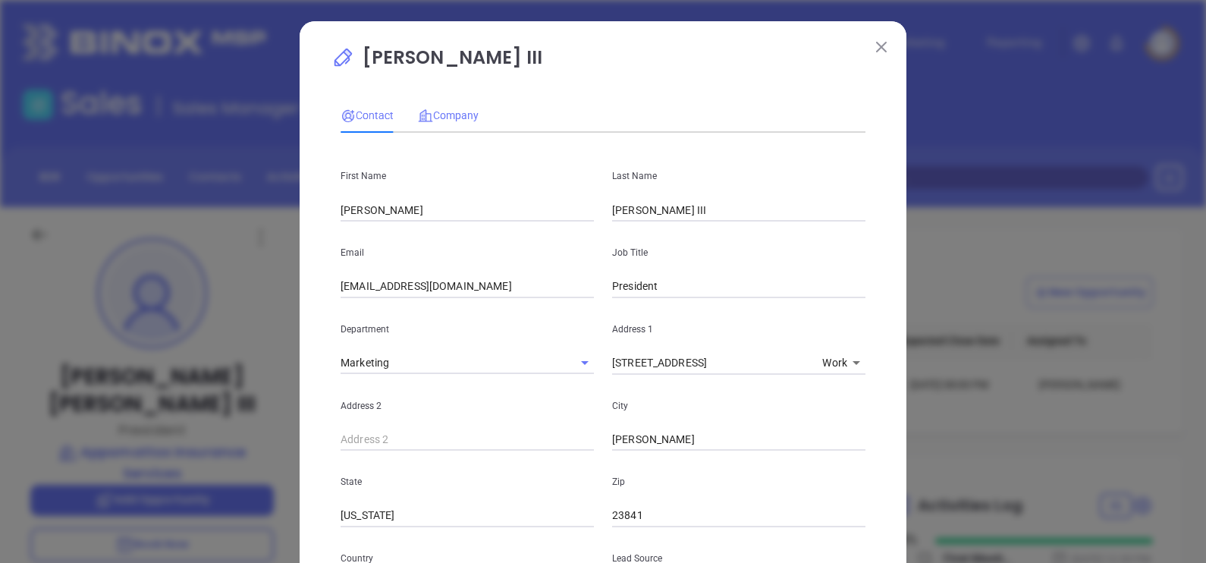
click at [448, 124] on div "Company" at bounding box center [448, 115] width 61 height 35
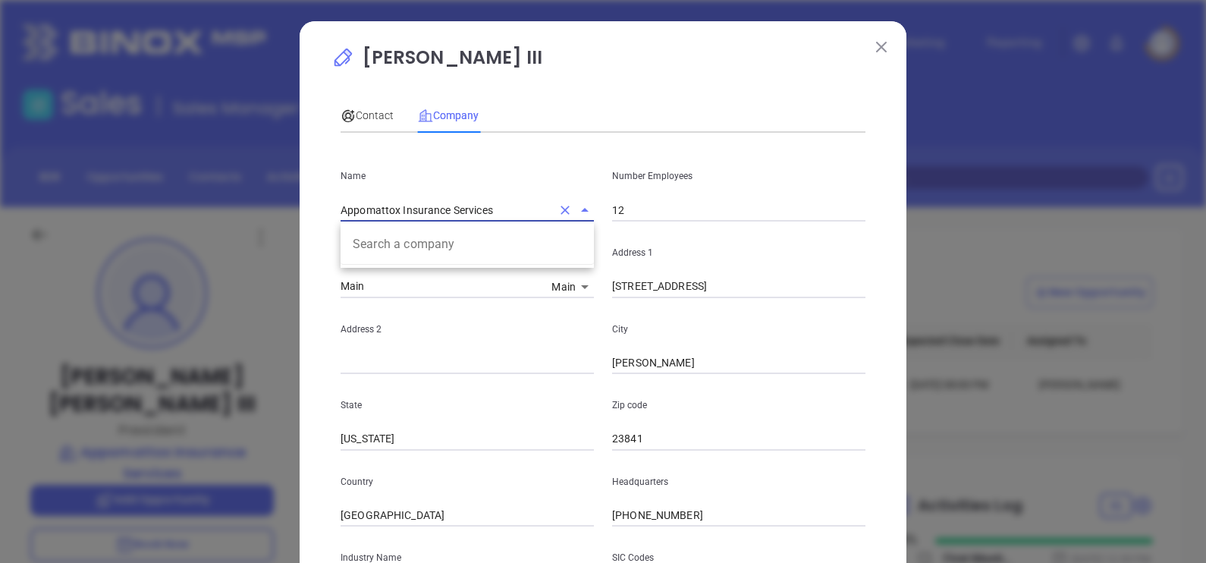
drag, startPoint x: 442, startPoint y: 213, endPoint x: 341, endPoint y: 220, distance: 101.9
click at [344, 220] on input "Appomattox Insurance Services" at bounding box center [446, 210] width 211 height 22
click at [643, 200] on input "12" at bounding box center [738, 210] width 253 height 23
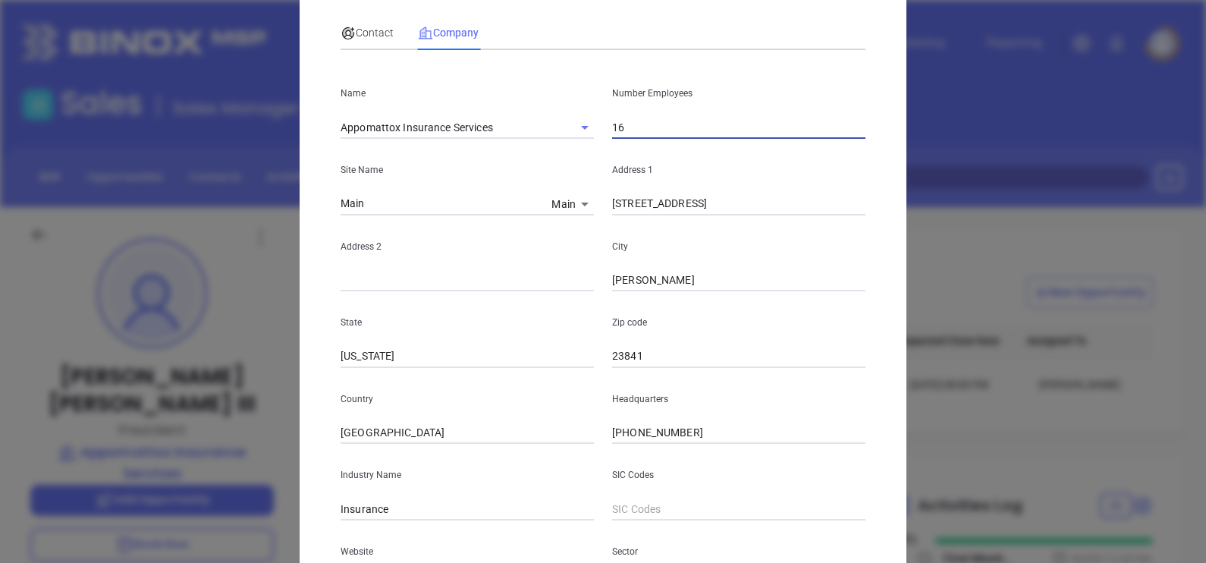
scroll to position [307, 0]
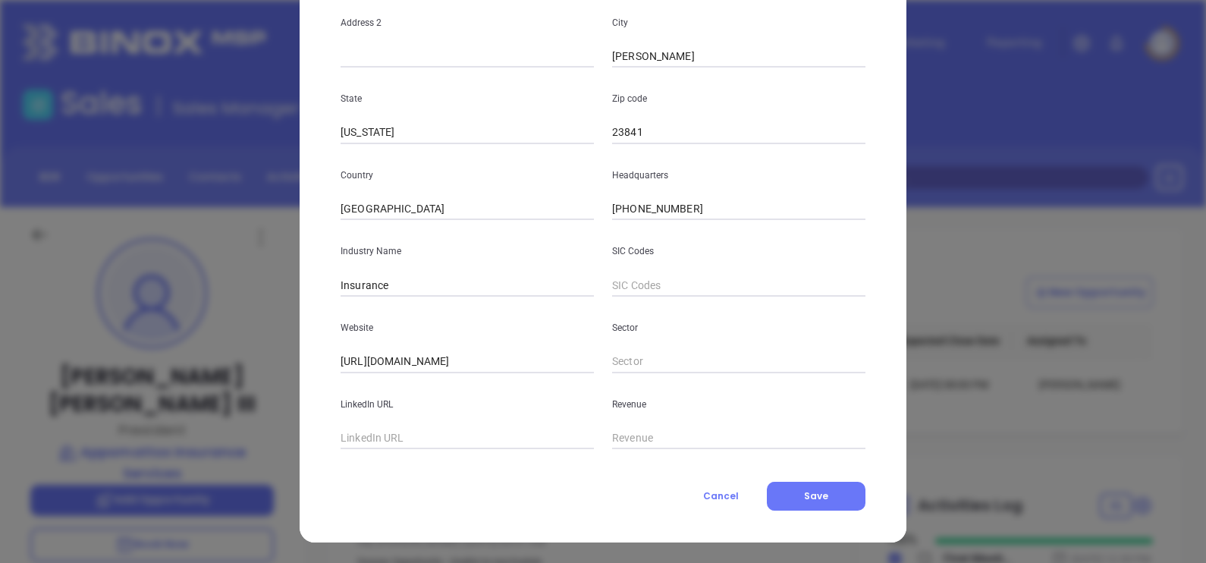
type input "16"
click at [456, 439] on input "text" at bounding box center [467, 438] width 253 height 23
paste input "www.linkedin.com/company/appomattox-insurance-&-financial-services-inc/"
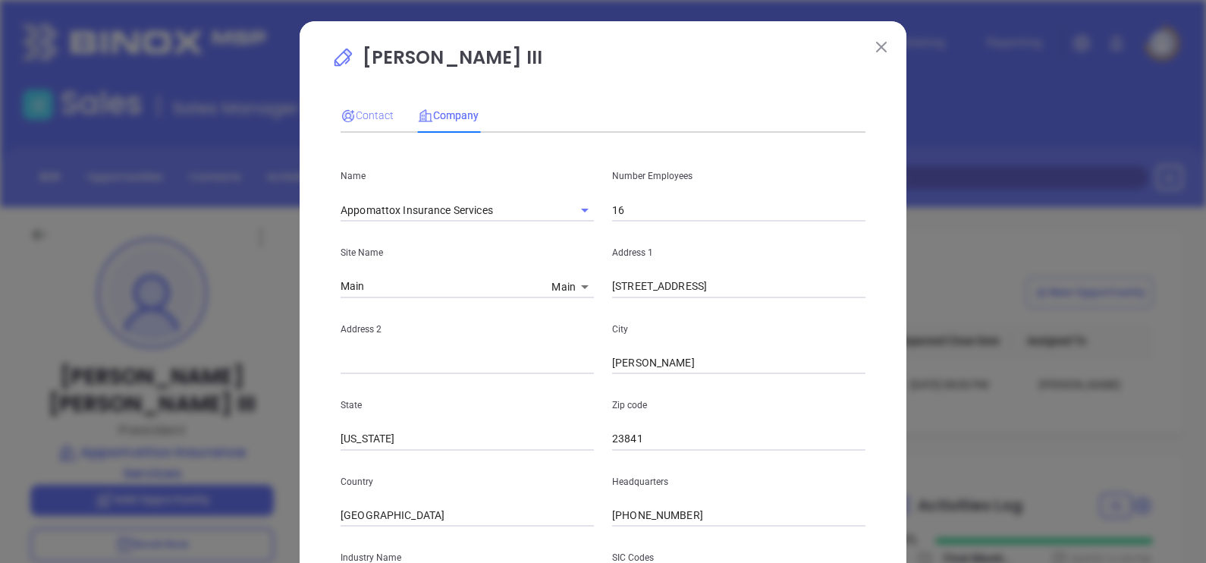
type input "www.linkedin.com/company/appomattox-insurance-&-financial-services-inc/"
click at [369, 109] on span "Contact" at bounding box center [367, 115] width 53 height 12
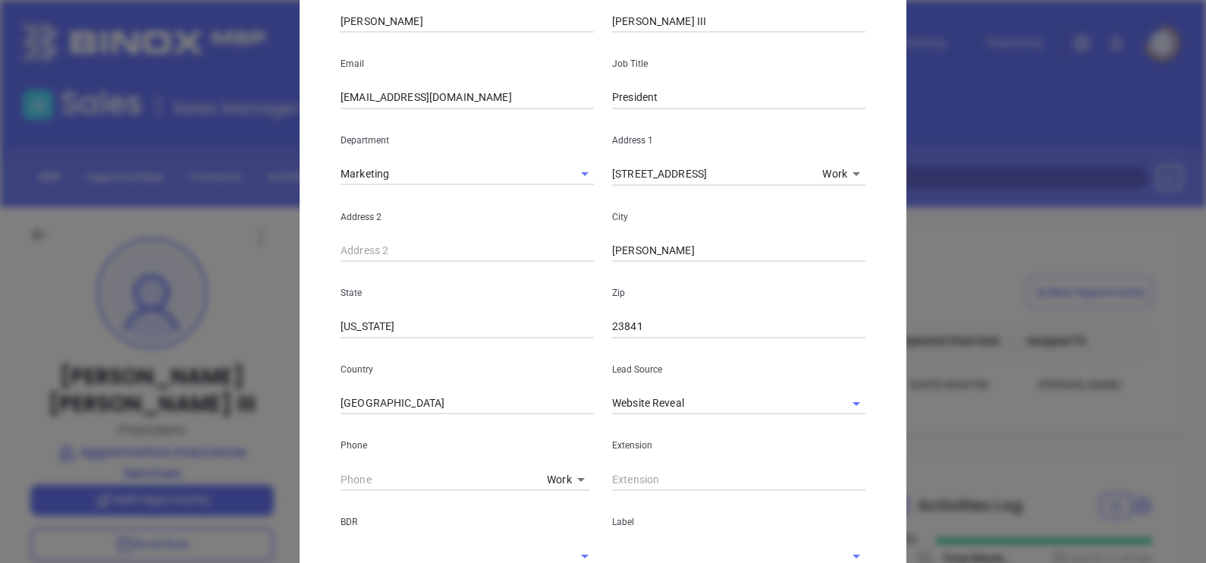
scroll to position [536, 0]
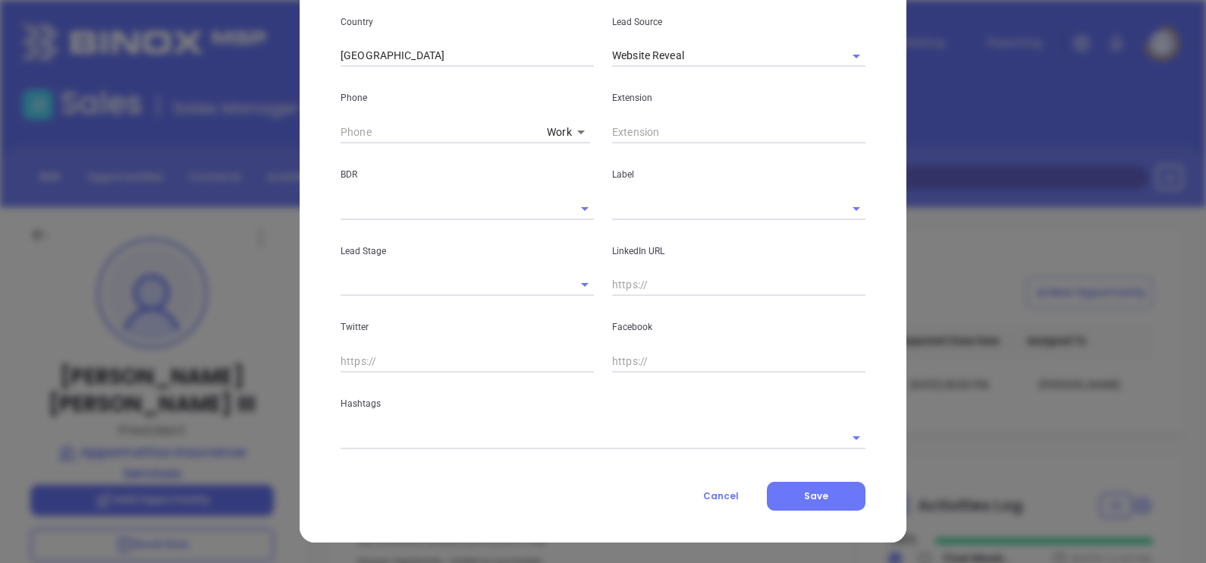
click at [571, 439] on input "text" at bounding box center [582, 437] width 483 height 22
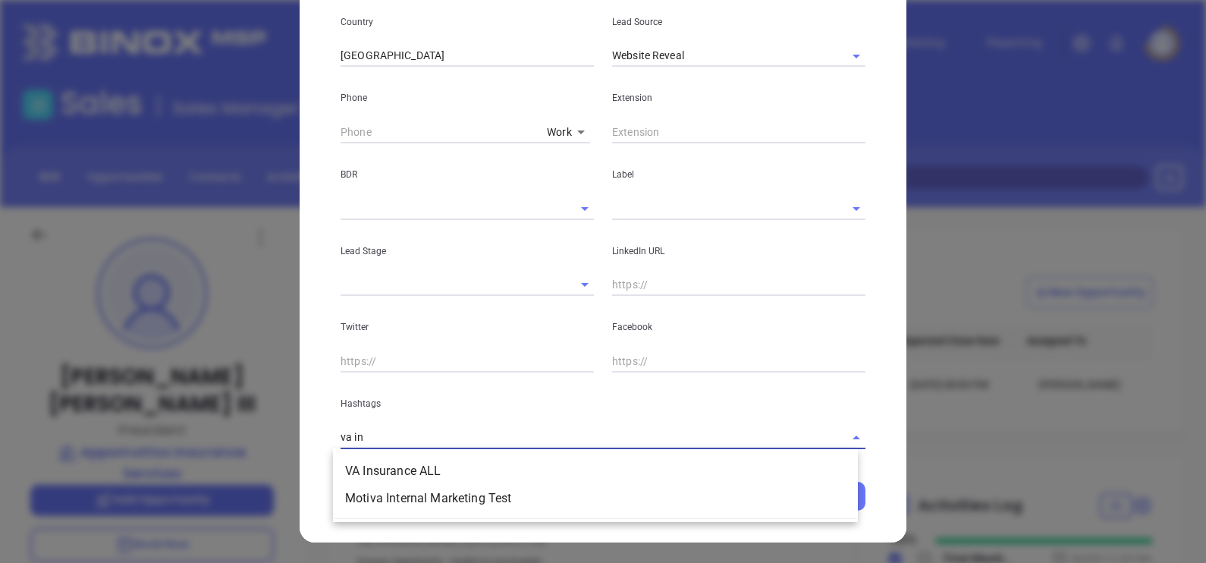
type input "va ins"
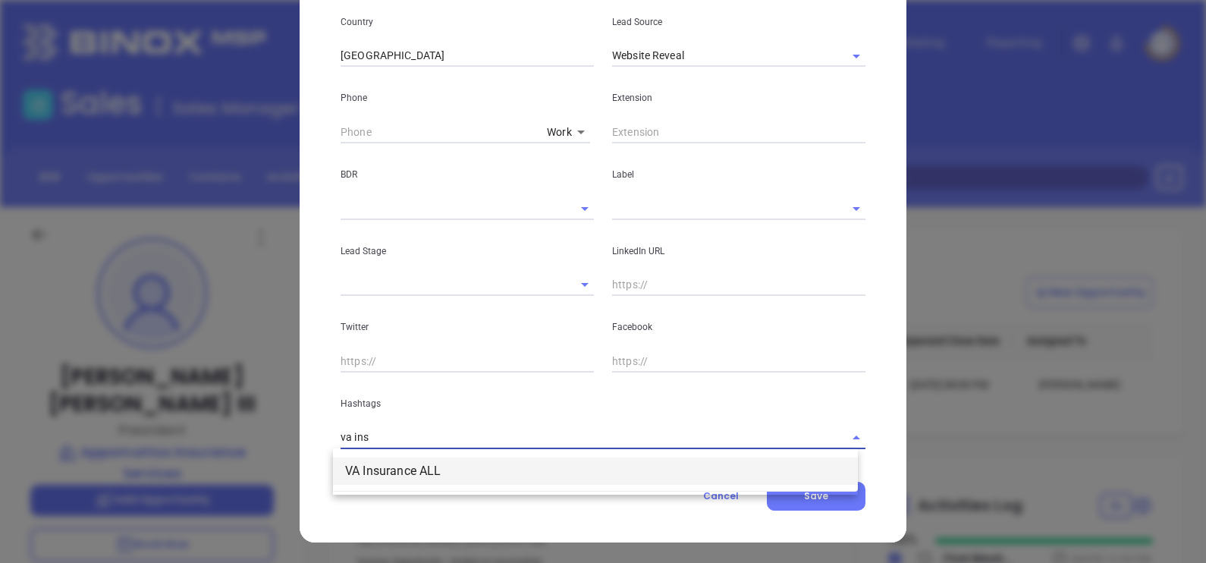
click at [505, 463] on li "VA Insurance ALL" at bounding box center [595, 470] width 525 height 27
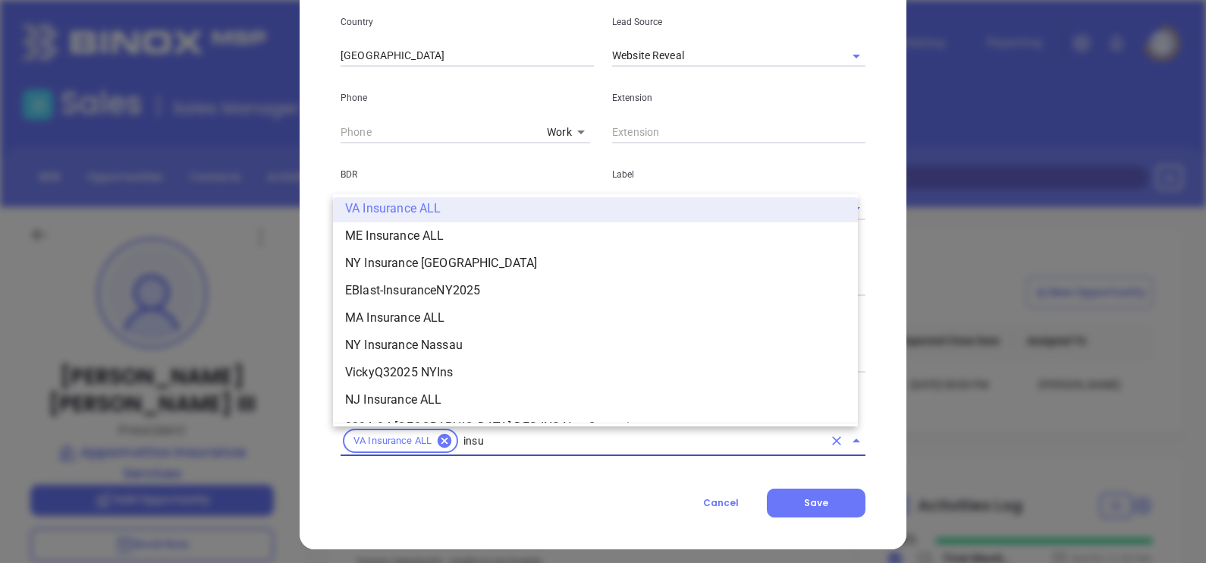
scroll to position [281, 0]
type input "insurance"
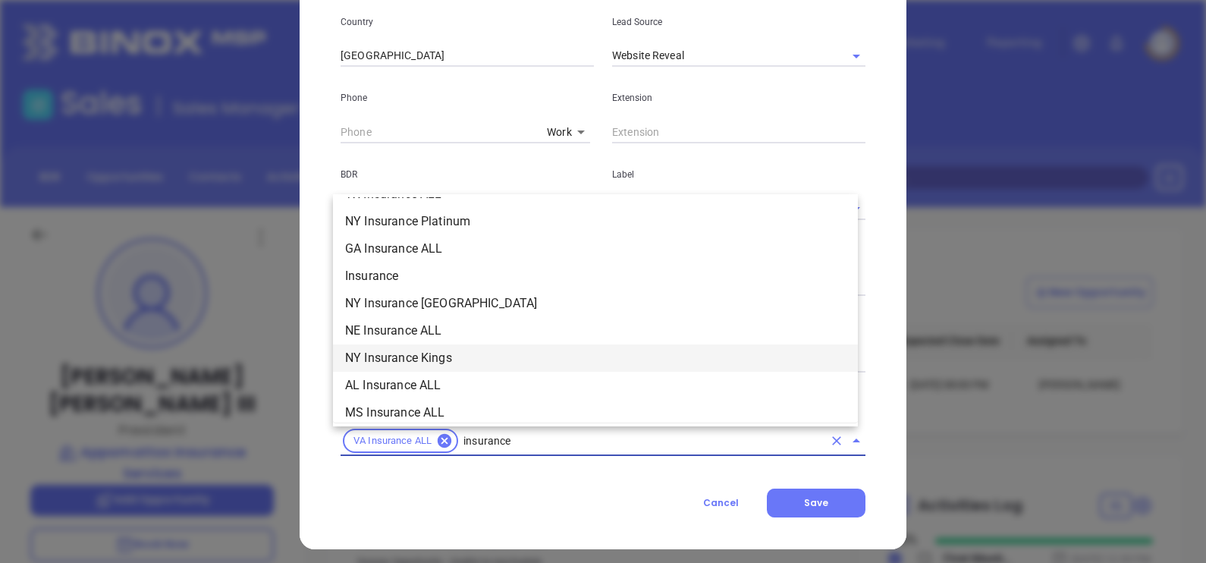
scroll to position [568, 0]
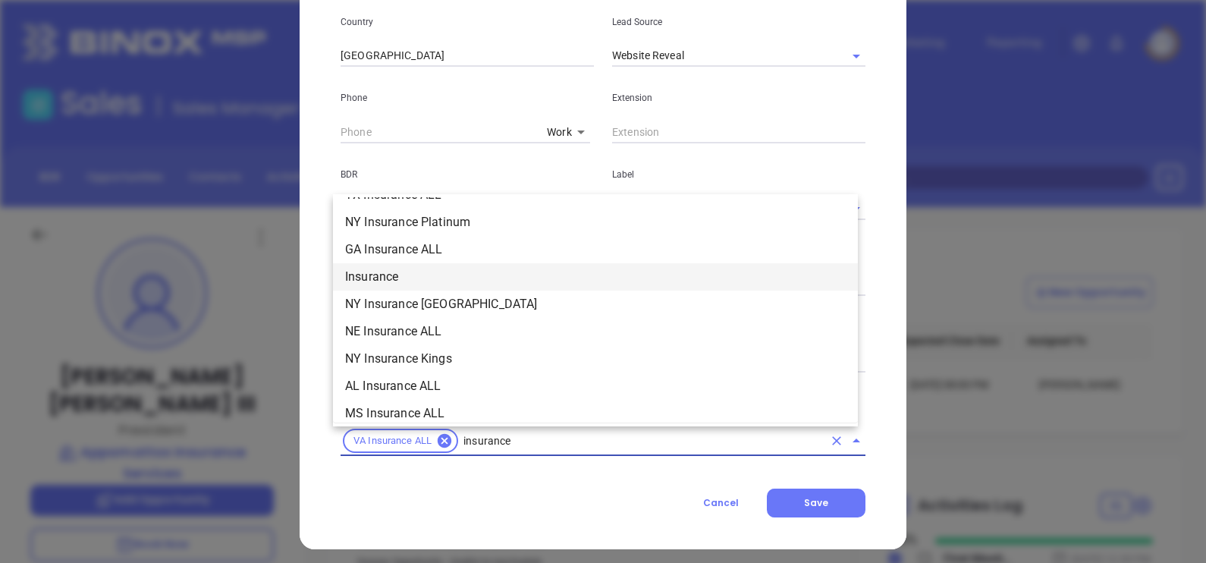
click at [472, 275] on li "Insurance" at bounding box center [595, 276] width 525 height 27
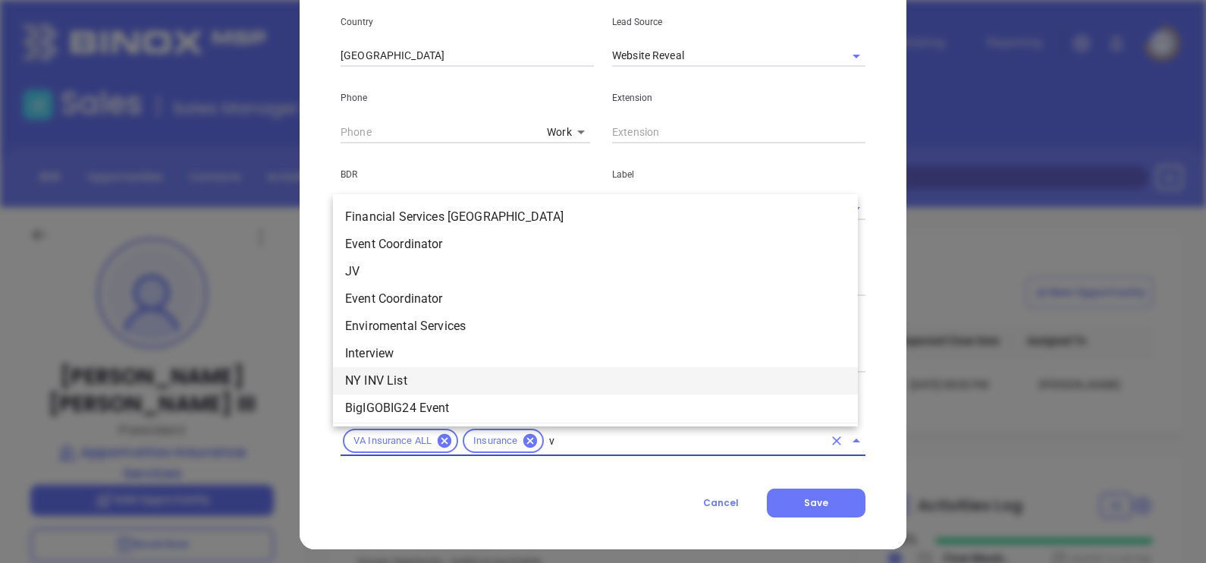
scroll to position [111, 0]
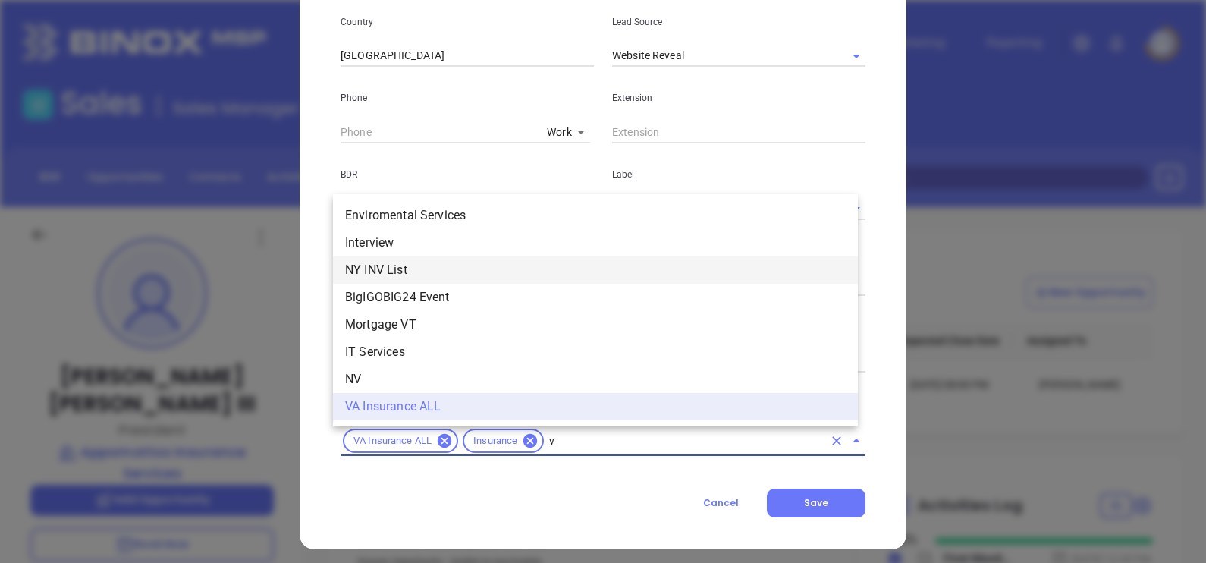
type input "va"
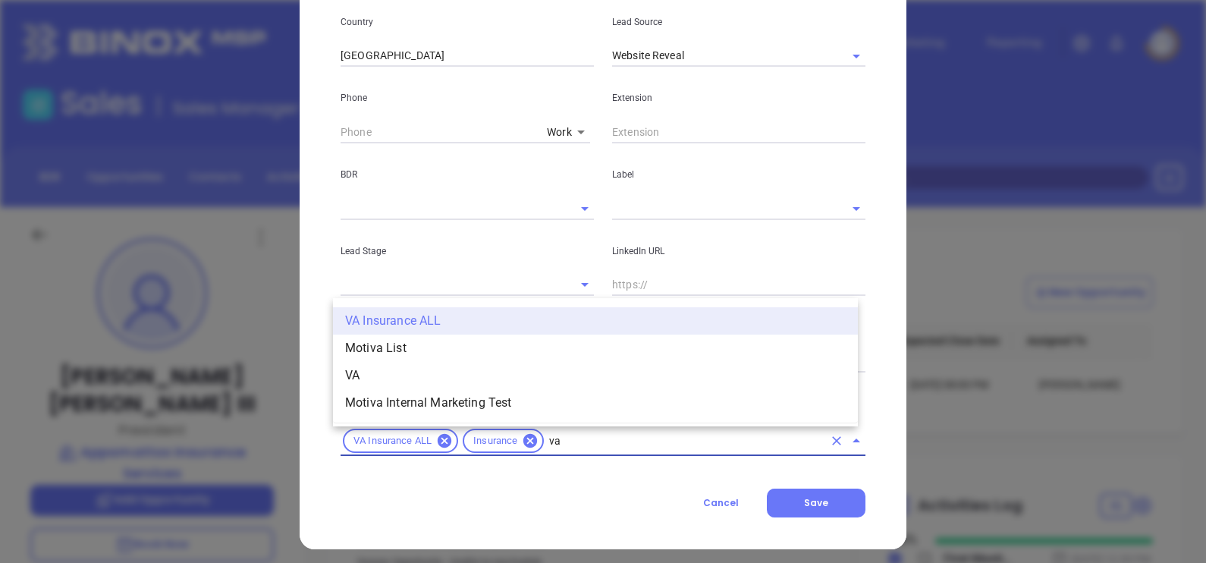
scroll to position [0, 0]
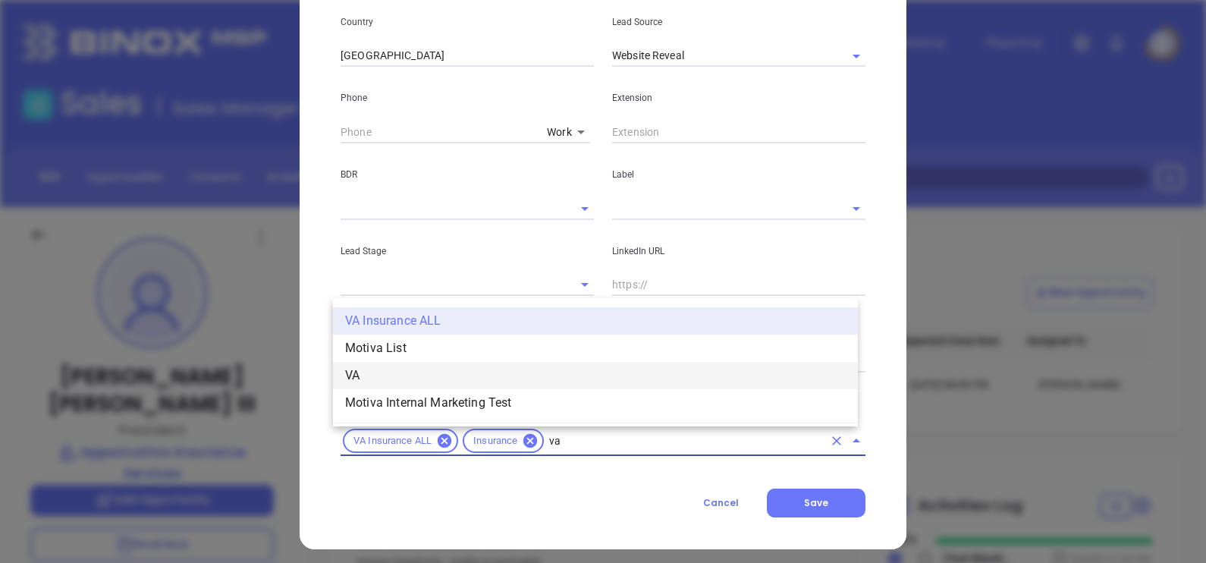
click at [387, 367] on li "VA" at bounding box center [595, 375] width 525 height 27
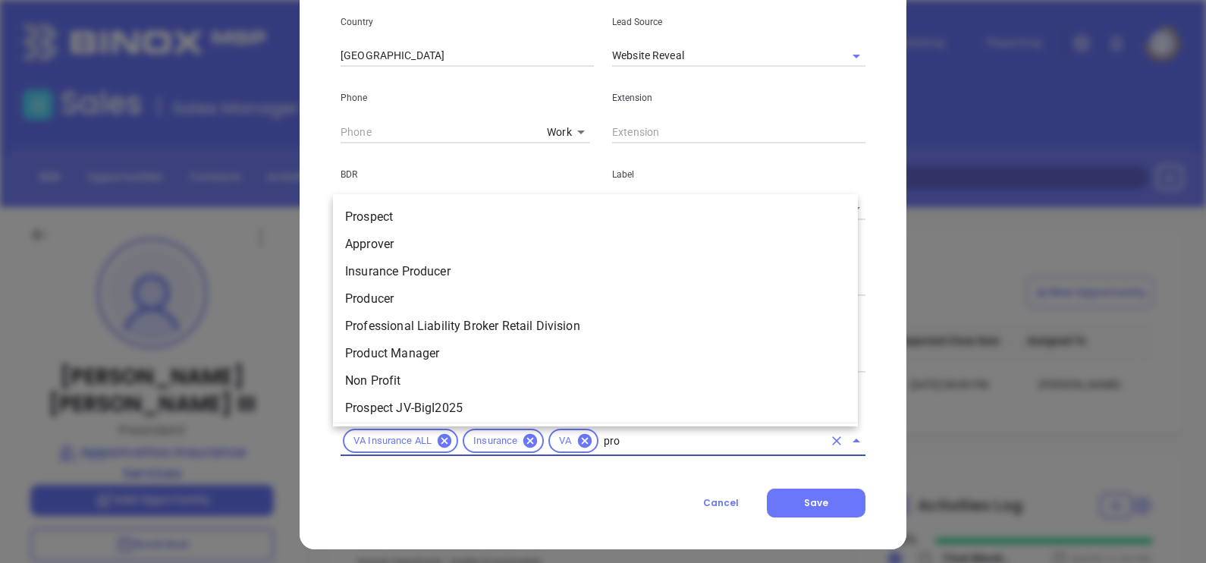
type input "pros"
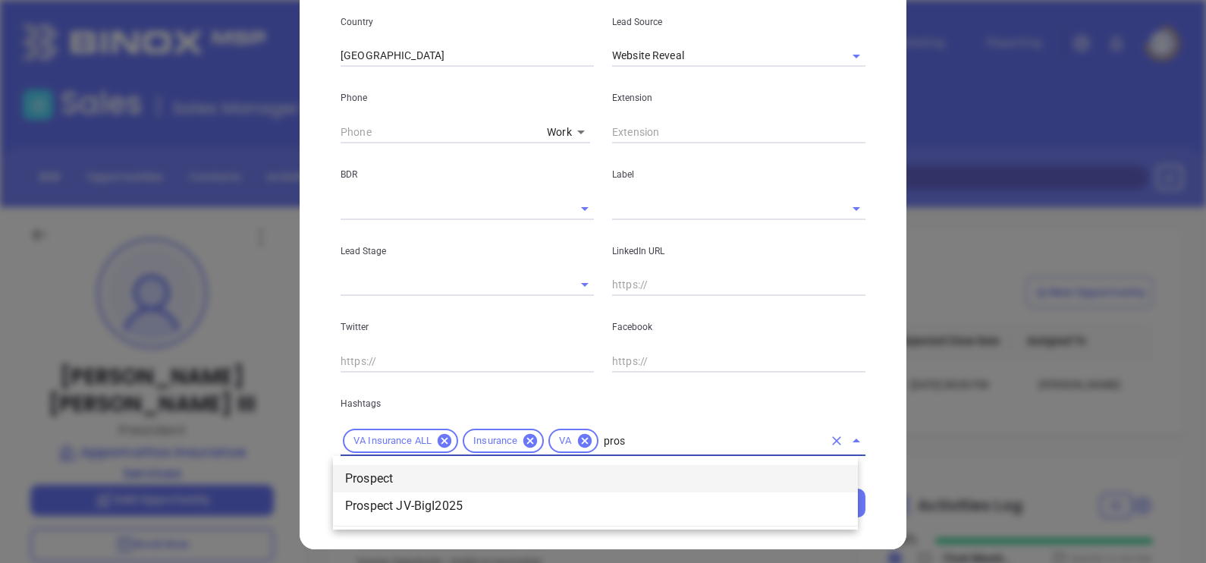
click at [420, 481] on li "Prospect" at bounding box center [595, 478] width 525 height 27
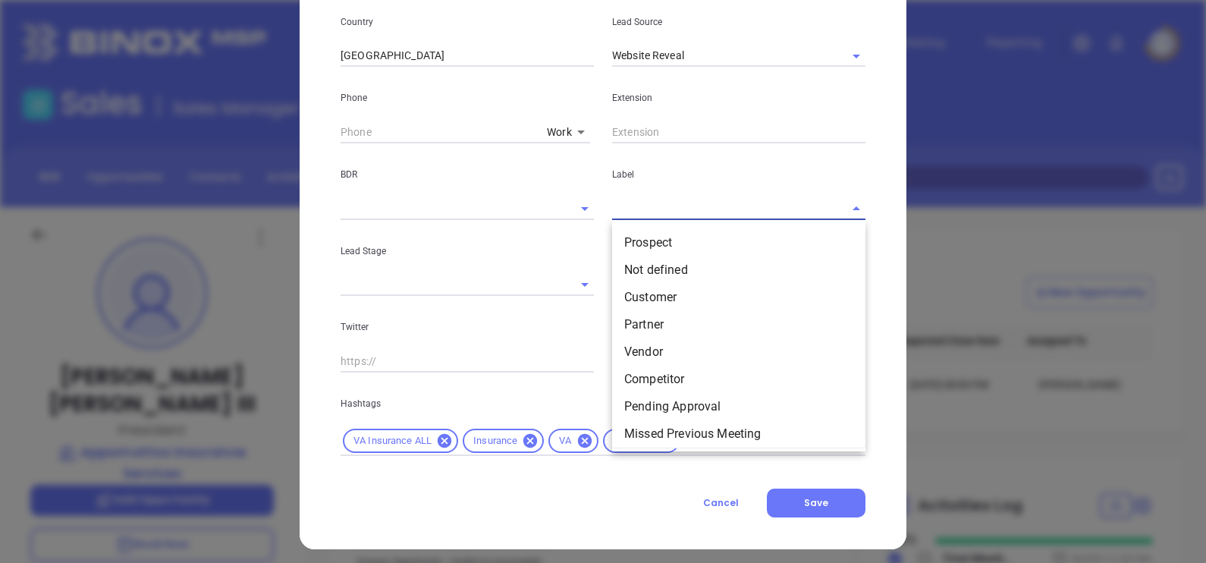
click at [690, 201] on input "text" at bounding box center [717, 208] width 211 height 22
click at [687, 250] on li "Prospect" at bounding box center [738, 242] width 253 height 27
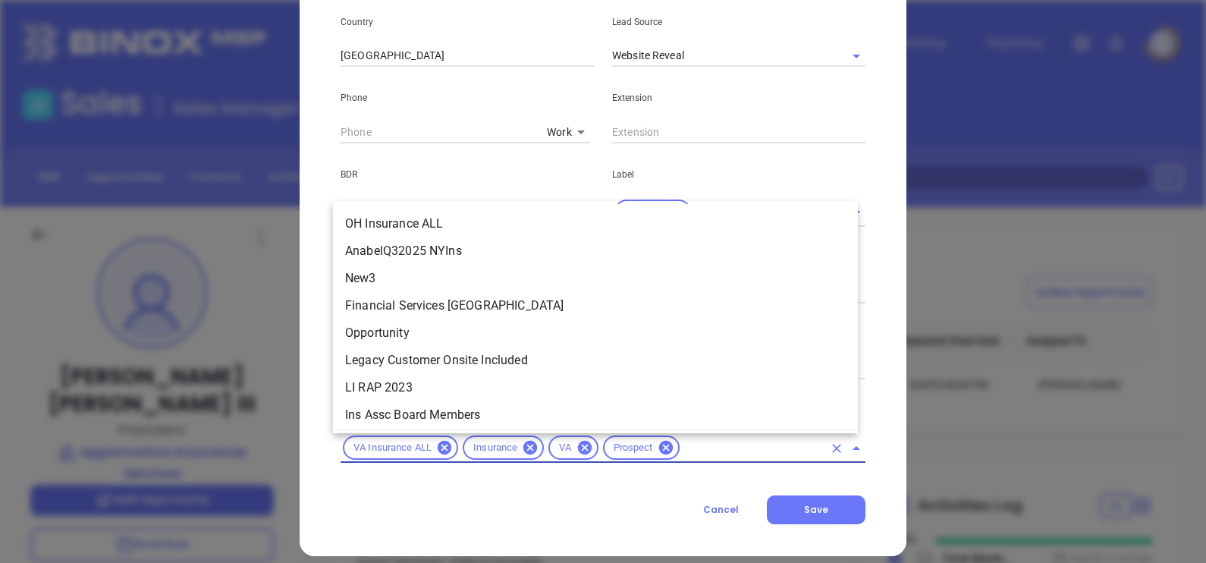
click at [709, 457] on input "text" at bounding box center [752, 448] width 141 height 19
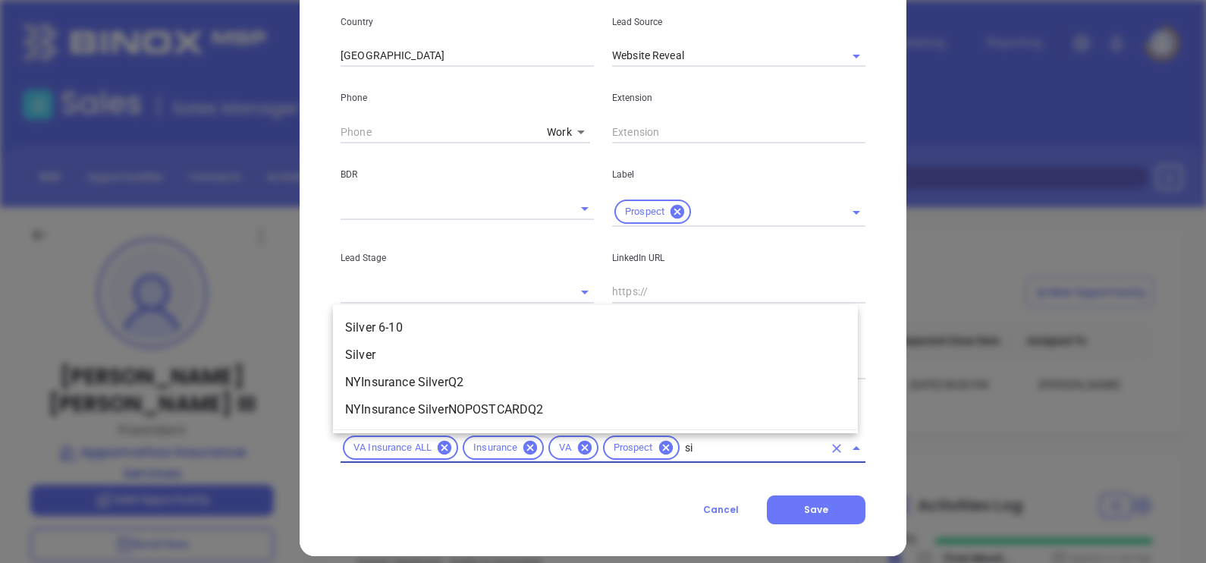
type input "s"
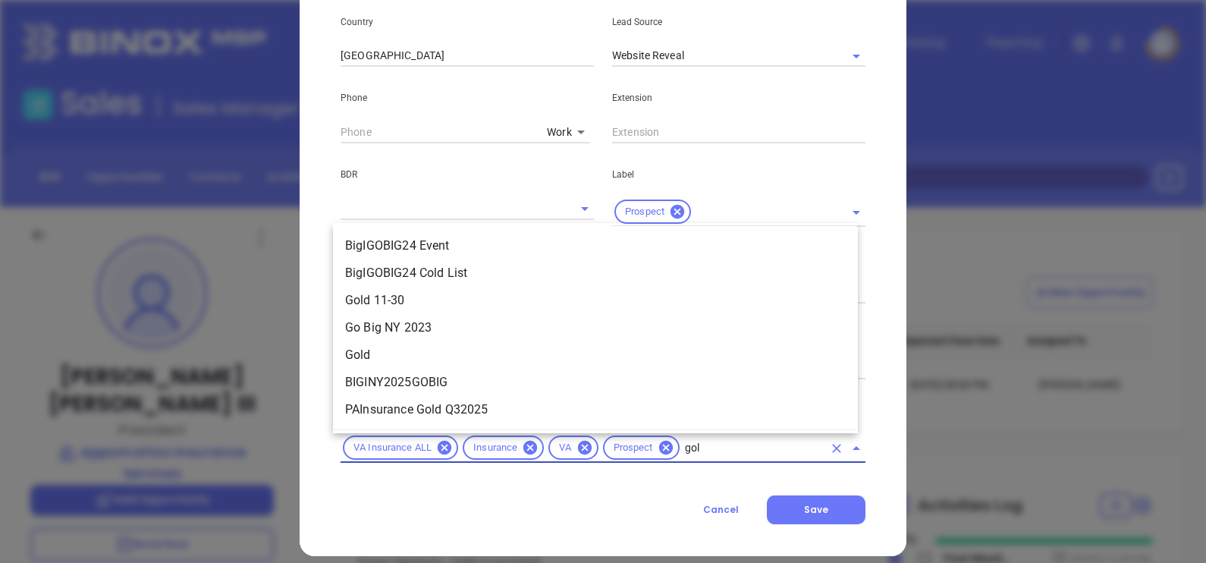
type input "gold"
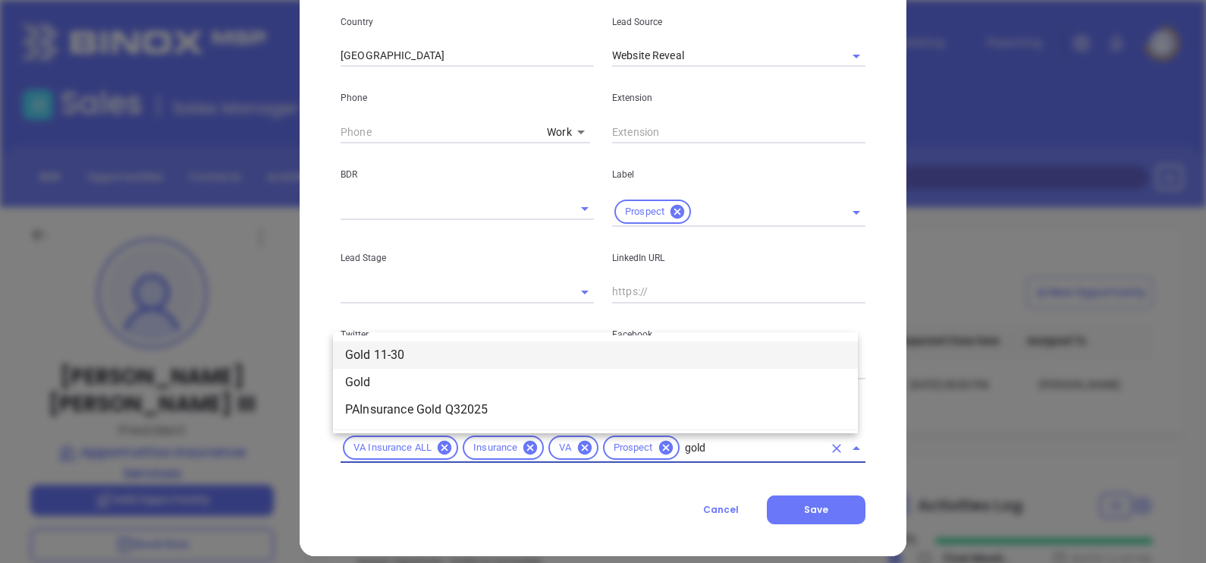
click at [440, 353] on li "Gold 11-30" at bounding box center [595, 354] width 525 height 27
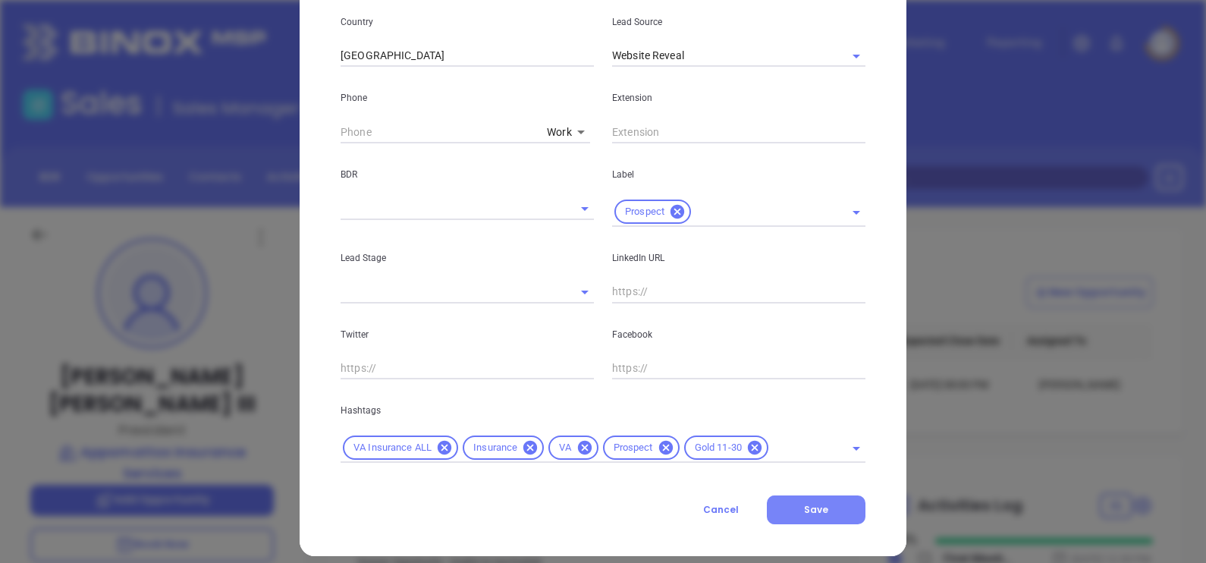
click at [828, 512] on button "Save" at bounding box center [816, 509] width 99 height 29
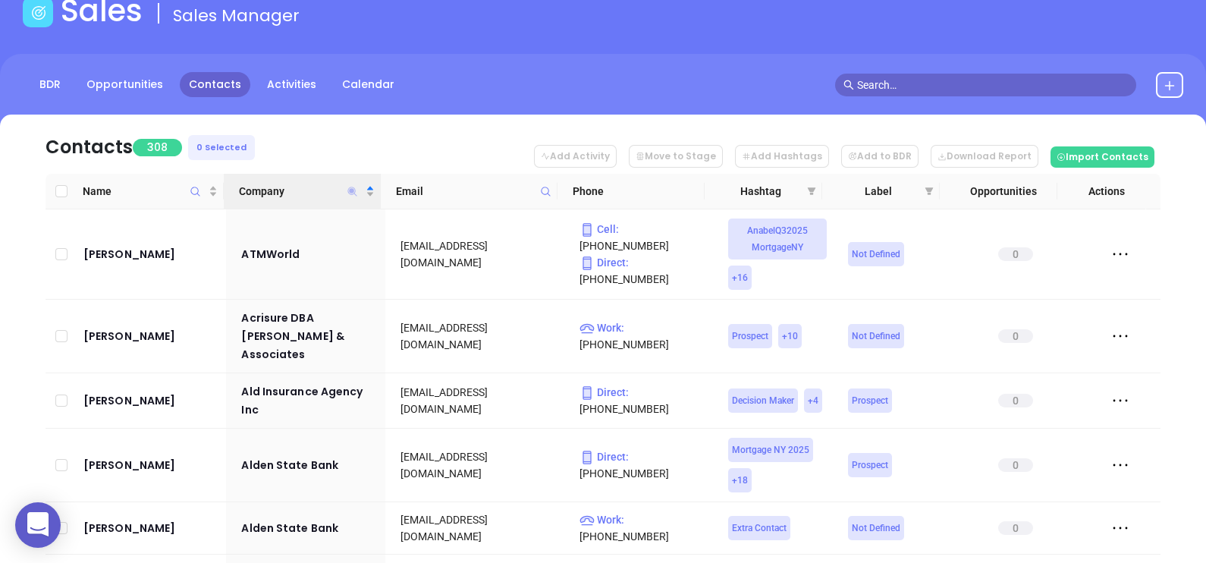
scroll to position [7562, 0]
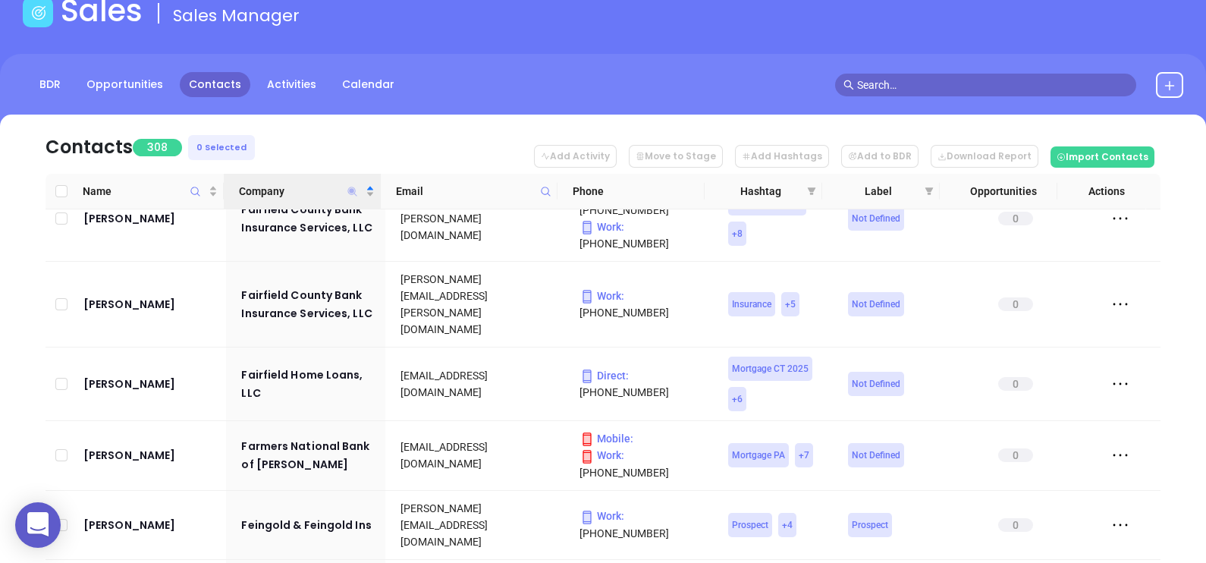
click at [353, 188] on icon "Company" at bounding box center [352, 191] width 9 height 9
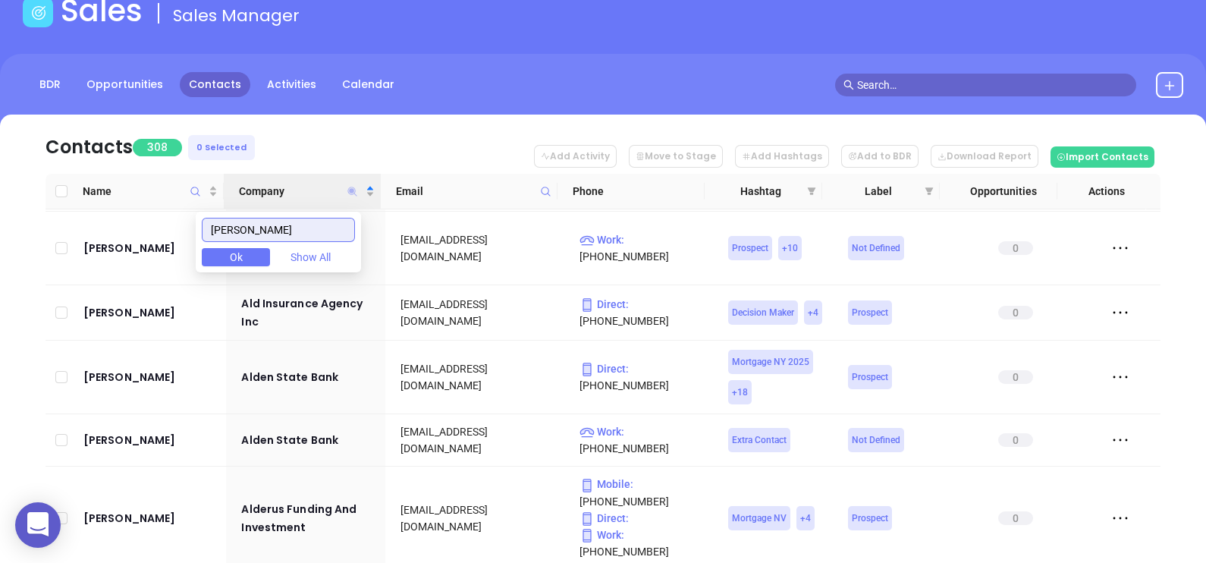
scroll to position [0, 0]
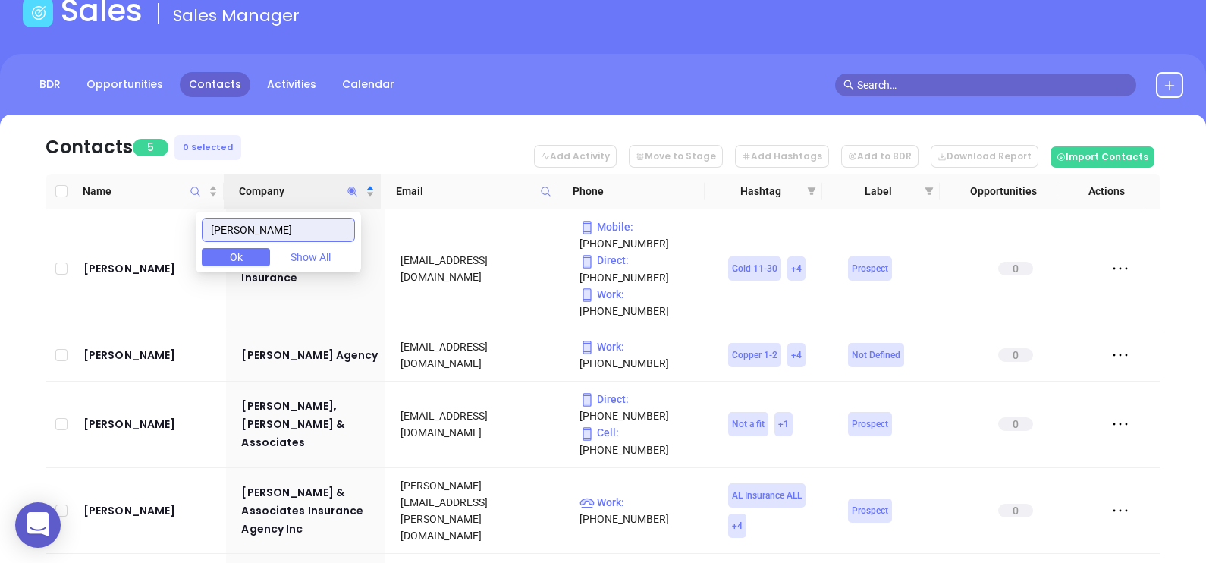
type input "[PERSON_NAME]"
click at [354, 159] on nav "Contacts 5 0 Selected Add Activity Move to Stage Add Hashtags Add to BDR Downlo…" at bounding box center [603, 144] width 1115 height 59
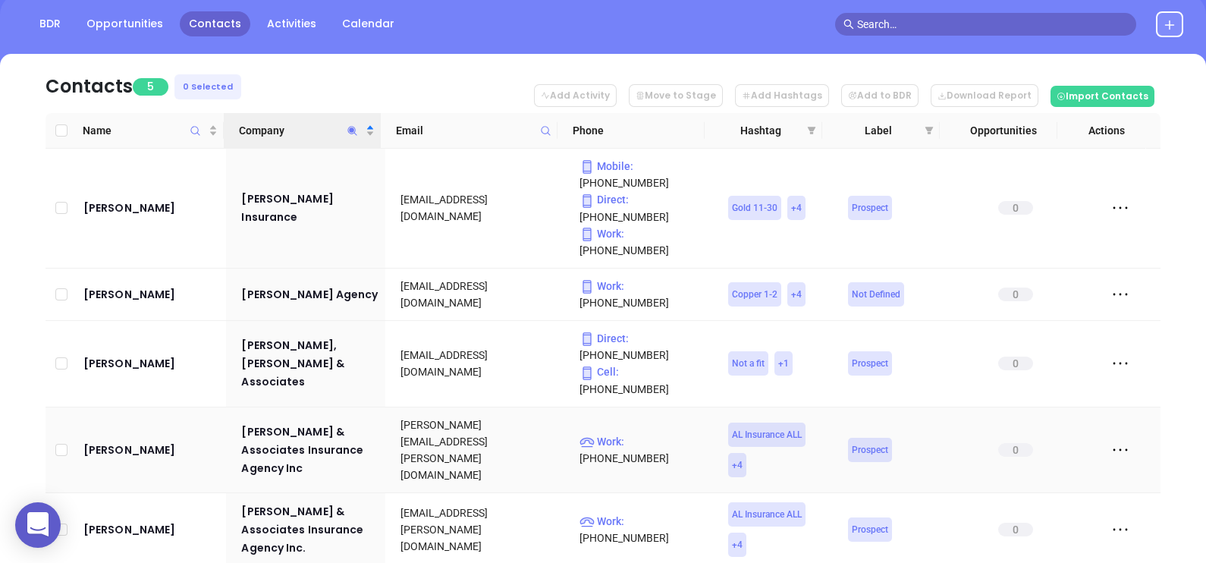
scroll to position [161, 0]
